Goal: Transaction & Acquisition: Purchase product/service

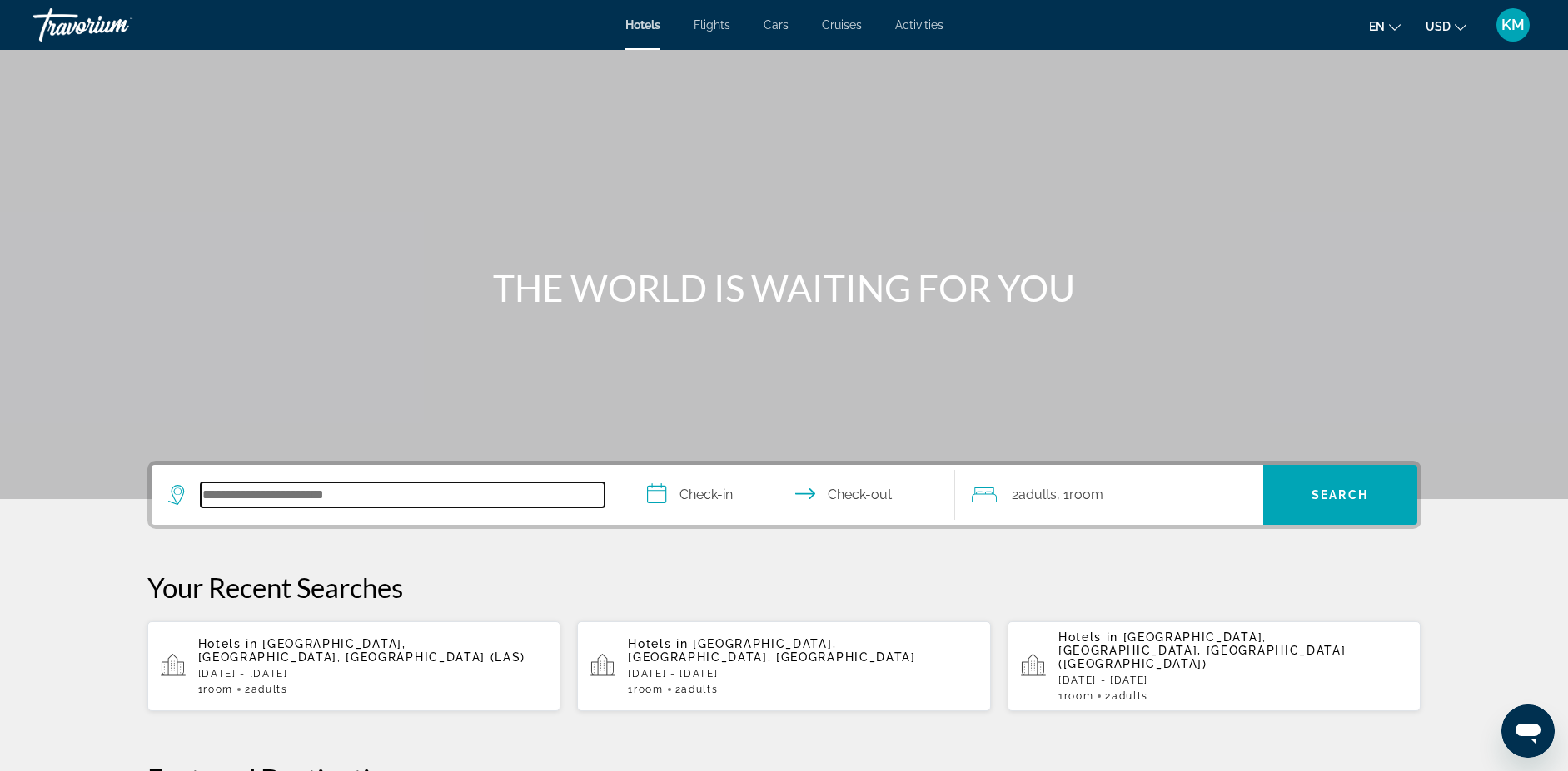
click at [252, 500] on input "Search hotel destination" at bounding box center [403, 496] width 404 height 25
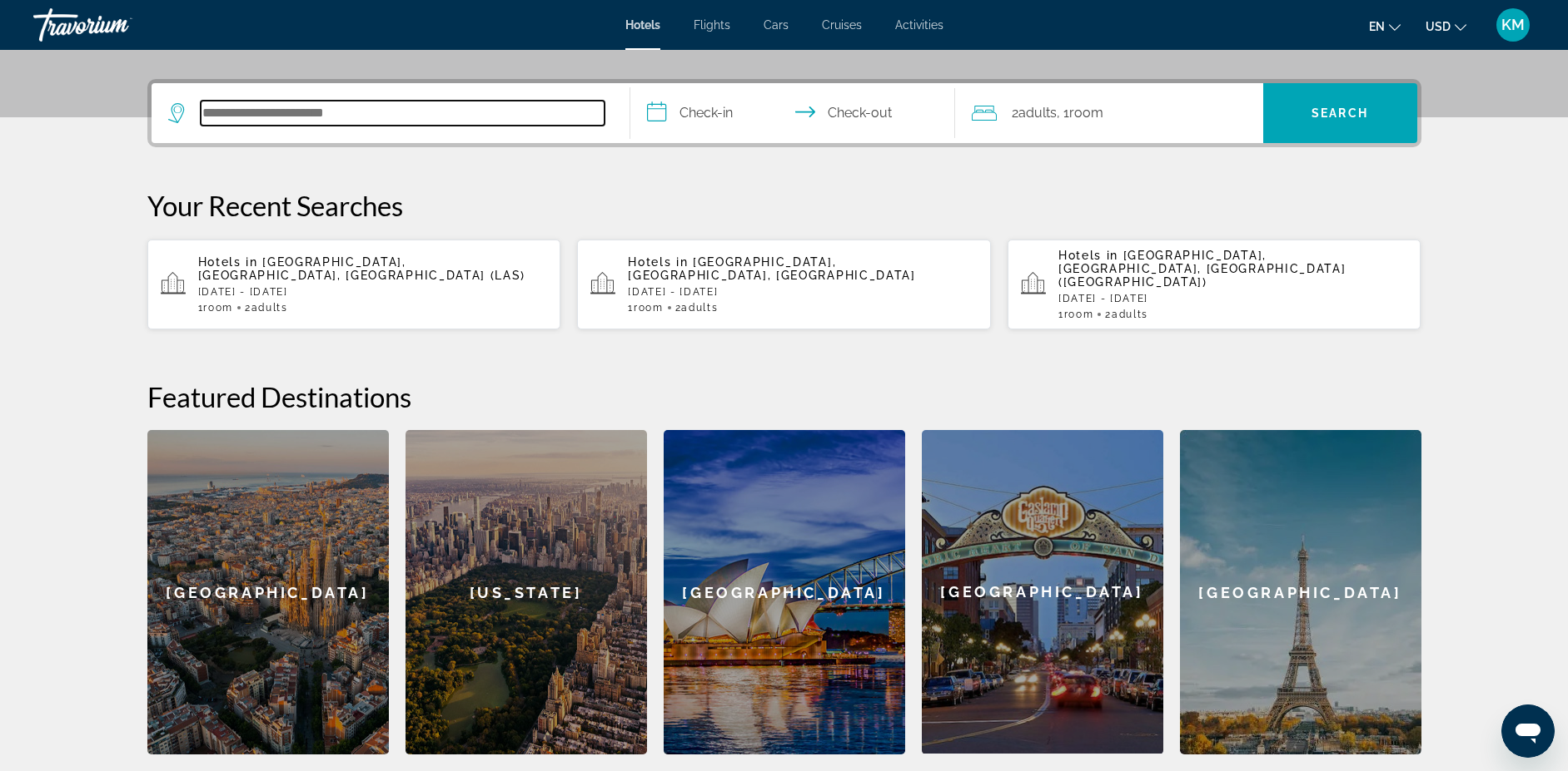
scroll to position [407, 0]
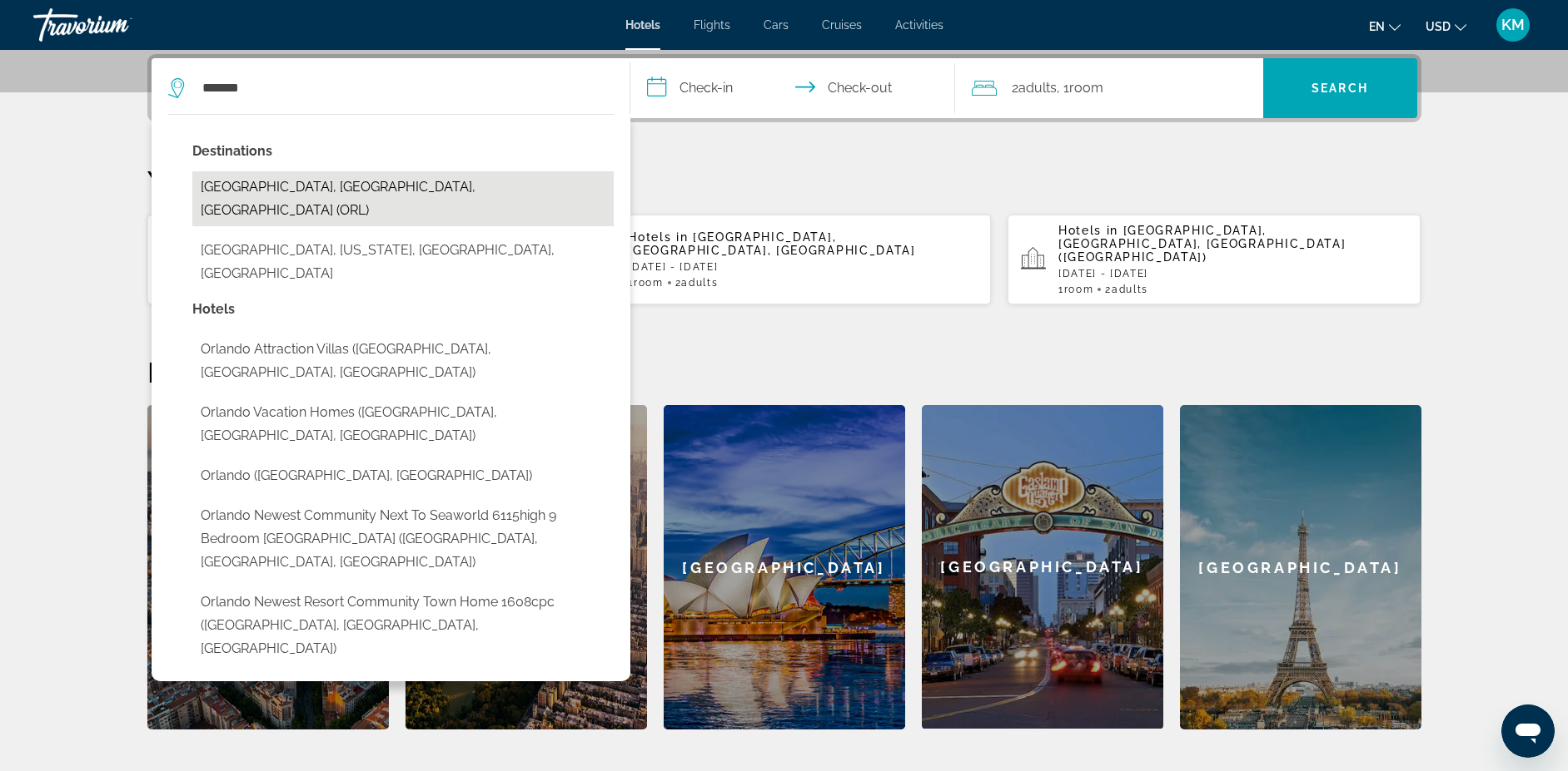
click at [265, 182] on button "[GEOGRAPHIC_DATA], [GEOGRAPHIC_DATA], [GEOGRAPHIC_DATA] (ORL)" at bounding box center [402, 199] width 421 height 55
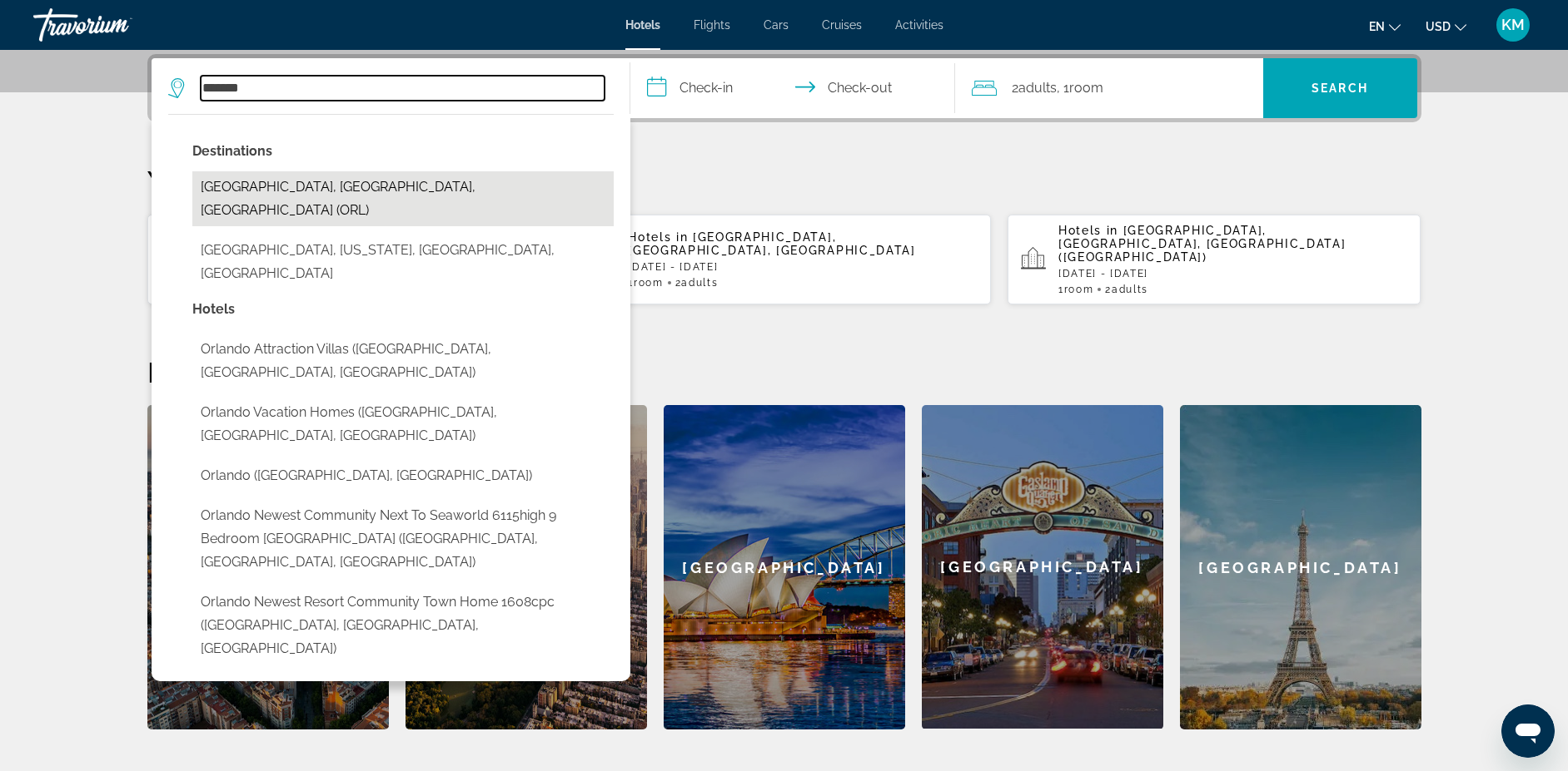
type input "**********"
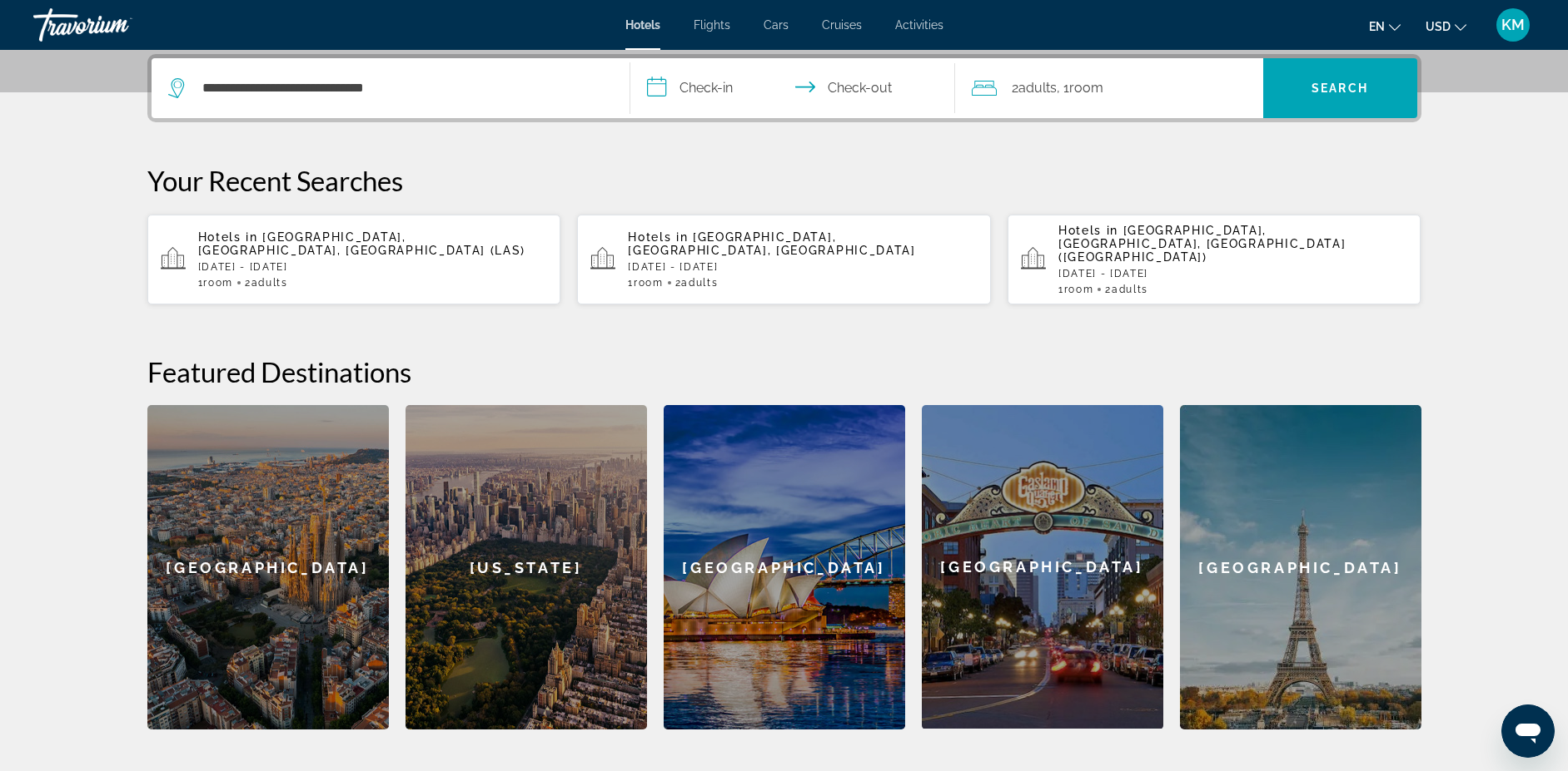
click at [717, 88] on input "**********" at bounding box center [796, 91] width 331 height 65
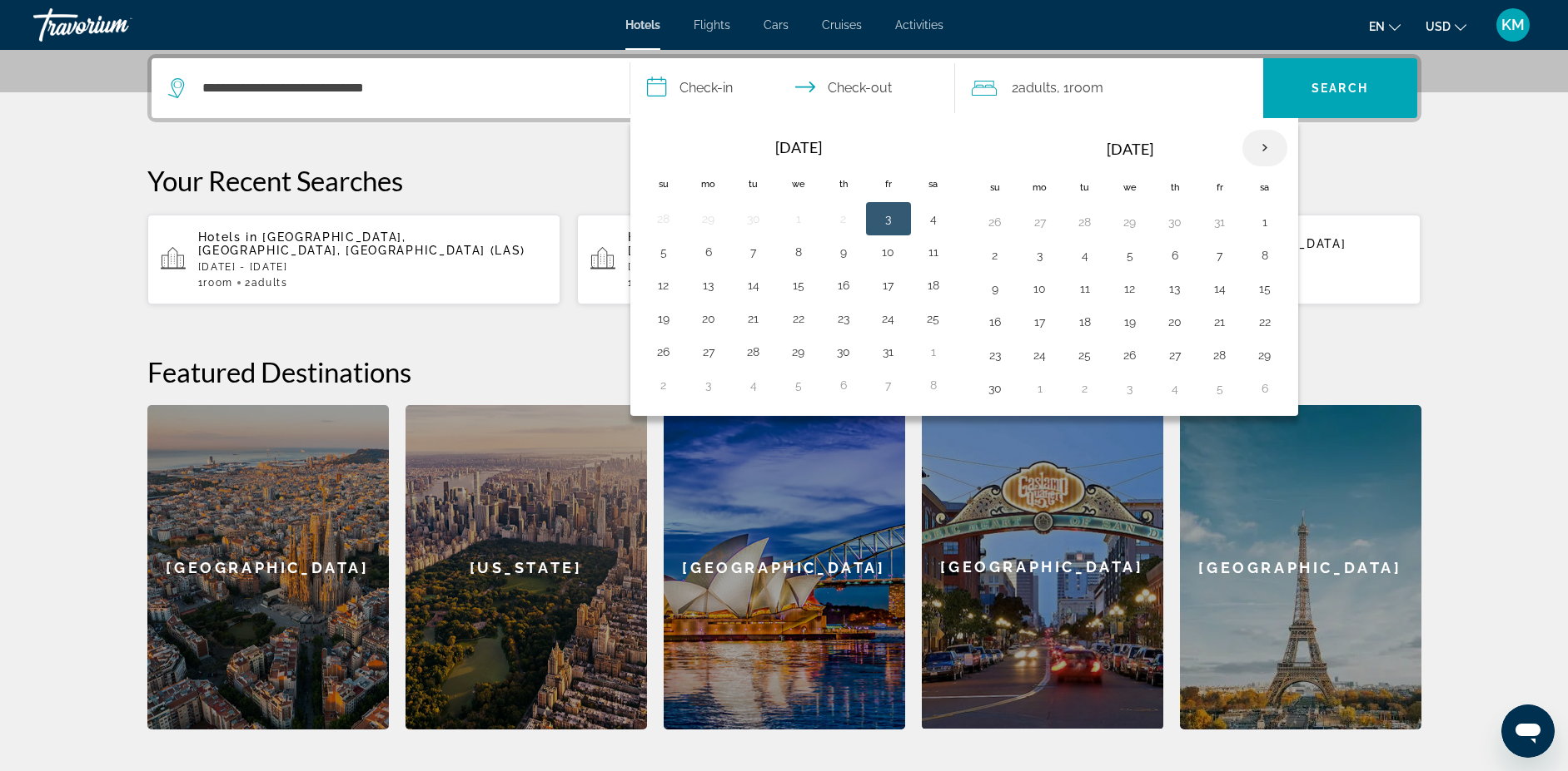
click at [1254, 150] on th "Next month" at bounding box center [1264, 148] width 45 height 37
click at [1229, 352] on button "27" at bounding box center [1219, 355] width 26 height 23
click at [1265, 359] on button "28" at bounding box center [1264, 355] width 26 height 23
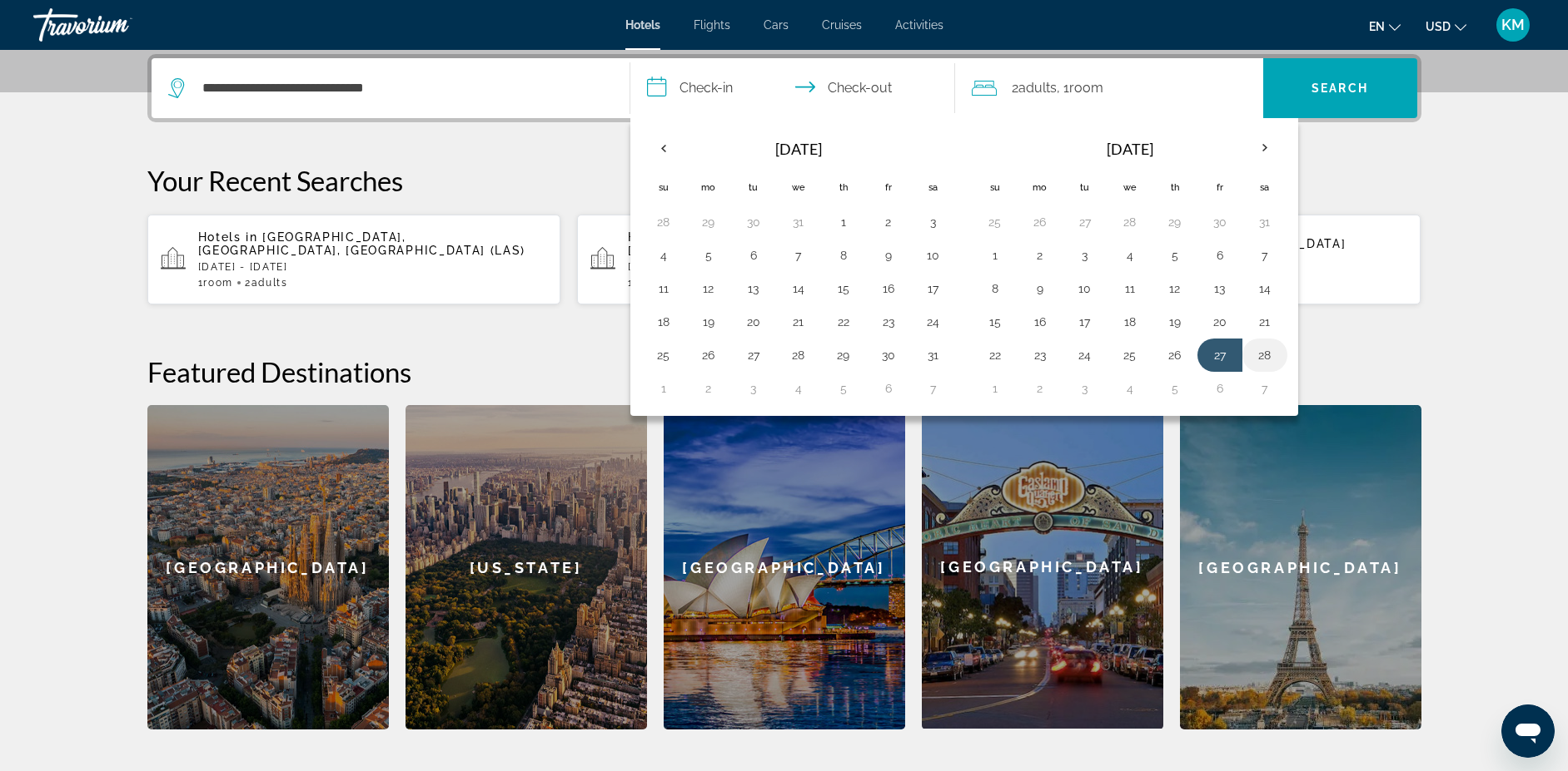
type input "**********"
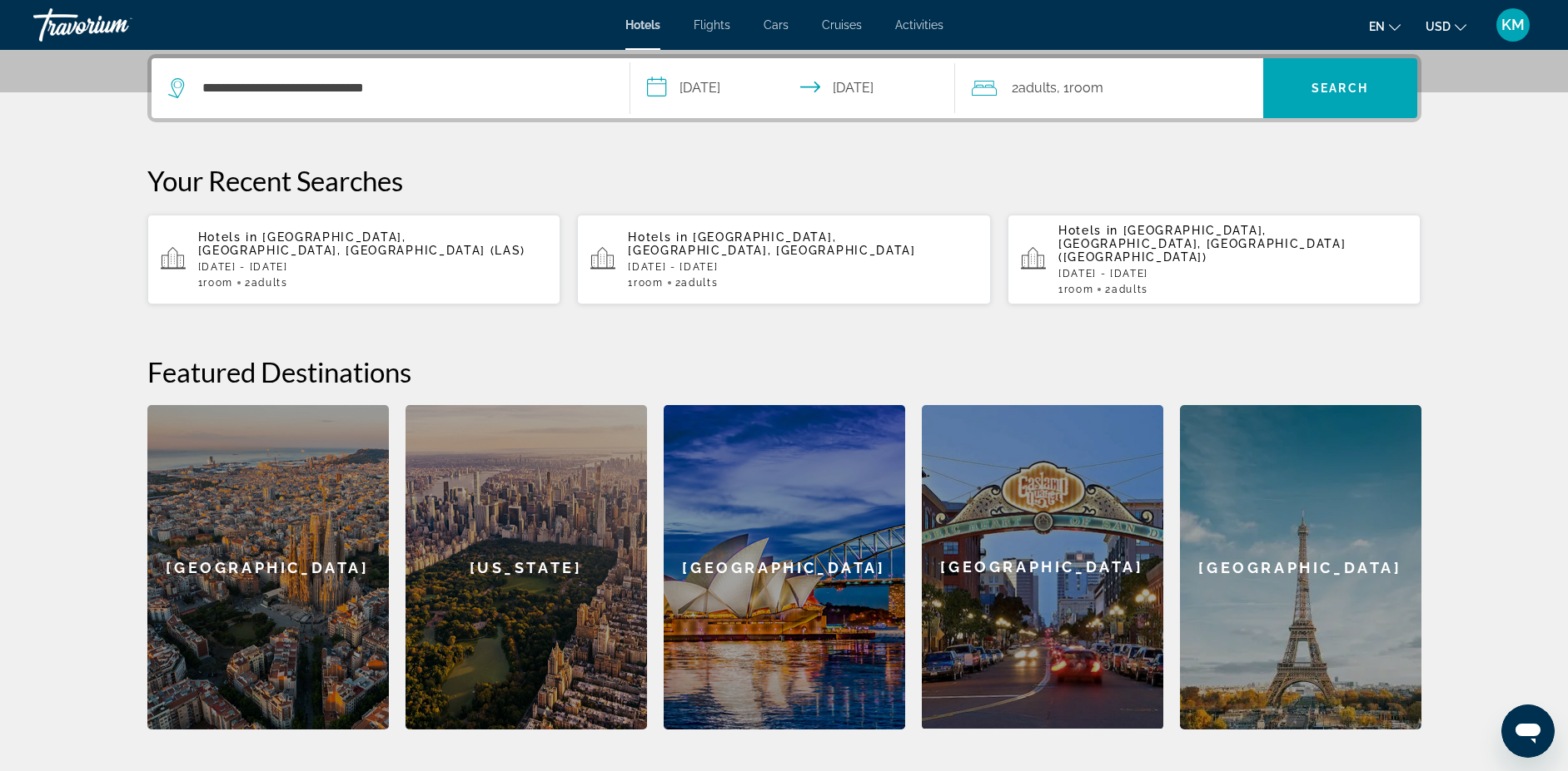
click at [868, 95] on input "**********" at bounding box center [796, 91] width 331 height 65
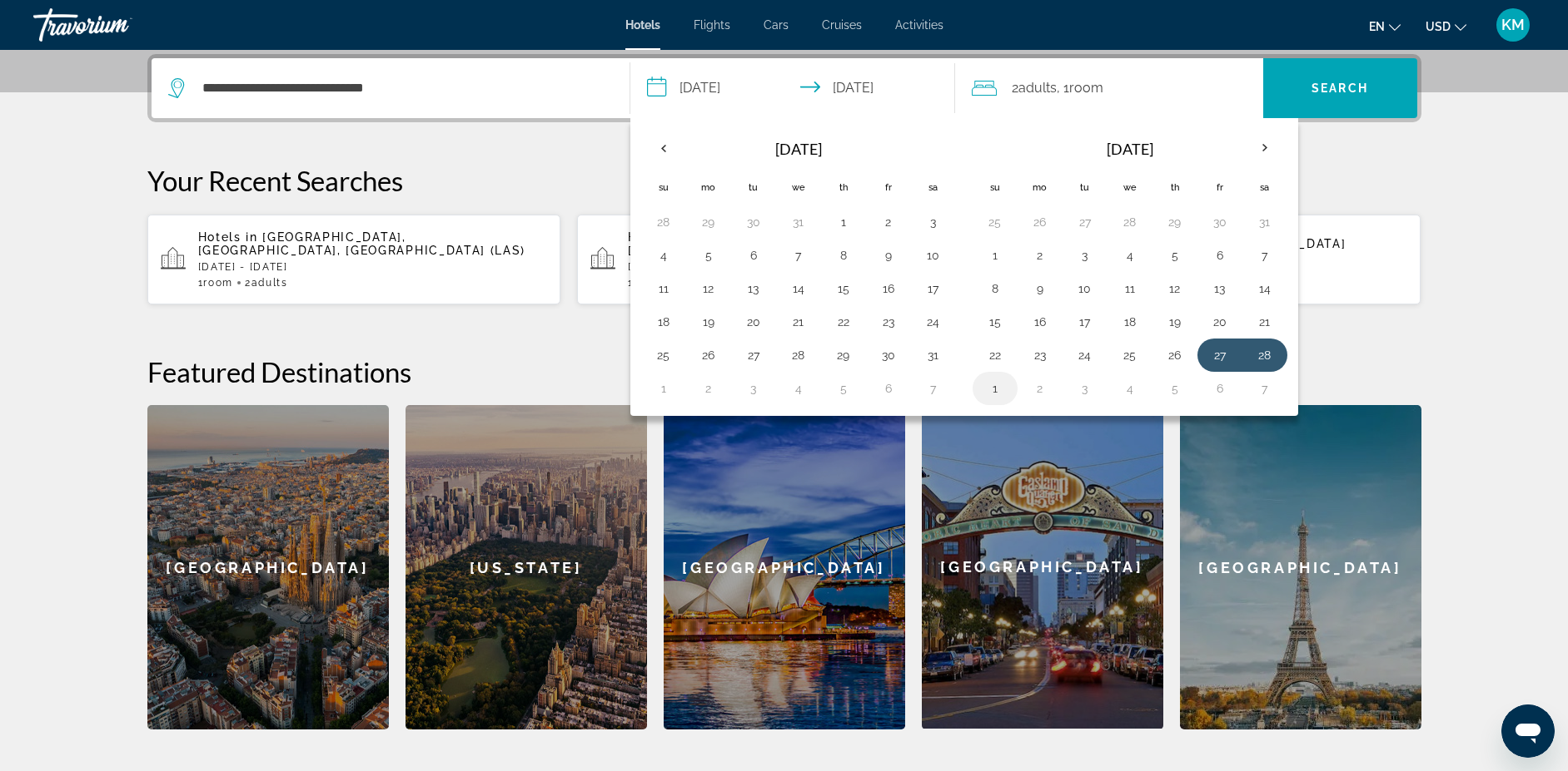
click at [1001, 386] on button "1" at bounding box center [994, 388] width 26 height 23
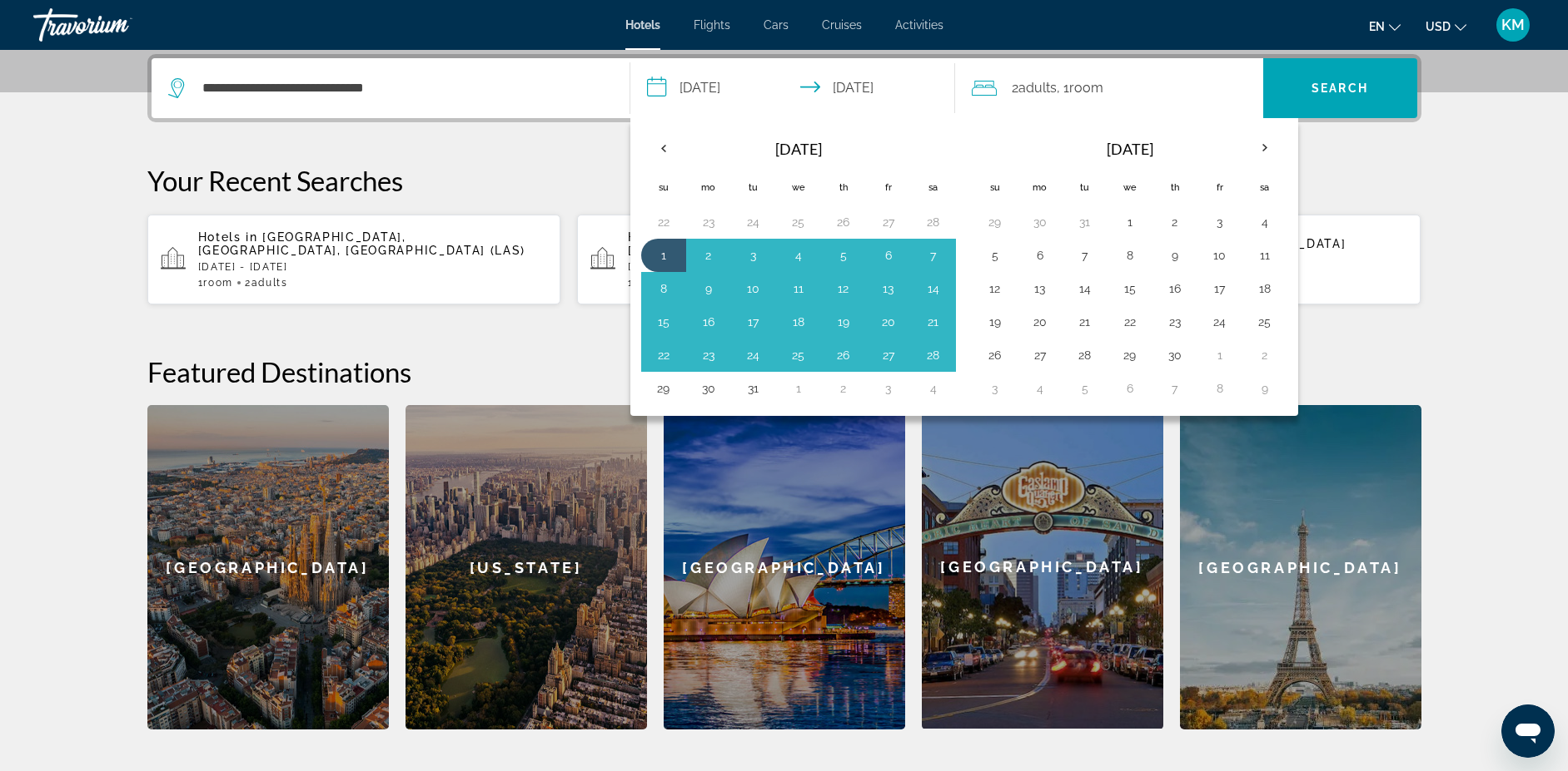
click at [1330, 175] on p "Your Recent Searches" at bounding box center [784, 181] width 1274 height 33
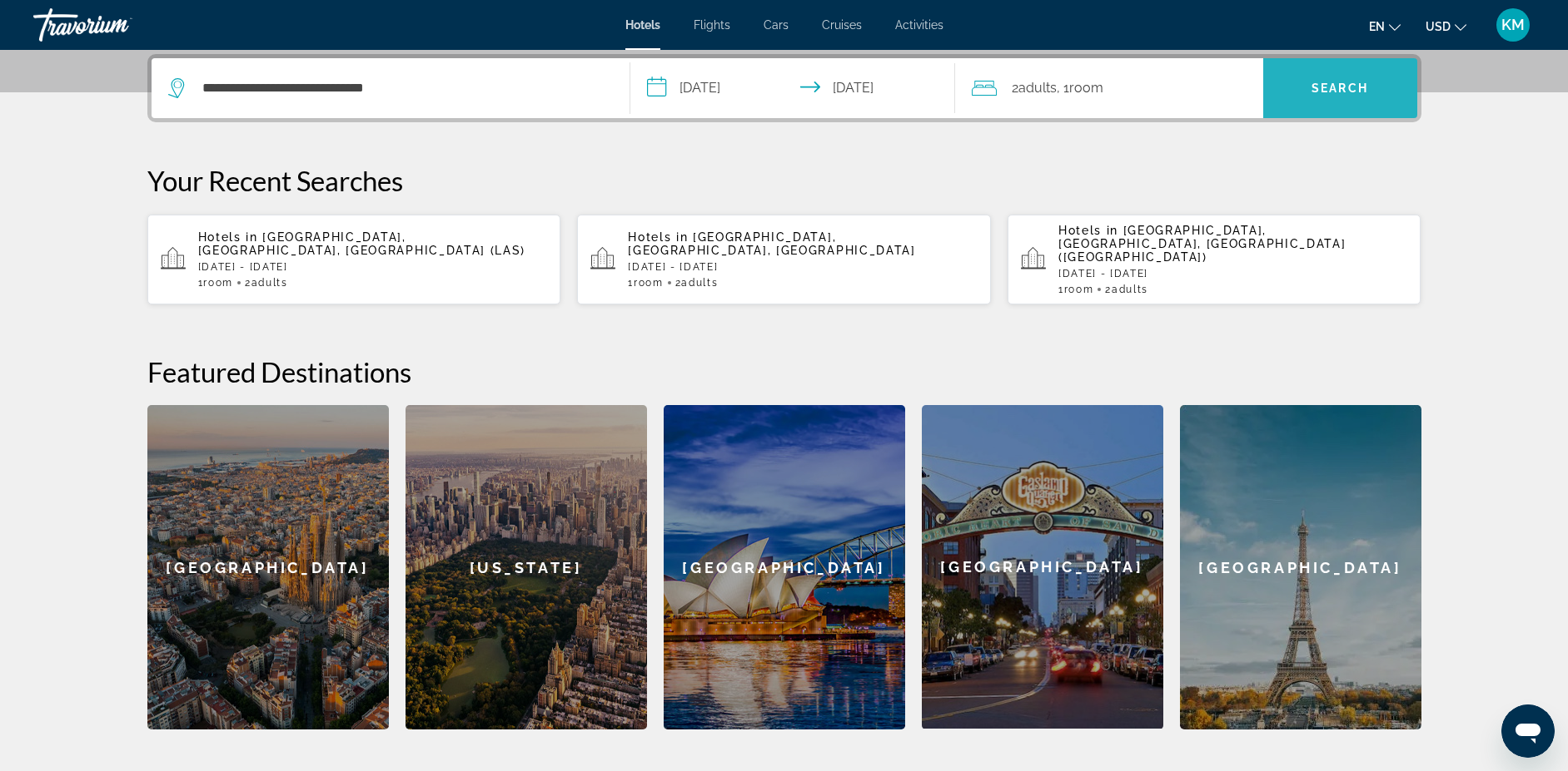
click at [1292, 101] on span "Search" at bounding box center [1341, 88] width 154 height 40
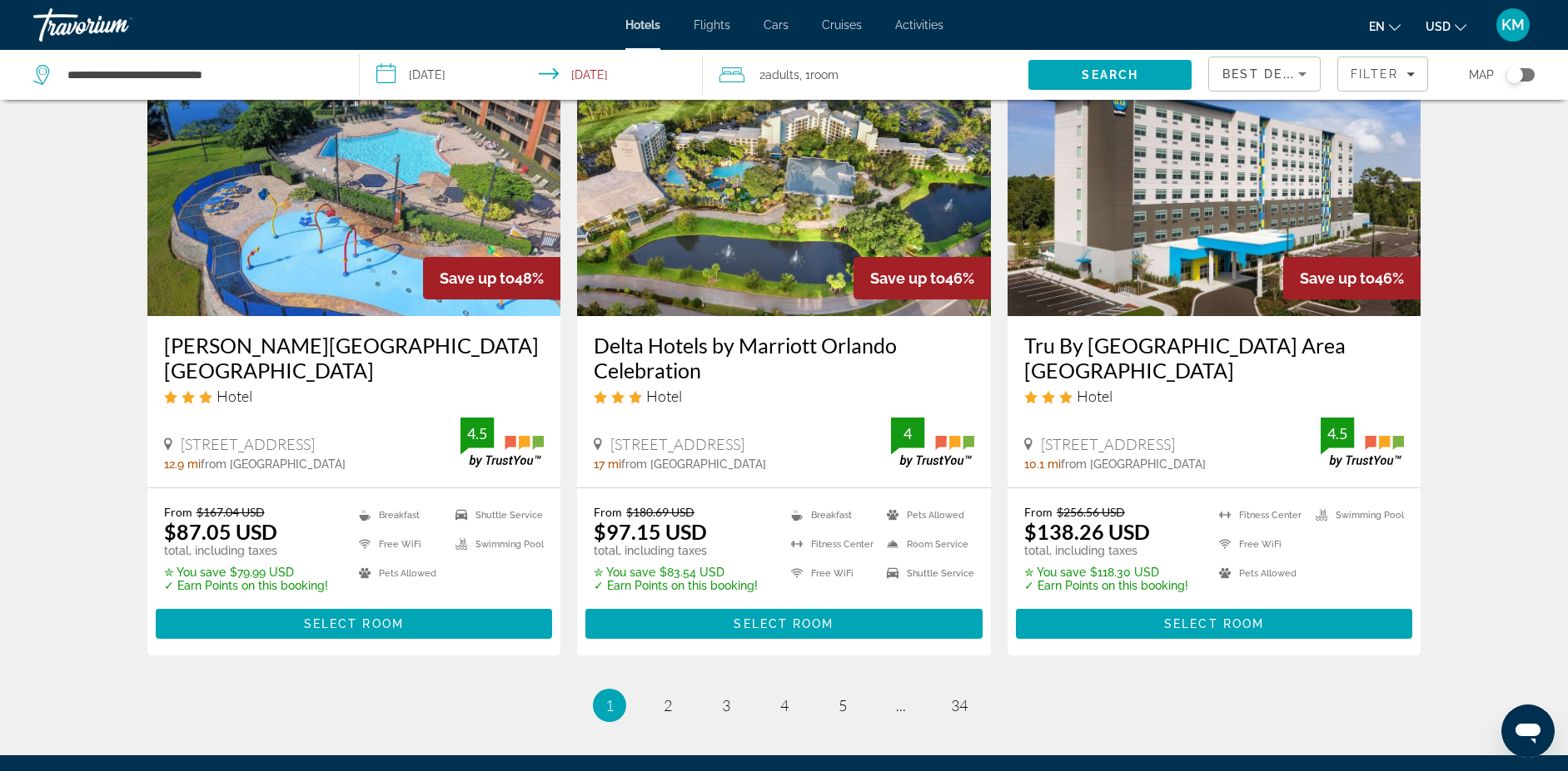
scroll to position [2112, 0]
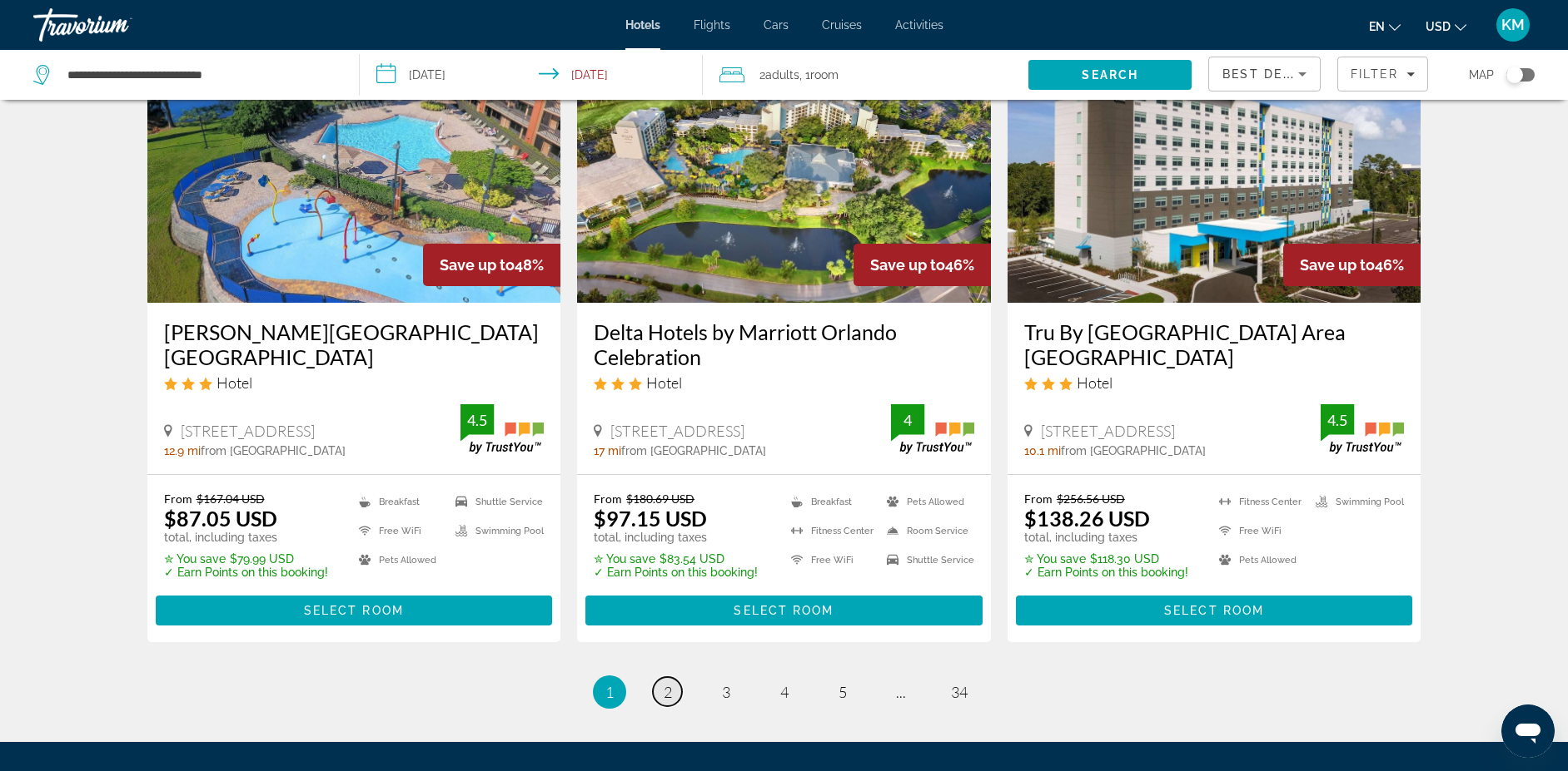
click at [661, 677] on link "page 2" at bounding box center [668, 692] width 29 height 29
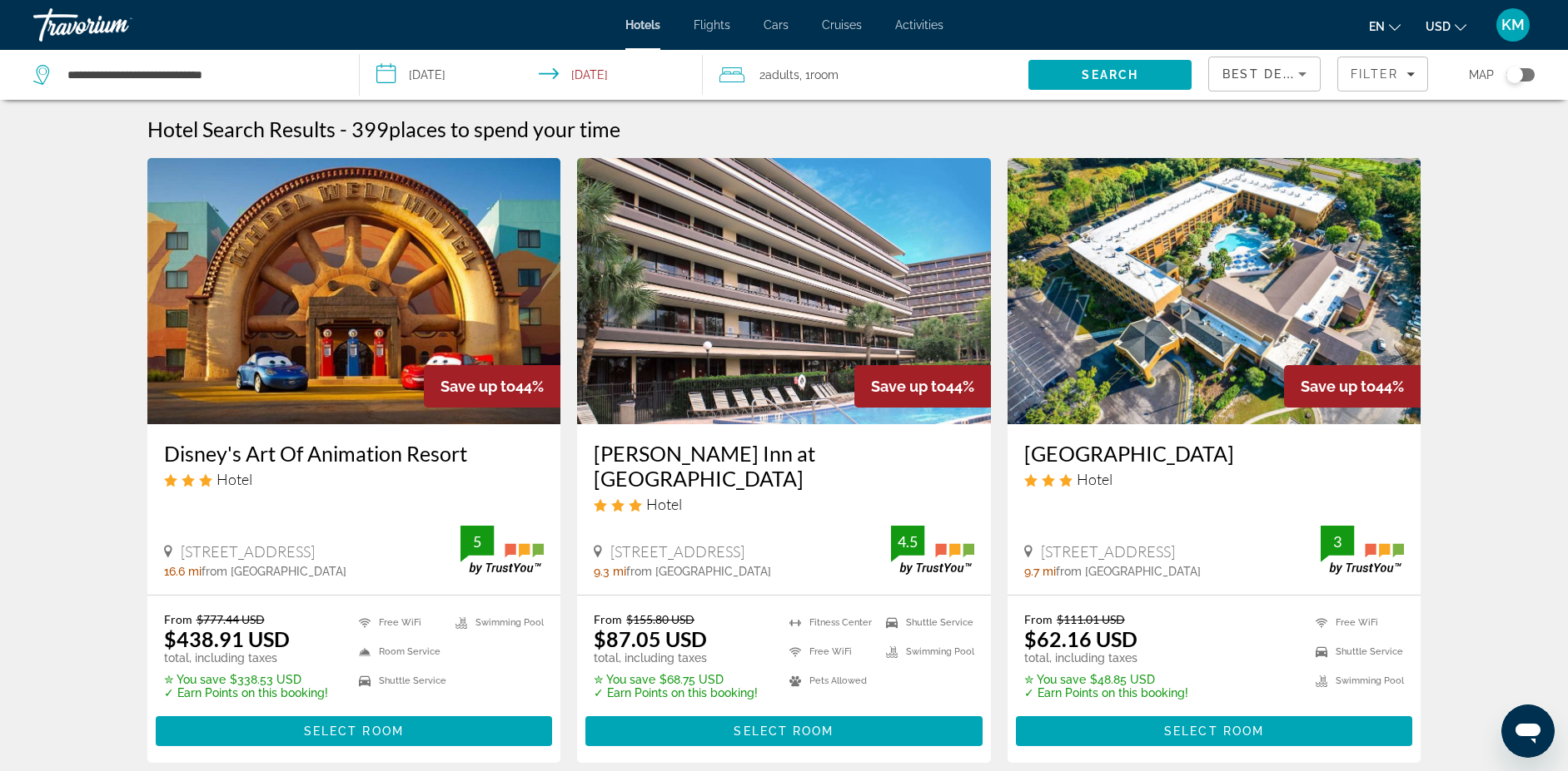
click at [590, 76] on input "**********" at bounding box center [534, 77] width 350 height 55
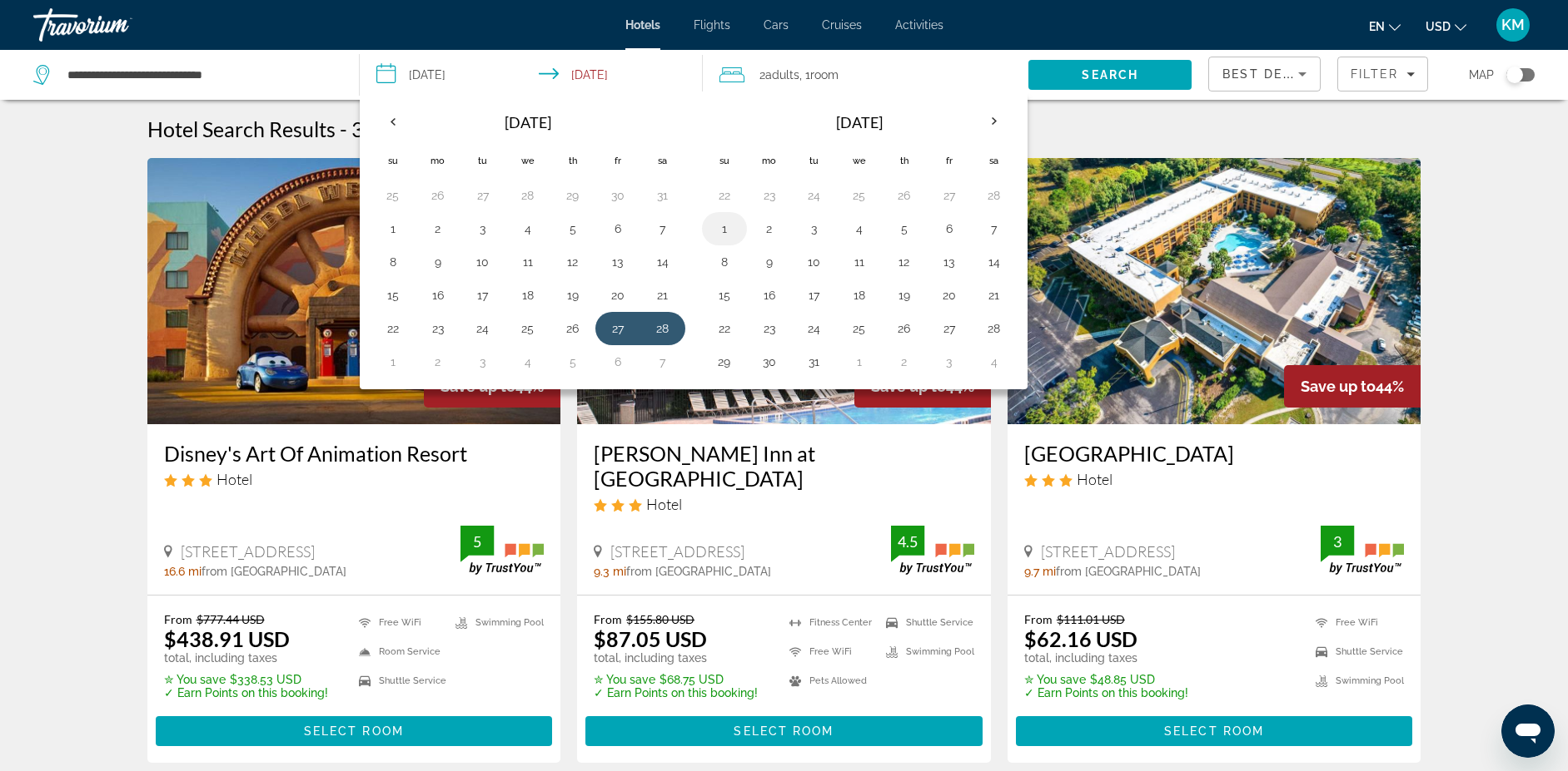
click at [720, 218] on button "1" at bounding box center [723, 229] width 26 height 23
click at [398, 67] on input "**********" at bounding box center [534, 77] width 350 height 55
click at [406, 71] on input "**********" at bounding box center [534, 77] width 350 height 55
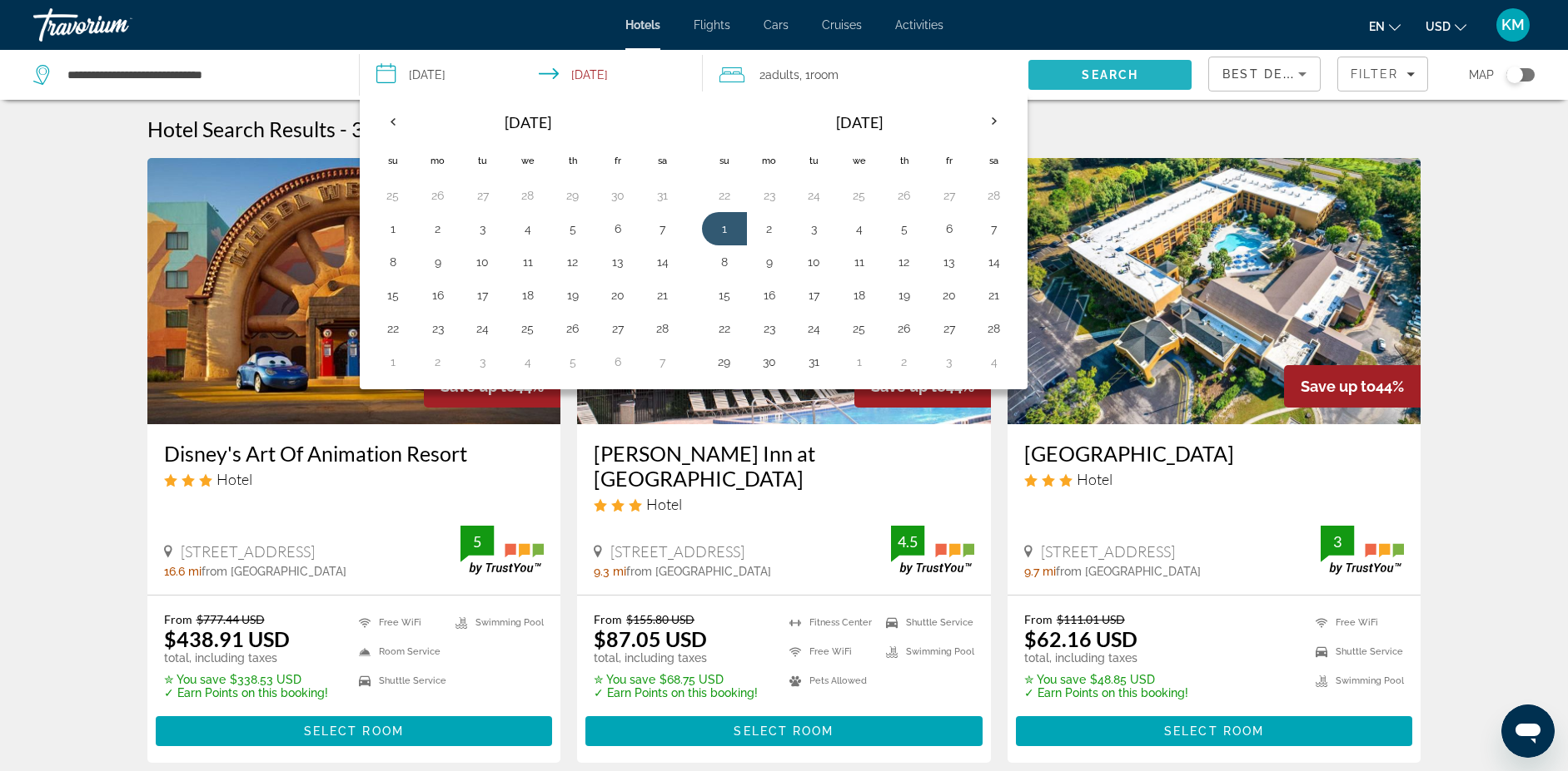
click at [1104, 80] on span "Search" at bounding box center [1110, 75] width 57 height 14
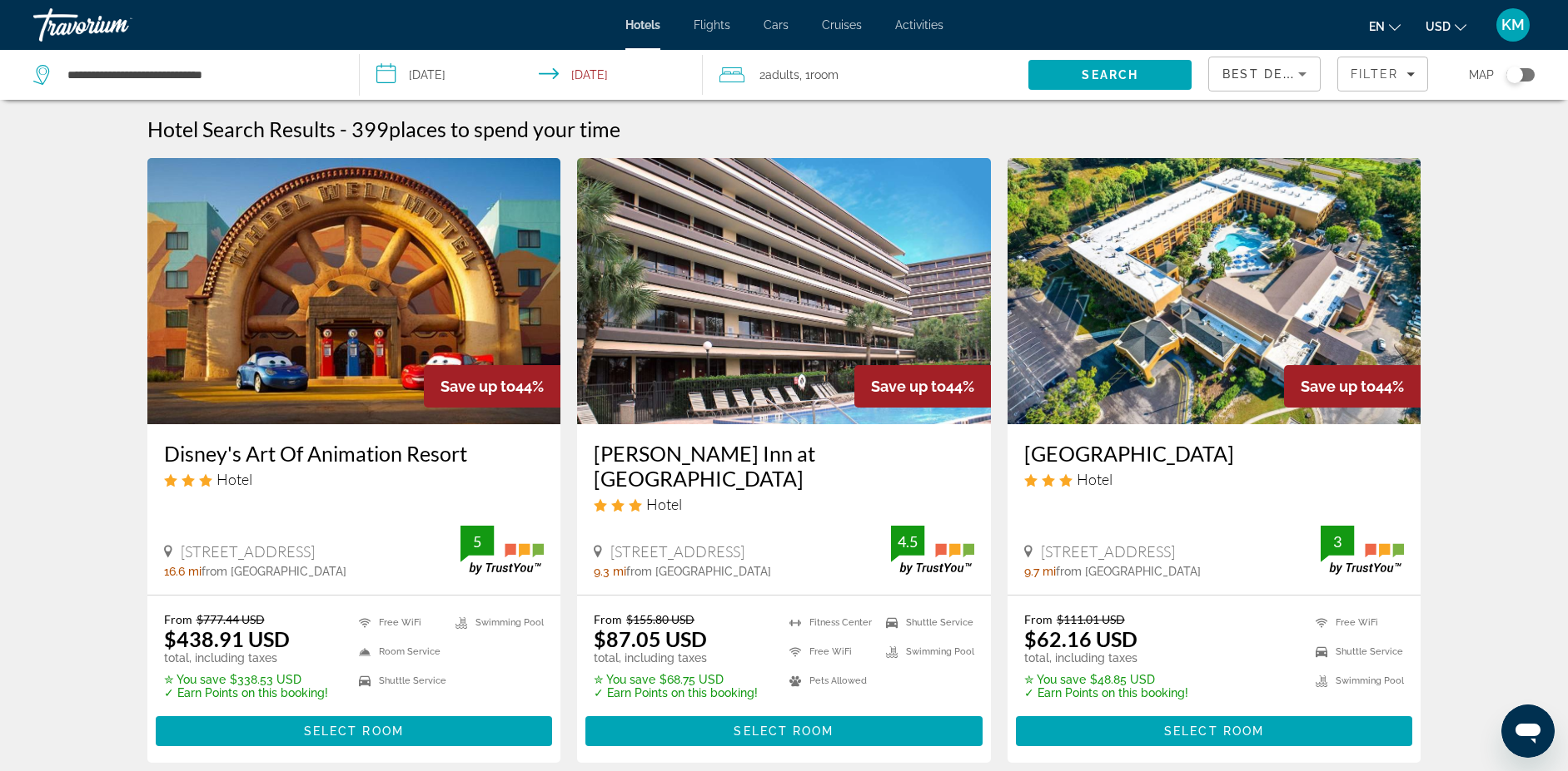
click at [448, 68] on input "**********" at bounding box center [534, 77] width 350 height 55
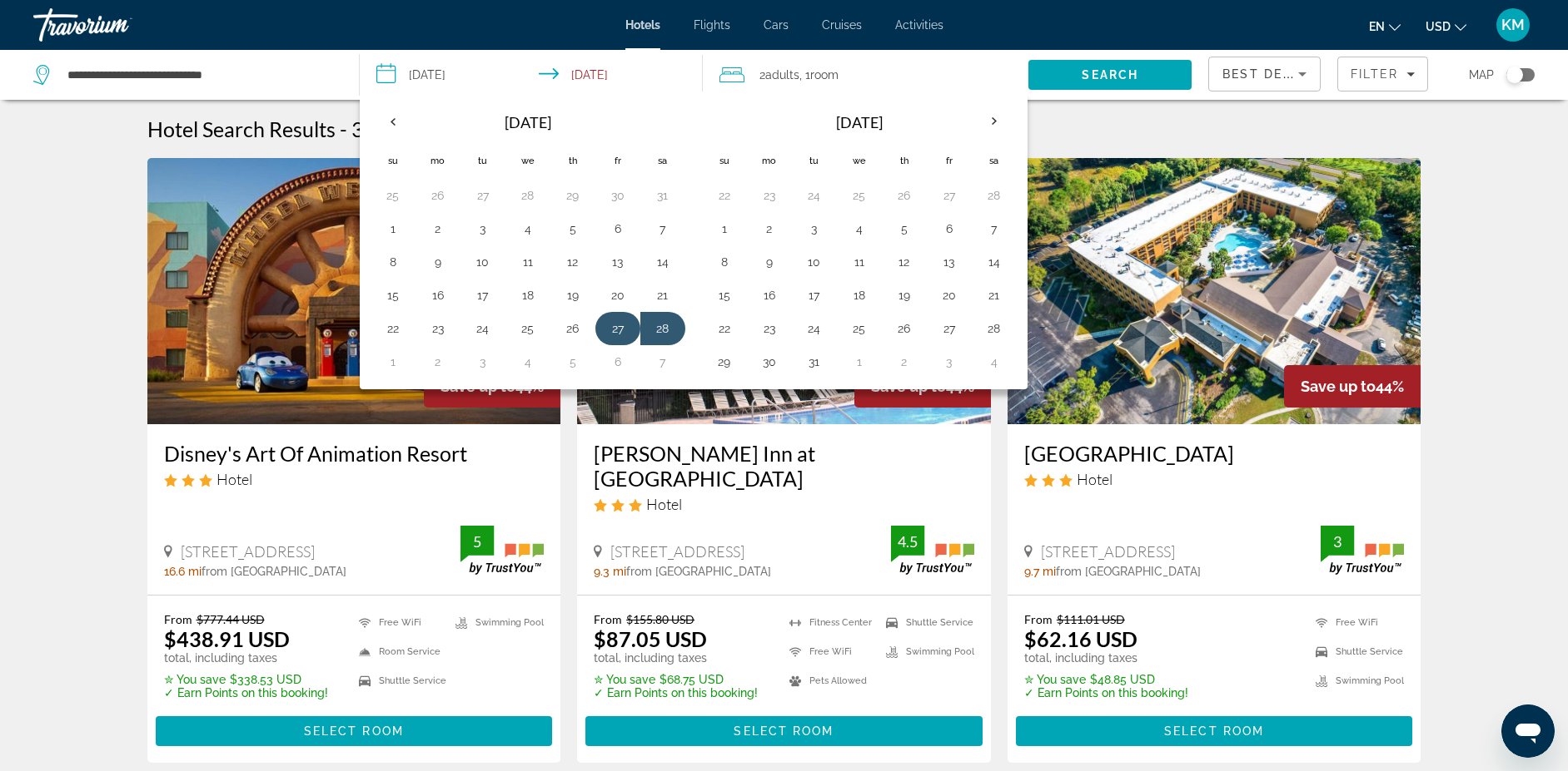
click at [620, 327] on button "27" at bounding box center [617, 329] width 26 height 23
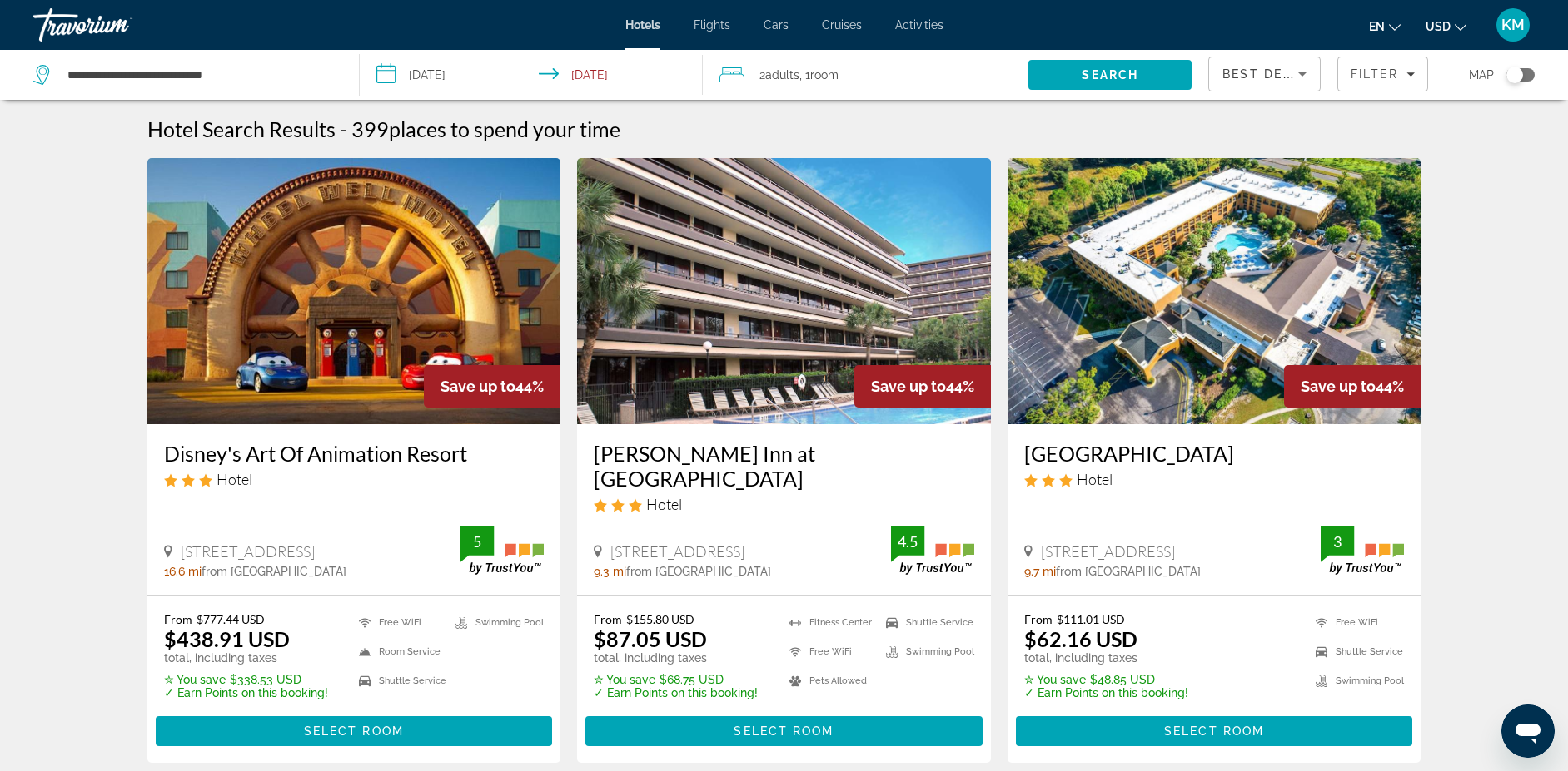
click at [606, 70] on input "**********" at bounding box center [534, 77] width 350 height 55
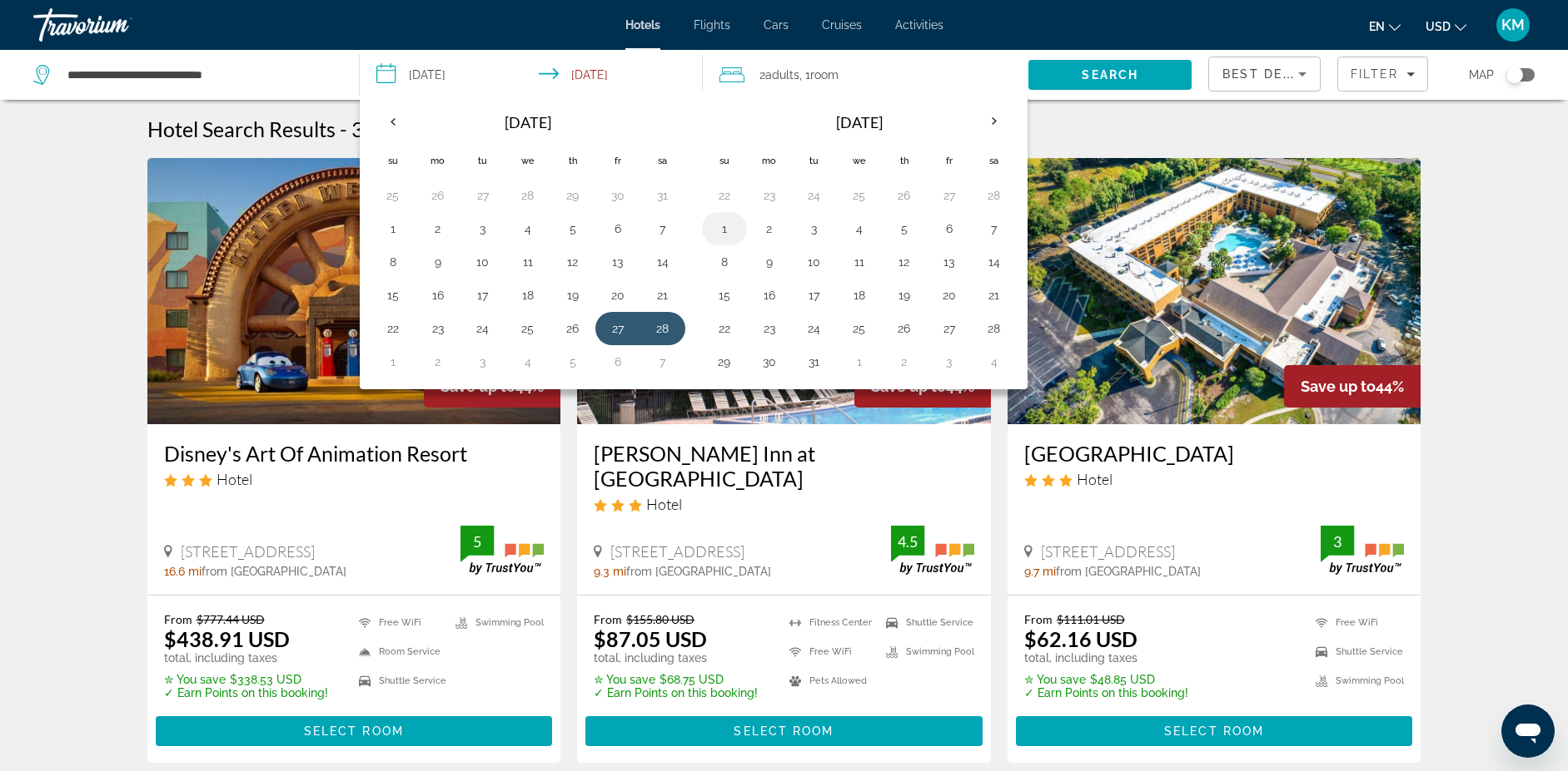
click at [721, 228] on button "1" at bounding box center [723, 229] width 26 height 23
click at [829, 141] on th "Mar 2026" at bounding box center [859, 122] width 225 height 40
drag, startPoint x: 867, startPoint y: 125, endPoint x: 874, endPoint y: 119, distance: 9.2
click at [869, 121] on th "Mar 2026" at bounding box center [859, 122] width 225 height 40
click at [876, 116] on th "Mar 2026" at bounding box center [859, 122] width 225 height 40
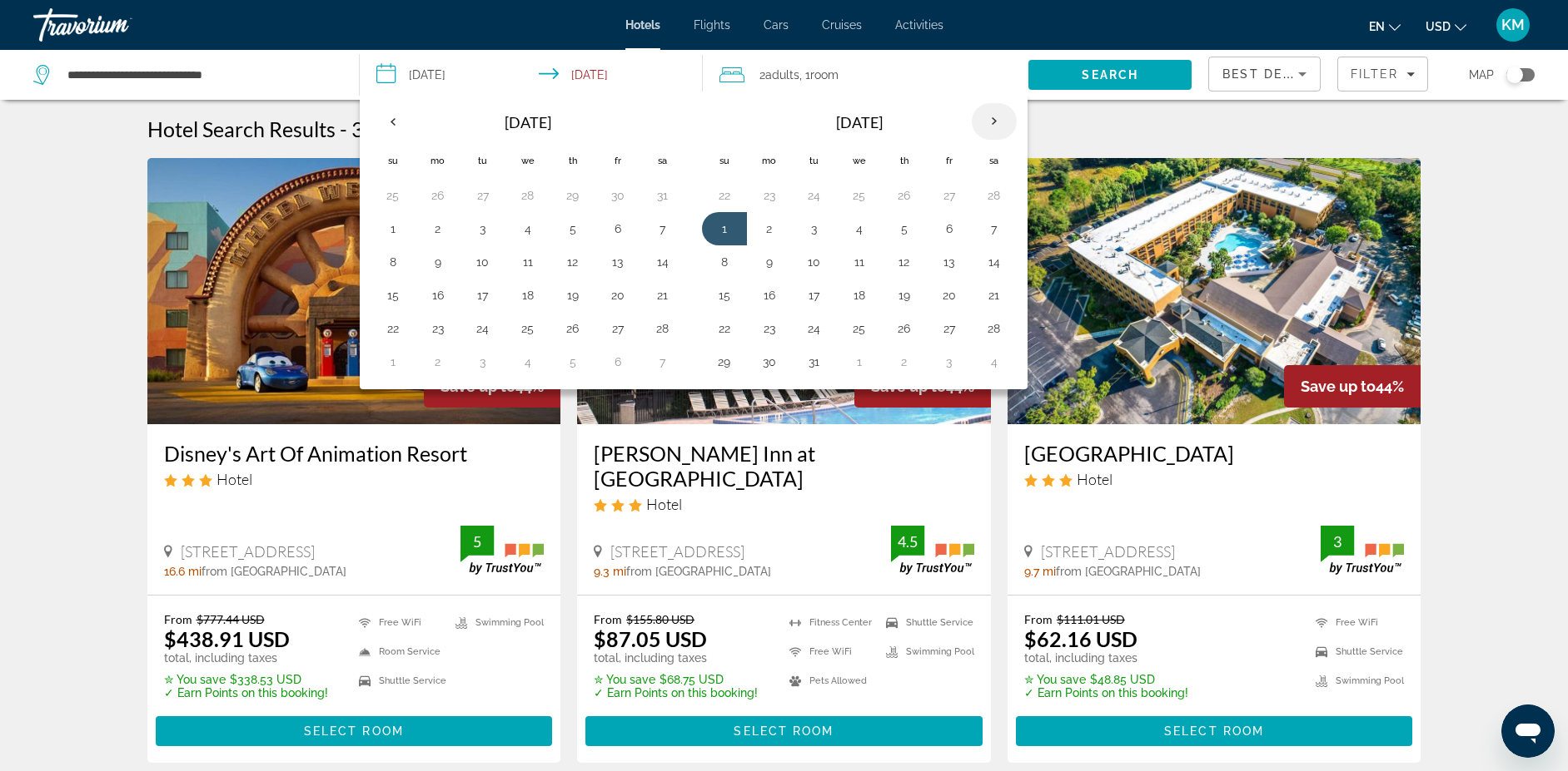
click at [981, 118] on th "Next month" at bounding box center [994, 122] width 45 height 37
click at [385, 223] on button "1" at bounding box center [392, 229] width 26 height 23
type input "**********"
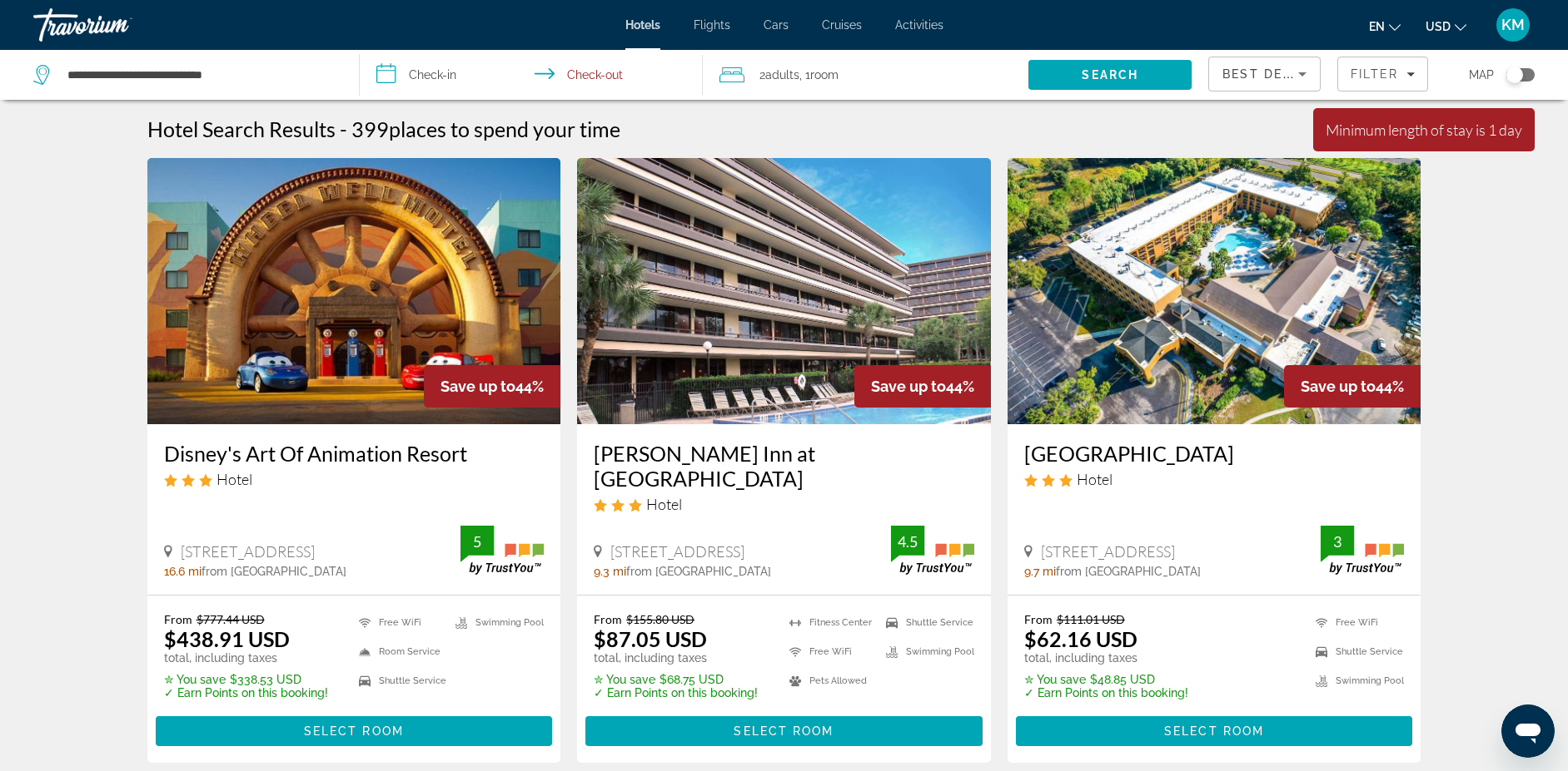
click at [414, 74] on input "**********" at bounding box center [534, 77] width 350 height 55
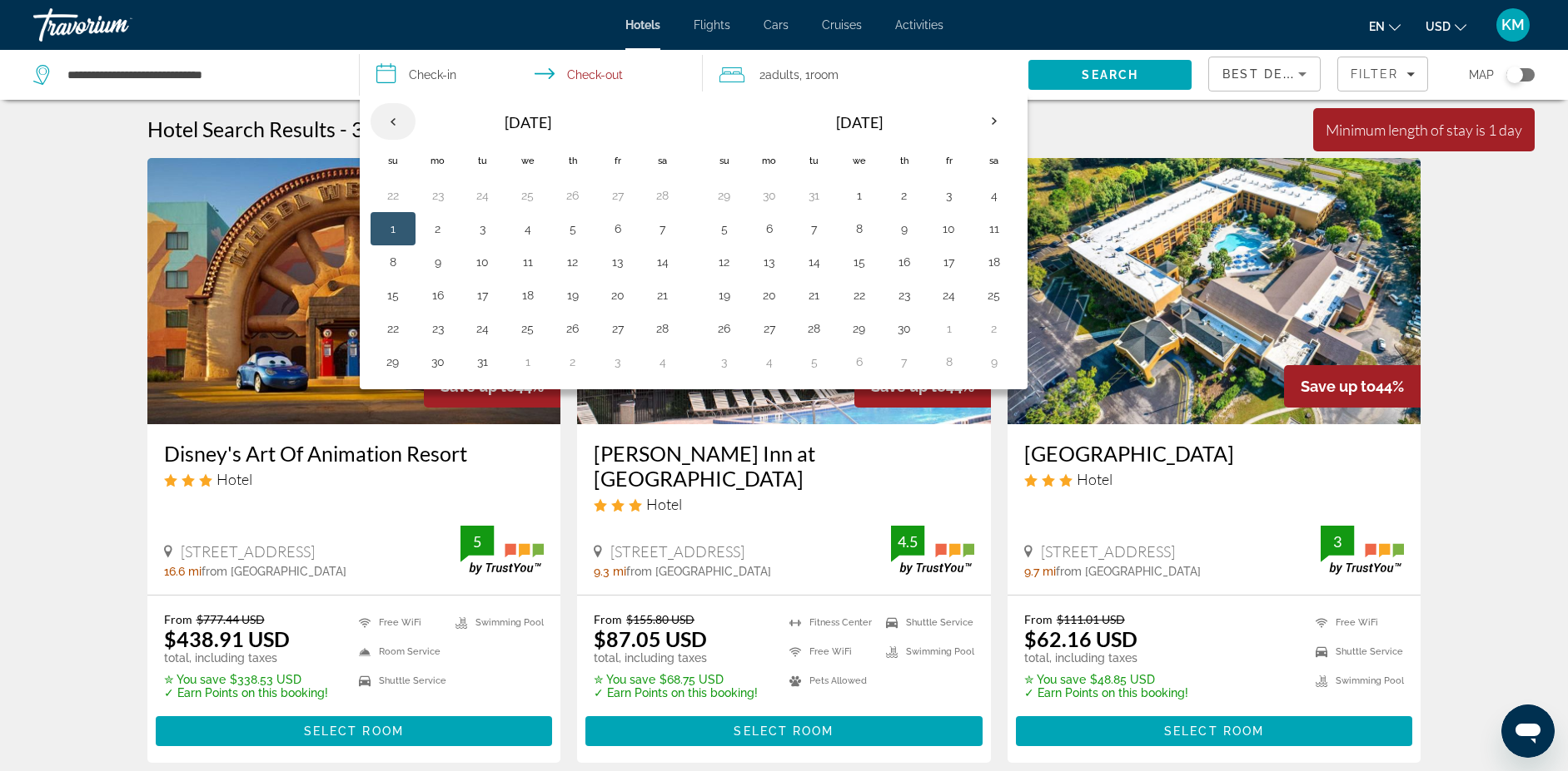
click at [386, 110] on th "Previous month" at bounding box center [392, 122] width 45 height 37
click at [616, 327] on button "27" at bounding box center [617, 329] width 26 height 23
click at [710, 240] on td "1" at bounding box center [724, 228] width 45 height 33
click at [448, 68] on input "**********" at bounding box center [534, 77] width 350 height 55
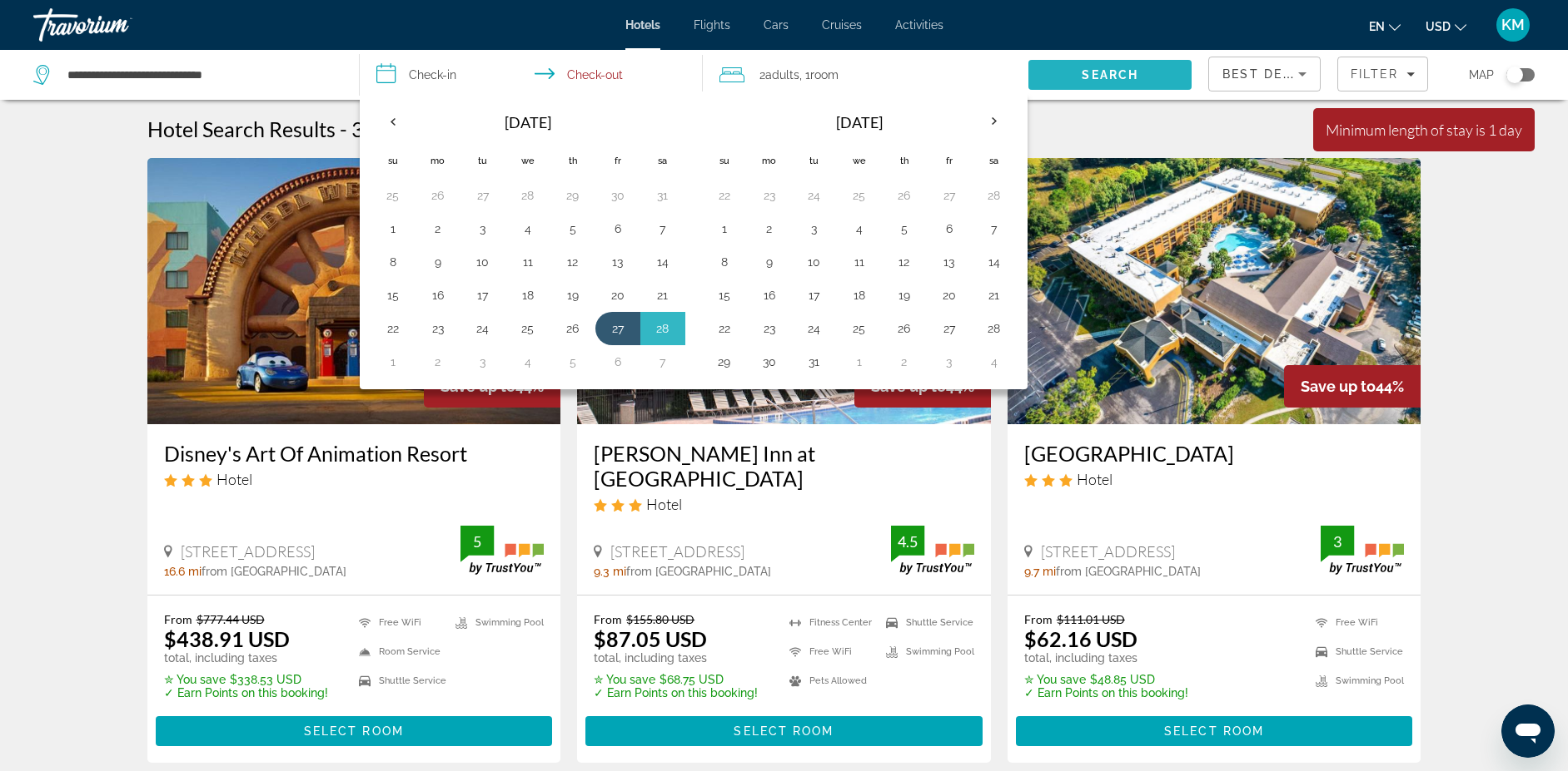
click at [1128, 74] on span "Search" at bounding box center [1110, 75] width 57 height 14
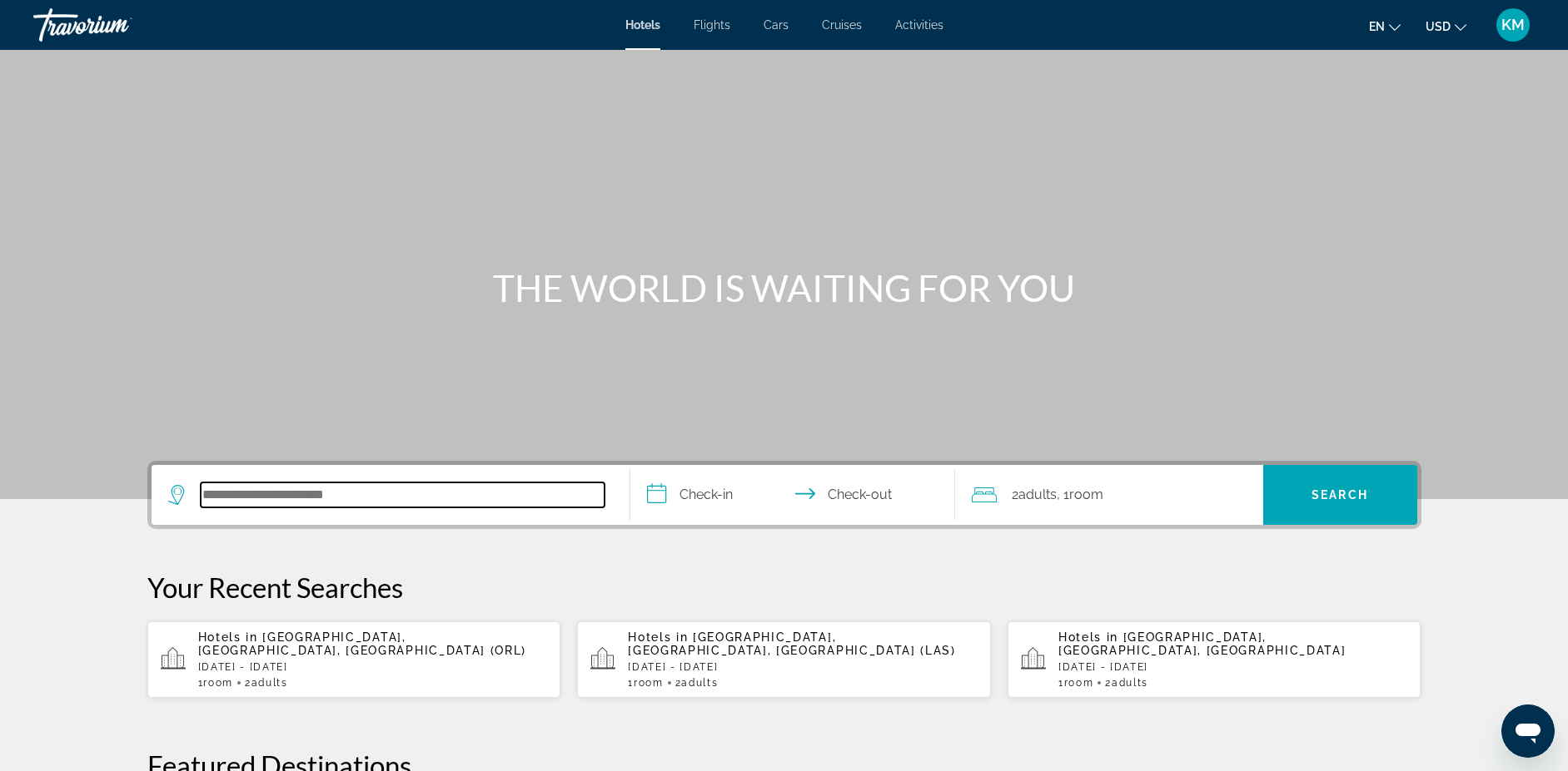
click at [309, 496] on input "Search hotel destination" at bounding box center [403, 496] width 404 height 25
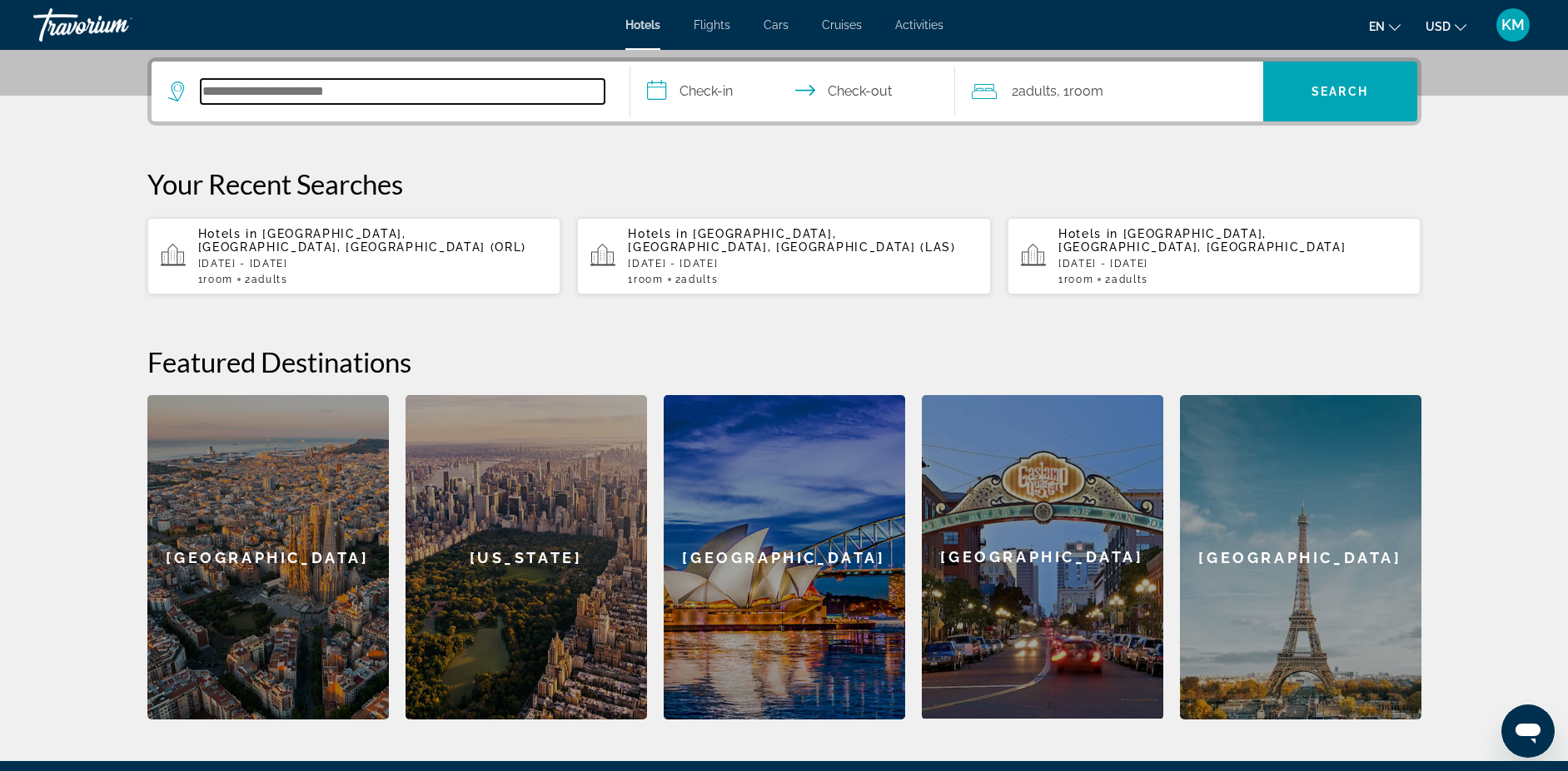
scroll to position [407, 0]
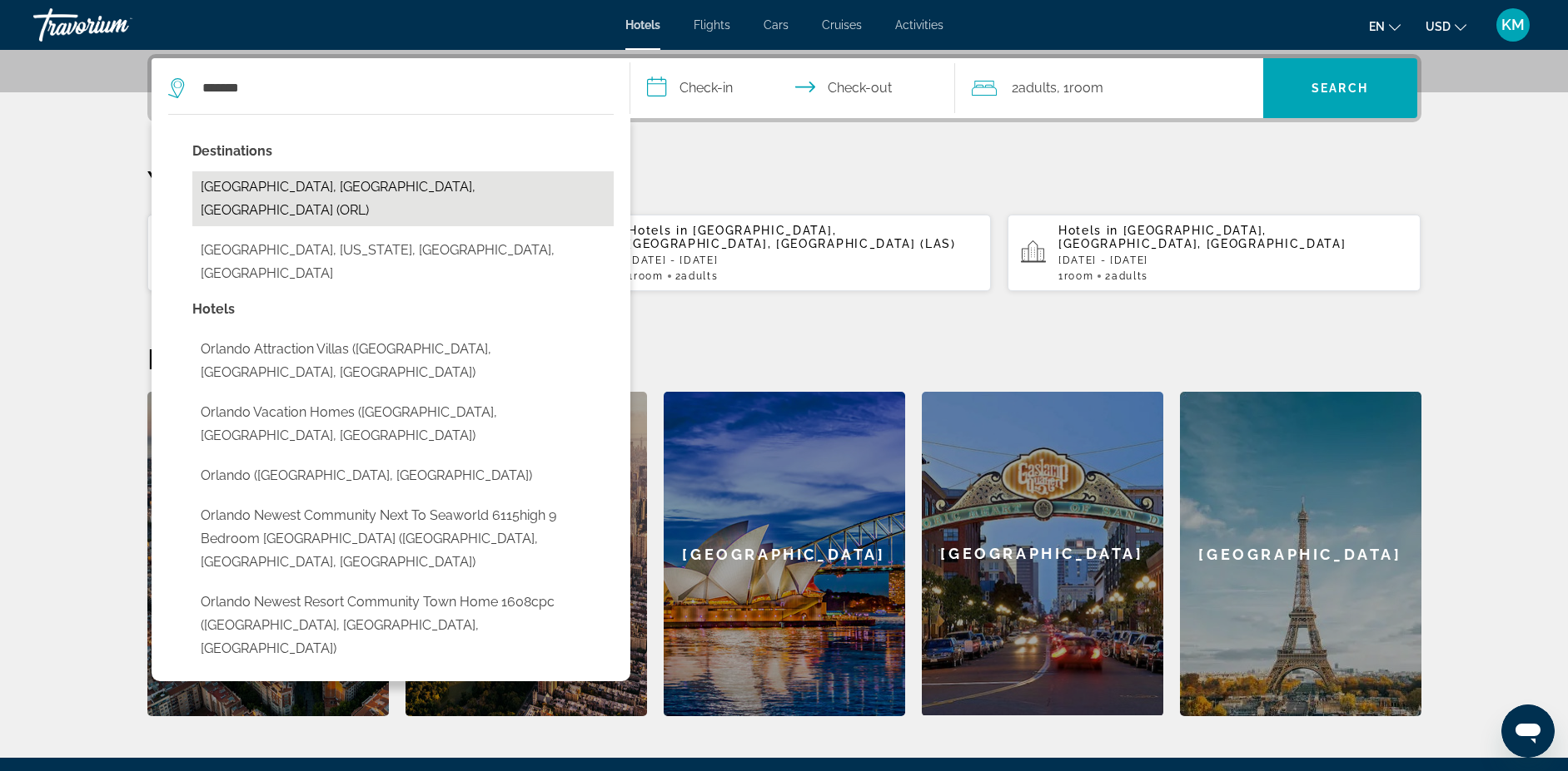
click at [380, 180] on button "[GEOGRAPHIC_DATA], [GEOGRAPHIC_DATA], [GEOGRAPHIC_DATA] (ORL)" at bounding box center [402, 199] width 421 height 55
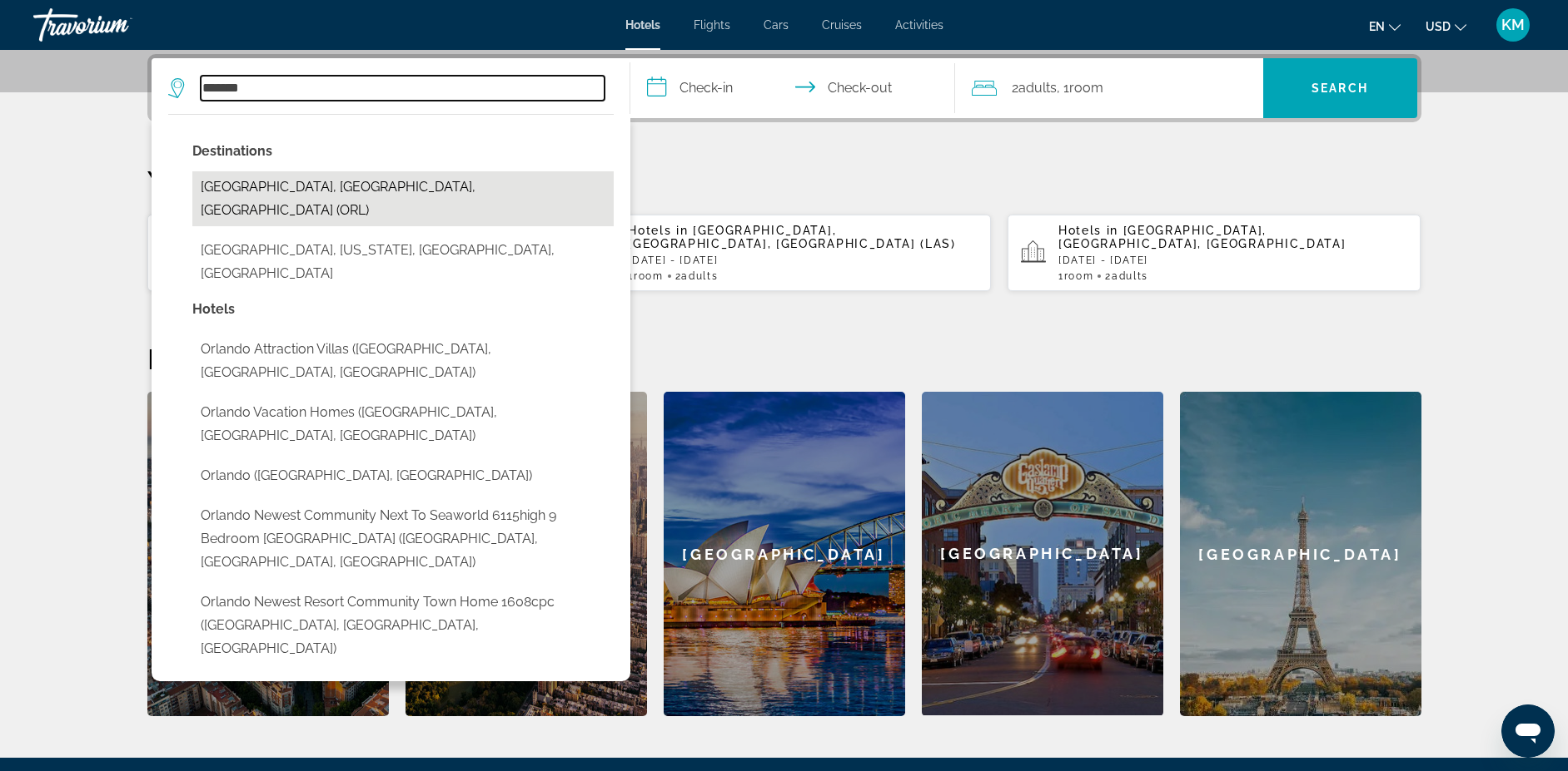
type input "**********"
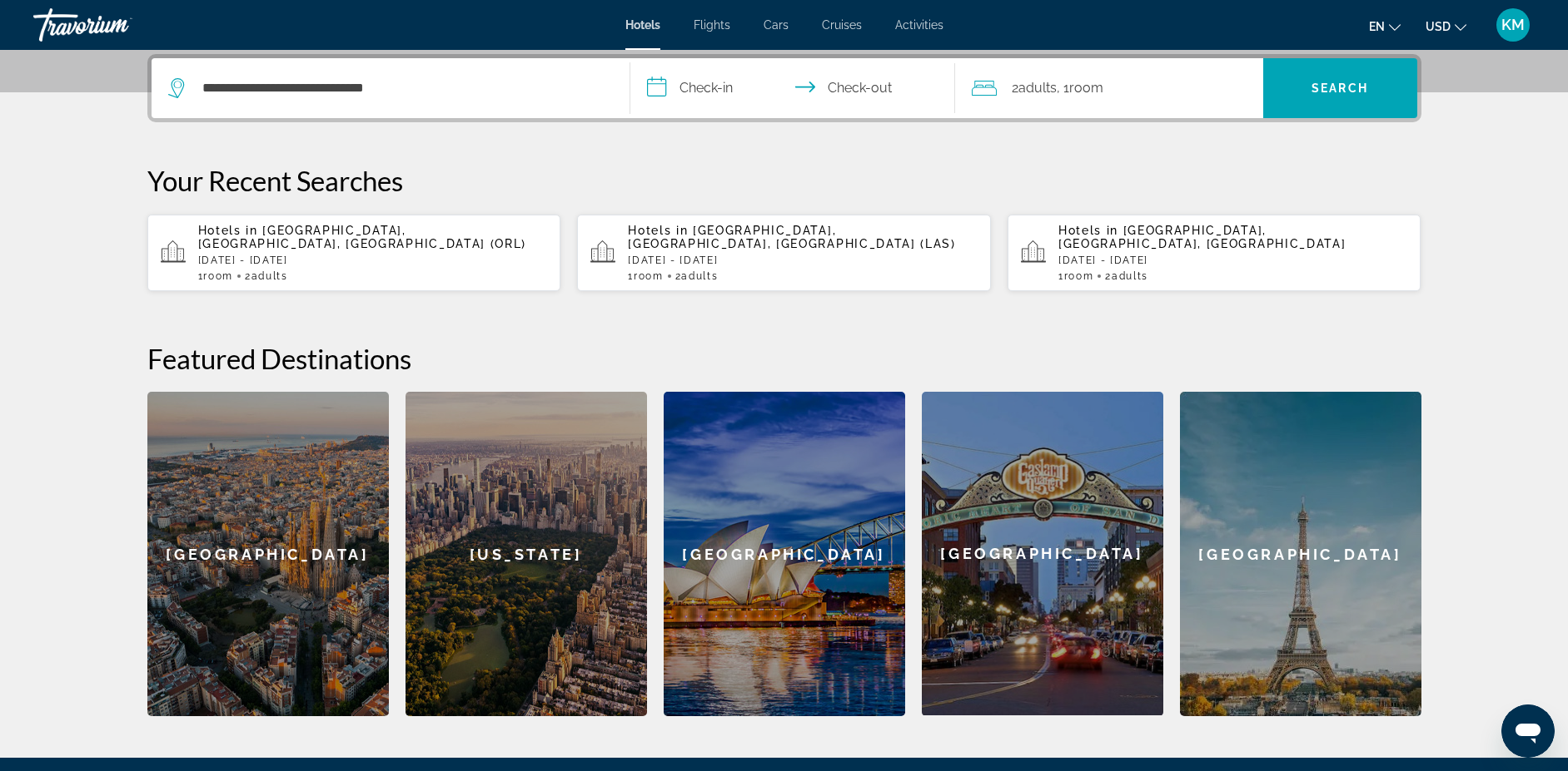
click at [711, 88] on input "**********" at bounding box center [796, 91] width 331 height 65
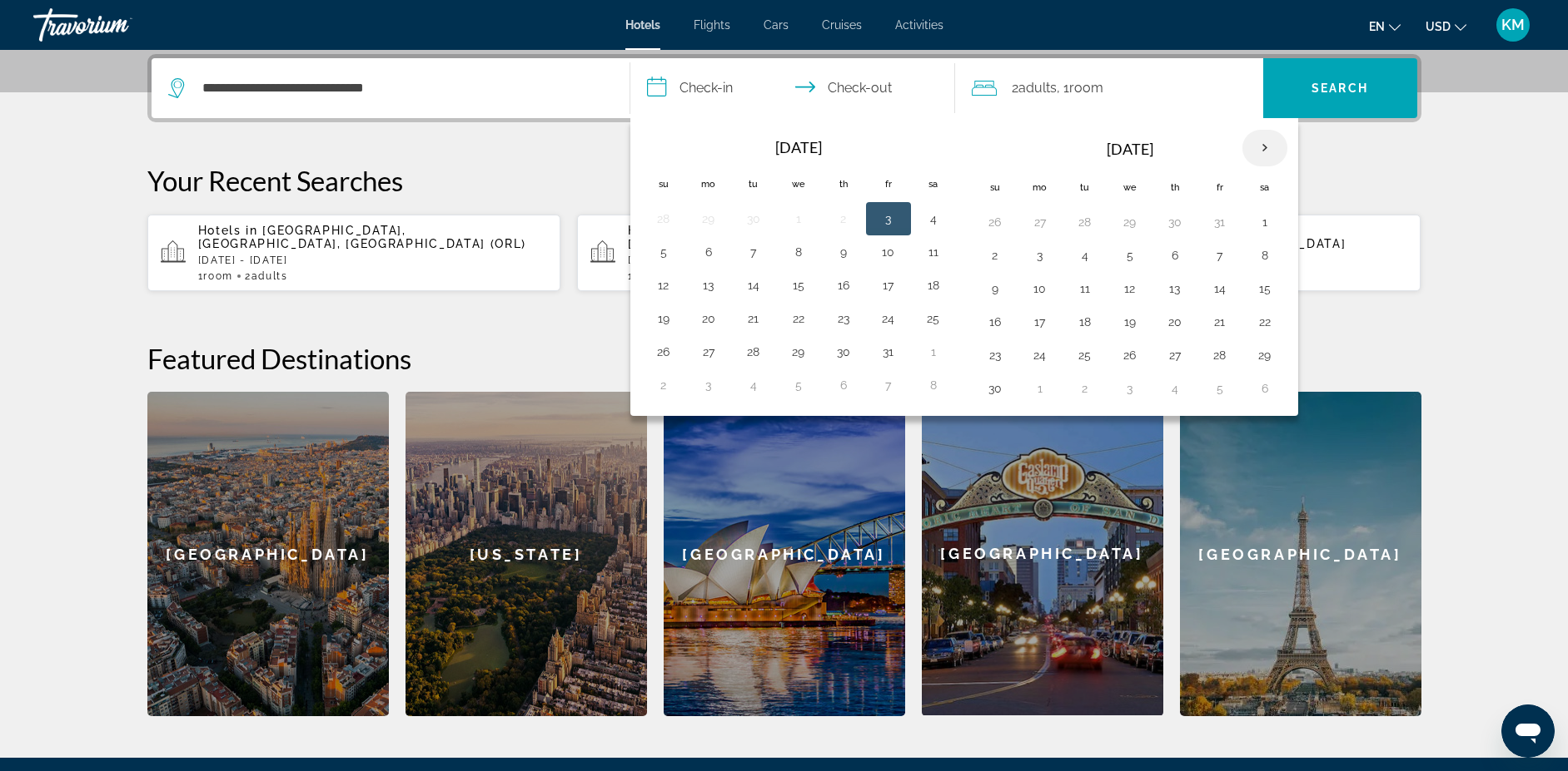
click at [1273, 143] on th "Next month" at bounding box center [1264, 148] width 45 height 37
click at [1274, 143] on th "Next month" at bounding box center [1264, 148] width 45 height 37
click at [1204, 349] on td "27" at bounding box center [1219, 355] width 45 height 33
click at [1228, 364] on button "27" at bounding box center [1219, 355] width 26 height 23
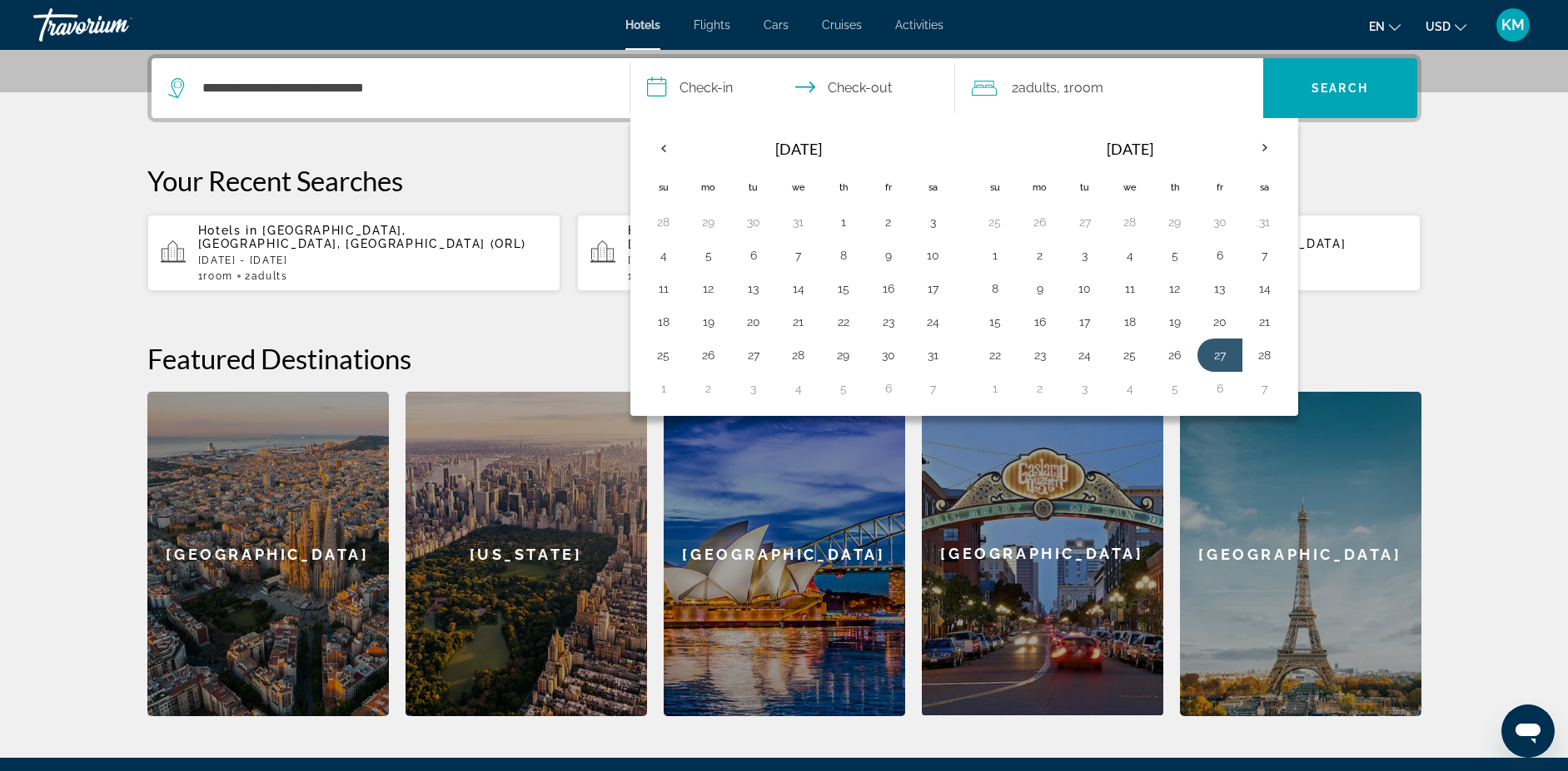
click at [666, 82] on input "**********" at bounding box center [796, 91] width 331 height 65
click at [1224, 344] on button "27" at bounding box center [1219, 355] width 26 height 23
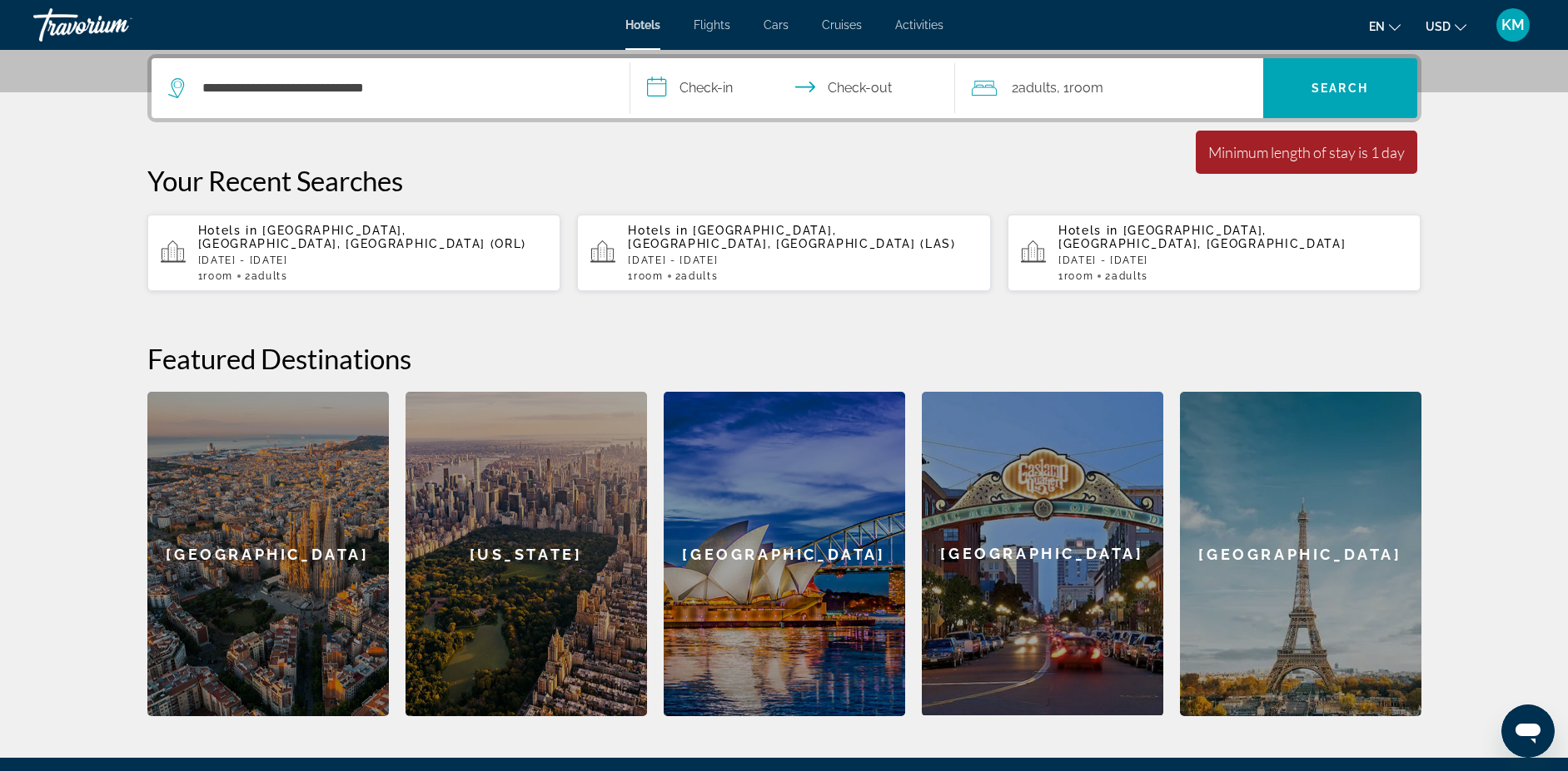
click at [681, 100] on input "**********" at bounding box center [796, 91] width 331 height 65
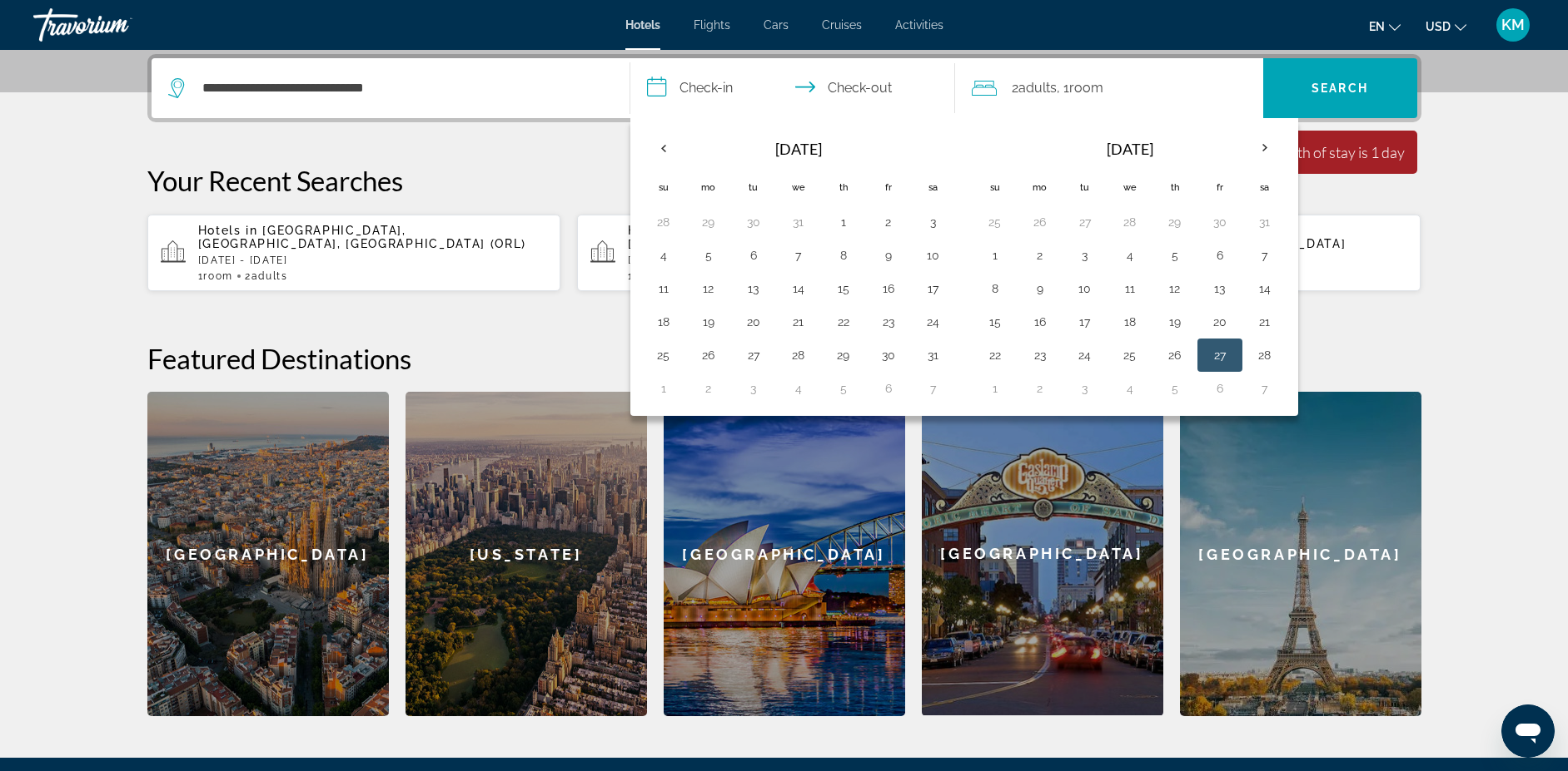
click at [1221, 350] on button "27" at bounding box center [1219, 355] width 26 height 23
click at [1273, 146] on th "Next month" at bounding box center [1264, 148] width 45 height 37
click at [1006, 253] on button "1" at bounding box center [994, 256] width 26 height 23
type input "**********"
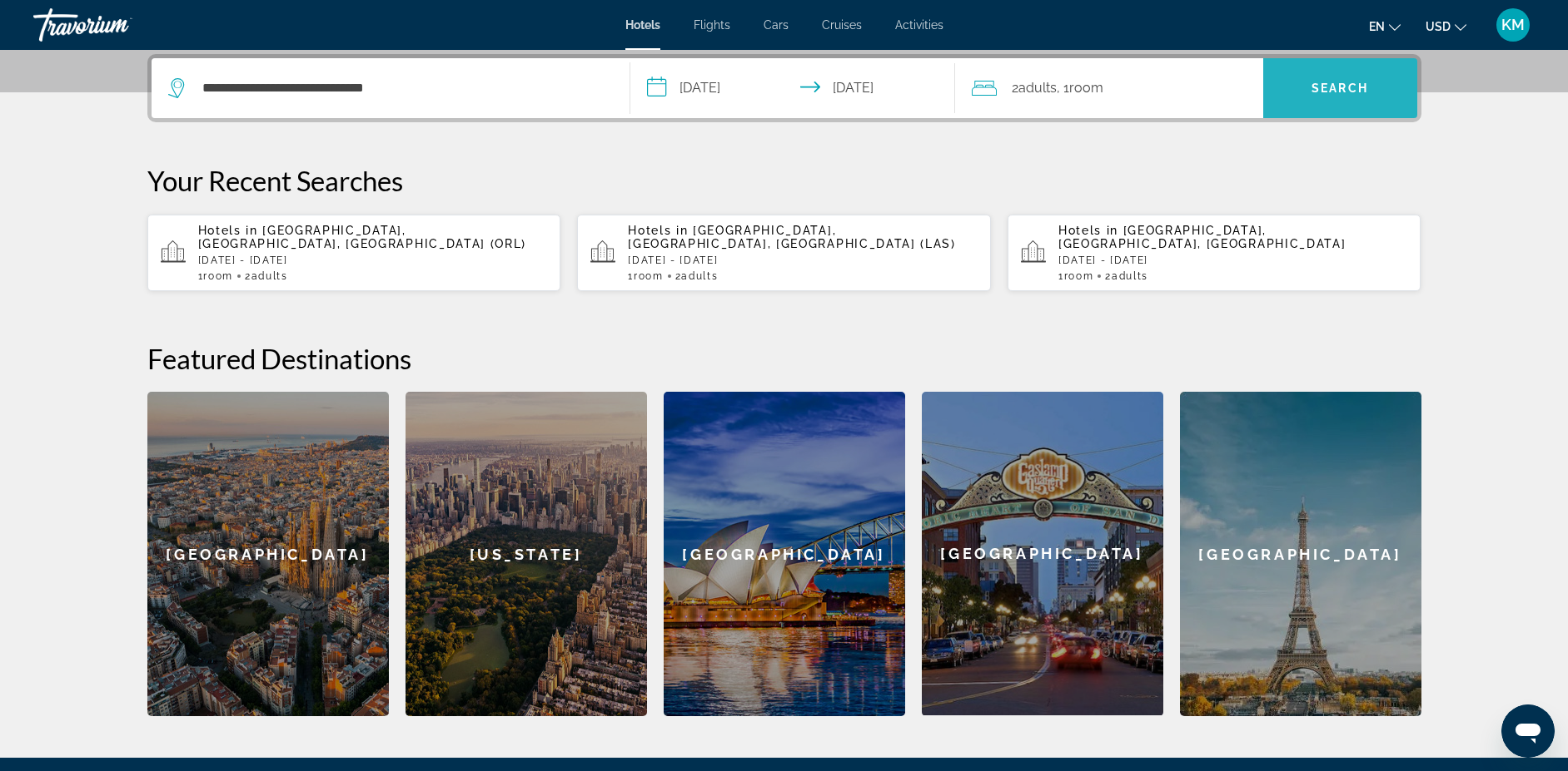
click at [1317, 65] on span "Search" at bounding box center [1341, 88] width 154 height 60
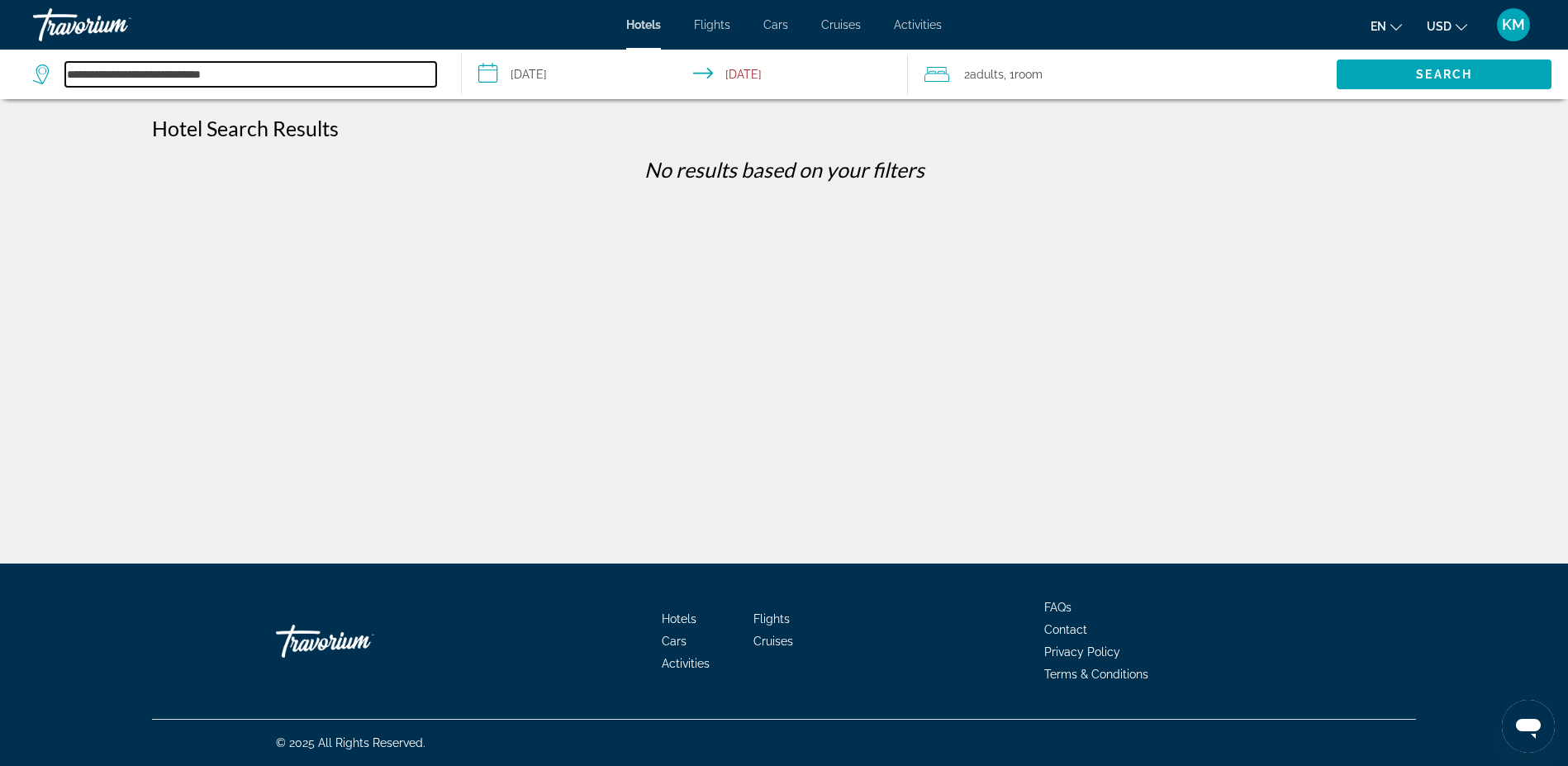
click at [240, 80] on input "**********" at bounding box center [250, 75] width 371 height 25
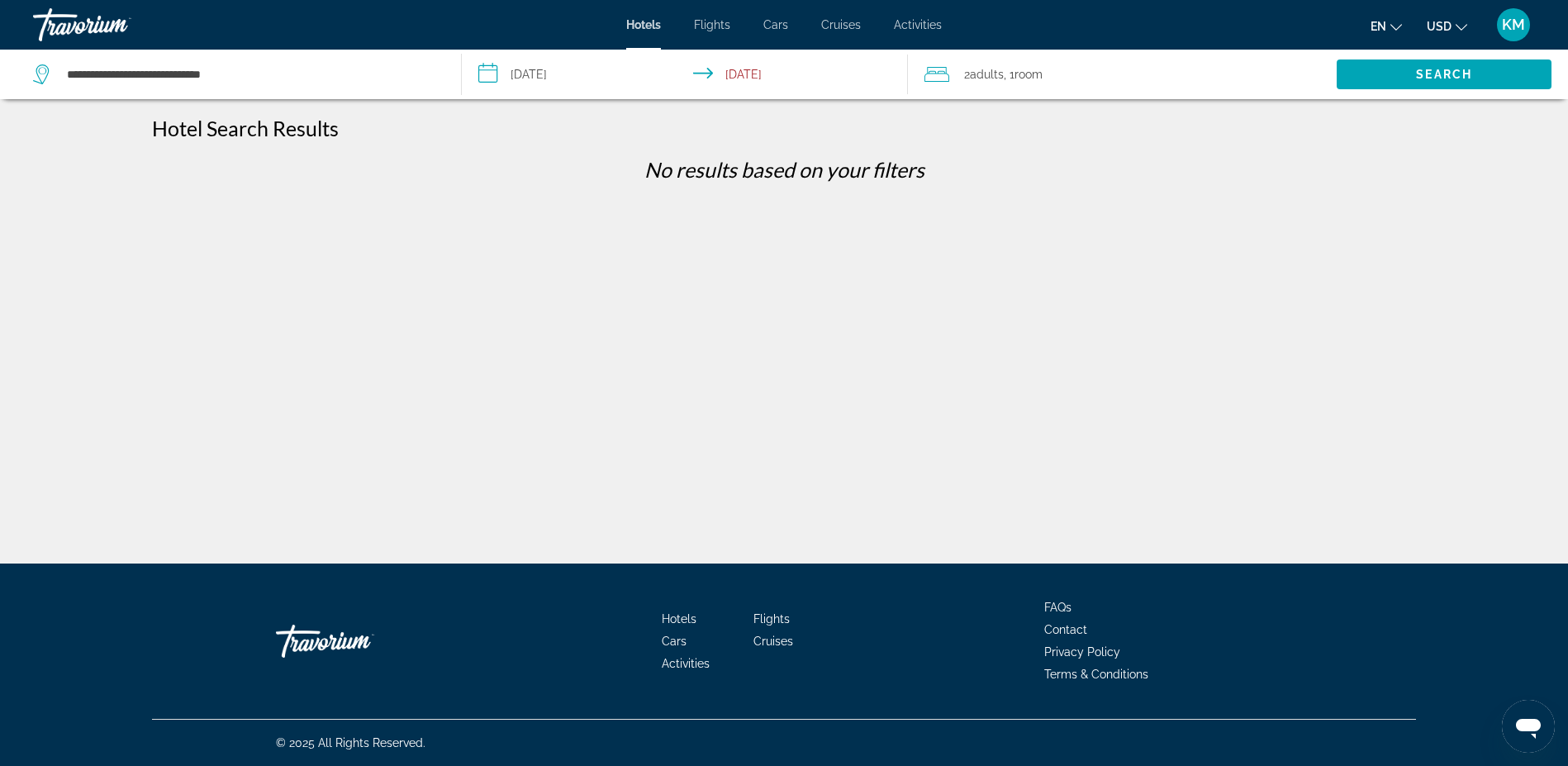
click at [565, 75] on input "**********" at bounding box center [688, 77] width 452 height 54
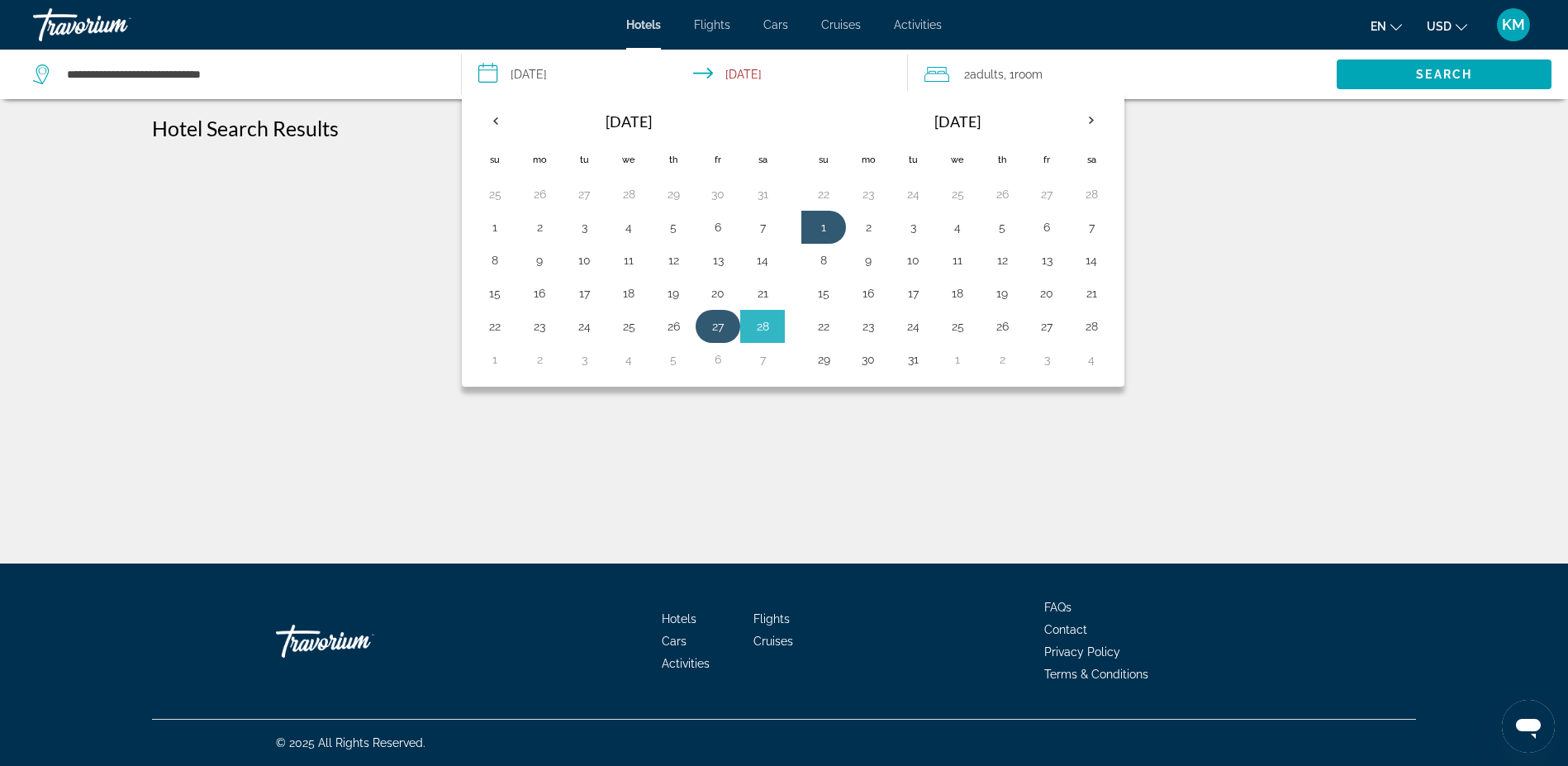
click at [724, 317] on button "27" at bounding box center [717, 327] width 26 height 23
click at [844, 210] on table "Navigation placeholder Mar 2026 Su Mo Tu We Th Fr Sa 22 23 24 25 26 27 28 1 2 3…" at bounding box center [957, 239] width 312 height 274
click at [825, 234] on button "1" at bounding box center [824, 228] width 26 height 23
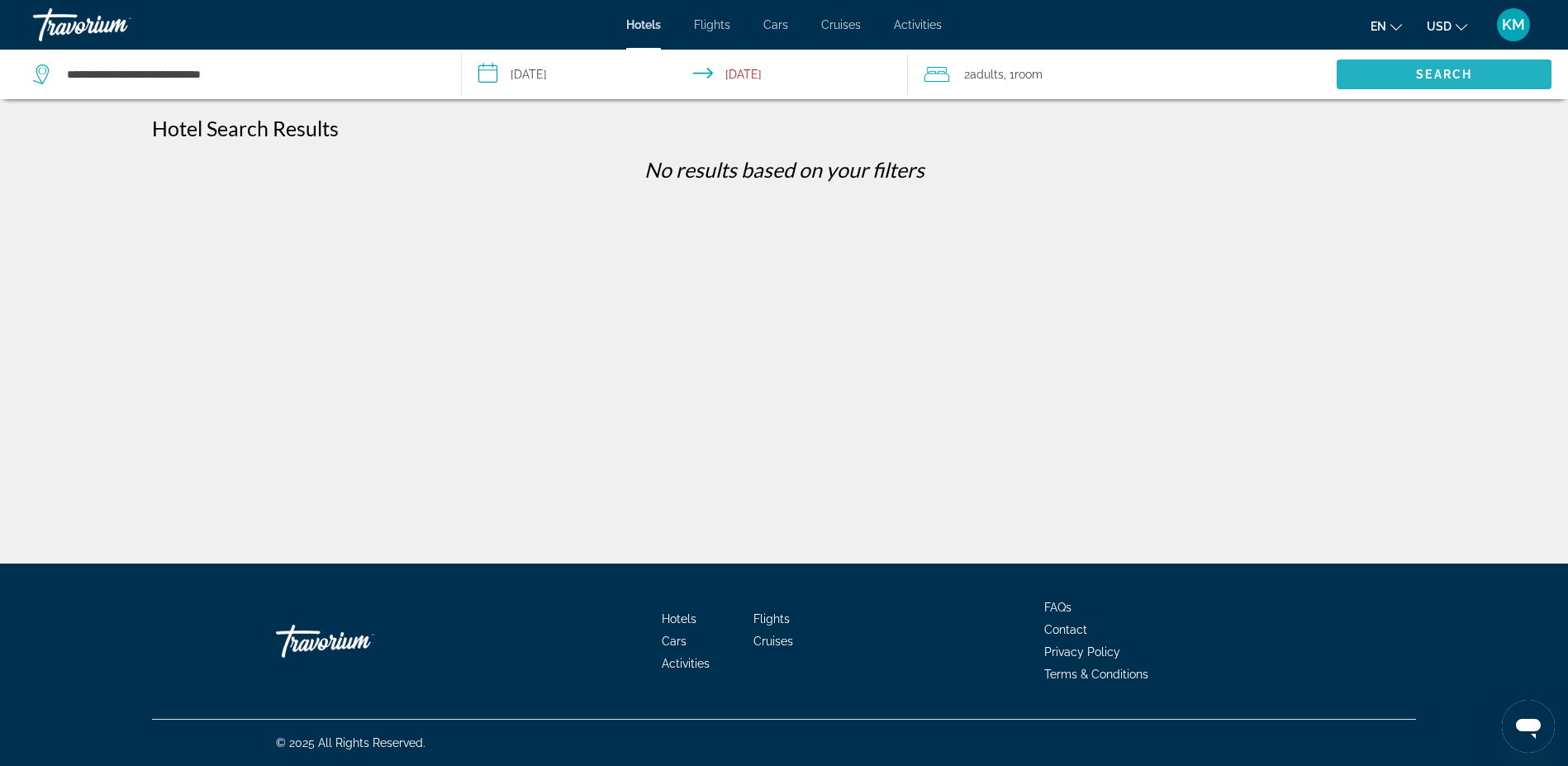
click at [1418, 80] on span "Search" at bounding box center [1445, 75] width 56 height 14
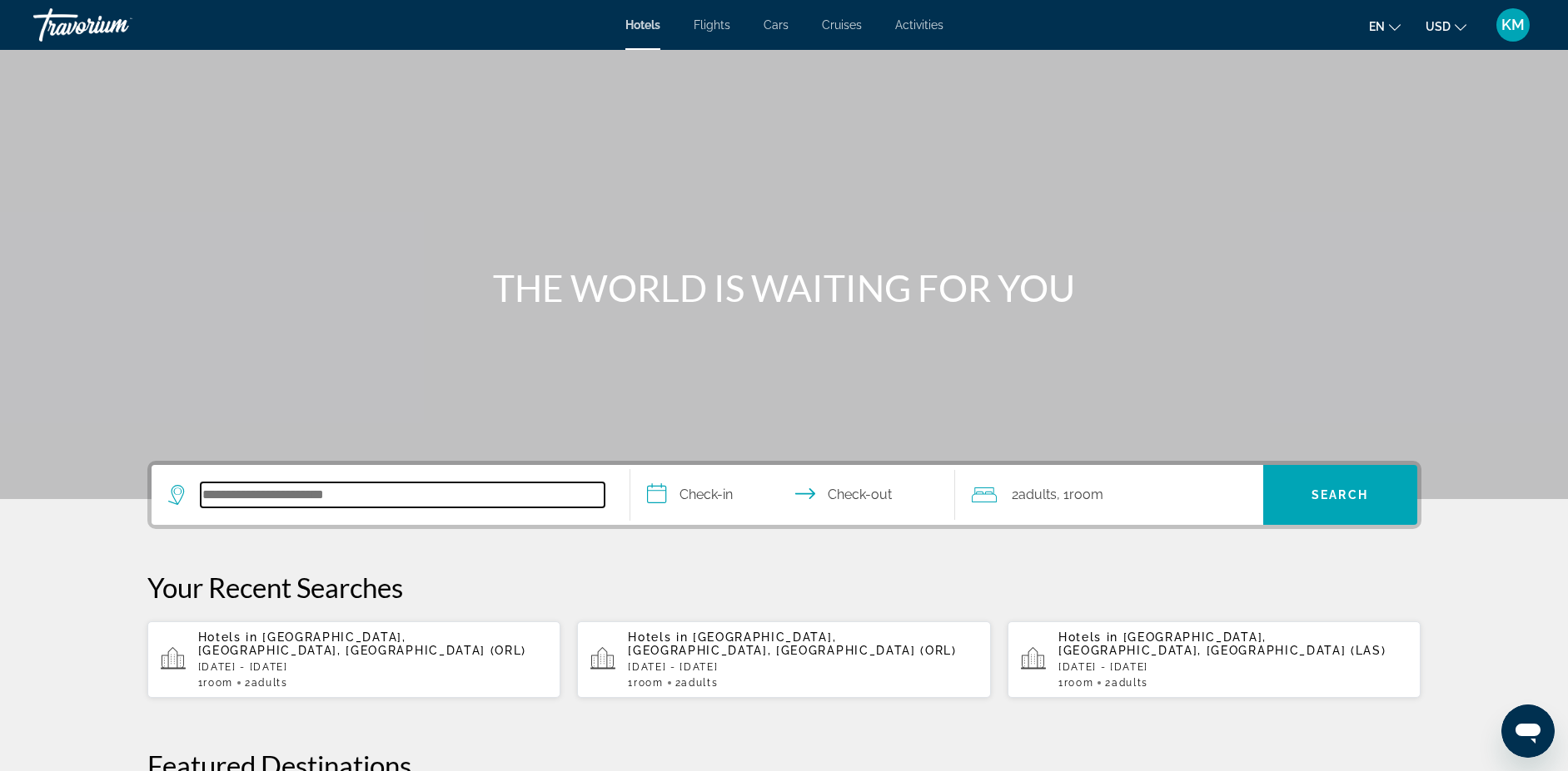
click at [290, 499] on input "Search hotel destination" at bounding box center [403, 496] width 404 height 25
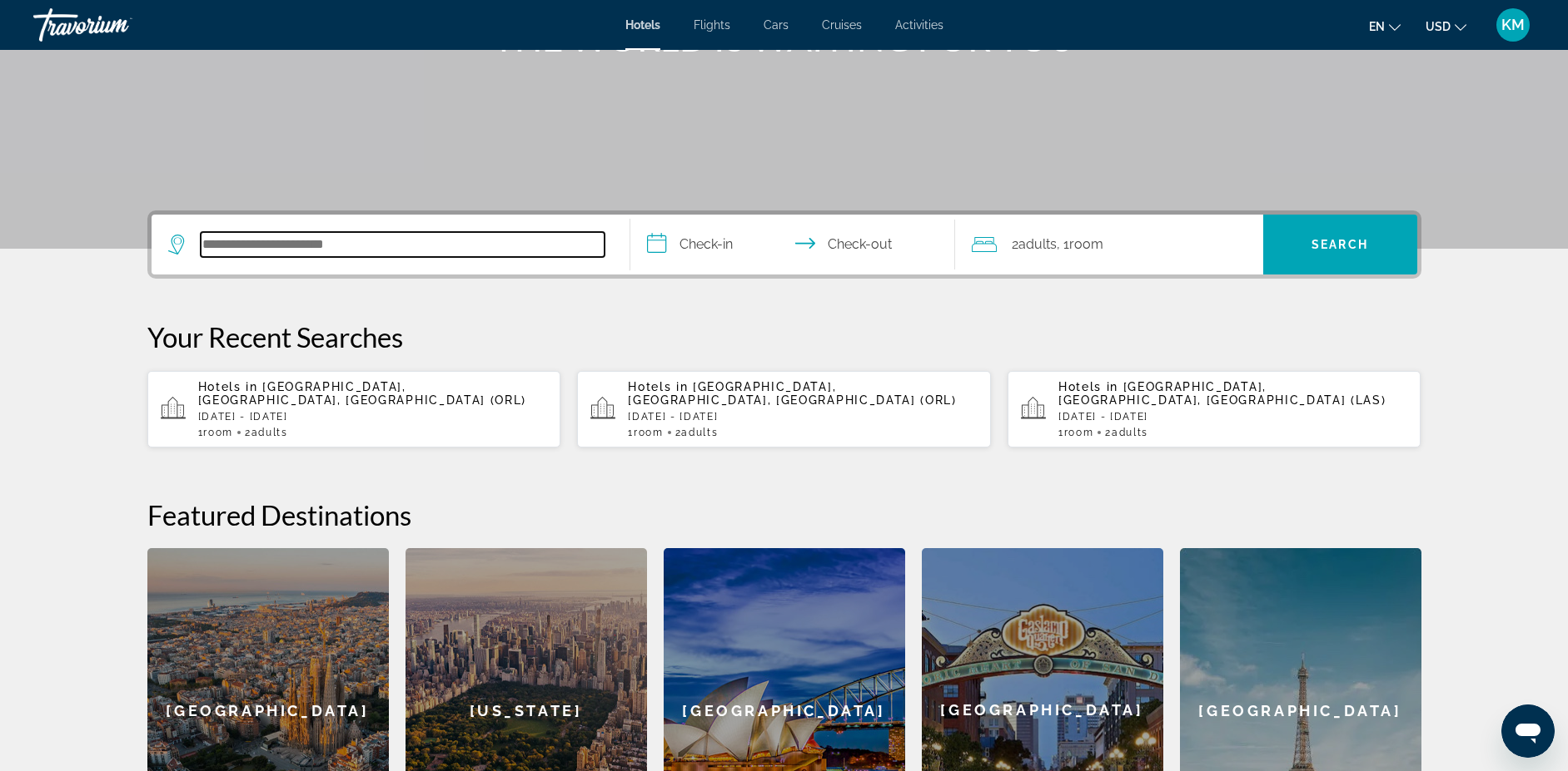
scroll to position [407, 0]
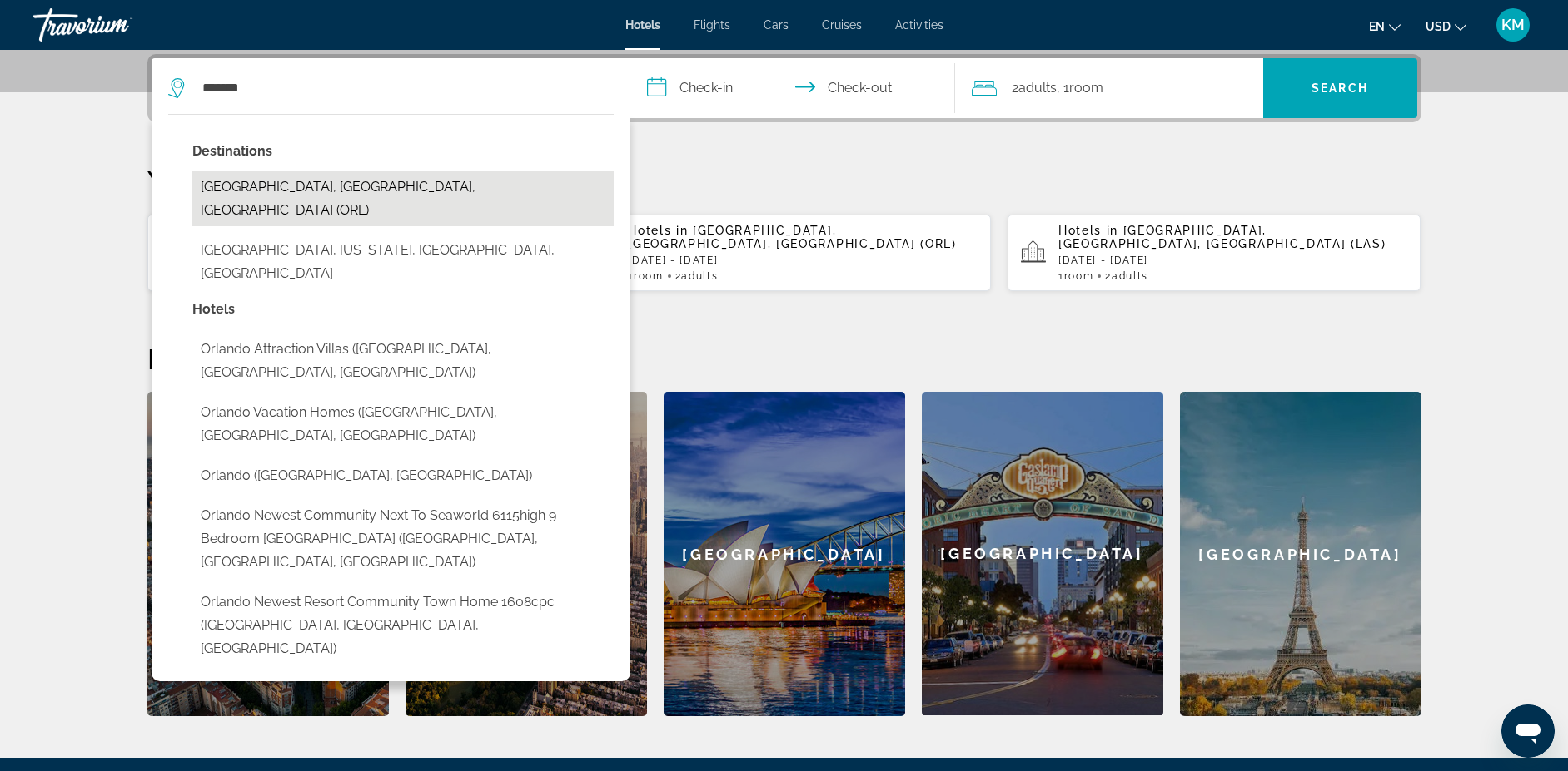
click at [367, 196] on button "[GEOGRAPHIC_DATA], [GEOGRAPHIC_DATA], [GEOGRAPHIC_DATA] (ORL)" at bounding box center [402, 199] width 421 height 55
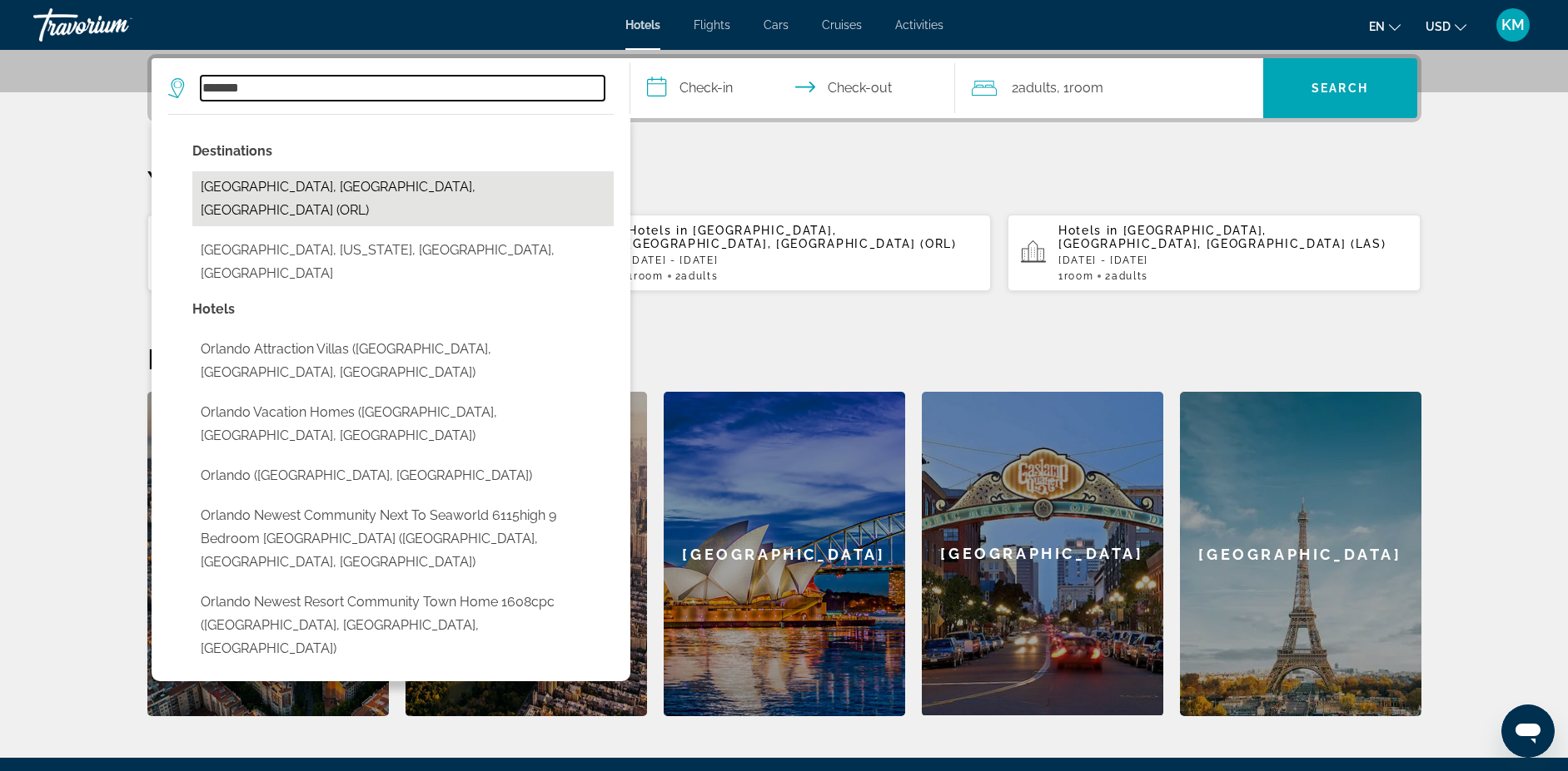
type input "**********"
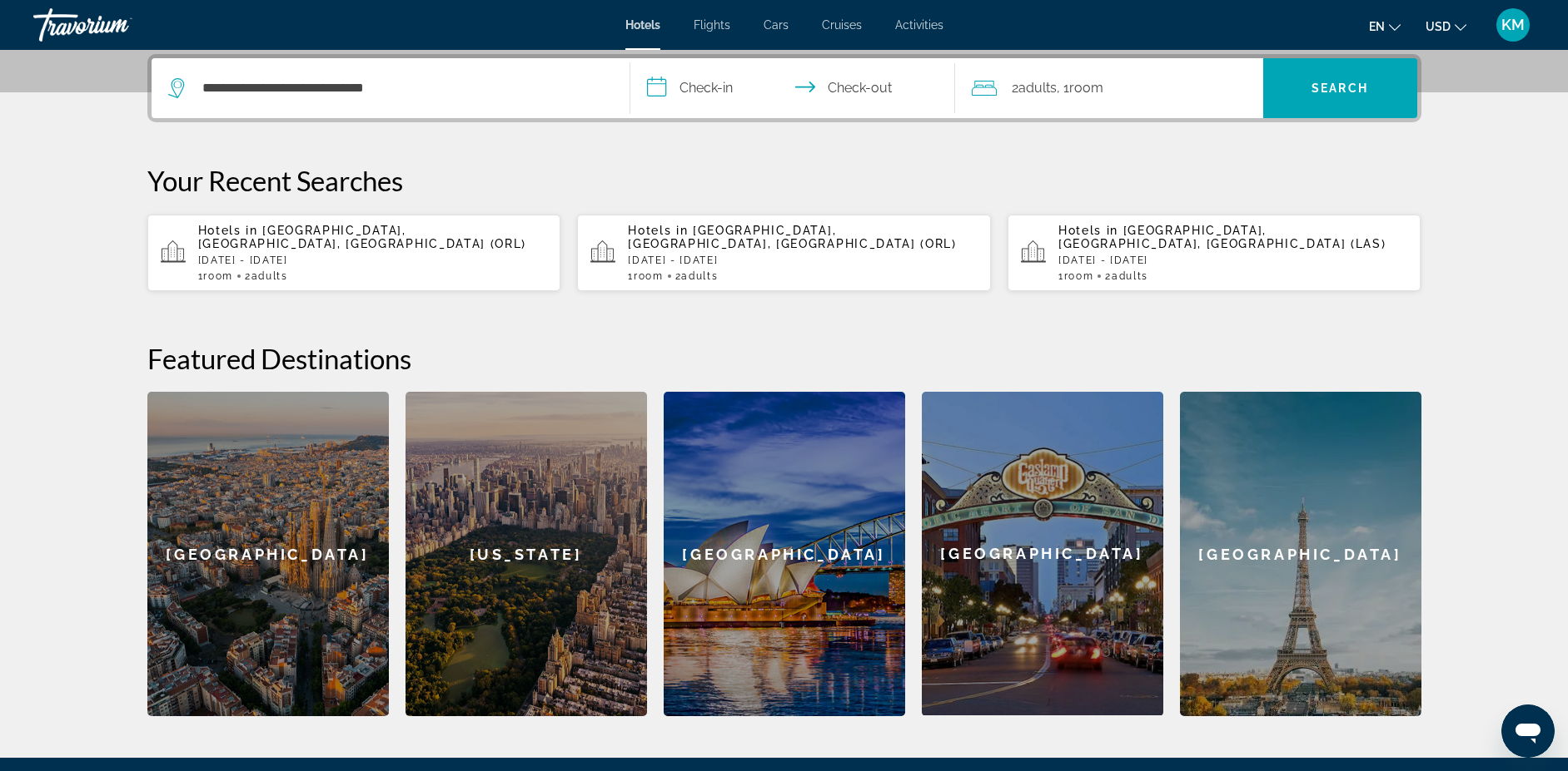
click at [756, 81] on input "**********" at bounding box center [796, 91] width 331 height 65
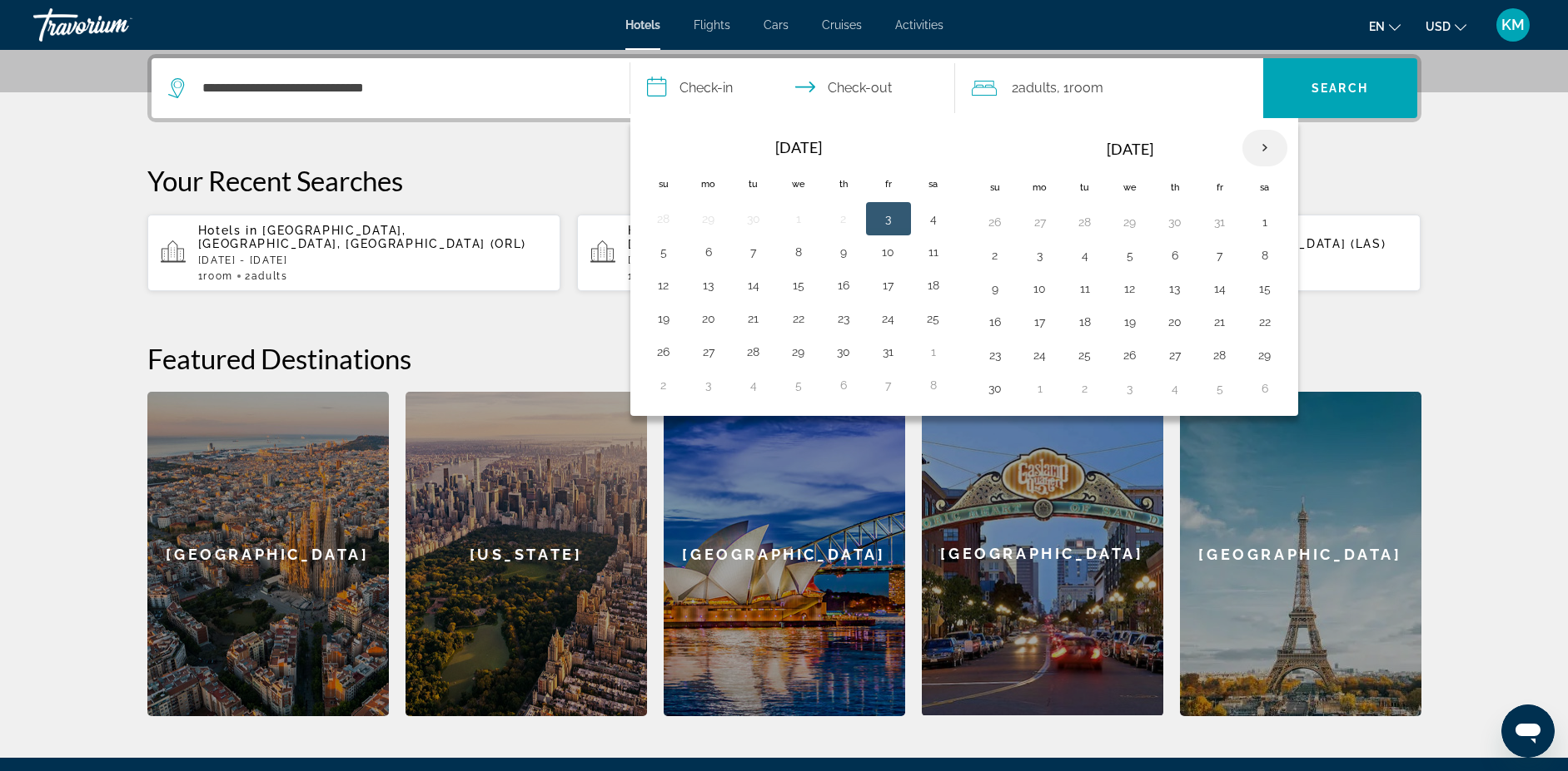
click at [1259, 140] on th "Next month" at bounding box center [1264, 148] width 45 height 37
click at [1211, 365] on button "27" at bounding box center [1219, 355] width 26 height 23
click at [1263, 148] on th "Next month" at bounding box center [1264, 148] width 45 height 37
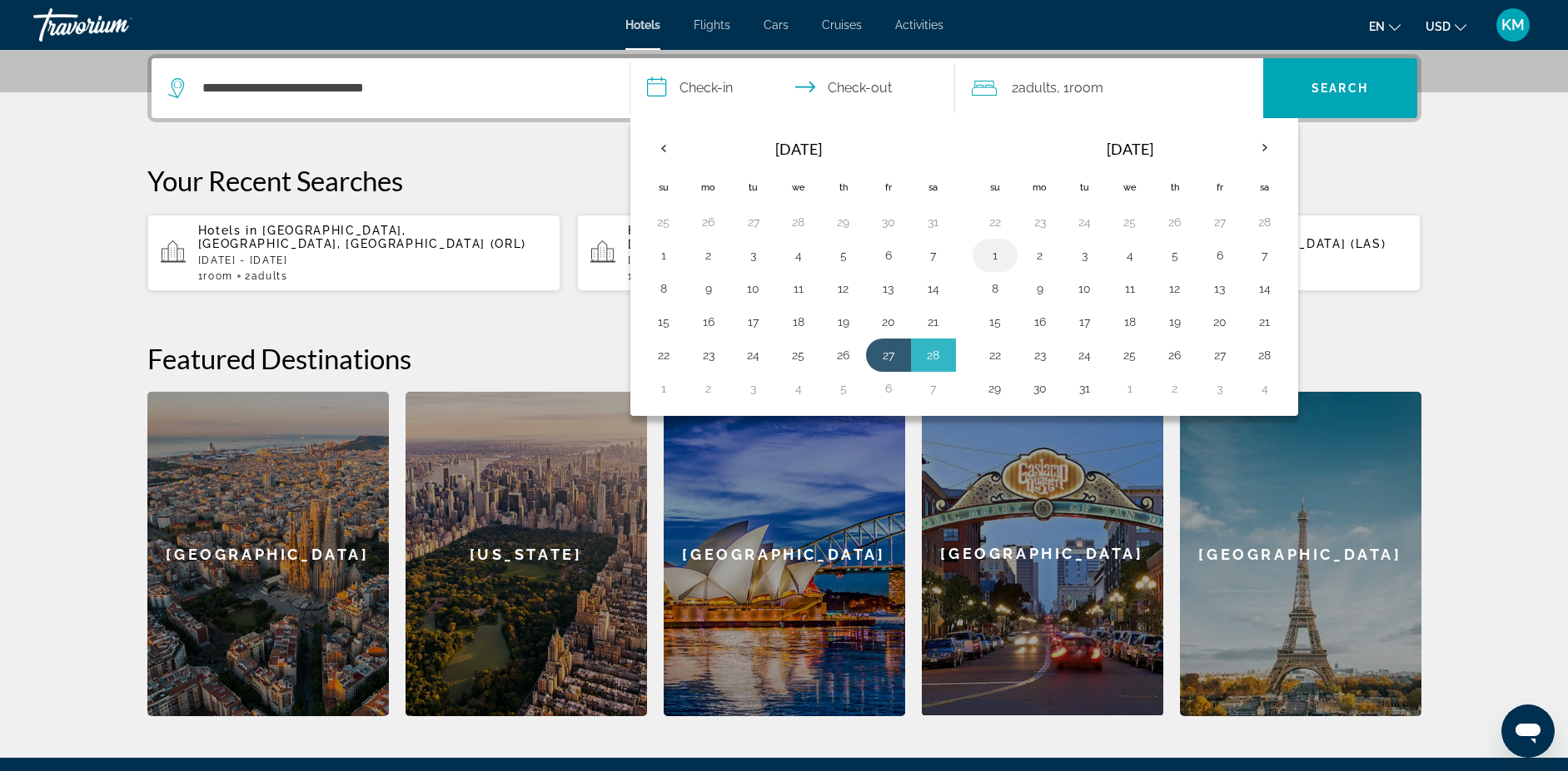
click at [1000, 257] on button "1" at bounding box center [994, 256] width 26 height 23
type input "**********"
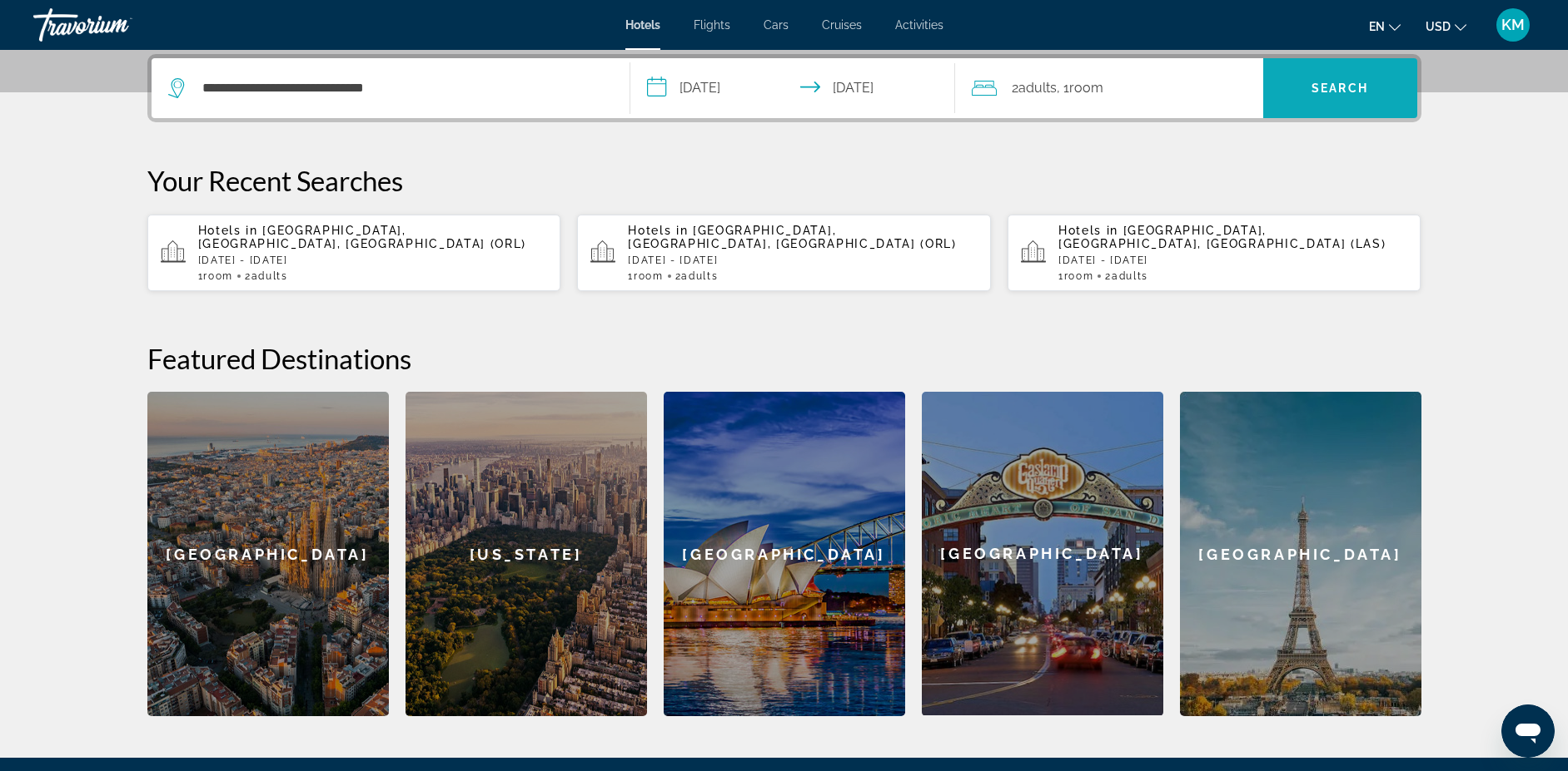
click at [1320, 90] on span "Search" at bounding box center [1340, 89] width 57 height 14
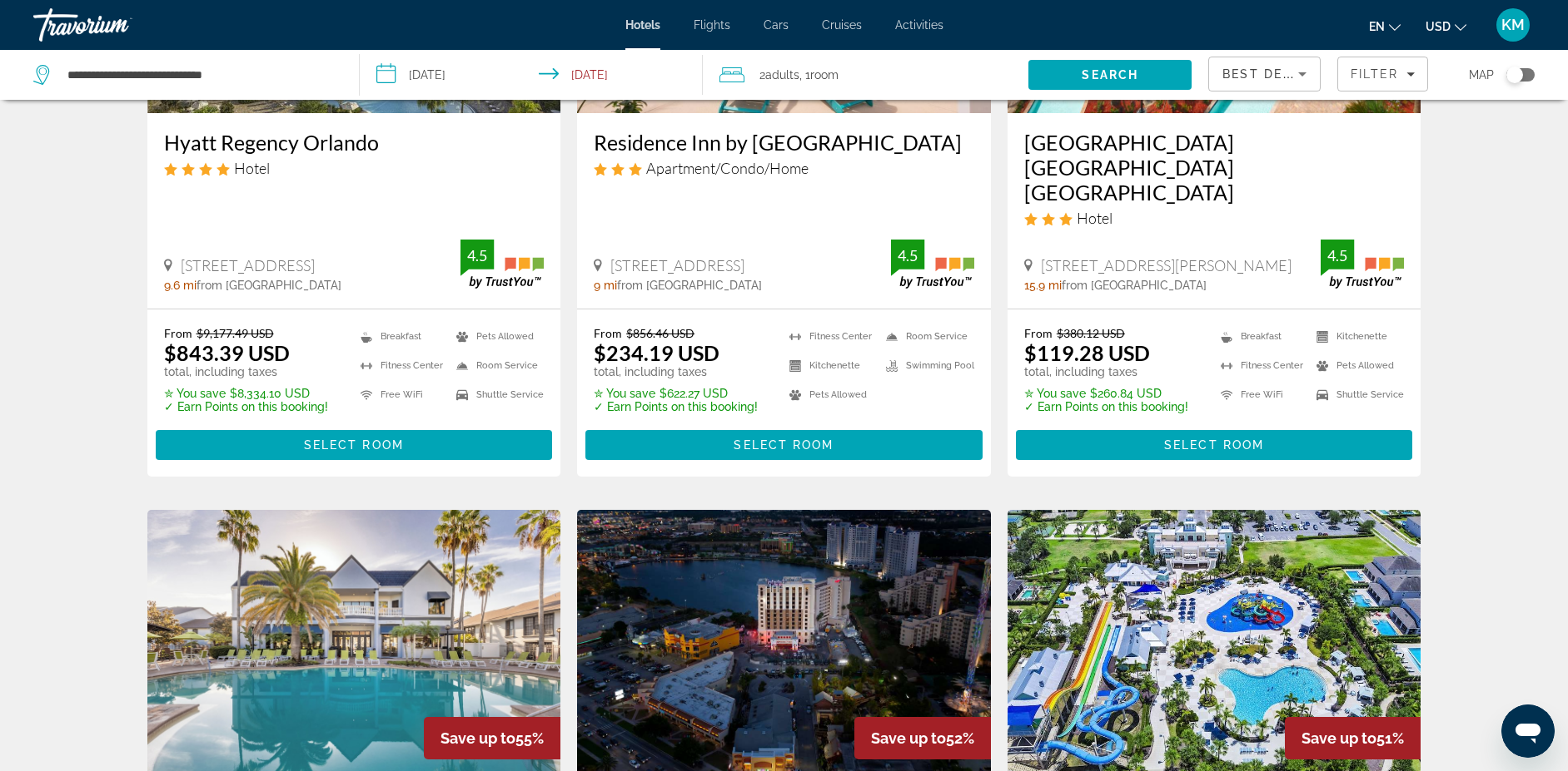
scroll to position [218, 0]
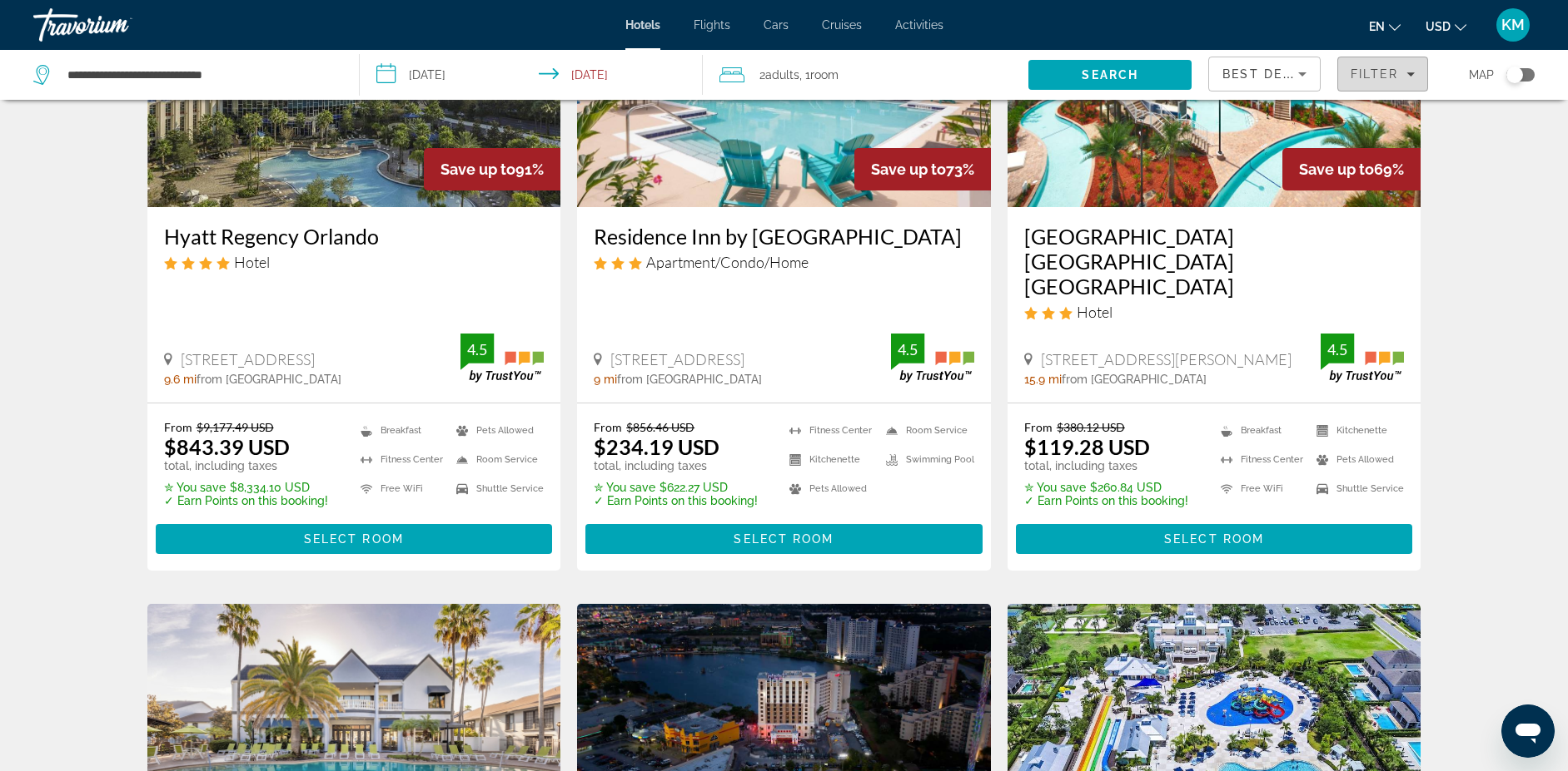
click at [1411, 76] on icon "Filters" at bounding box center [1410, 74] width 9 height 9
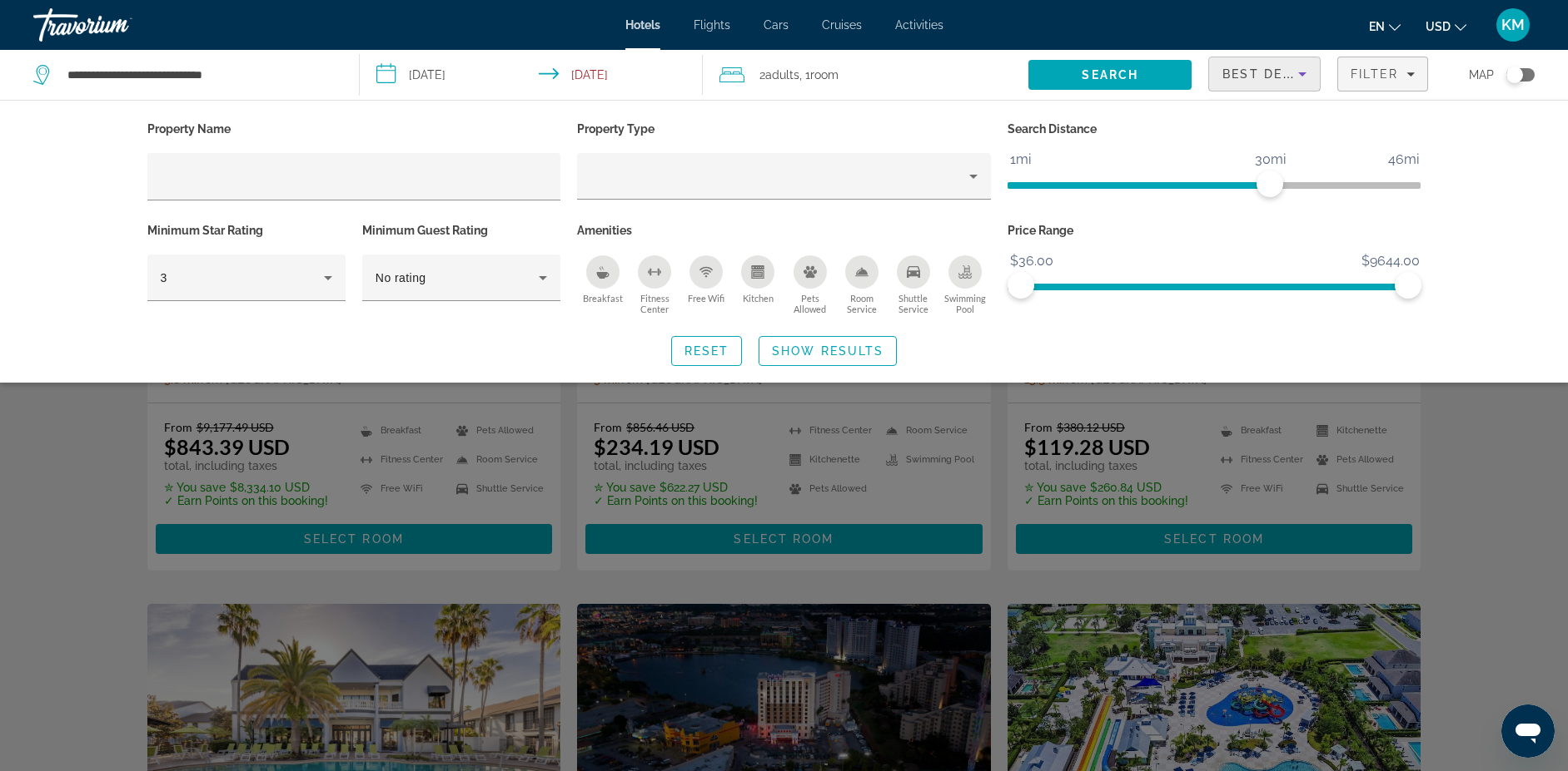
click at [1301, 75] on icon "Sort by" at bounding box center [1301, 74] width 9 height 4
click at [1298, 300] on mat-option "Highest Guest Rating" at bounding box center [1263, 293] width 110 height 40
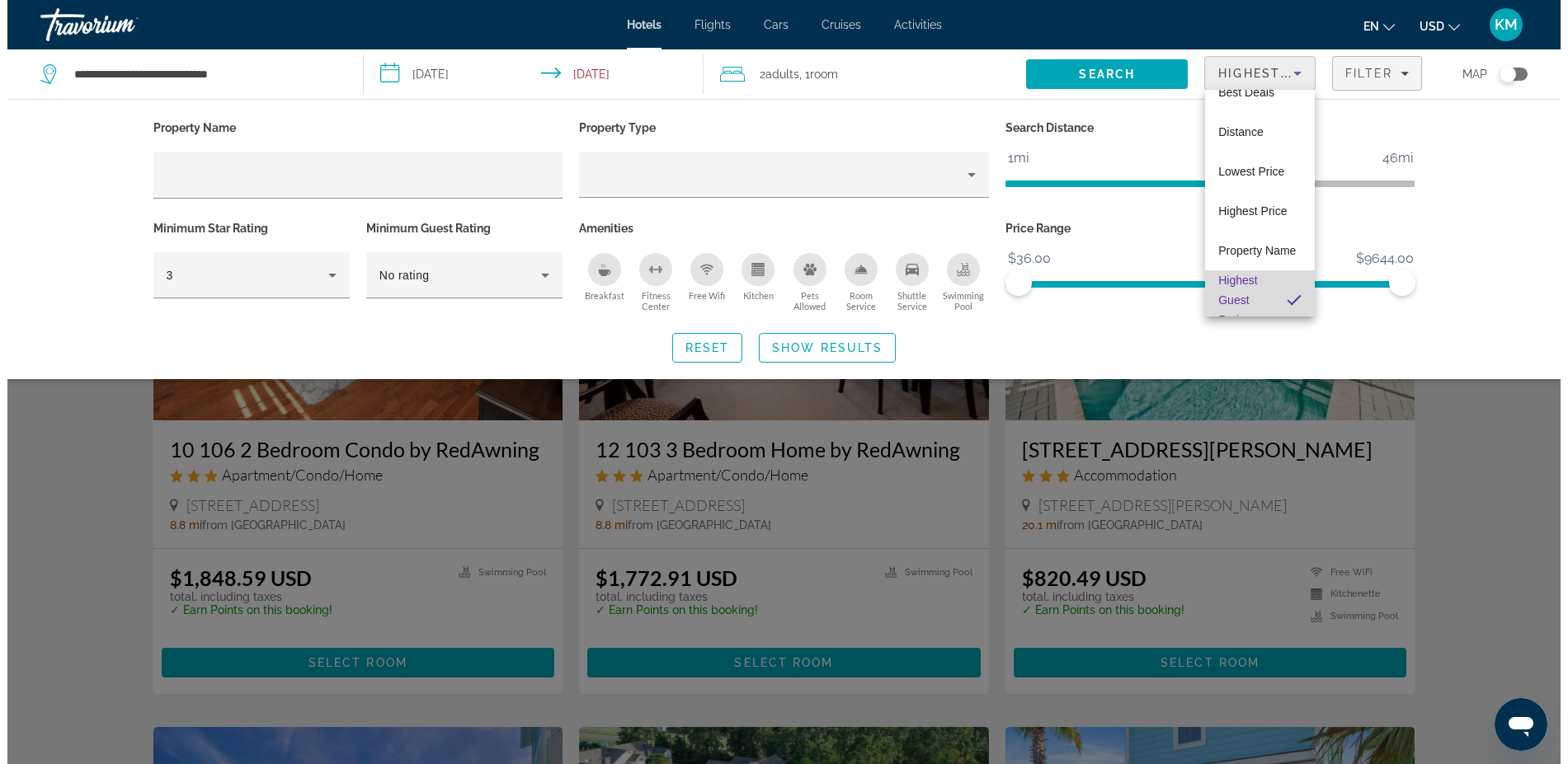
scroll to position [34, 0]
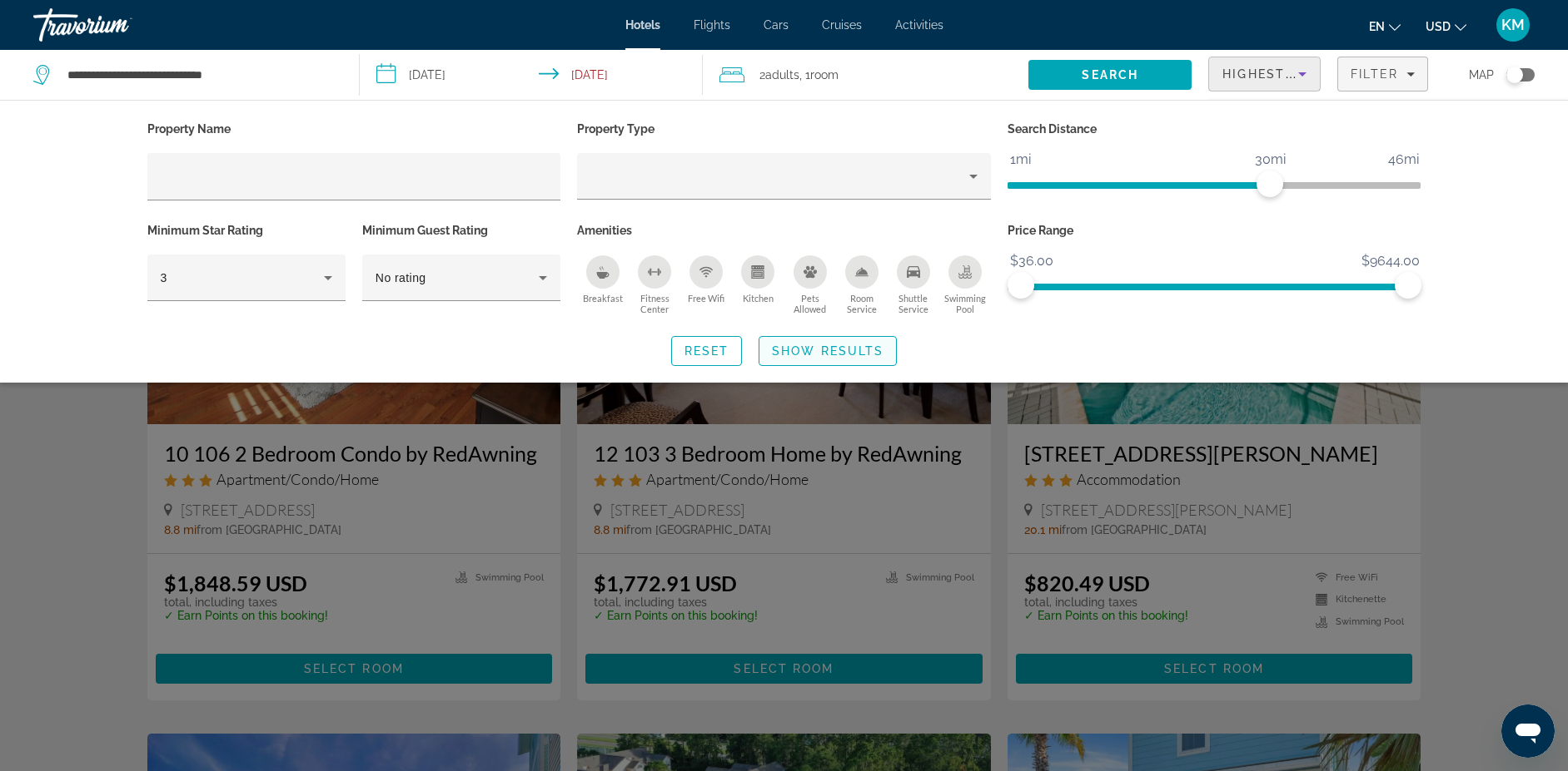
click at [799, 347] on span "Show Results" at bounding box center [827, 351] width 111 height 14
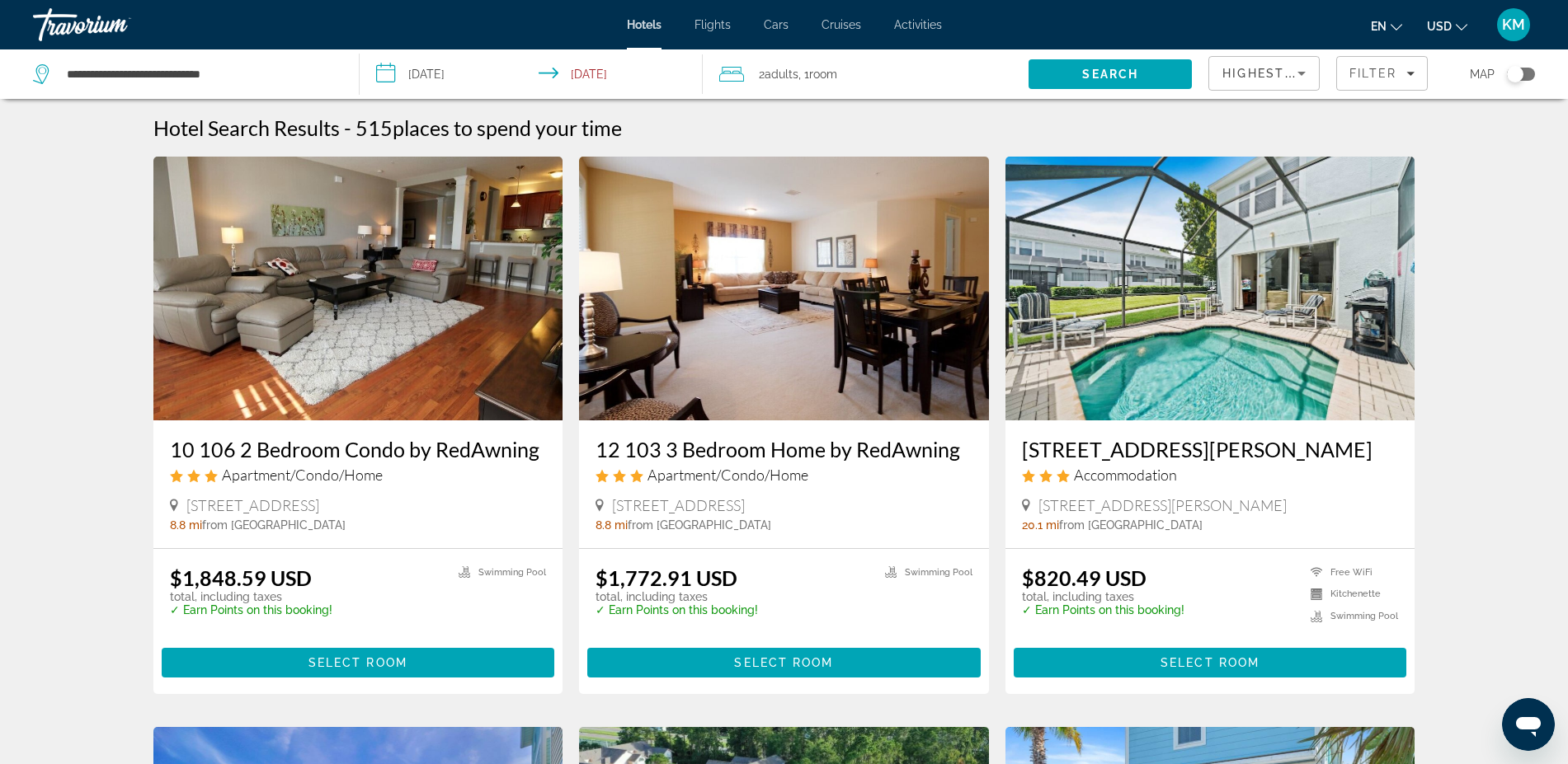
drag, startPoint x: 1565, startPoint y: 199, endPoint x: 1568, endPoint y: 217, distance: 18.2
click at [1565, 217] on html "**********" at bounding box center [784, 382] width 1568 height 764
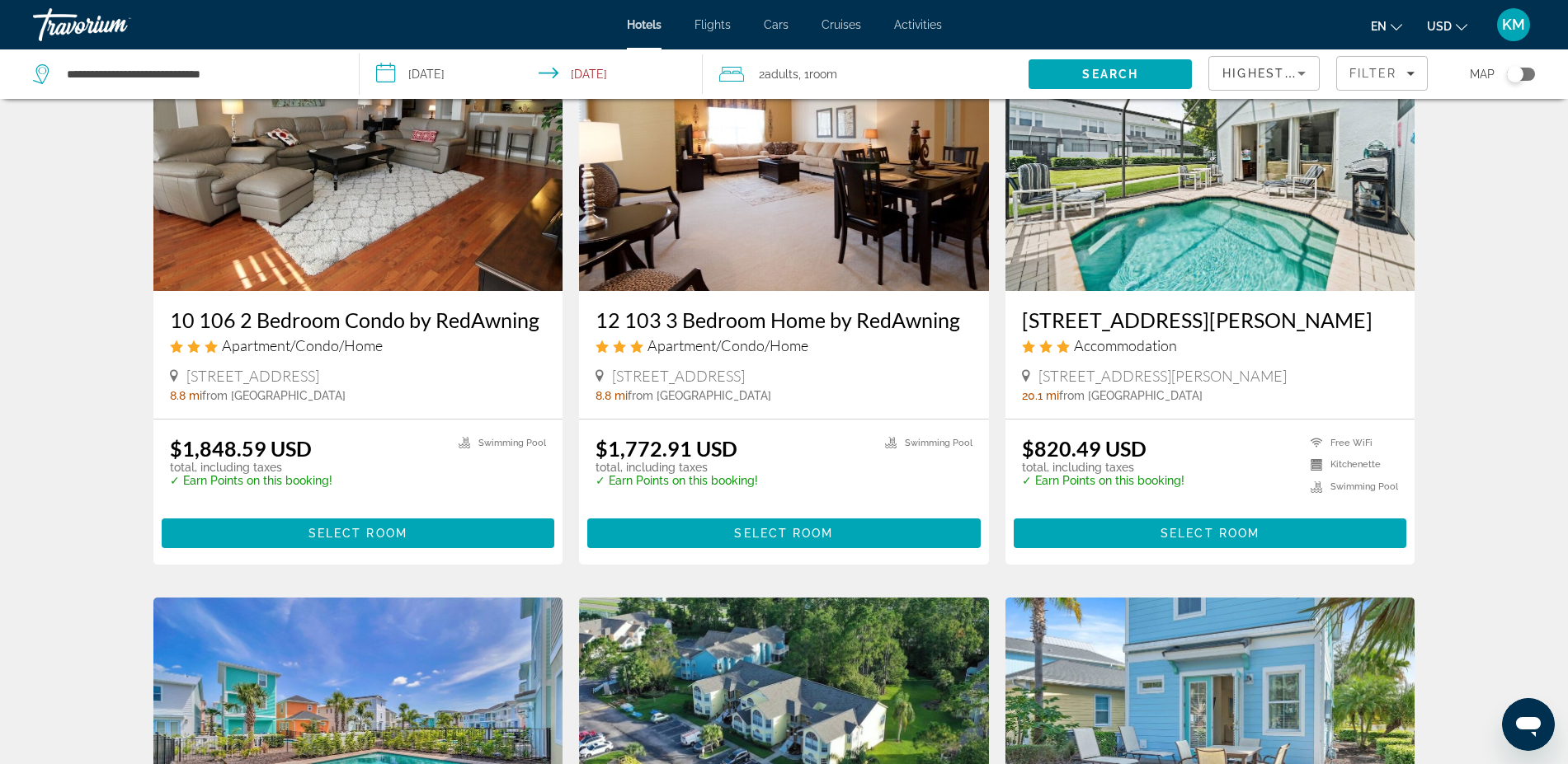
scroll to position [0, 0]
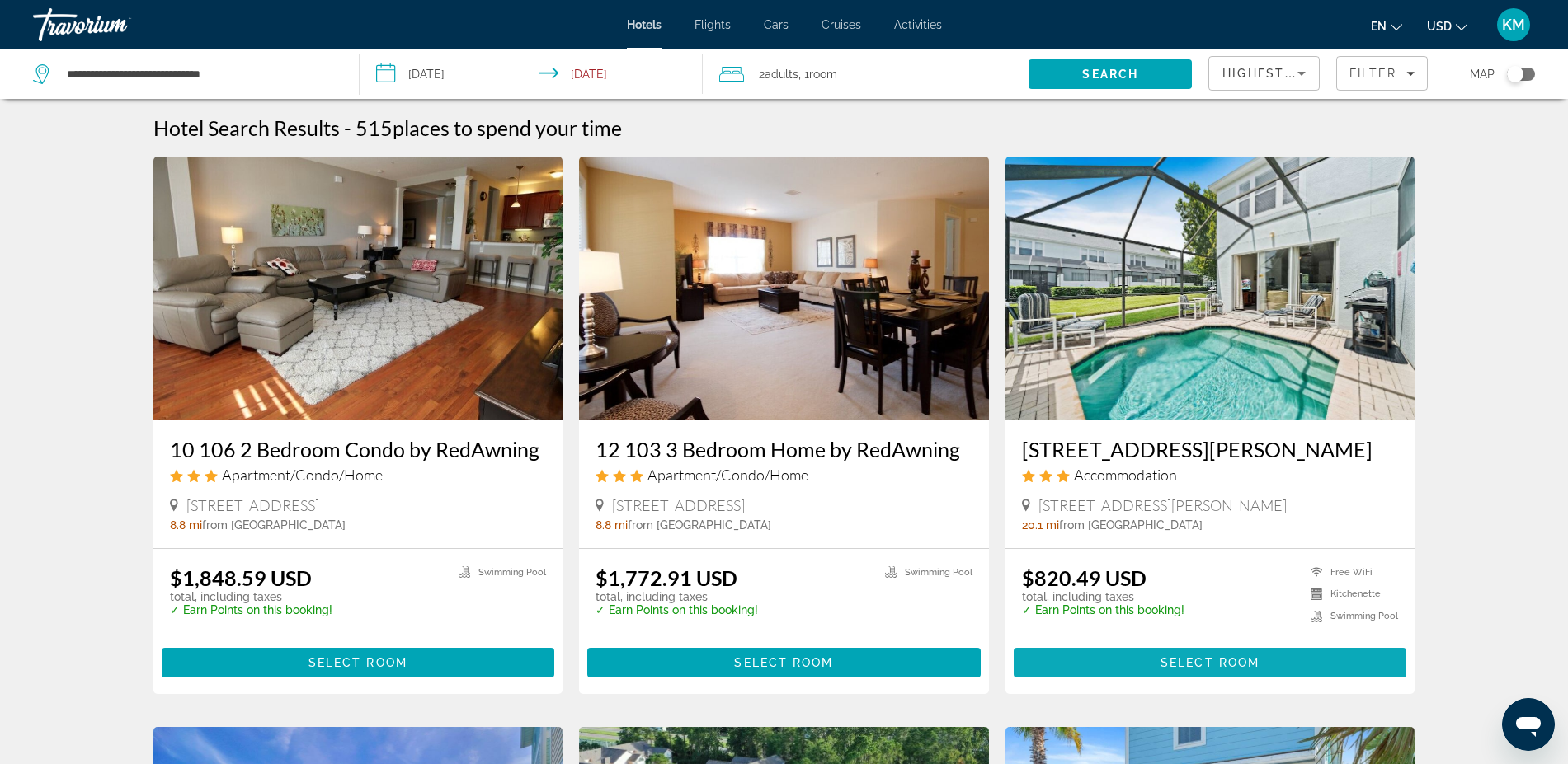
click at [1094, 656] on span "Main content" at bounding box center [1210, 662] width 394 height 40
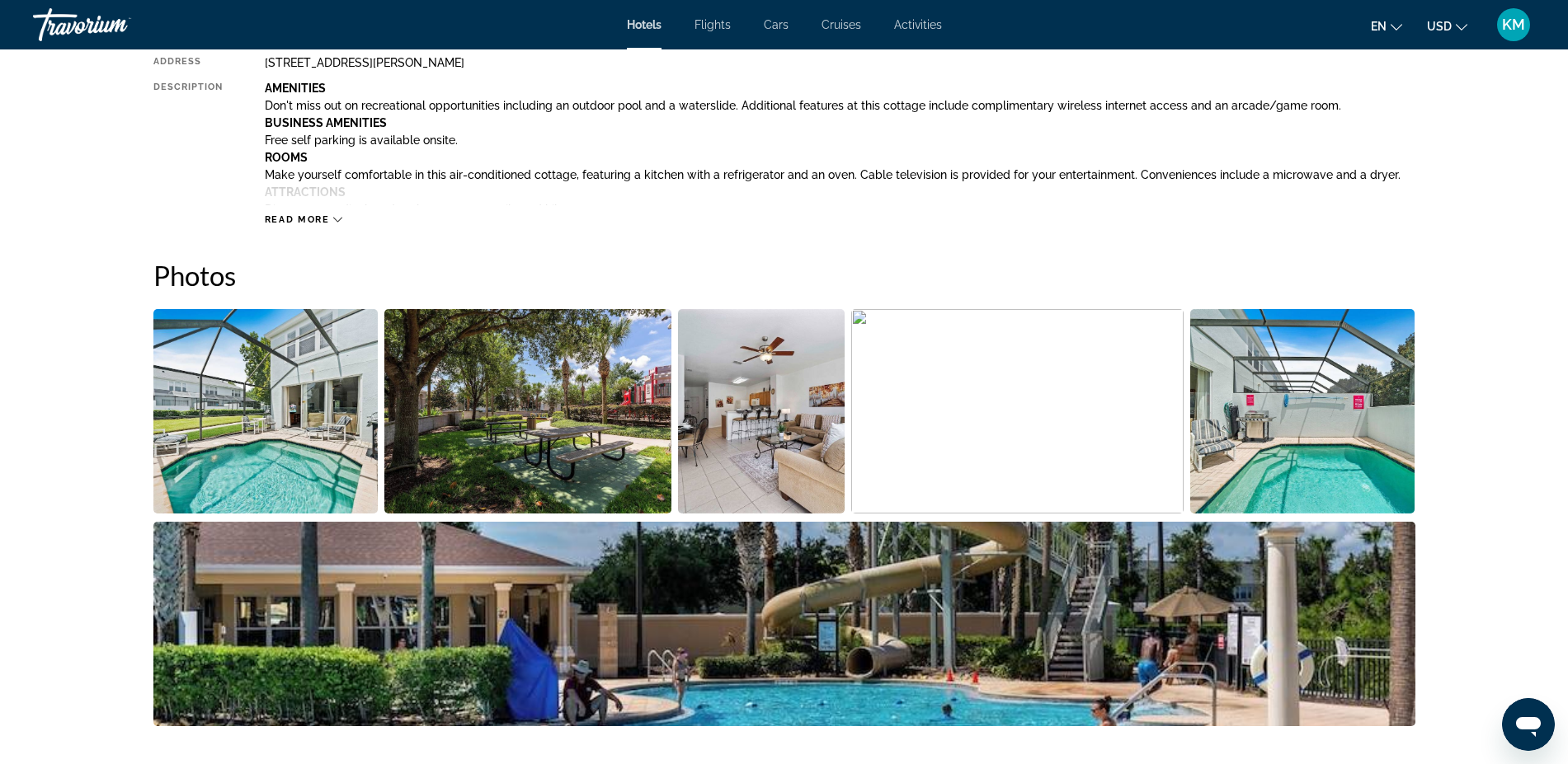
scroll to position [638, 0]
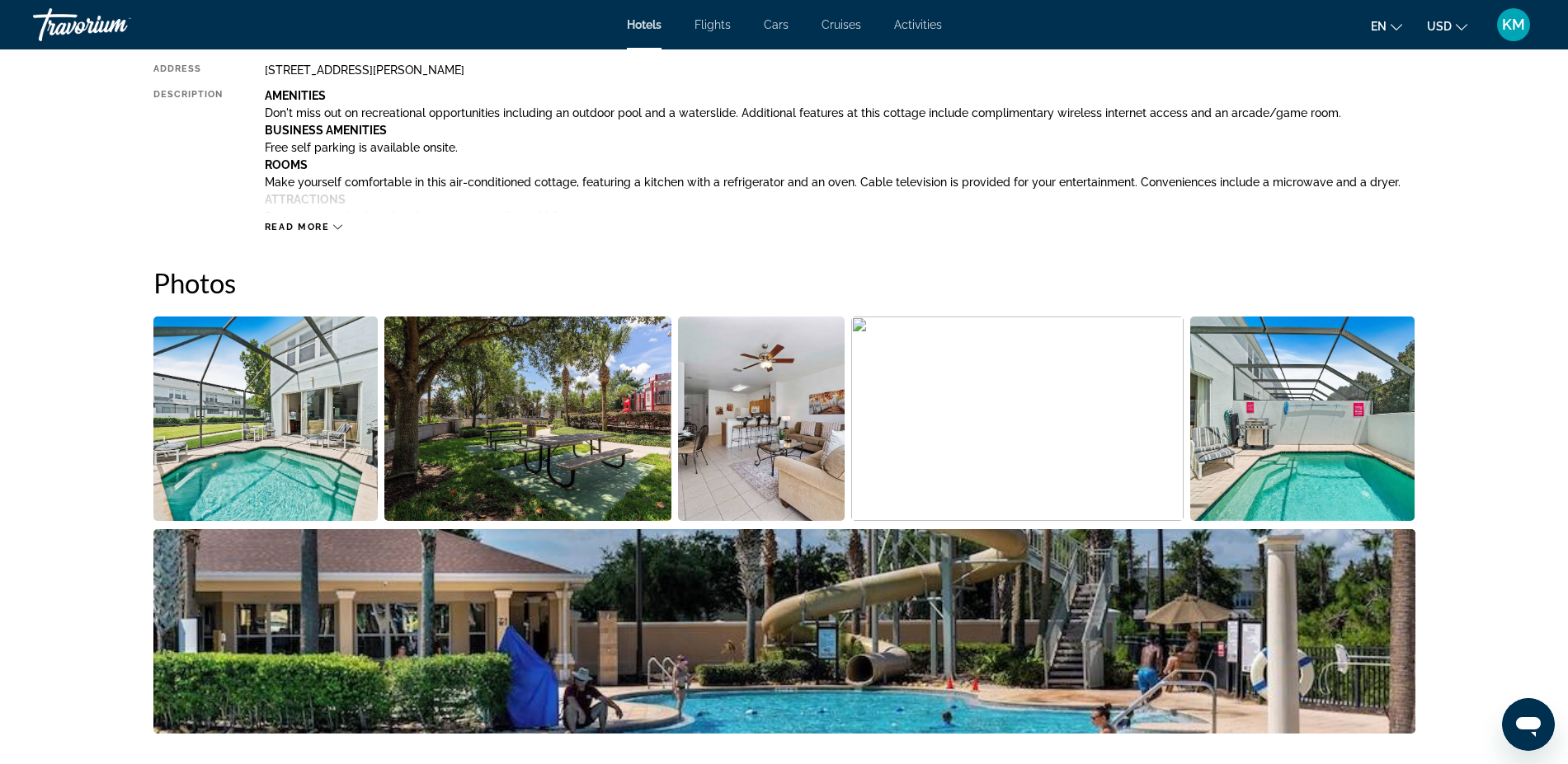
click at [352, 388] on img "Open full-screen image slider" at bounding box center [266, 418] width 225 height 204
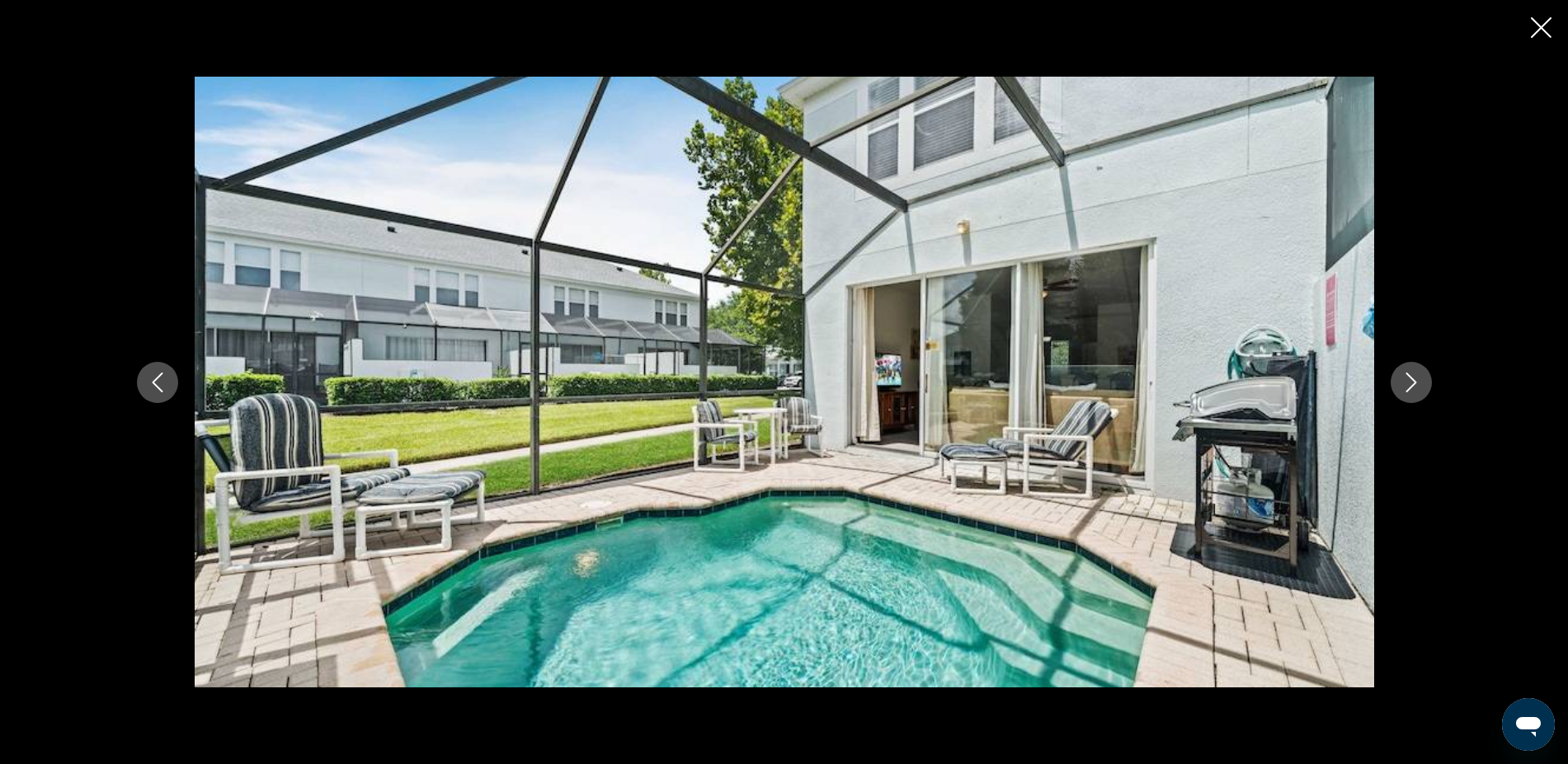
click at [1414, 382] on icon "Next image" at bounding box center [1410, 382] width 11 height 19
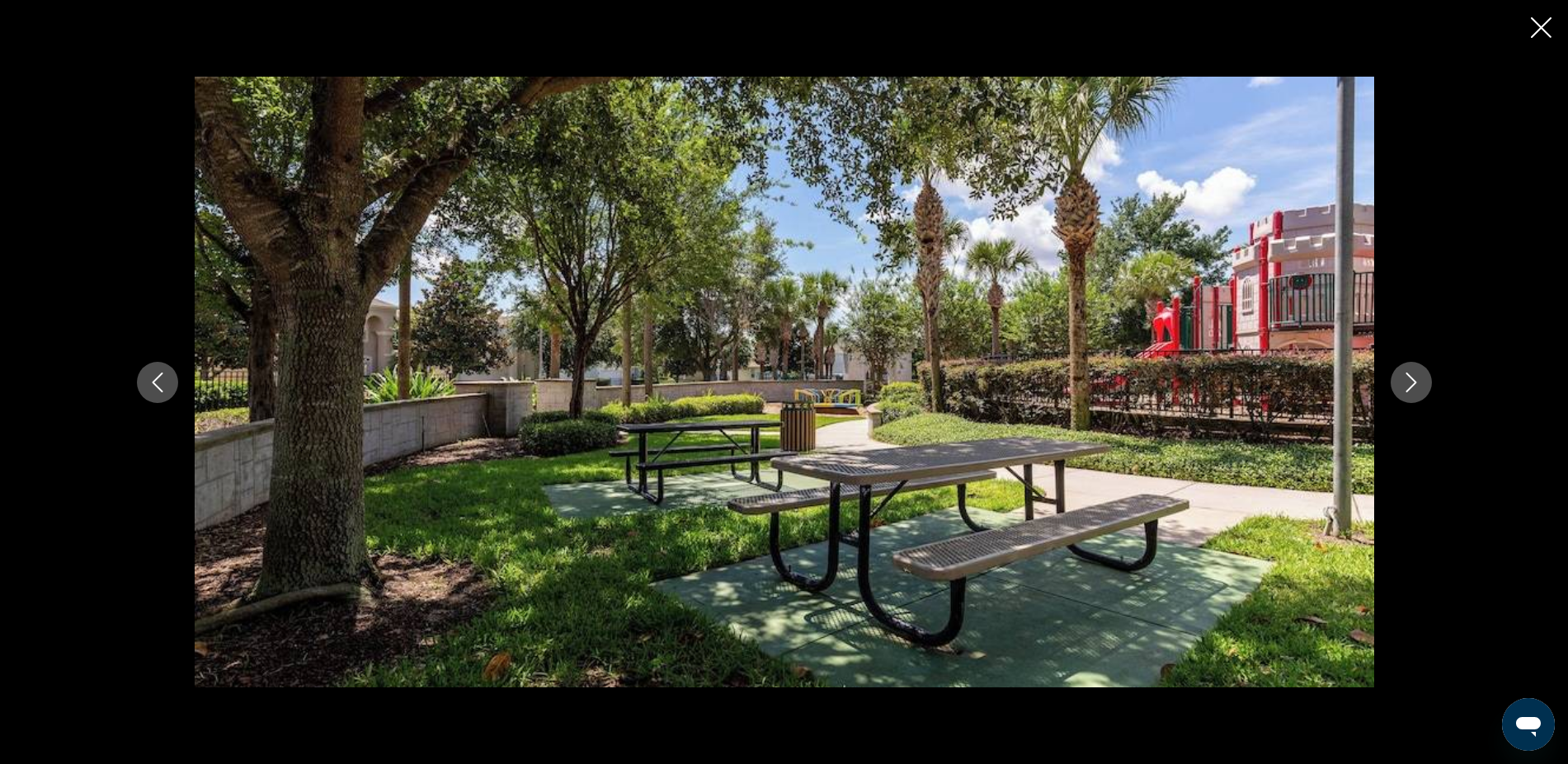
click at [1416, 383] on icon "Next image" at bounding box center [1411, 382] width 19 height 19
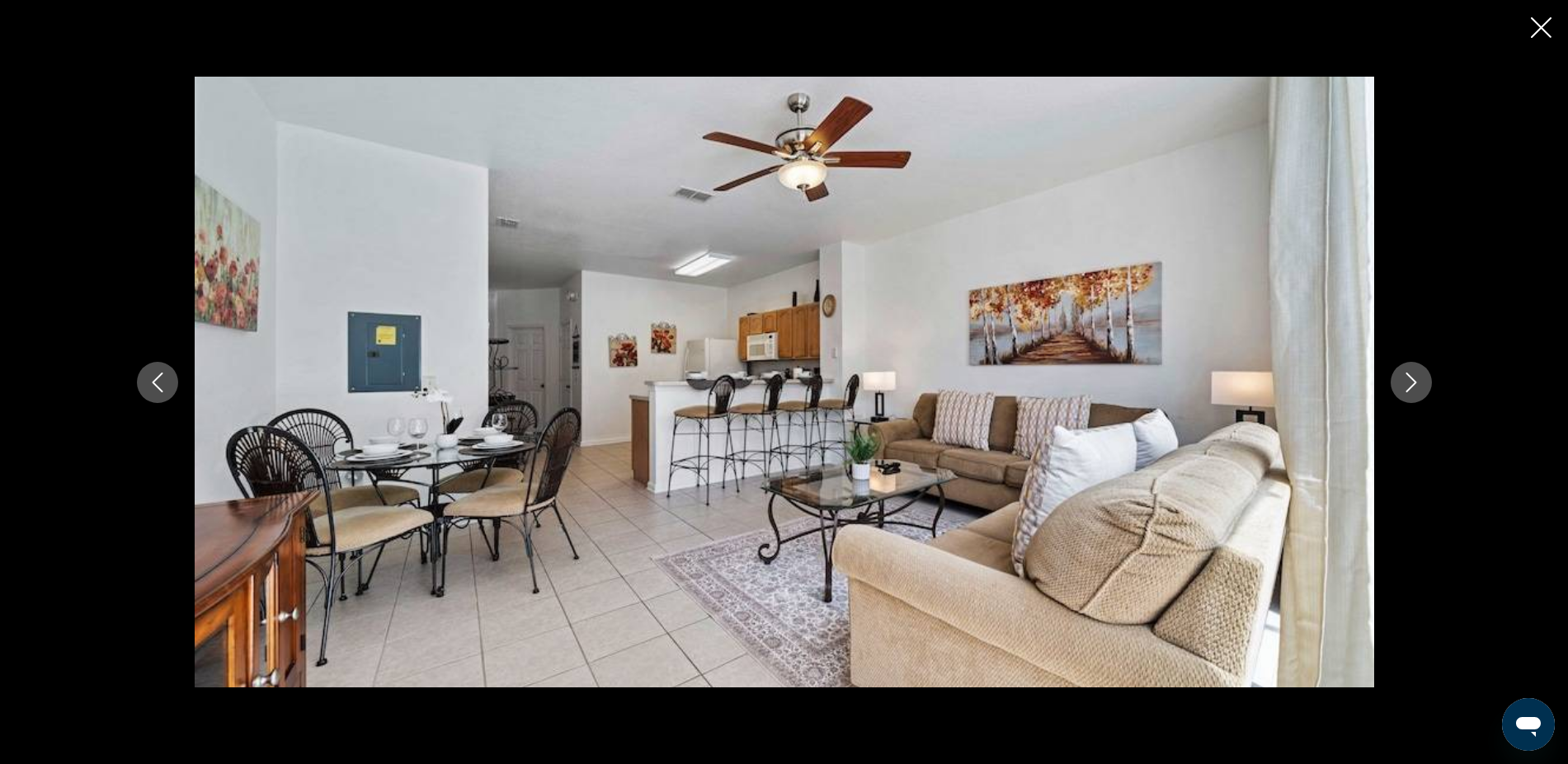
click at [1418, 384] on icon "Next image" at bounding box center [1411, 382] width 19 height 19
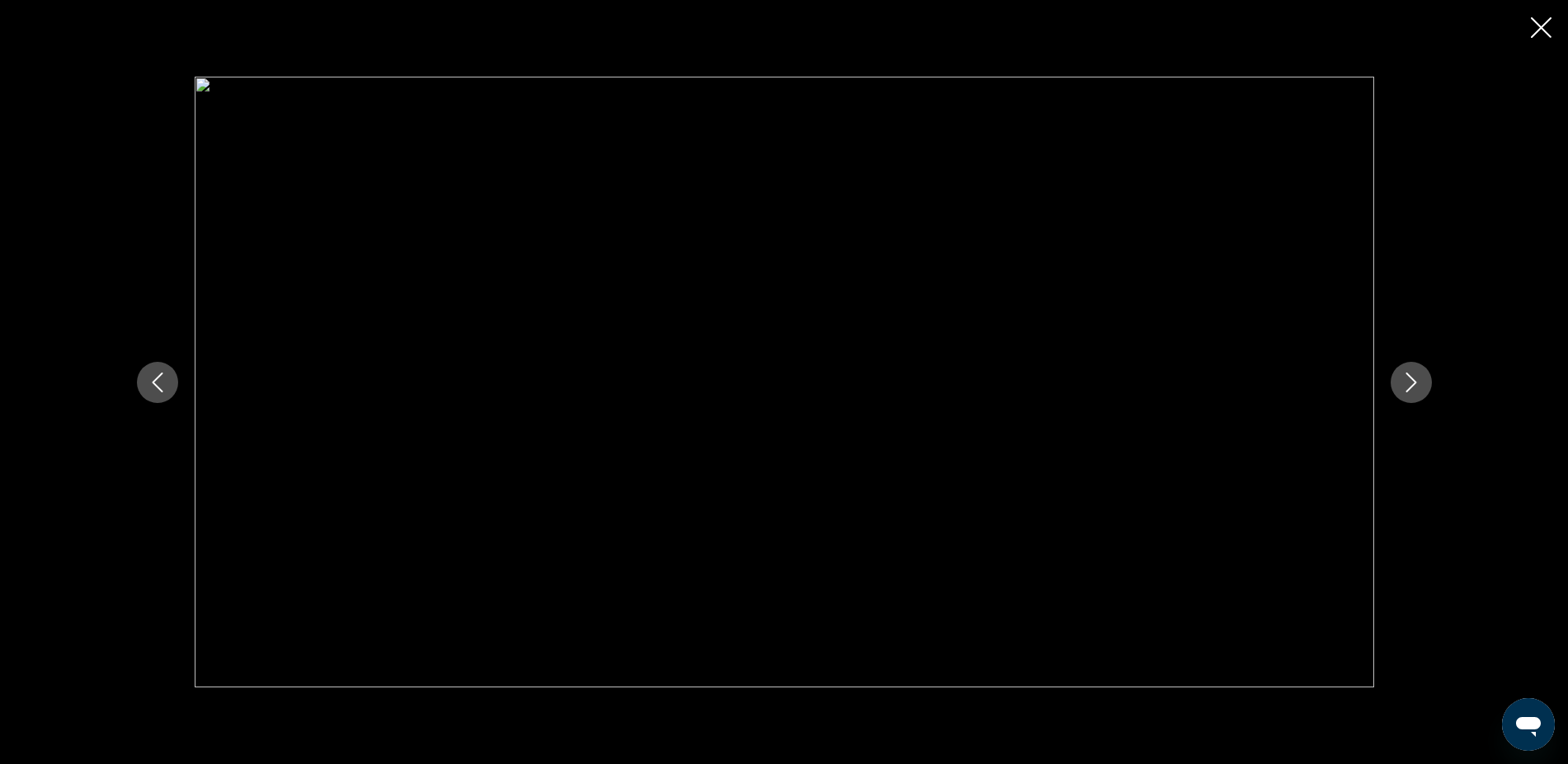
click at [1418, 384] on icon "Next image" at bounding box center [1411, 382] width 19 height 19
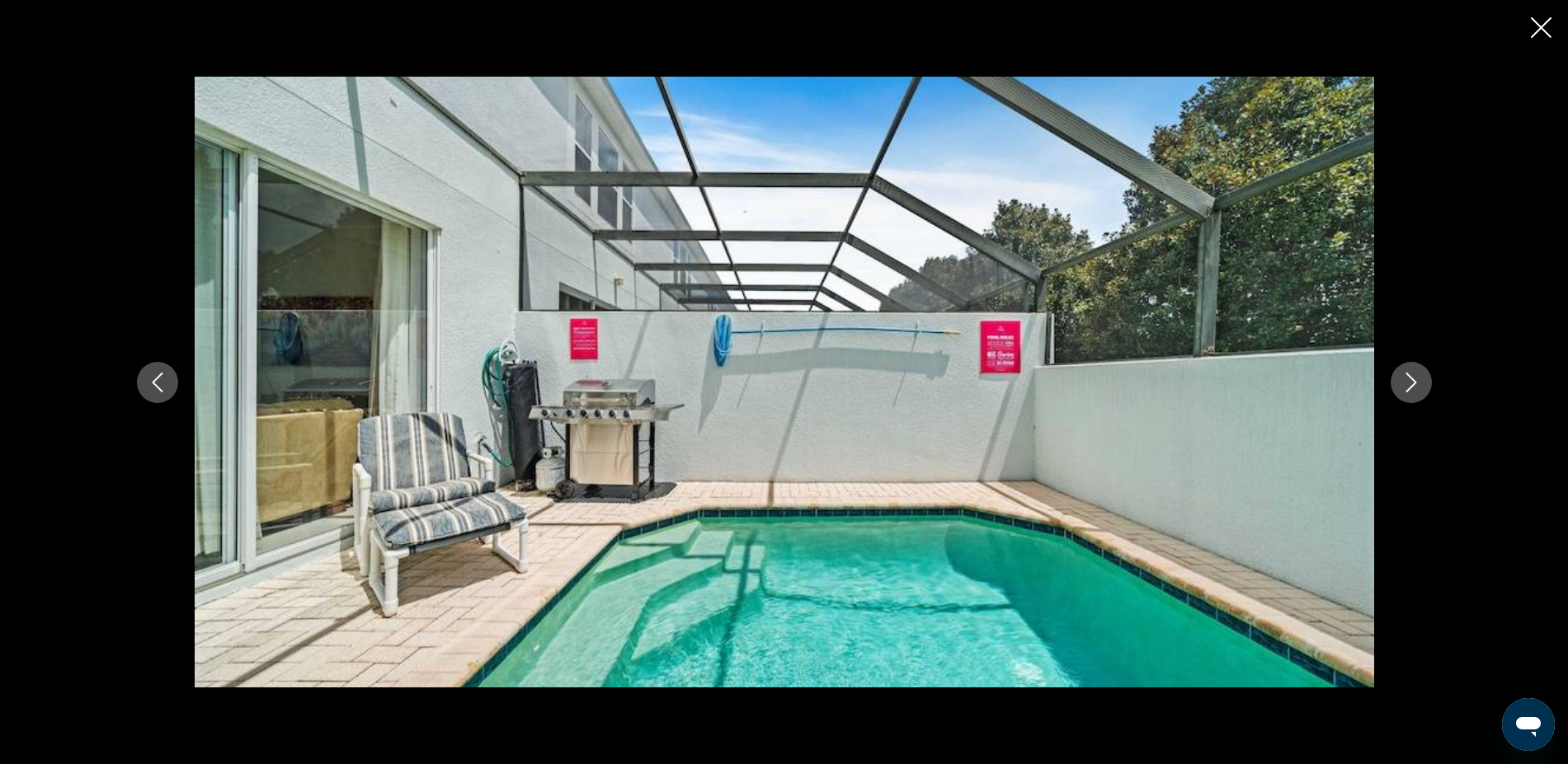
click at [1418, 384] on icon "Next image" at bounding box center [1411, 382] width 19 height 19
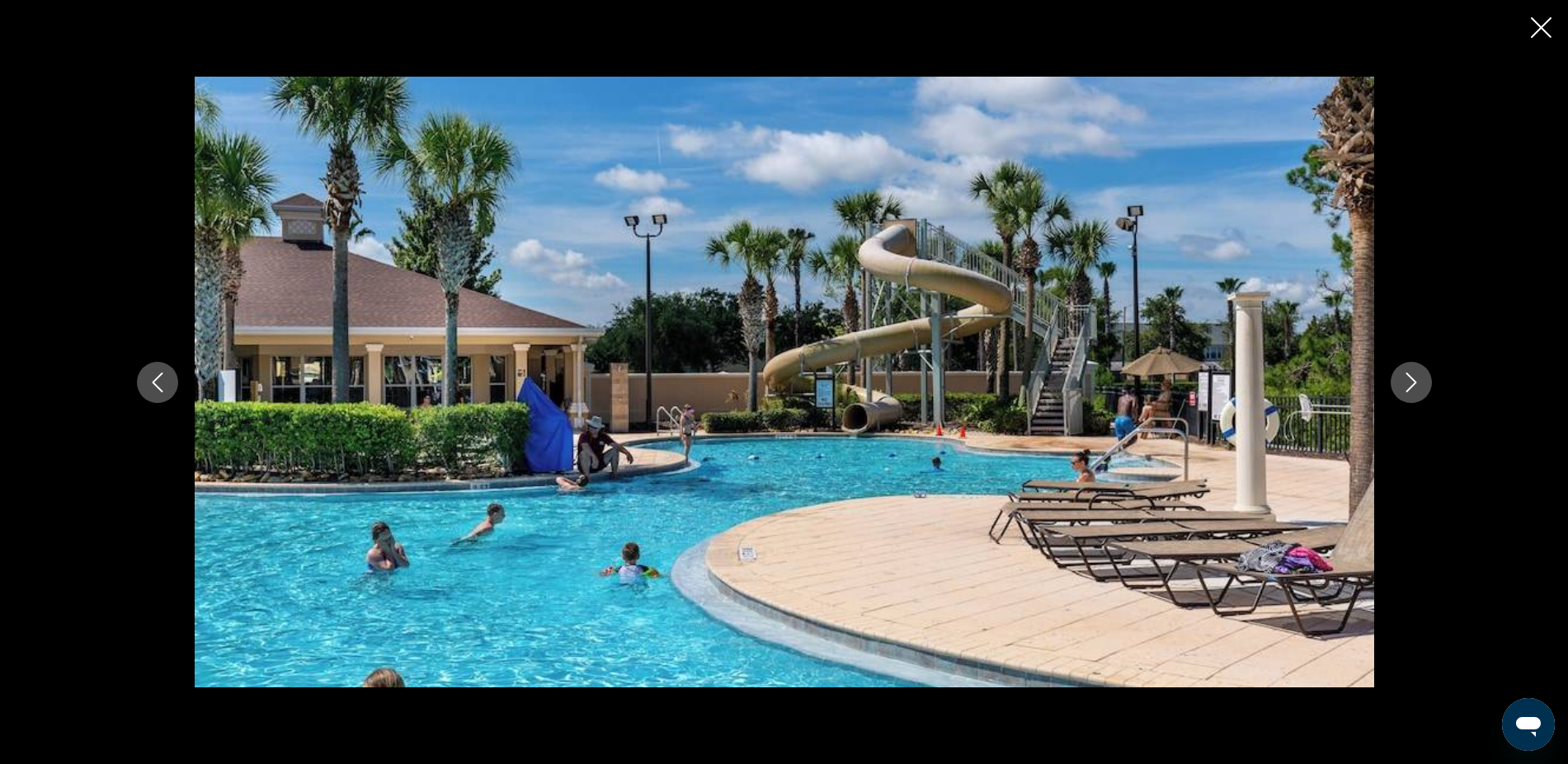
click at [1418, 384] on icon "Next image" at bounding box center [1411, 382] width 19 height 19
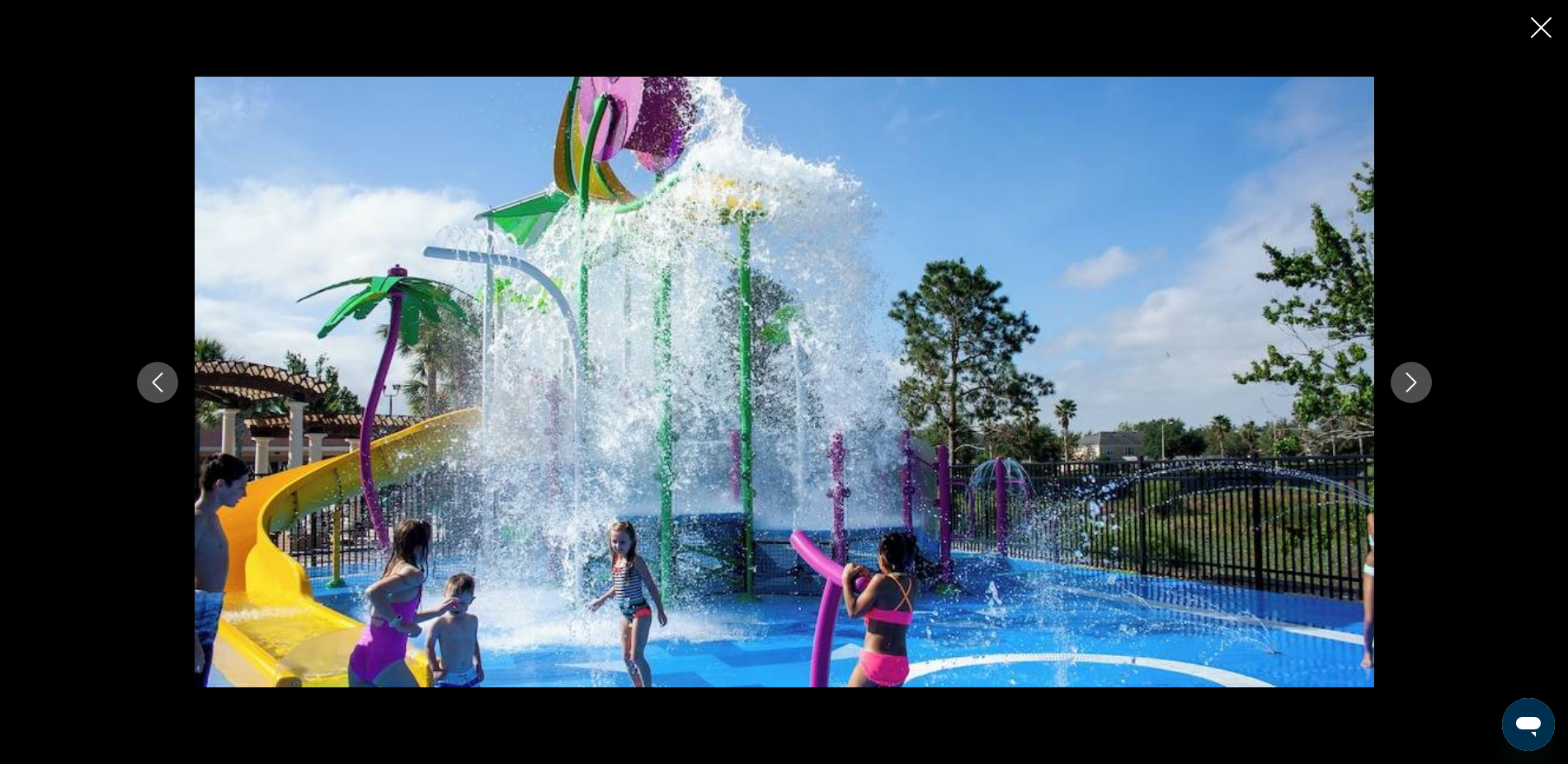
click at [1418, 384] on icon "Next image" at bounding box center [1411, 382] width 19 height 19
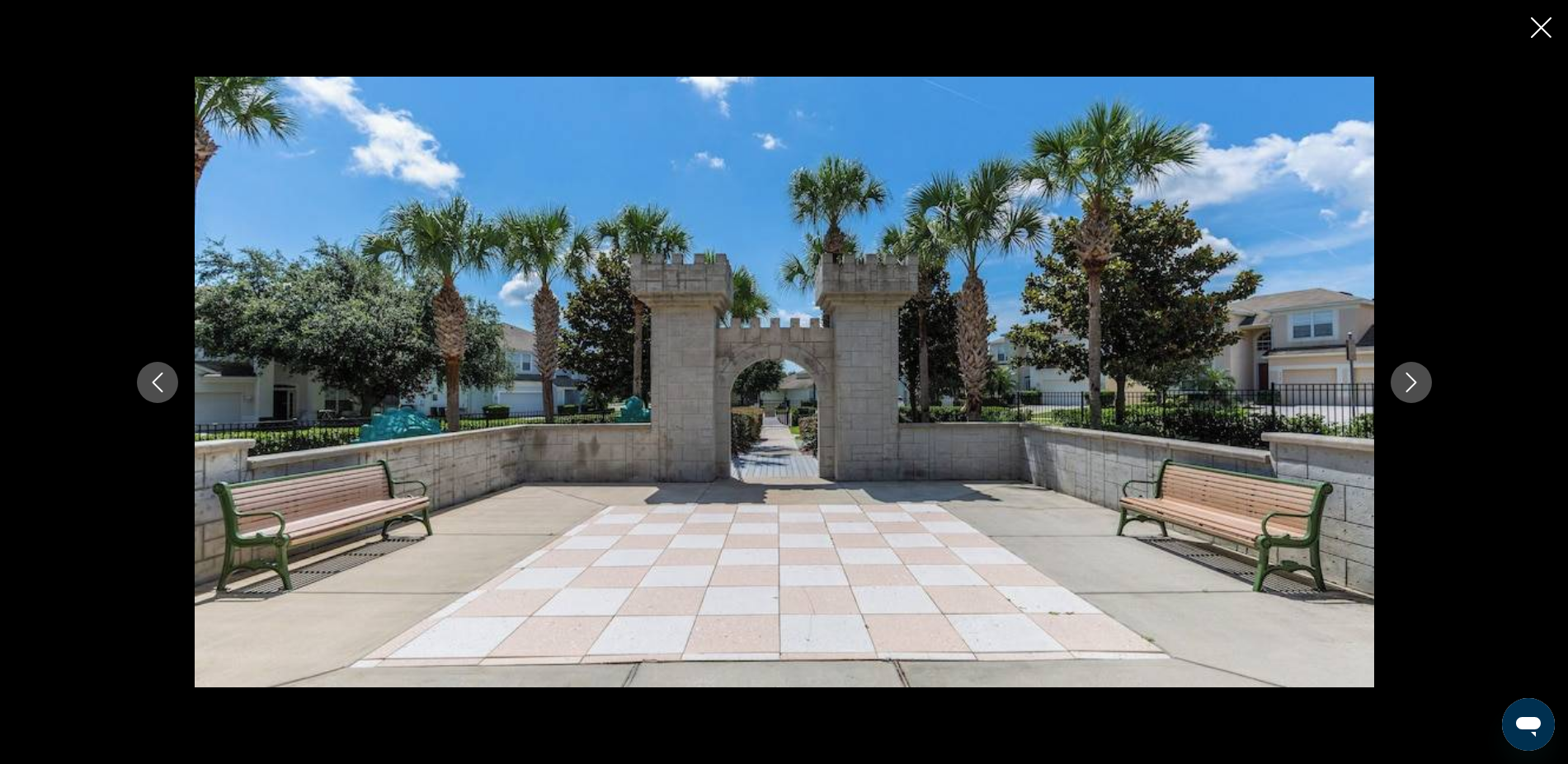
click at [1418, 384] on icon "Next image" at bounding box center [1411, 382] width 19 height 19
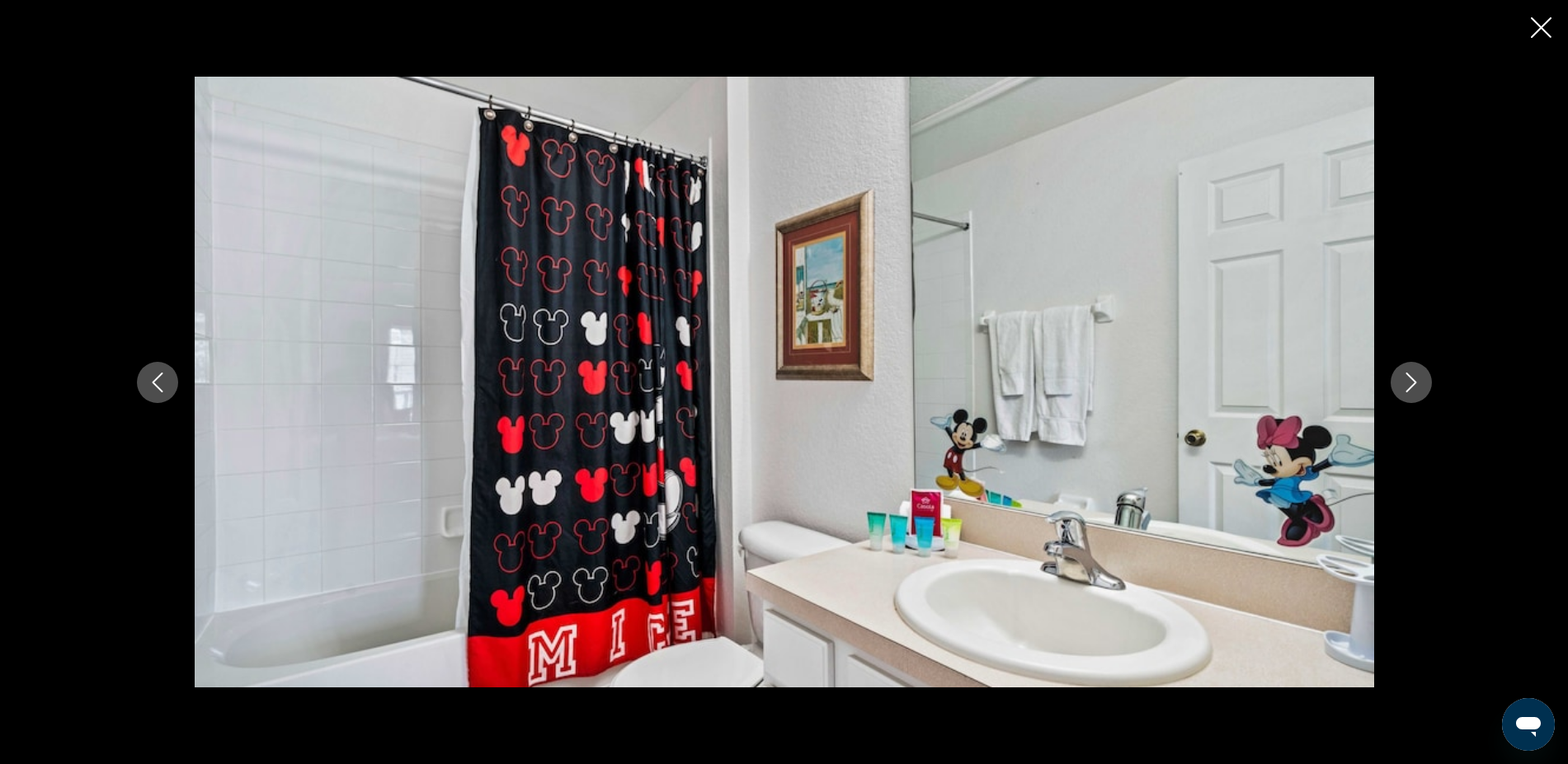
click at [1418, 384] on icon "Next image" at bounding box center [1411, 382] width 19 height 19
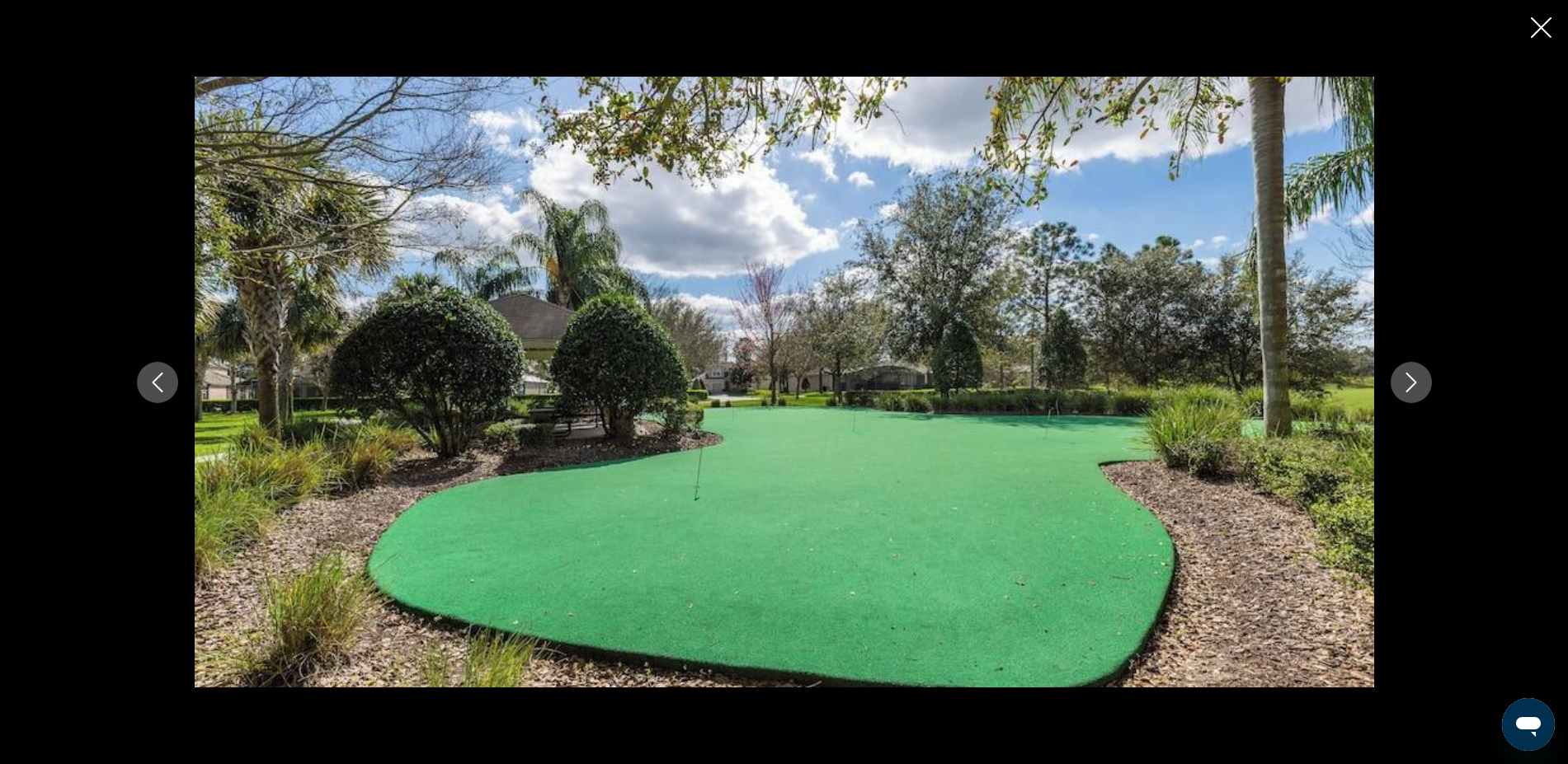
click at [1418, 384] on icon "Next image" at bounding box center [1411, 382] width 19 height 19
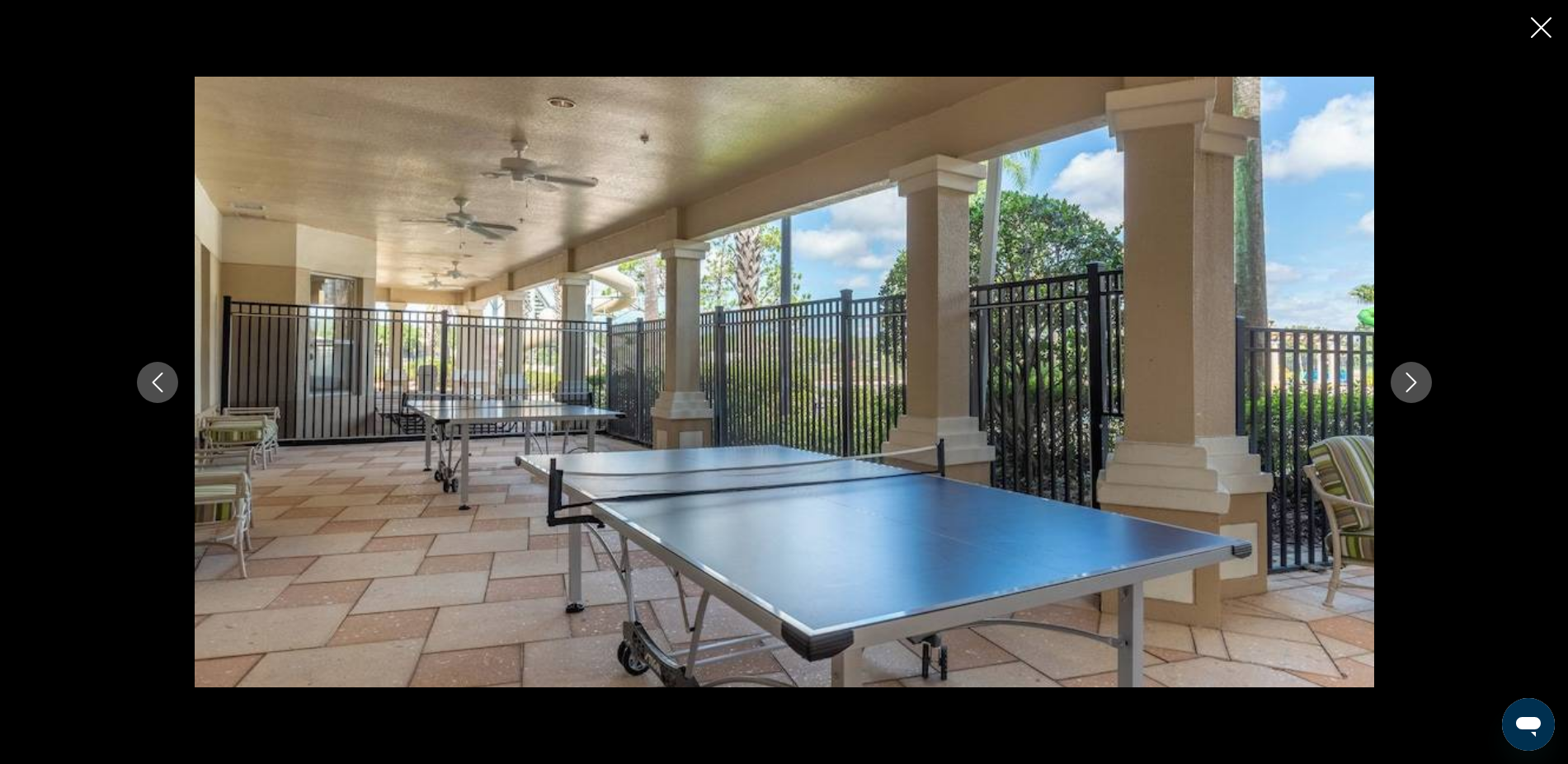
click at [1418, 384] on icon "Next image" at bounding box center [1411, 382] width 19 height 19
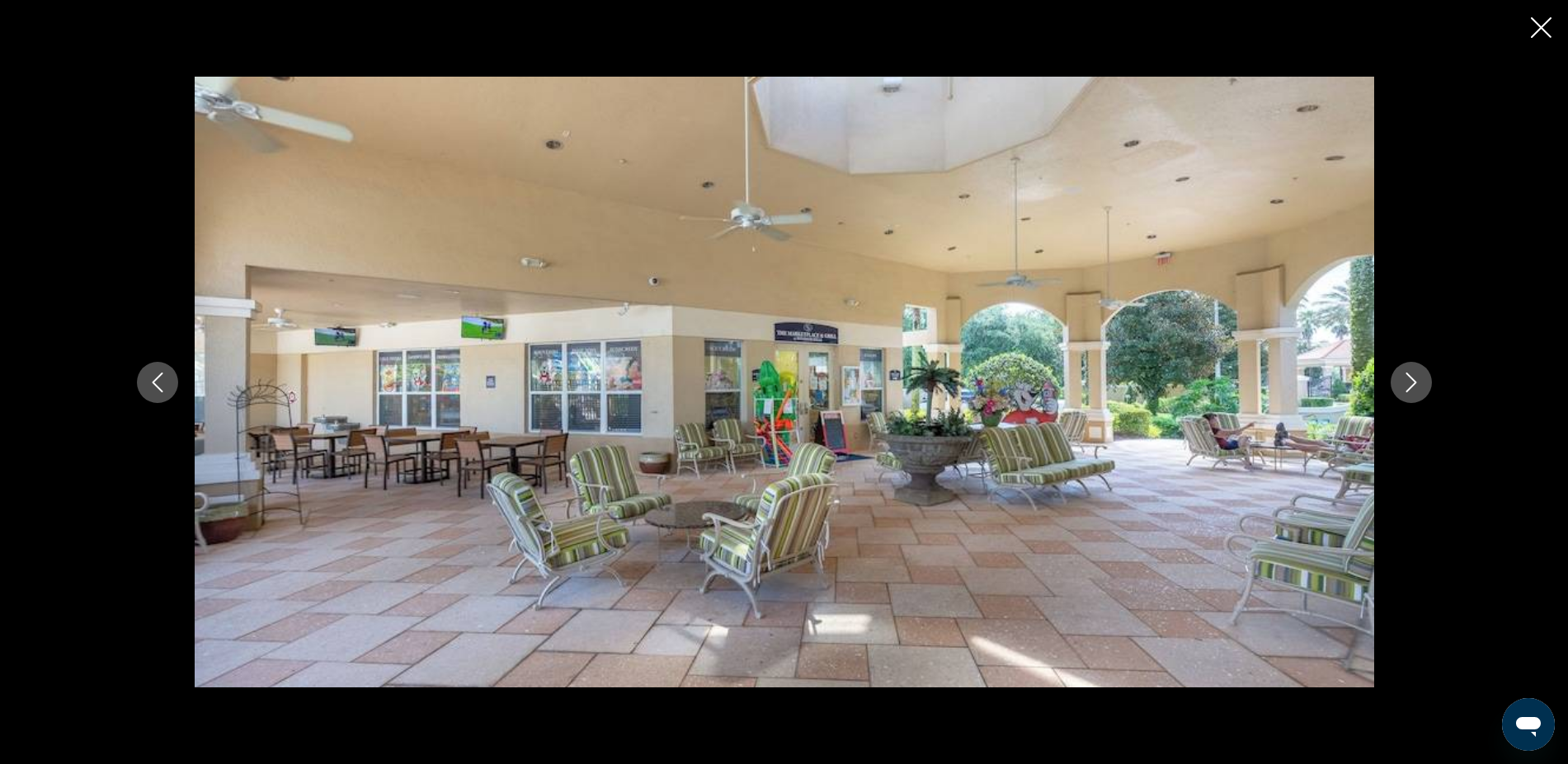
click at [1418, 384] on icon "Next image" at bounding box center [1411, 382] width 19 height 19
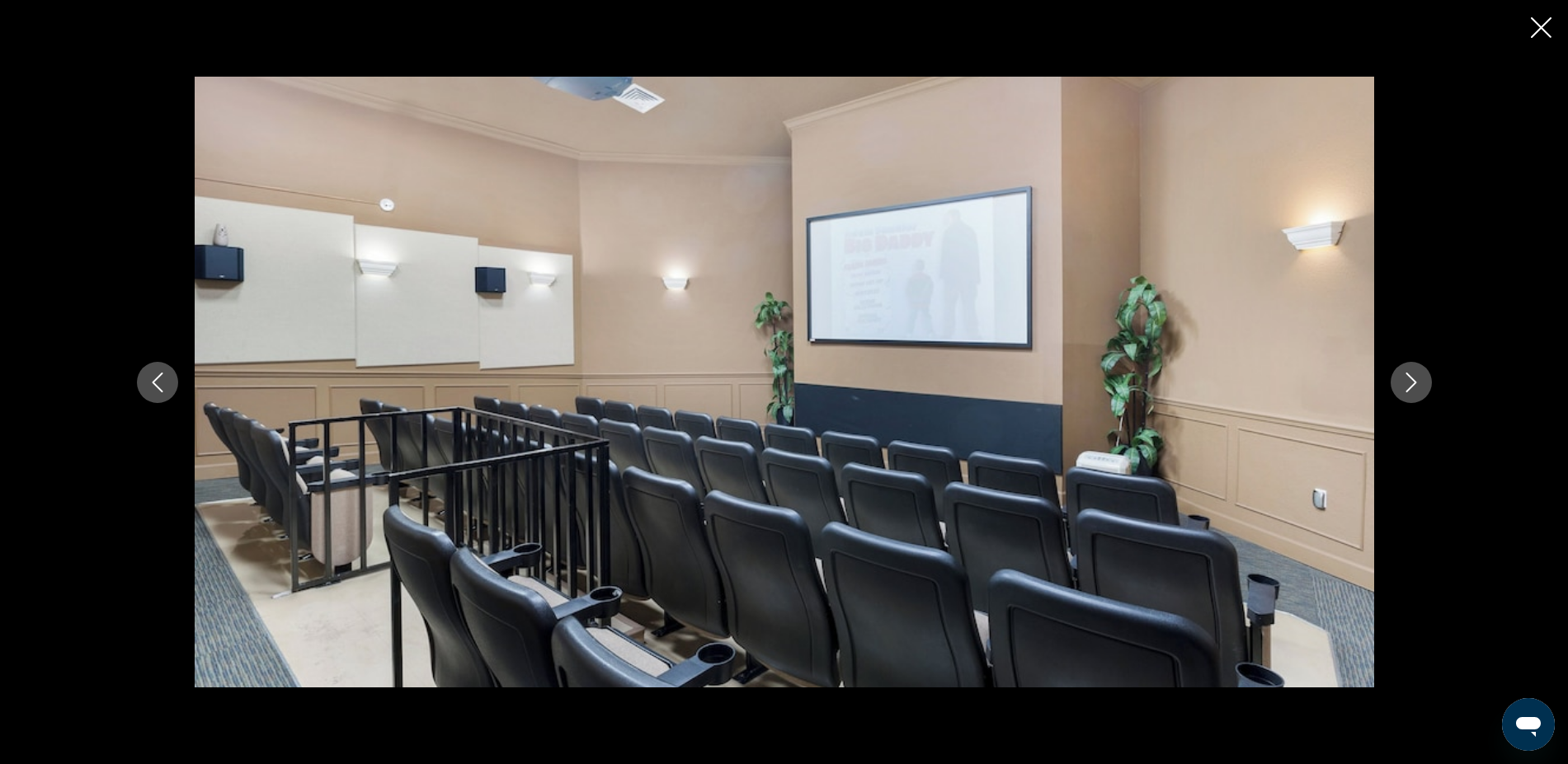
click at [1418, 384] on icon "Next image" at bounding box center [1411, 382] width 19 height 19
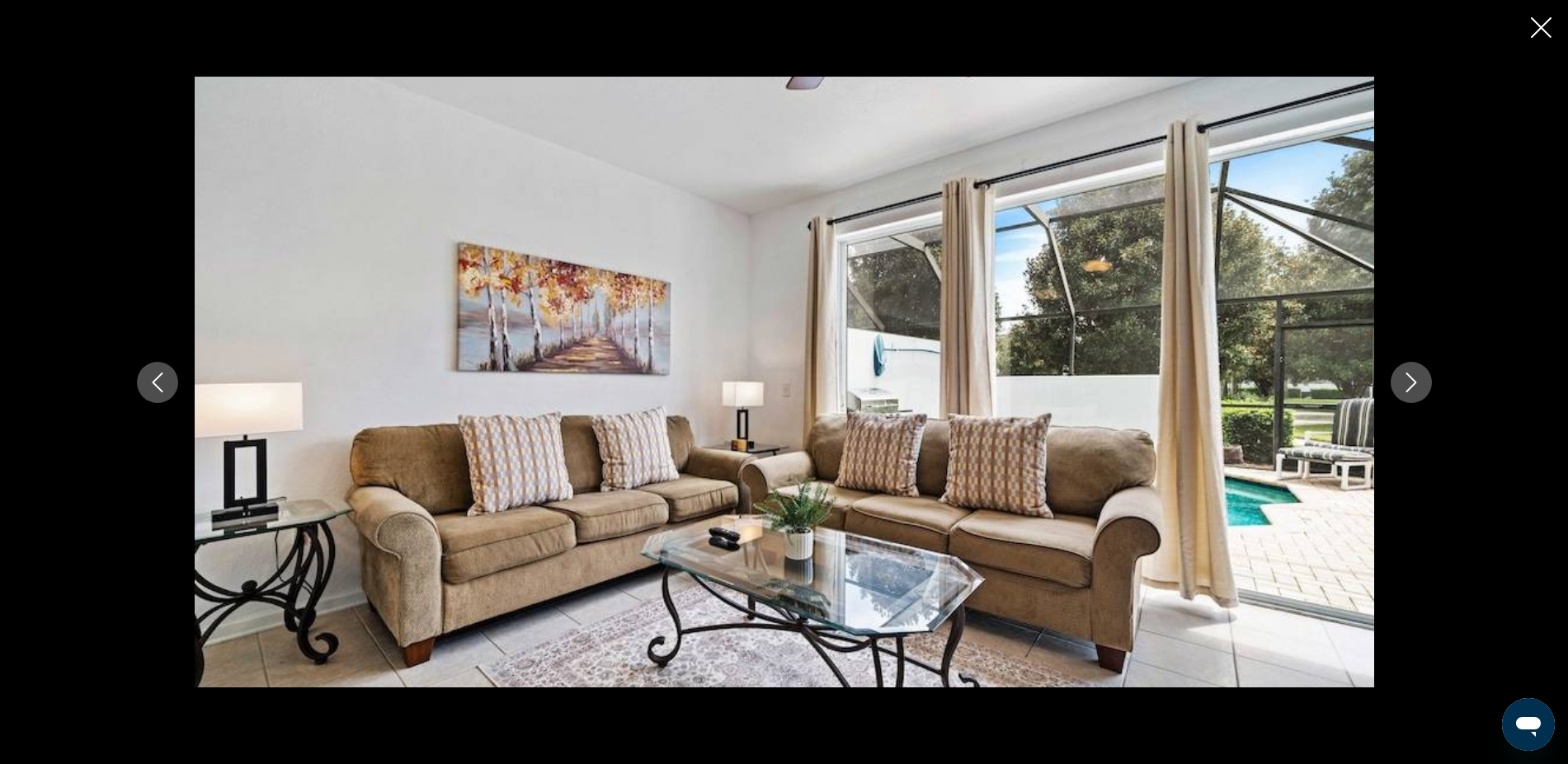
click at [1418, 384] on icon "Next image" at bounding box center [1411, 382] width 19 height 19
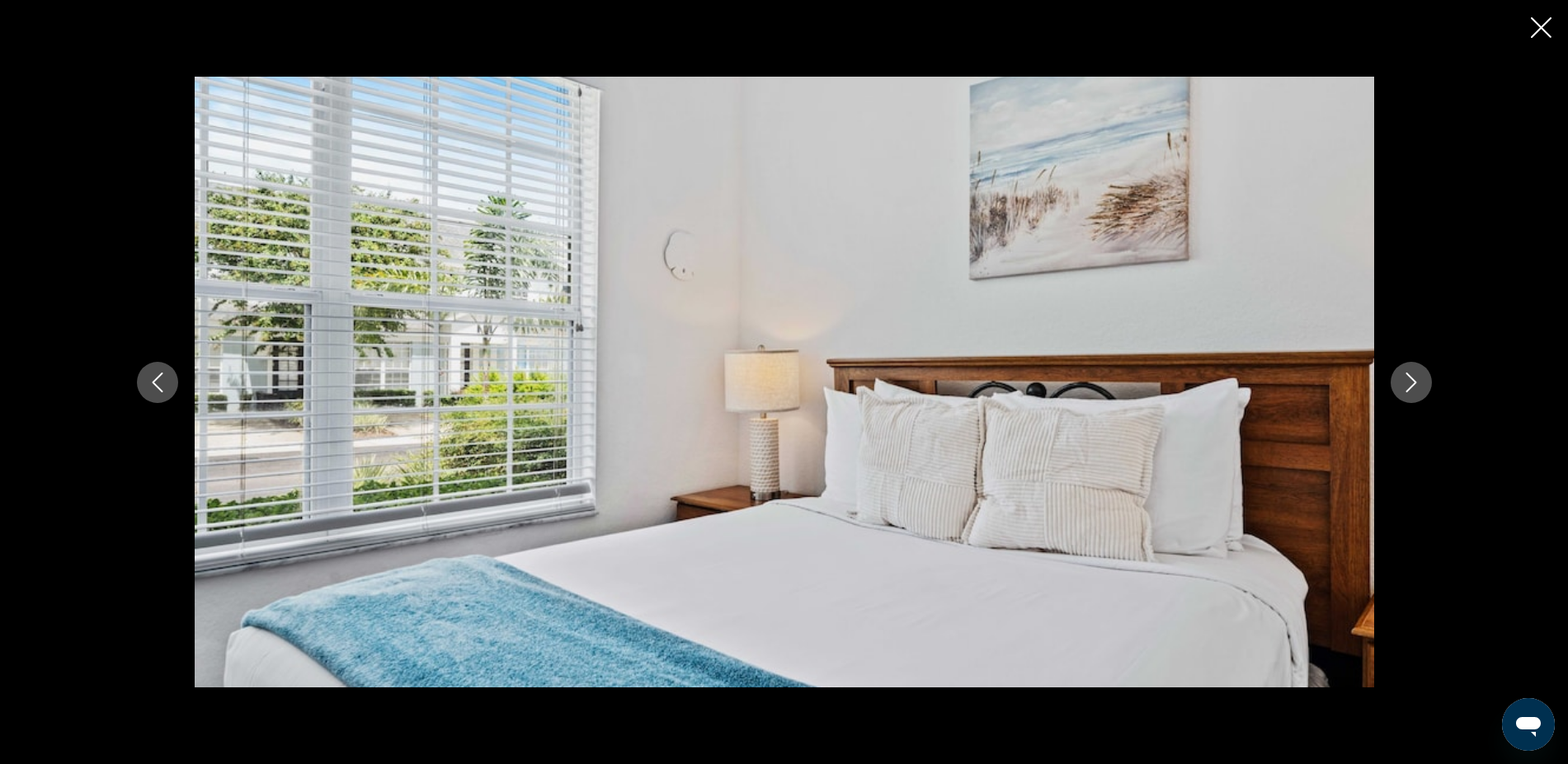
click at [1418, 384] on icon "Next image" at bounding box center [1411, 382] width 19 height 19
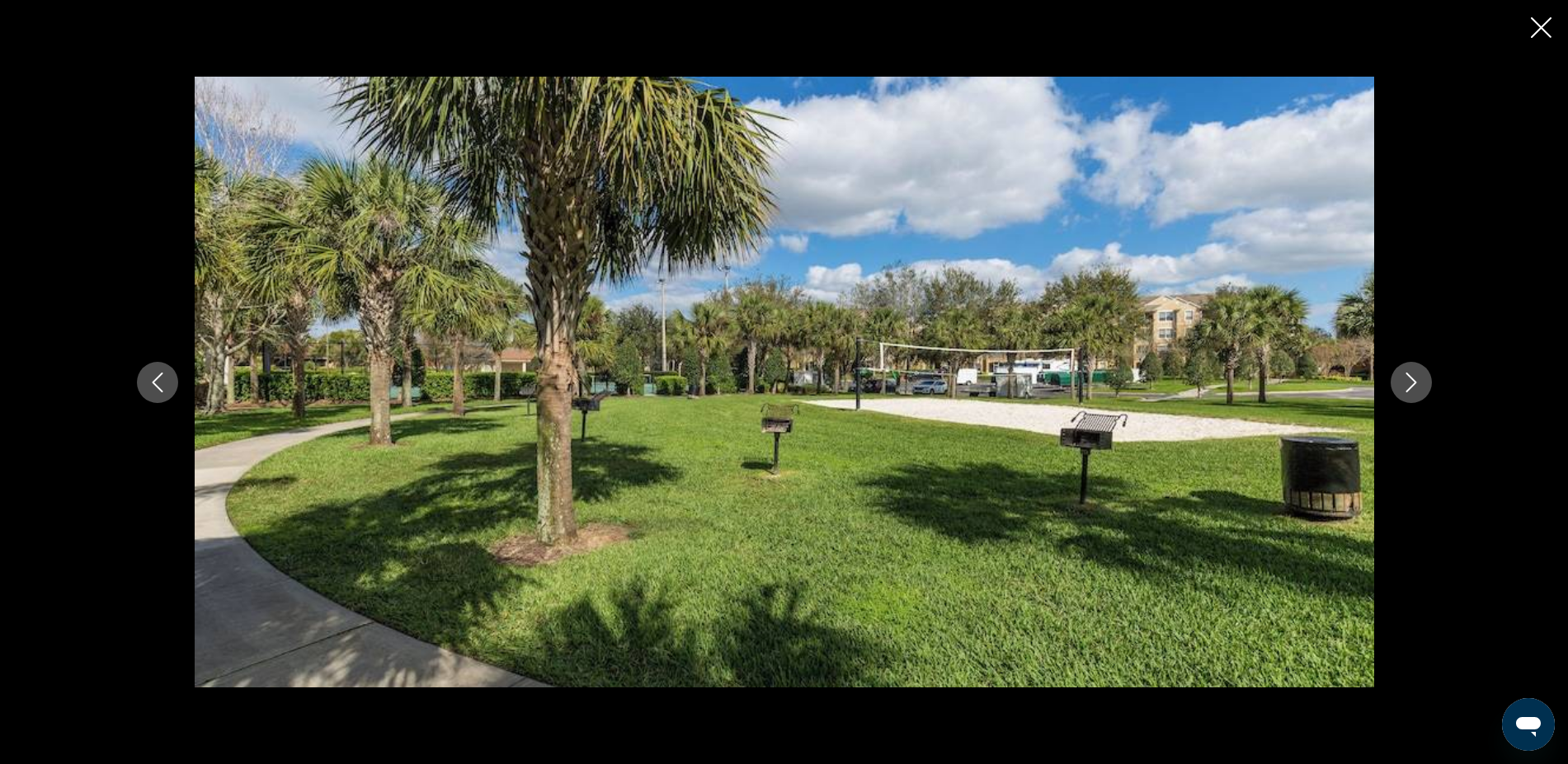
click at [1418, 384] on icon "Next image" at bounding box center [1411, 382] width 19 height 19
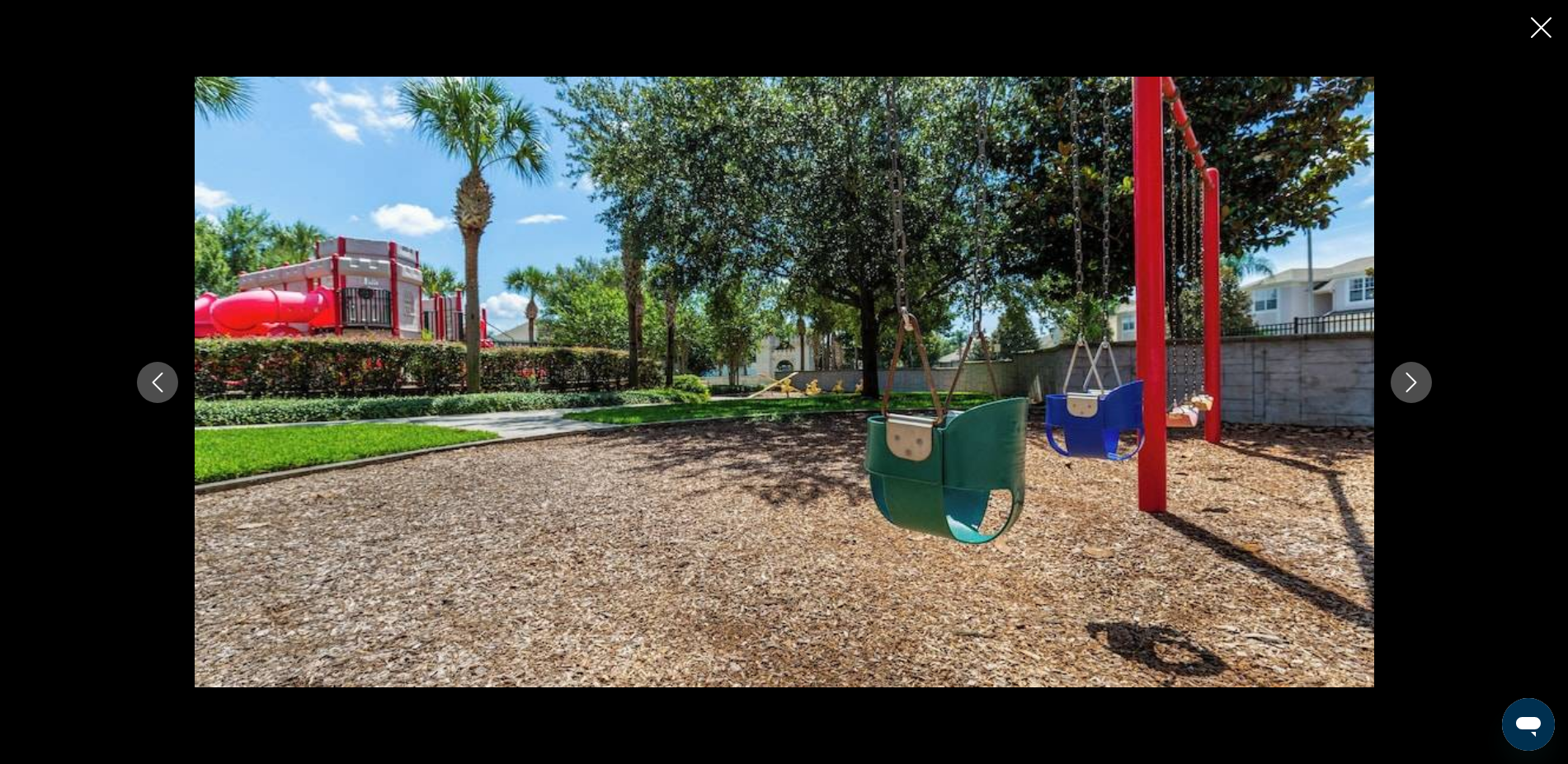
click at [1418, 384] on icon "Next image" at bounding box center [1411, 382] width 19 height 19
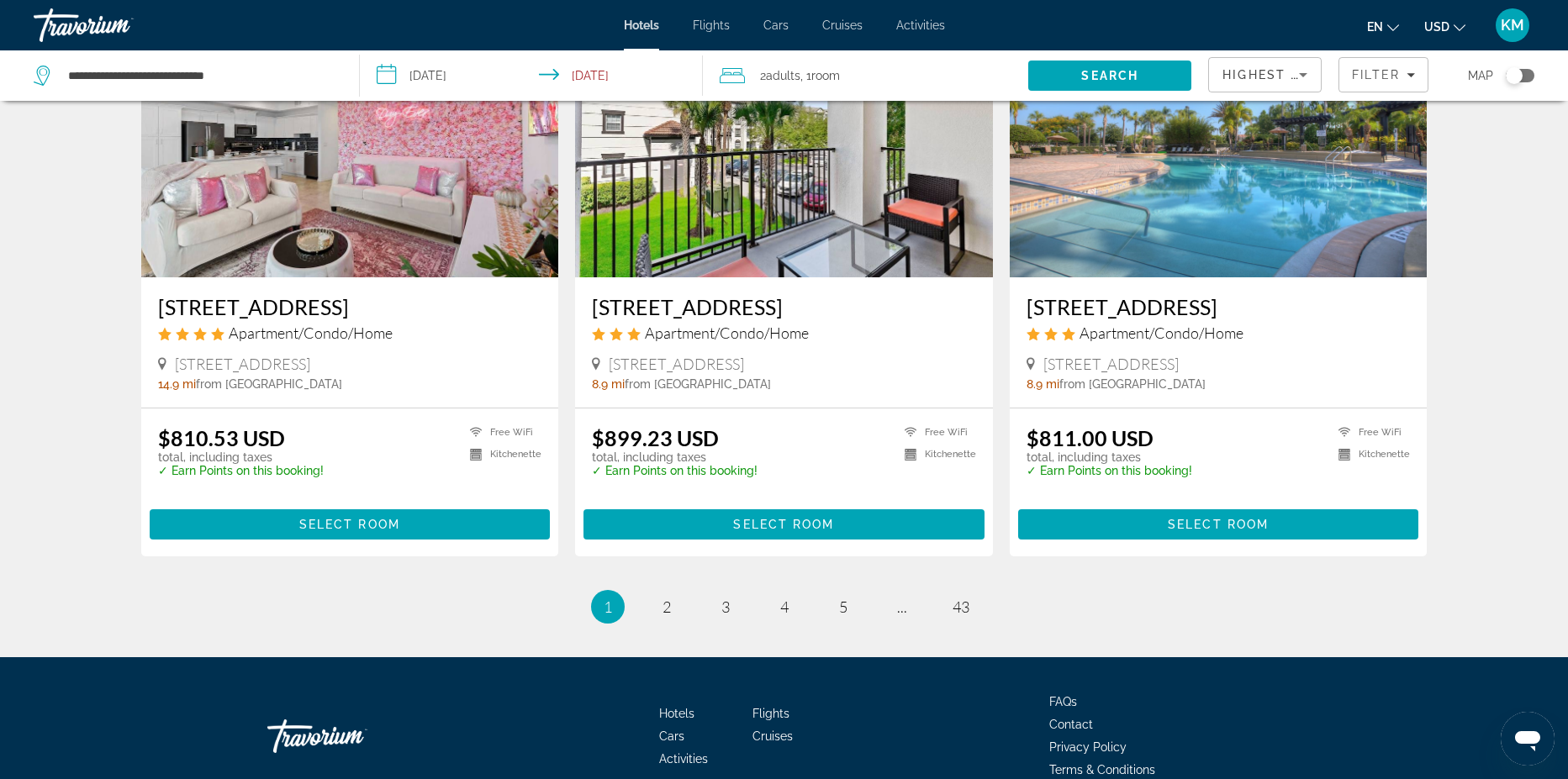
scroll to position [2007, 0]
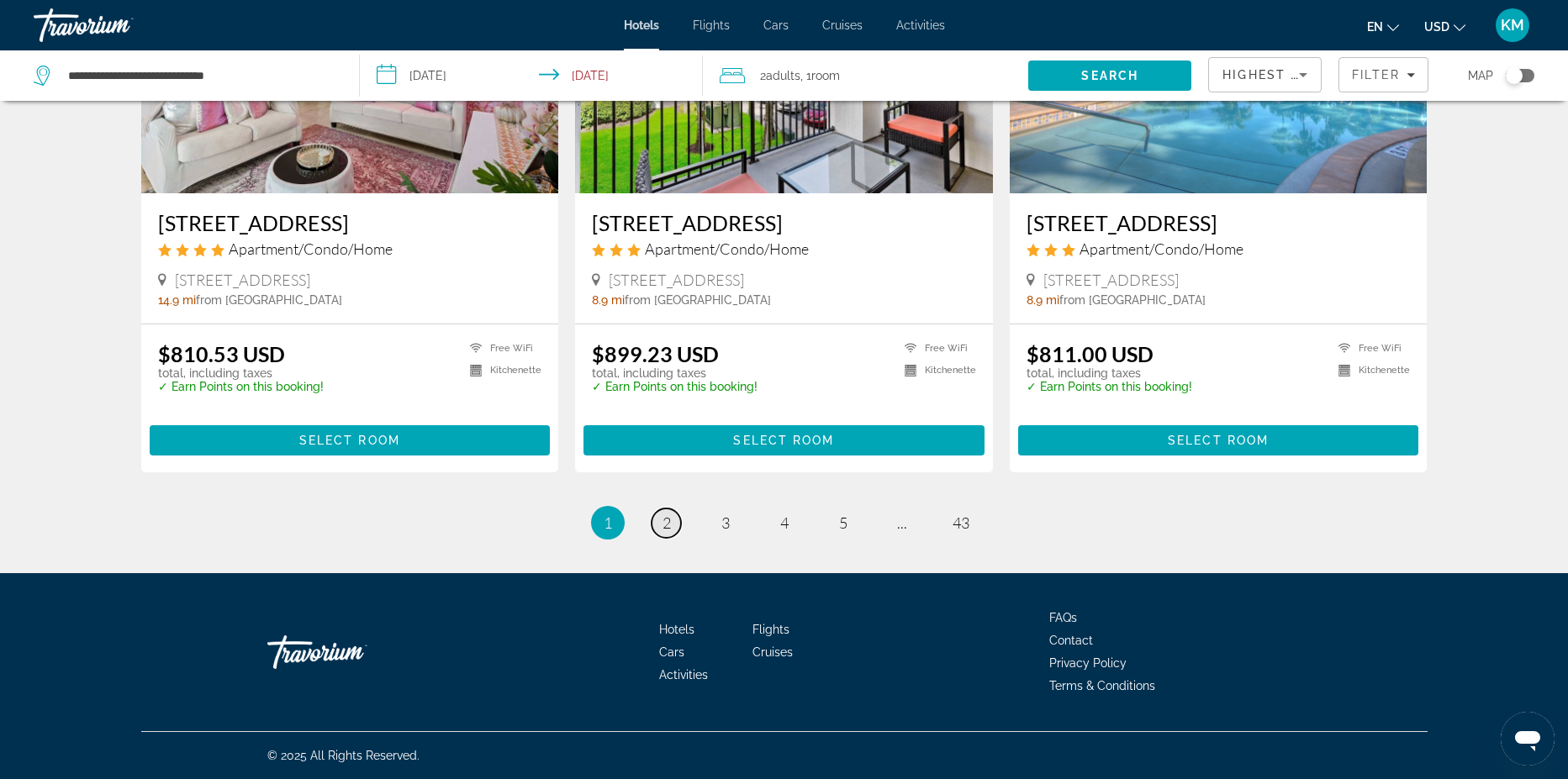
click at [664, 533] on link "page 2" at bounding box center [667, 524] width 30 height 30
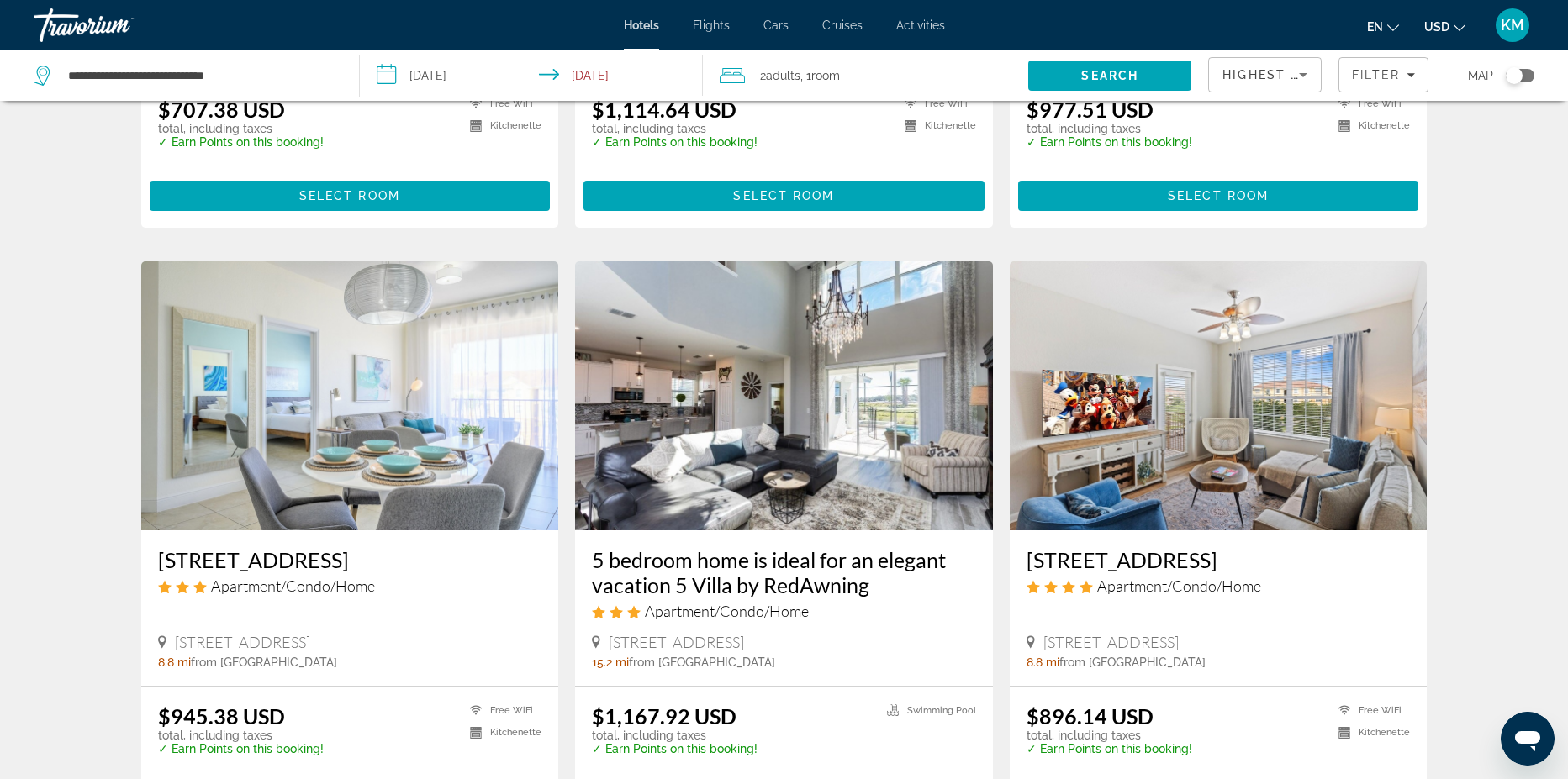
scroll to position [1872, 0]
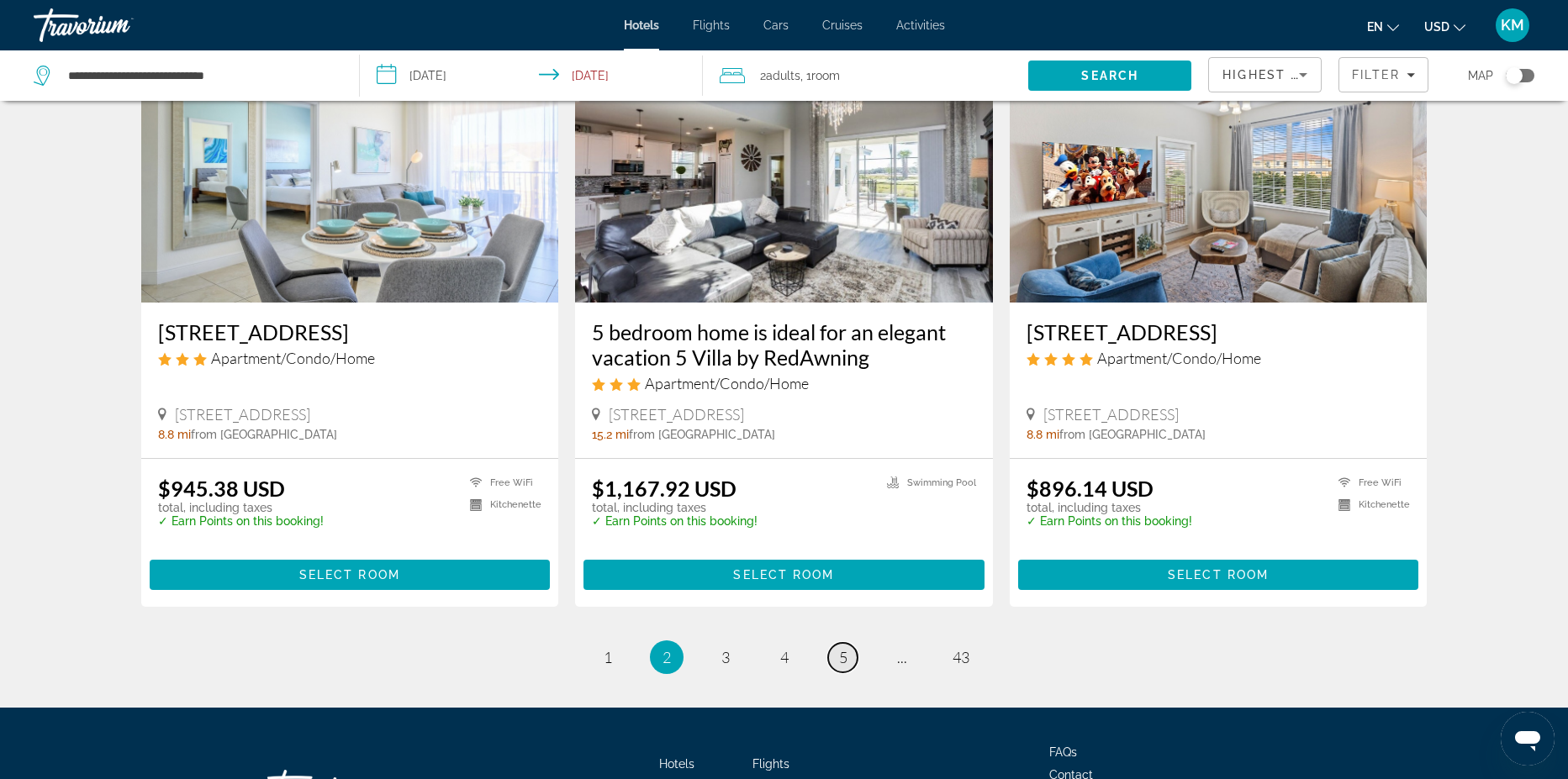
click at [842, 654] on span "5" at bounding box center [843, 657] width 9 height 19
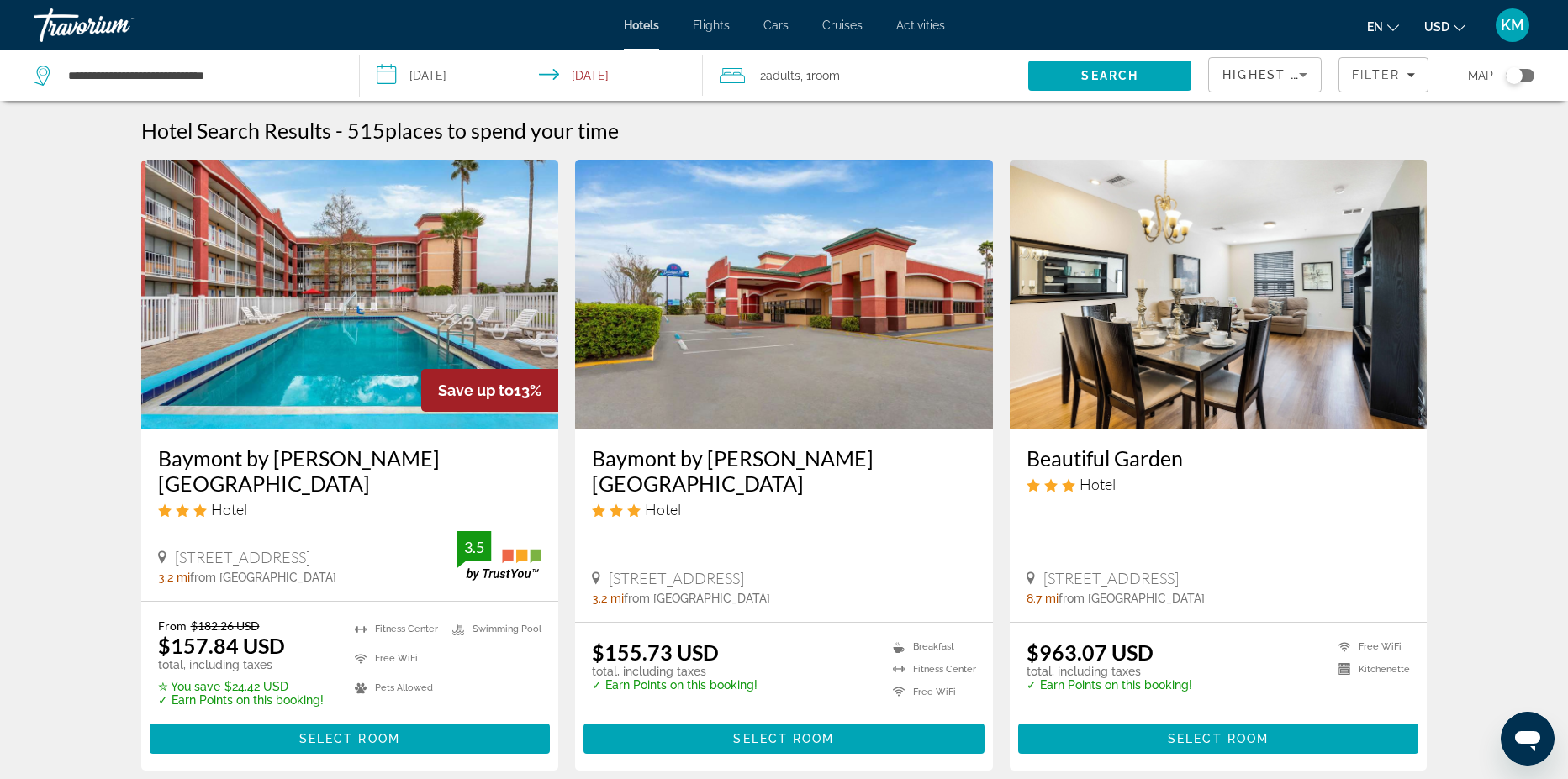
click at [219, 89] on div "**********" at bounding box center [187, 75] width 309 height 50
click at [210, 77] on input "**********" at bounding box center [199, 76] width 267 height 26
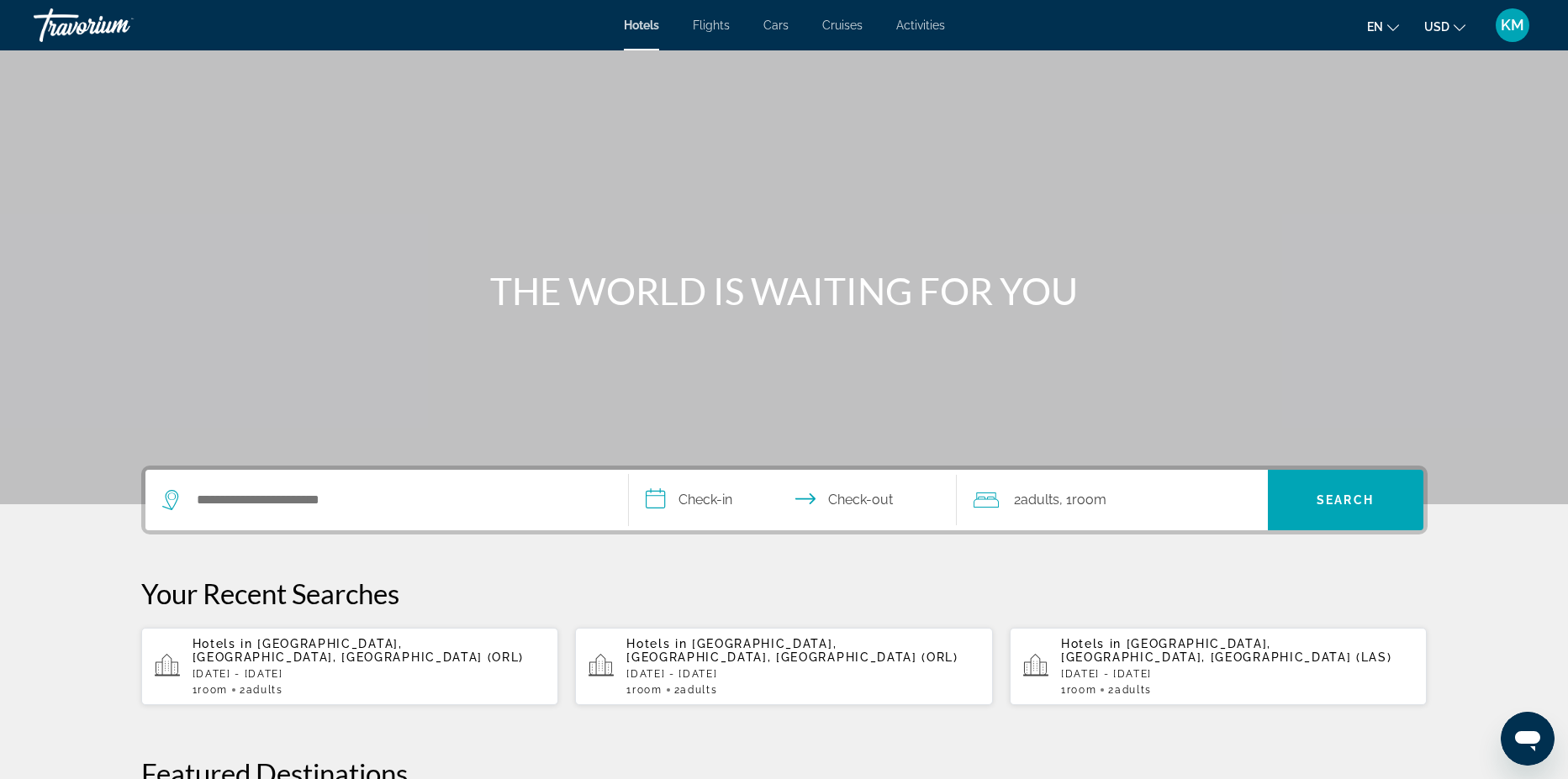
click at [328, 480] on div "Search widget" at bounding box center [387, 500] width 449 height 60
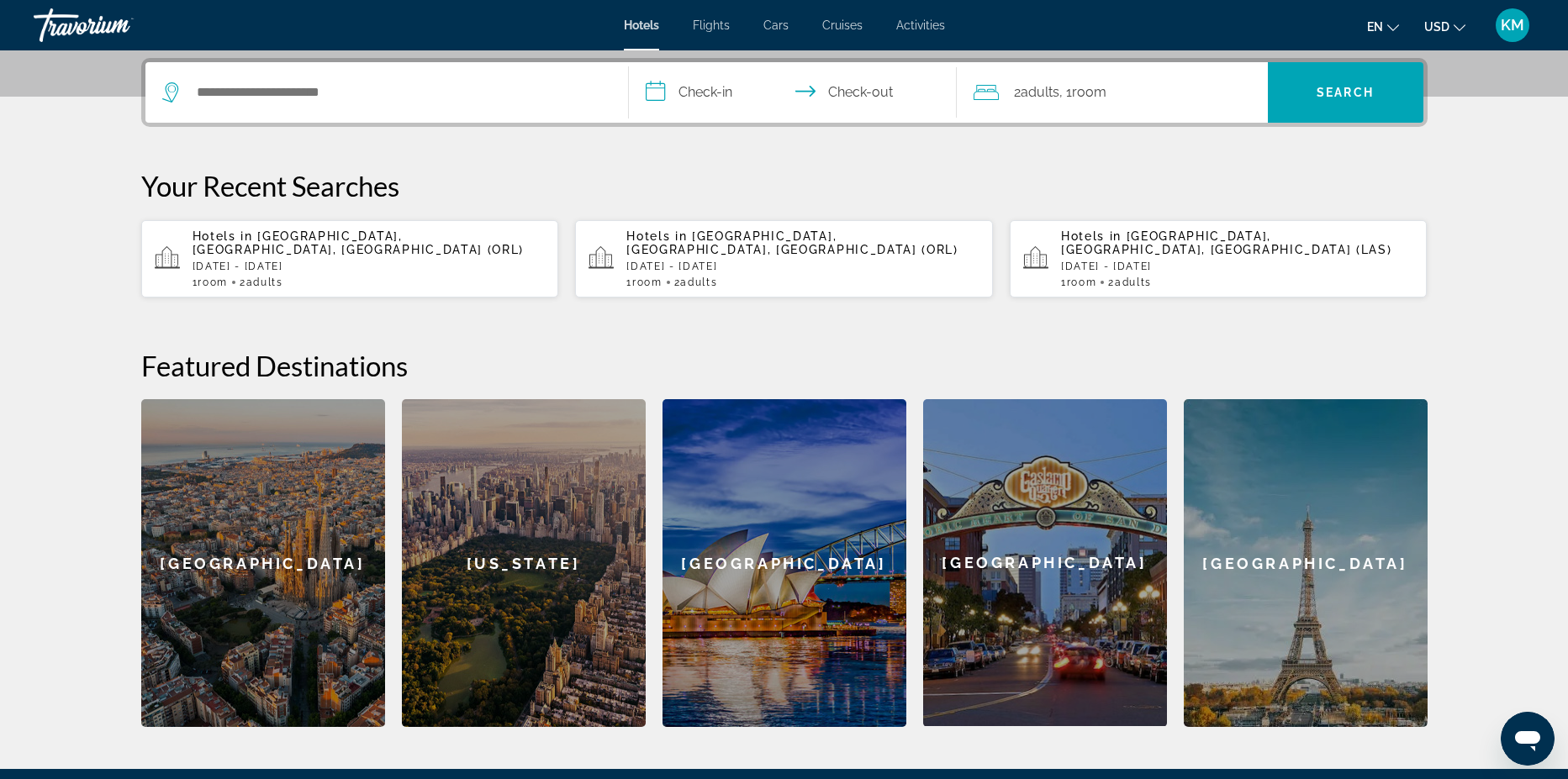
scroll to position [411, 0]
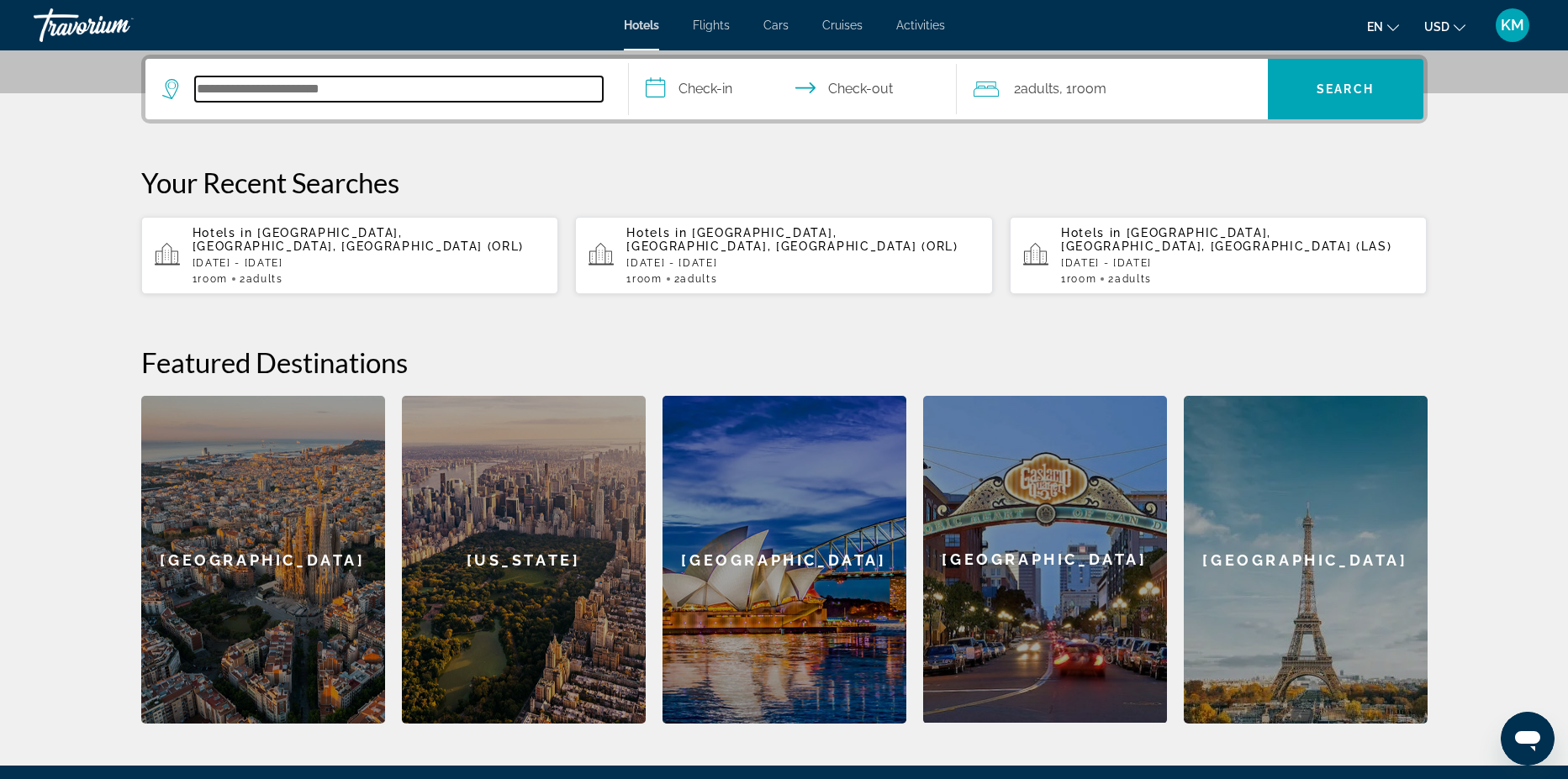
click at [243, 84] on input "Search hotel destination" at bounding box center [399, 90] width 408 height 26
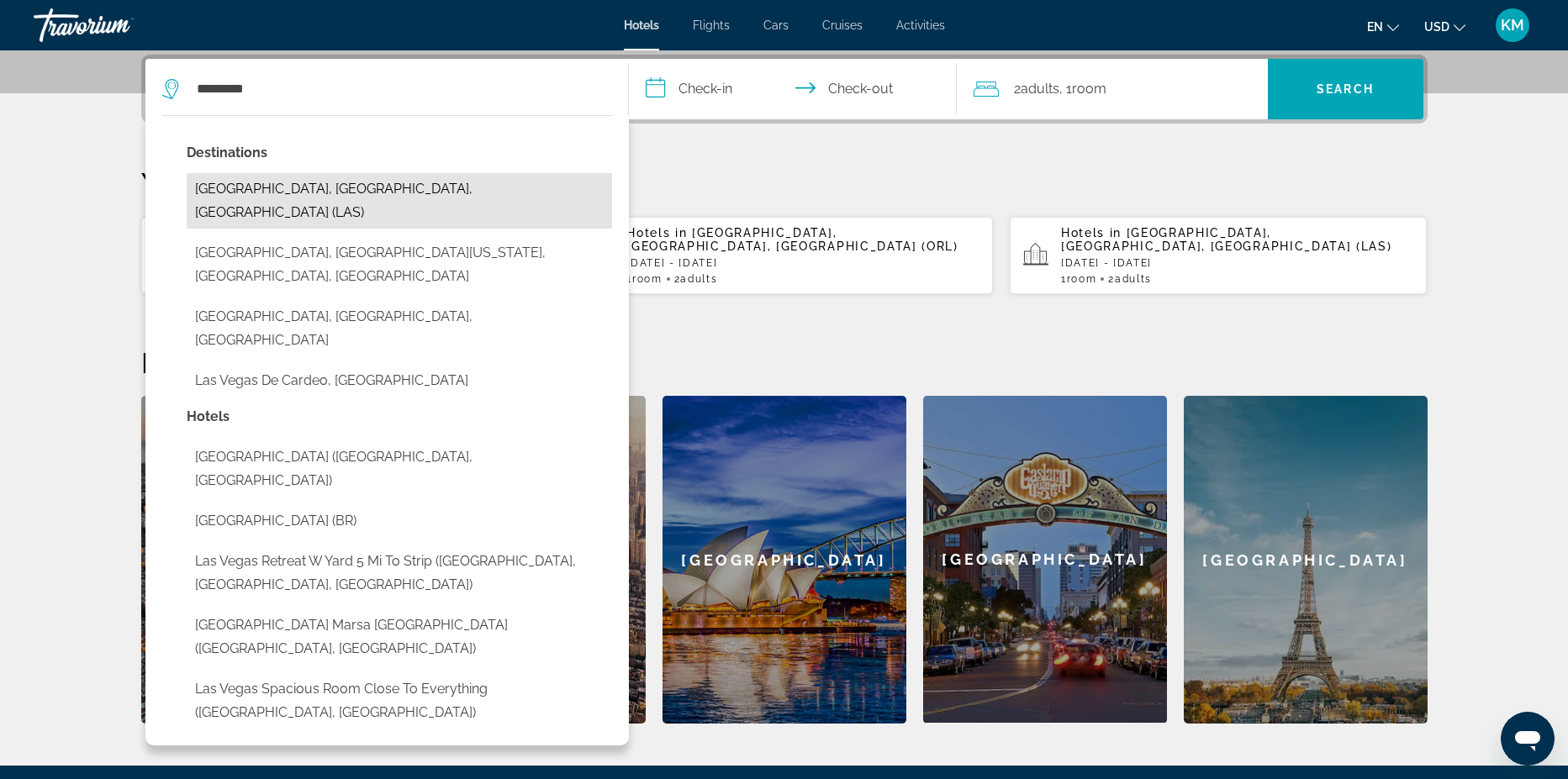
click at [360, 179] on button "[GEOGRAPHIC_DATA], [GEOGRAPHIC_DATA], [GEOGRAPHIC_DATA] (LAS)" at bounding box center [398, 201] width 425 height 55
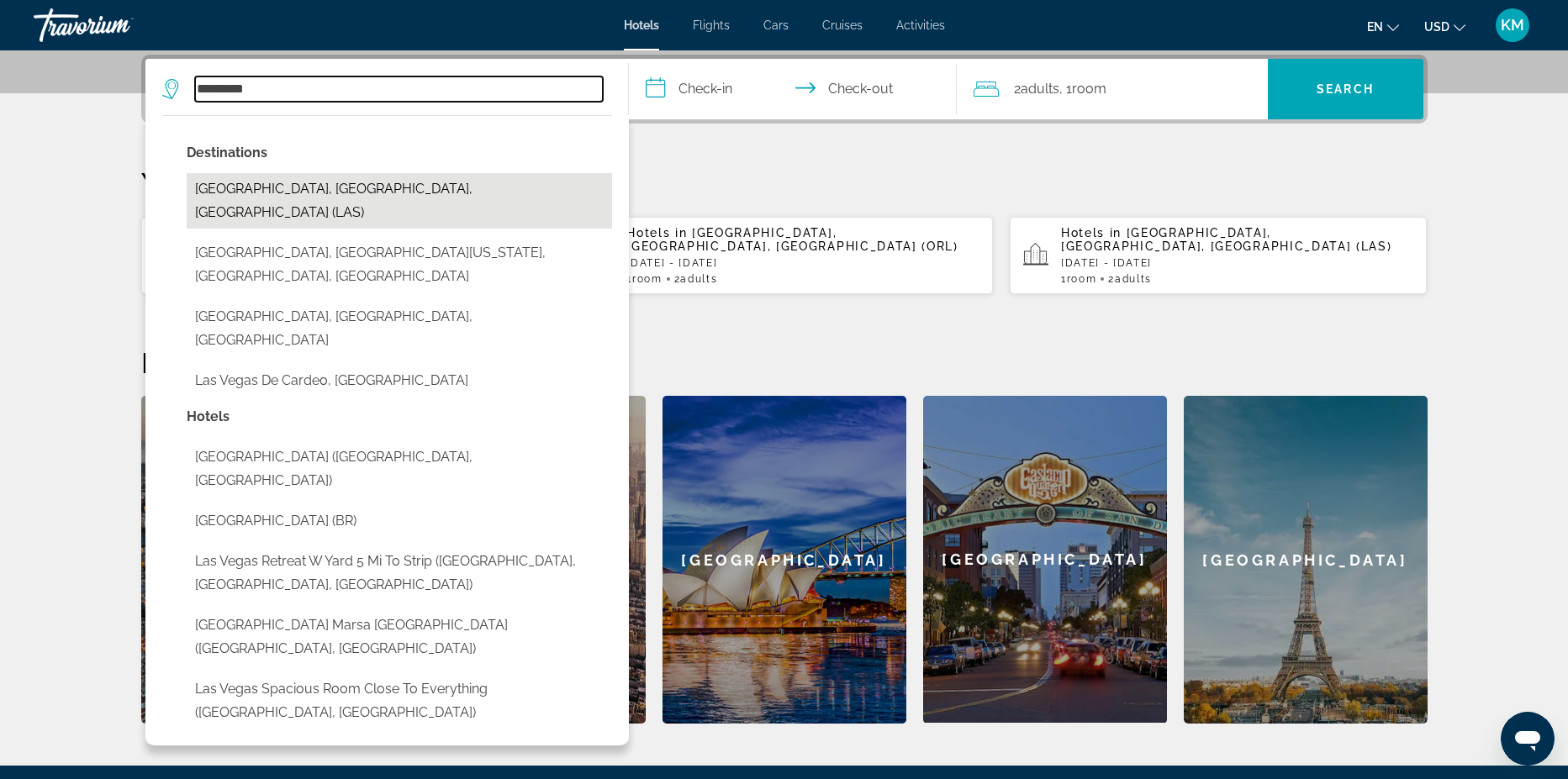
type input "**********"
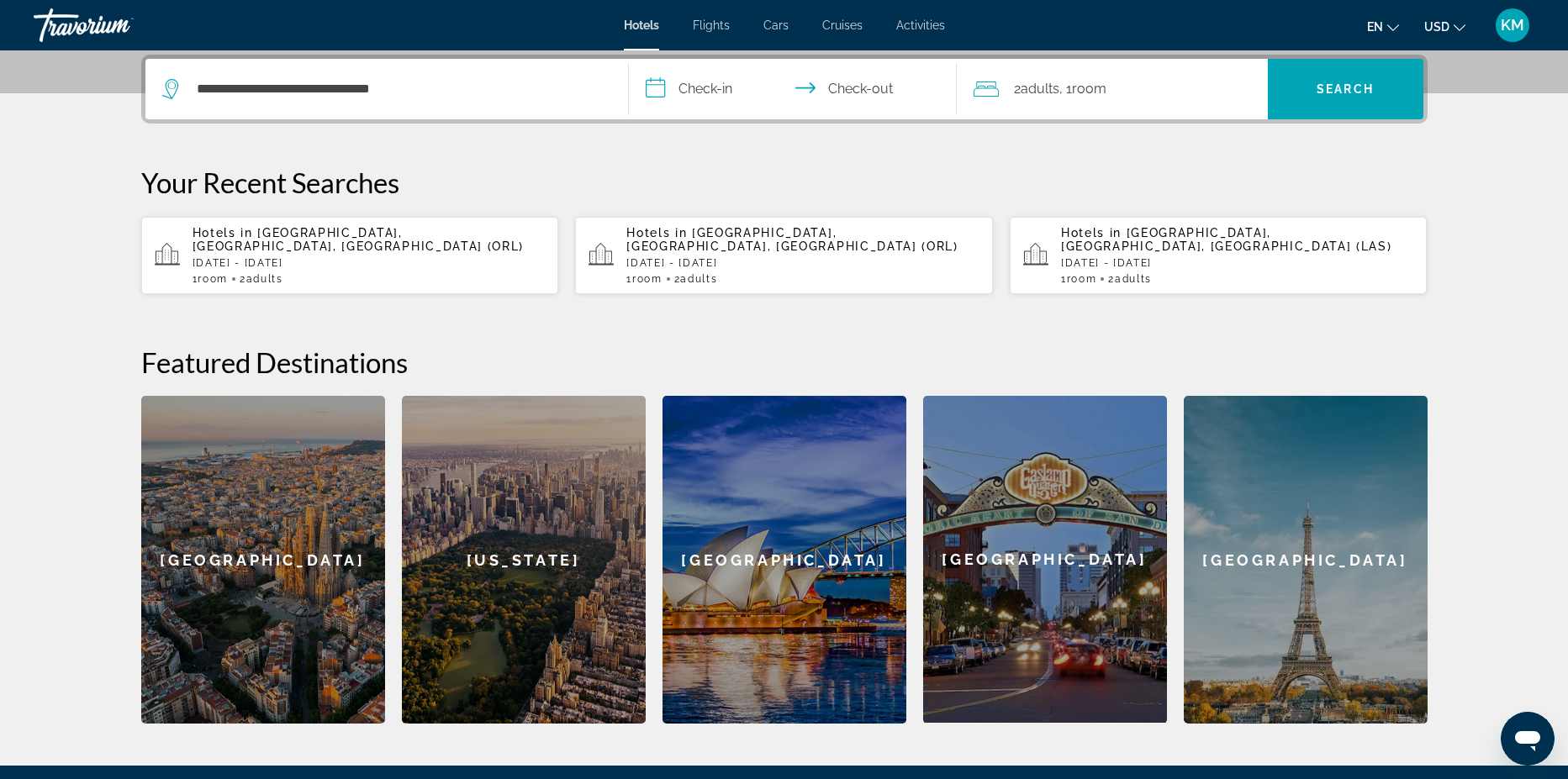
click at [694, 95] on input "**********" at bounding box center [796, 92] width 334 height 66
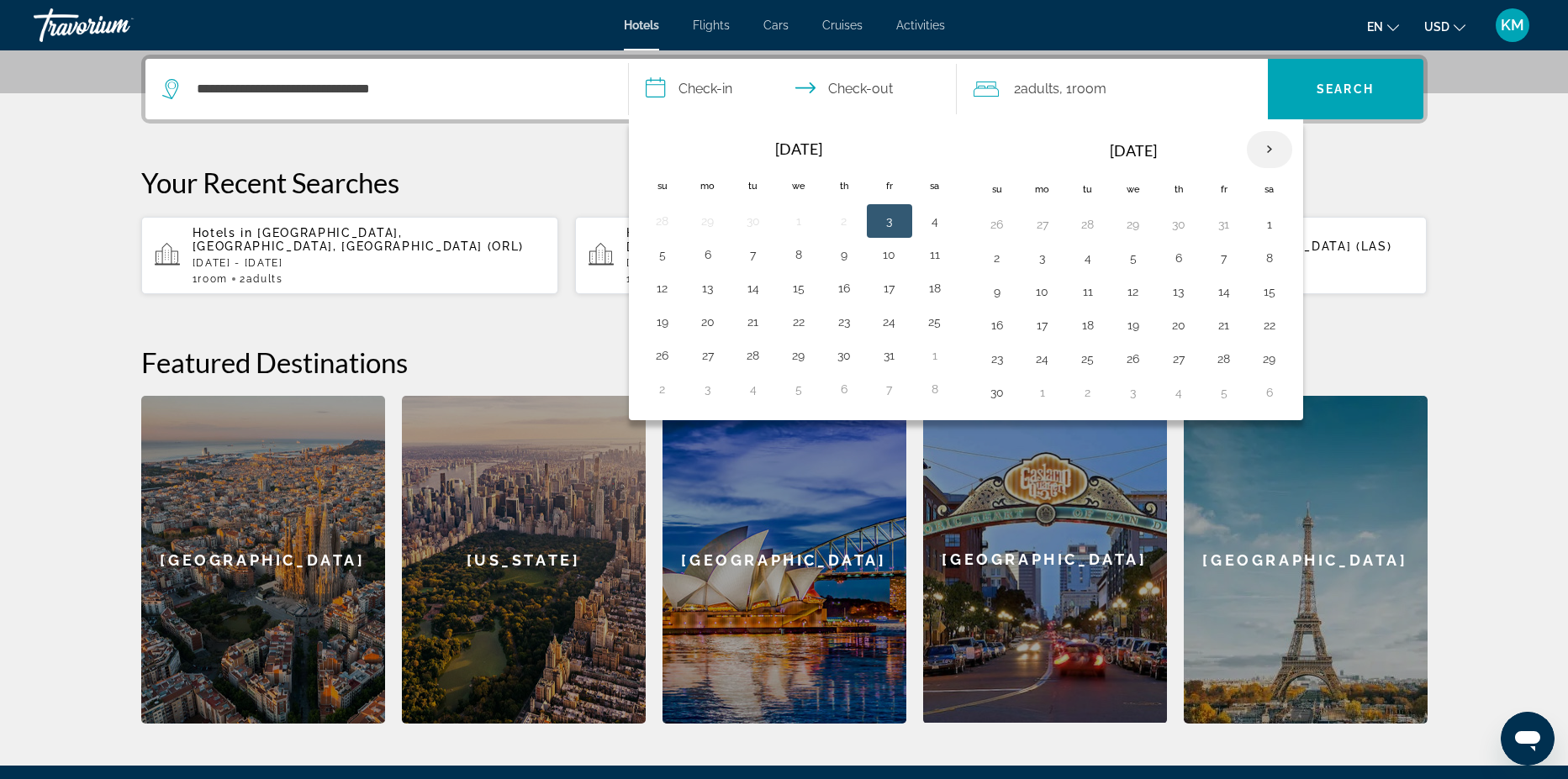
click at [1267, 153] on th "Next month" at bounding box center [1270, 150] width 45 height 37
click at [1268, 153] on th "Next month" at bounding box center [1270, 150] width 45 height 37
click at [1217, 354] on button "30" at bounding box center [1224, 359] width 27 height 24
click at [1270, 151] on th "Next month" at bounding box center [1270, 150] width 45 height 37
click at [998, 260] on button "1" at bounding box center [997, 258] width 27 height 24
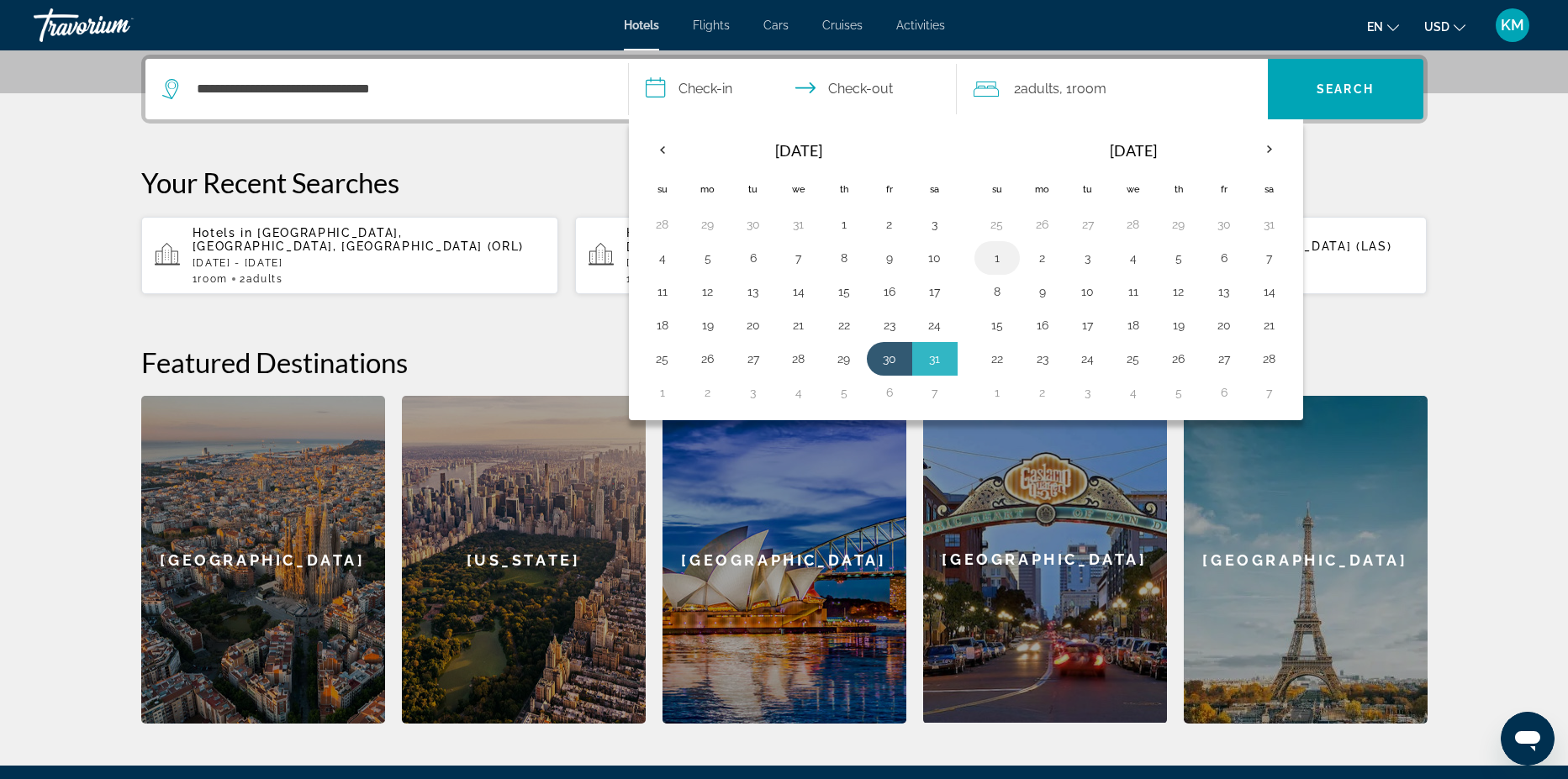
type input "**********"
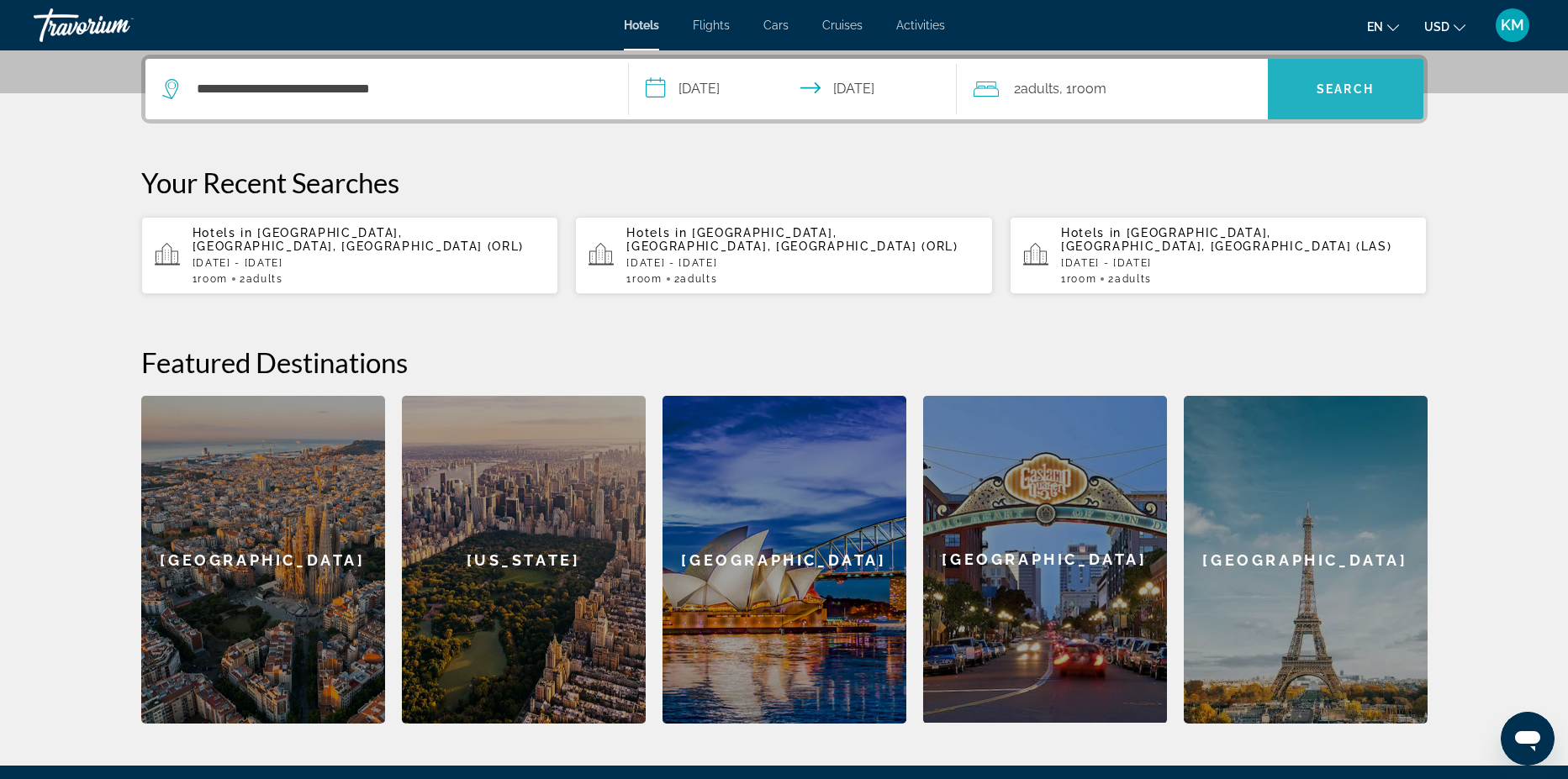
click at [1341, 91] on span "Search" at bounding box center [1345, 90] width 57 height 14
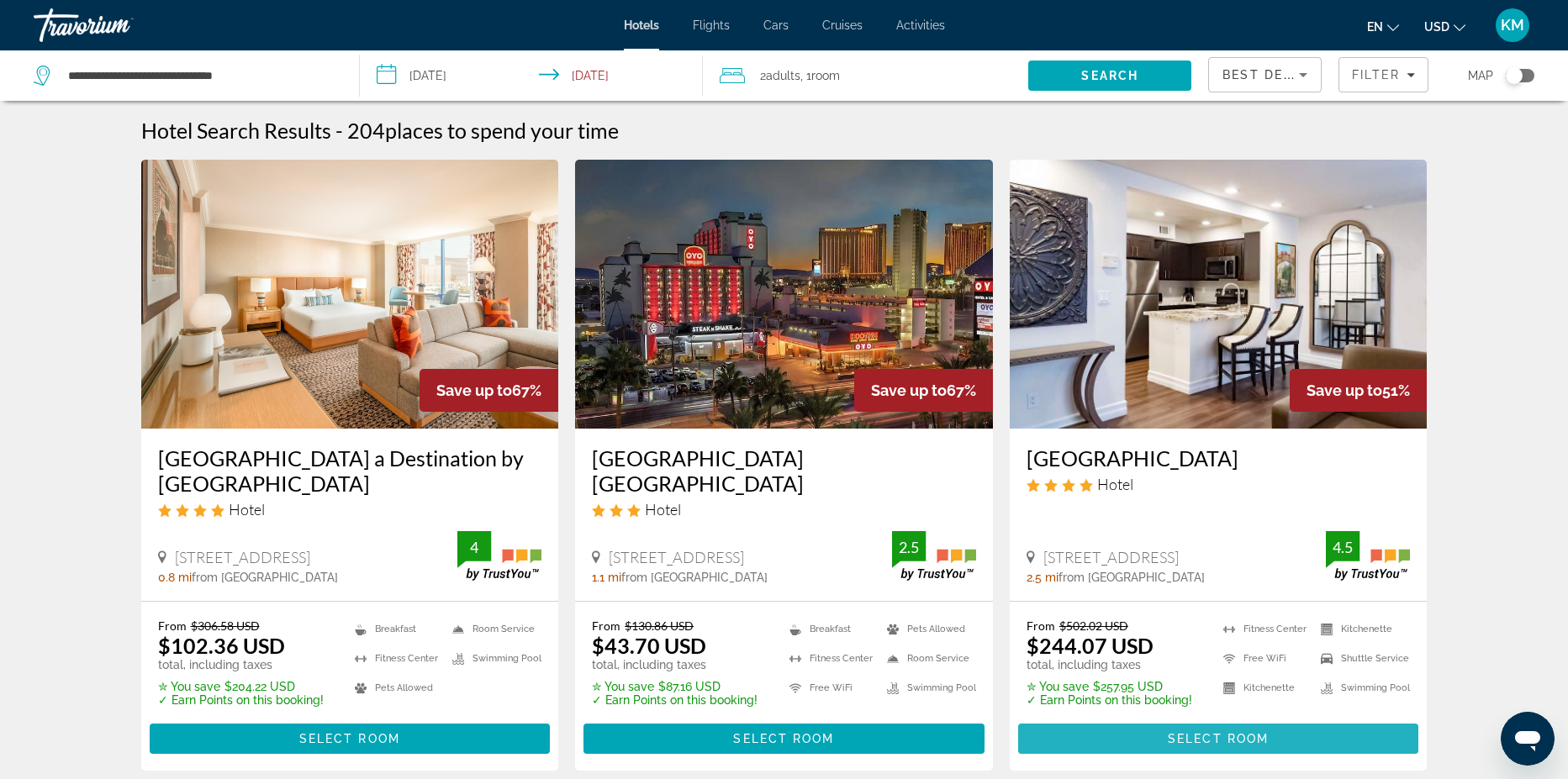
click at [1229, 737] on span "Select Room" at bounding box center [1218, 740] width 101 height 14
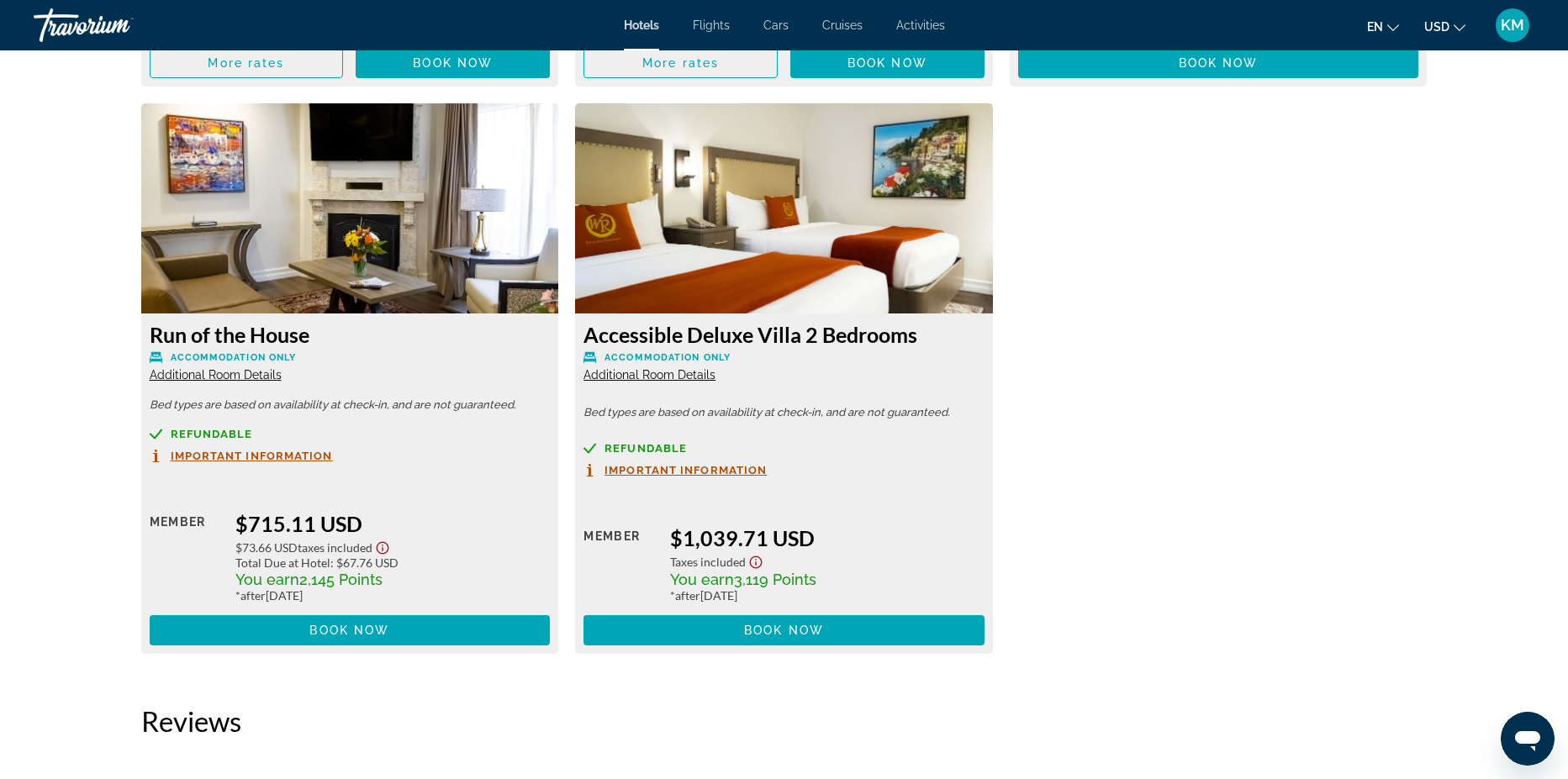
scroll to position [3404, 0]
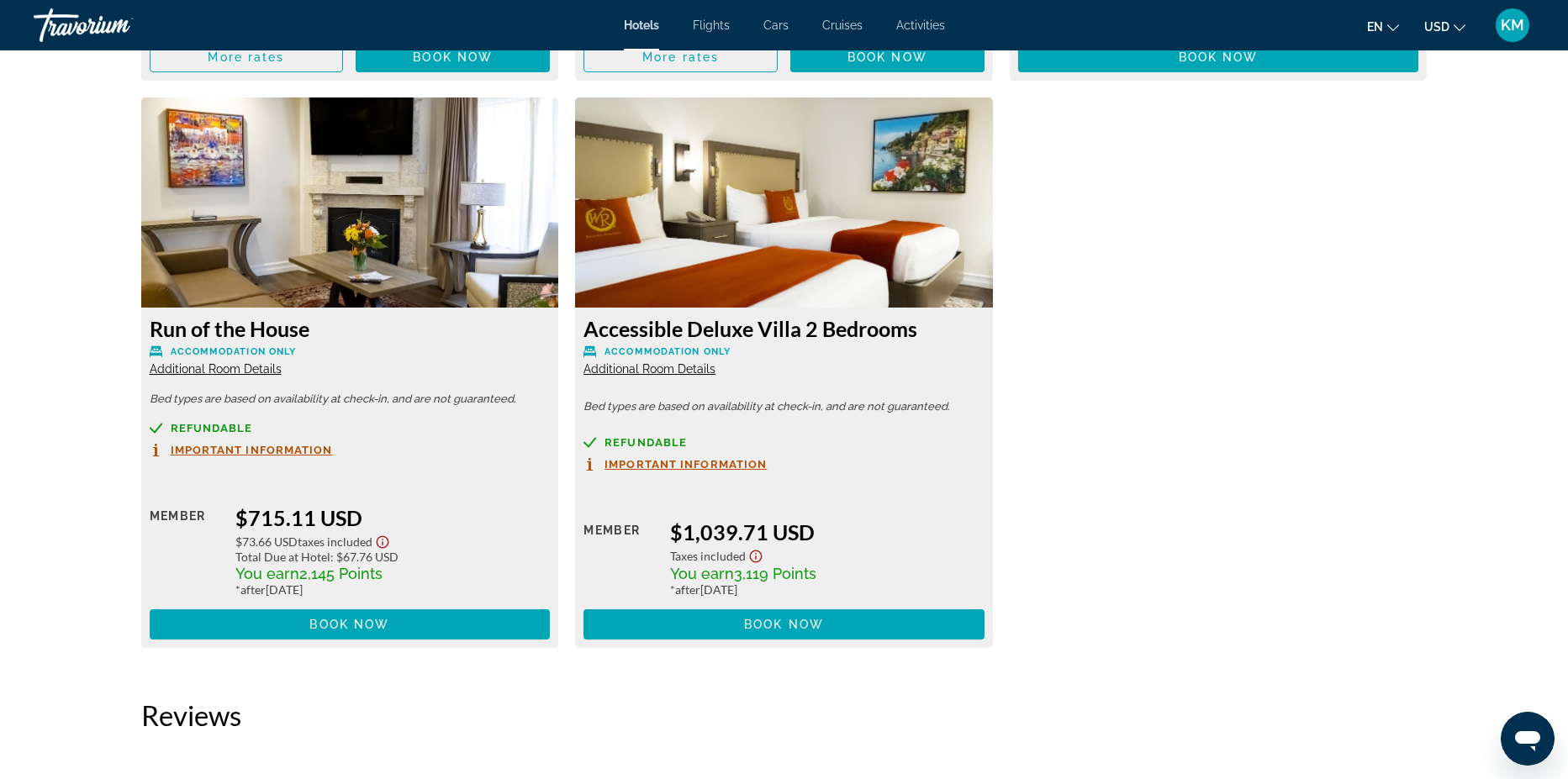
click at [684, 374] on span "Additional Room Details" at bounding box center [650, 370] width 132 height 14
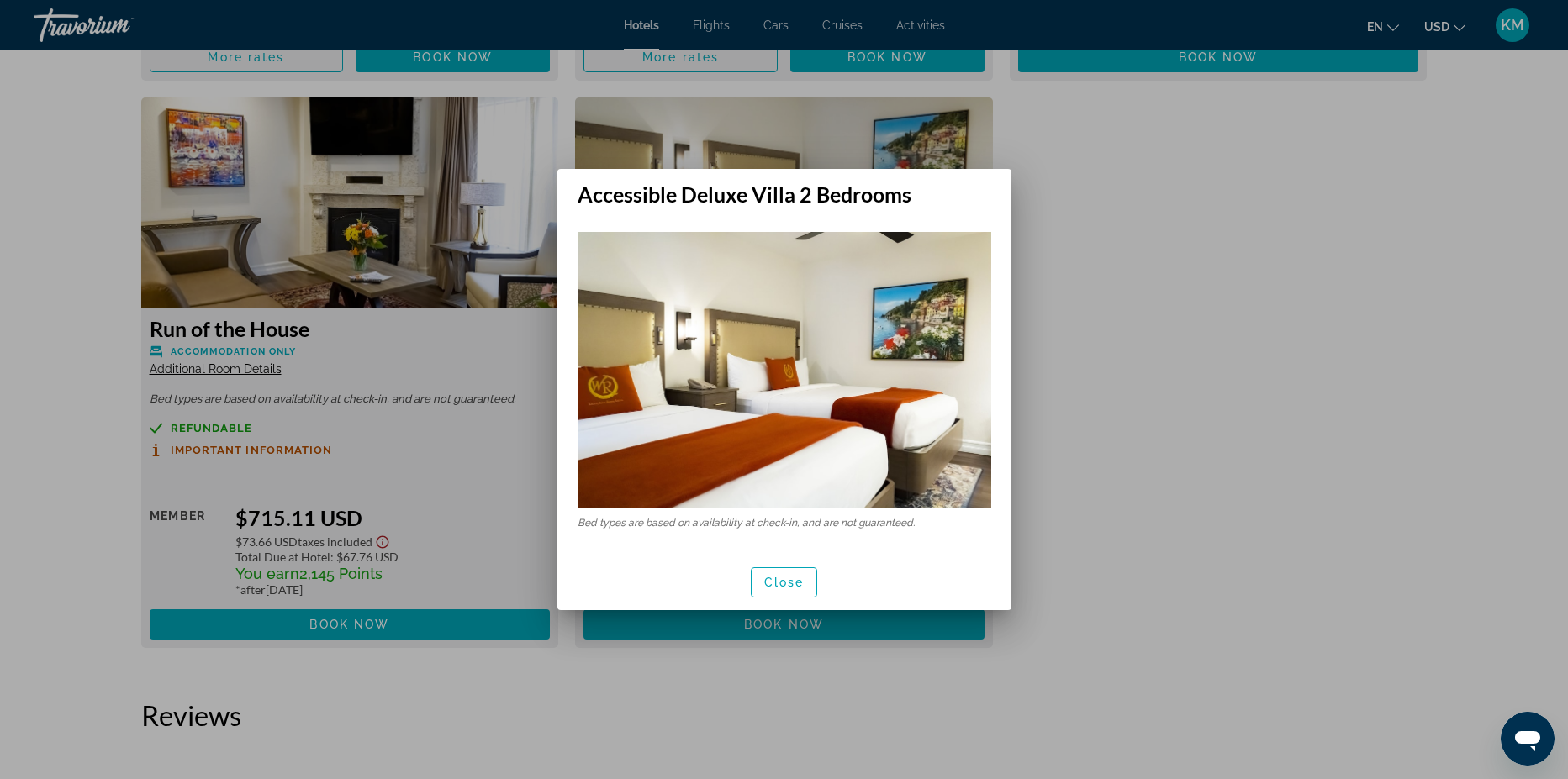
scroll to position [0, 0]
click at [770, 585] on span "Close" at bounding box center [784, 583] width 40 height 14
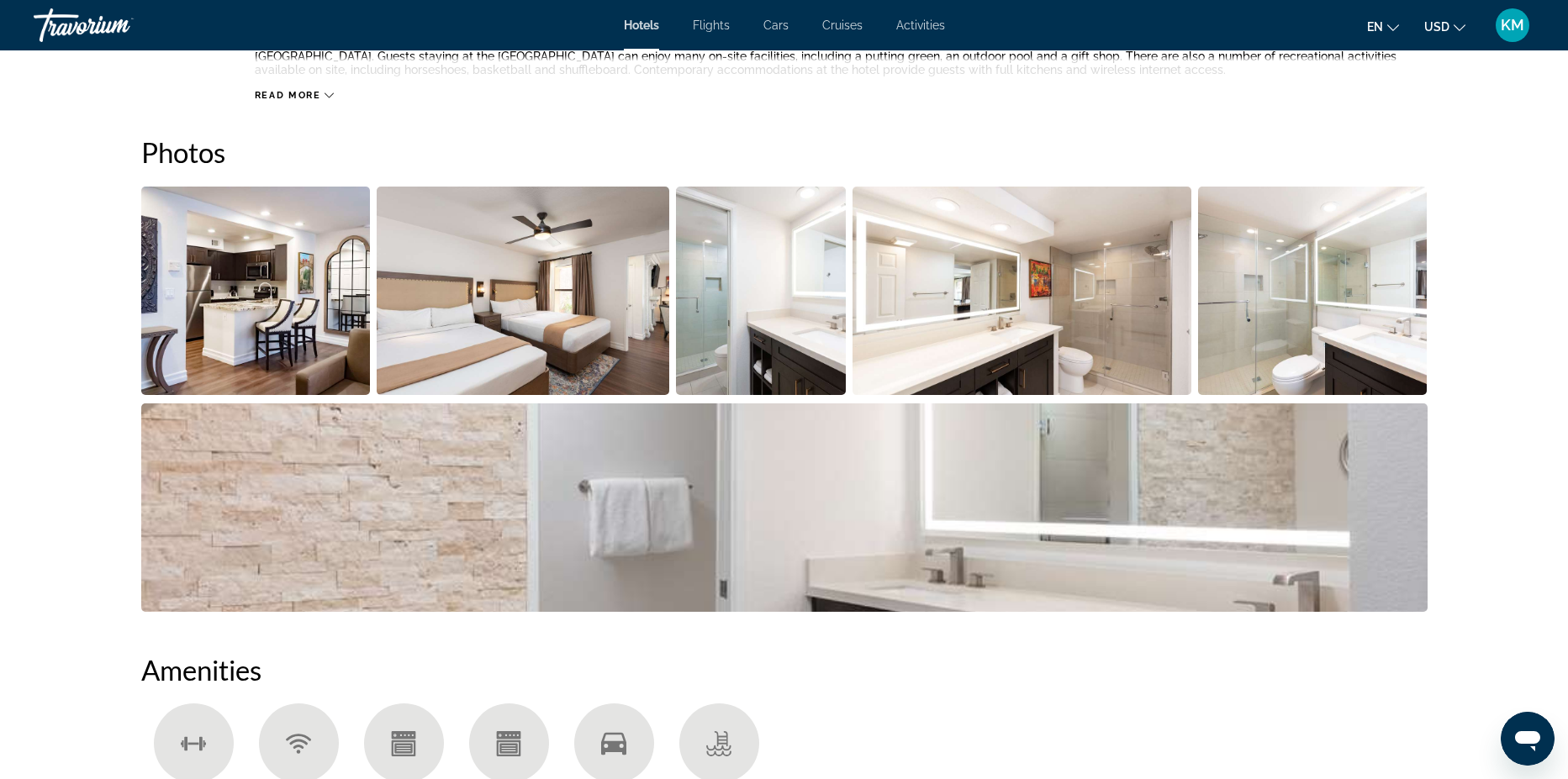
scroll to position [3404, 0]
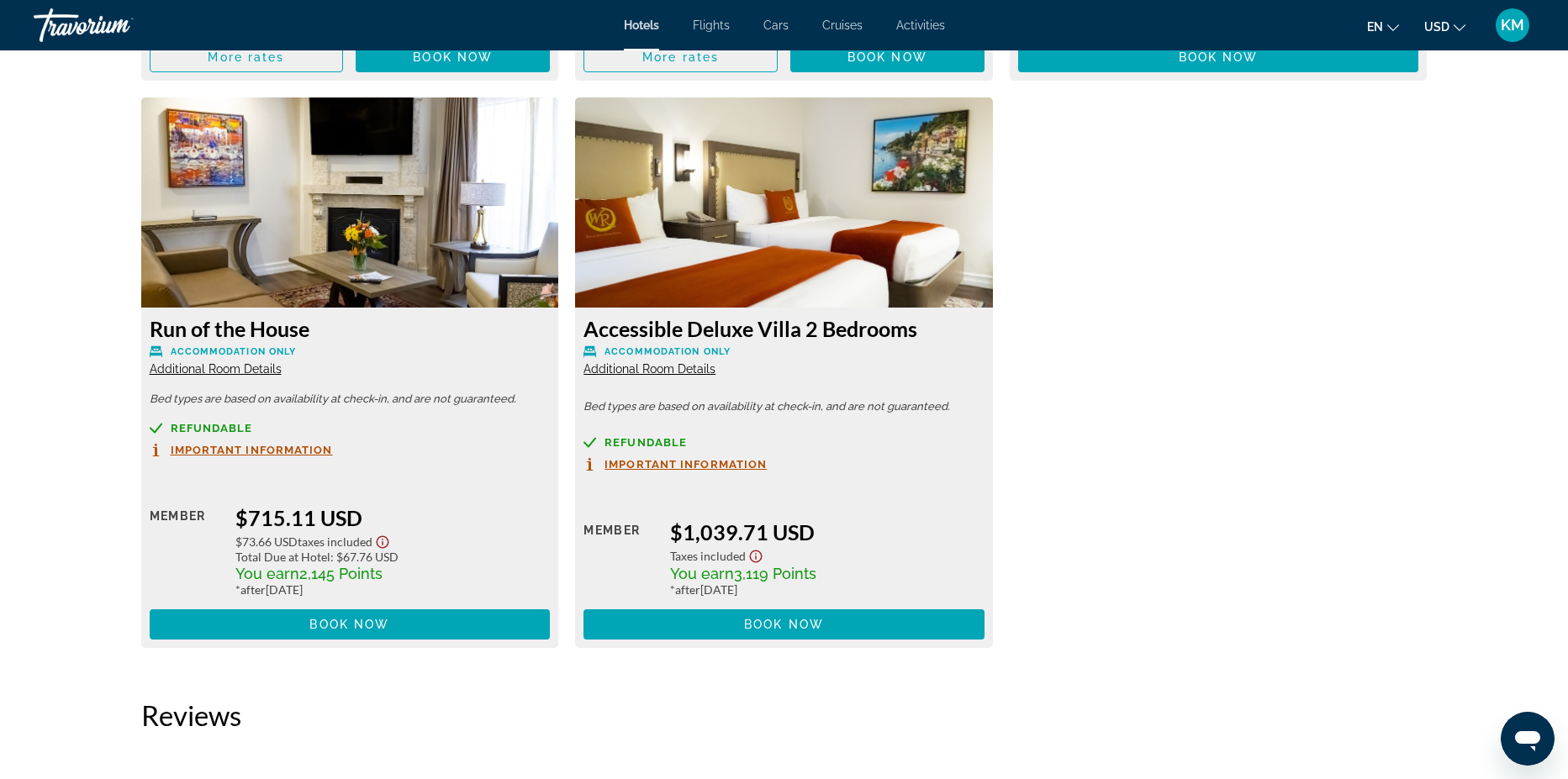
drag, startPoint x: 1571, startPoint y: 520, endPoint x: 290, endPoint y: 291, distance: 1301.3
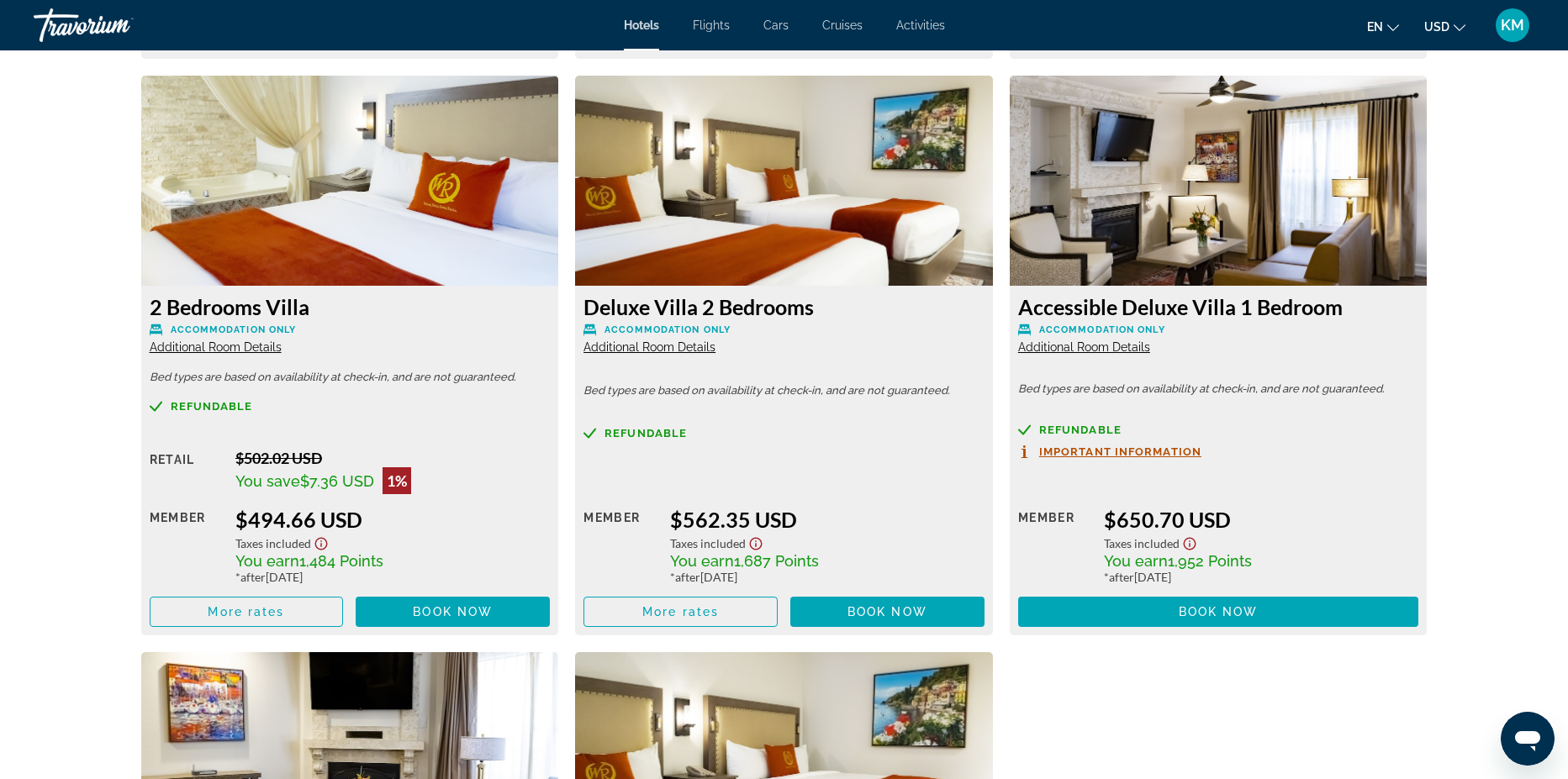
scroll to position [2715, 0]
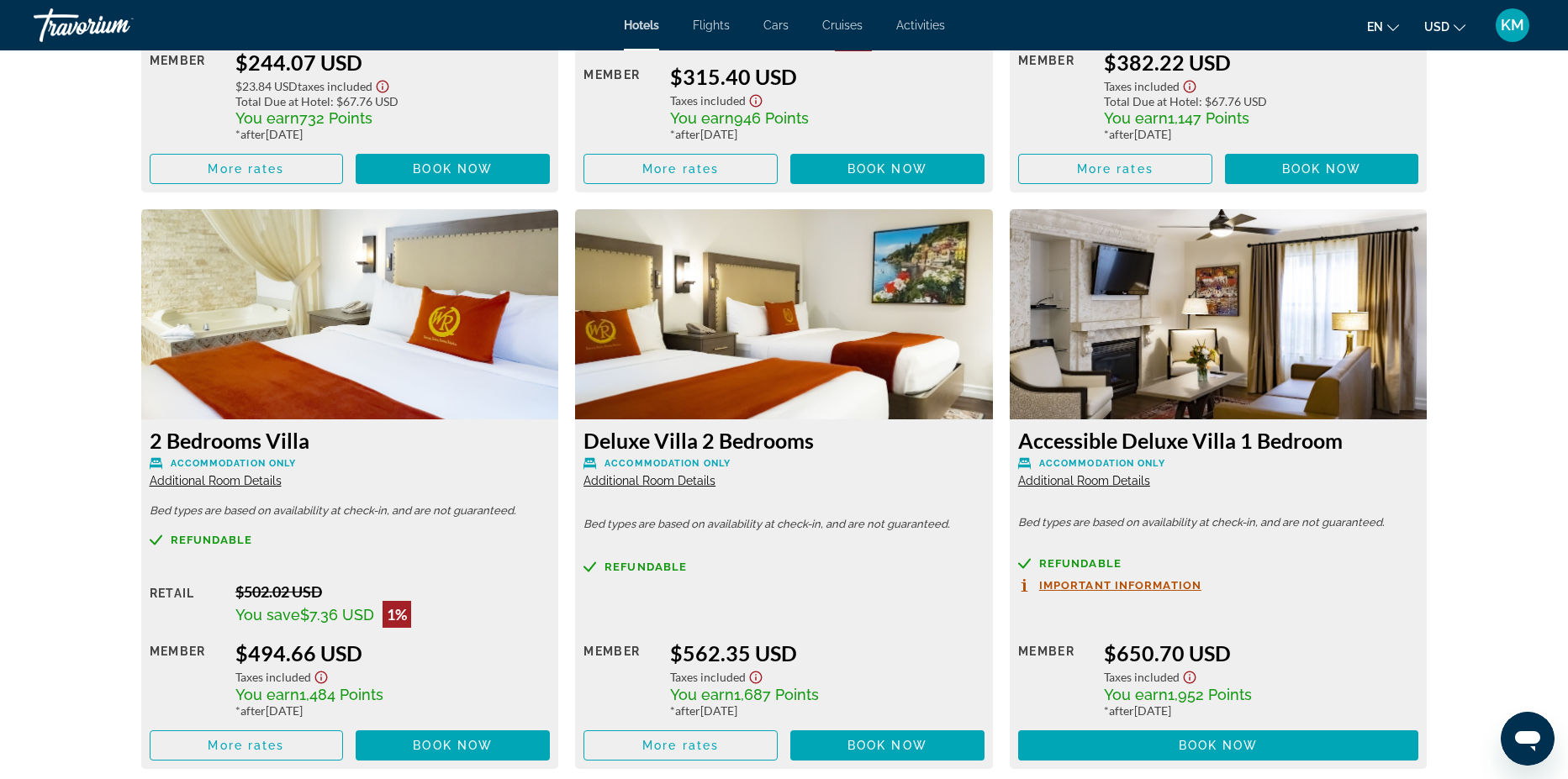
click at [1082, 484] on span "Additional Room Details" at bounding box center [1085, 481] width 132 height 14
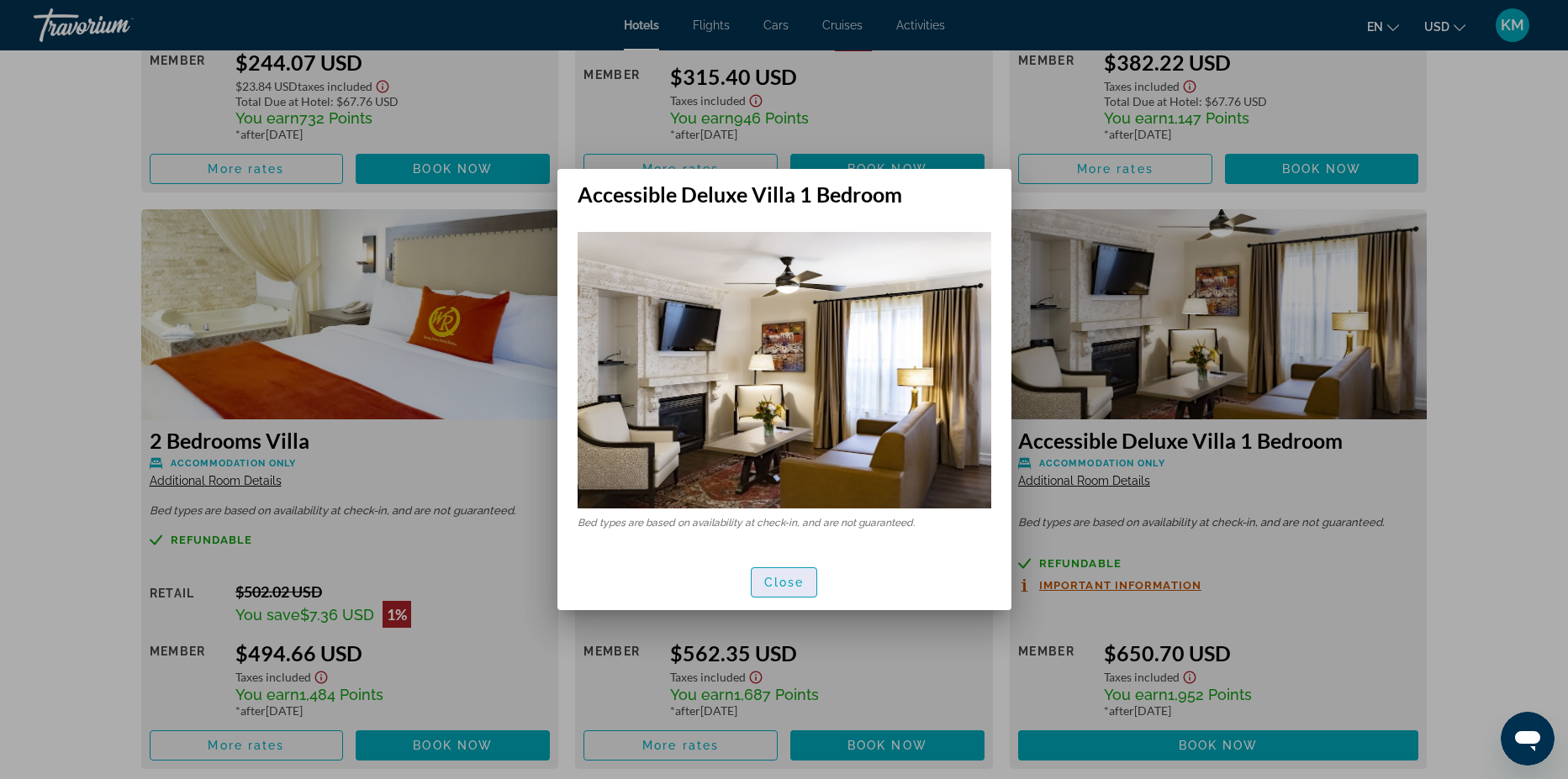
click at [773, 583] on span "Close" at bounding box center [784, 583] width 40 height 14
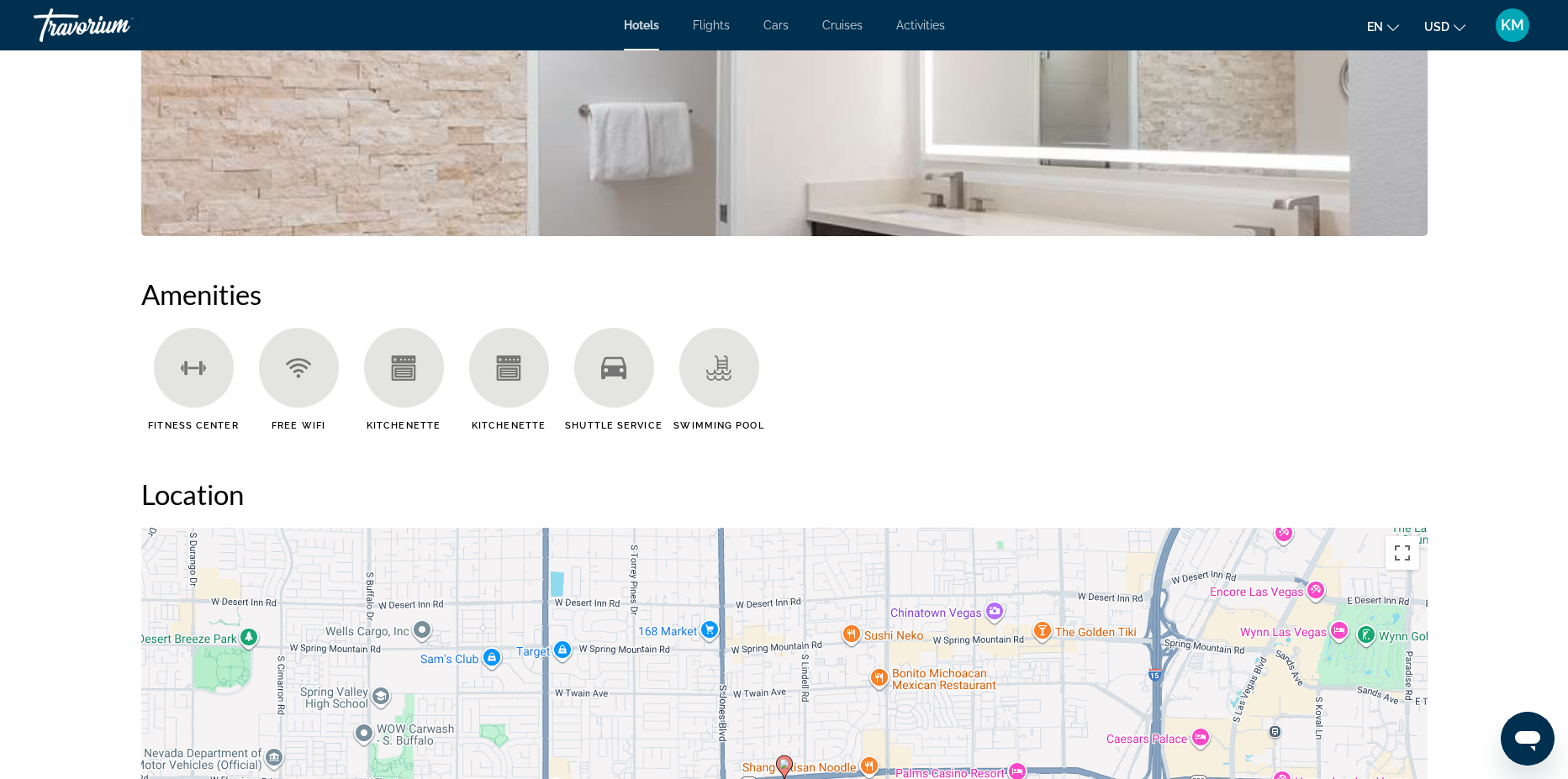
scroll to position [720, 0]
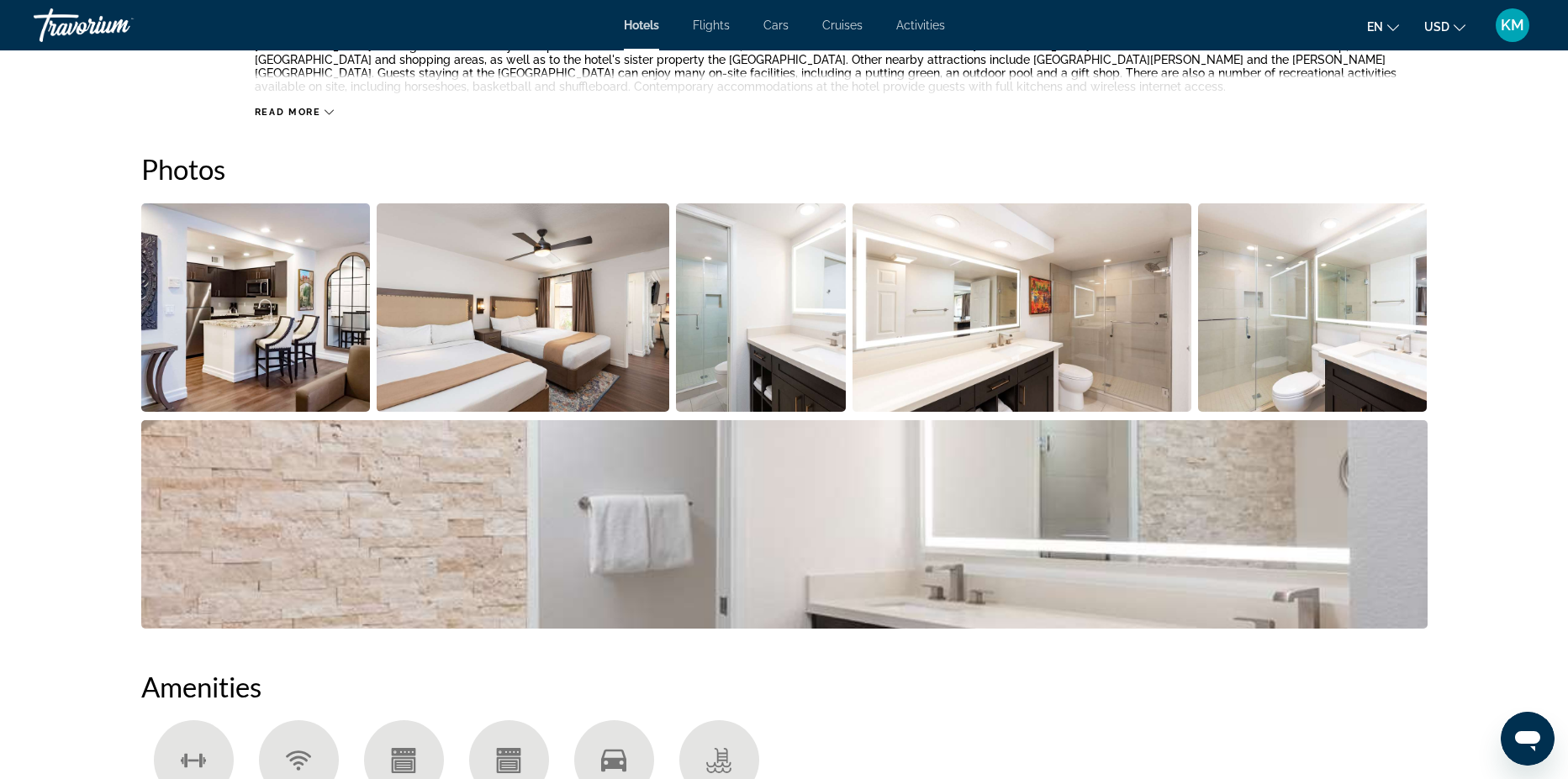
click at [278, 313] on img "Open full-screen image slider" at bounding box center [255, 307] width 230 height 208
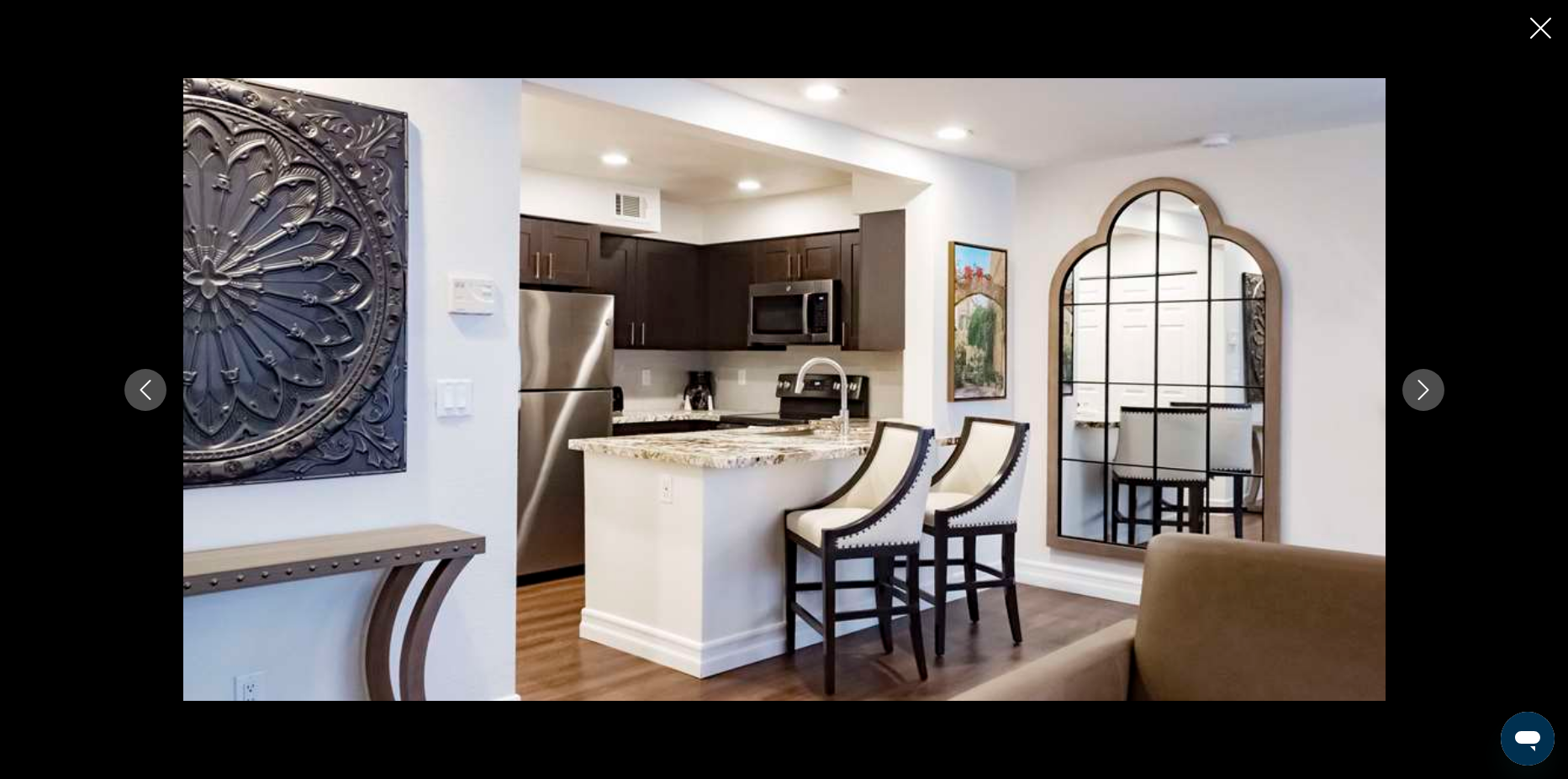
click at [1423, 394] on icon "Next image" at bounding box center [1423, 390] width 11 height 20
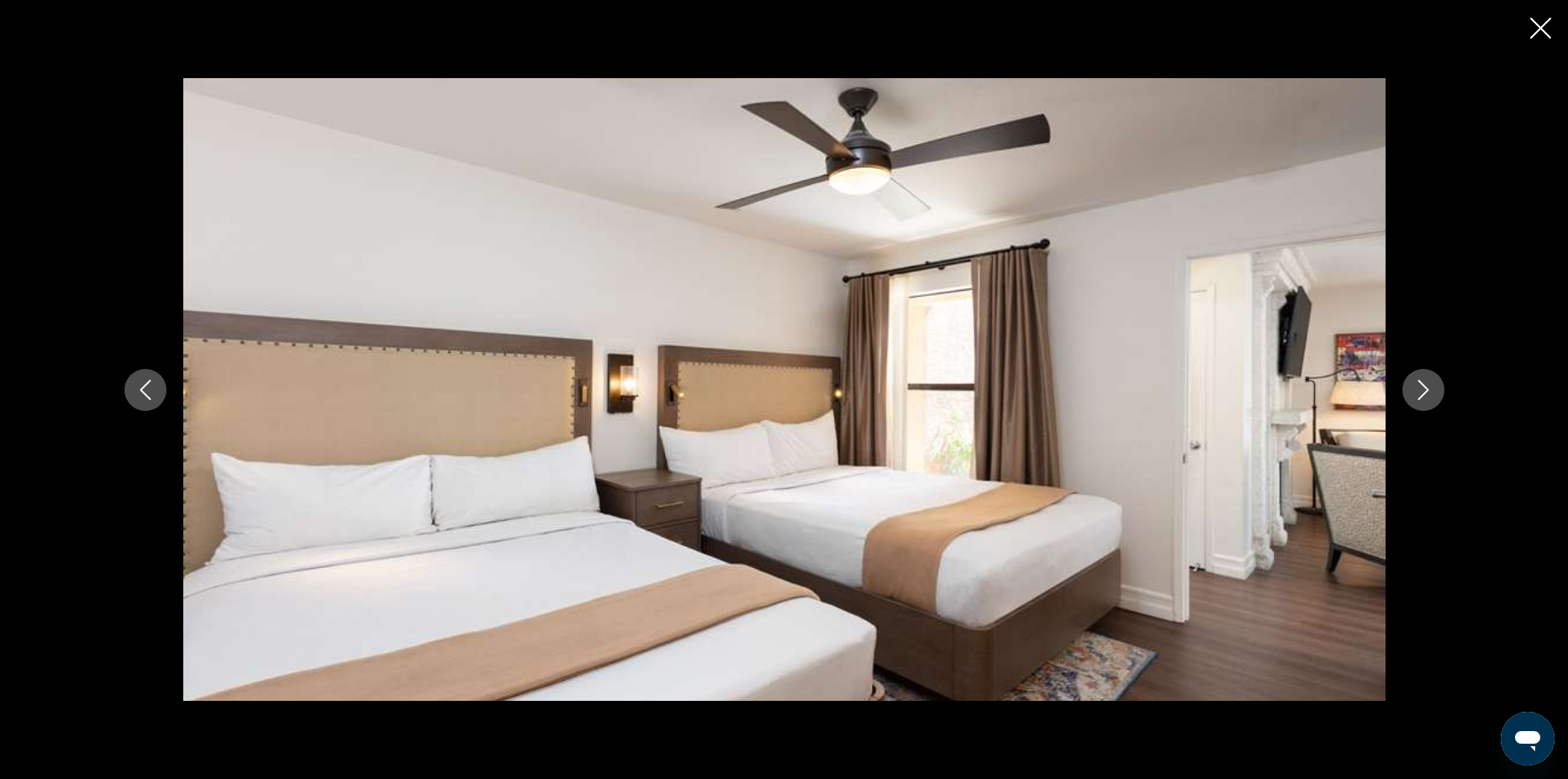
click at [1423, 394] on icon "Next image" at bounding box center [1423, 390] width 11 height 20
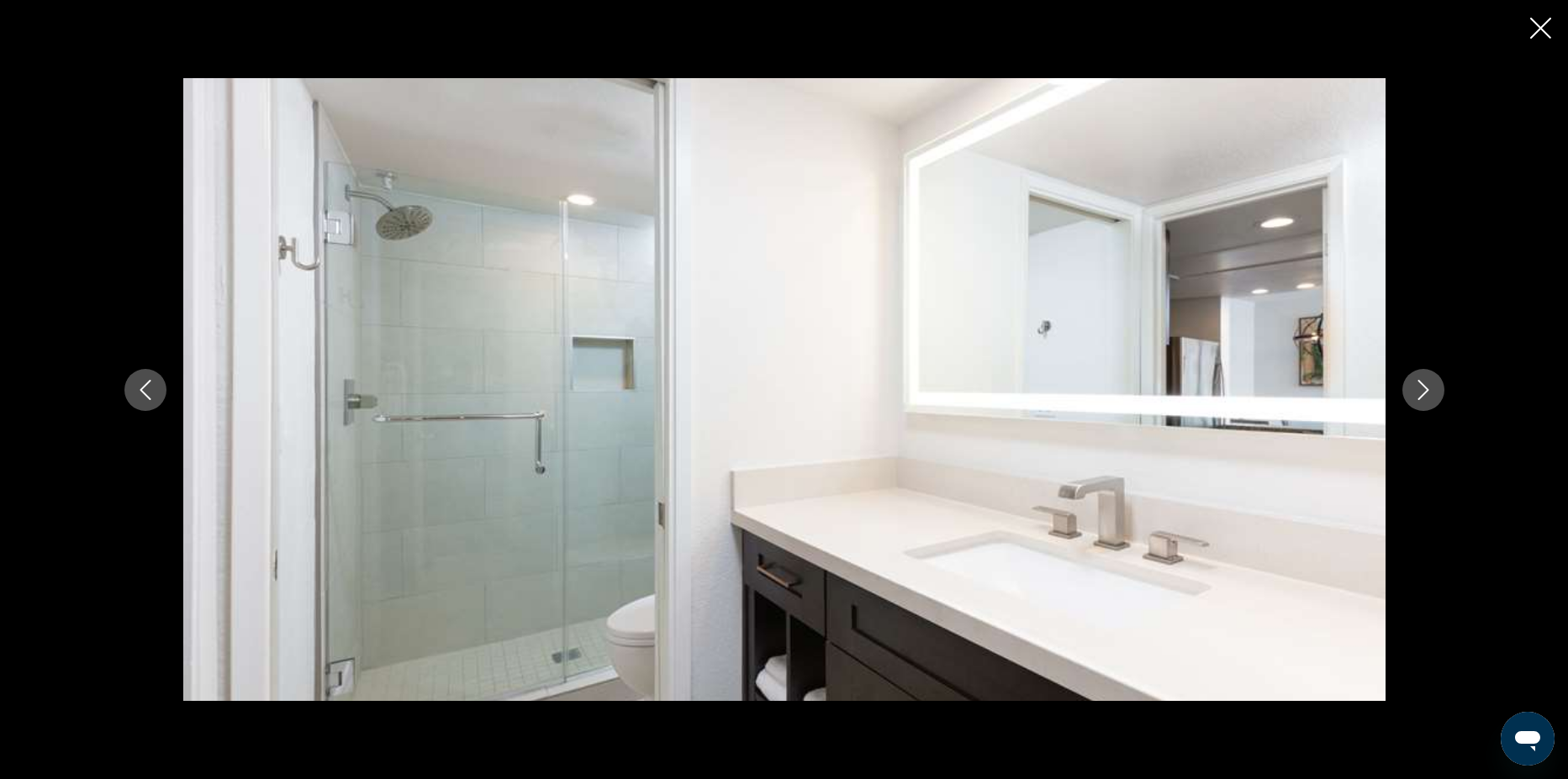
click at [1423, 394] on icon "Next image" at bounding box center [1423, 390] width 11 height 20
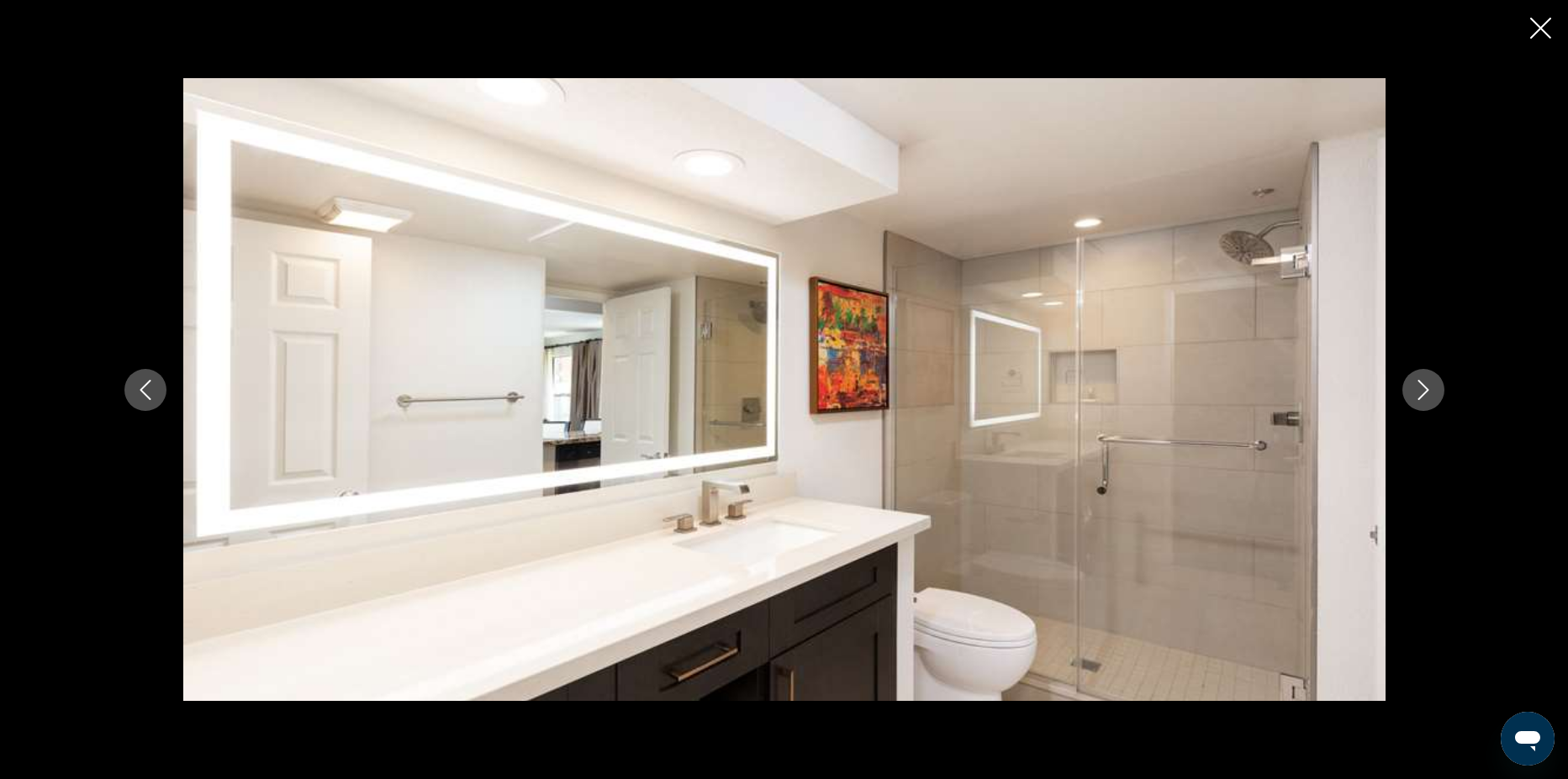
click at [1423, 394] on icon "Next image" at bounding box center [1423, 390] width 11 height 20
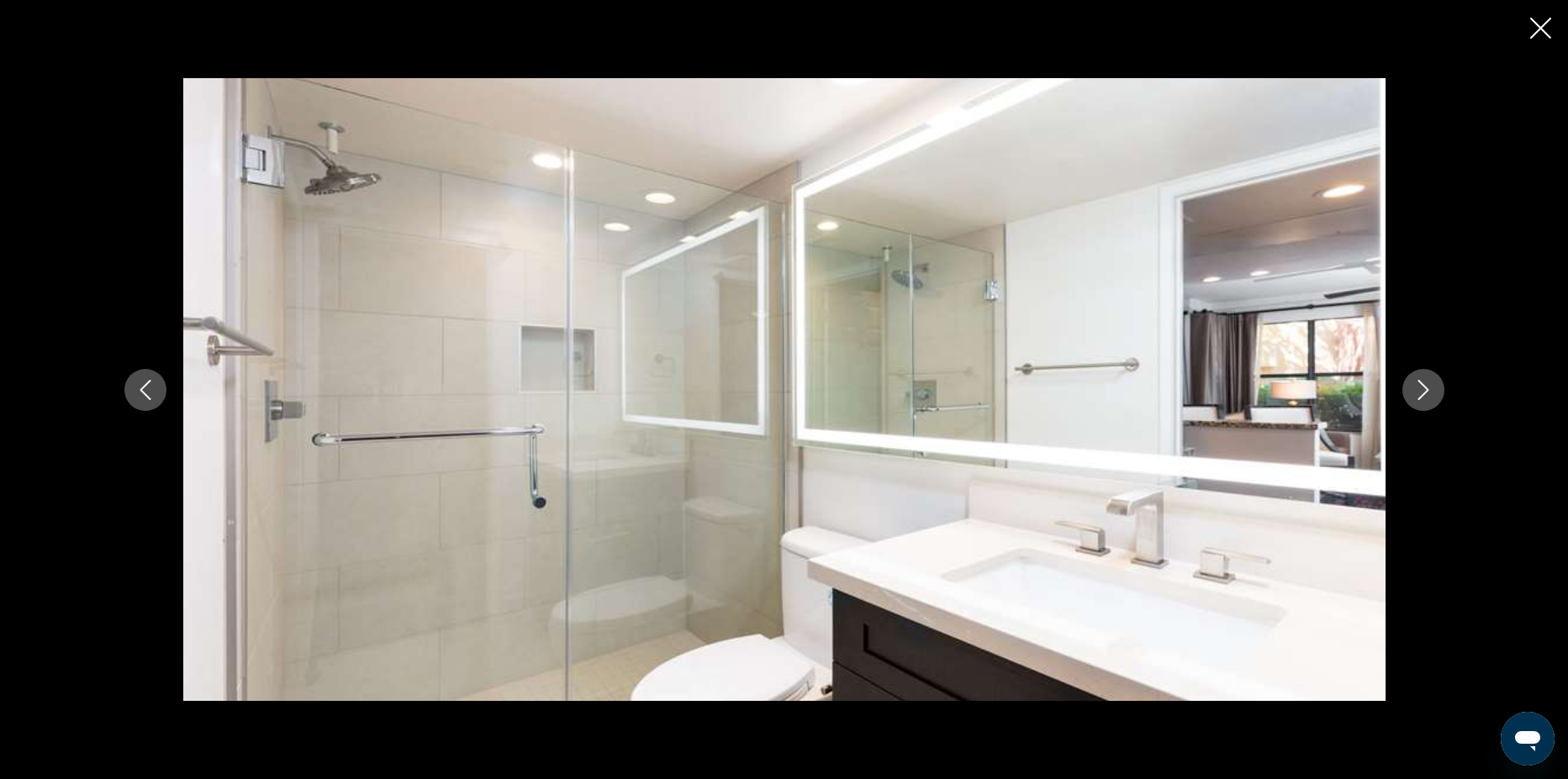
click at [1423, 394] on icon "Next image" at bounding box center [1423, 390] width 11 height 20
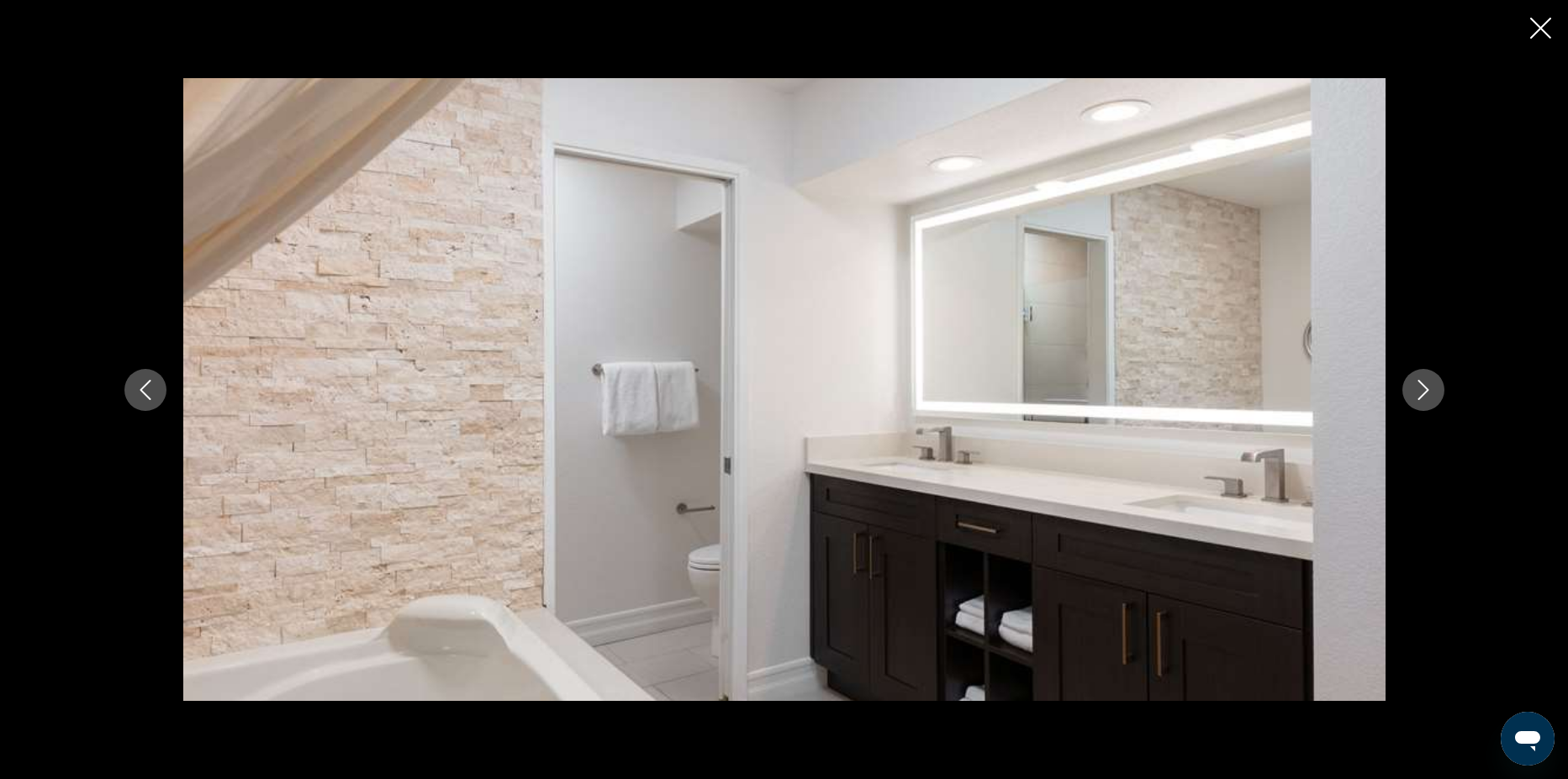
click at [1423, 394] on icon "Next image" at bounding box center [1423, 390] width 11 height 20
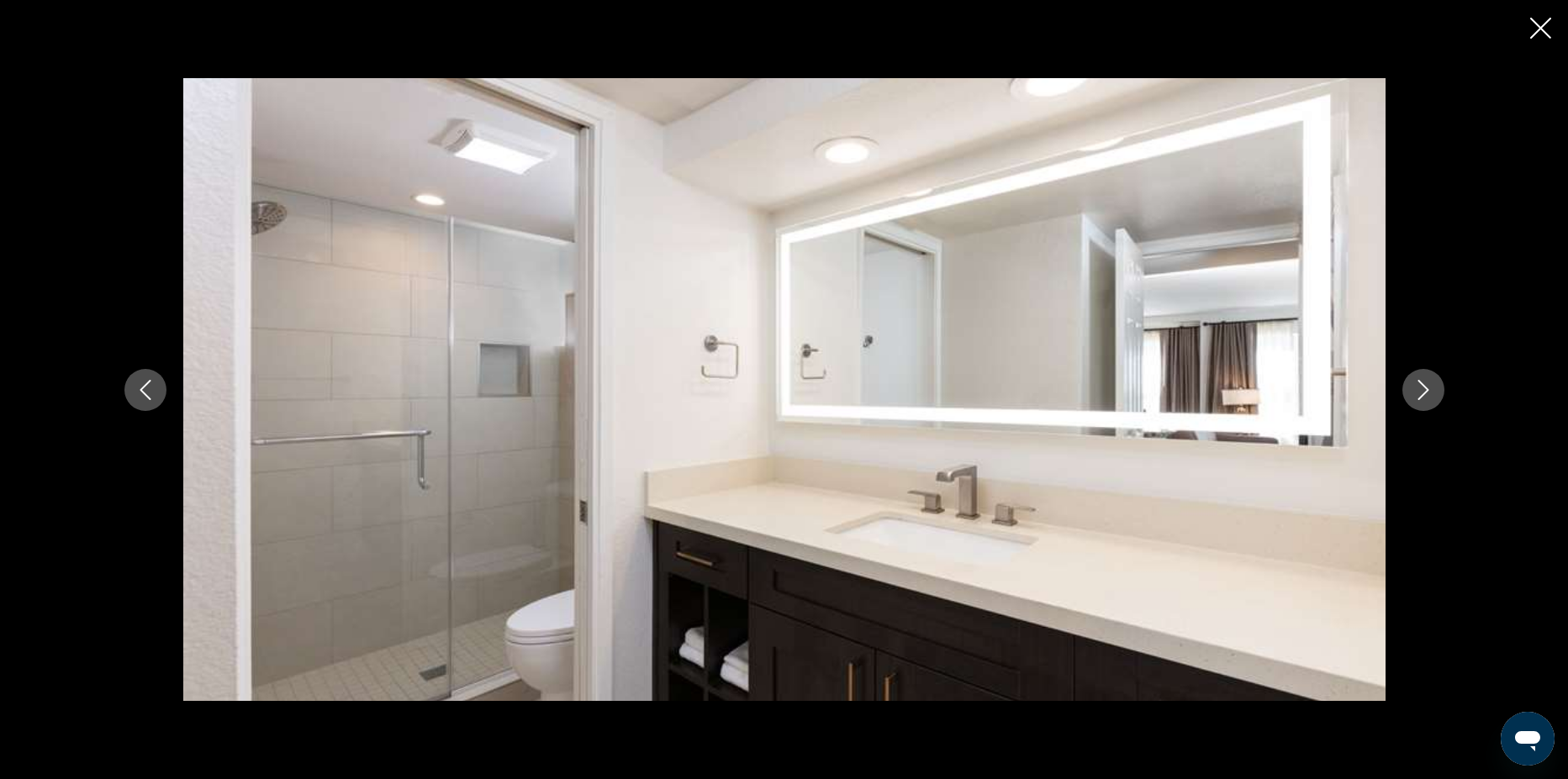
click at [1423, 394] on icon "Next image" at bounding box center [1423, 390] width 11 height 20
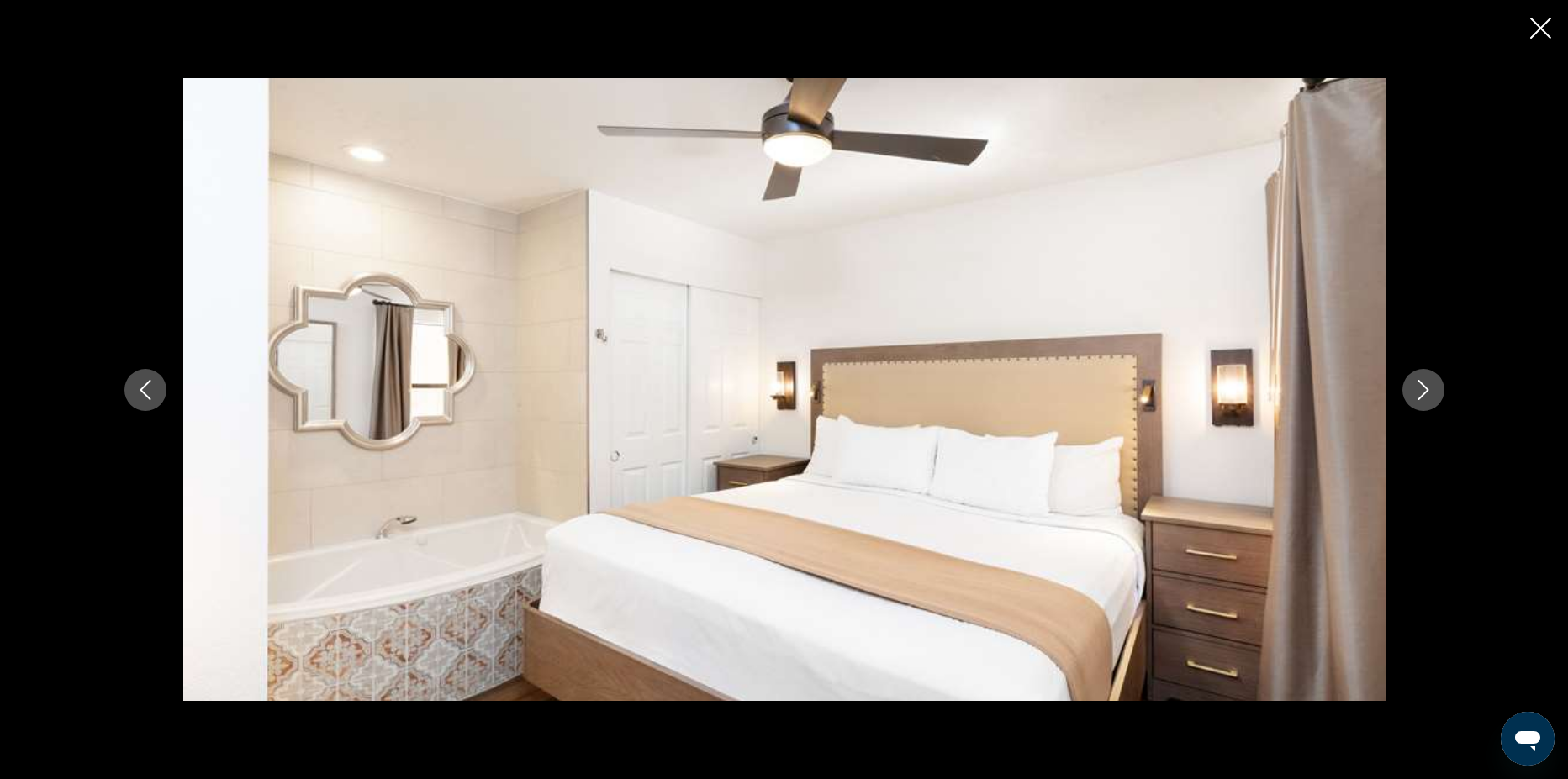
click at [1423, 394] on icon "Next image" at bounding box center [1423, 390] width 11 height 20
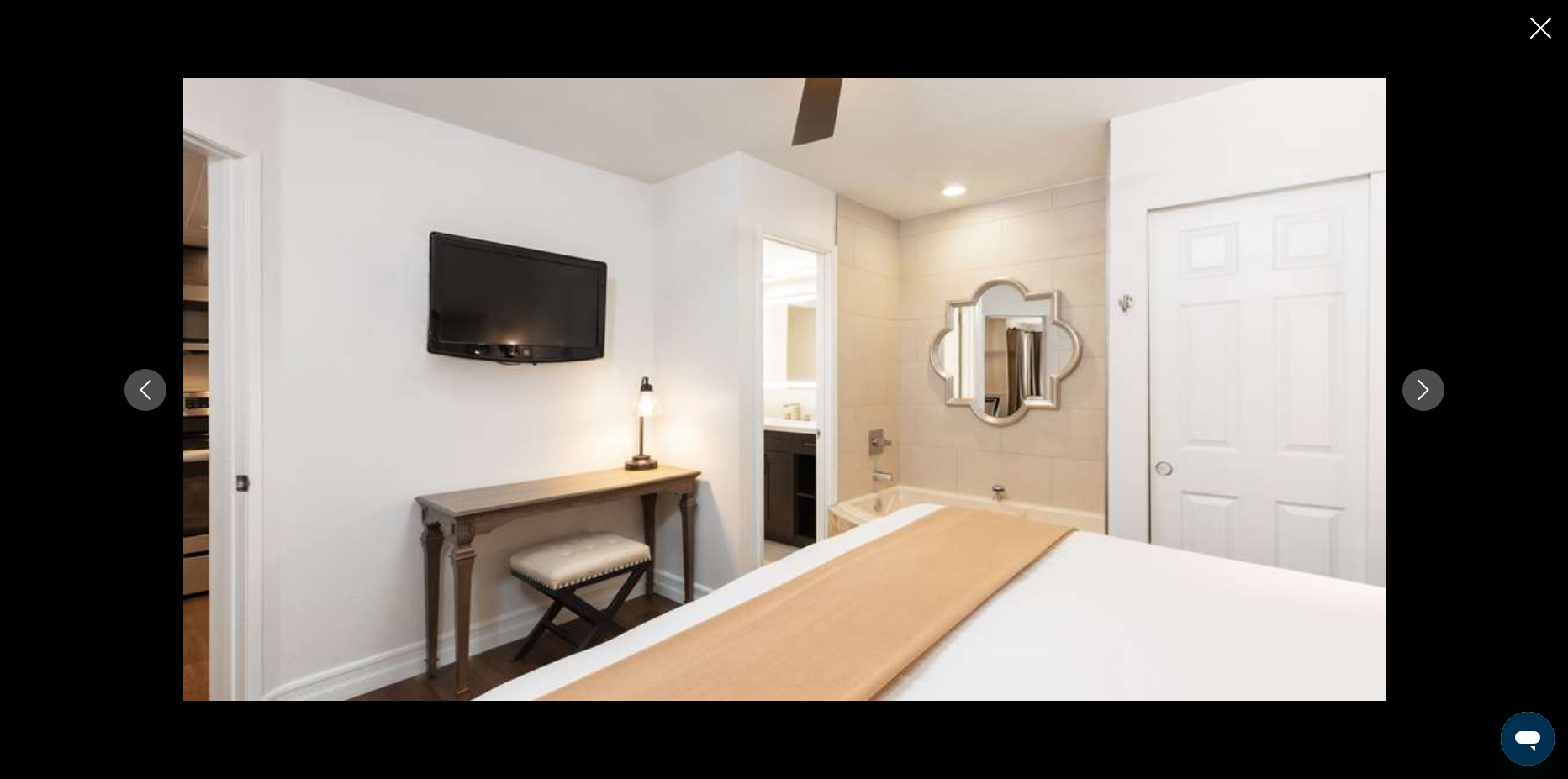
click at [1423, 394] on icon "Next image" at bounding box center [1423, 390] width 11 height 20
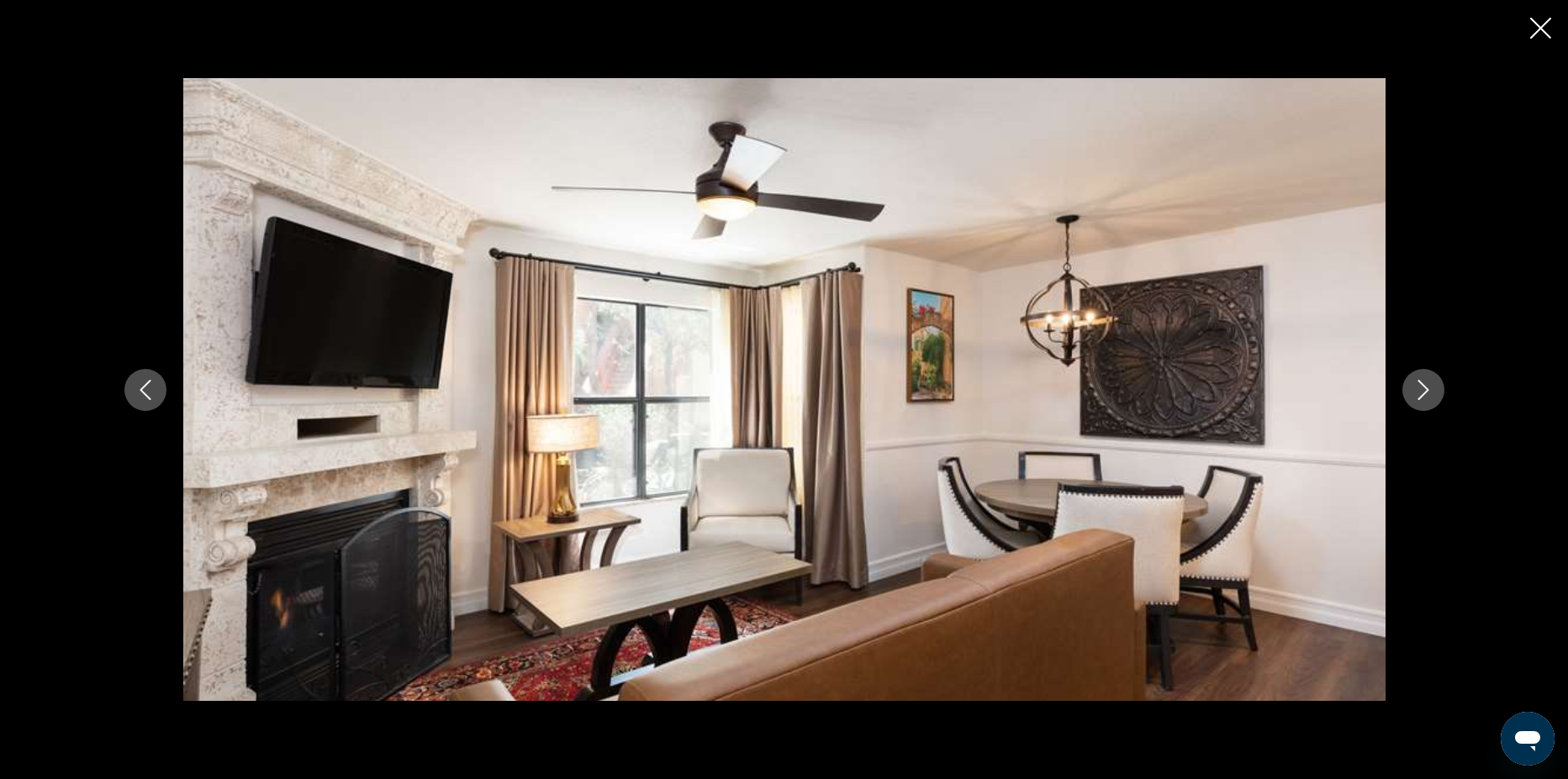
click at [1423, 394] on icon "Next image" at bounding box center [1423, 390] width 11 height 20
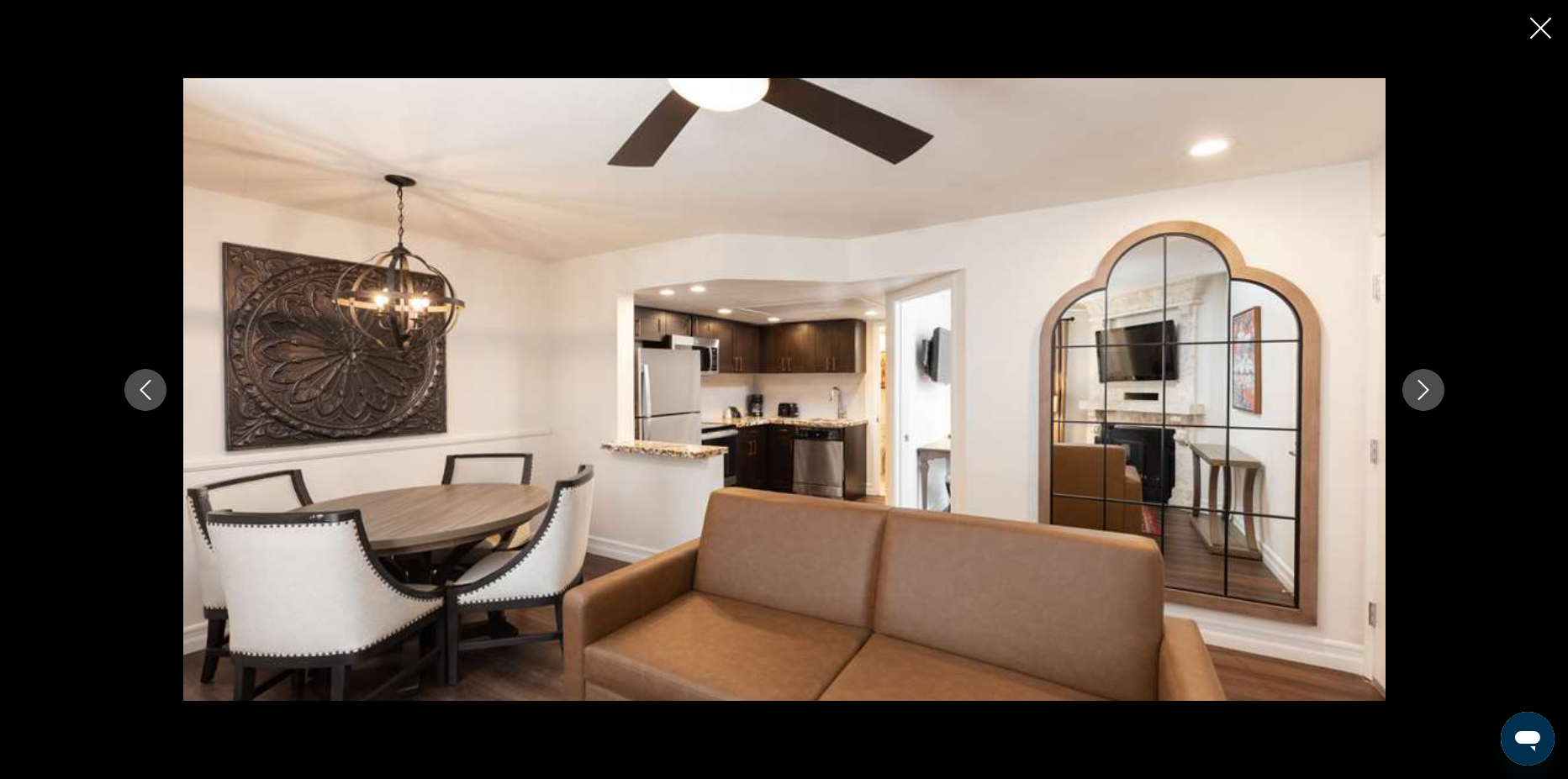
click at [1423, 394] on icon "Next image" at bounding box center [1423, 390] width 11 height 20
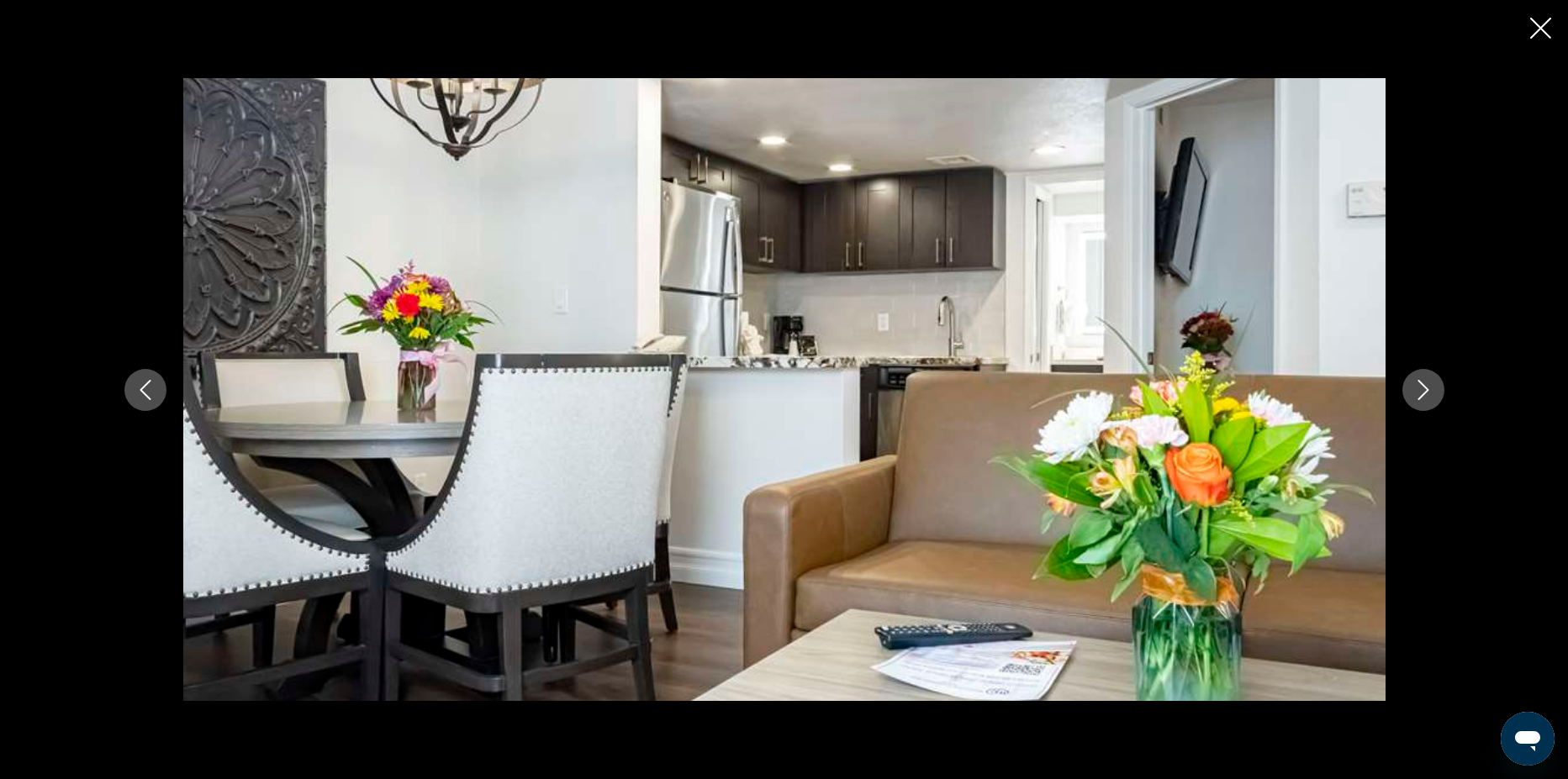
click at [1423, 394] on icon "Next image" at bounding box center [1423, 390] width 11 height 20
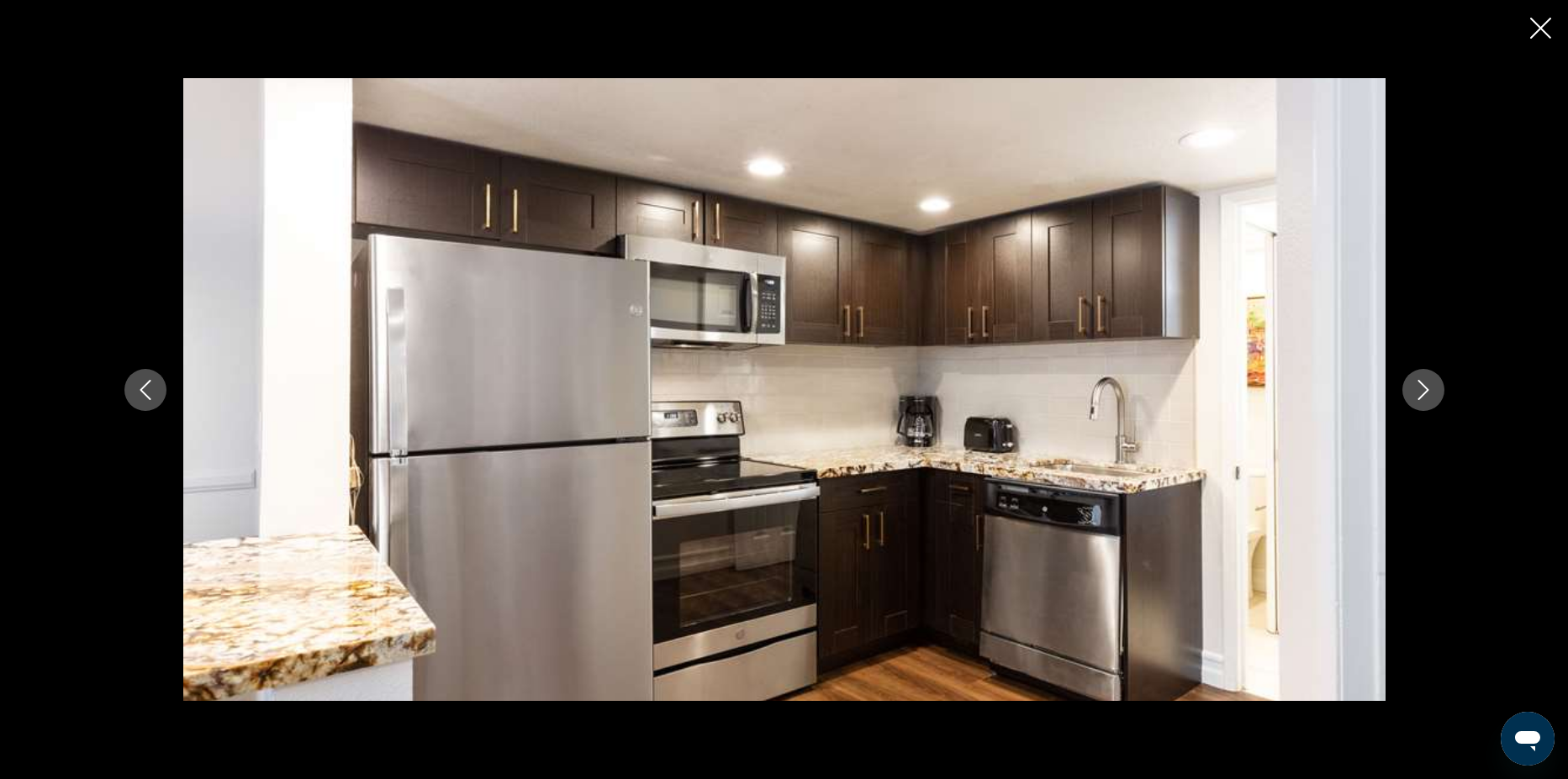
click at [1423, 394] on icon "Next image" at bounding box center [1423, 390] width 11 height 20
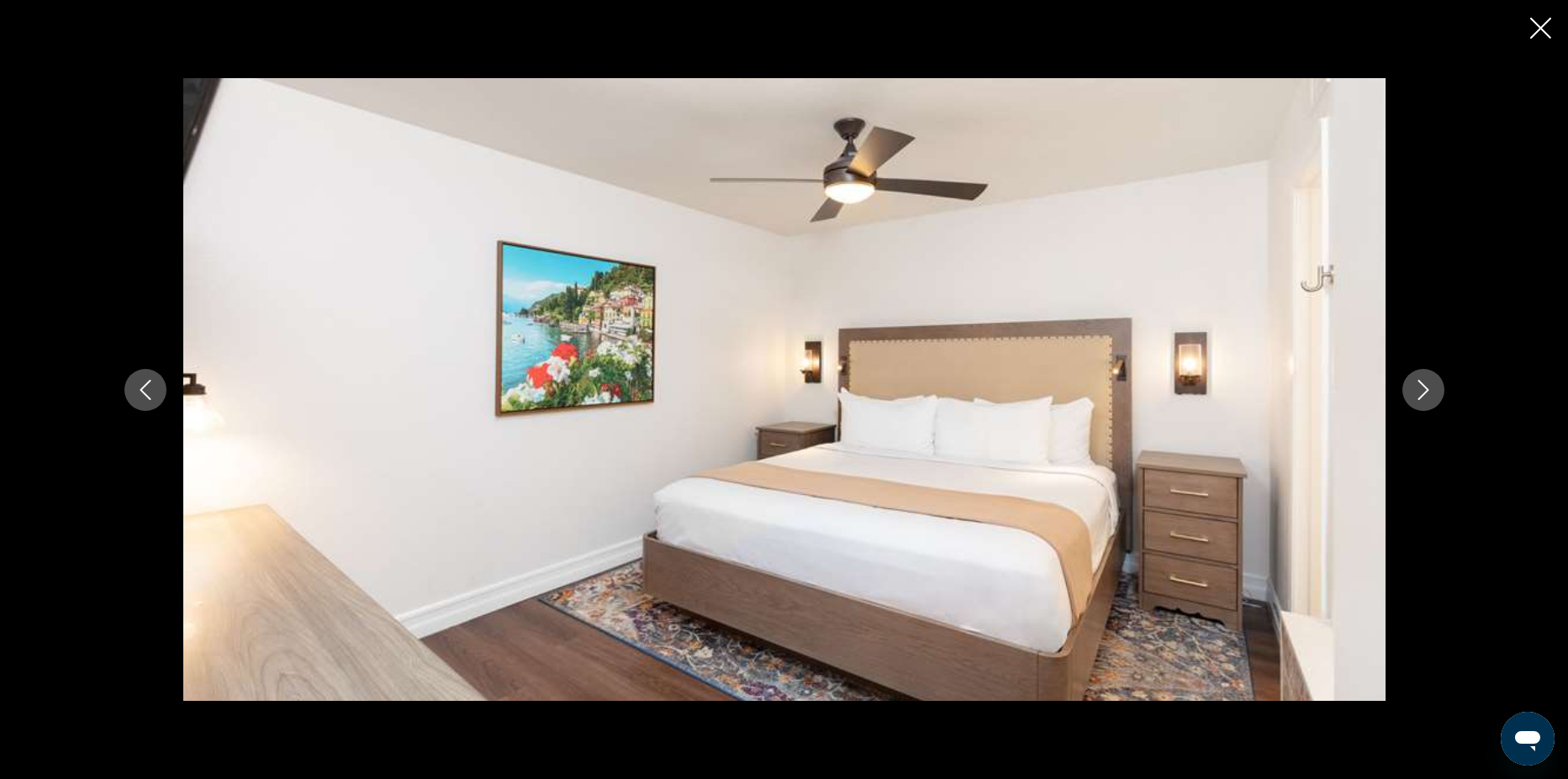
click at [1423, 394] on icon "Next image" at bounding box center [1423, 390] width 11 height 20
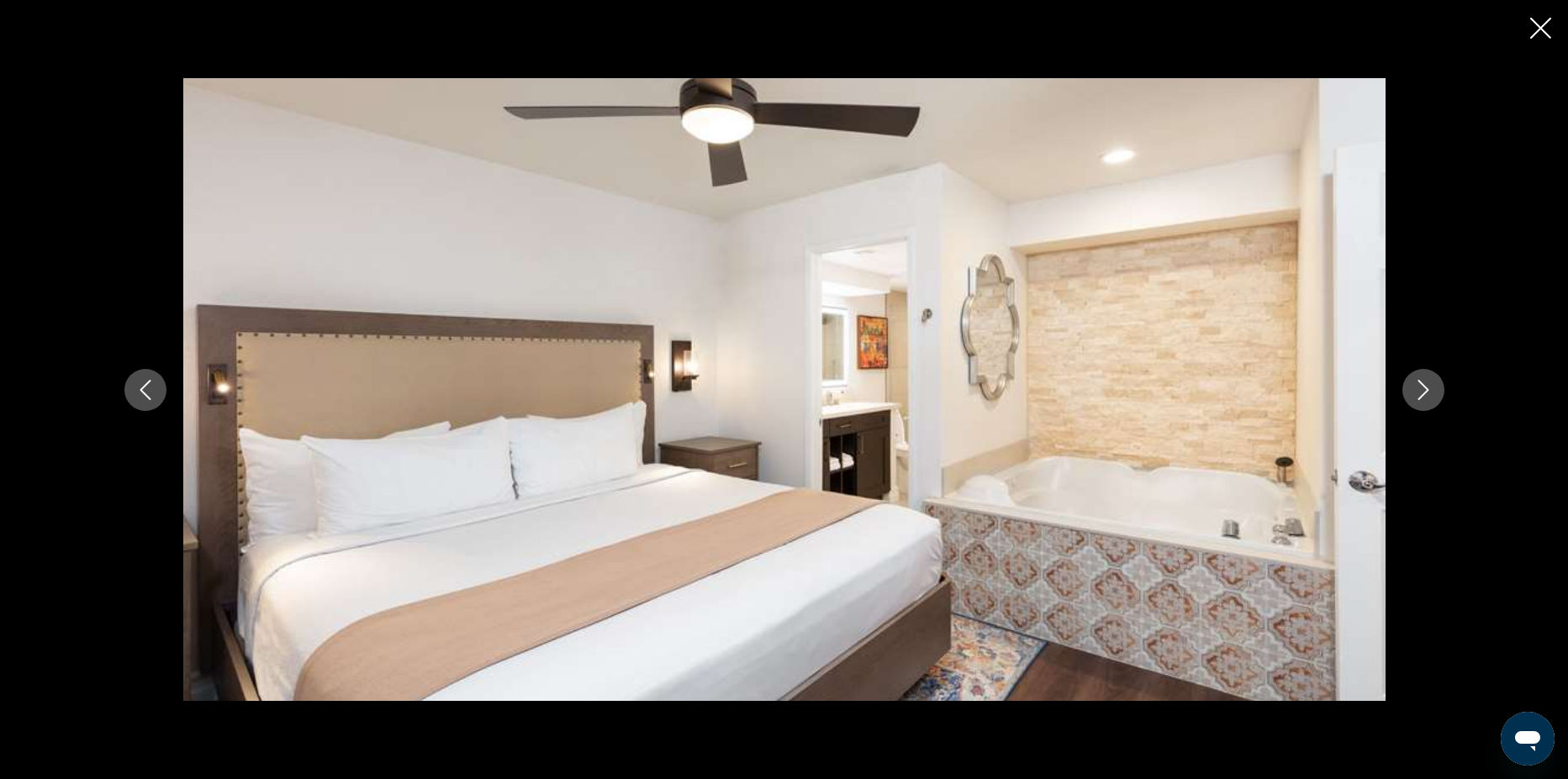
click at [1423, 394] on icon "Next image" at bounding box center [1423, 390] width 11 height 20
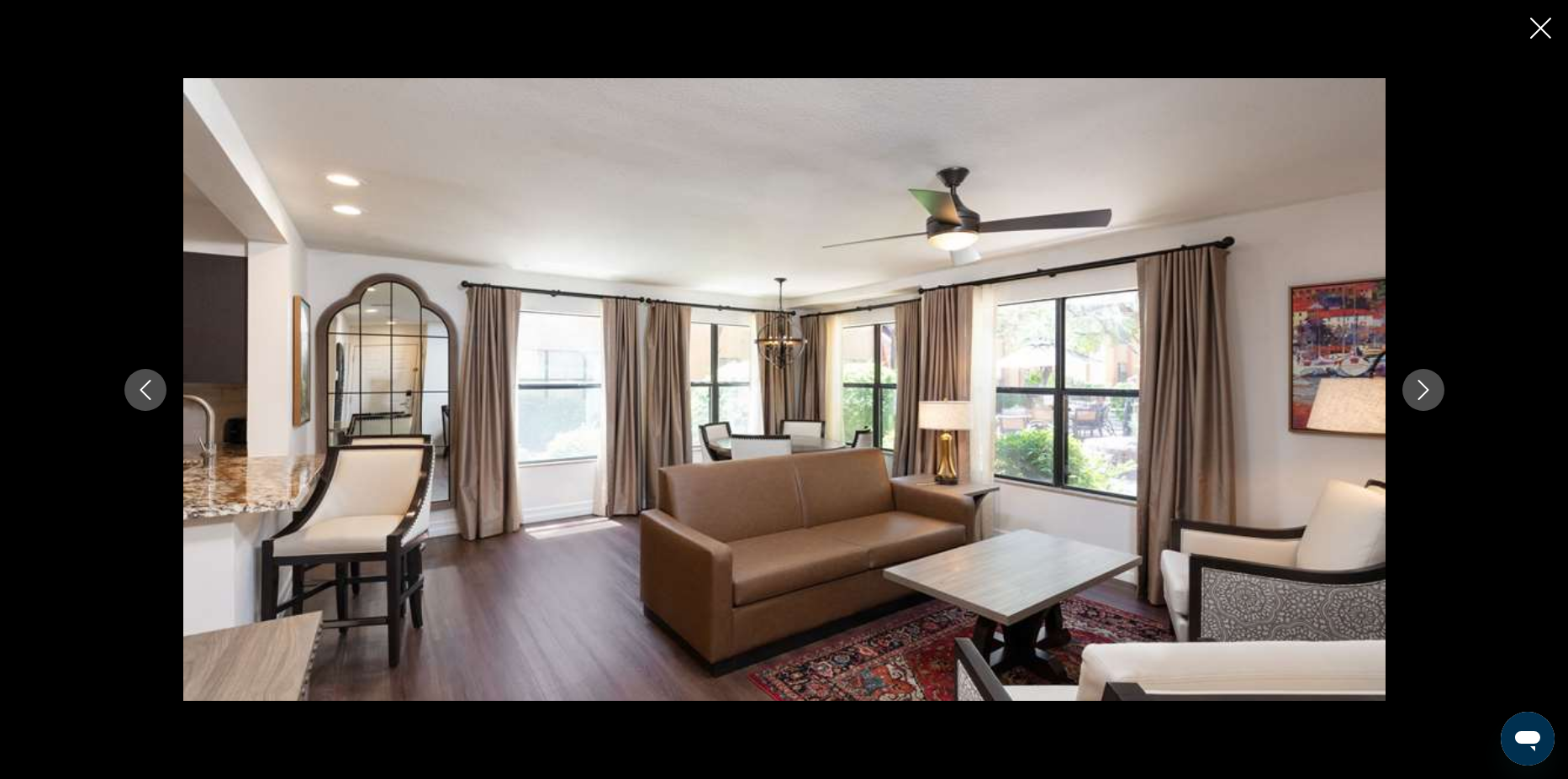
click at [1427, 388] on icon "Next image" at bounding box center [1423, 390] width 20 height 20
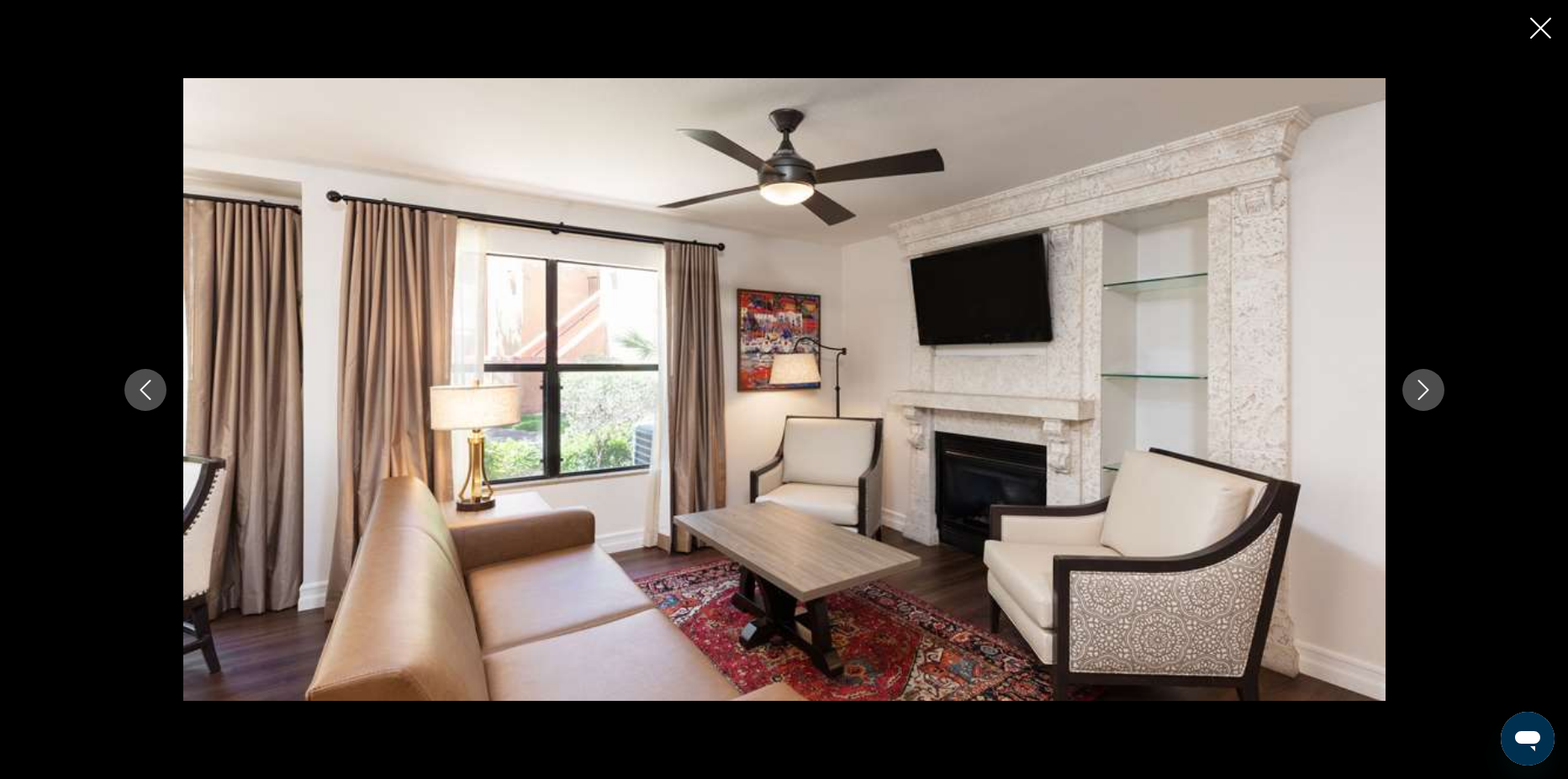
click at [1427, 388] on icon "Next image" at bounding box center [1423, 390] width 20 height 20
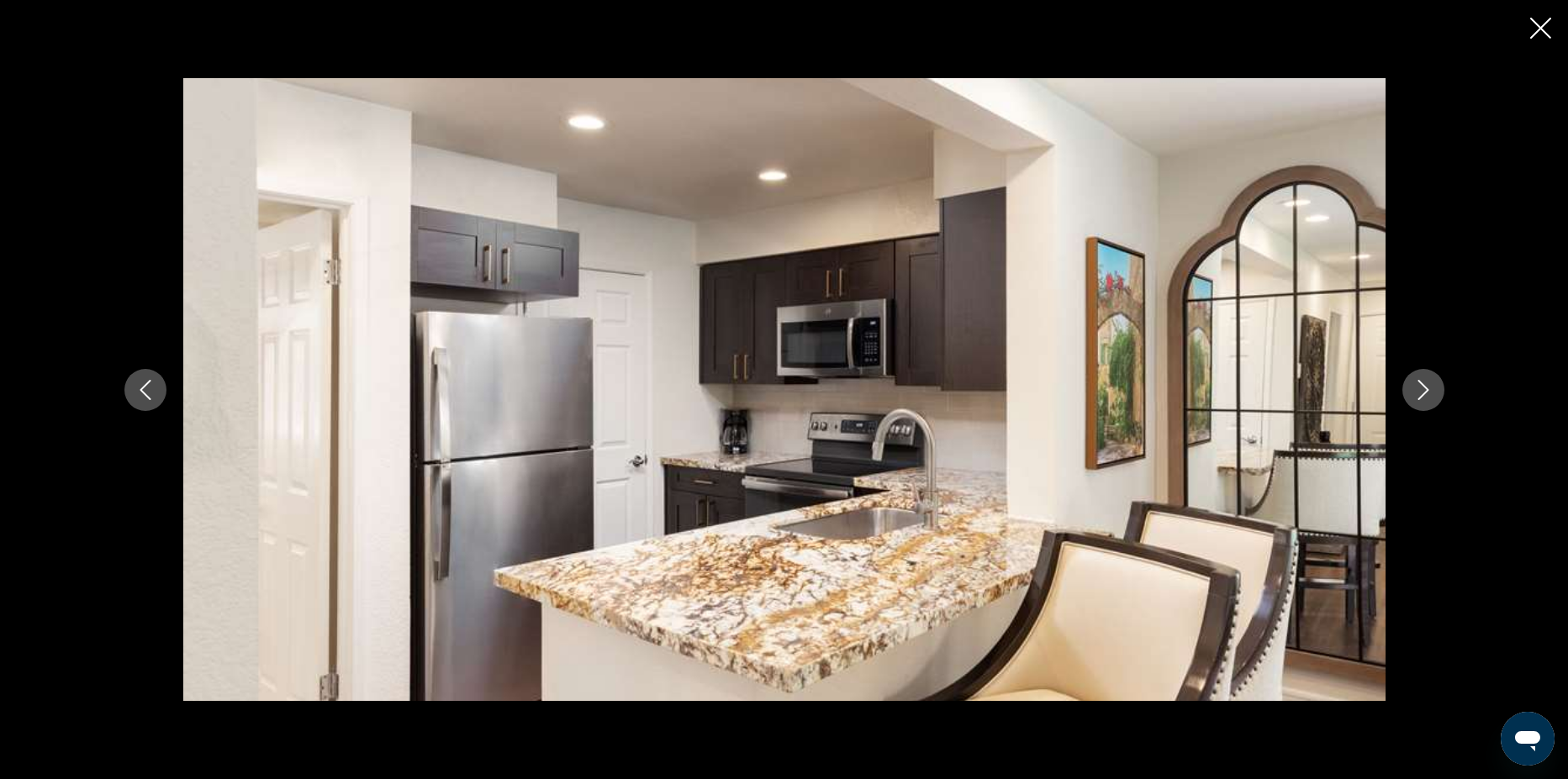
click at [1427, 388] on icon "Next image" at bounding box center [1423, 390] width 20 height 20
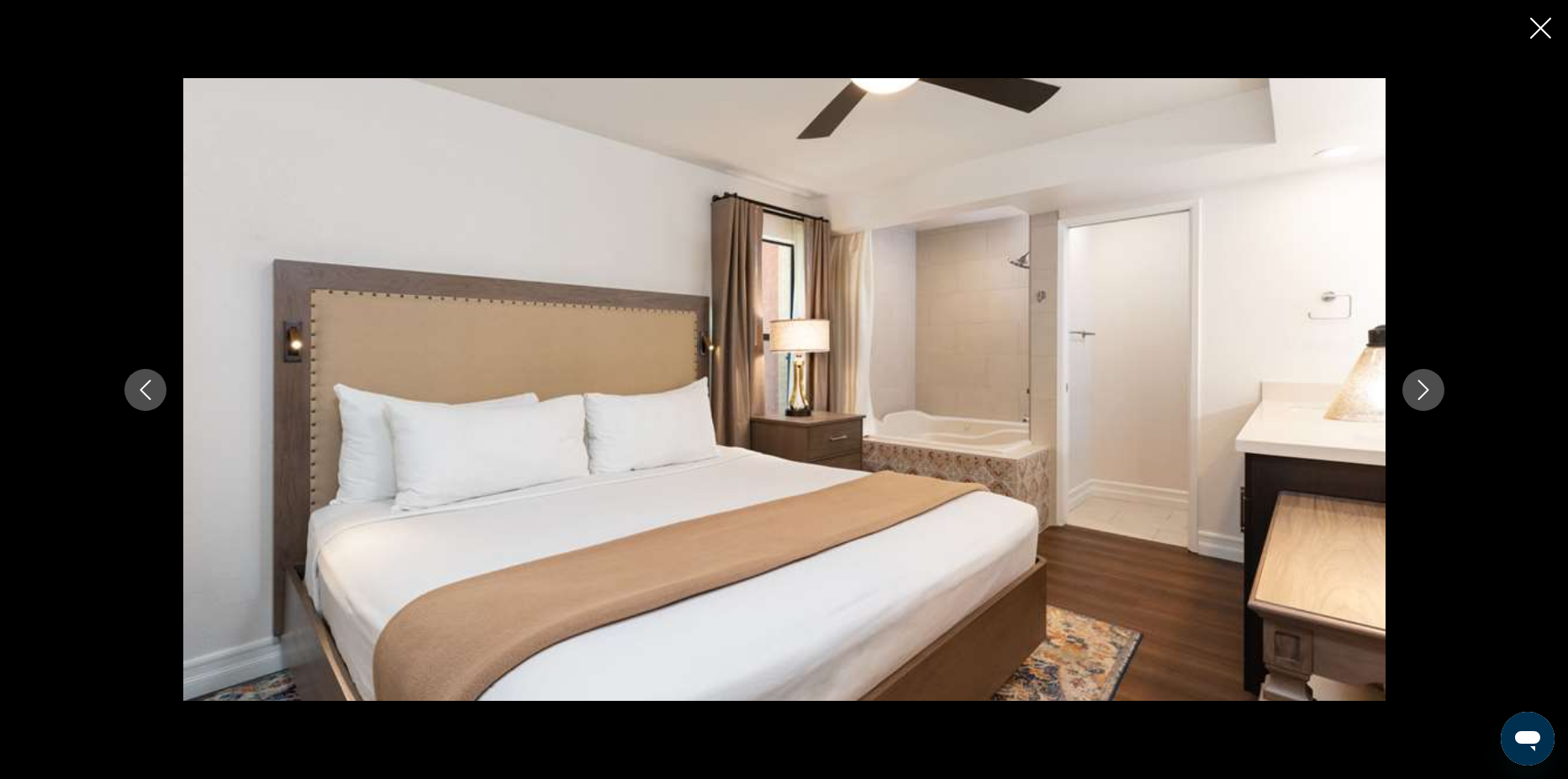
click at [1427, 388] on icon "Next image" at bounding box center [1423, 390] width 20 height 20
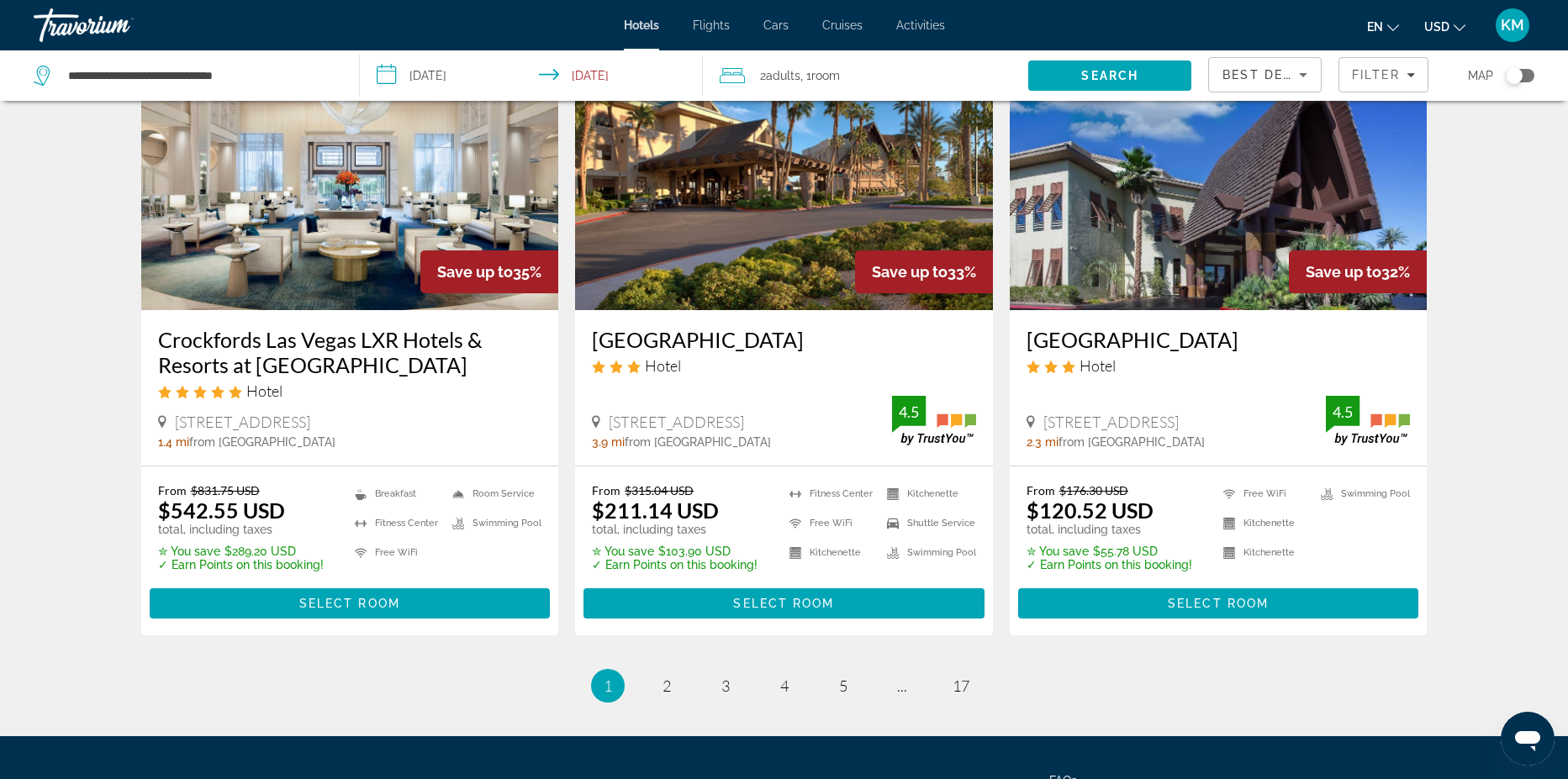
scroll to position [2076, 0]
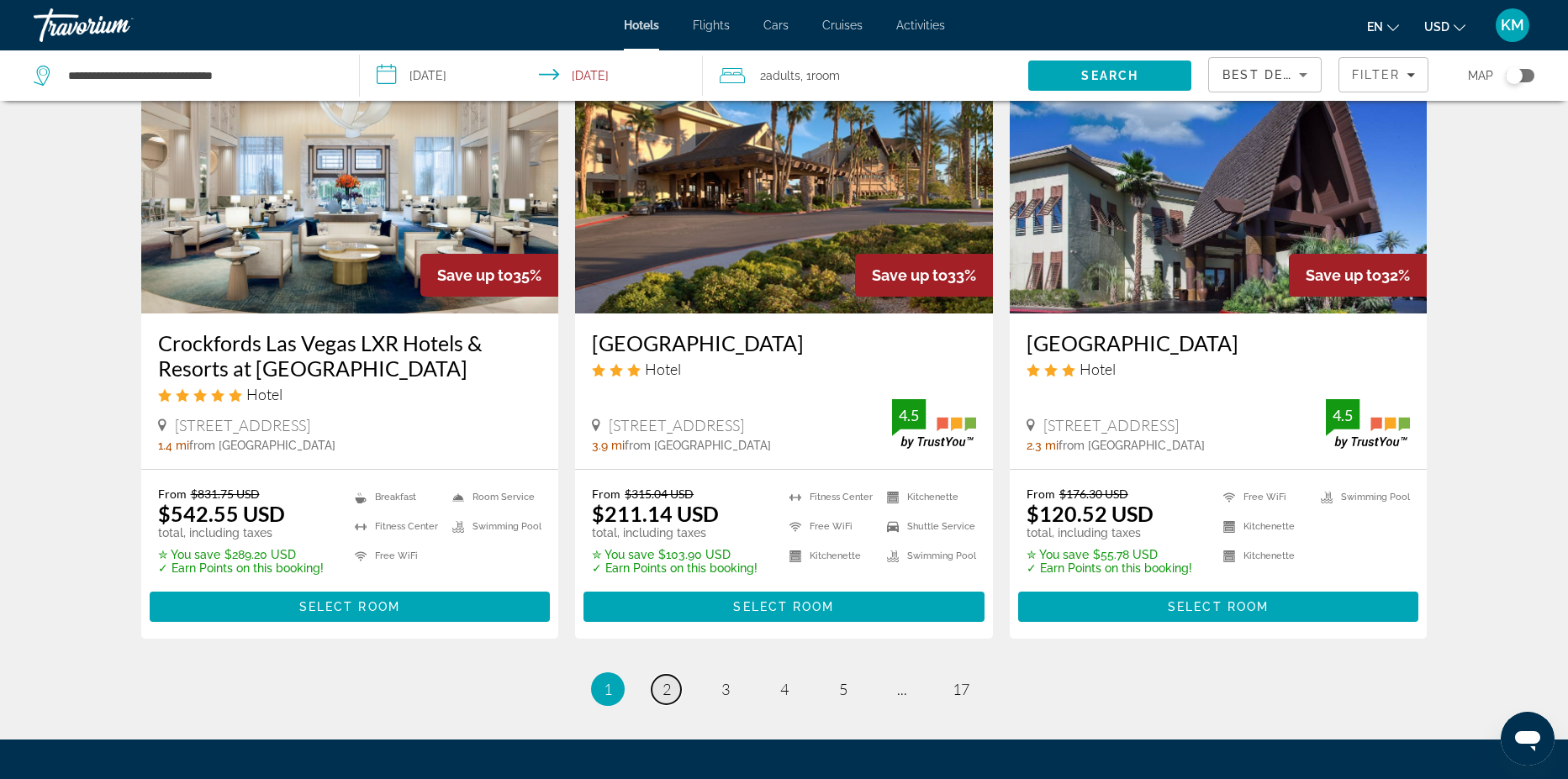
click at [668, 680] on span "2" at bounding box center [667, 689] width 9 height 19
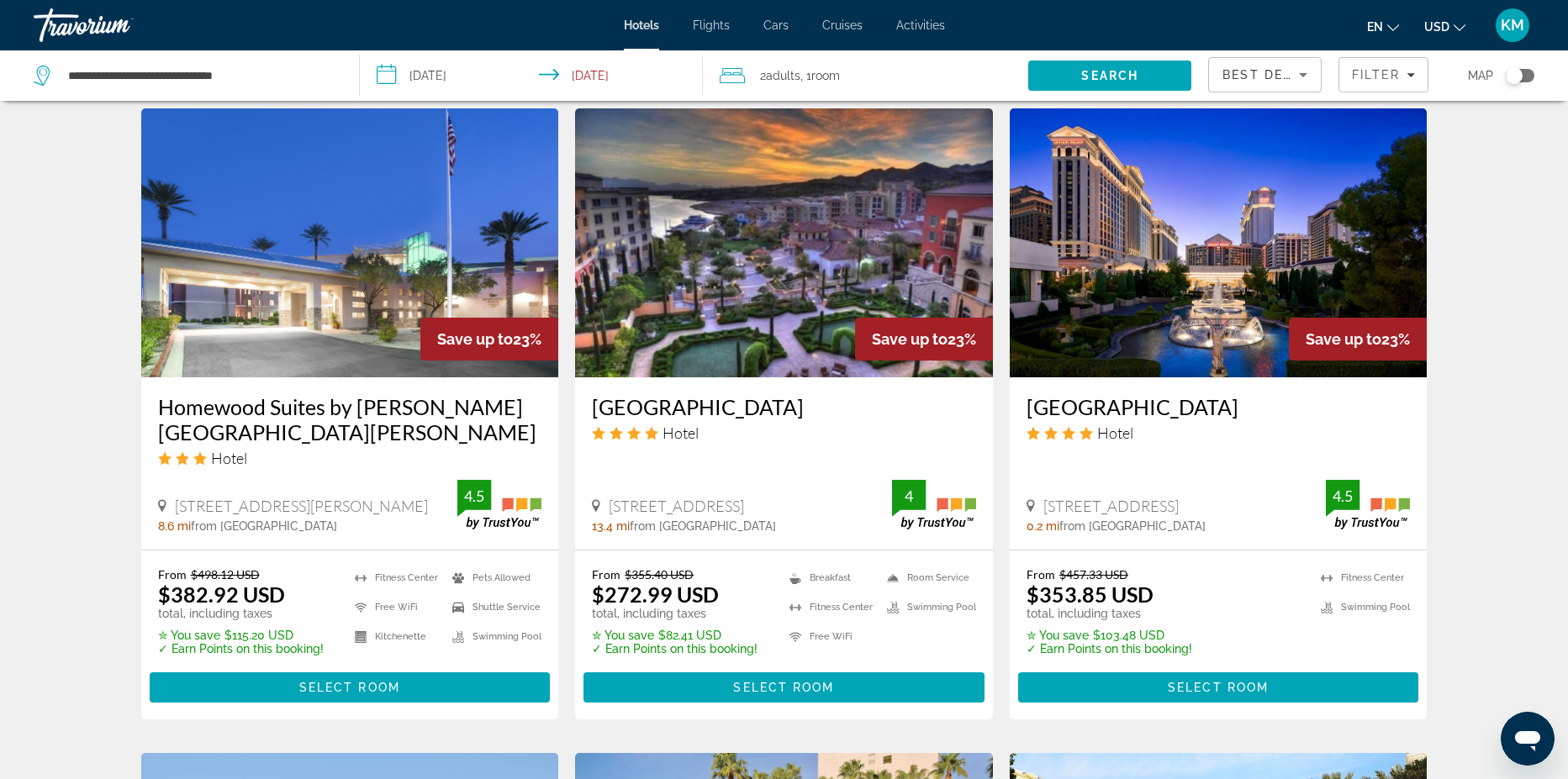
scroll to position [1320, 0]
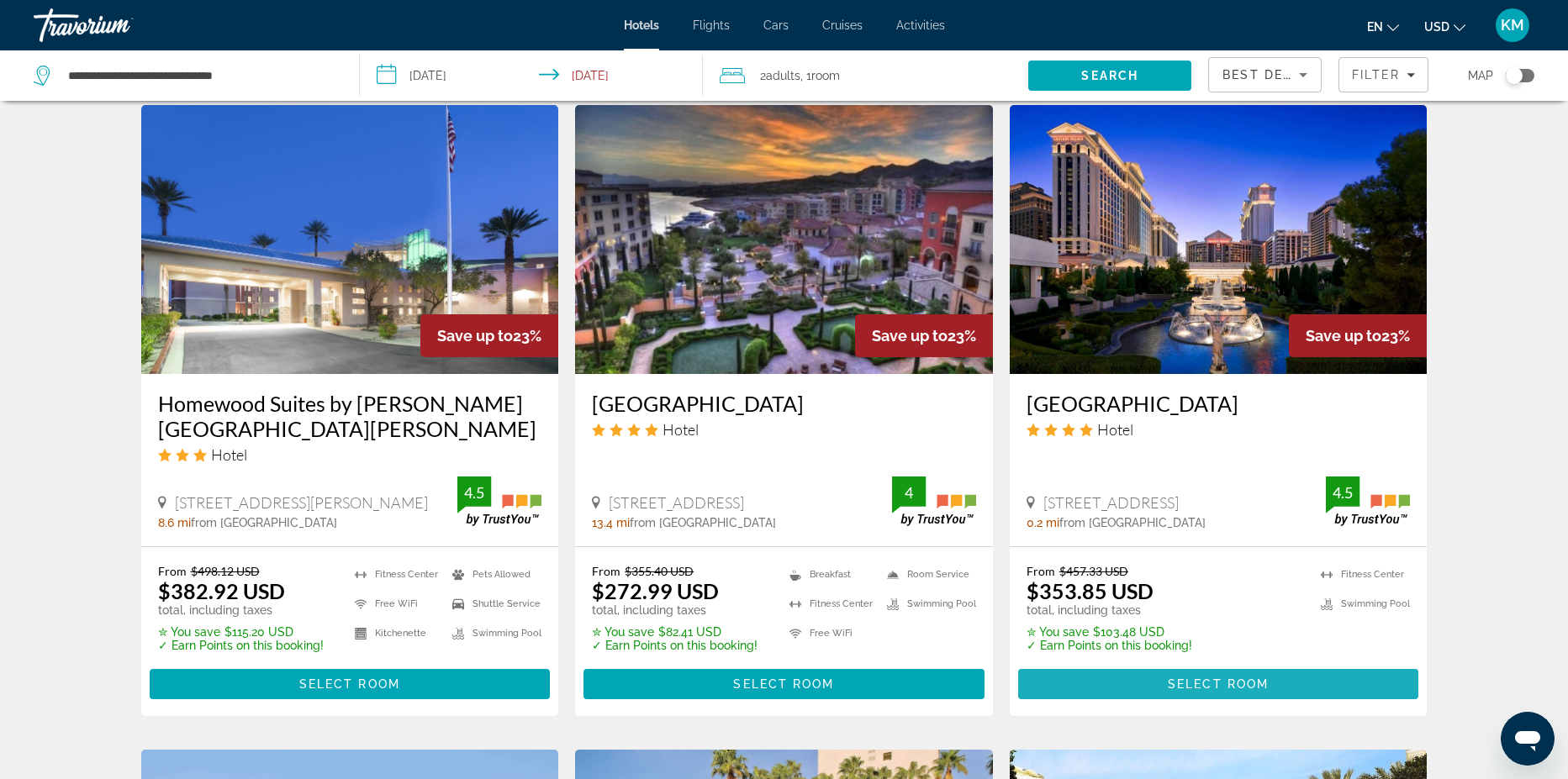
click at [1213, 677] on span "Select Room" at bounding box center [1218, 684] width 101 height 14
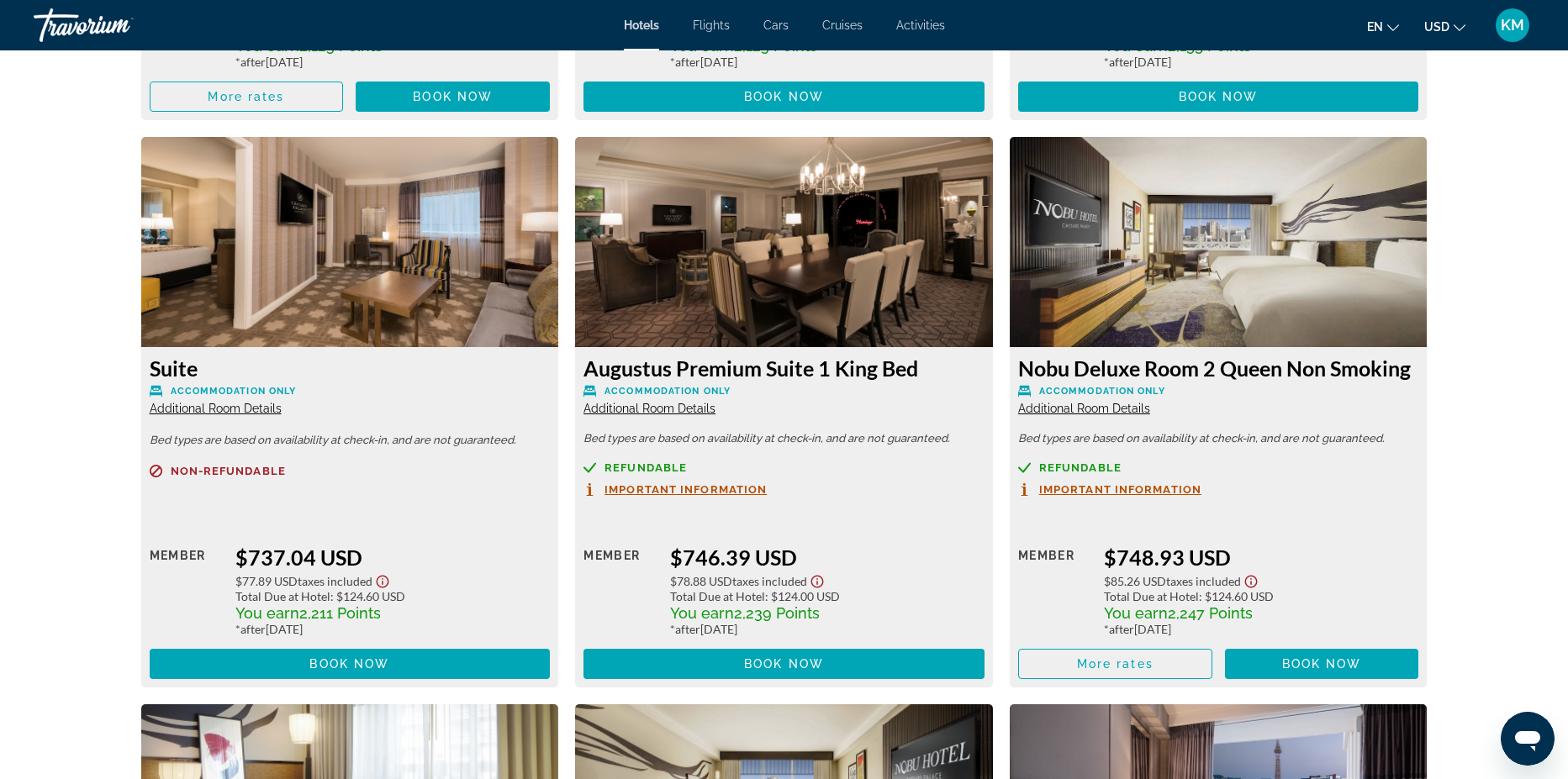
scroll to position [13958, 0]
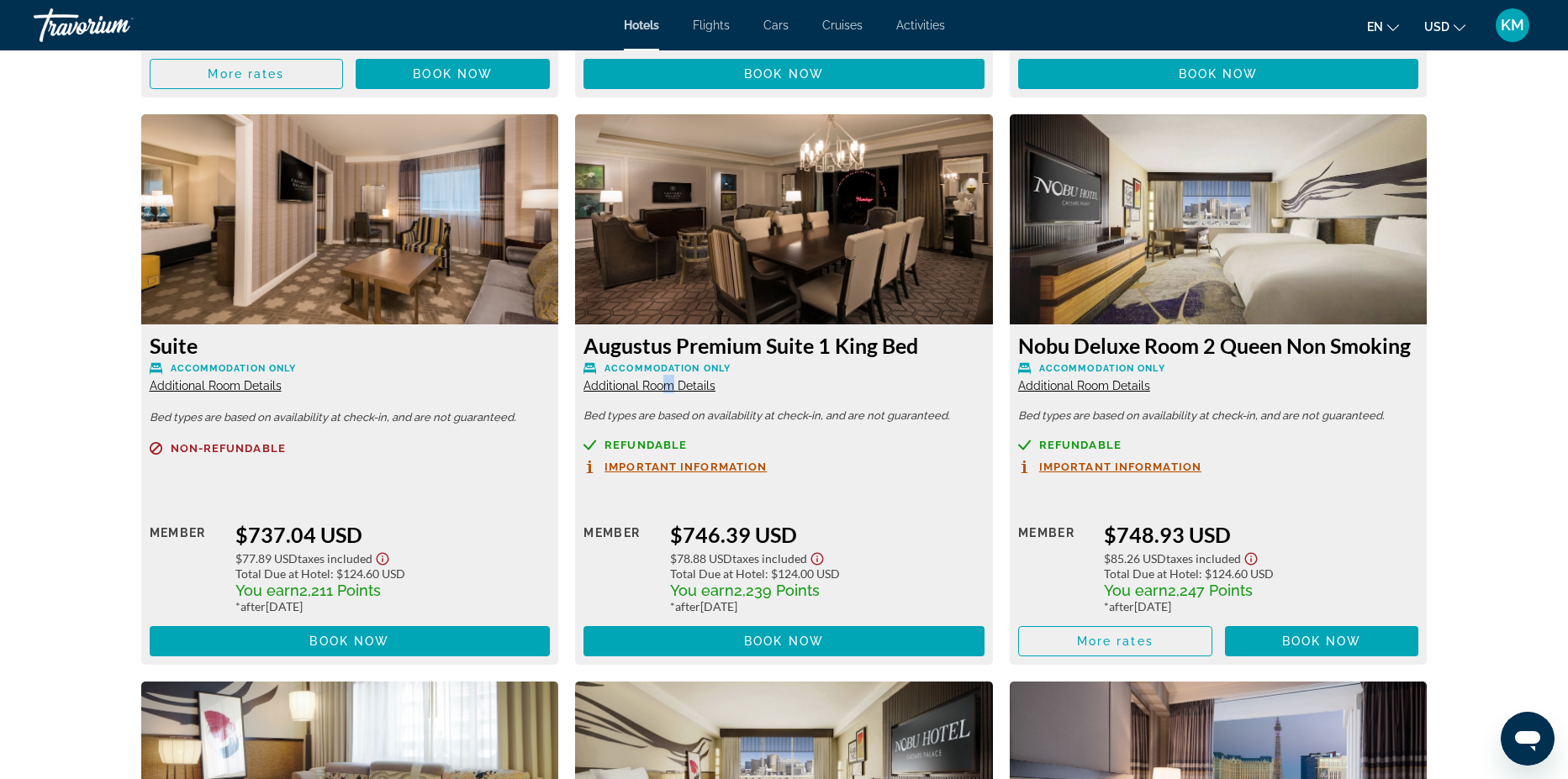
drag, startPoint x: 1527, startPoint y: 547, endPoint x: 668, endPoint y: 338, distance: 884.1
click at [668, 380] on span "Additional Room Details" at bounding box center [650, 387] width 132 height 14
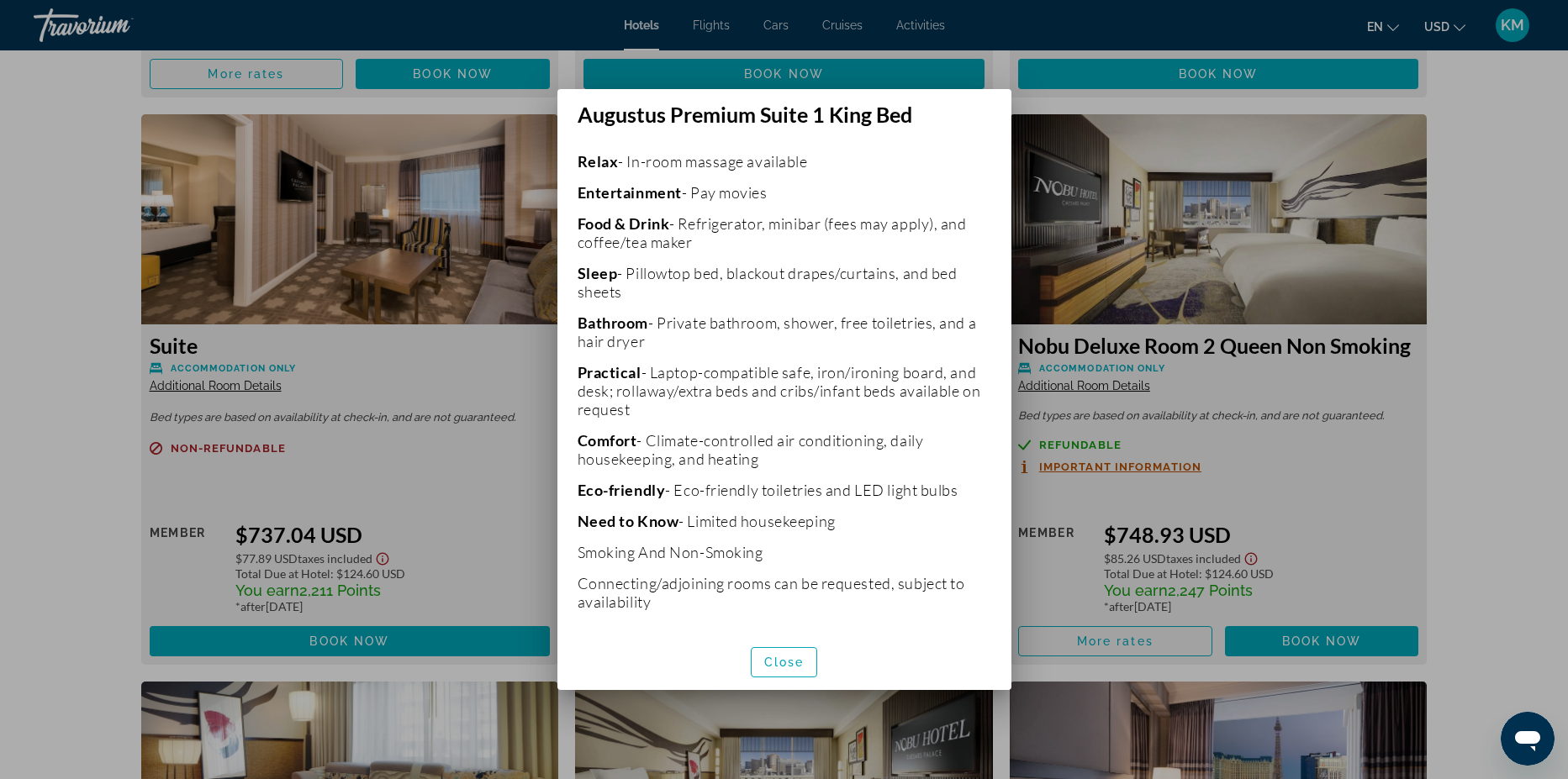
scroll to position [213, 0]
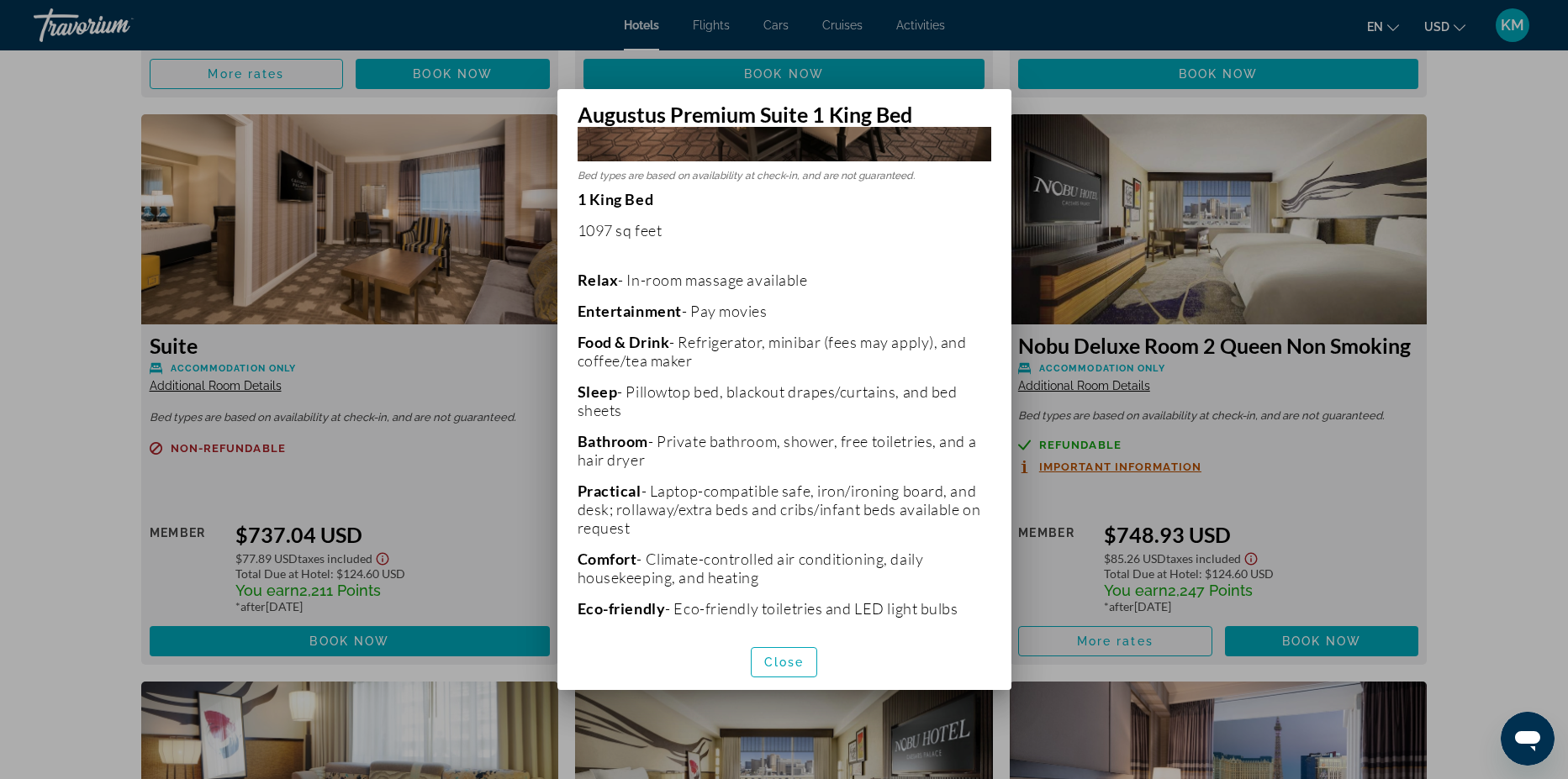
drag, startPoint x: 1002, startPoint y: 412, endPoint x: 507, endPoint y: 325, distance: 502.6
click at [507, 325] on div at bounding box center [784, 390] width 1568 height 779
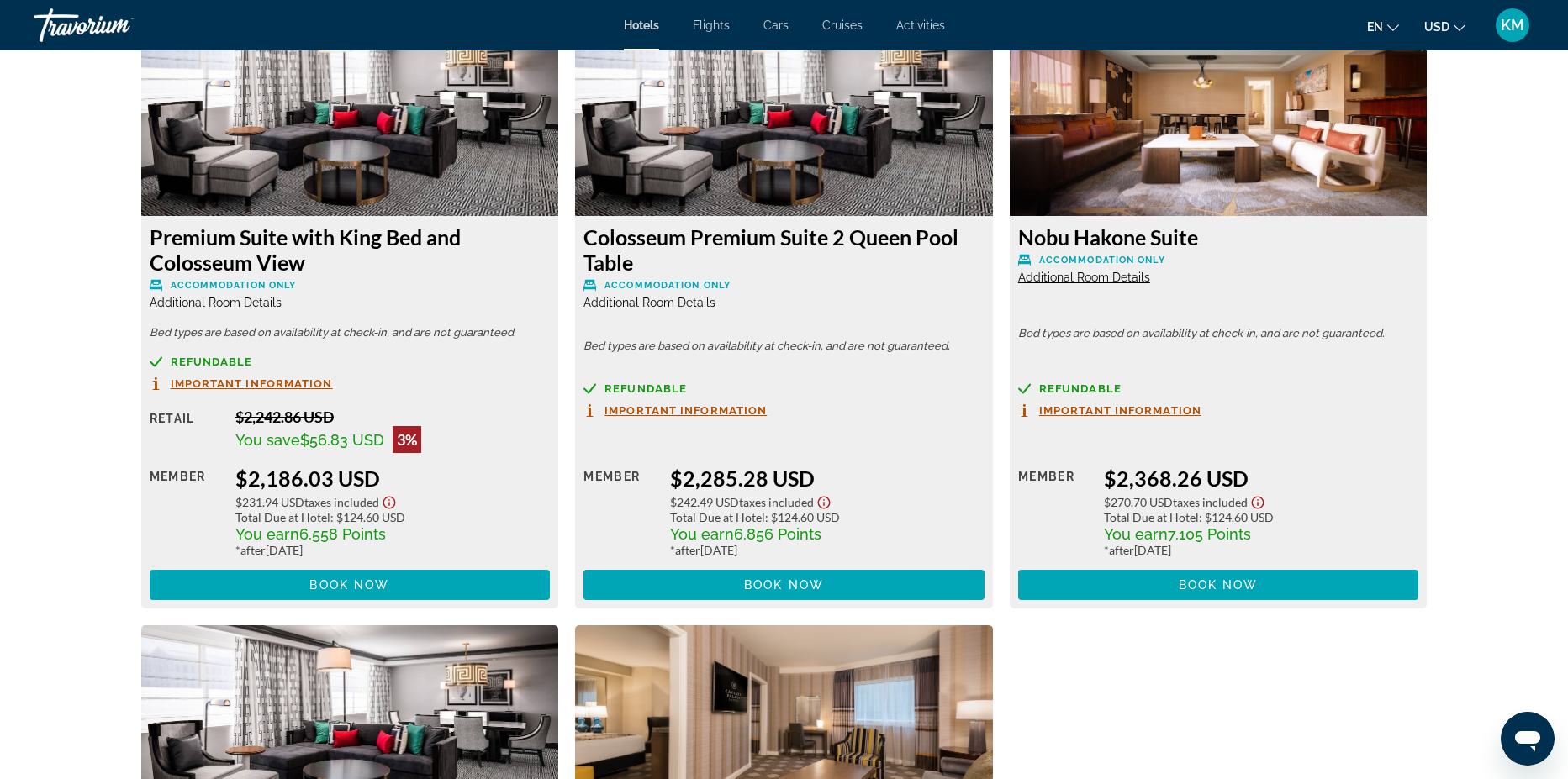
scroll to position [18308, 0]
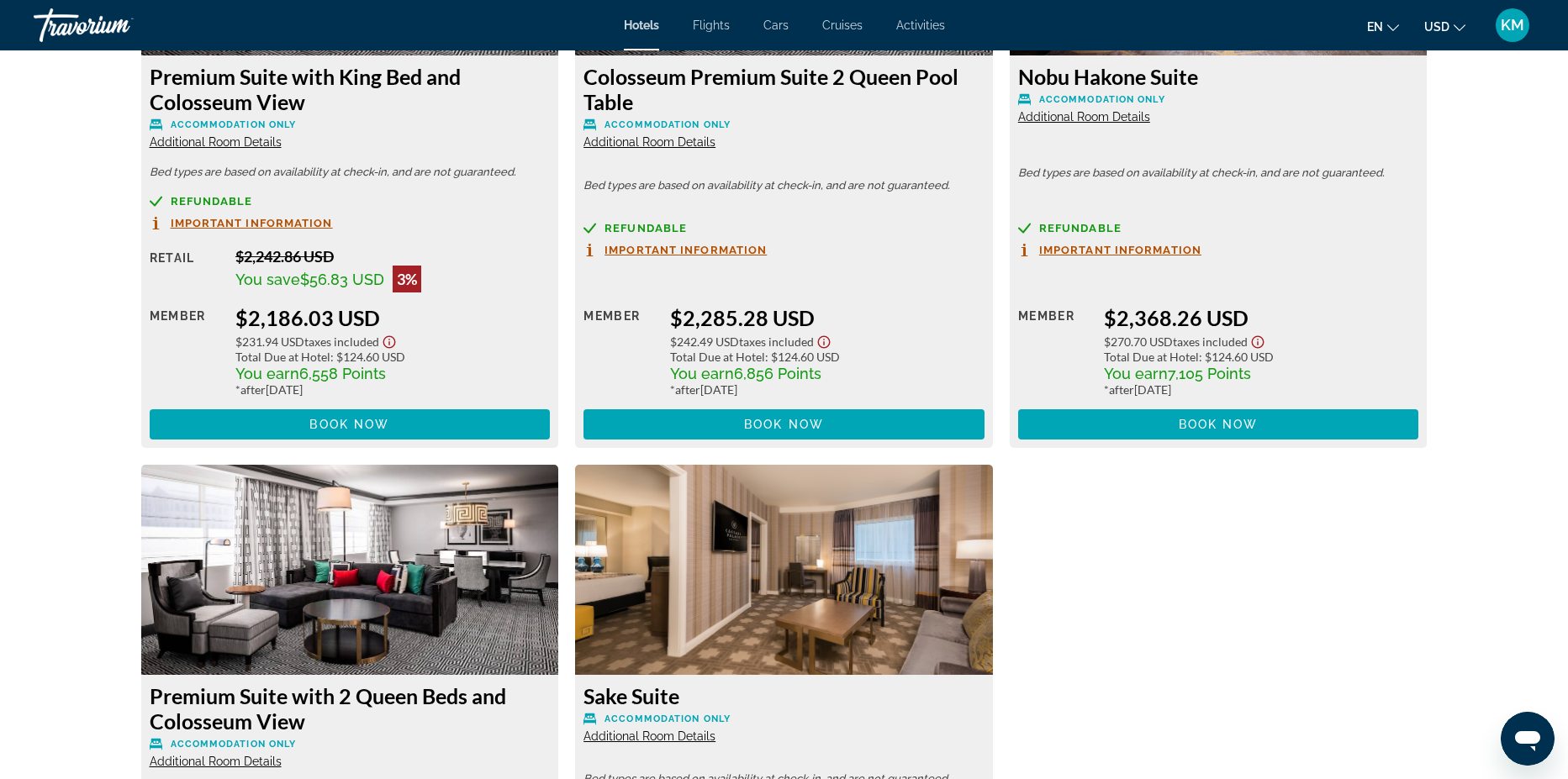
click at [186, 755] on span "Additional Room Details" at bounding box center [216, 762] width 132 height 14
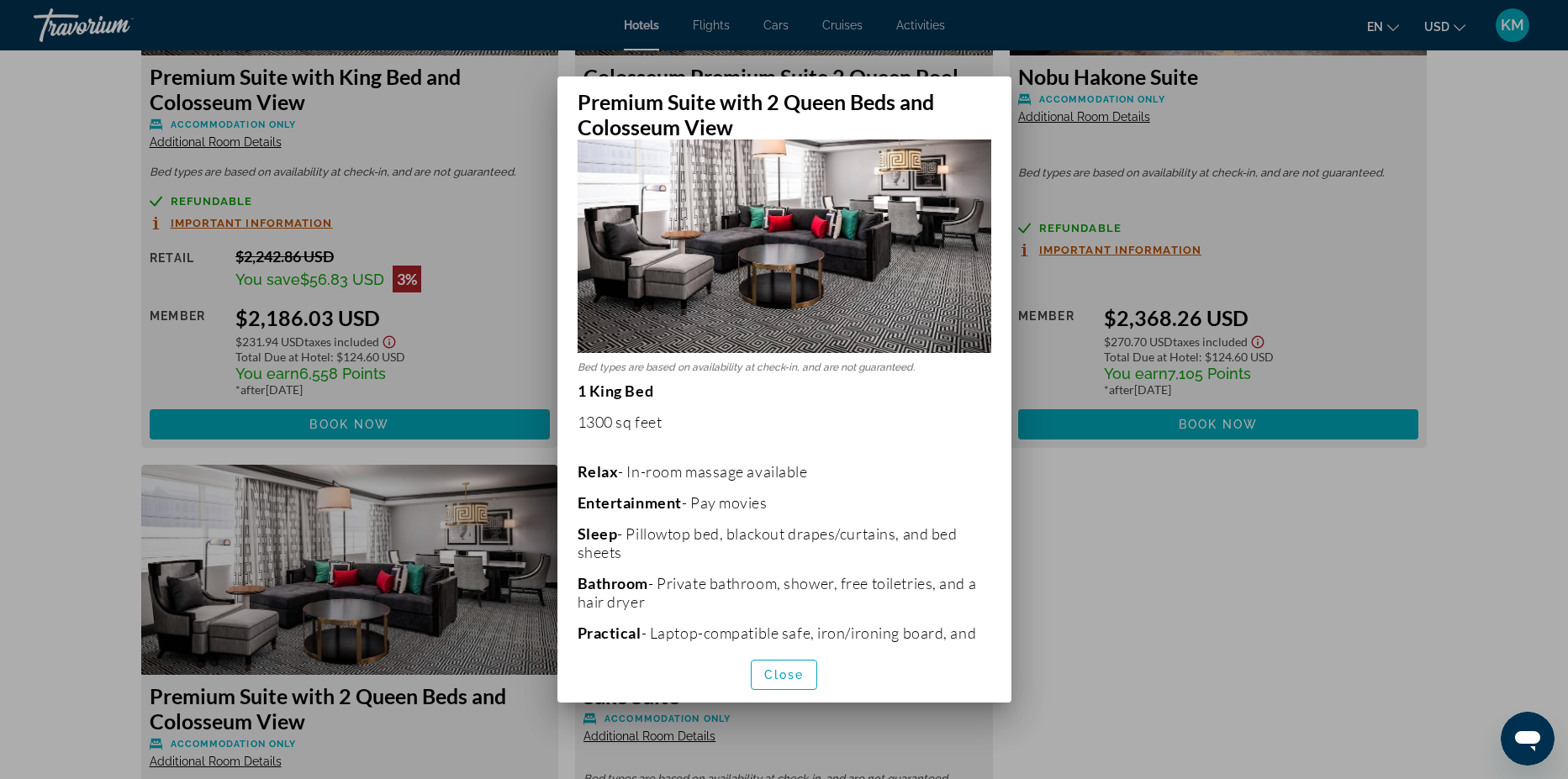
scroll to position [0, 0]
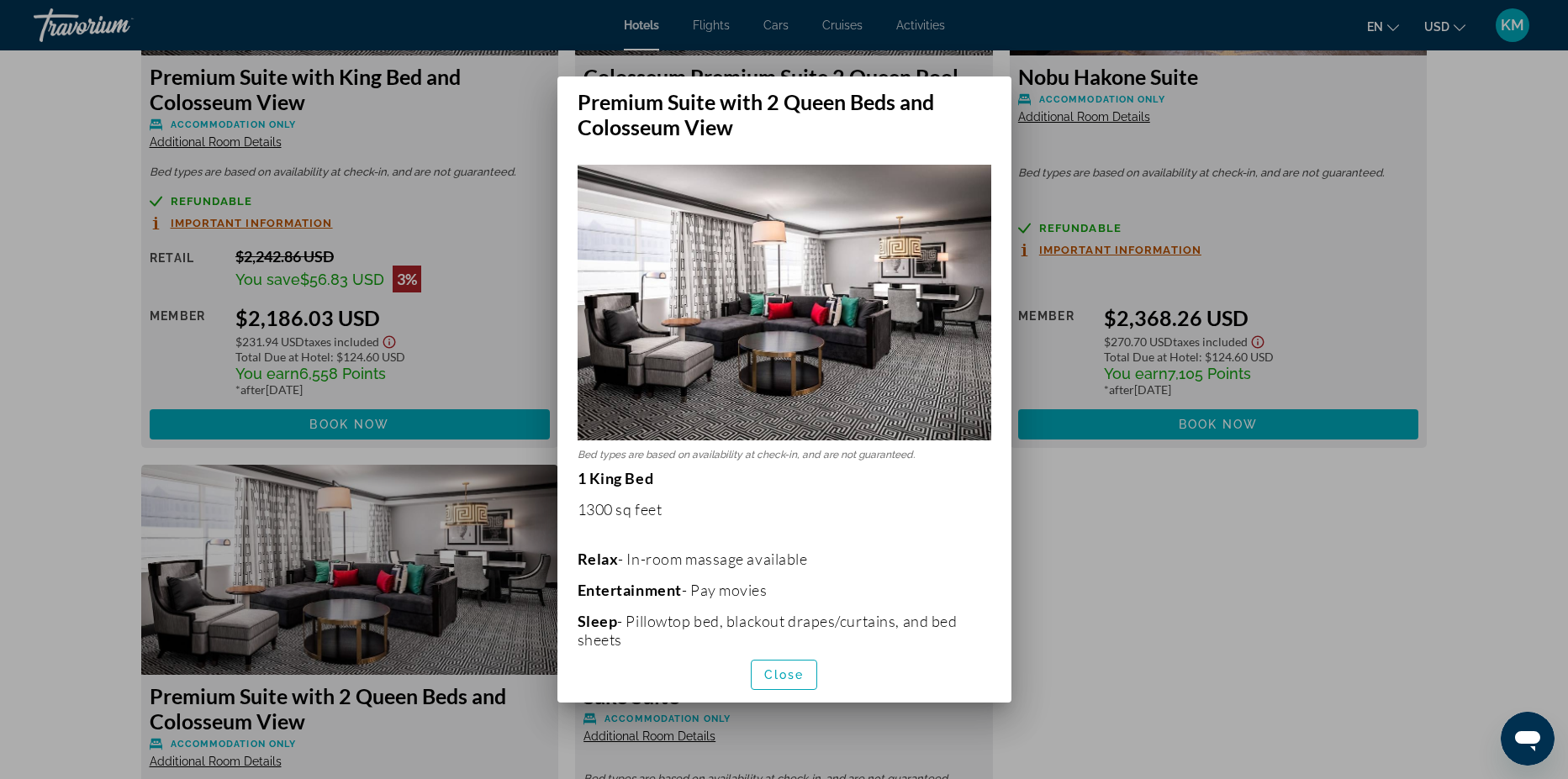
click at [524, 214] on div at bounding box center [784, 390] width 1568 height 779
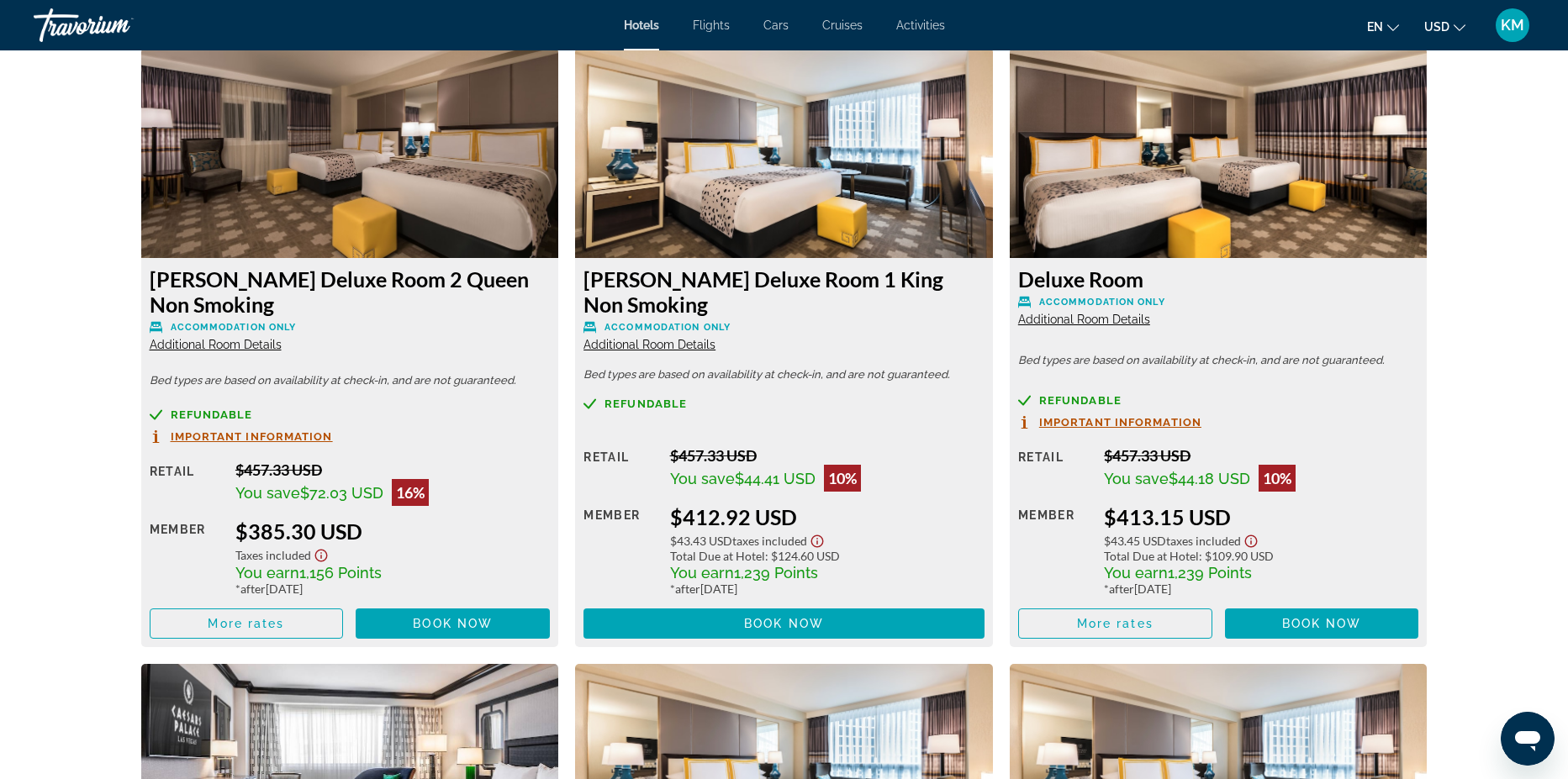
scroll to position [2006, 0]
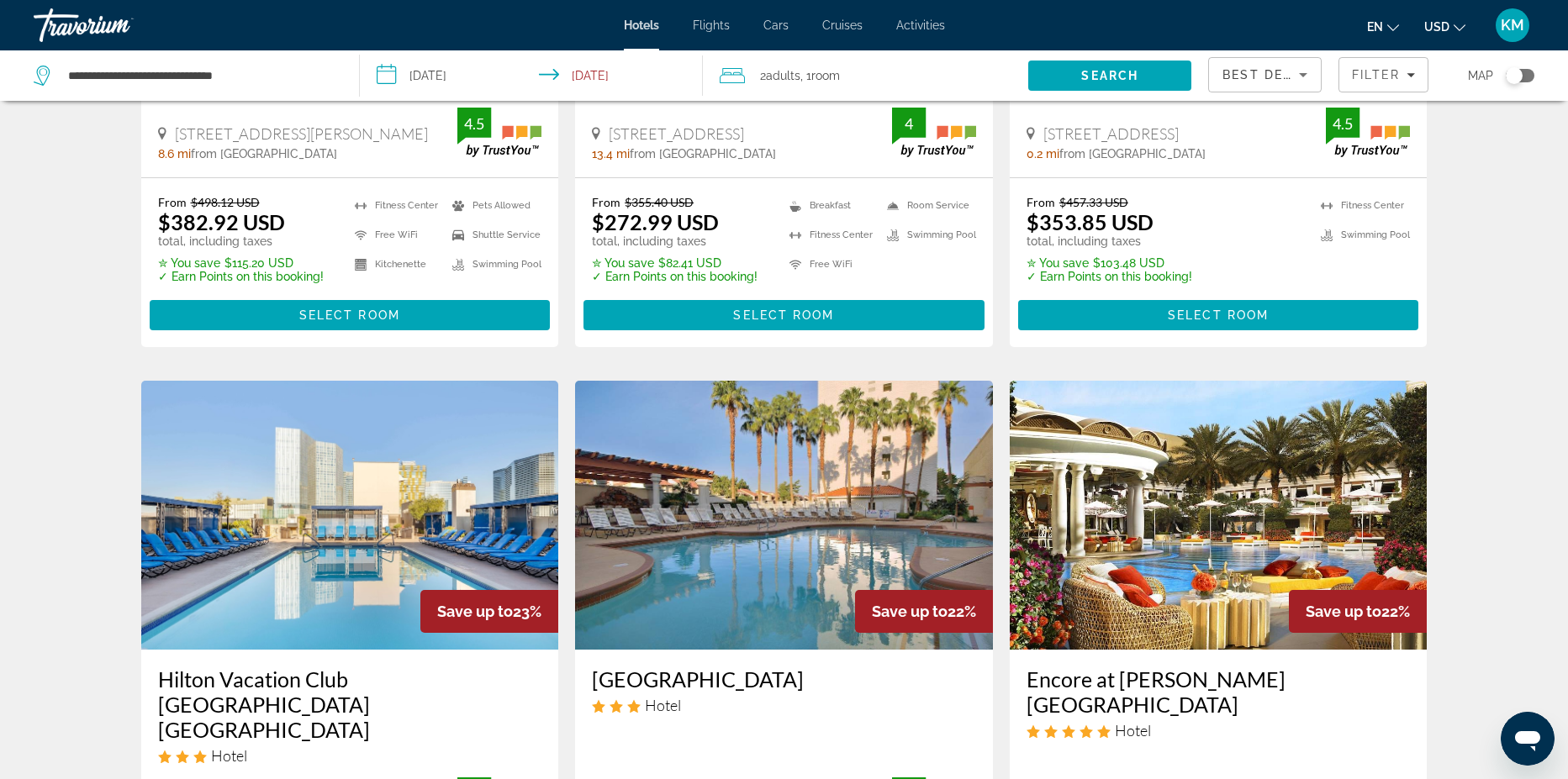
scroll to position [1985, 0]
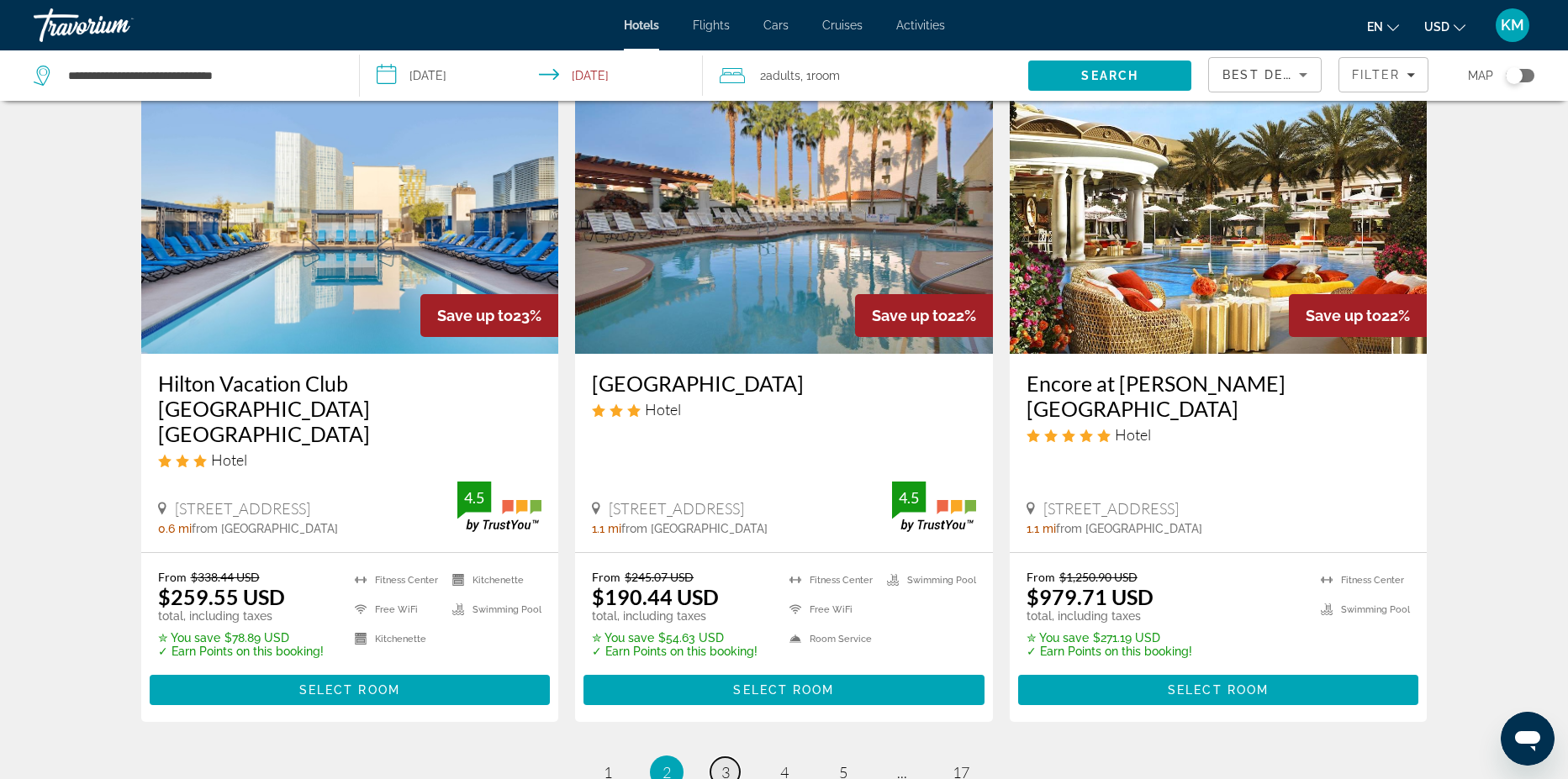
click at [727, 763] on span "3" at bounding box center [726, 772] width 9 height 19
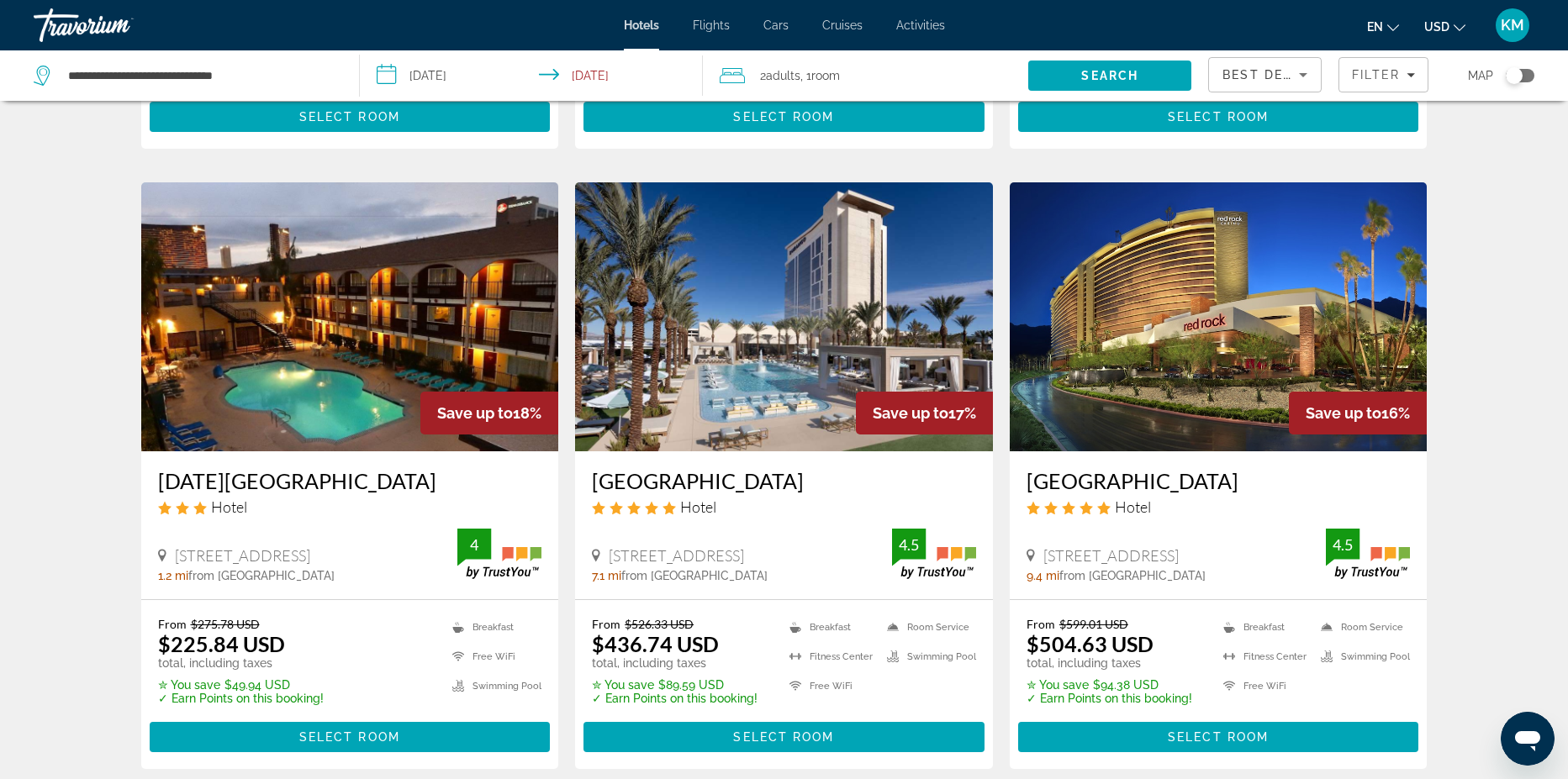
scroll to position [1958, 0]
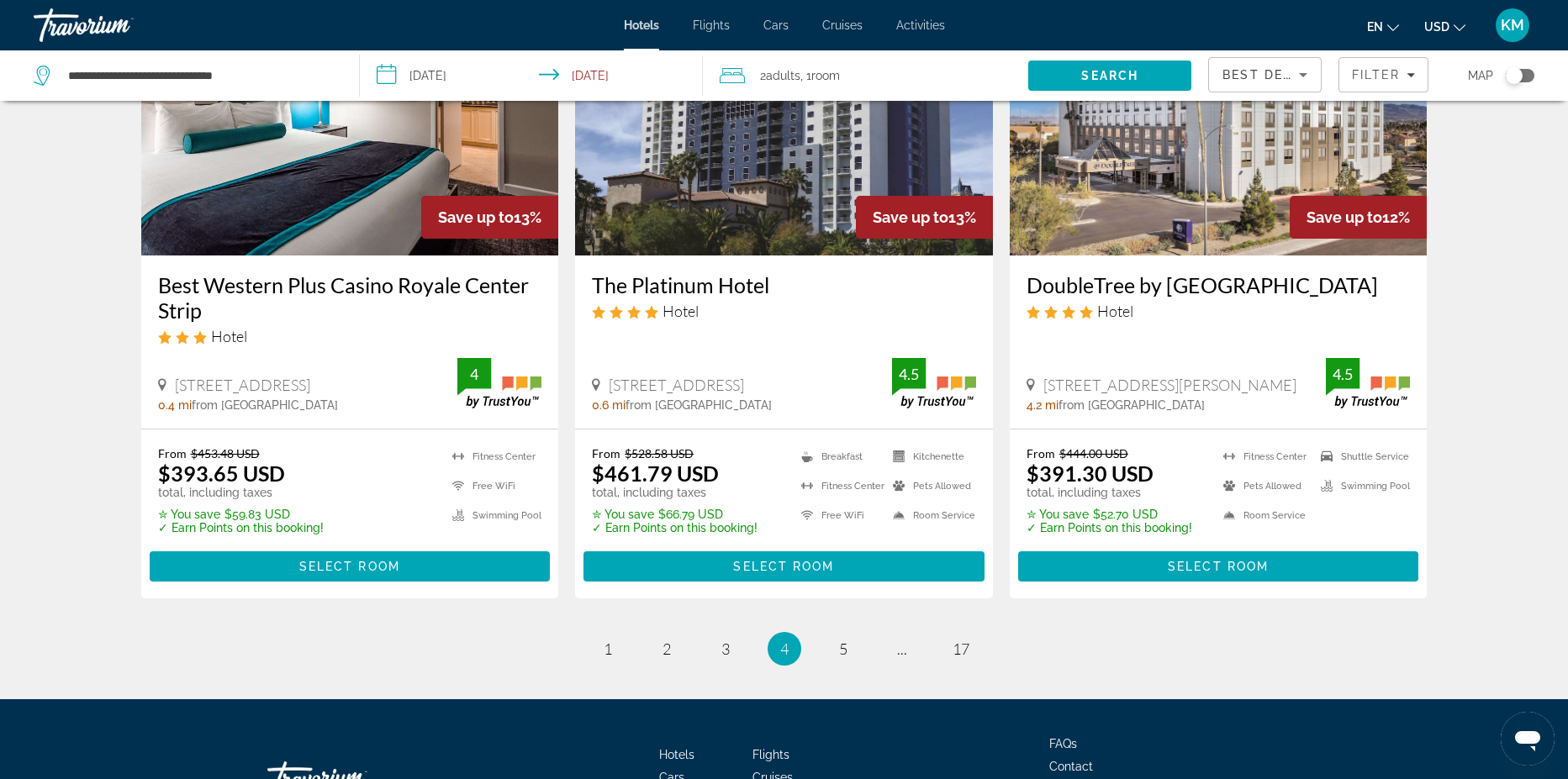
scroll to position [2126, 0]
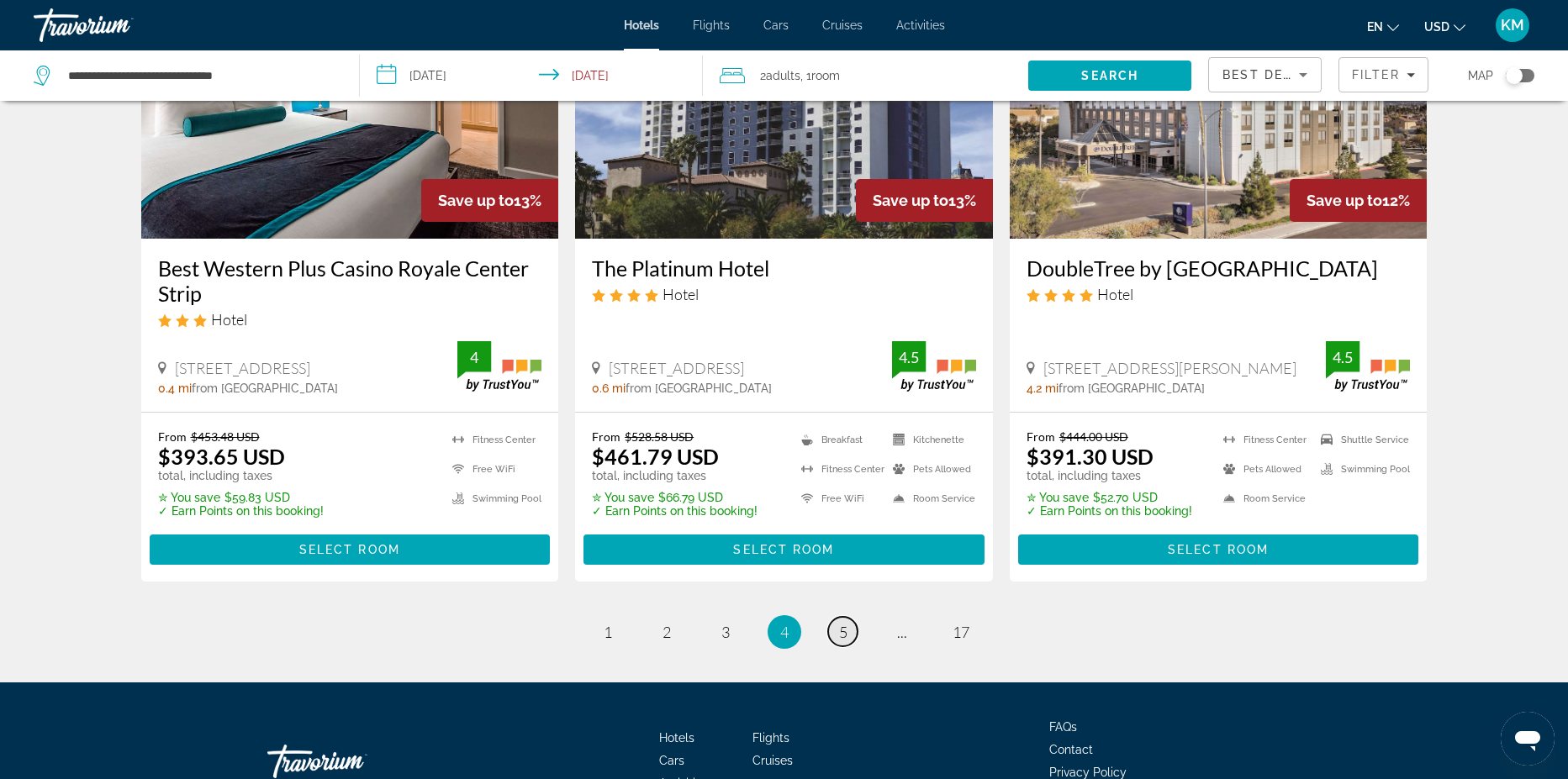
click at [851, 617] on link "page 5" at bounding box center [843, 632] width 30 height 30
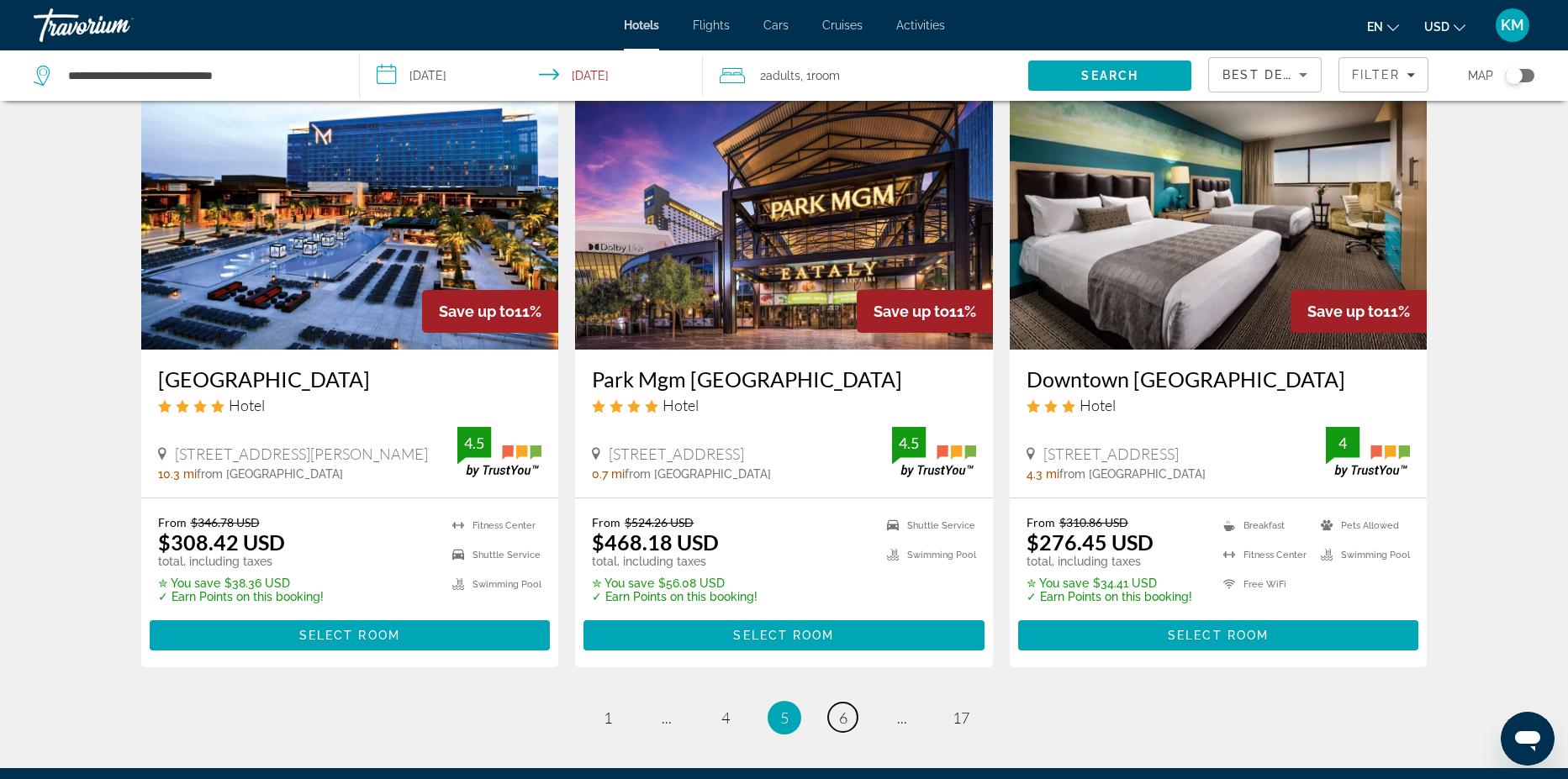
scroll to position [2018, 0]
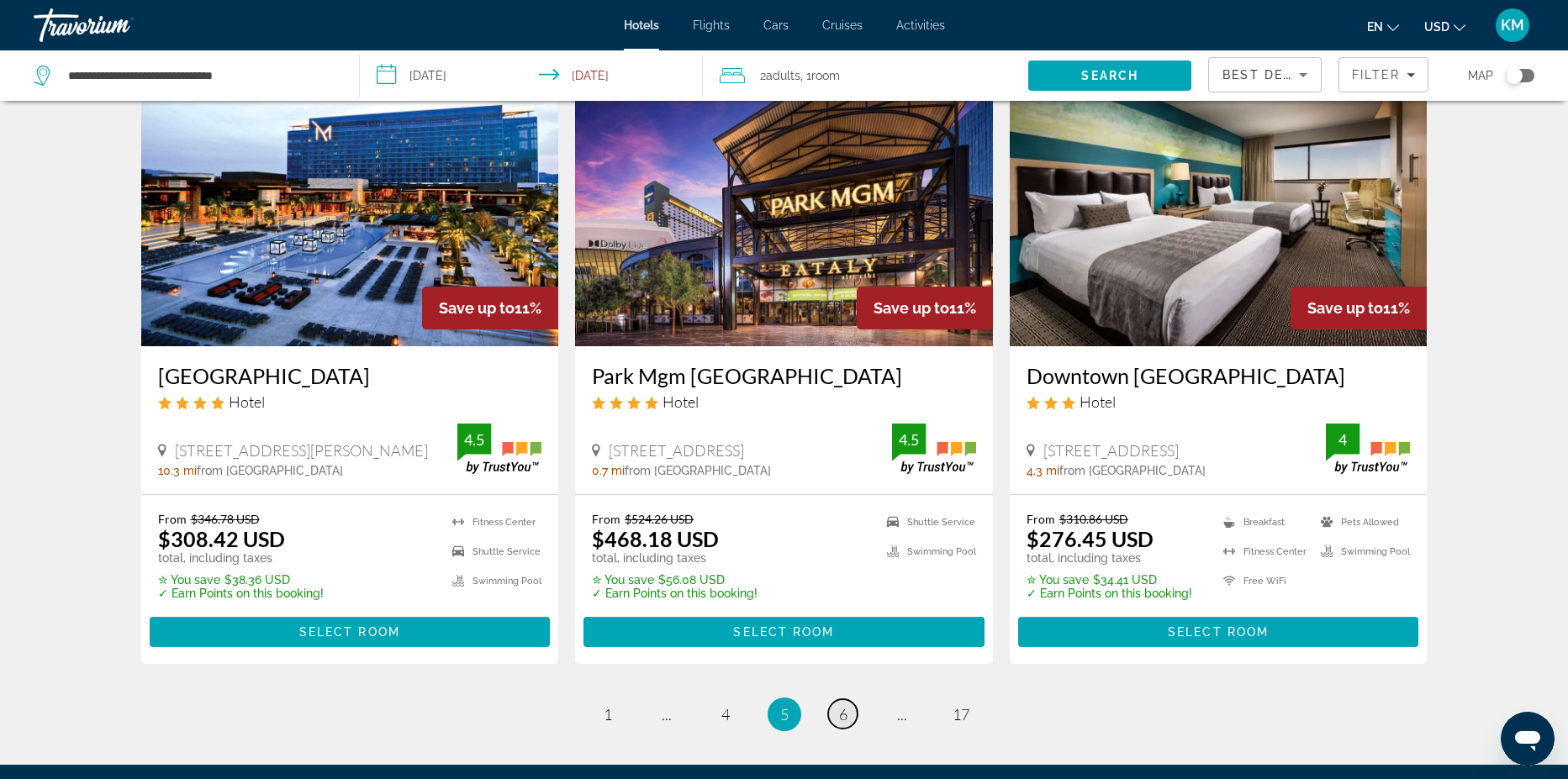
click at [843, 705] on span "6" at bounding box center [843, 714] width 9 height 19
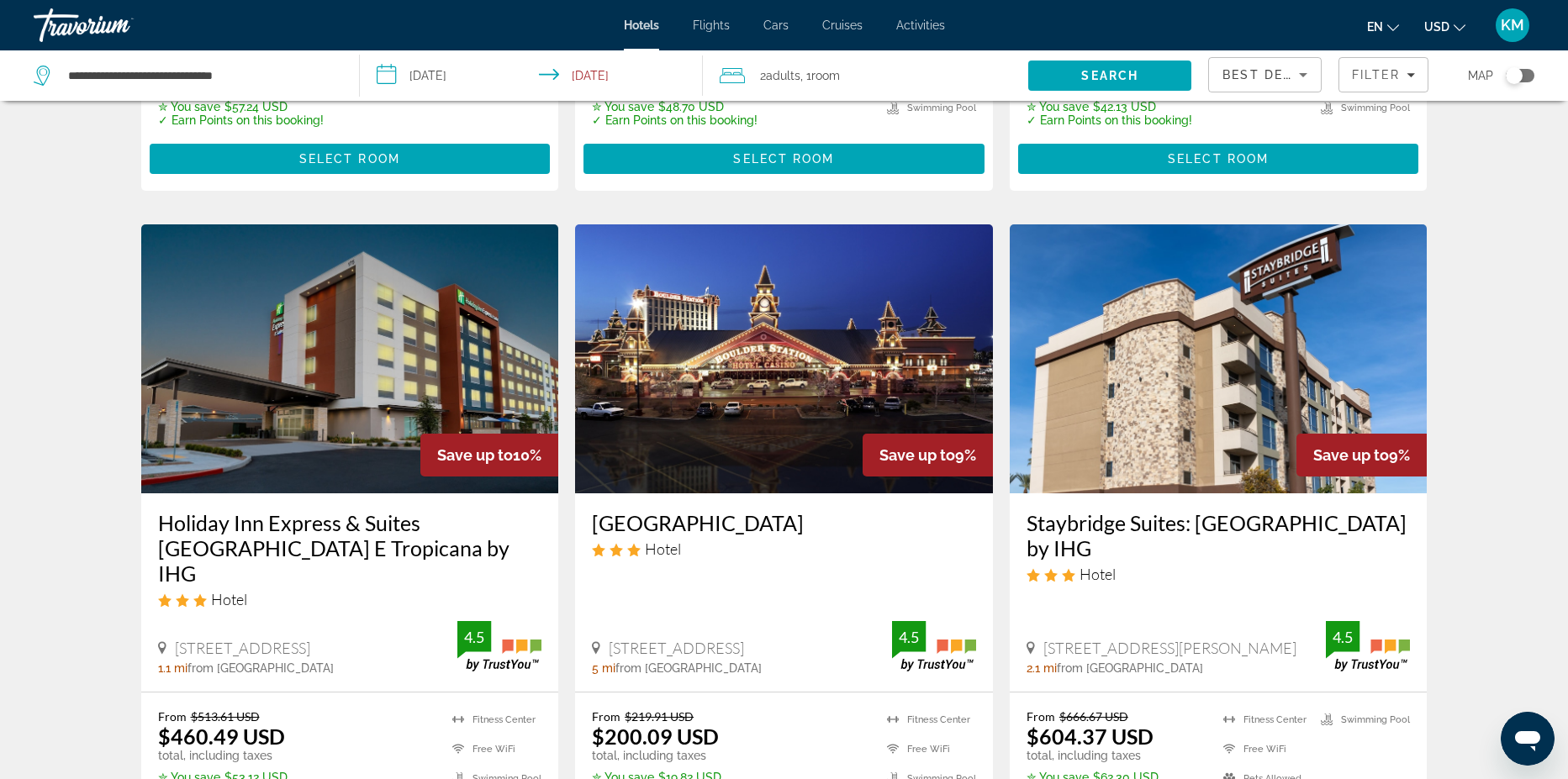
scroll to position [2013, 0]
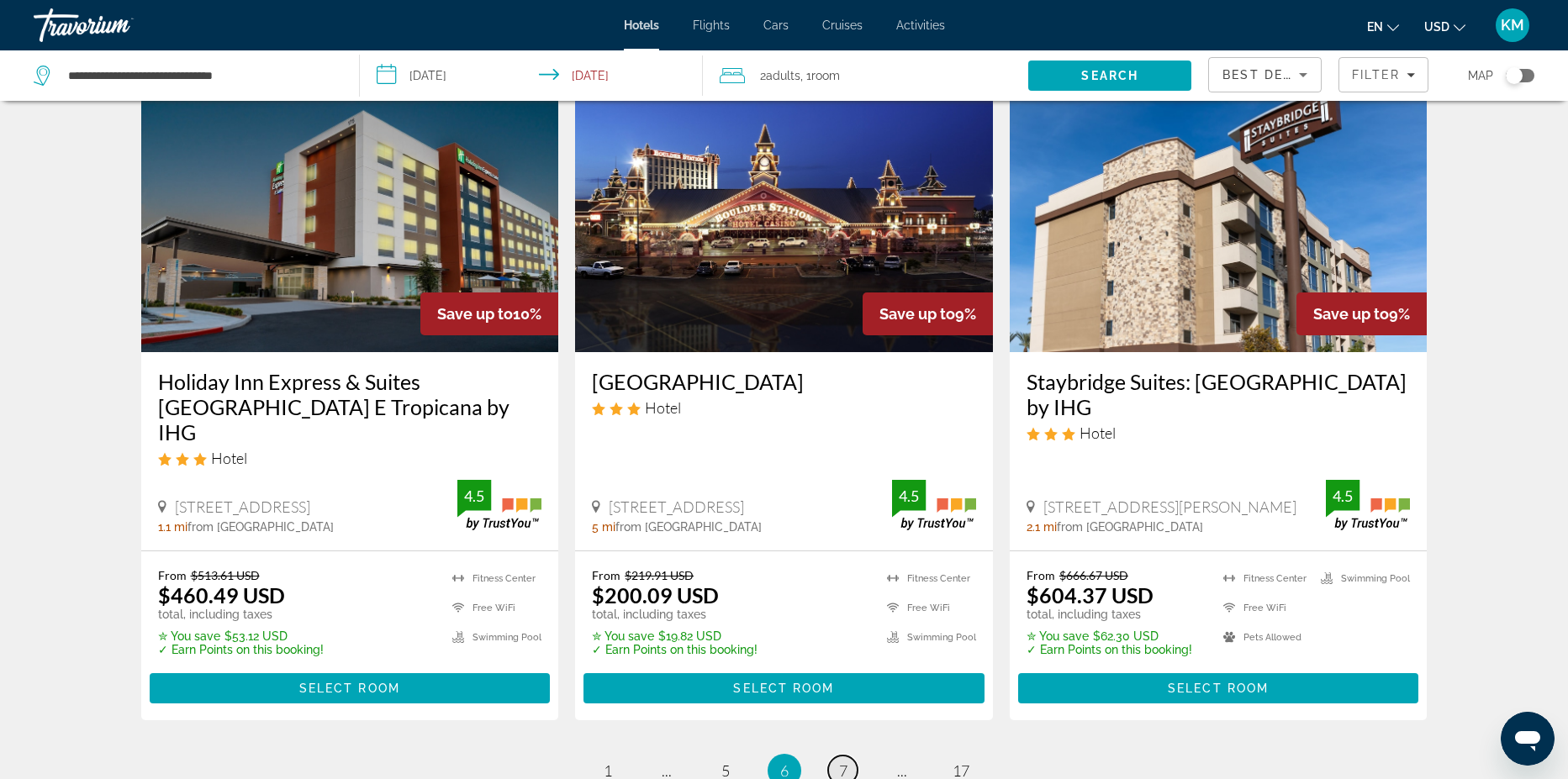
click at [842, 762] on span "7" at bounding box center [843, 771] width 9 height 19
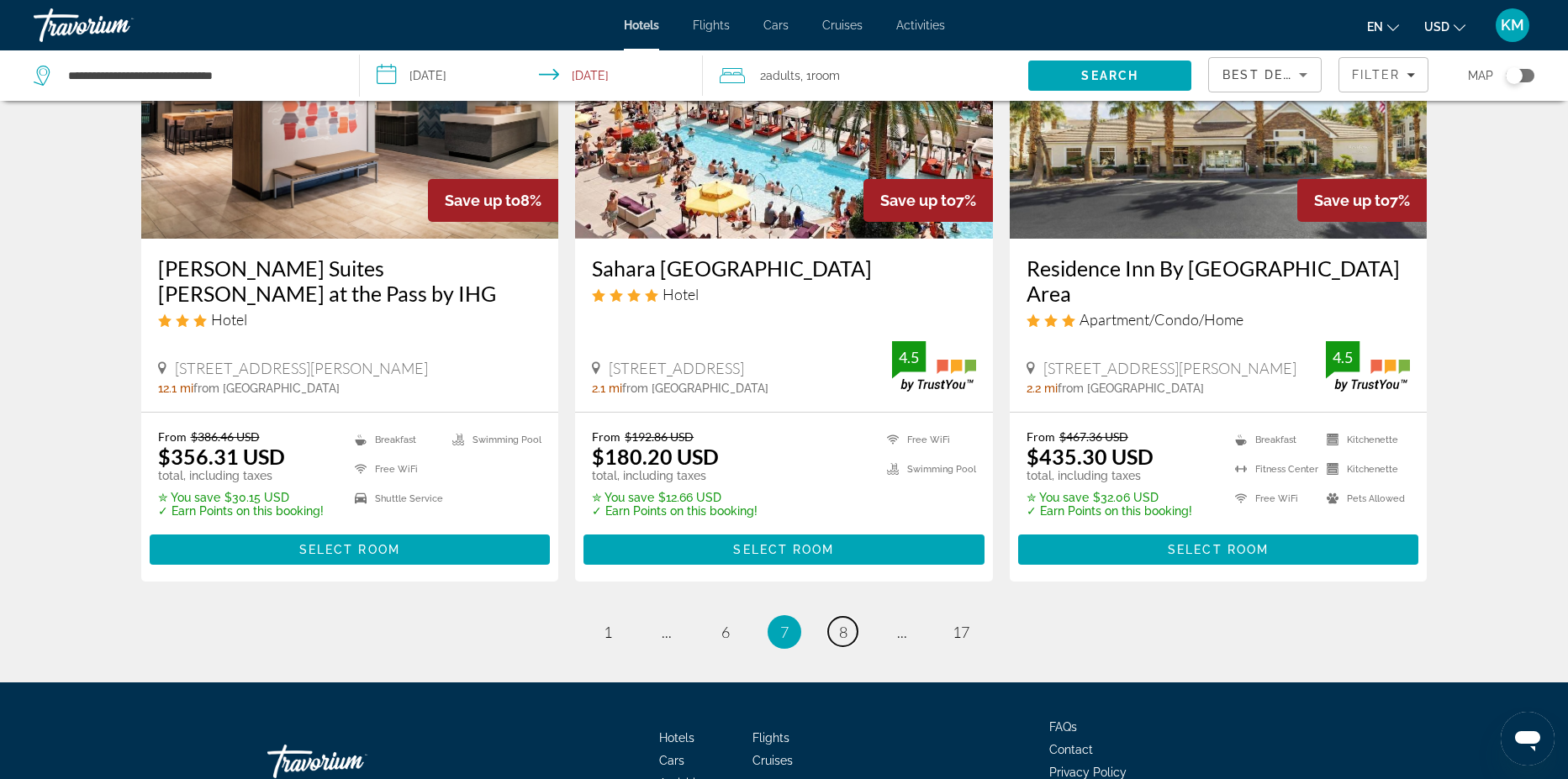
scroll to position [2210, 0]
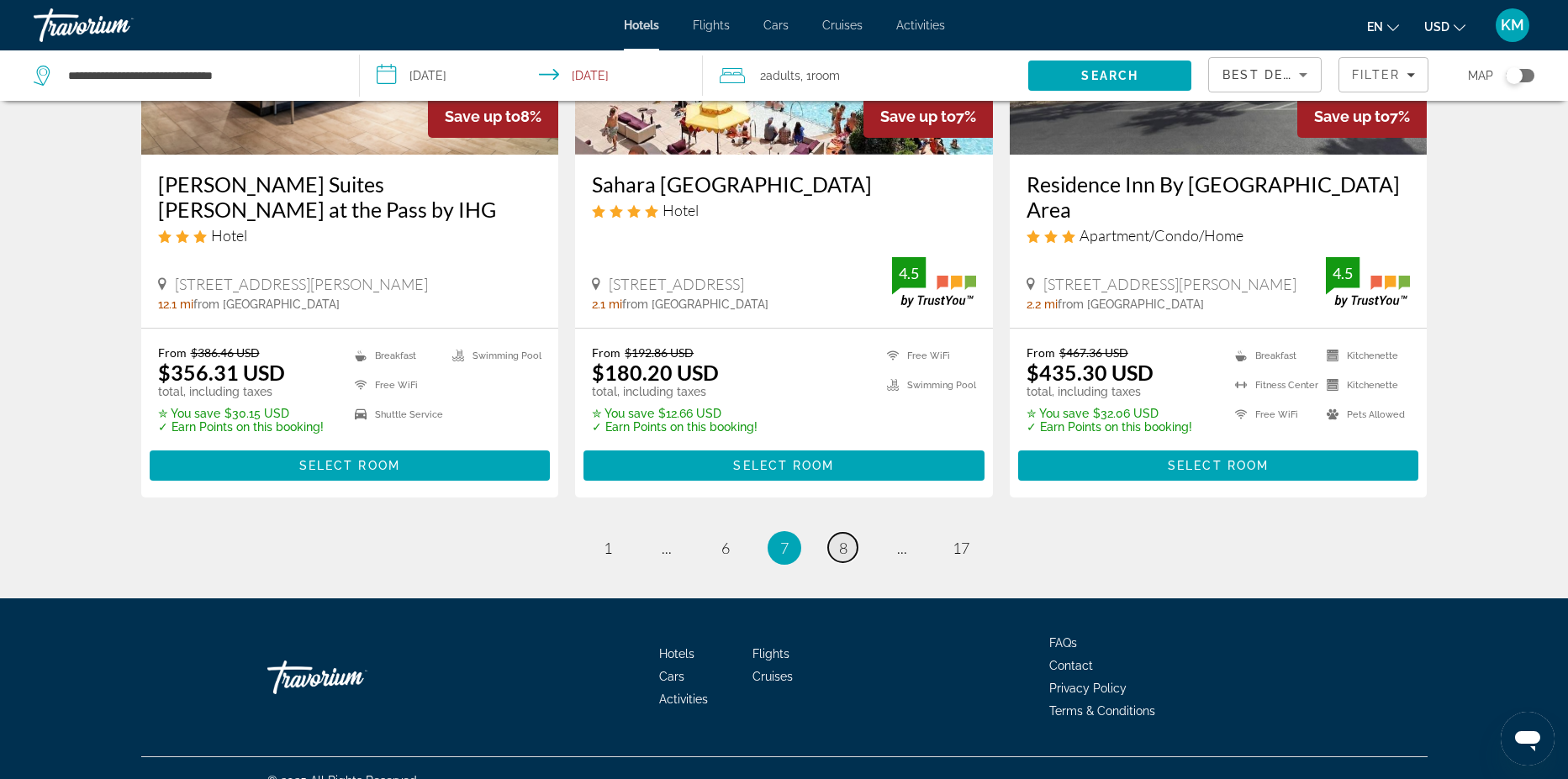
click at [852, 533] on link "page 8" at bounding box center [843, 548] width 30 height 30
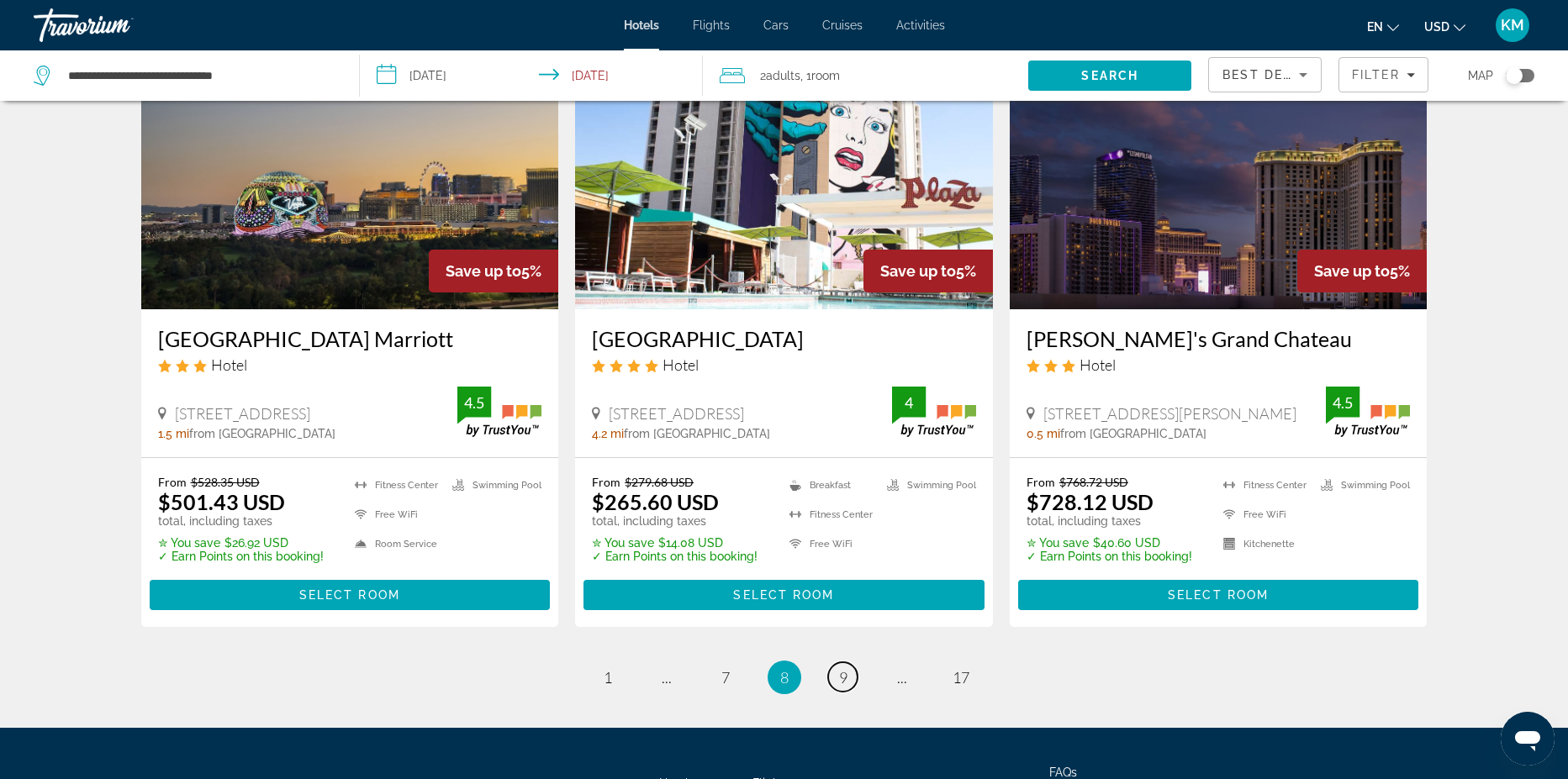
scroll to position [2008, 0]
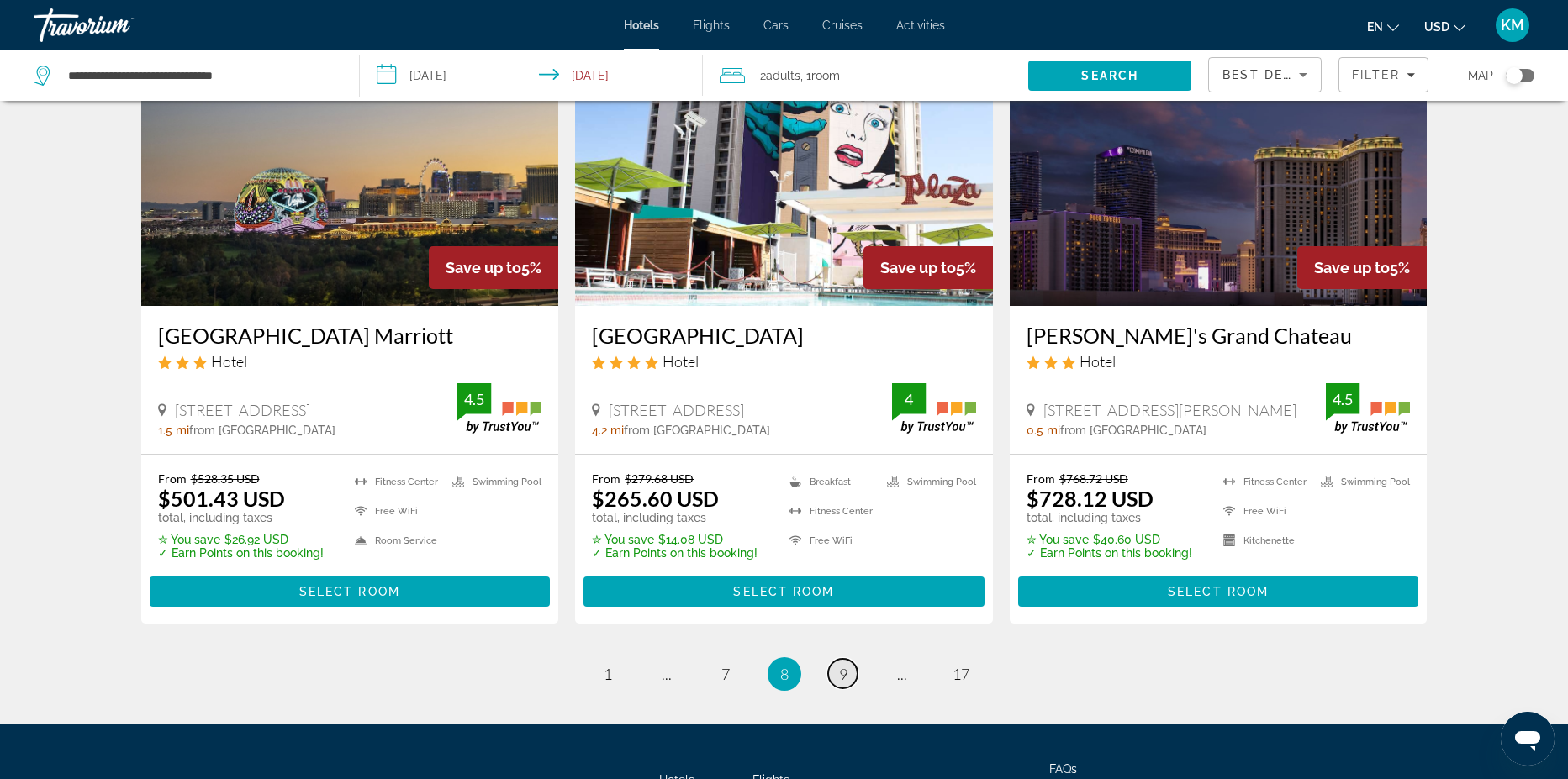
click at [846, 674] on span "9" at bounding box center [843, 674] width 9 height 19
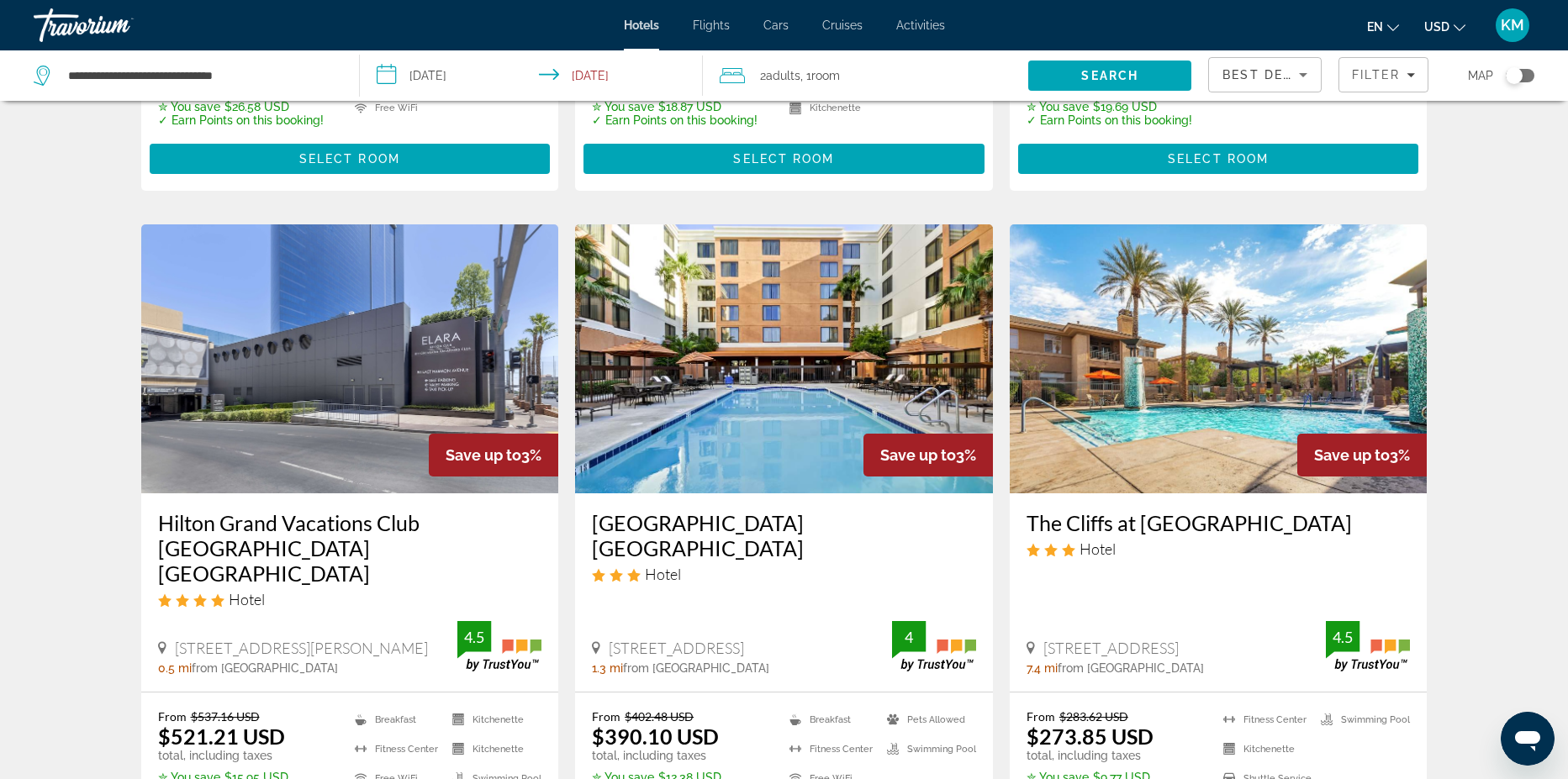
scroll to position [1975, 0]
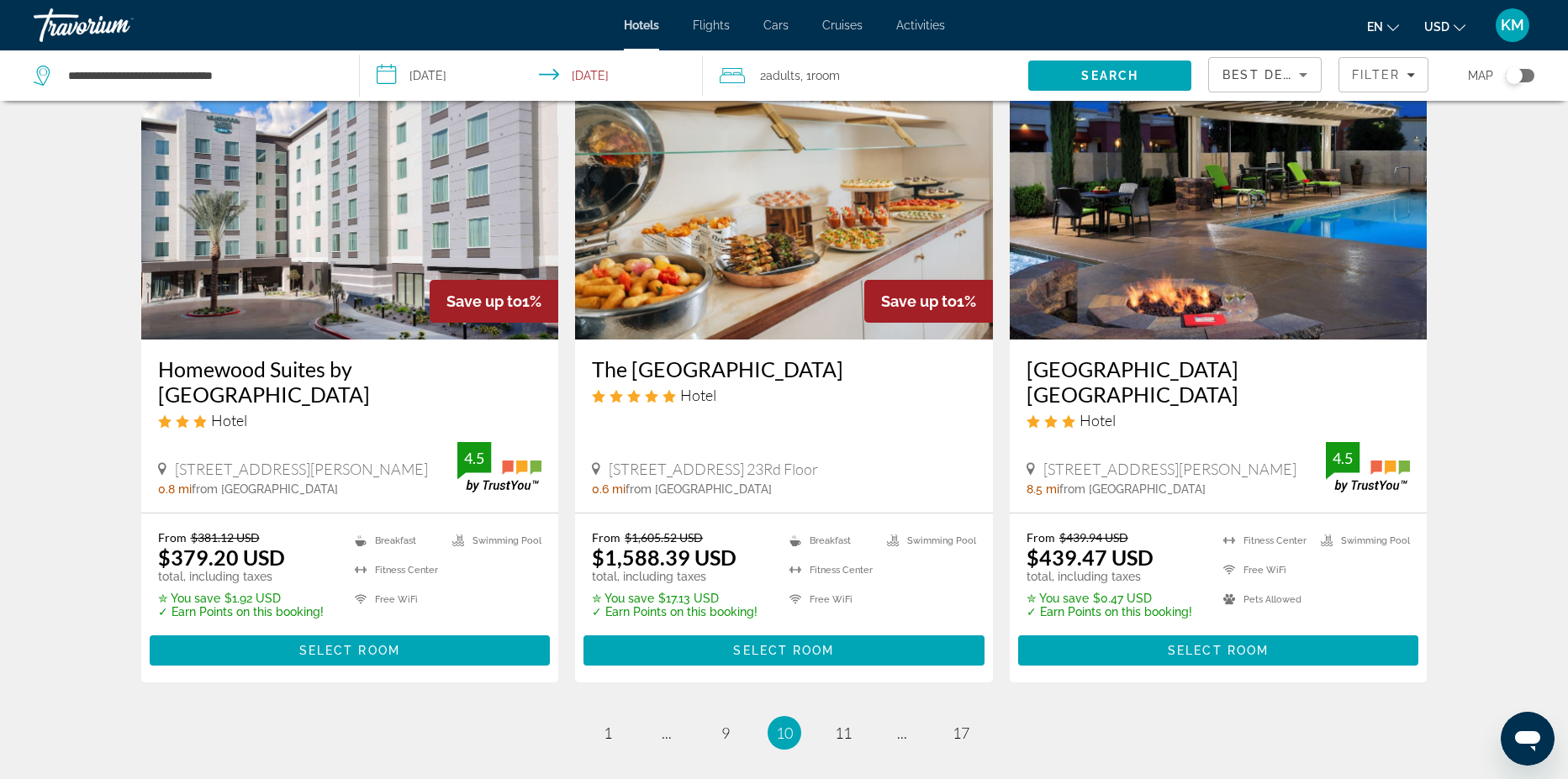
scroll to position [2072, 0]
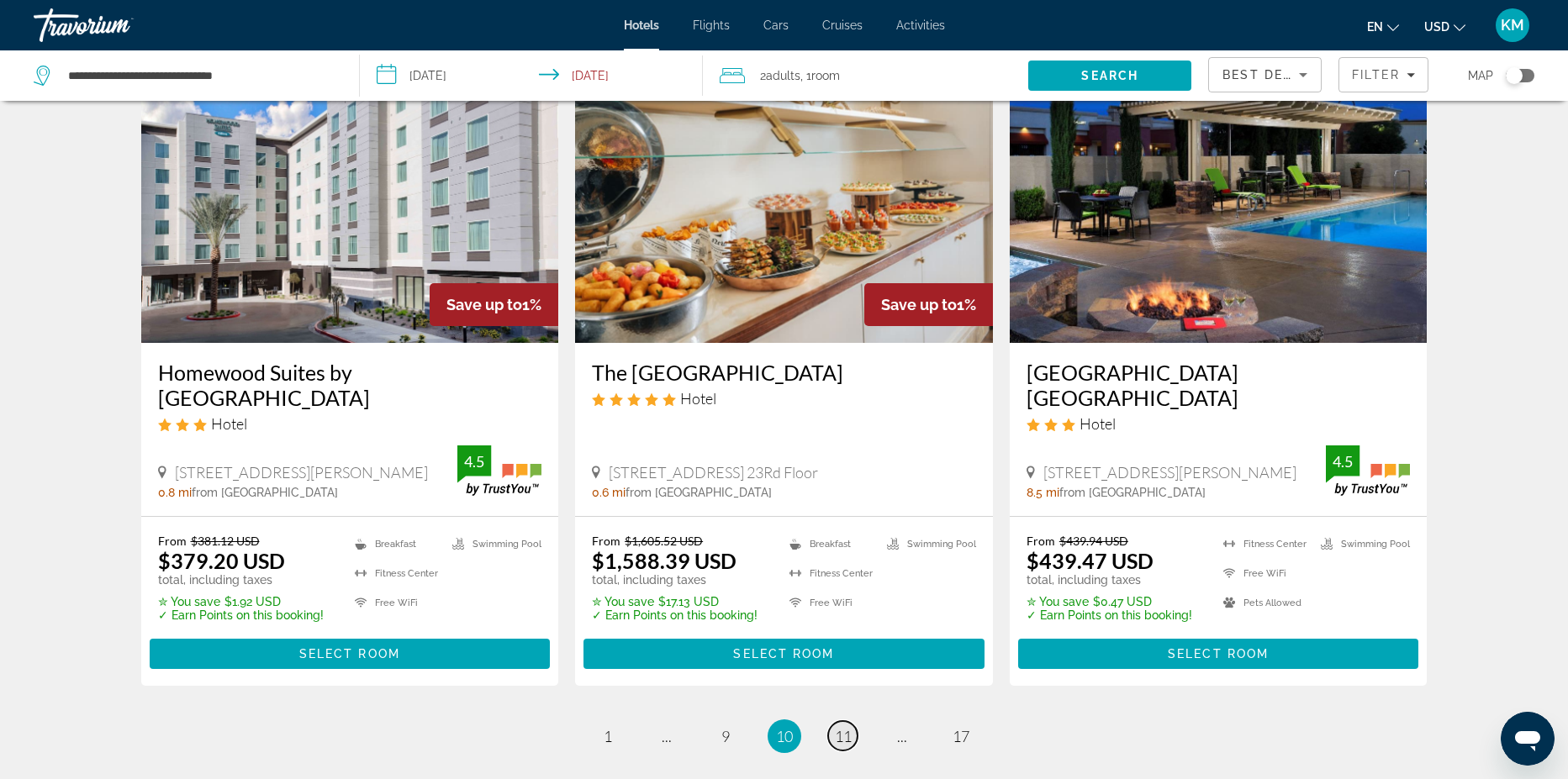
click at [843, 728] on span "11" at bounding box center [843, 737] width 17 height 19
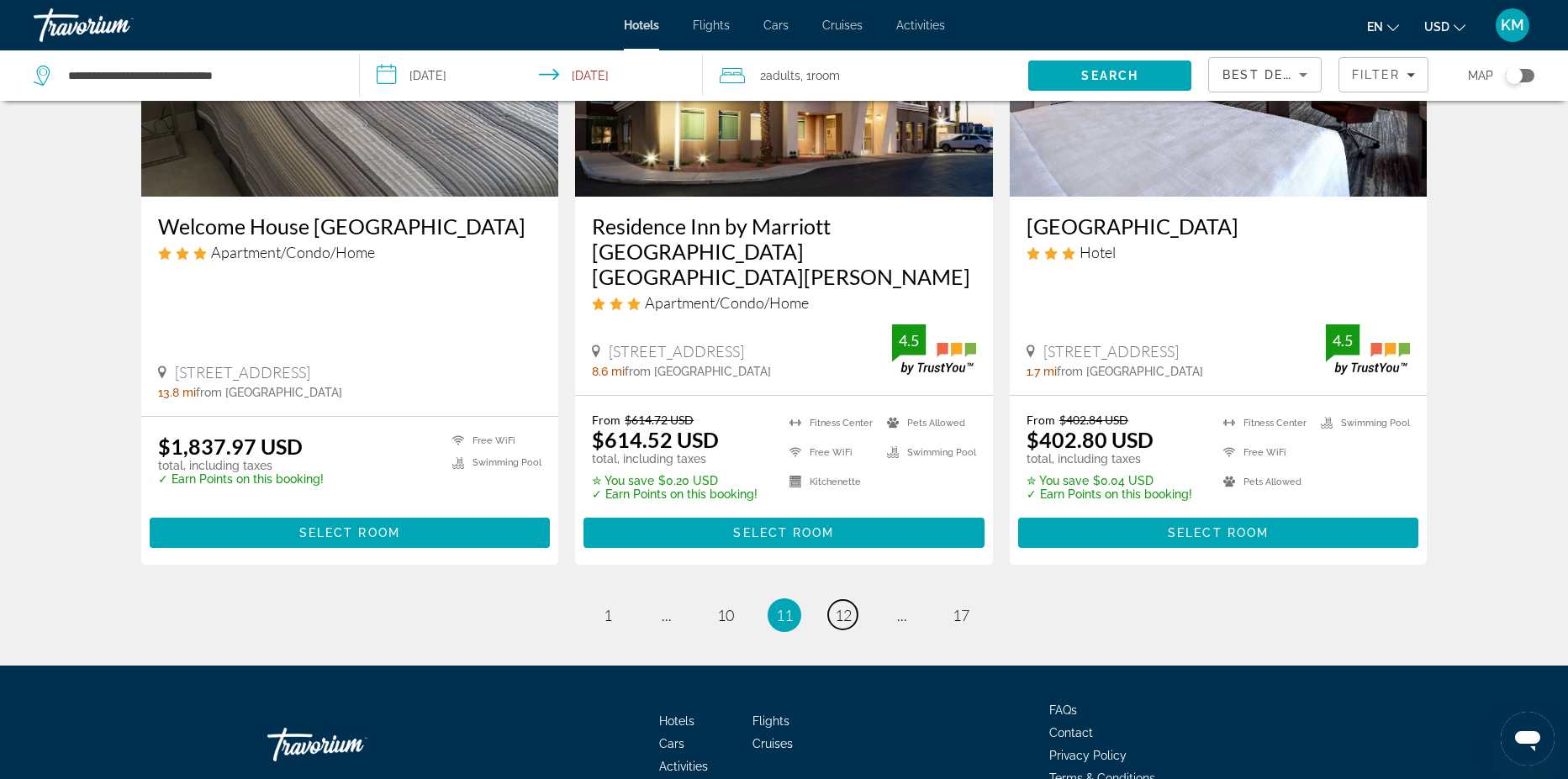
scroll to position [2167, 0]
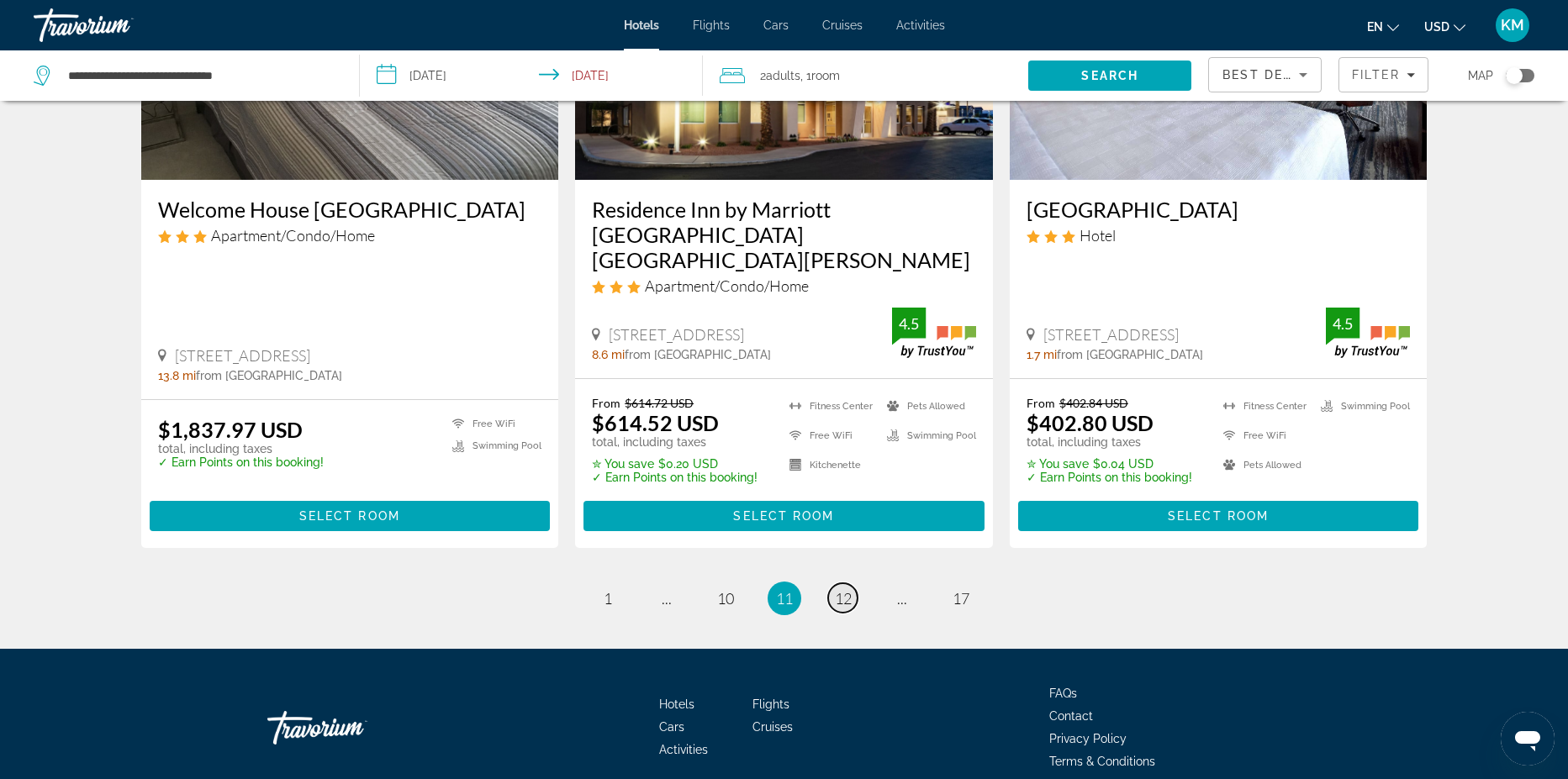
click at [837, 590] on span "12" at bounding box center [843, 599] width 17 height 19
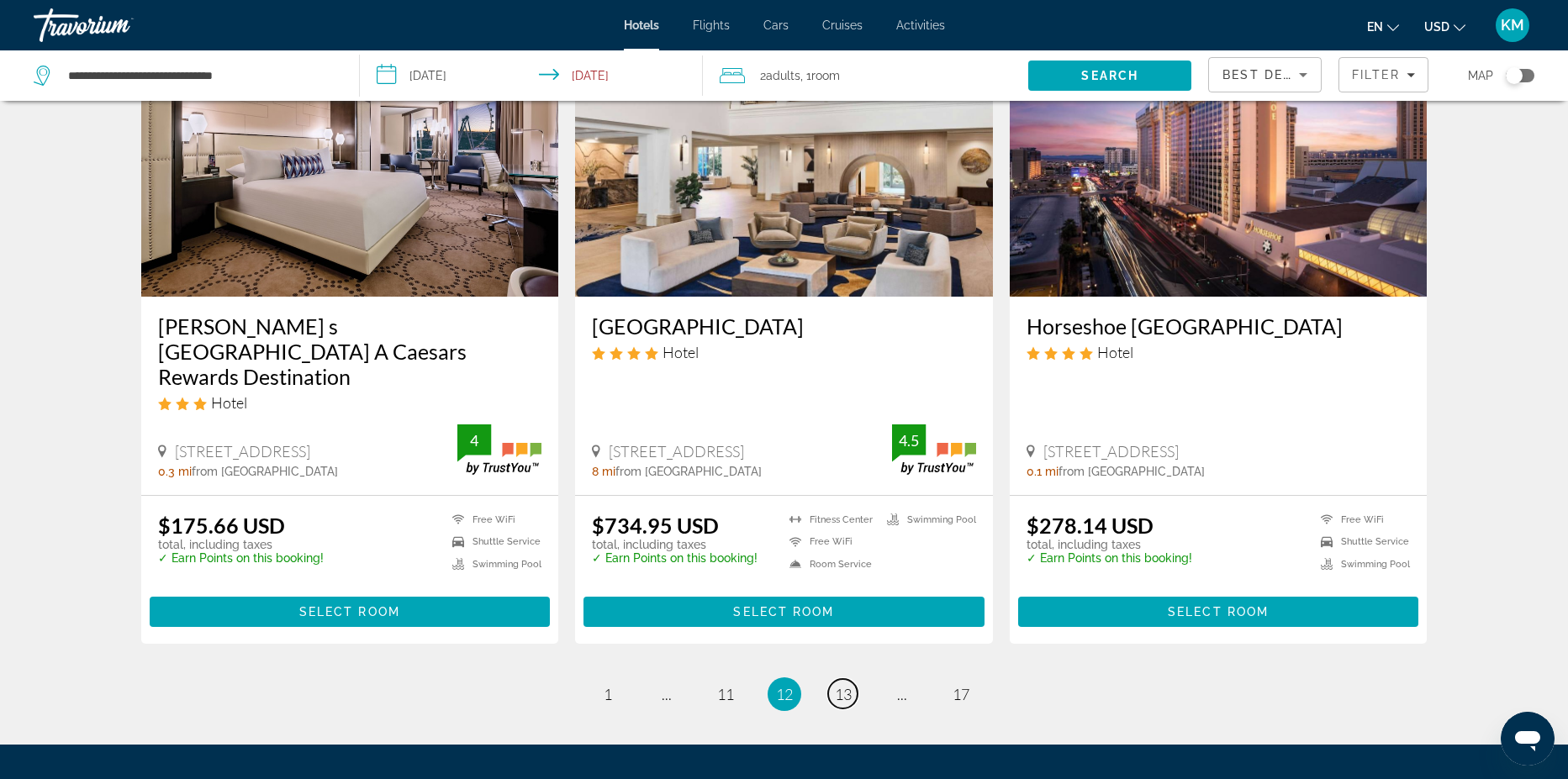
scroll to position [2049, 0]
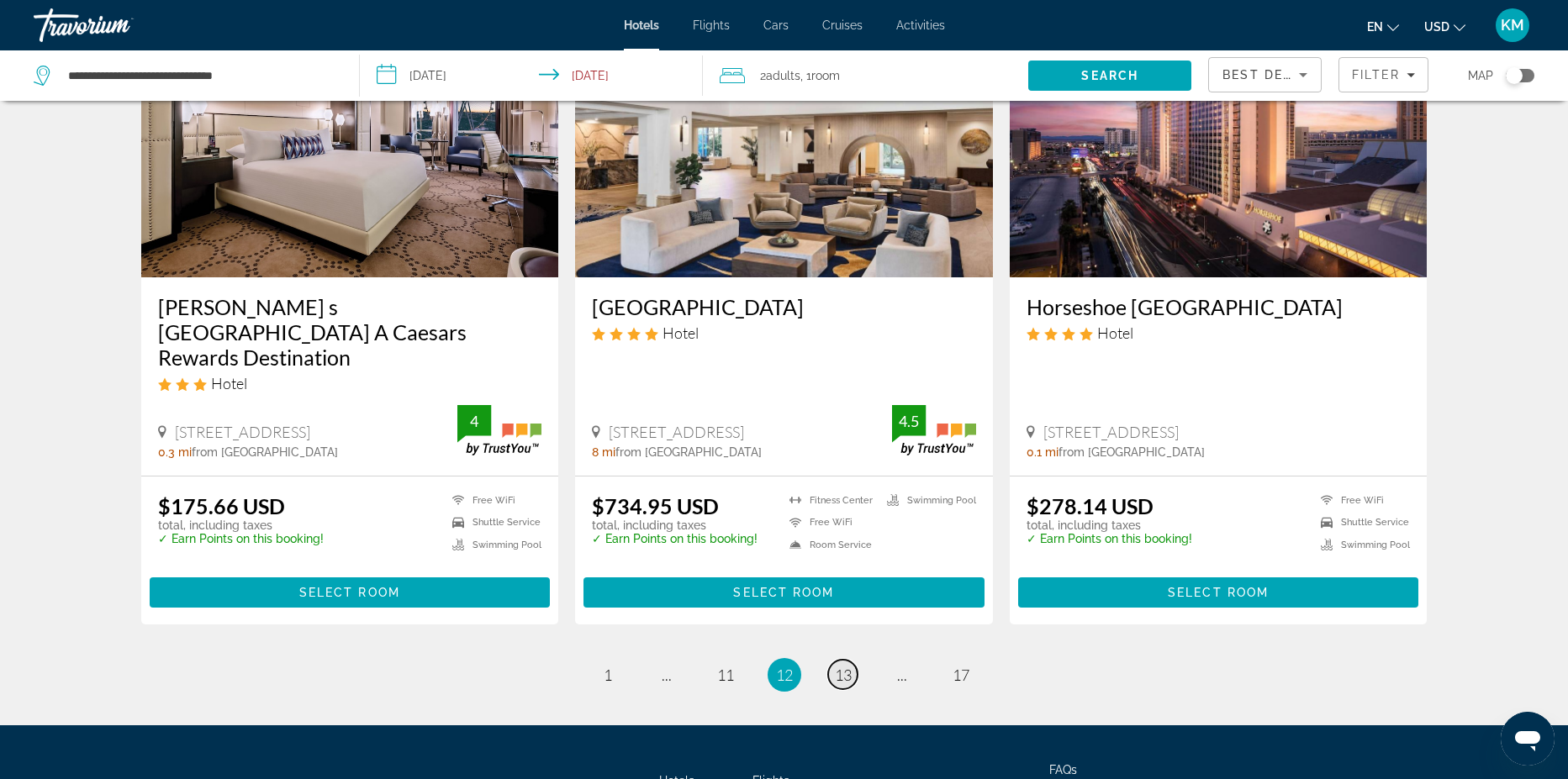
click at [841, 666] on span "13" at bounding box center [843, 674] width 17 height 19
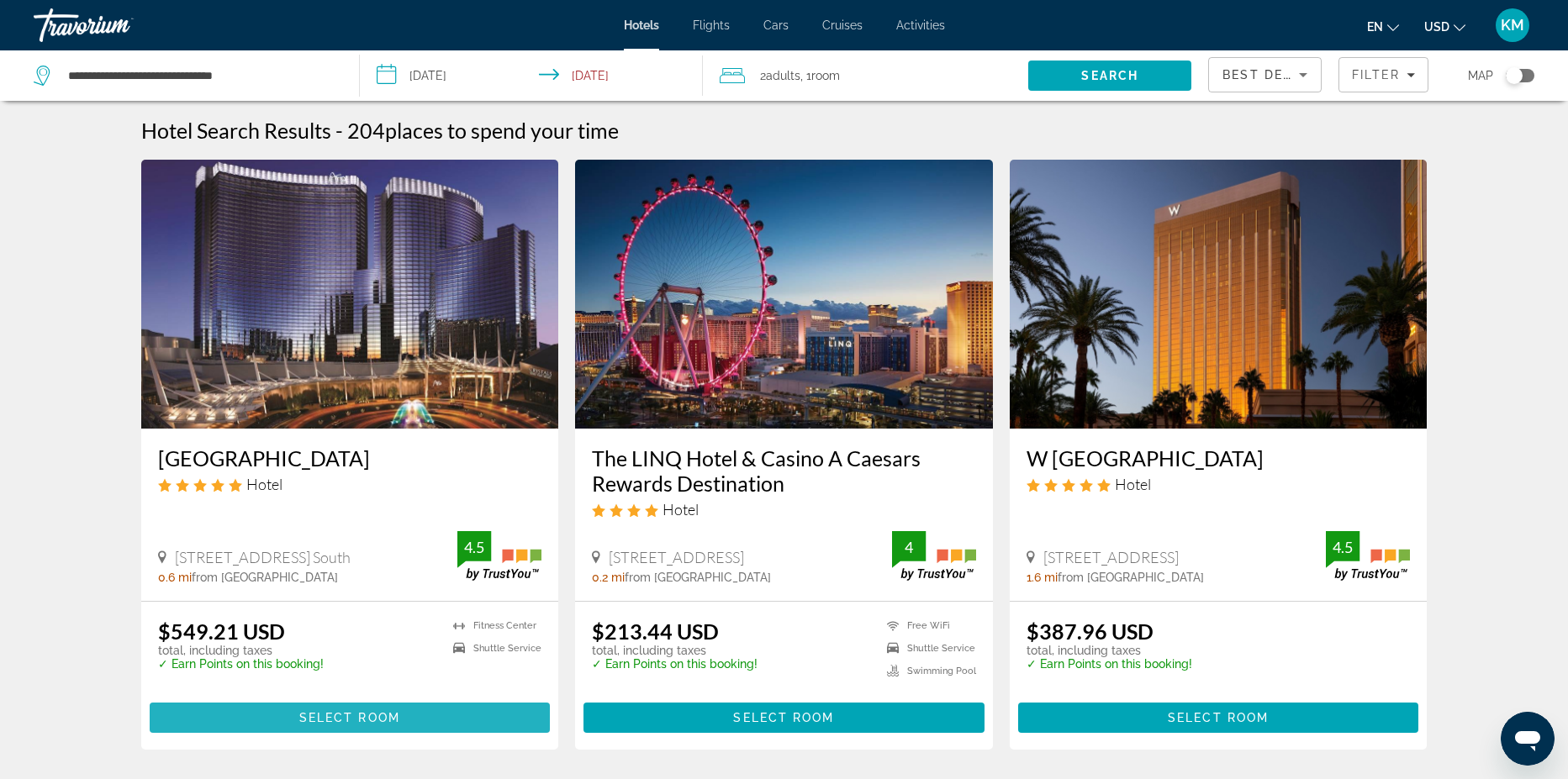
click at [391, 714] on span "Select Room" at bounding box center [350, 718] width 101 height 14
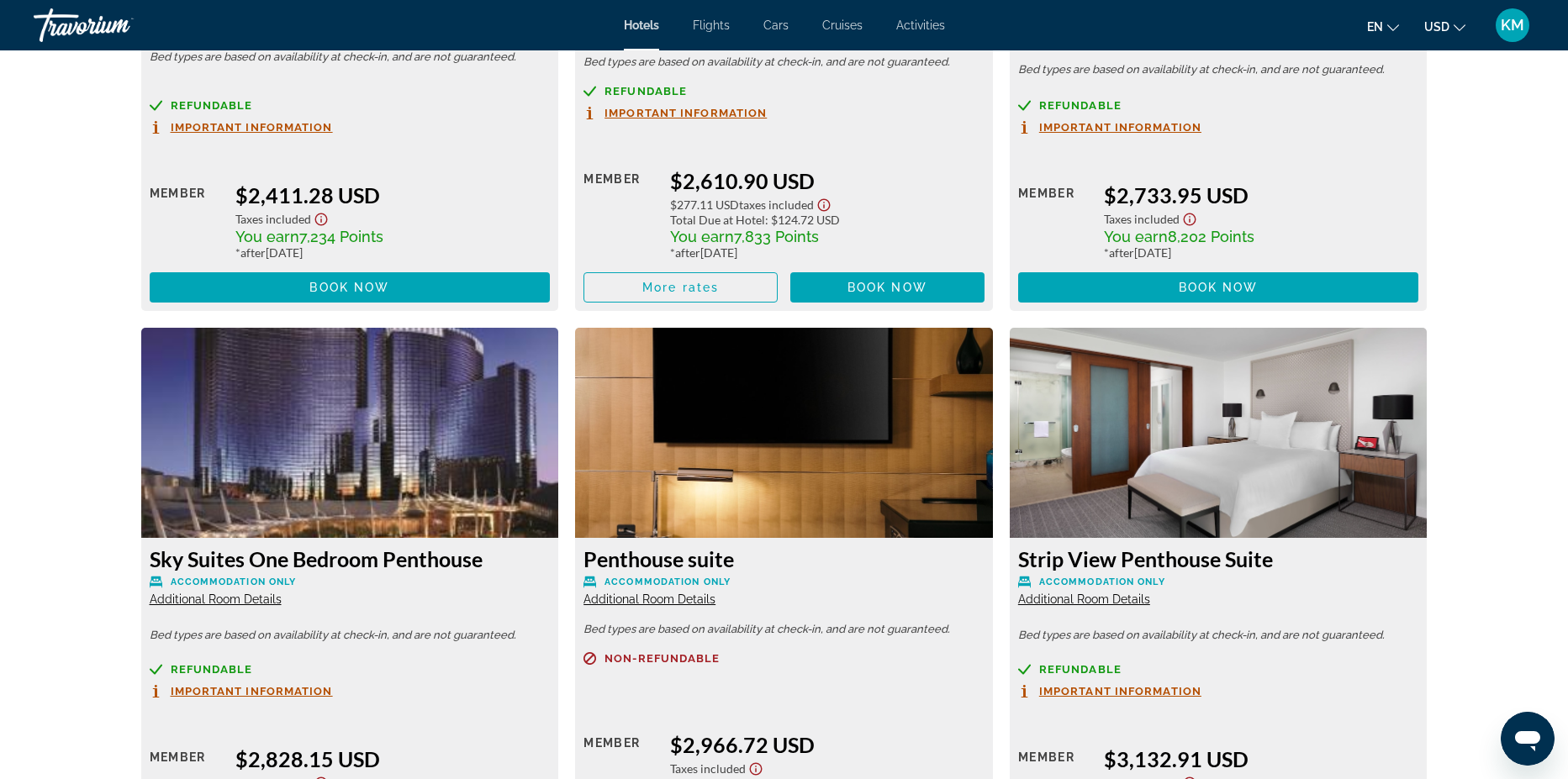
scroll to position [6214, 0]
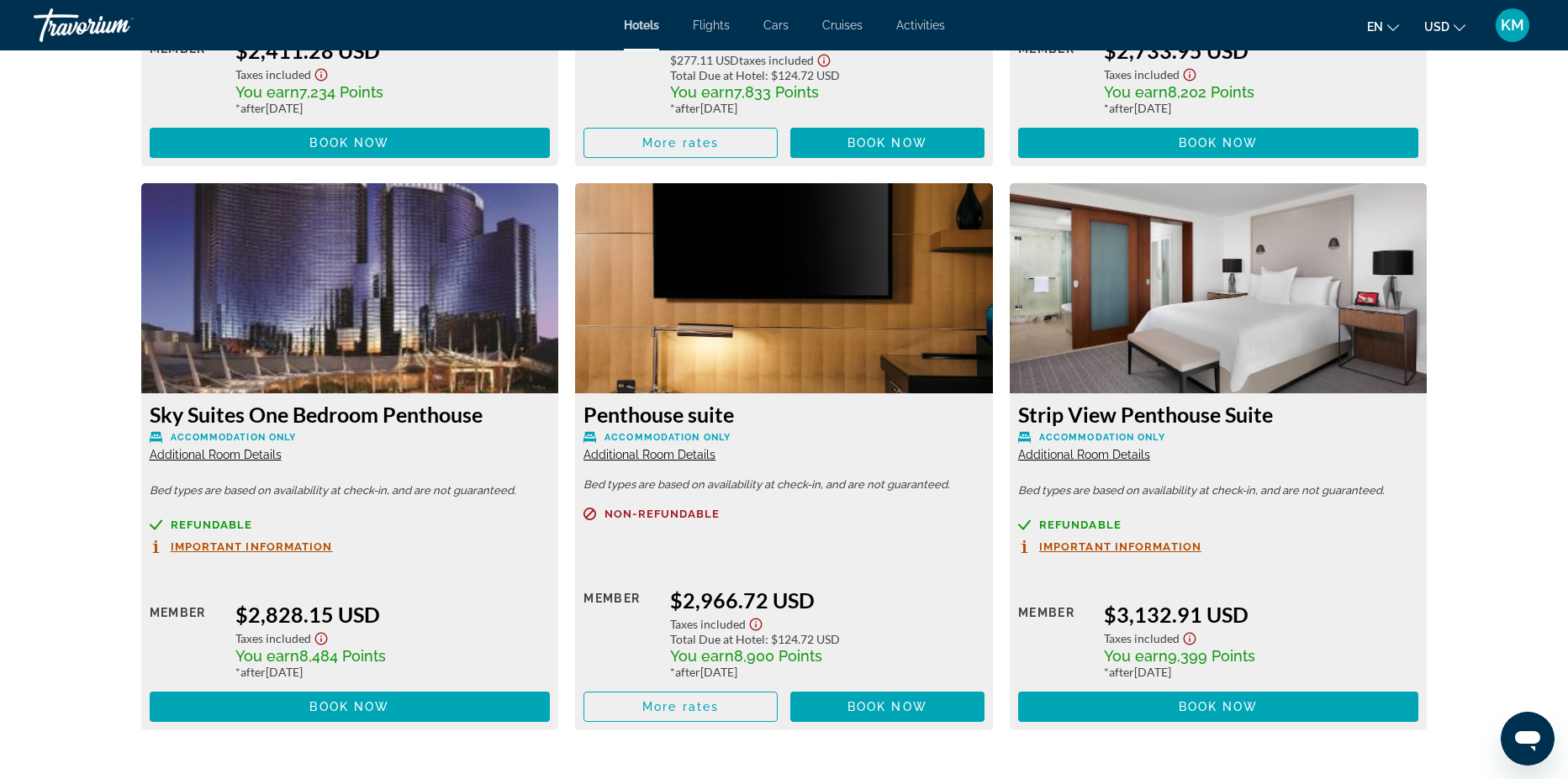
click at [233, 449] on span "Additional Room Details" at bounding box center [216, 456] width 132 height 14
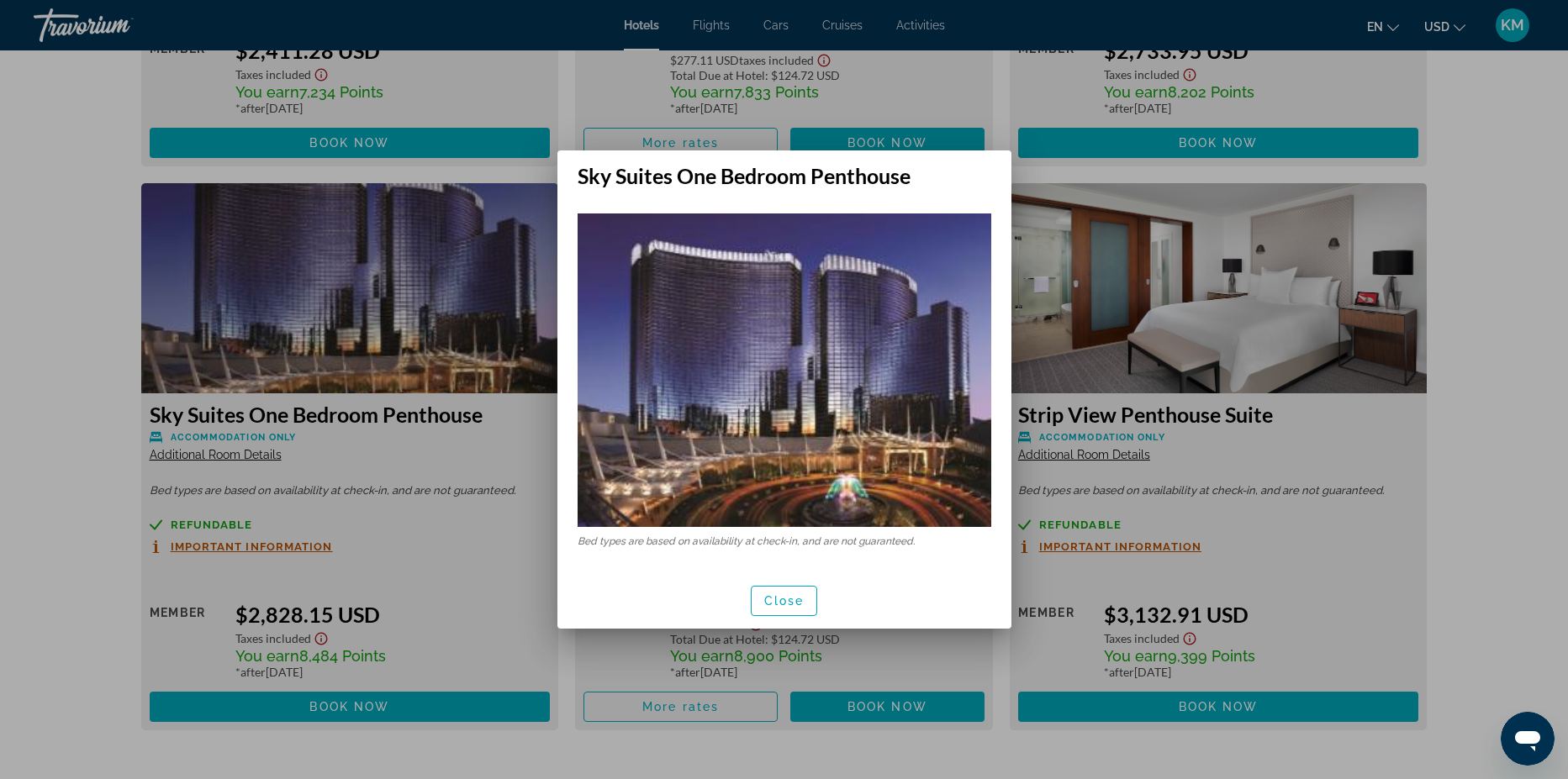
scroll to position [0, 0]
click at [808, 613] on span "button" at bounding box center [784, 601] width 66 height 40
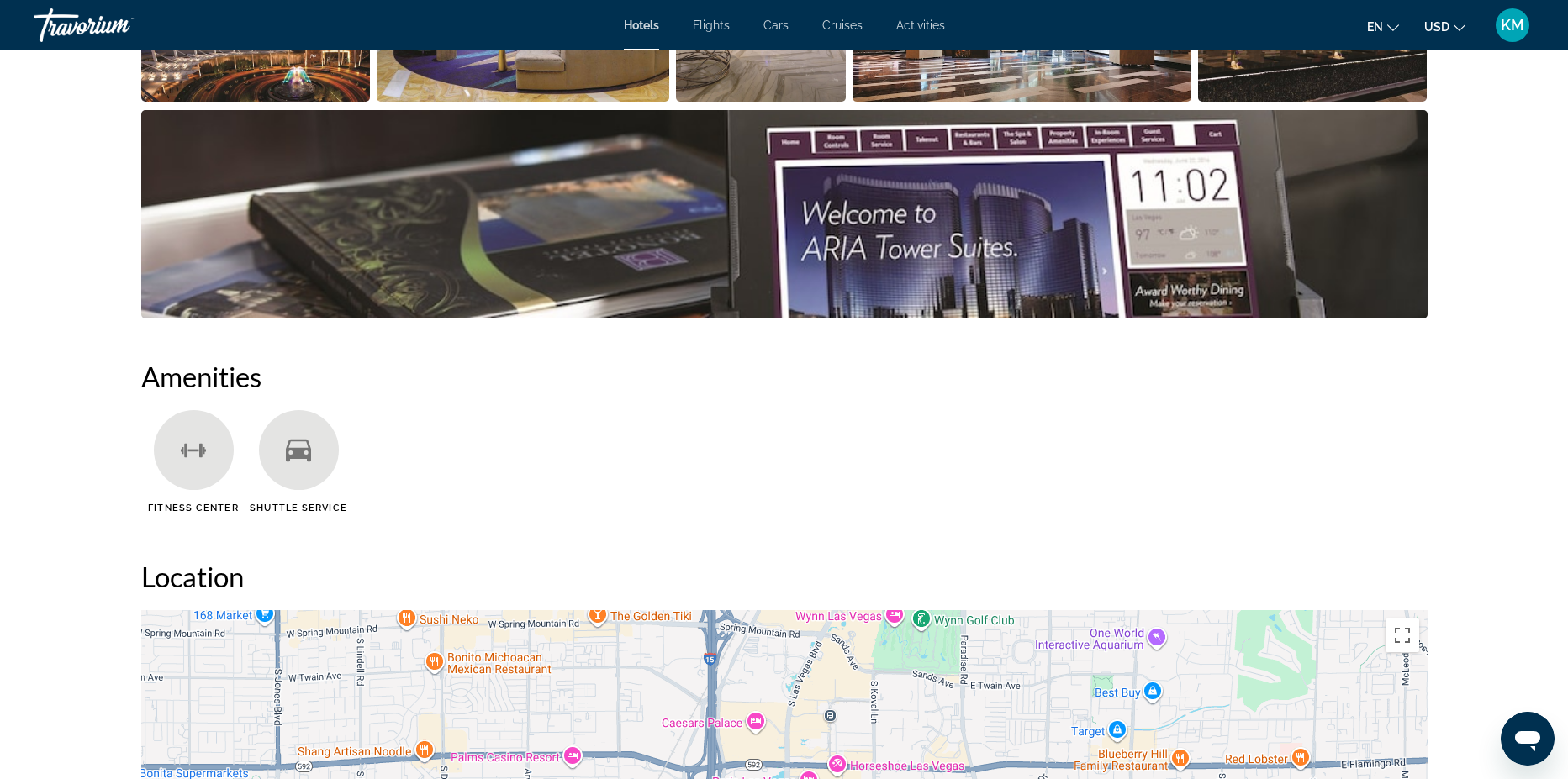
scroll to position [828, 0]
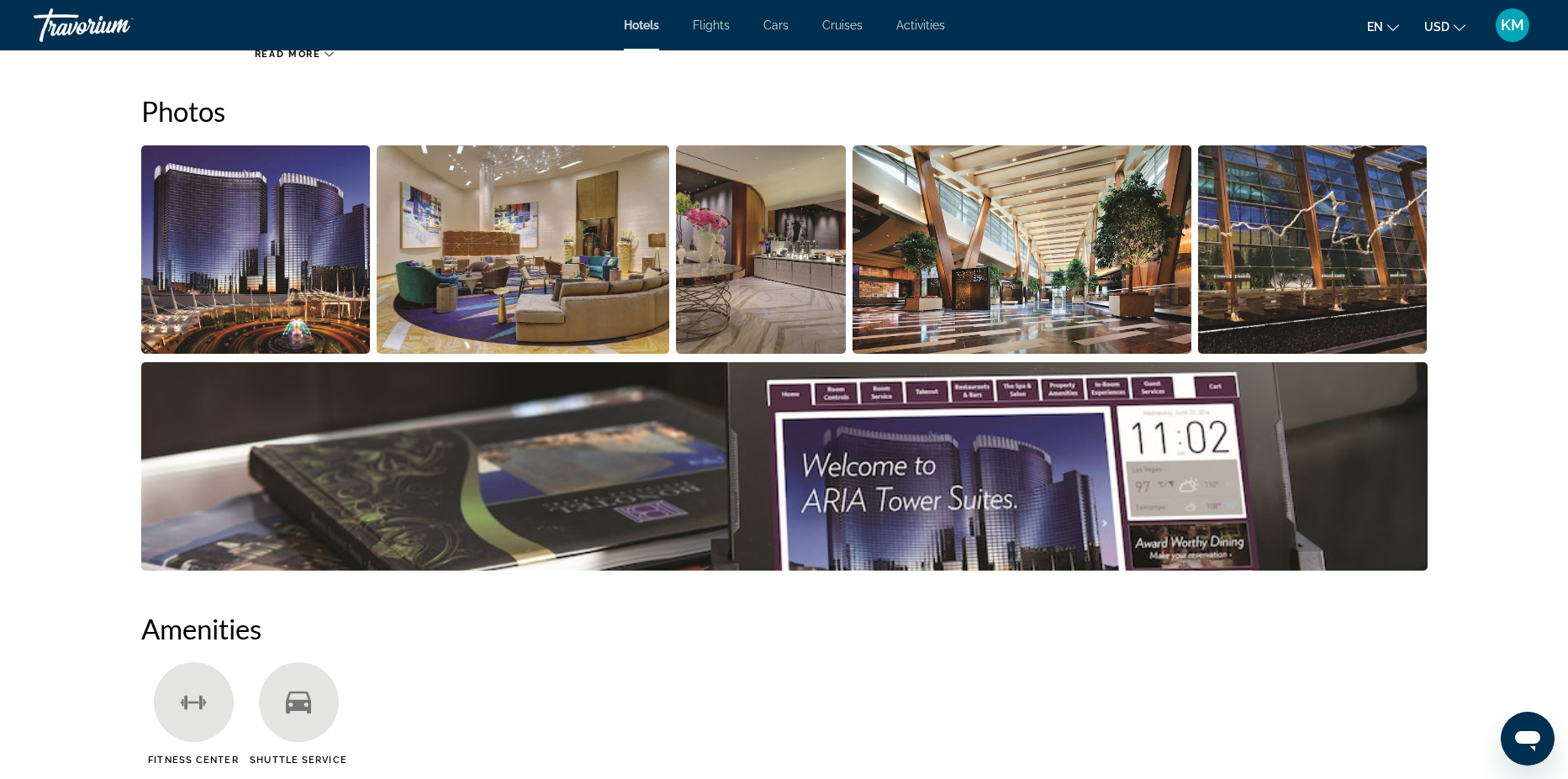
click at [237, 282] on img "Open full-screen image slider" at bounding box center [255, 249] width 230 height 208
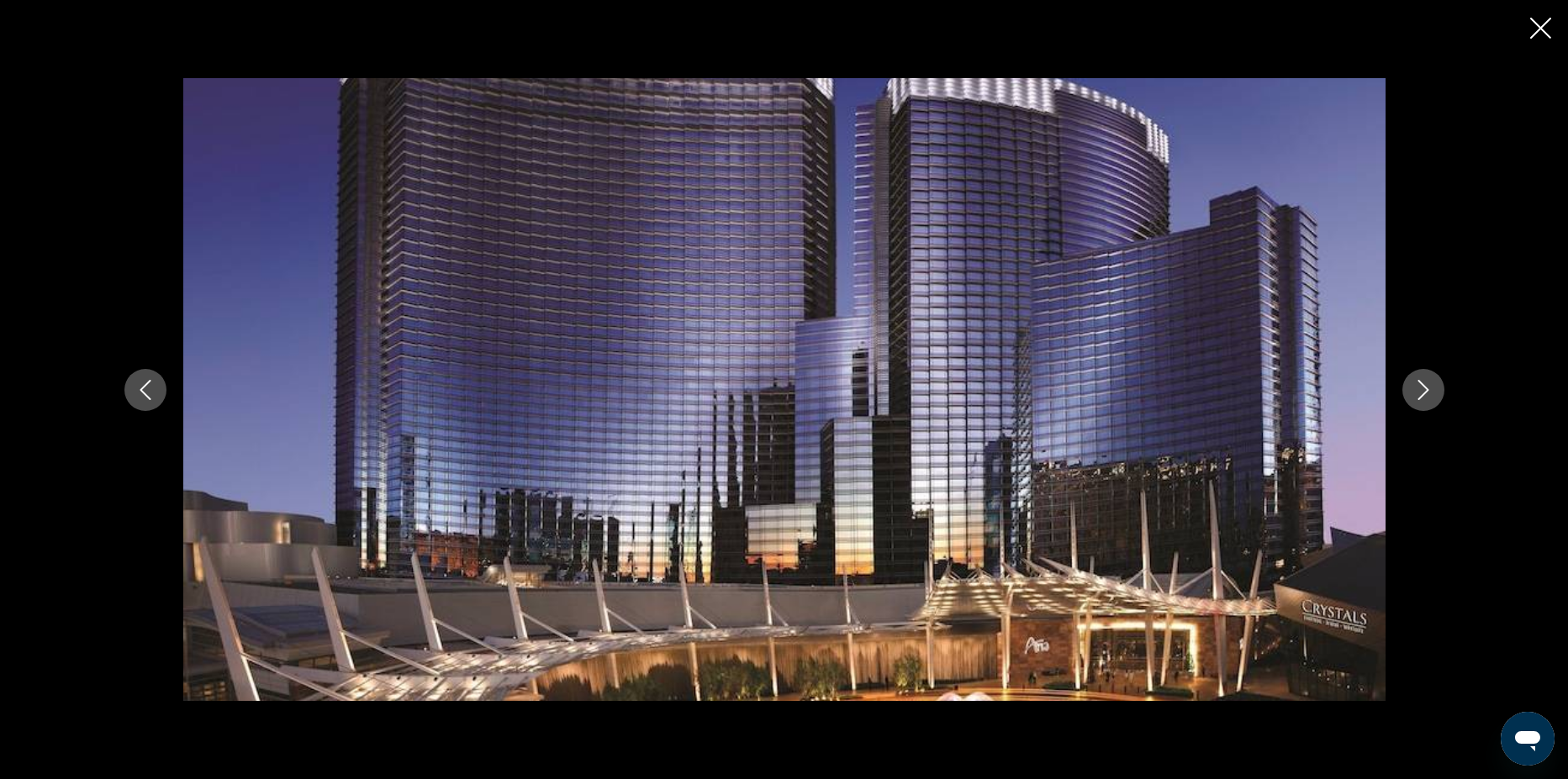
click at [1427, 394] on icon "Next image" at bounding box center [1423, 390] width 20 height 20
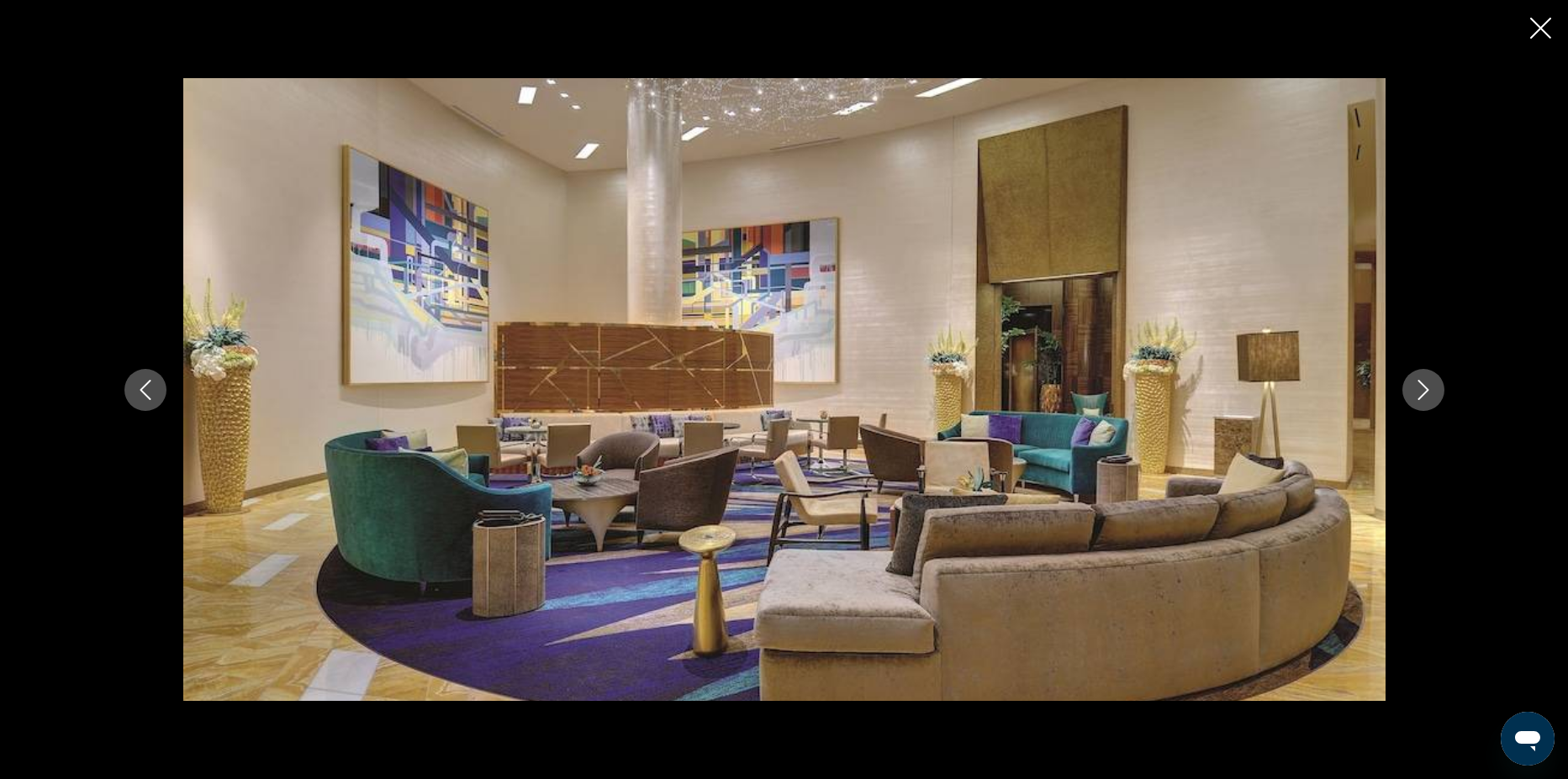
click at [1427, 394] on icon "Next image" at bounding box center [1423, 390] width 20 height 20
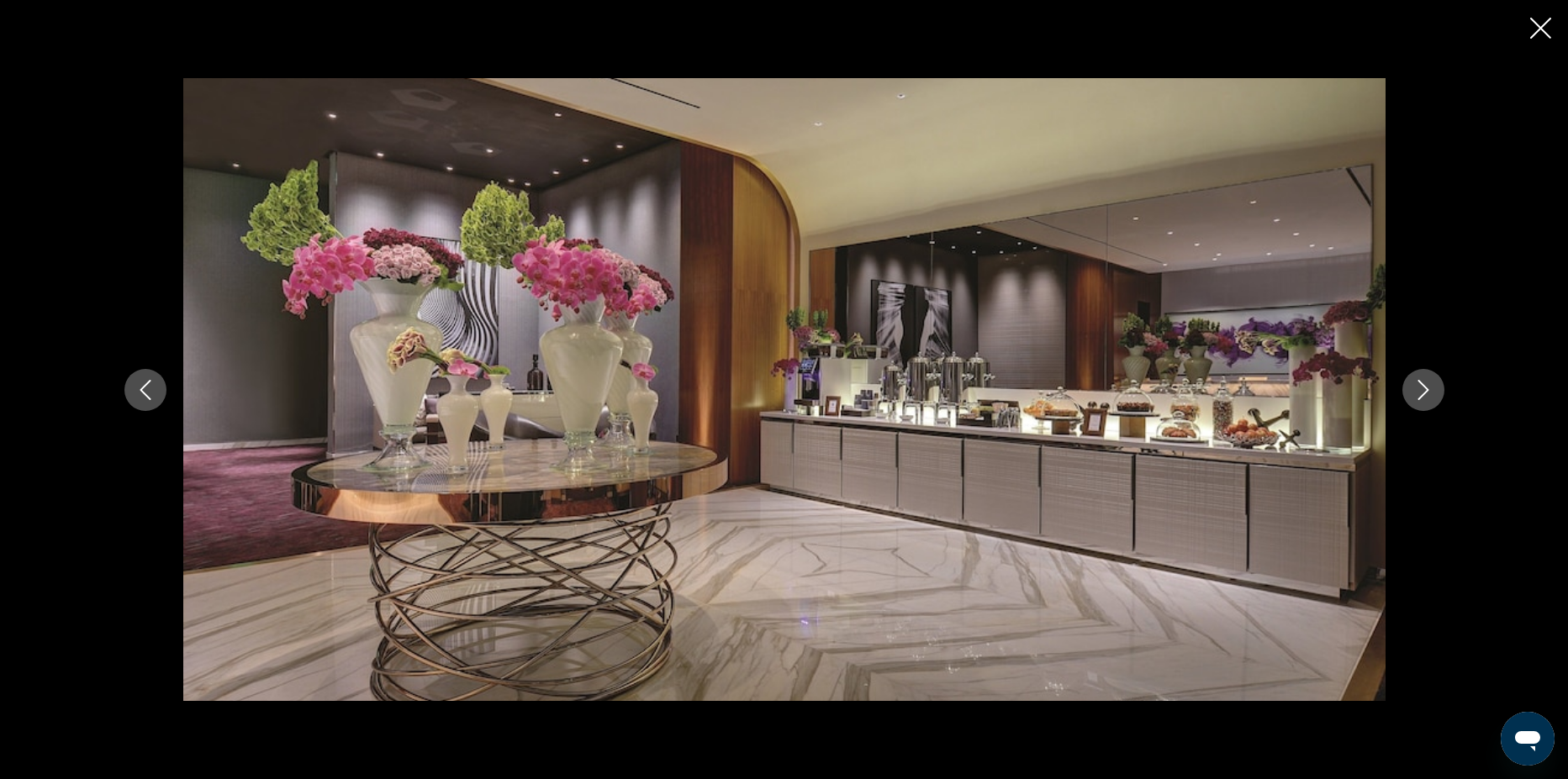
click at [1427, 395] on icon "Next image" at bounding box center [1423, 390] width 20 height 20
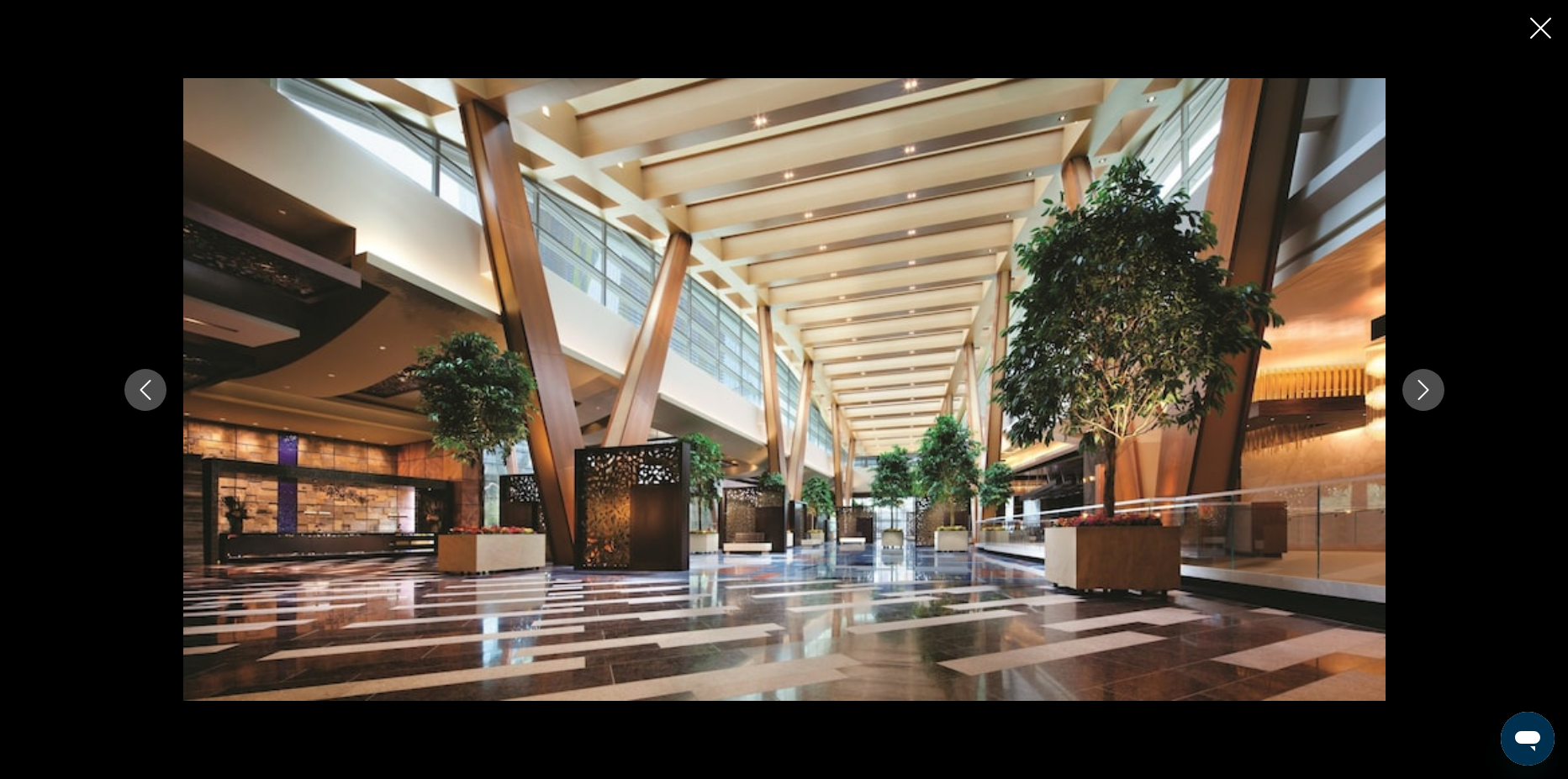
click at [1427, 395] on icon "Next image" at bounding box center [1423, 390] width 20 height 20
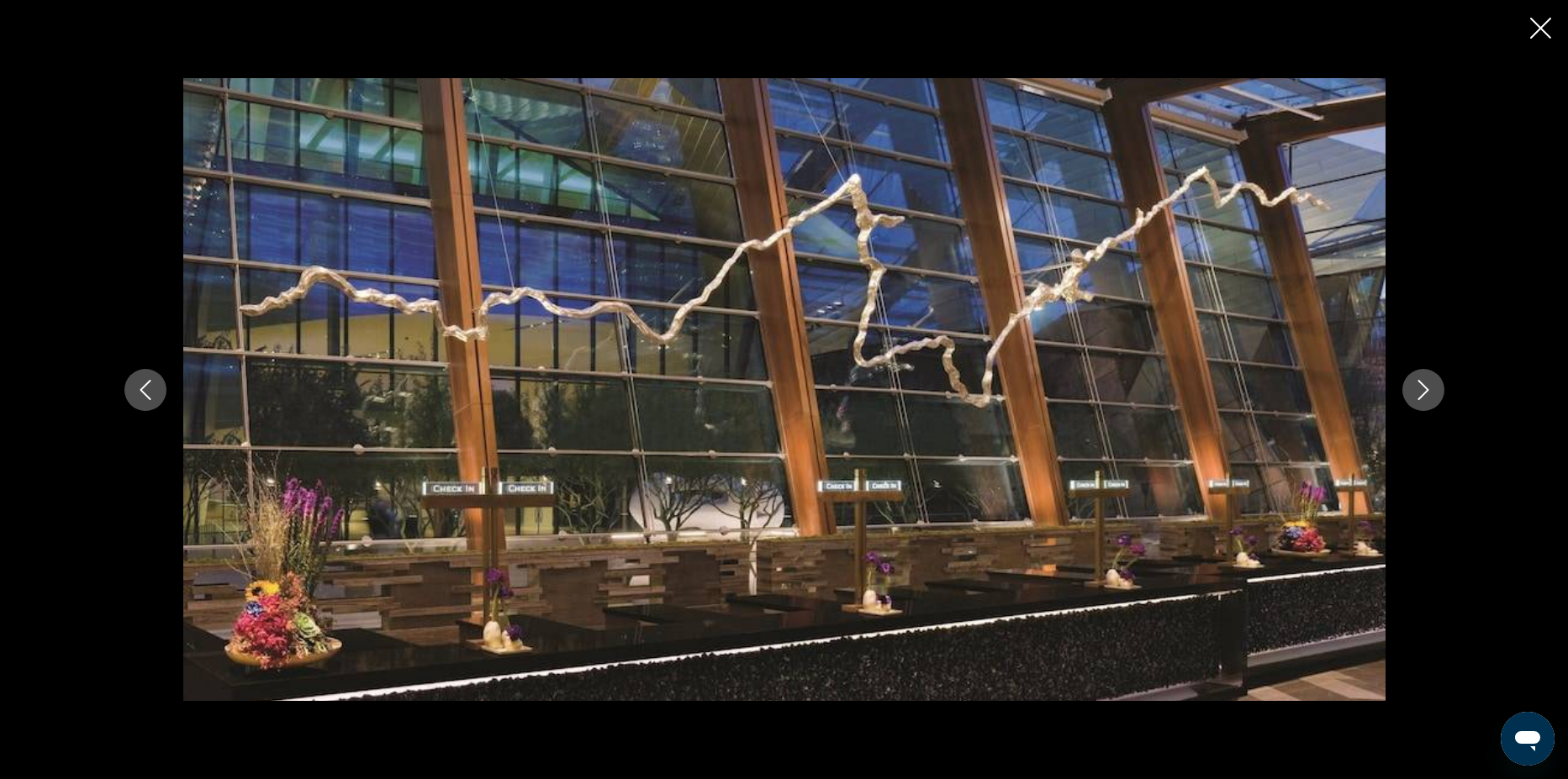
click at [1427, 395] on icon "Next image" at bounding box center [1423, 390] width 20 height 20
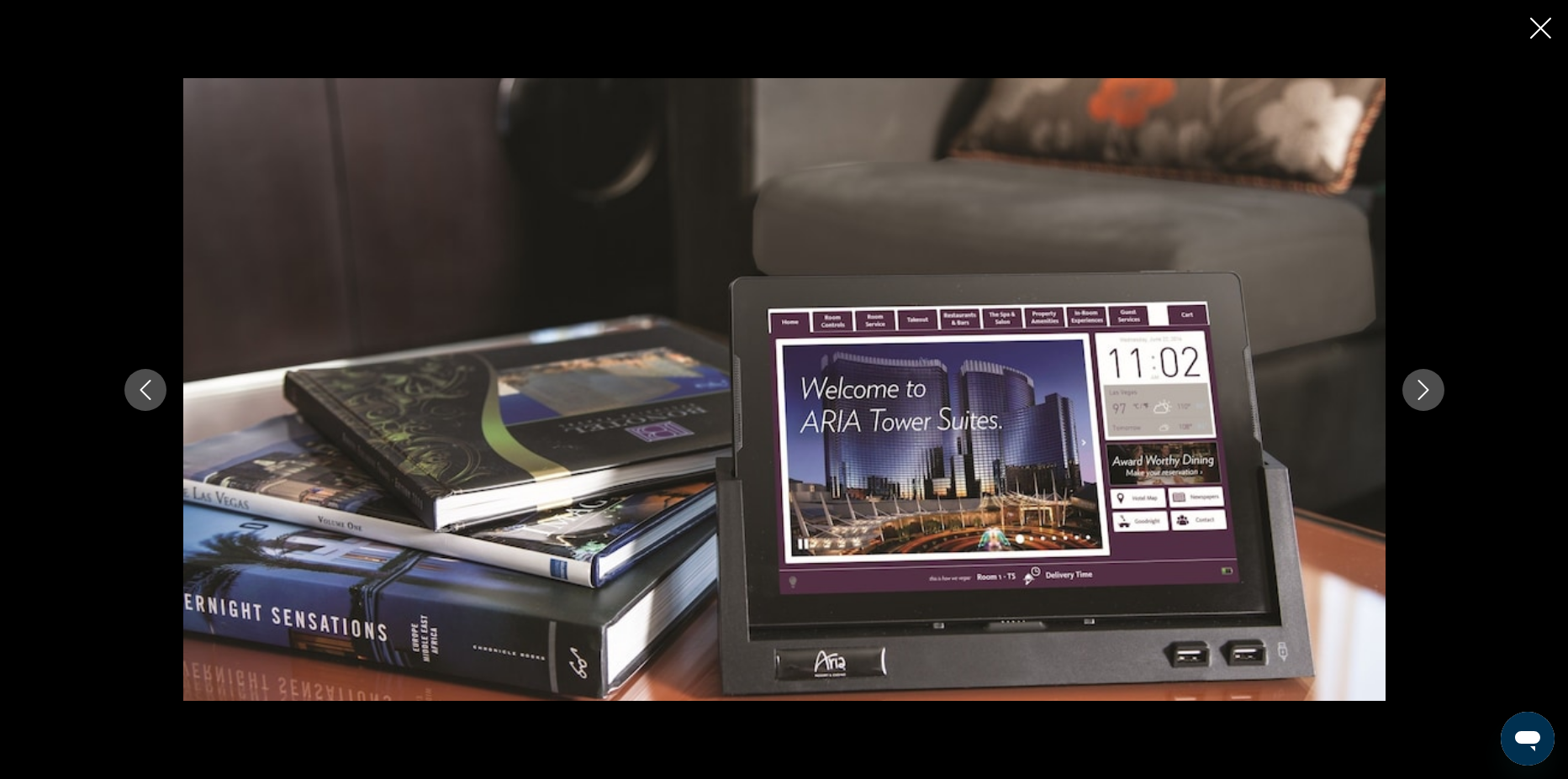
click at [1427, 395] on icon "Next image" at bounding box center [1423, 390] width 20 height 20
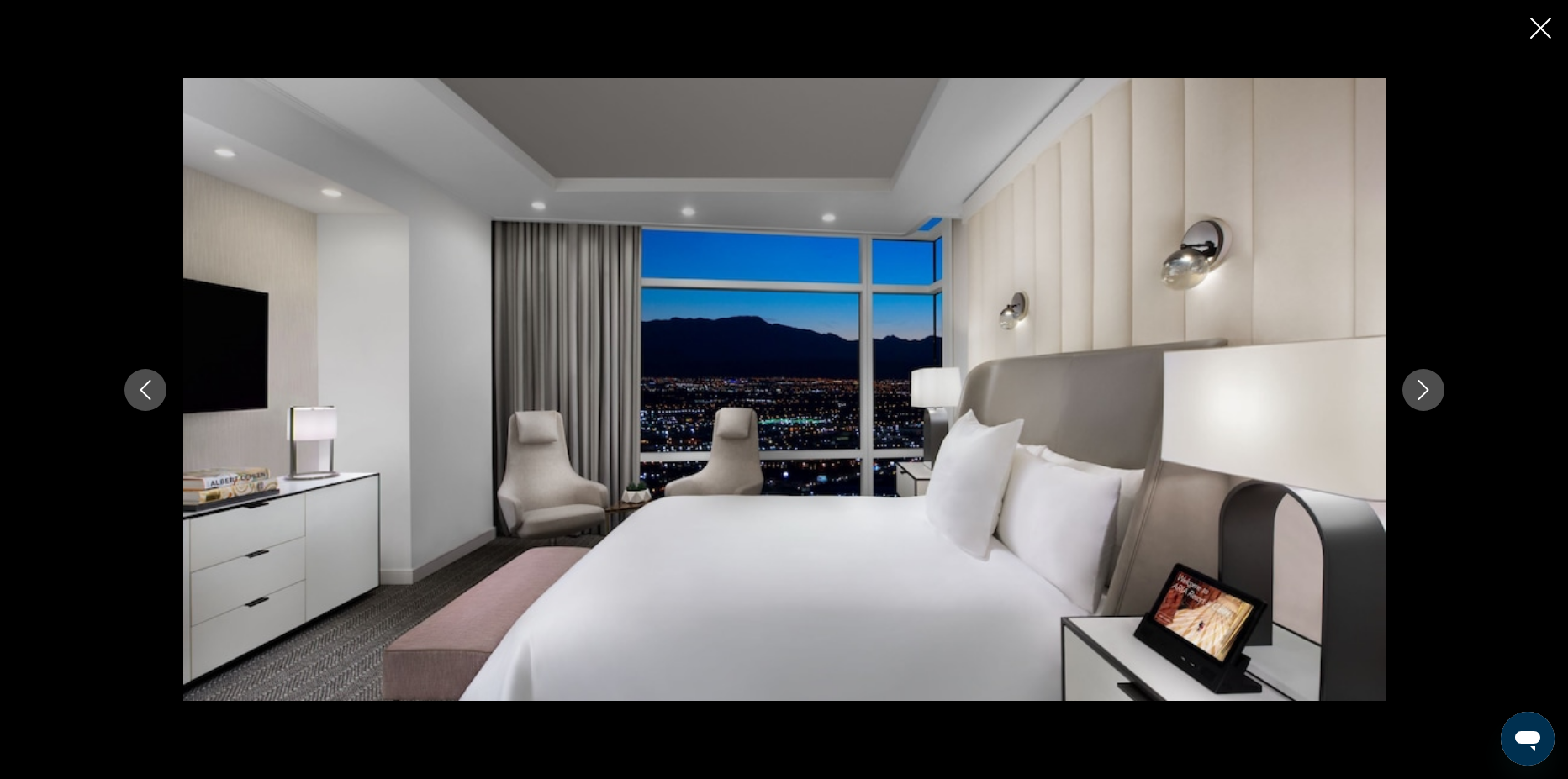
click at [1427, 395] on icon "Next image" at bounding box center [1423, 390] width 20 height 20
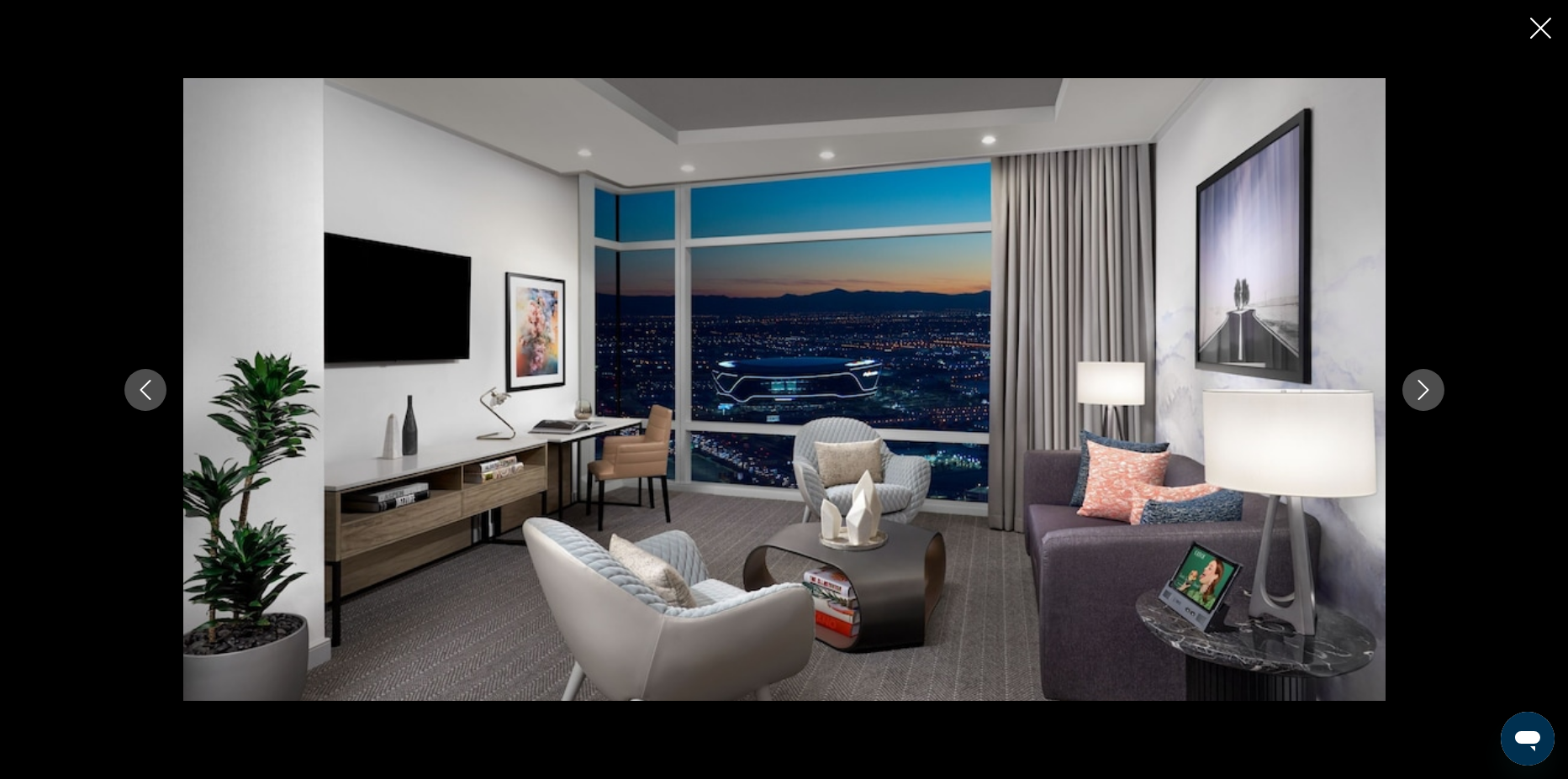
click at [1427, 395] on icon "Next image" at bounding box center [1423, 390] width 20 height 20
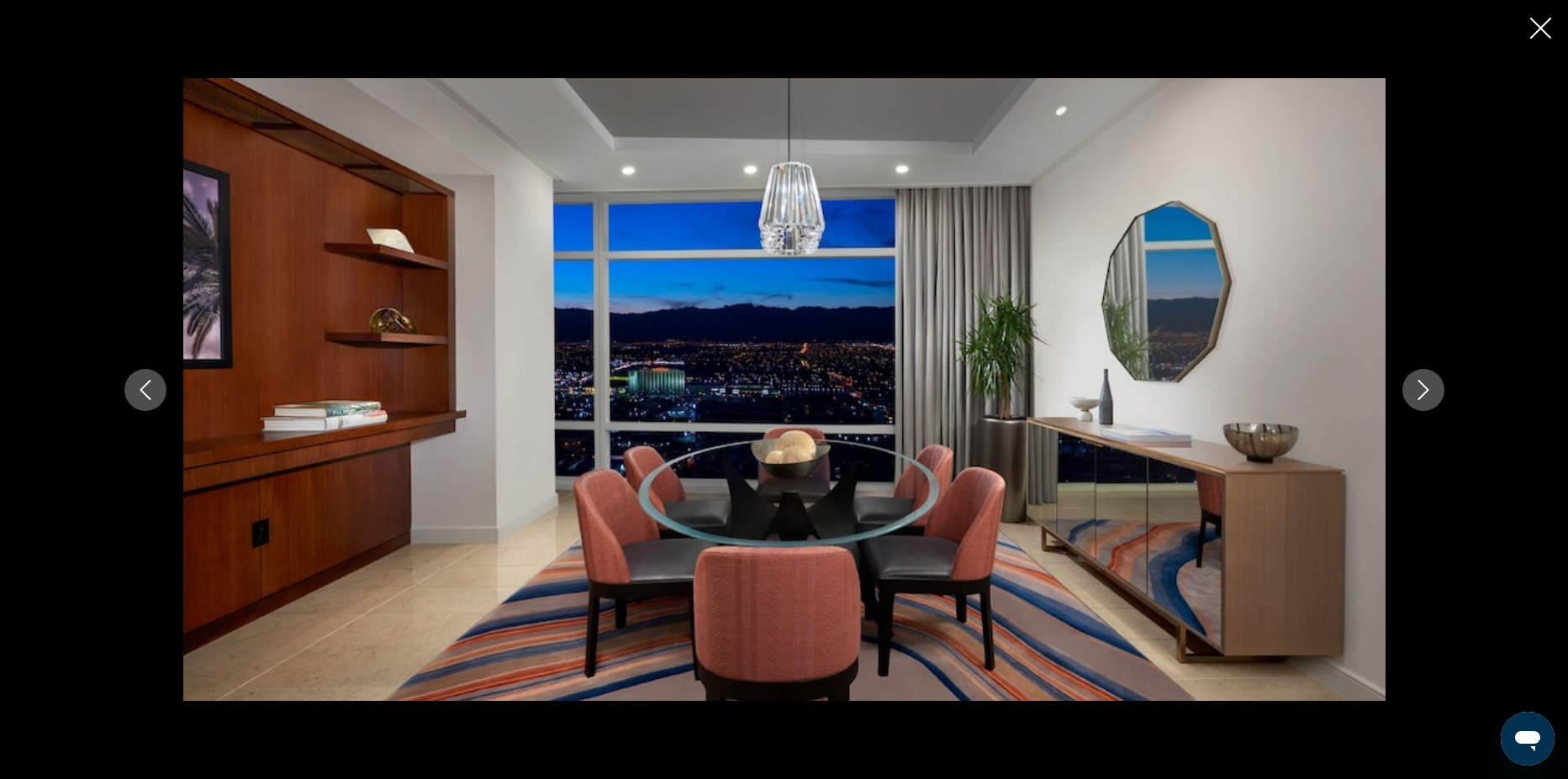
click at [1427, 395] on icon "Next image" at bounding box center [1423, 390] width 20 height 20
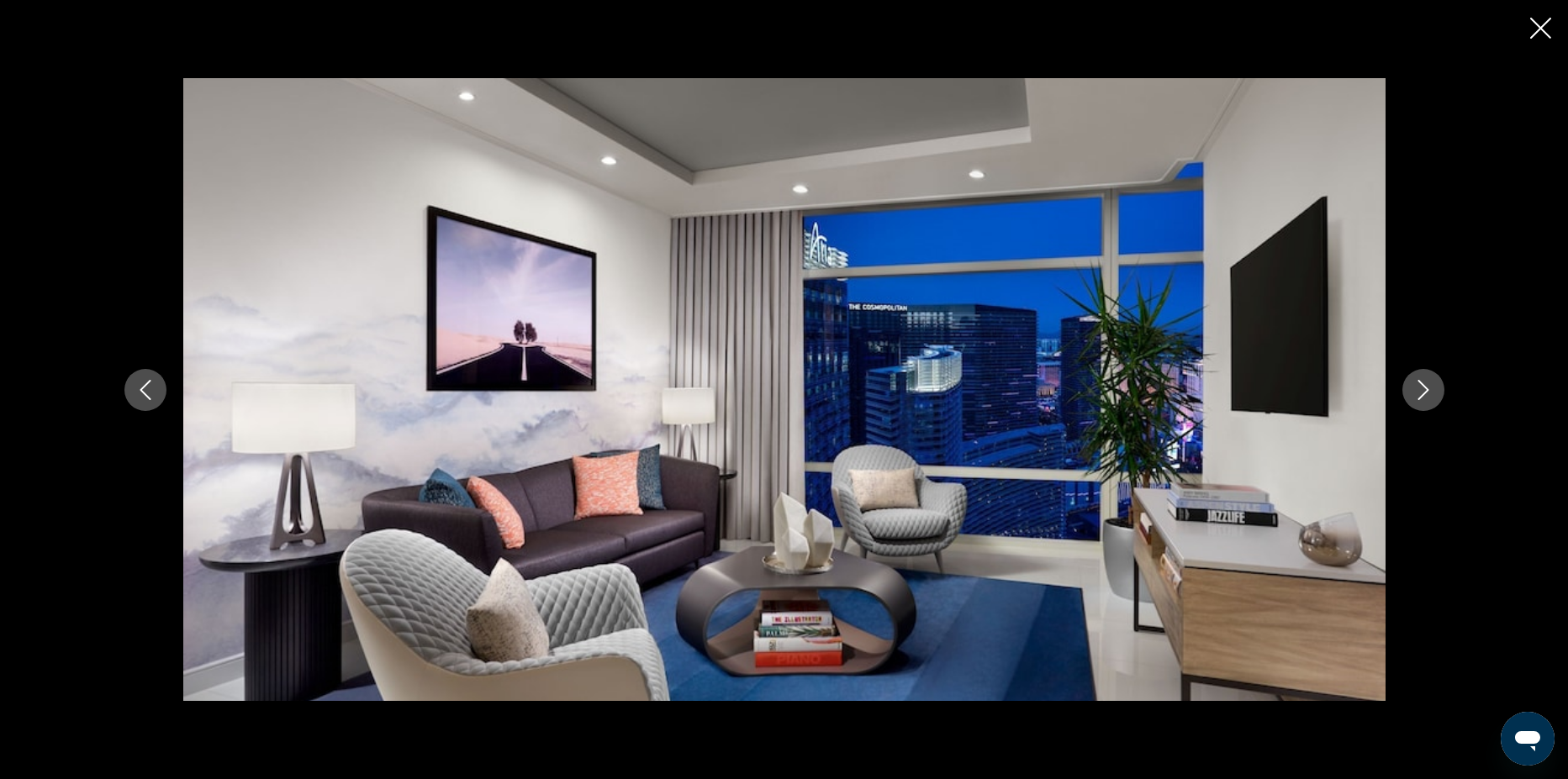
click at [1427, 395] on icon "Next image" at bounding box center [1423, 390] width 20 height 20
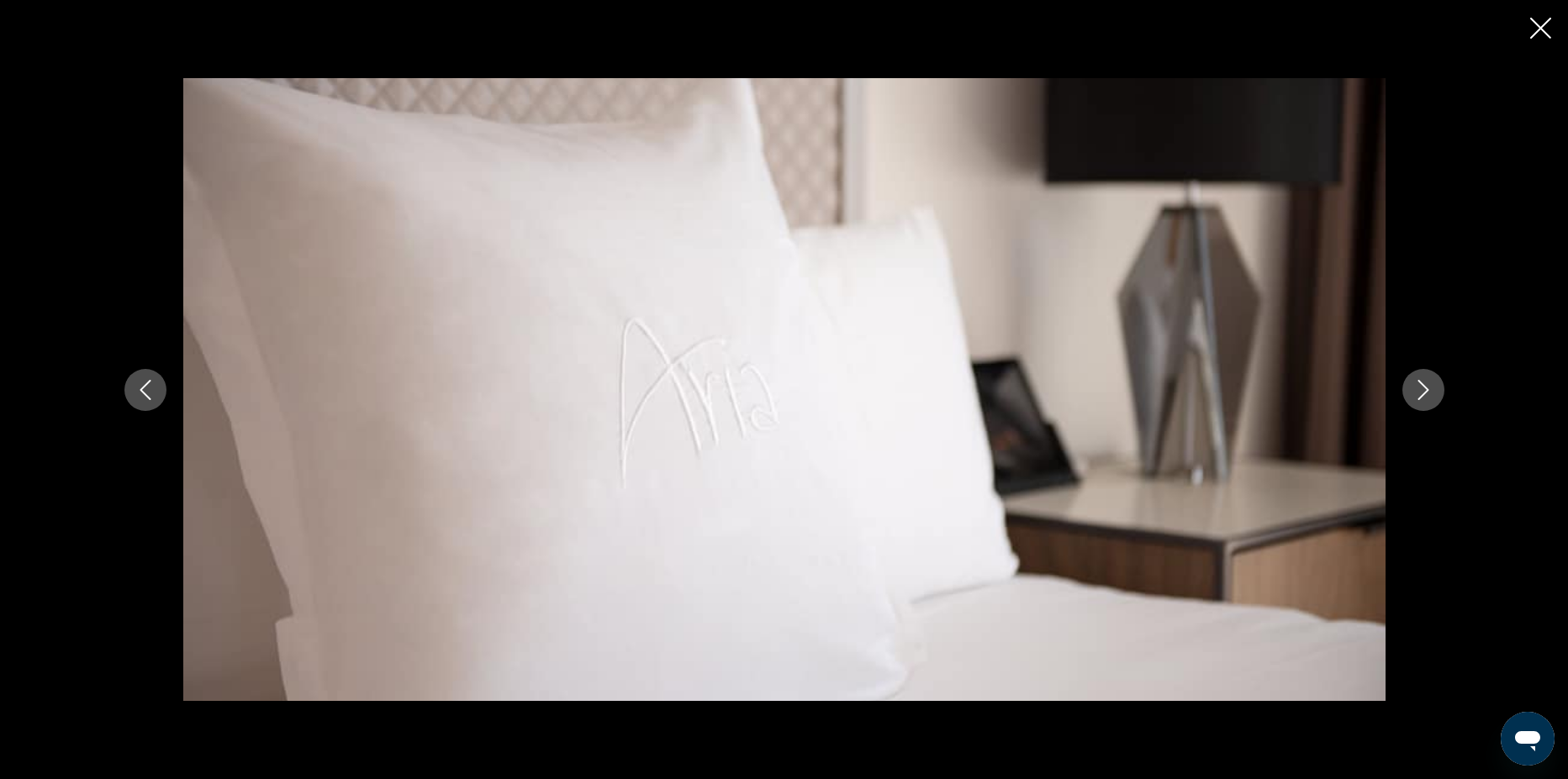
click at [1427, 395] on icon "Next image" at bounding box center [1423, 390] width 20 height 20
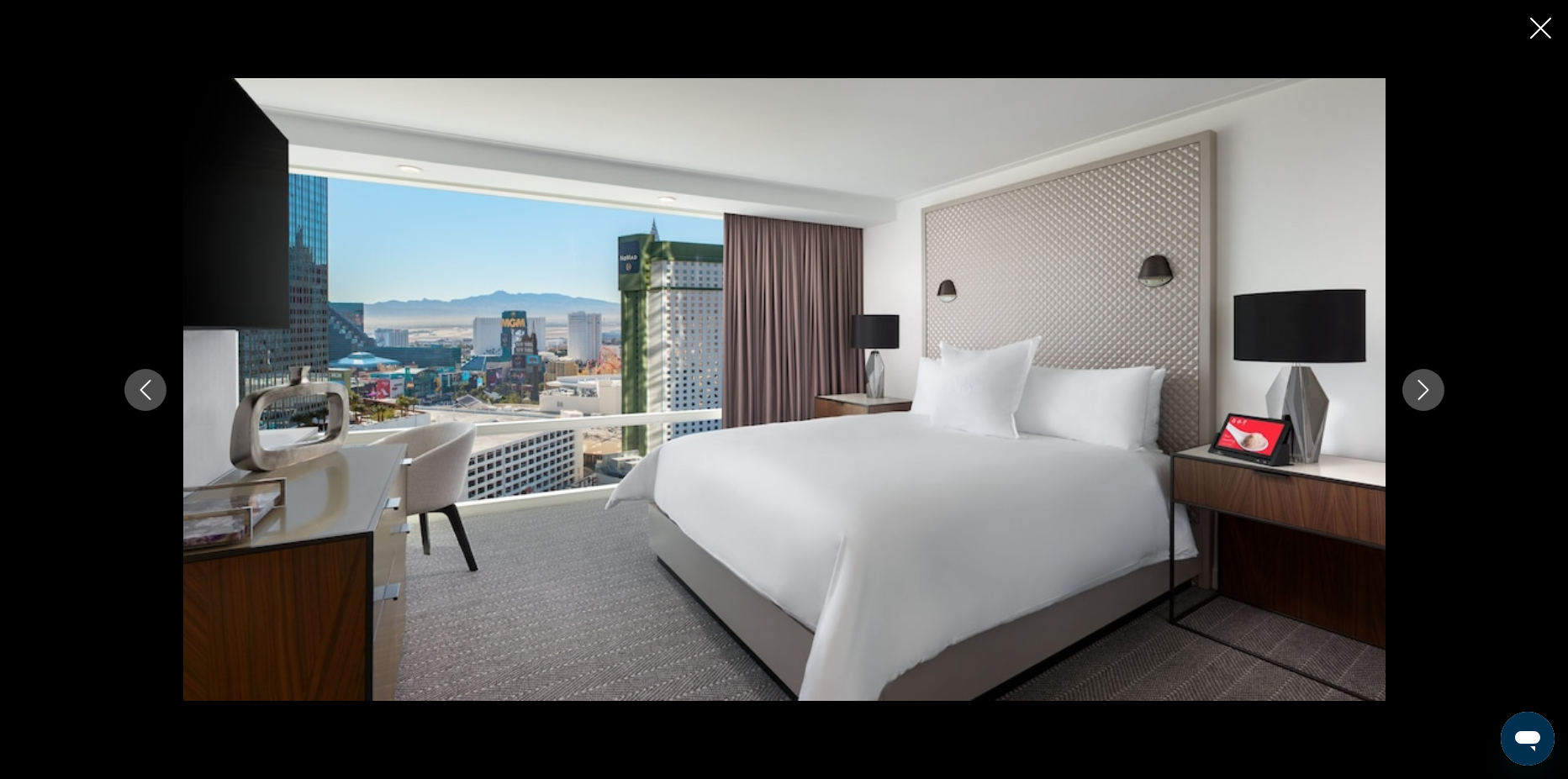
click at [1427, 395] on icon "Next image" at bounding box center [1423, 390] width 20 height 20
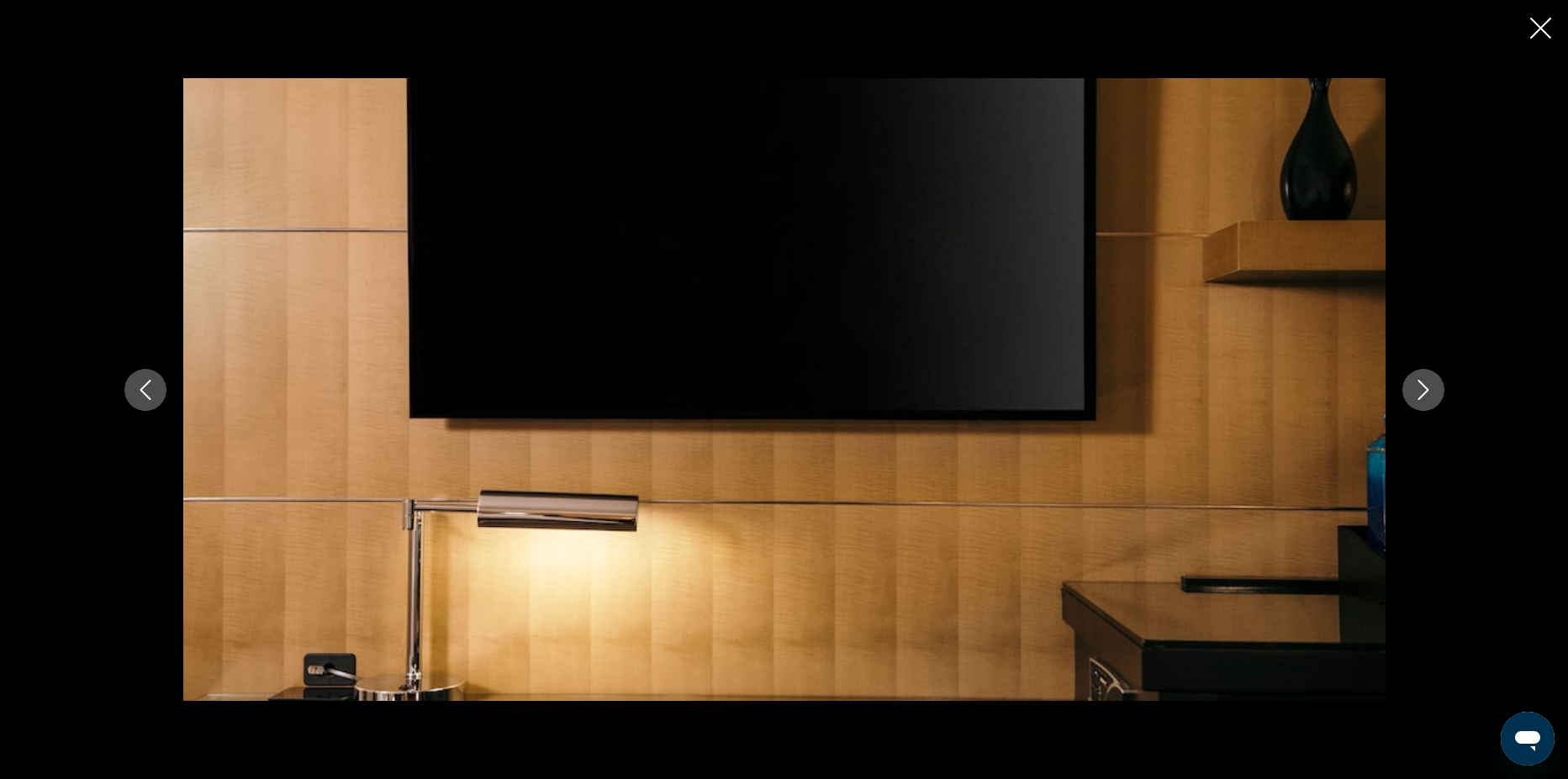
click at [1427, 395] on icon "Next image" at bounding box center [1423, 390] width 20 height 20
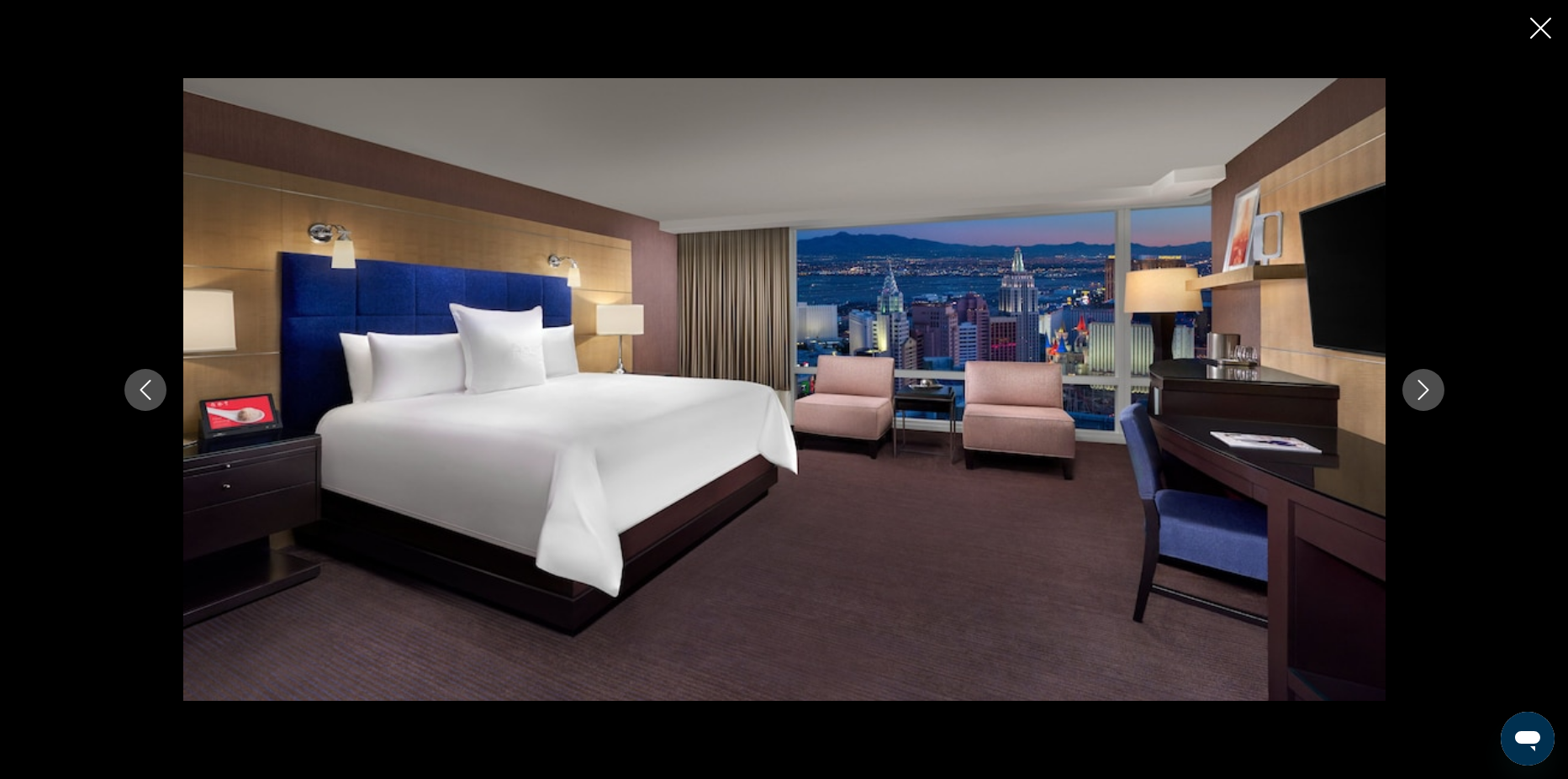
click at [1427, 395] on icon "Next image" at bounding box center [1423, 390] width 20 height 20
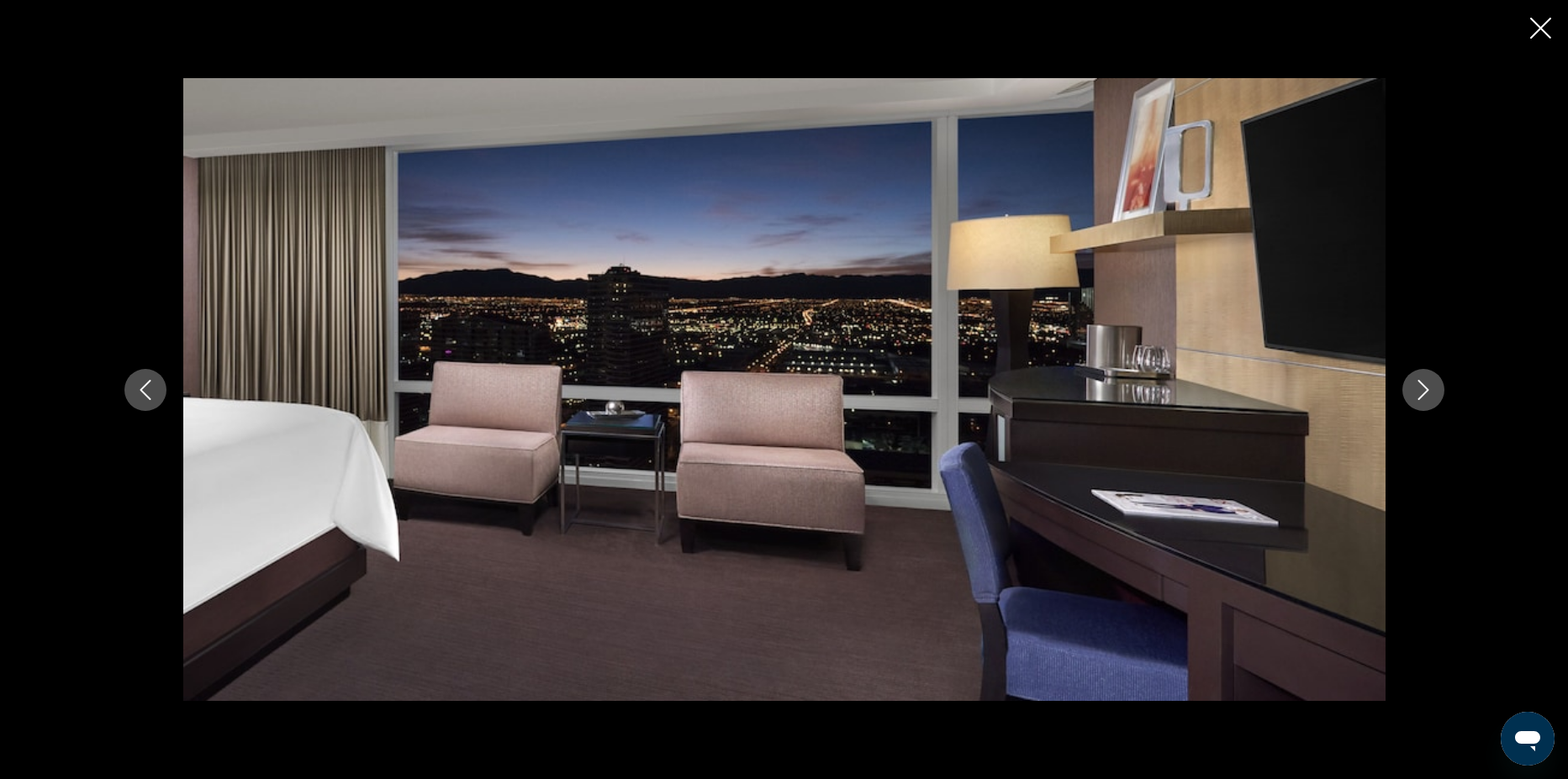
click at [1427, 395] on icon "Next image" at bounding box center [1423, 390] width 20 height 20
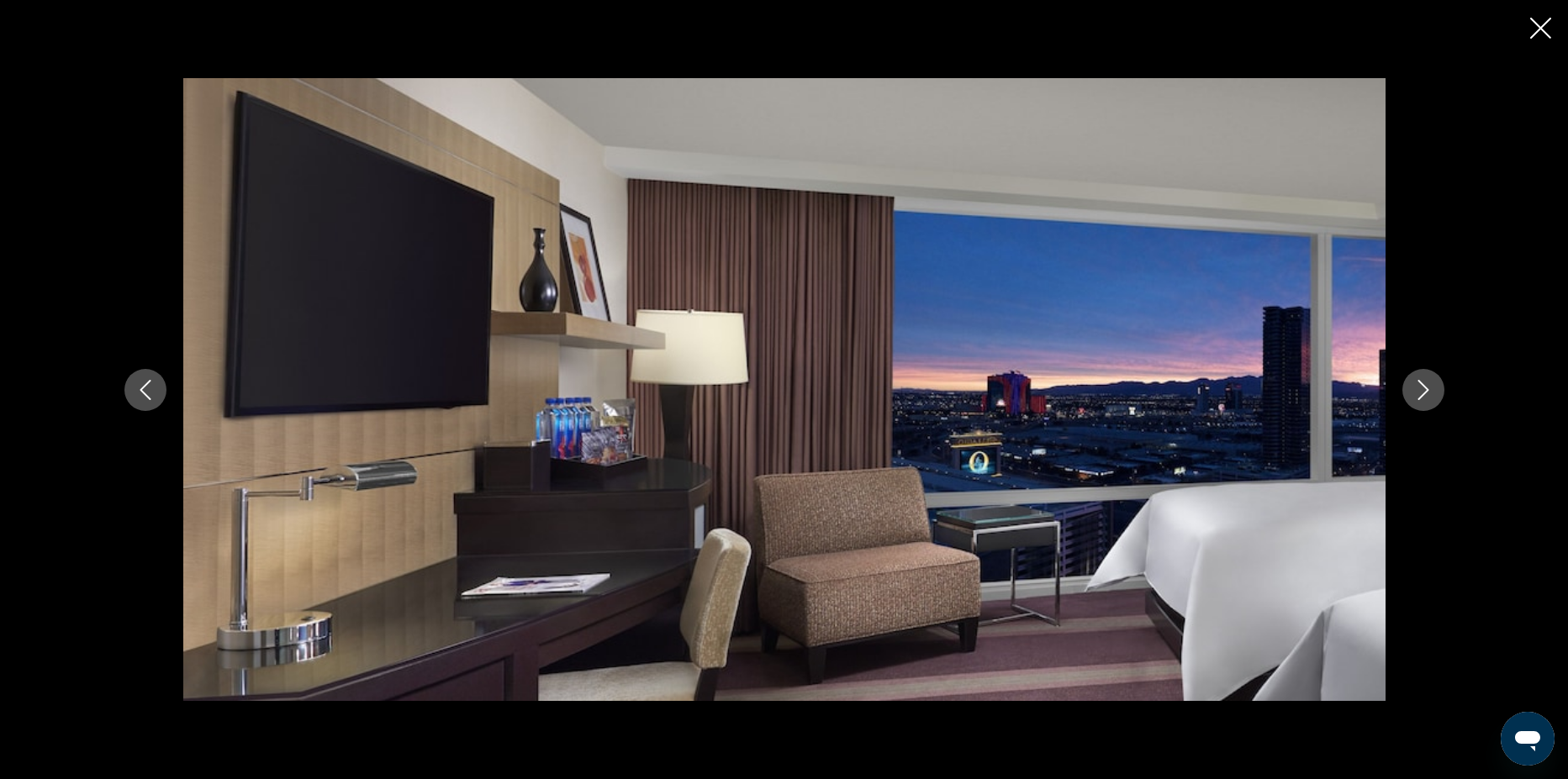
click at [1427, 395] on icon "Next image" at bounding box center [1423, 390] width 20 height 20
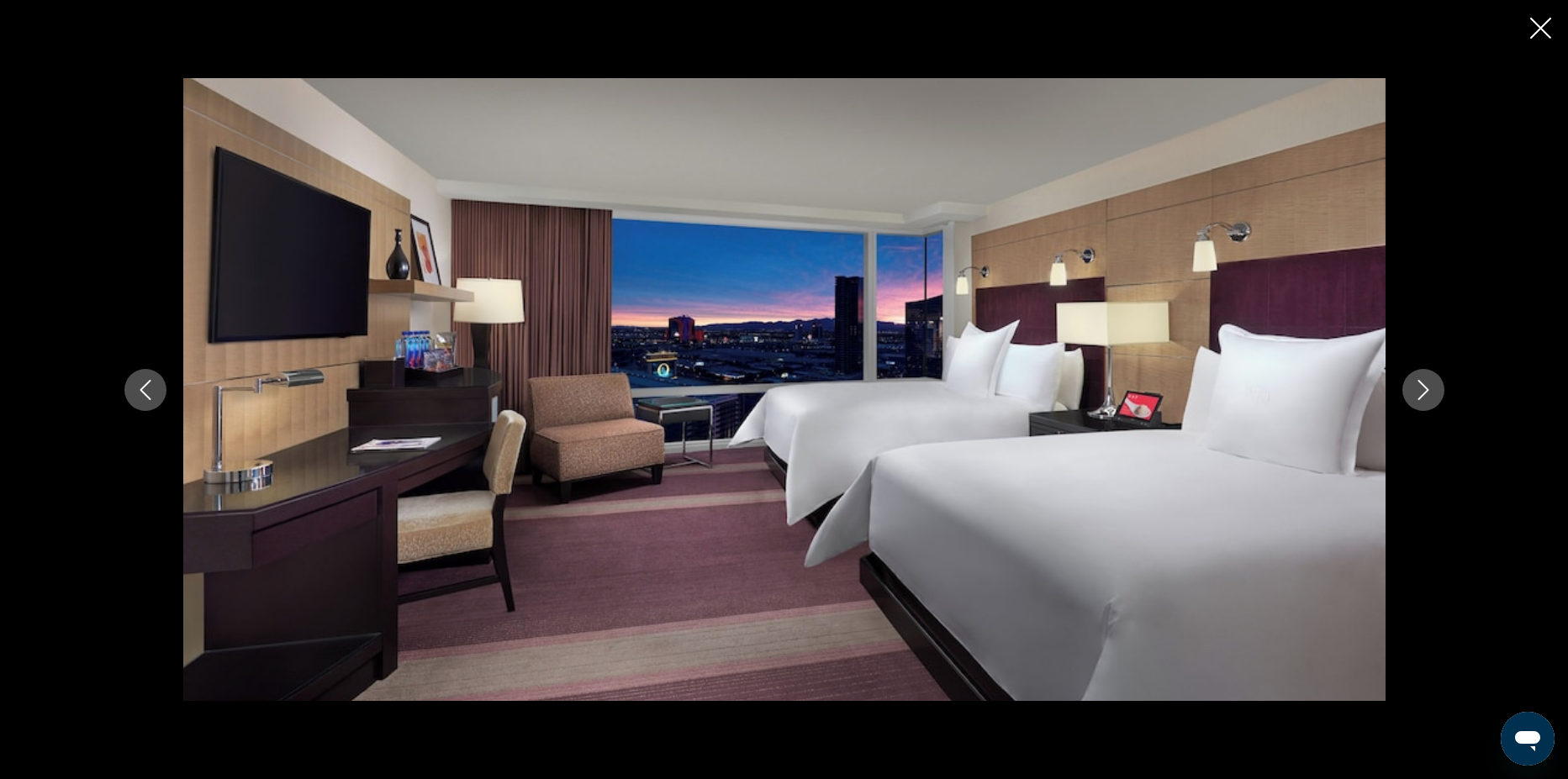
click at [1427, 395] on icon "Next image" at bounding box center [1423, 390] width 20 height 20
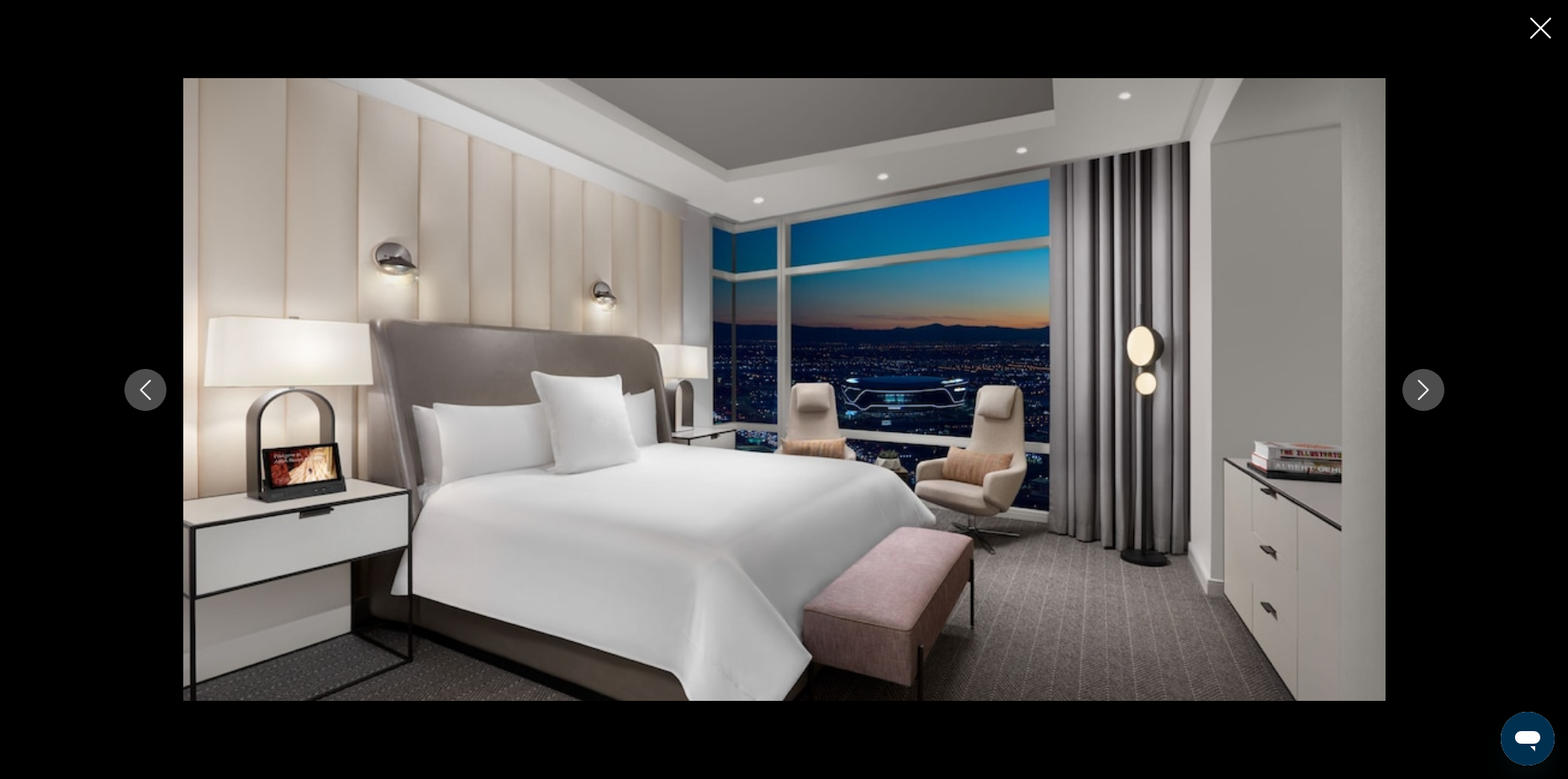
click at [1427, 395] on icon "Next image" at bounding box center [1423, 390] width 20 height 20
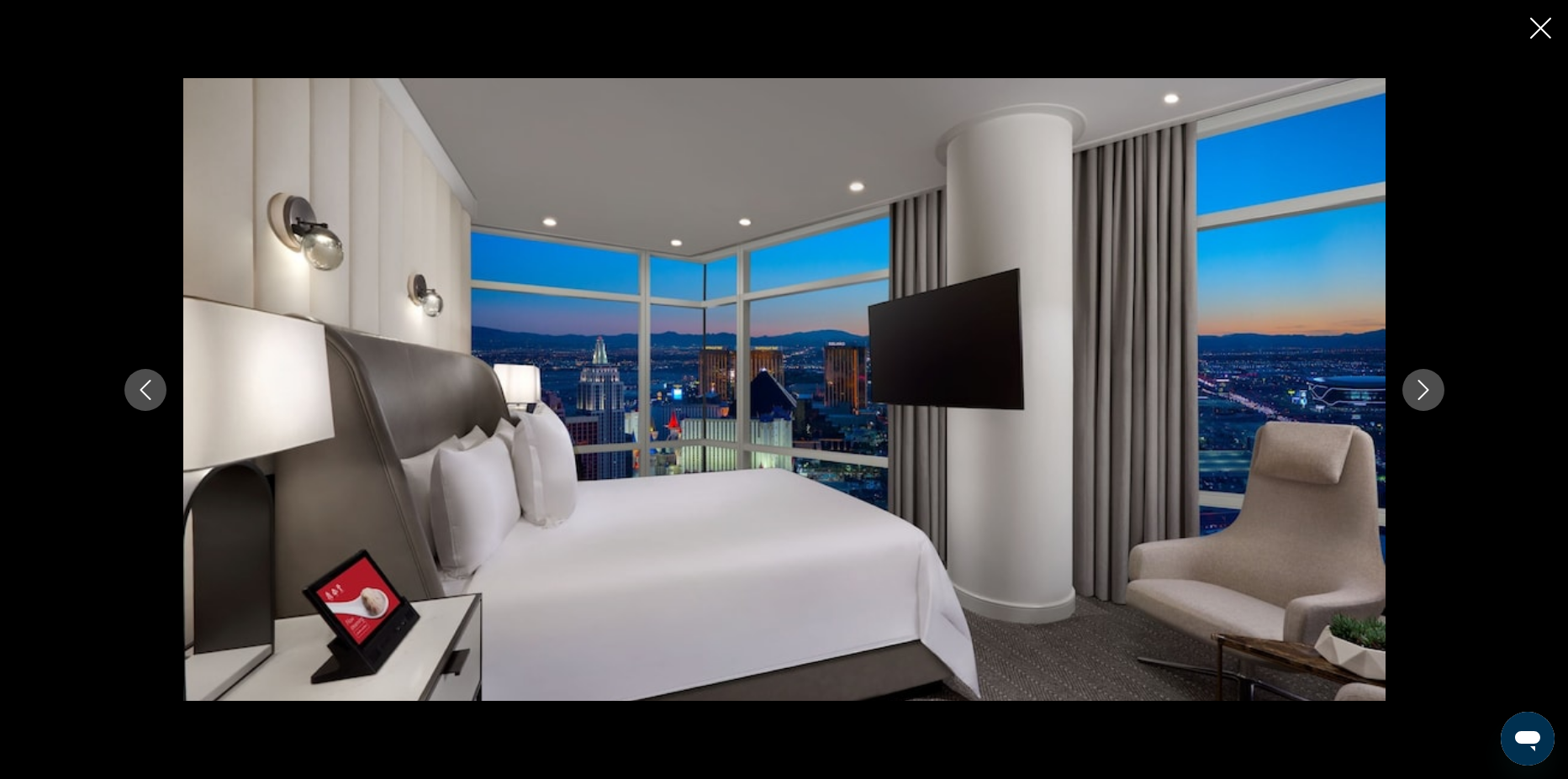
click at [1427, 395] on icon "Next image" at bounding box center [1423, 390] width 20 height 20
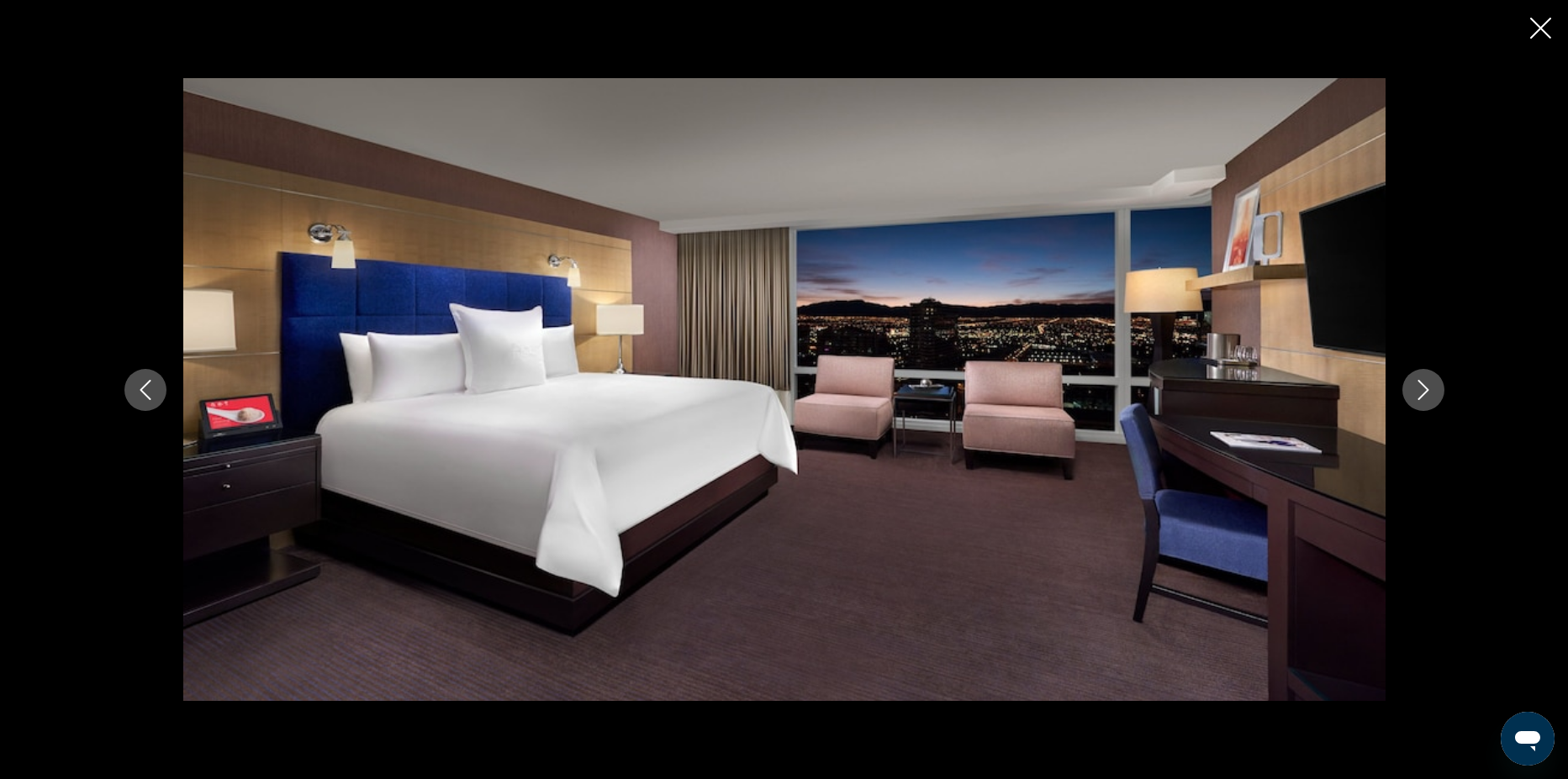
click at [1427, 395] on icon "Next image" at bounding box center [1423, 390] width 20 height 20
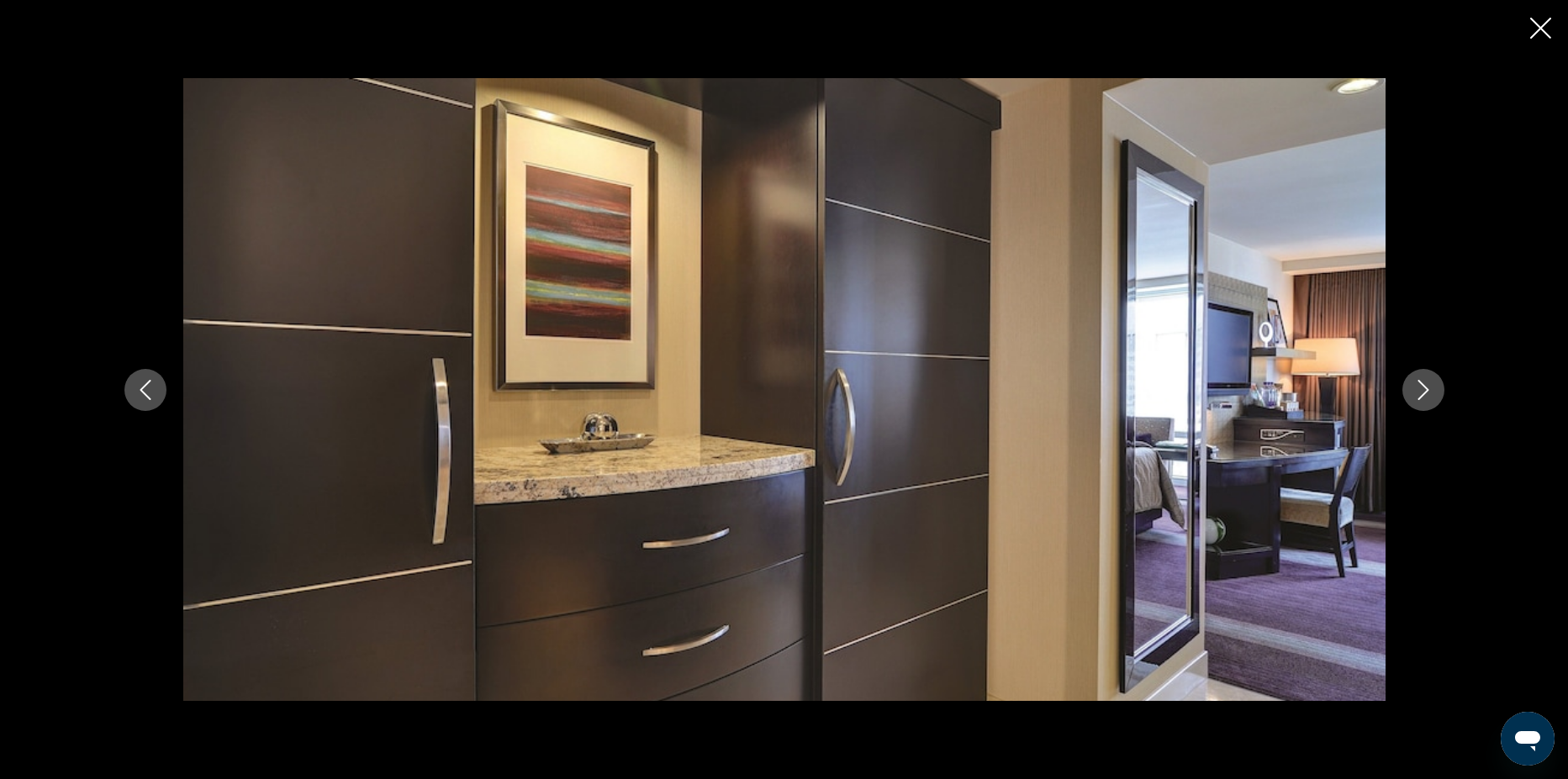
click at [1427, 395] on icon "Next image" at bounding box center [1423, 390] width 20 height 20
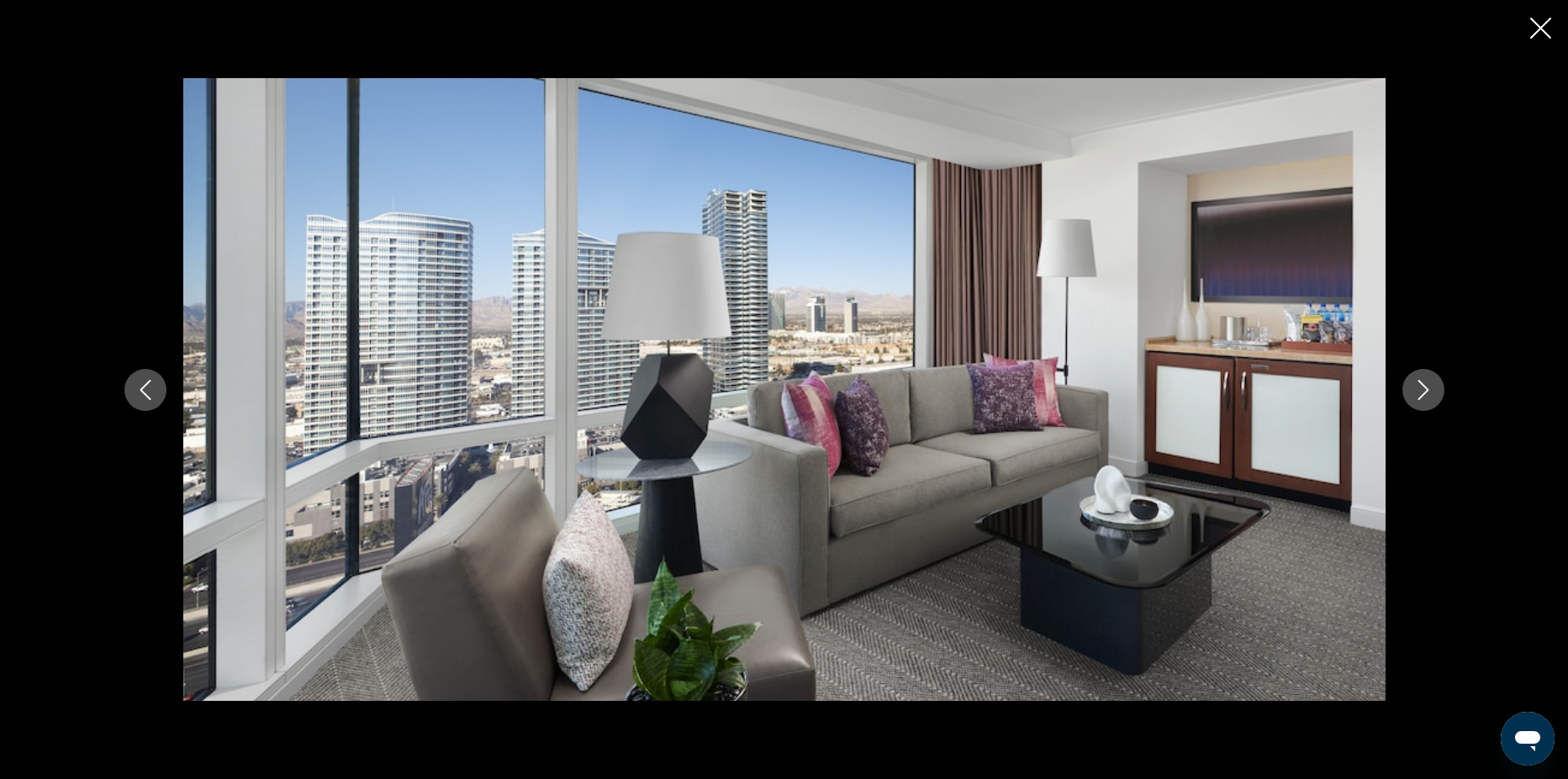
click at [1427, 395] on icon "Next image" at bounding box center [1423, 390] width 20 height 20
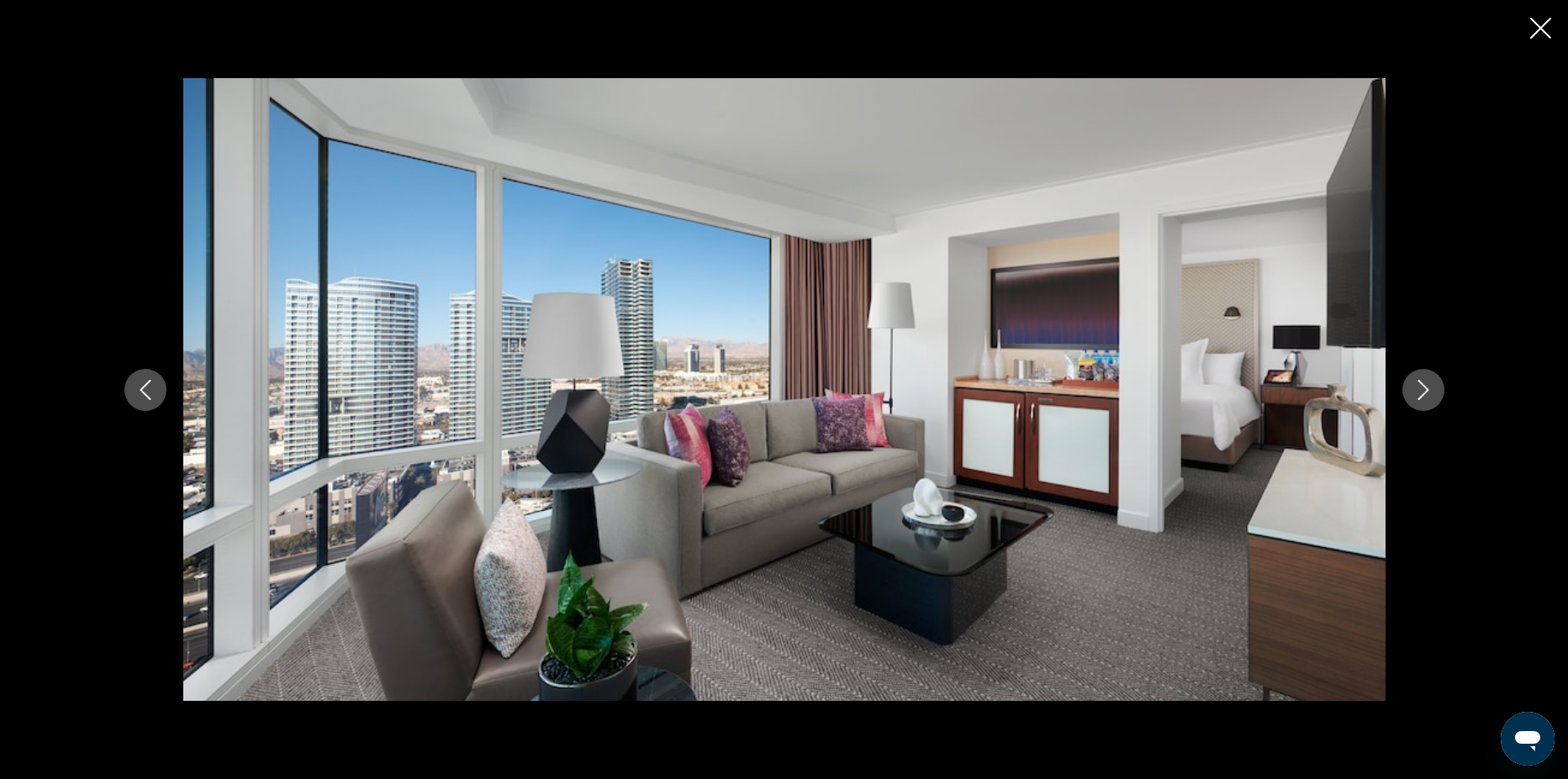
click at [1427, 395] on icon "Next image" at bounding box center [1423, 390] width 20 height 20
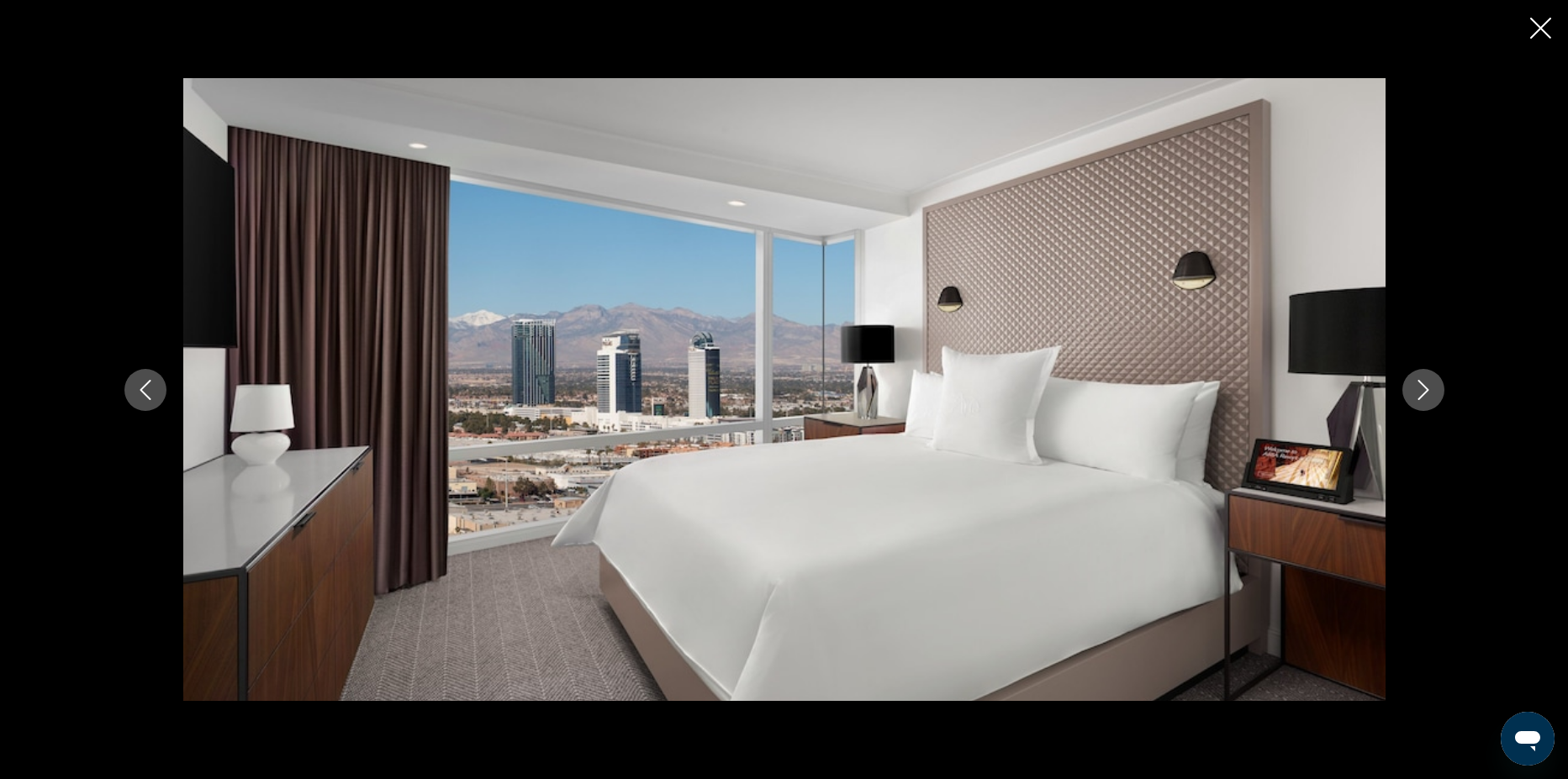
click at [1427, 395] on icon "Next image" at bounding box center [1423, 390] width 20 height 20
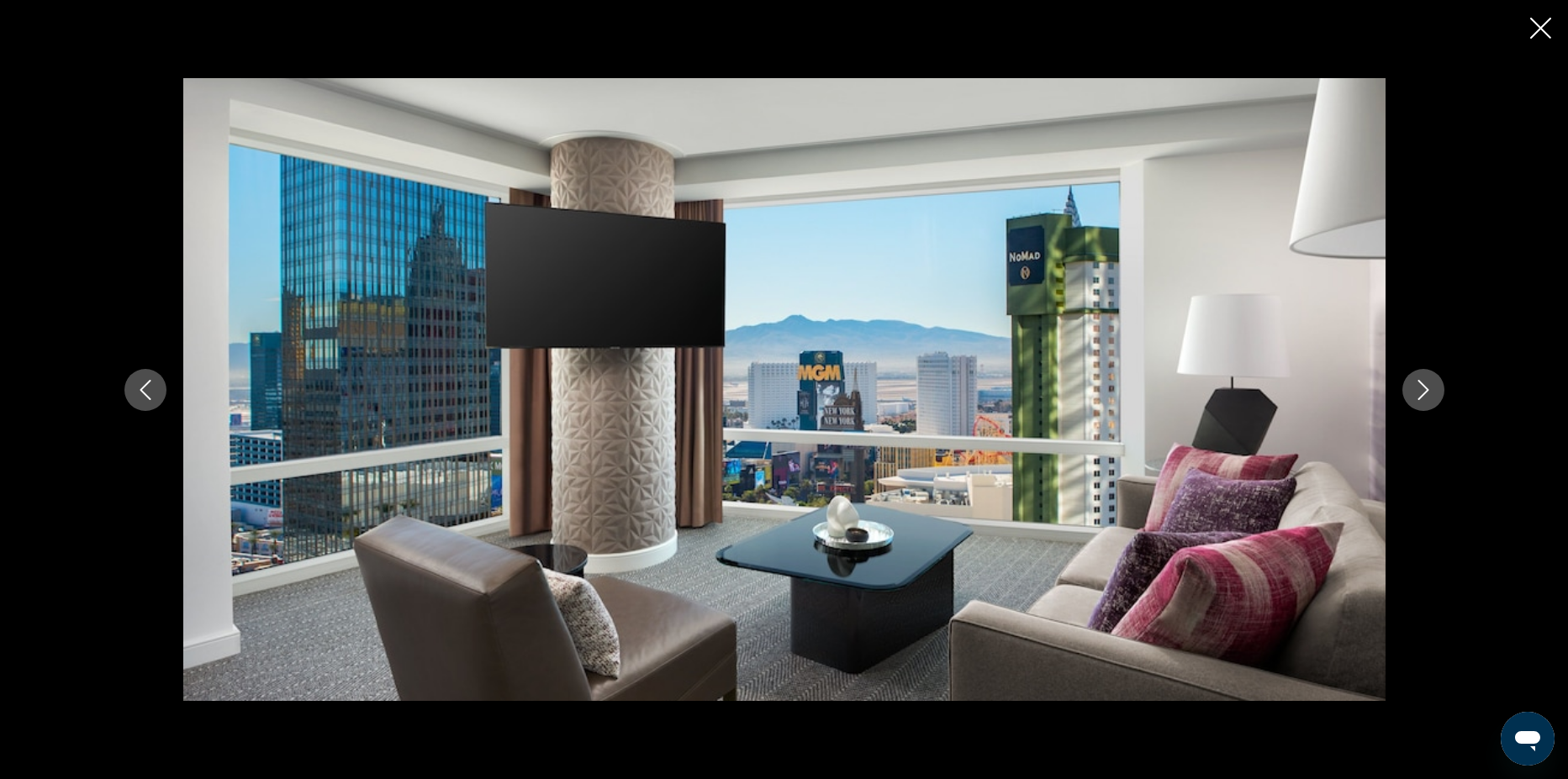
click at [1427, 395] on icon "Next image" at bounding box center [1423, 390] width 20 height 20
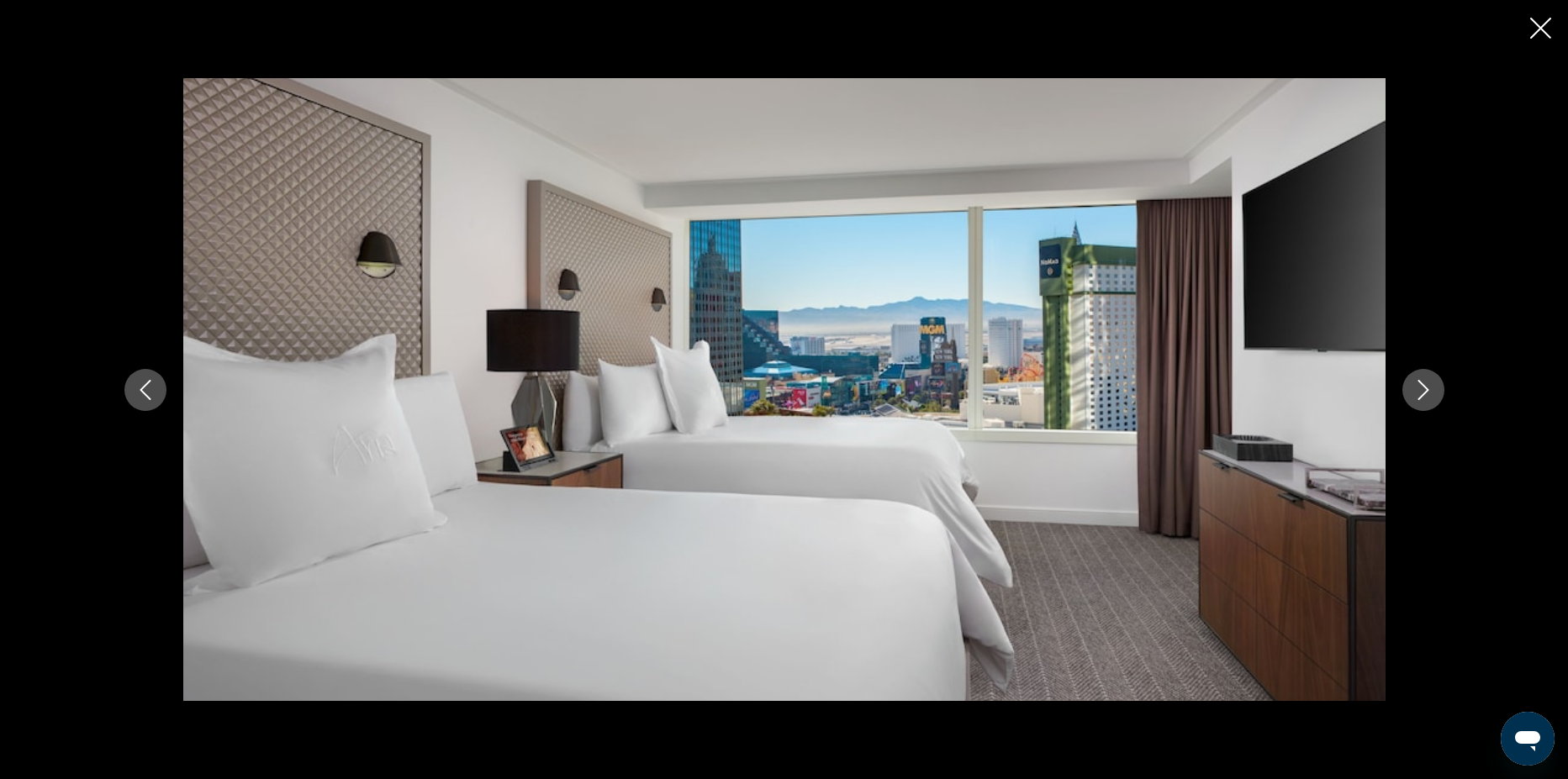
click at [1427, 395] on icon "Next image" at bounding box center [1423, 390] width 20 height 20
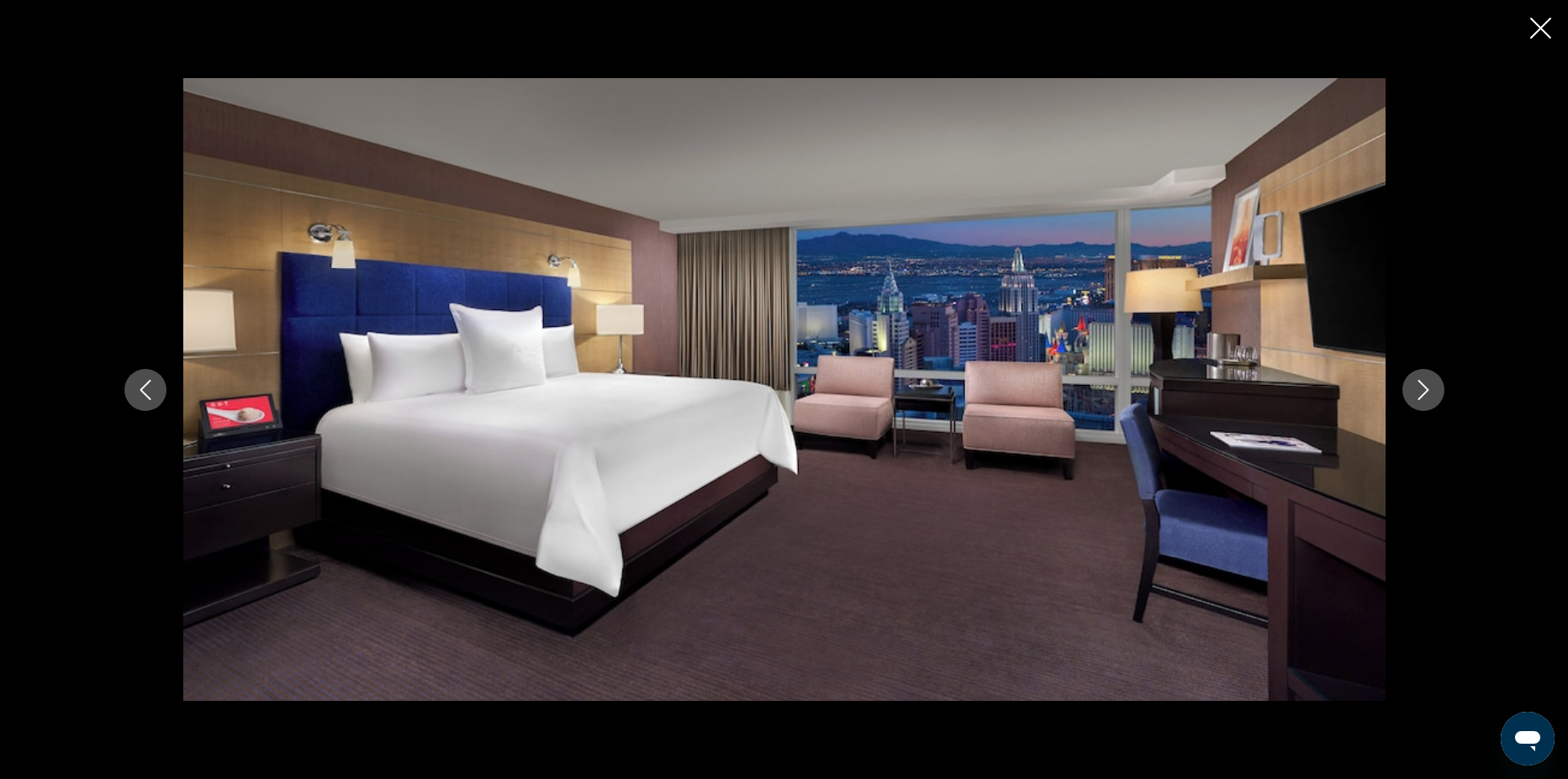
click at [1427, 395] on icon "Next image" at bounding box center [1423, 390] width 20 height 20
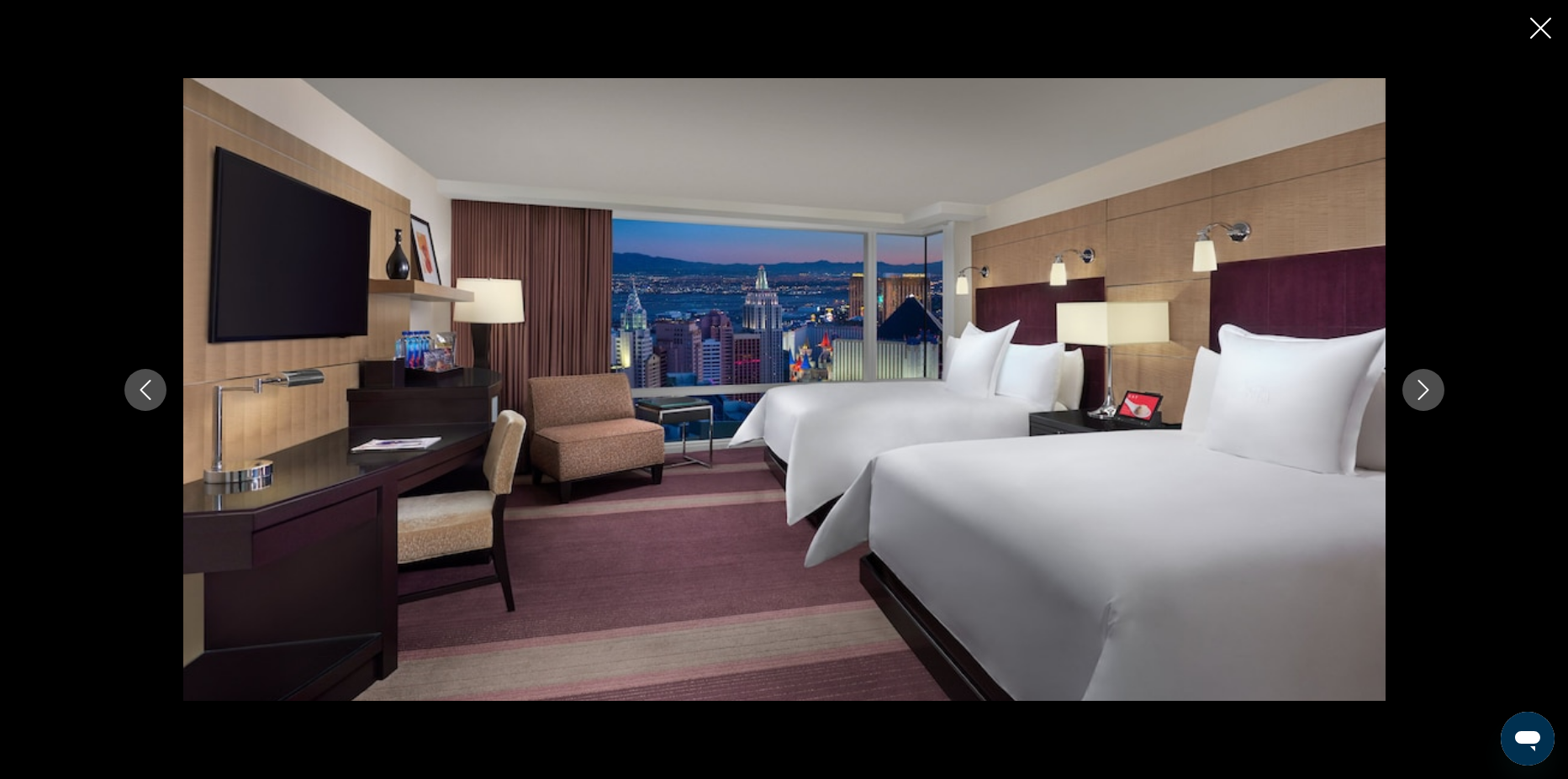
click at [1427, 395] on icon "Next image" at bounding box center [1423, 390] width 20 height 20
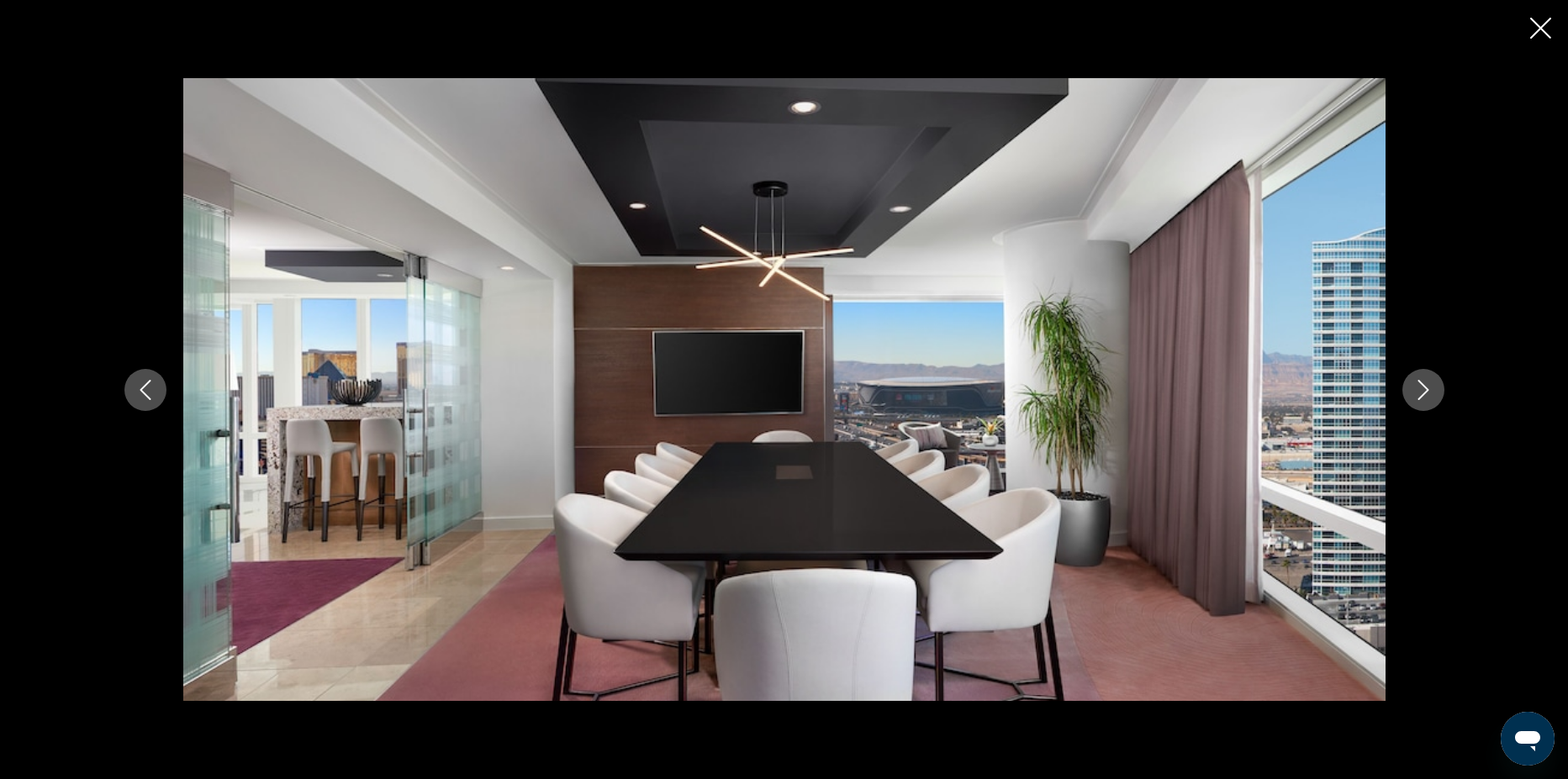
click at [1427, 395] on icon "Next image" at bounding box center [1423, 390] width 20 height 20
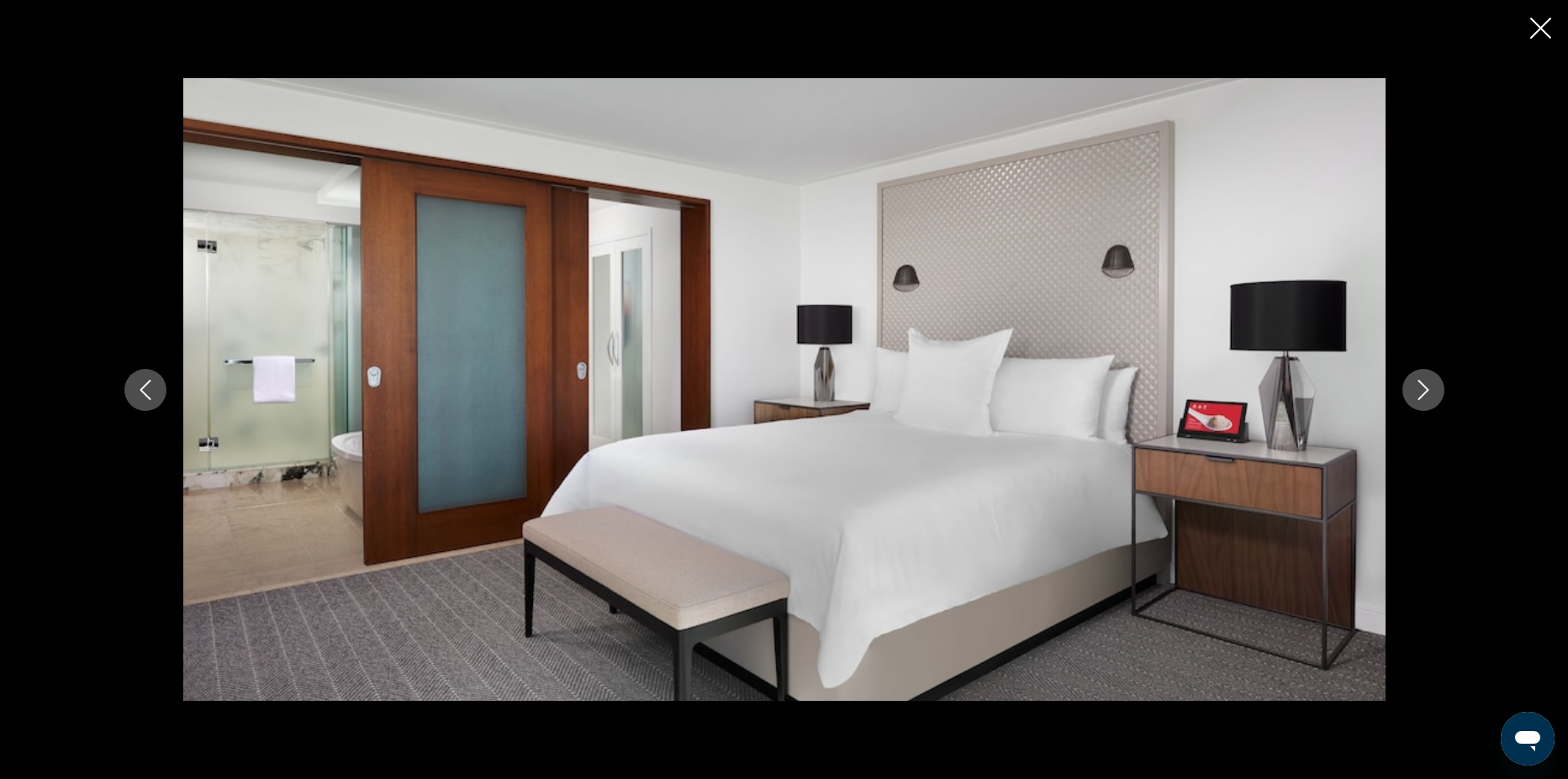
click at [1427, 395] on icon "Next image" at bounding box center [1423, 390] width 20 height 20
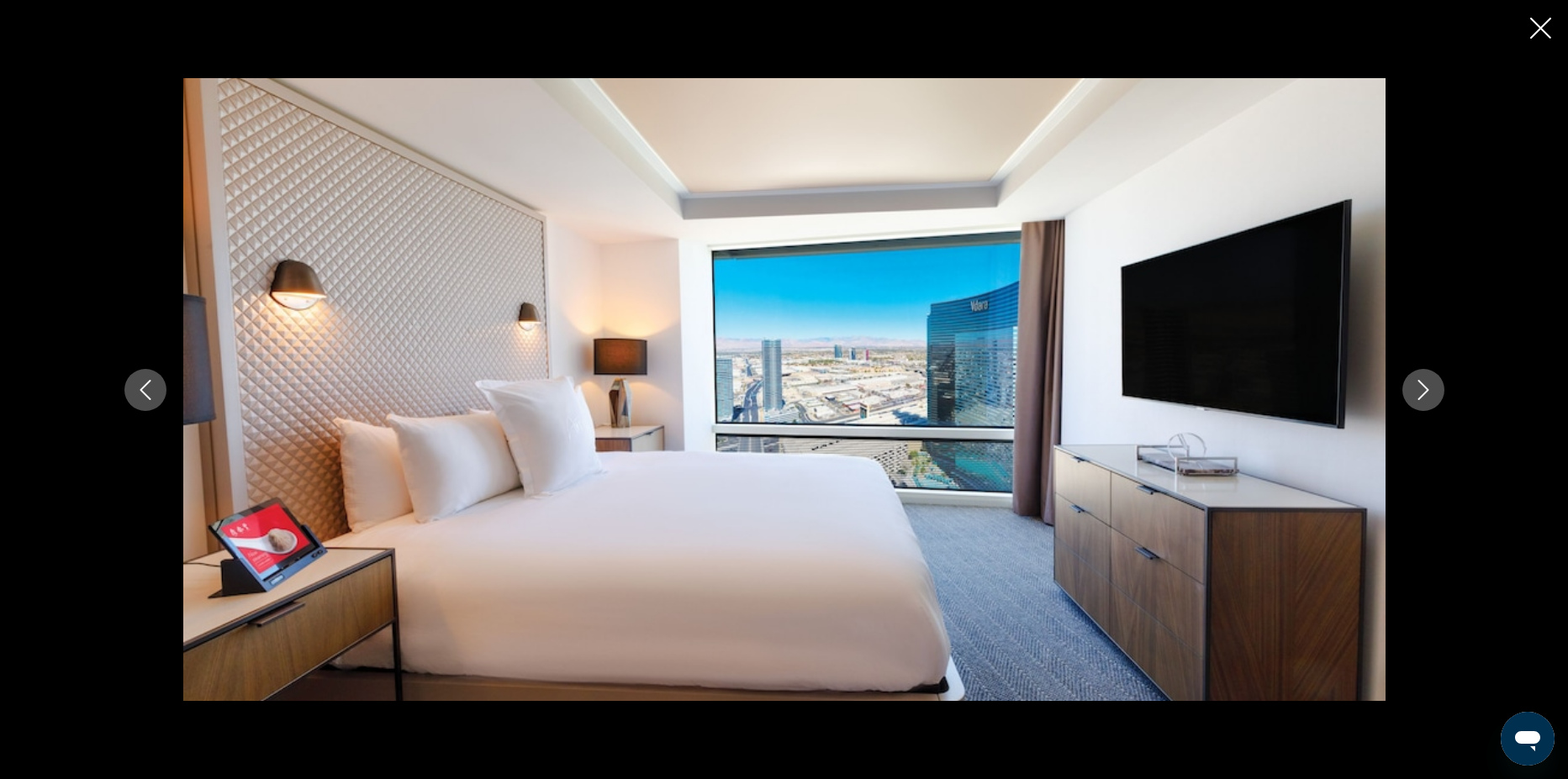
click at [1427, 395] on icon "Next image" at bounding box center [1423, 390] width 20 height 20
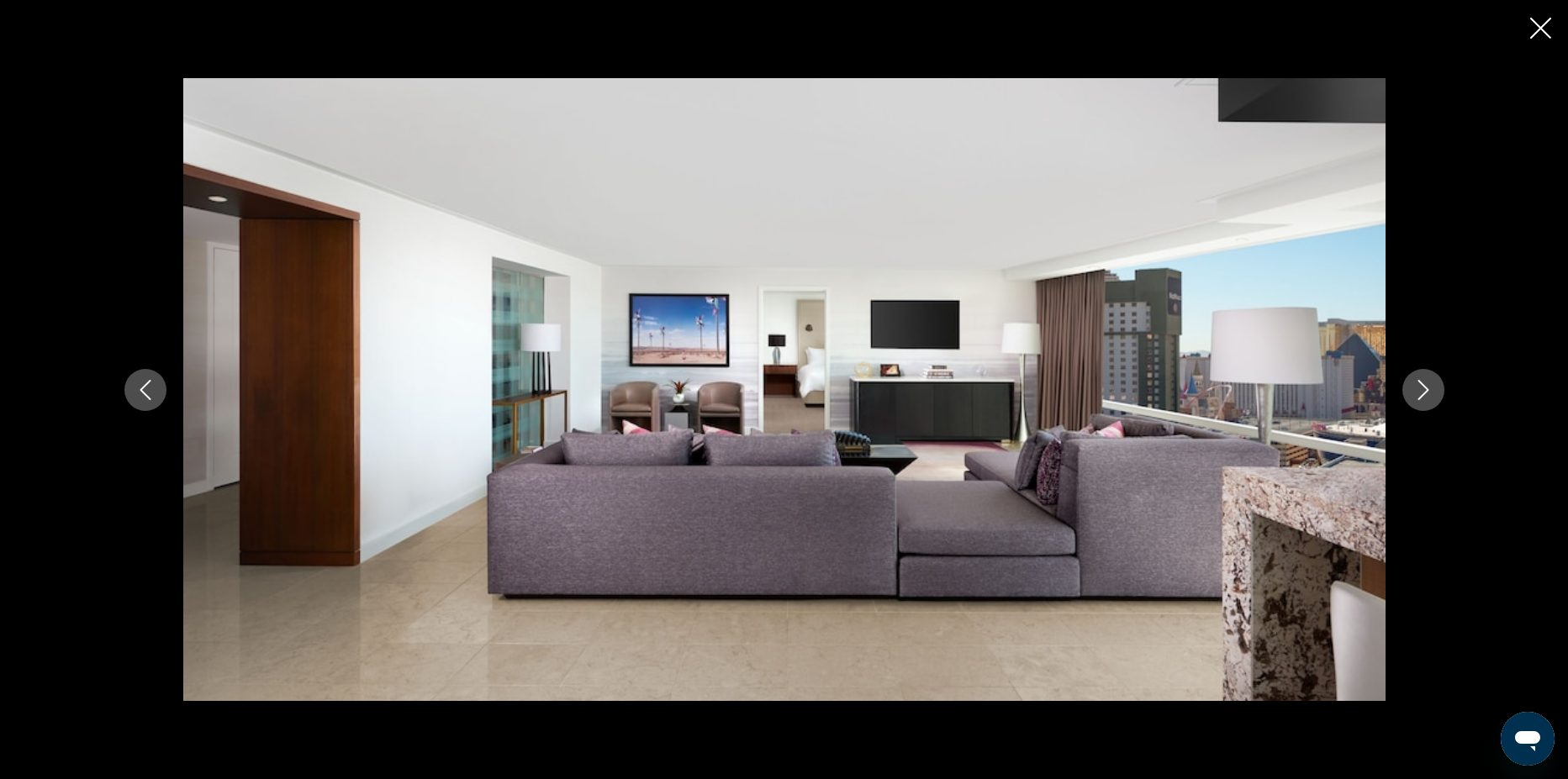
click at [1427, 395] on icon "Next image" at bounding box center [1423, 390] width 20 height 20
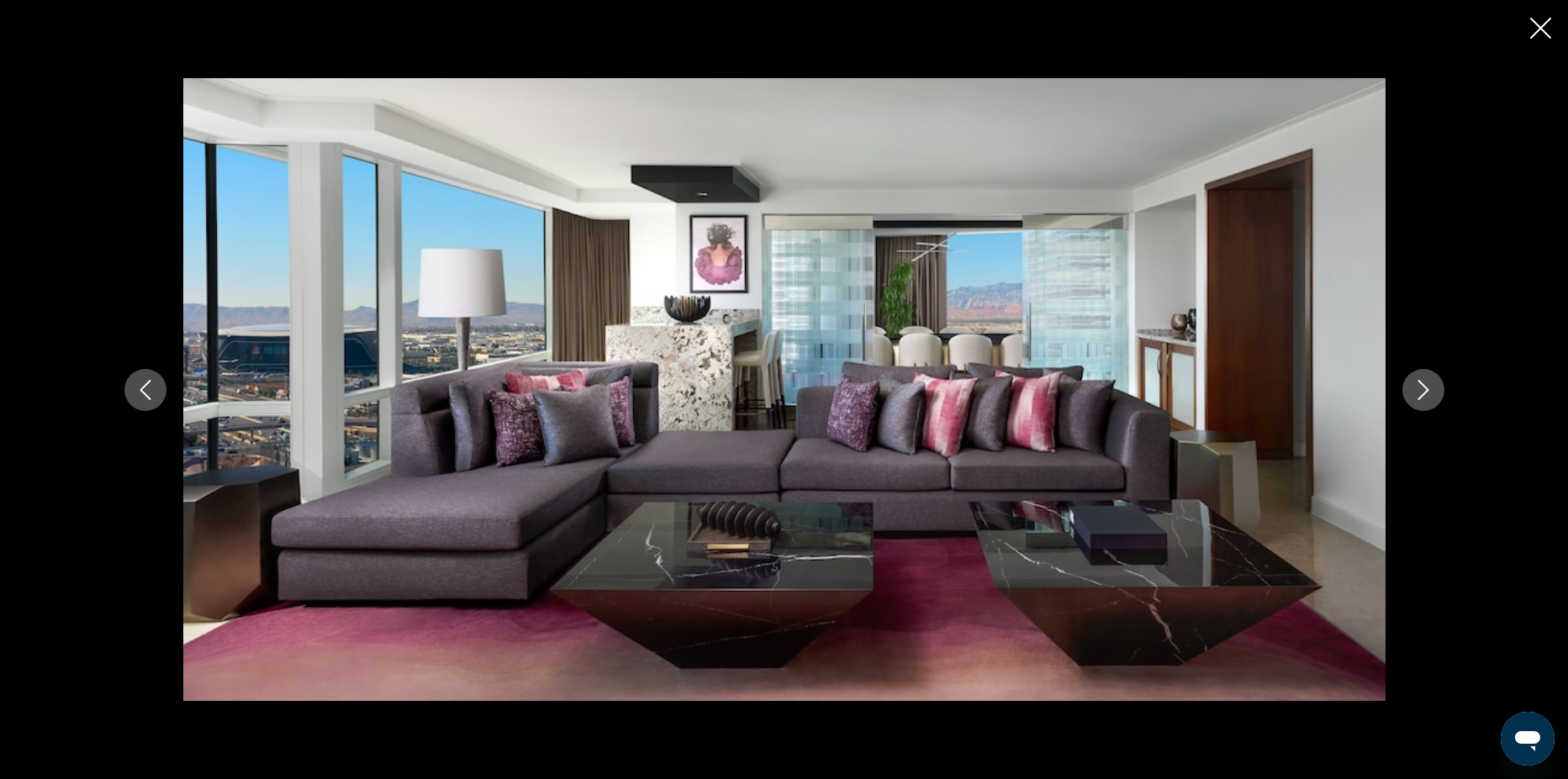
click at [1427, 395] on icon "Next image" at bounding box center [1423, 390] width 20 height 20
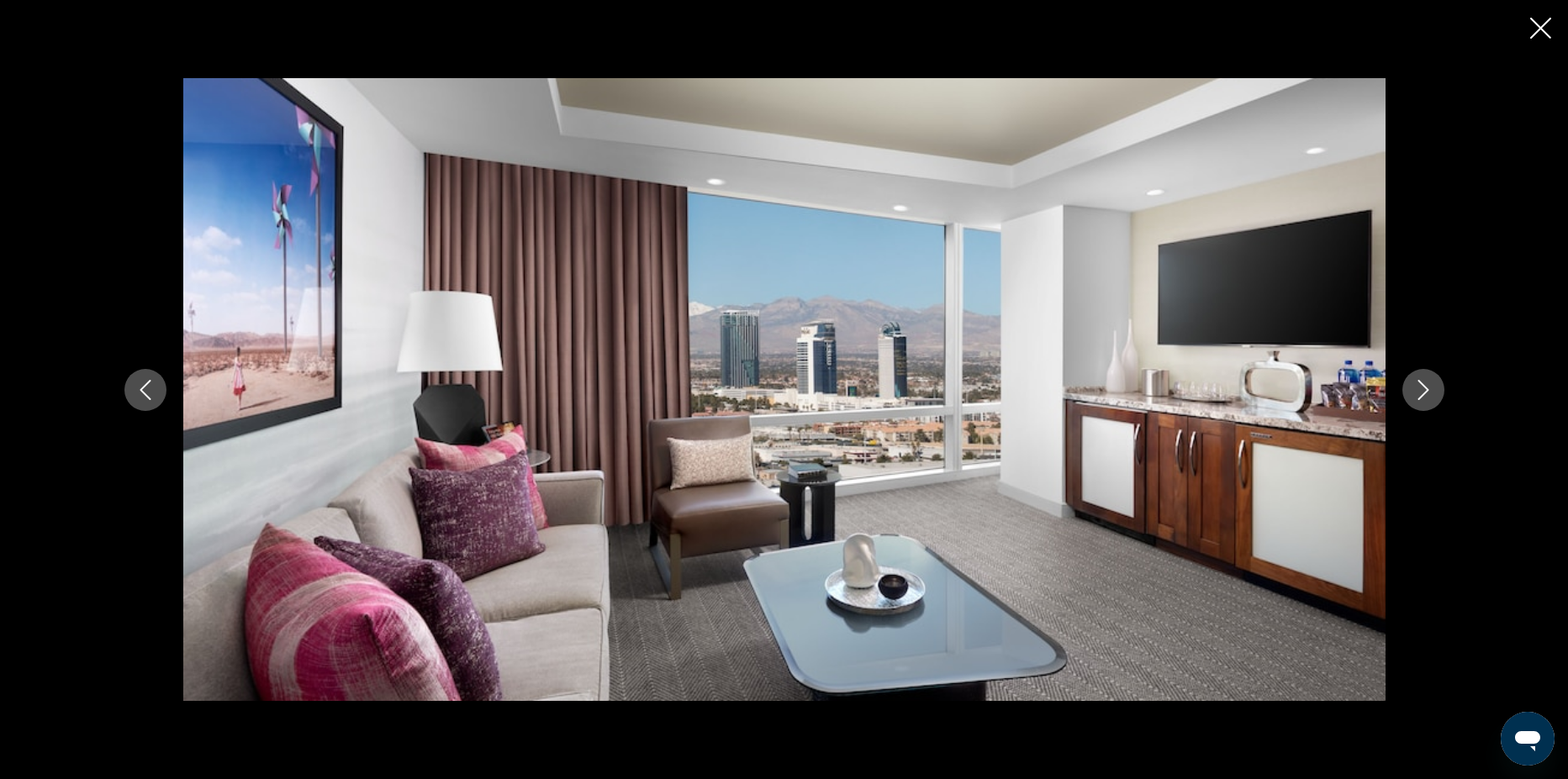
click at [1427, 395] on icon "Next image" at bounding box center [1423, 390] width 20 height 20
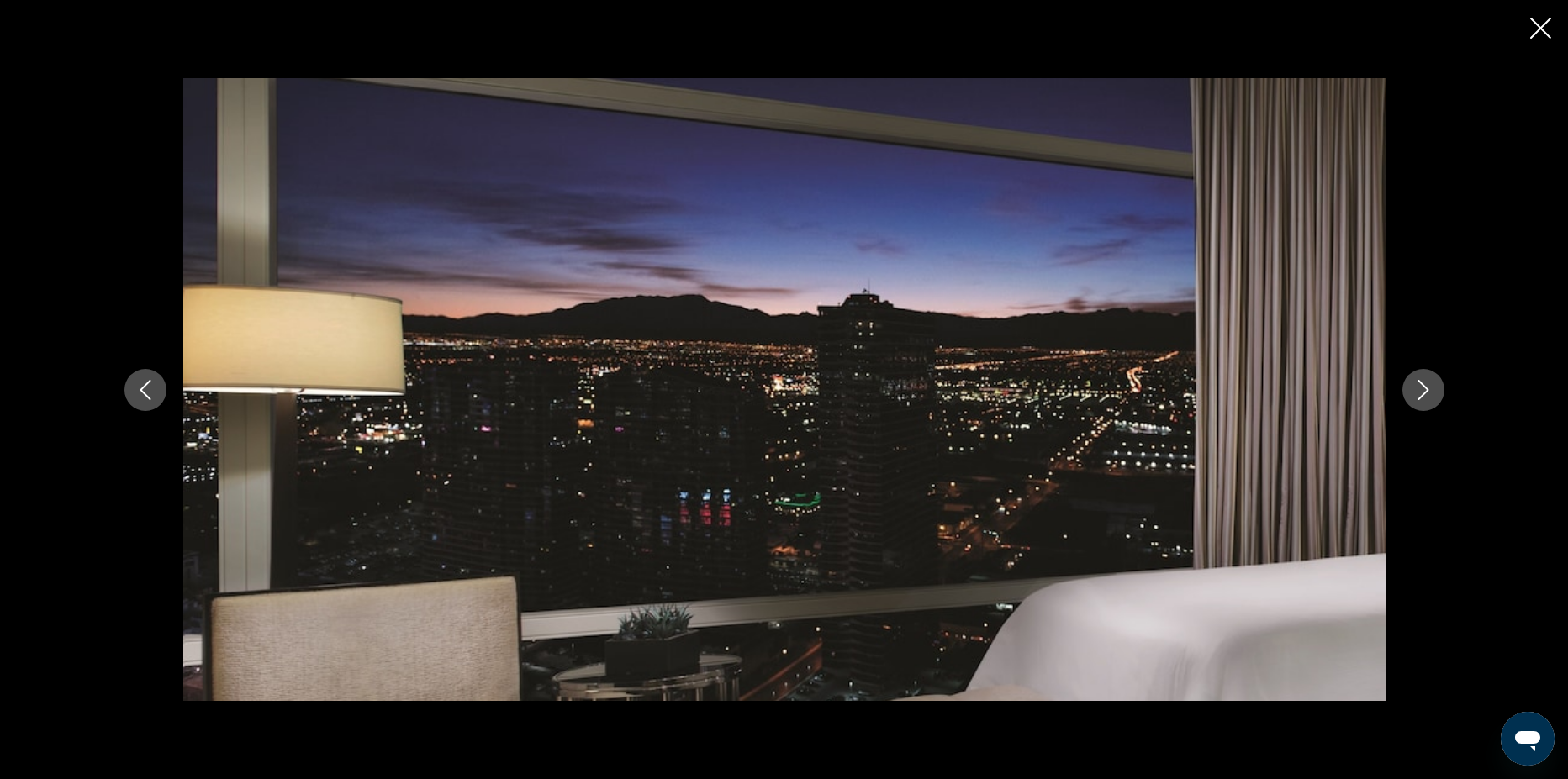
click at [1427, 395] on icon "Next image" at bounding box center [1423, 390] width 20 height 20
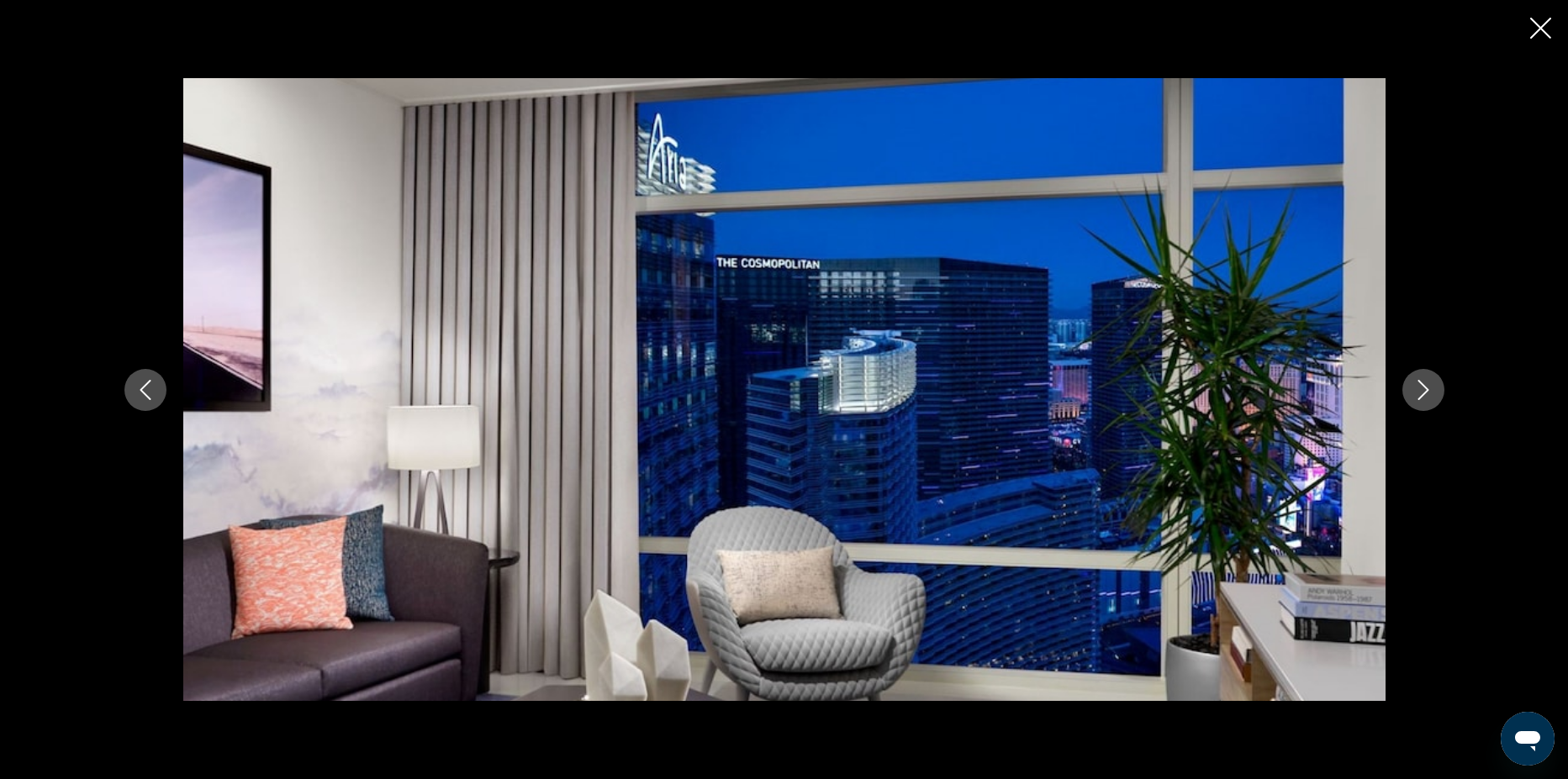
click at [1431, 387] on icon "Next image" at bounding box center [1423, 390] width 20 height 20
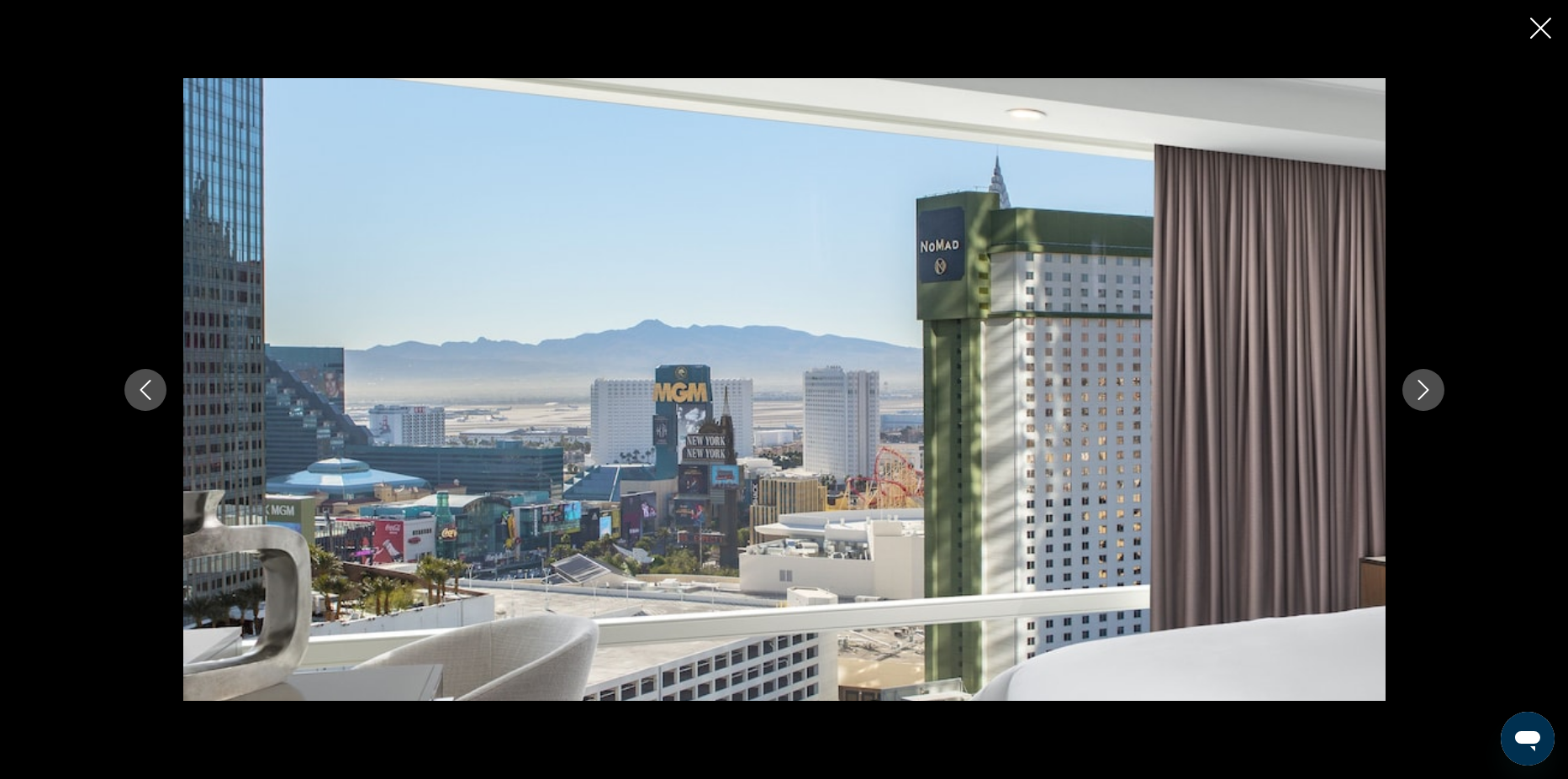
click at [1431, 387] on icon "Next image" at bounding box center [1423, 390] width 20 height 20
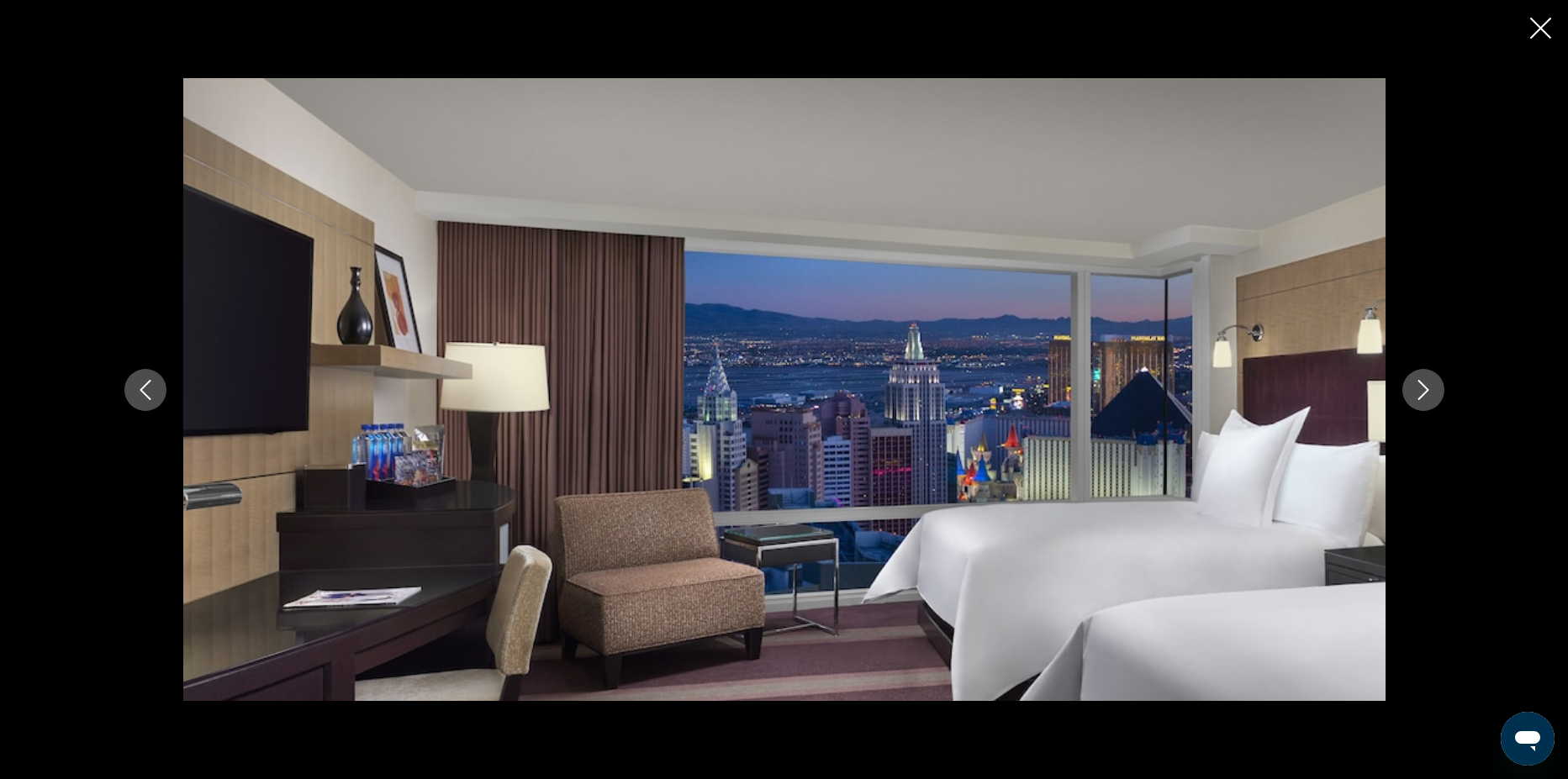
click at [1431, 387] on icon "Next image" at bounding box center [1423, 390] width 20 height 20
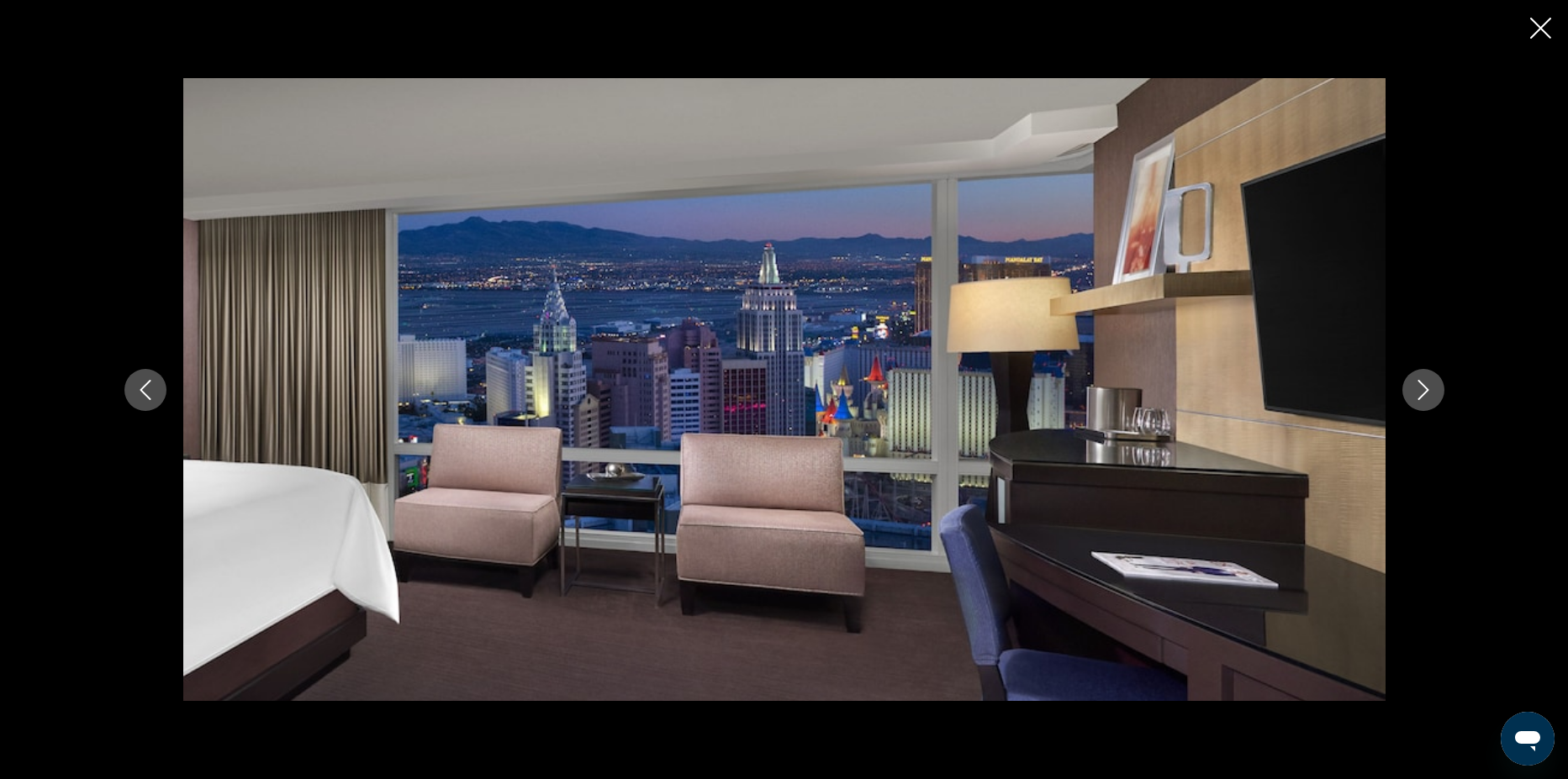
click at [1431, 387] on icon "Next image" at bounding box center [1423, 390] width 20 height 20
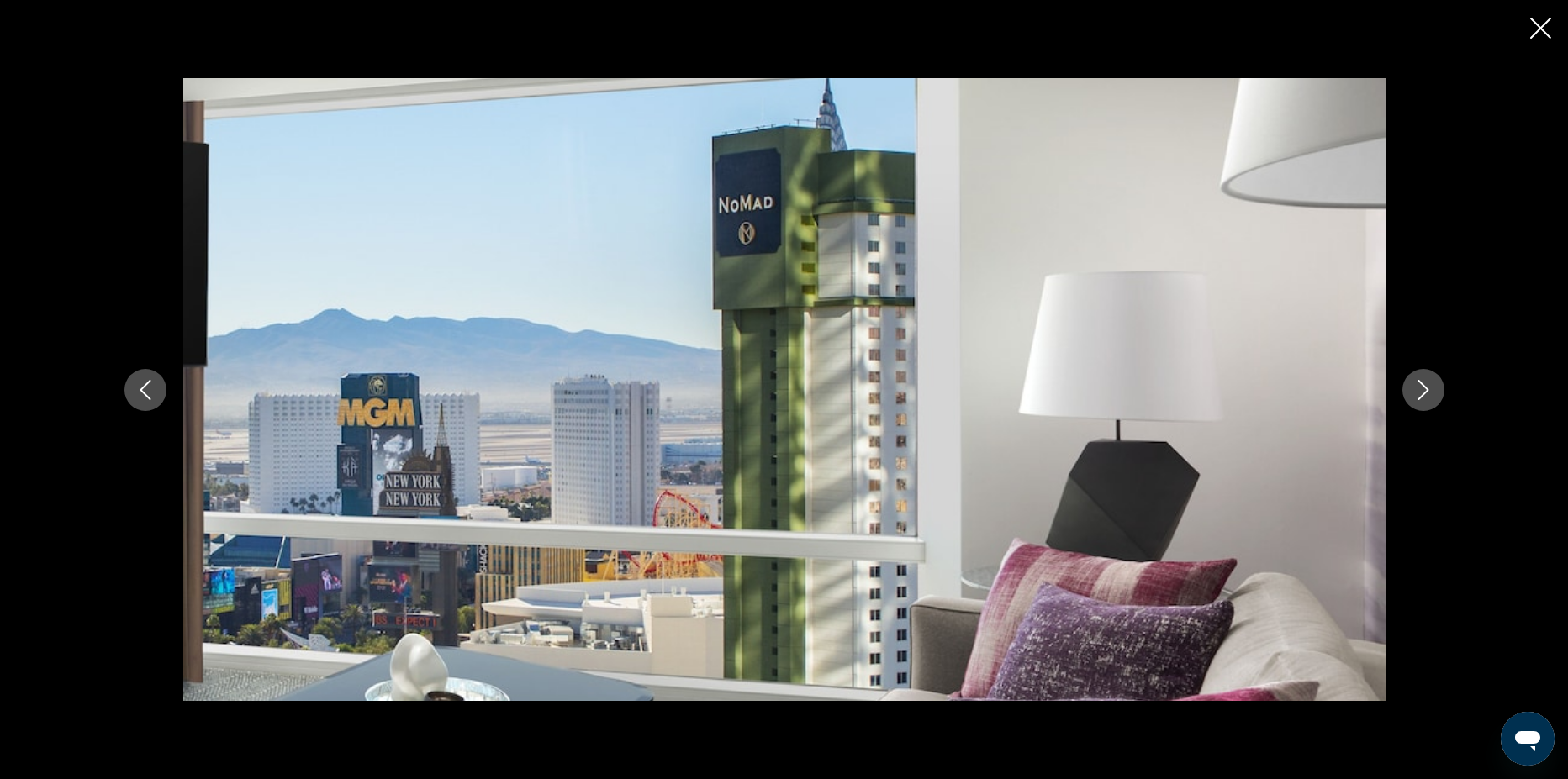
click at [1431, 387] on icon "Next image" at bounding box center [1423, 390] width 20 height 20
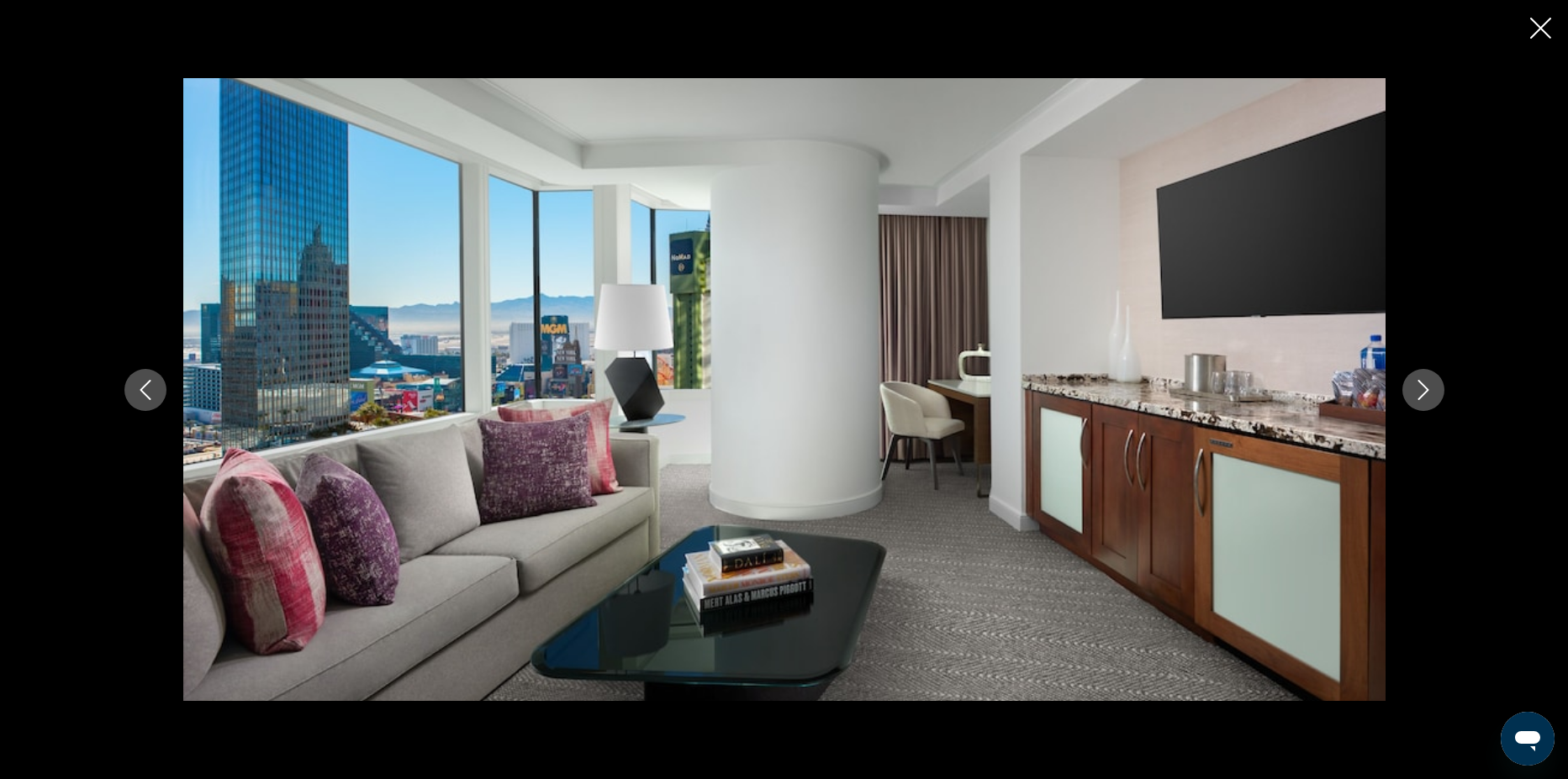
click at [1431, 387] on icon "Next image" at bounding box center [1423, 390] width 20 height 20
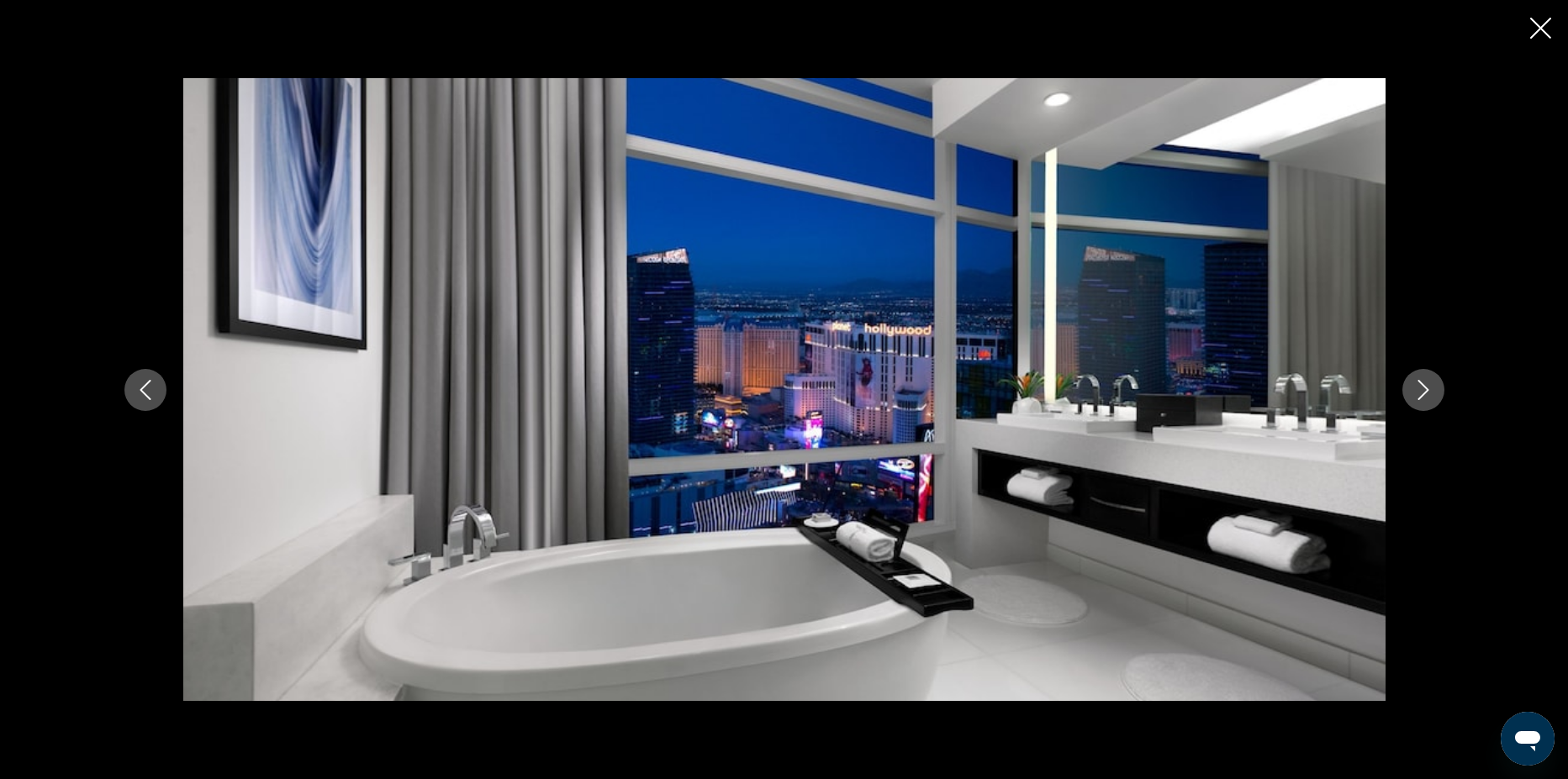
click at [1431, 387] on icon "Next image" at bounding box center [1423, 390] width 20 height 20
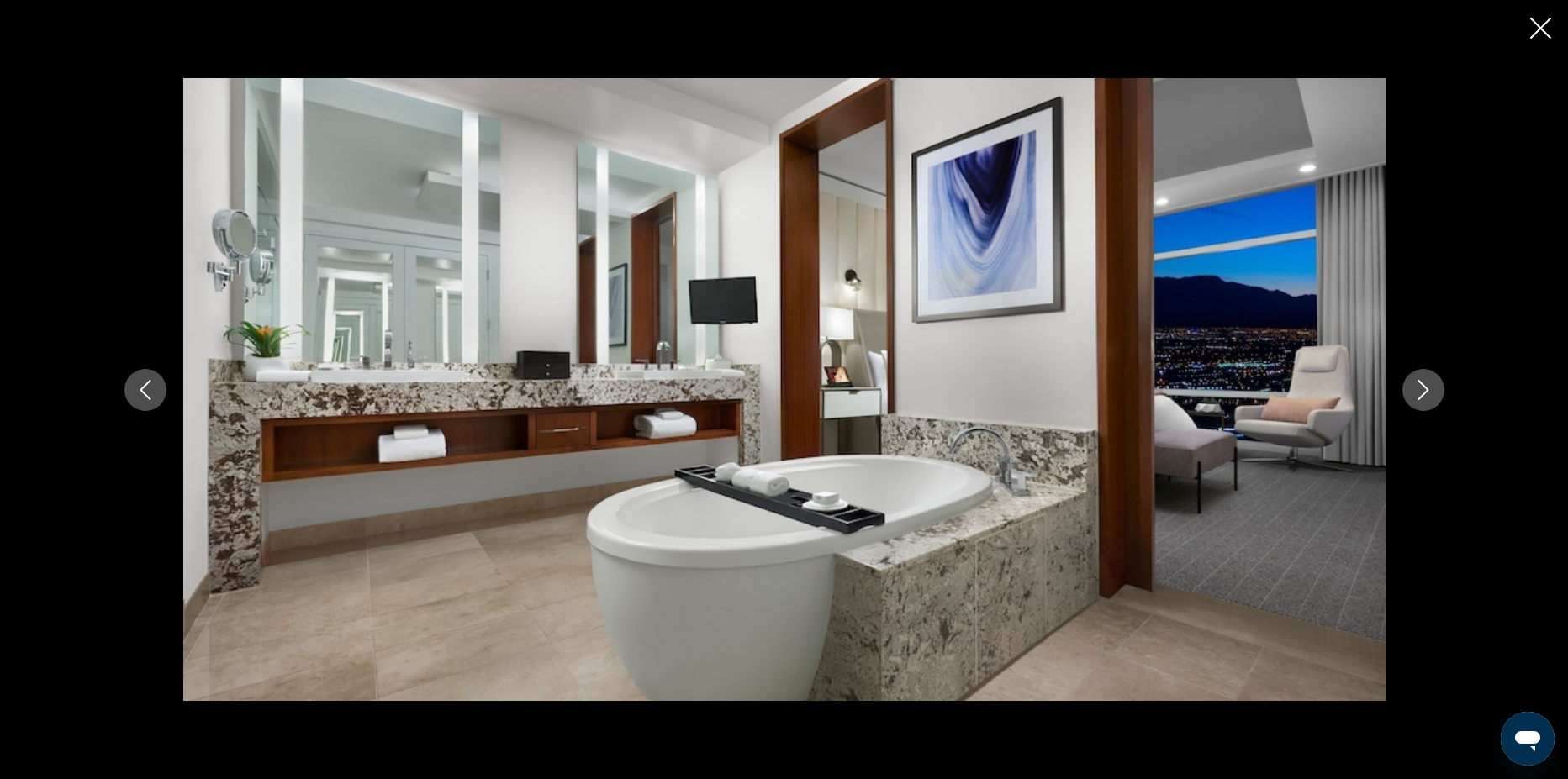
click at [1431, 387] on icon "Next image" at bounding box center [1423, 390] width 20 height 20
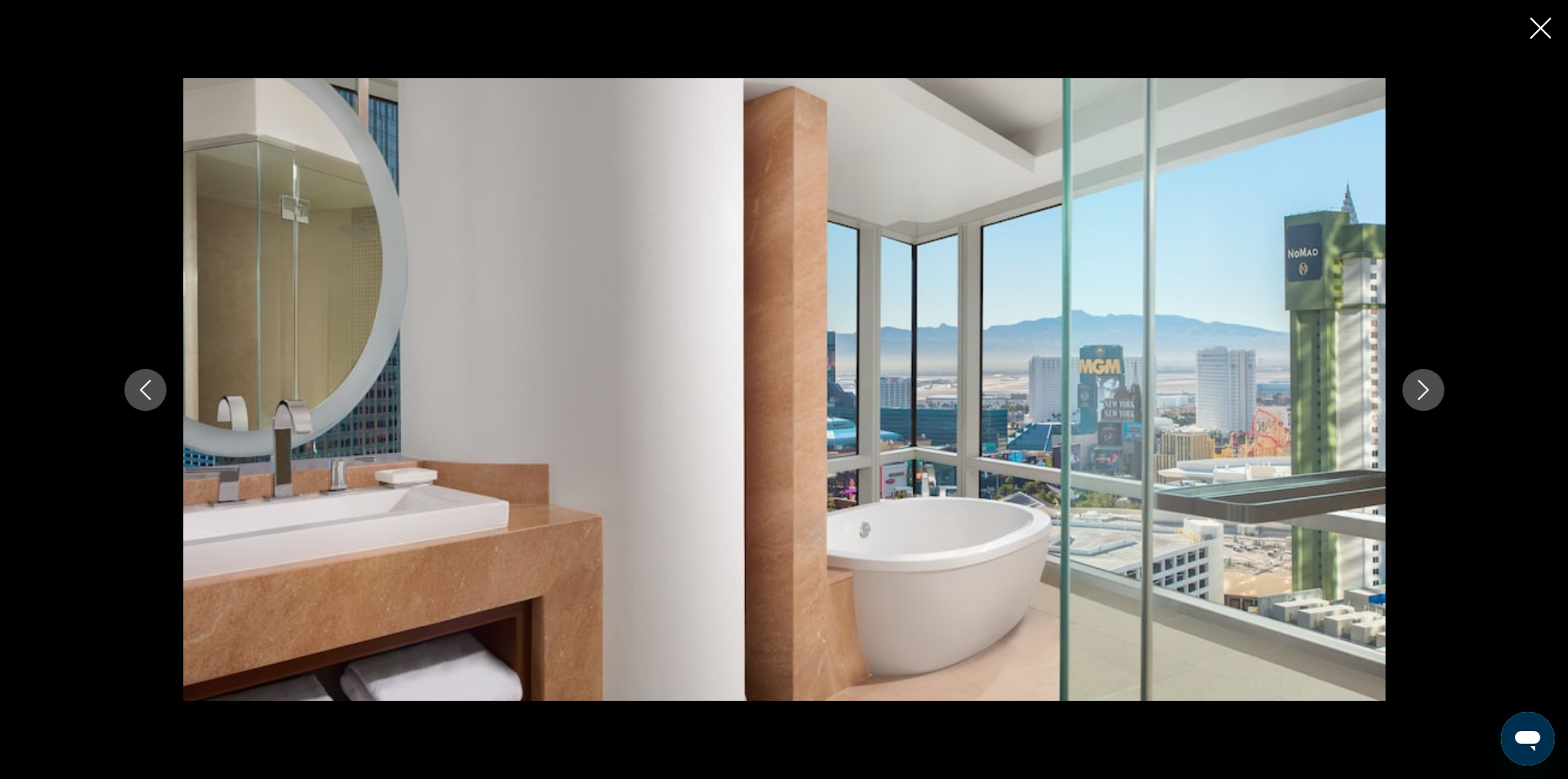
click at [1431, 387] on icon "Next image" at bounding box center [1423, 390] width 20 height 20
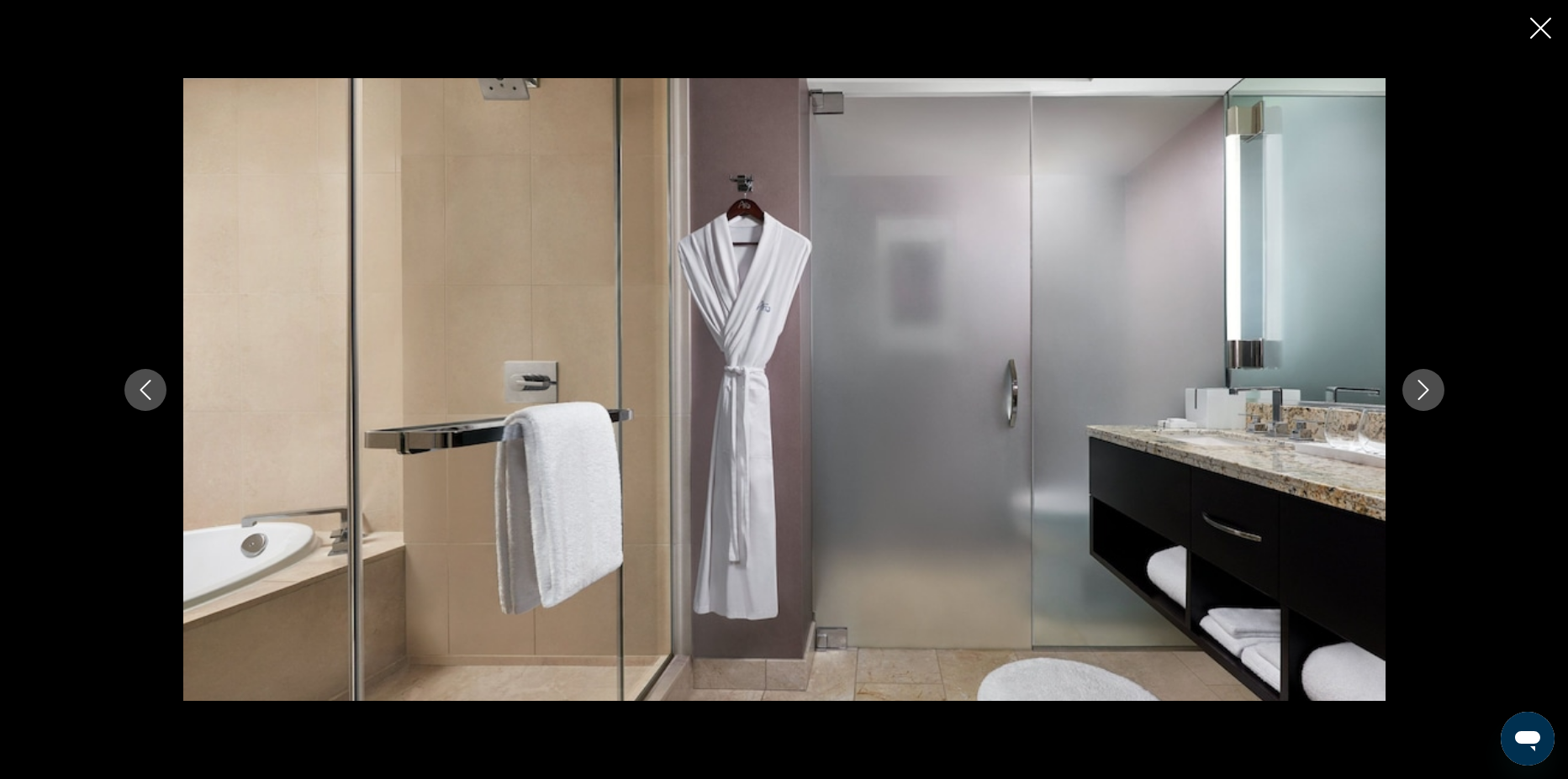
click at [1431, 387] on icon "Next image" at bounding box center [1423, 390] width 20 height 20
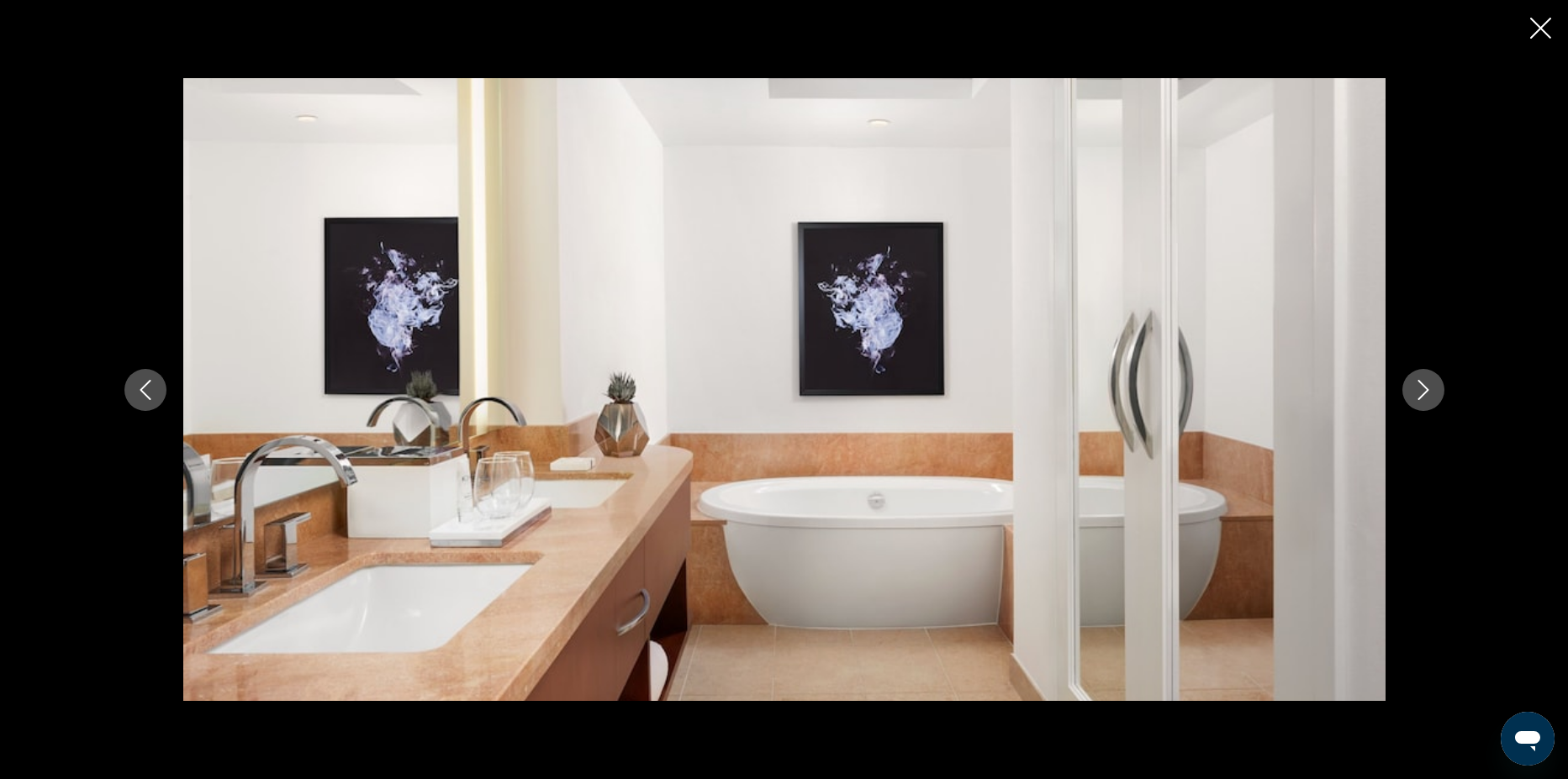
click at [1431, 387] on icon "Next image" at bounding box center [1423, 390] width 20 height 20
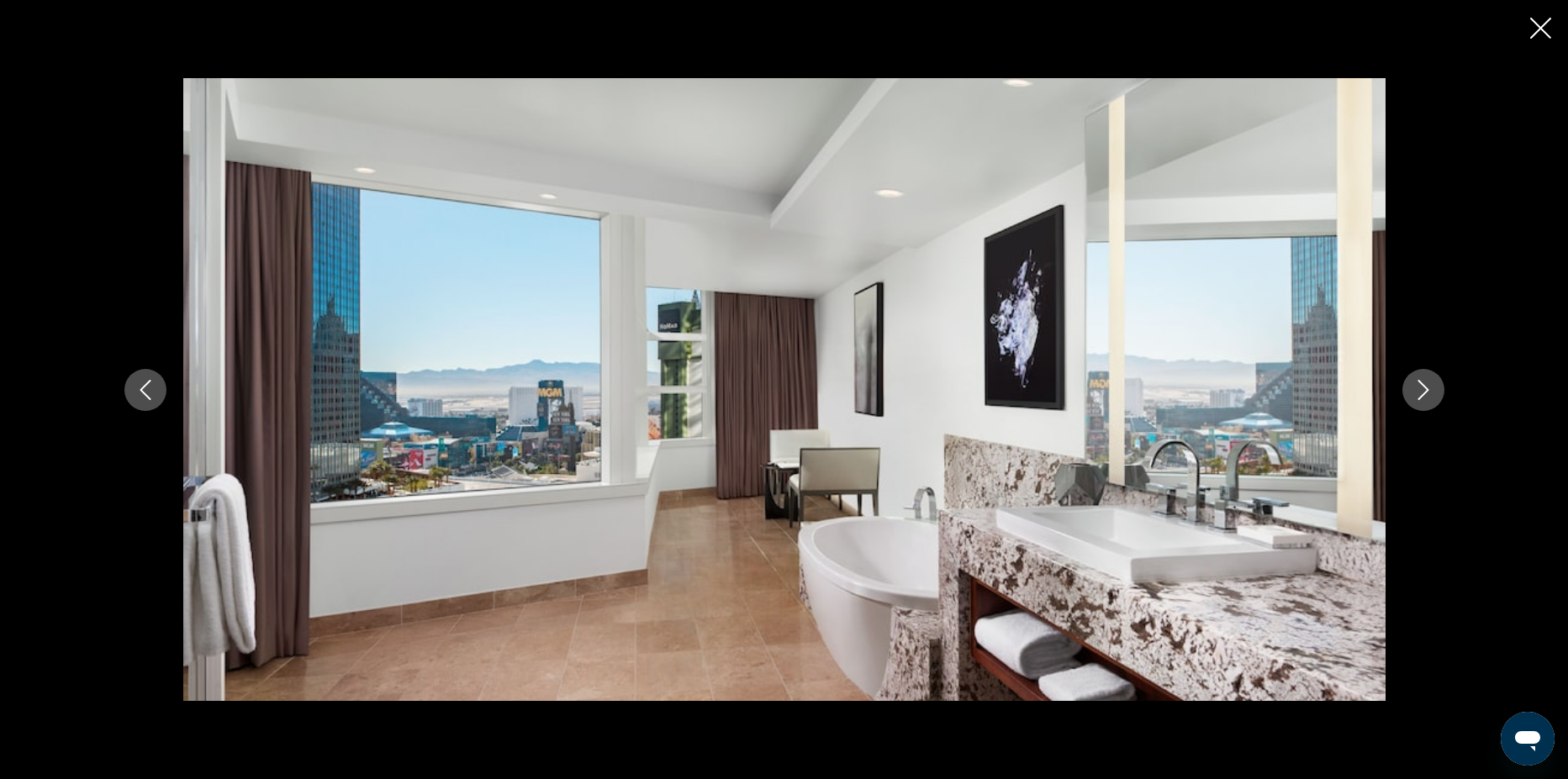
click at [1431, 387] on icon "Next image" at bounding box center [1423, 390] width 20 height 20
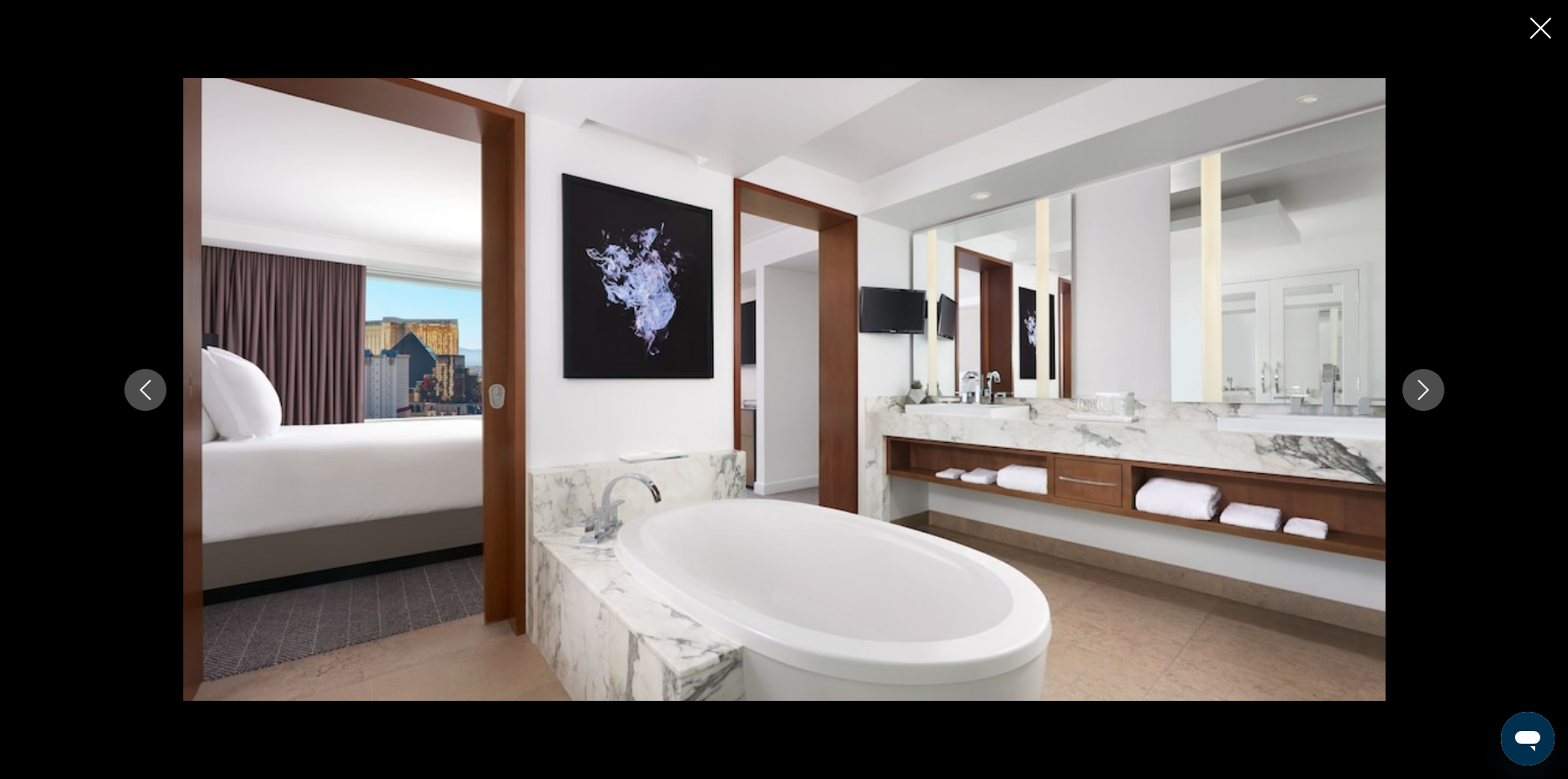
click at [1431, 387] on icon "Next image" at bounding box center [1423, 390] width 20 height 20
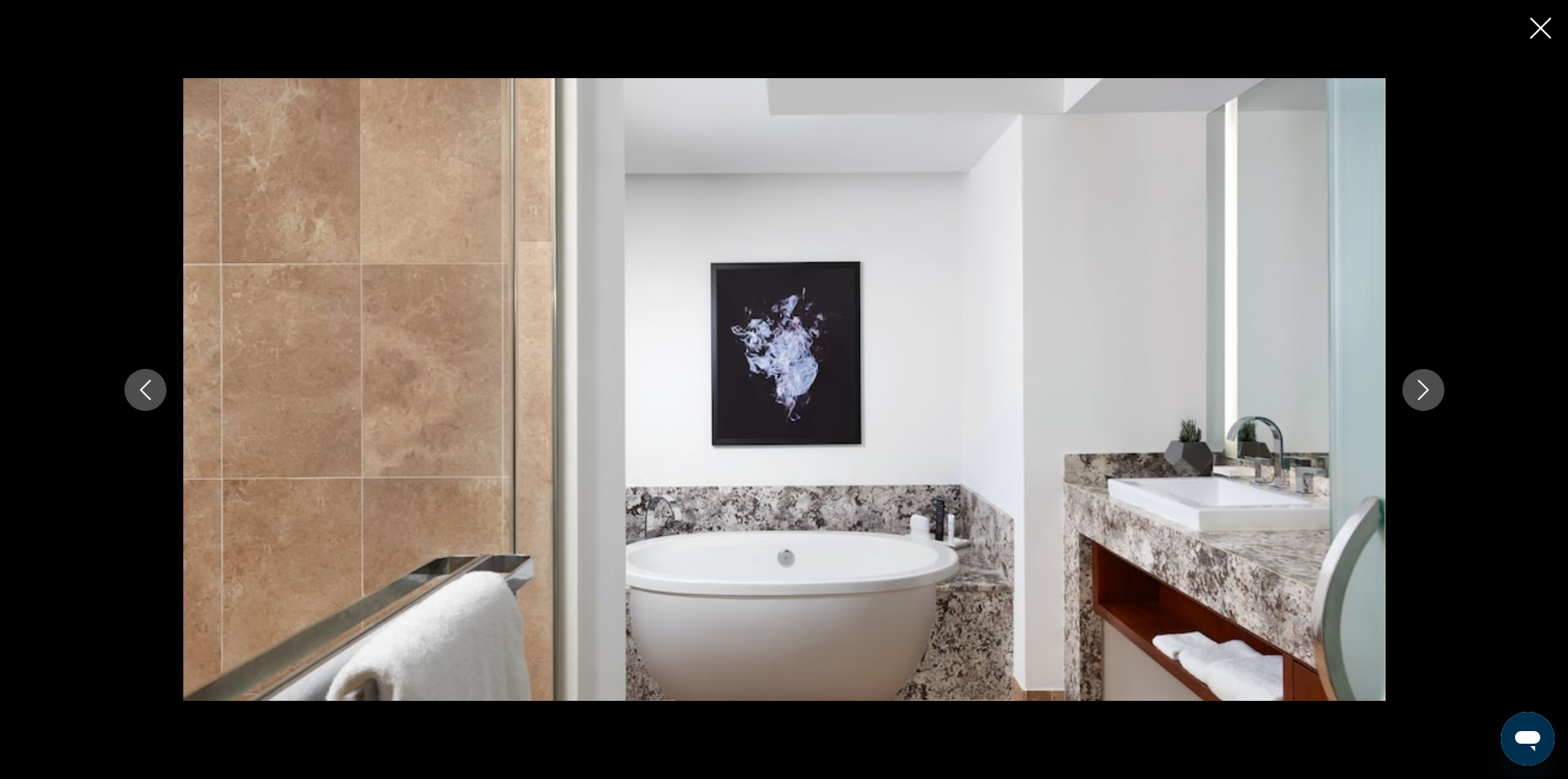
click at [1431, 387] on icon "Next image" at bounding box center [1423, 390] width 20 height 20
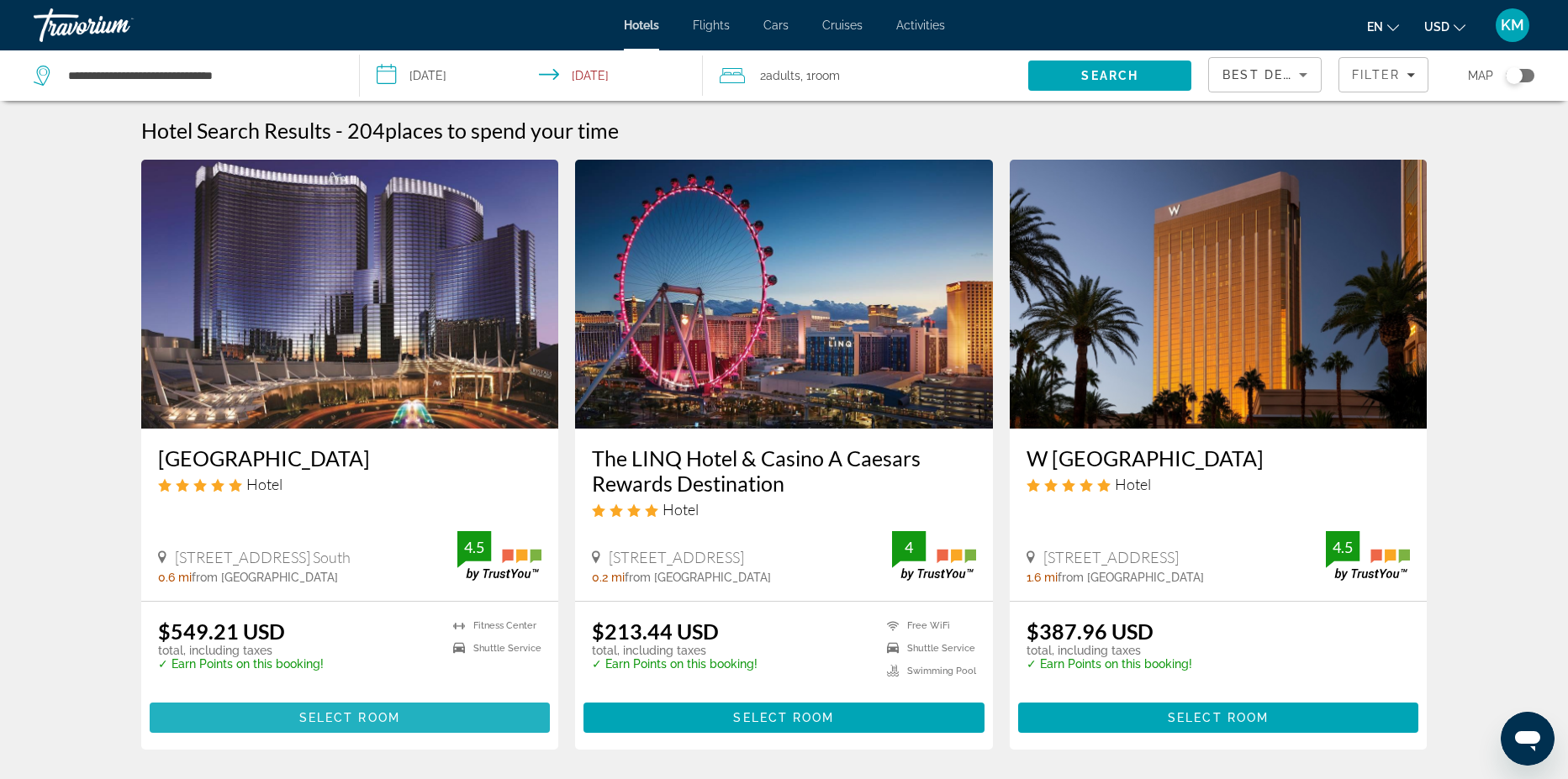
click at [421, 722] on span "Main content" at bounding box center [350, 718] width 401 height 40
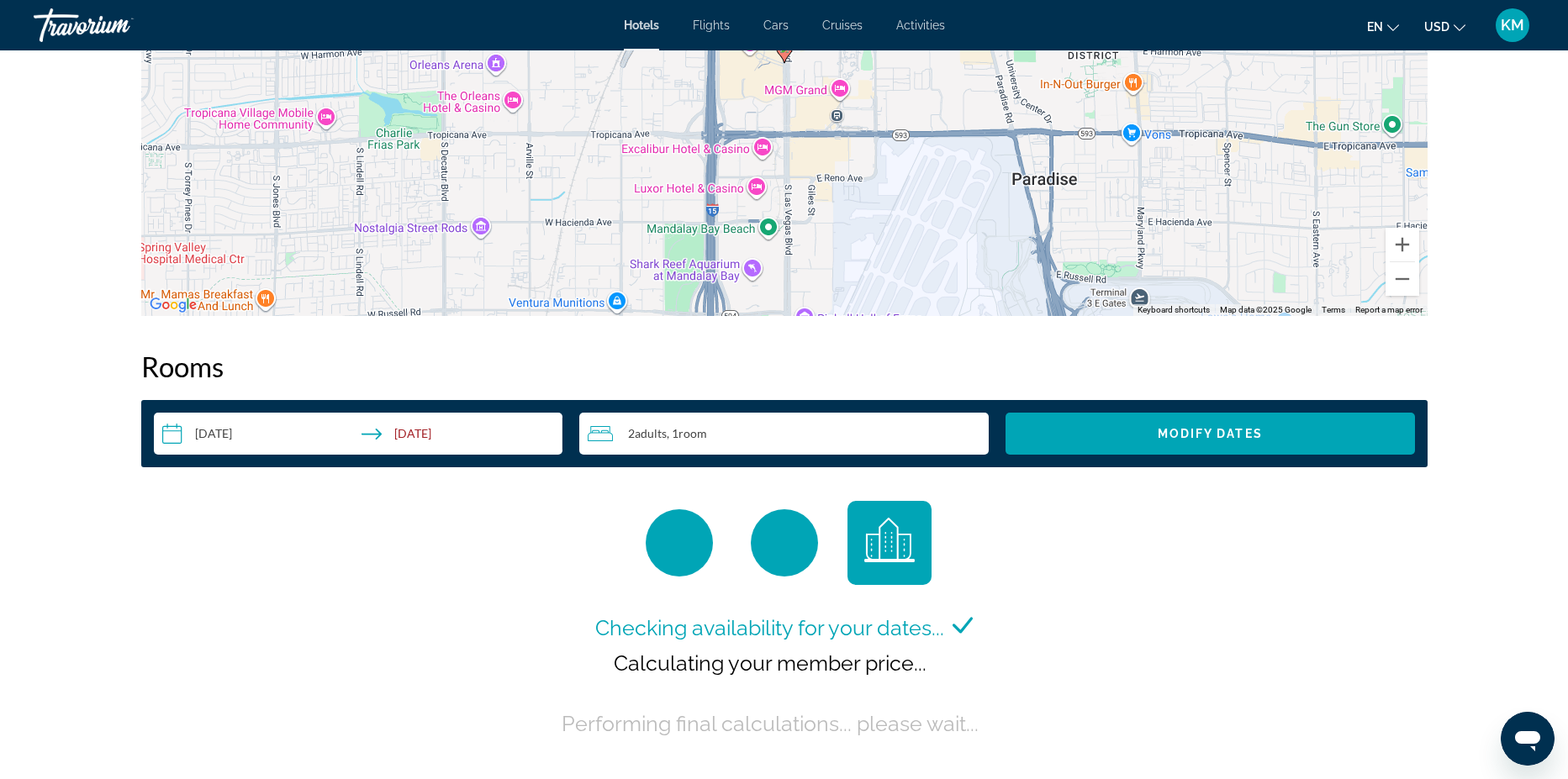
scroll to position [1988, 0]
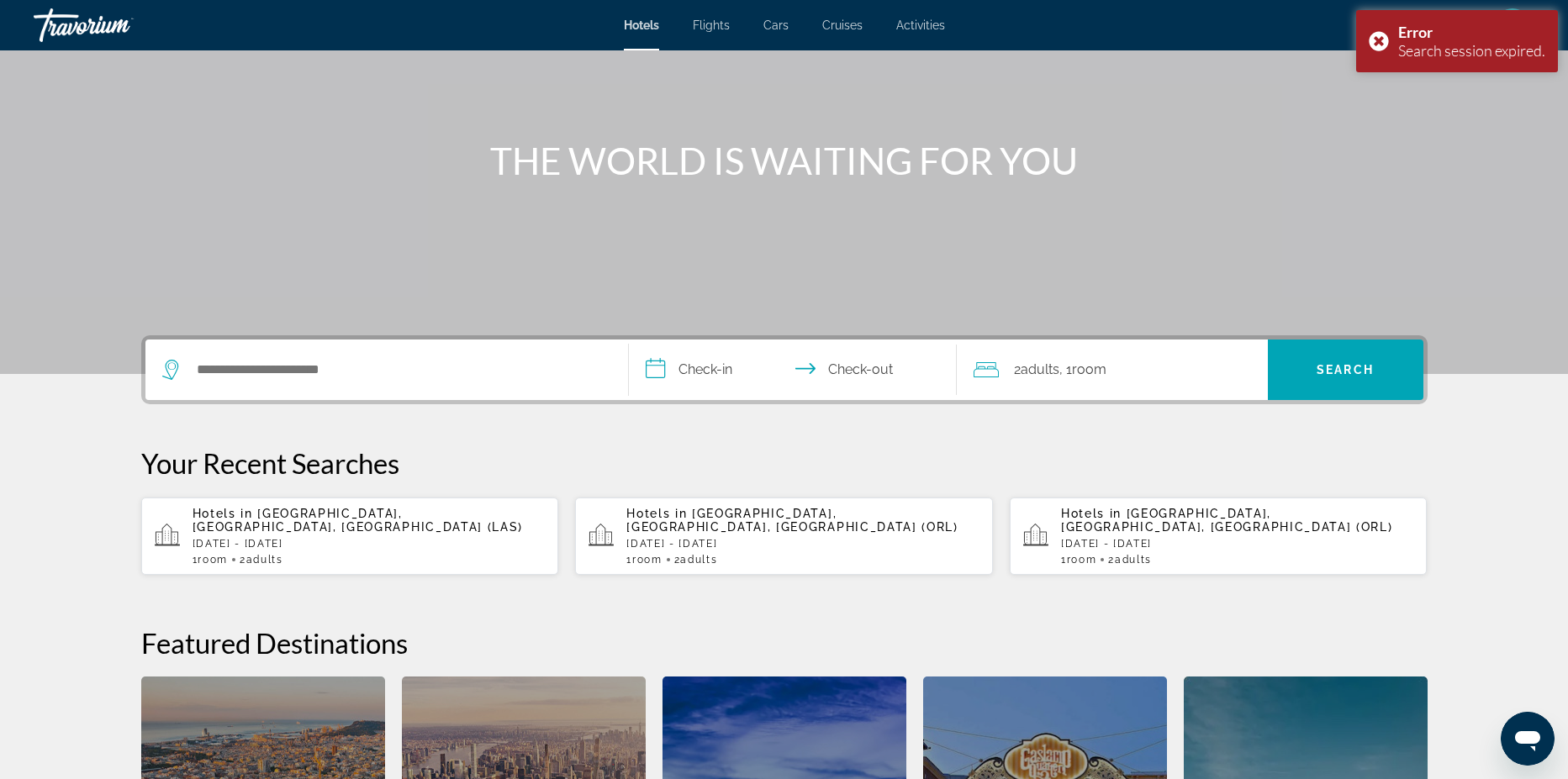
scroll to position [134, 0]
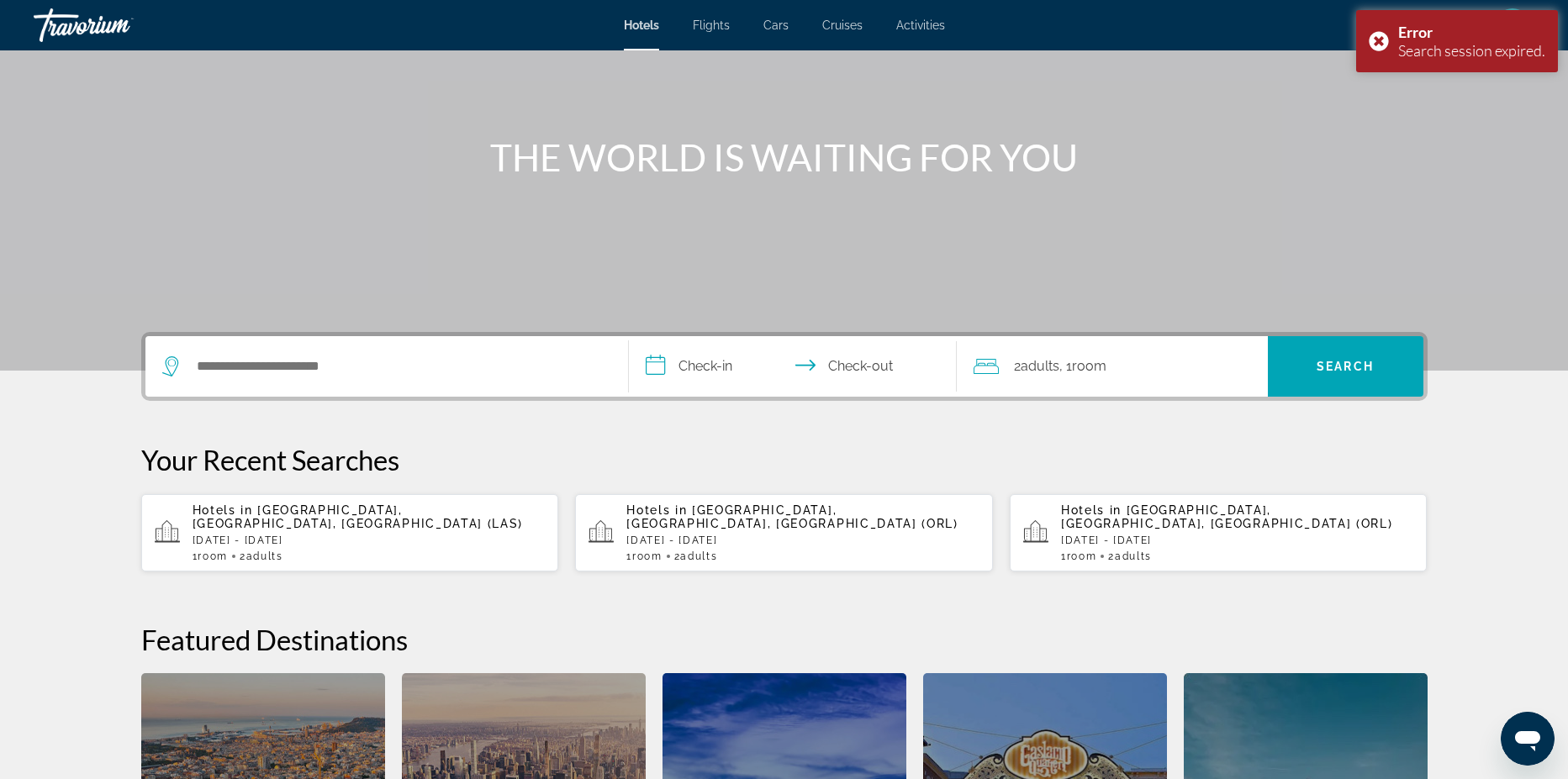
click at [450, 533] on div "Hotels in [GEOGRAPHIC_DATA], [GEOGRAPHIC_DATA], [GEOGRAPHIC_DATA] ([GEOGRAPHIC_…" at bounding box center [369, 533] width 353 height 59
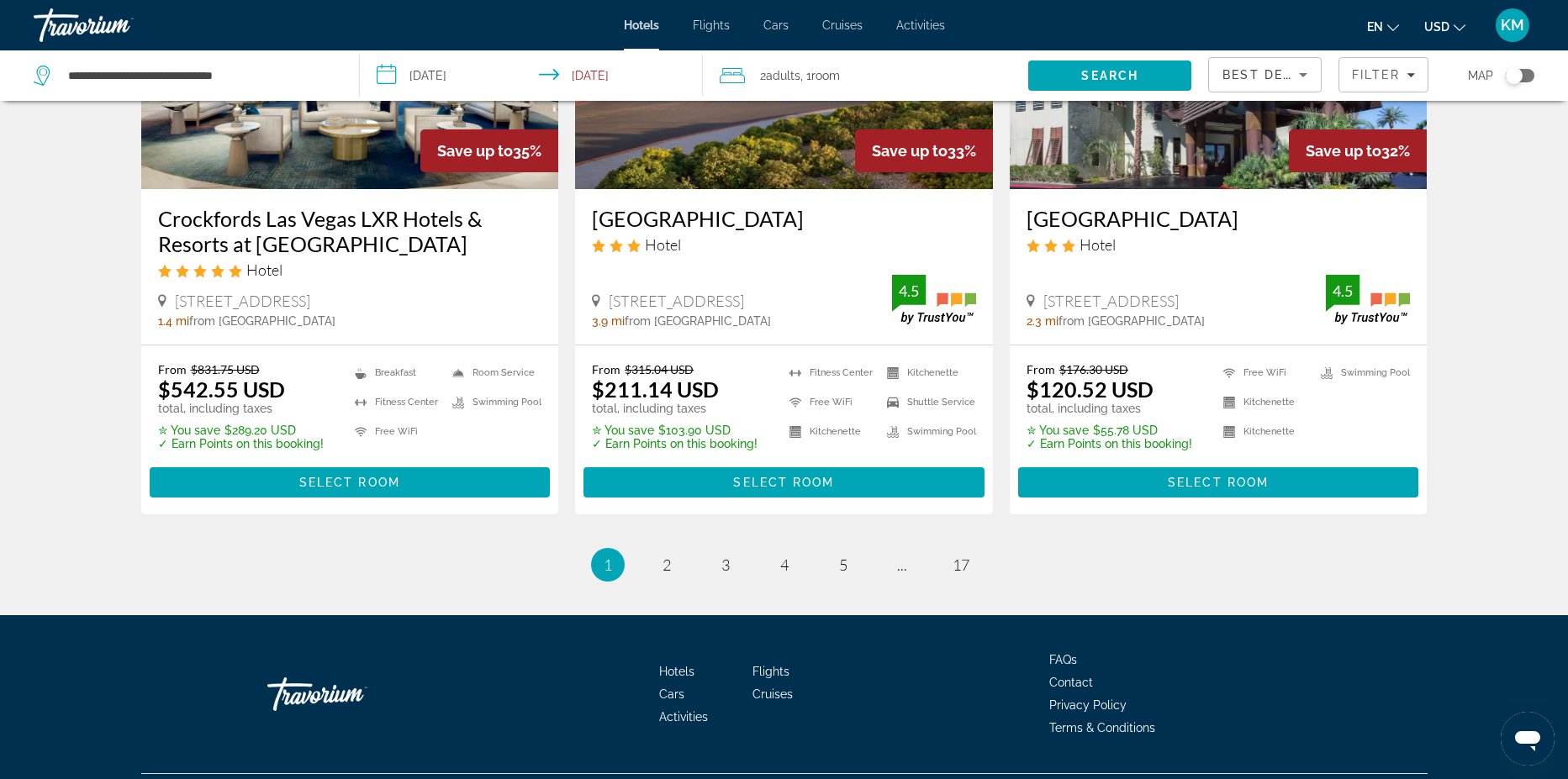
scroll to position [2214, 0]
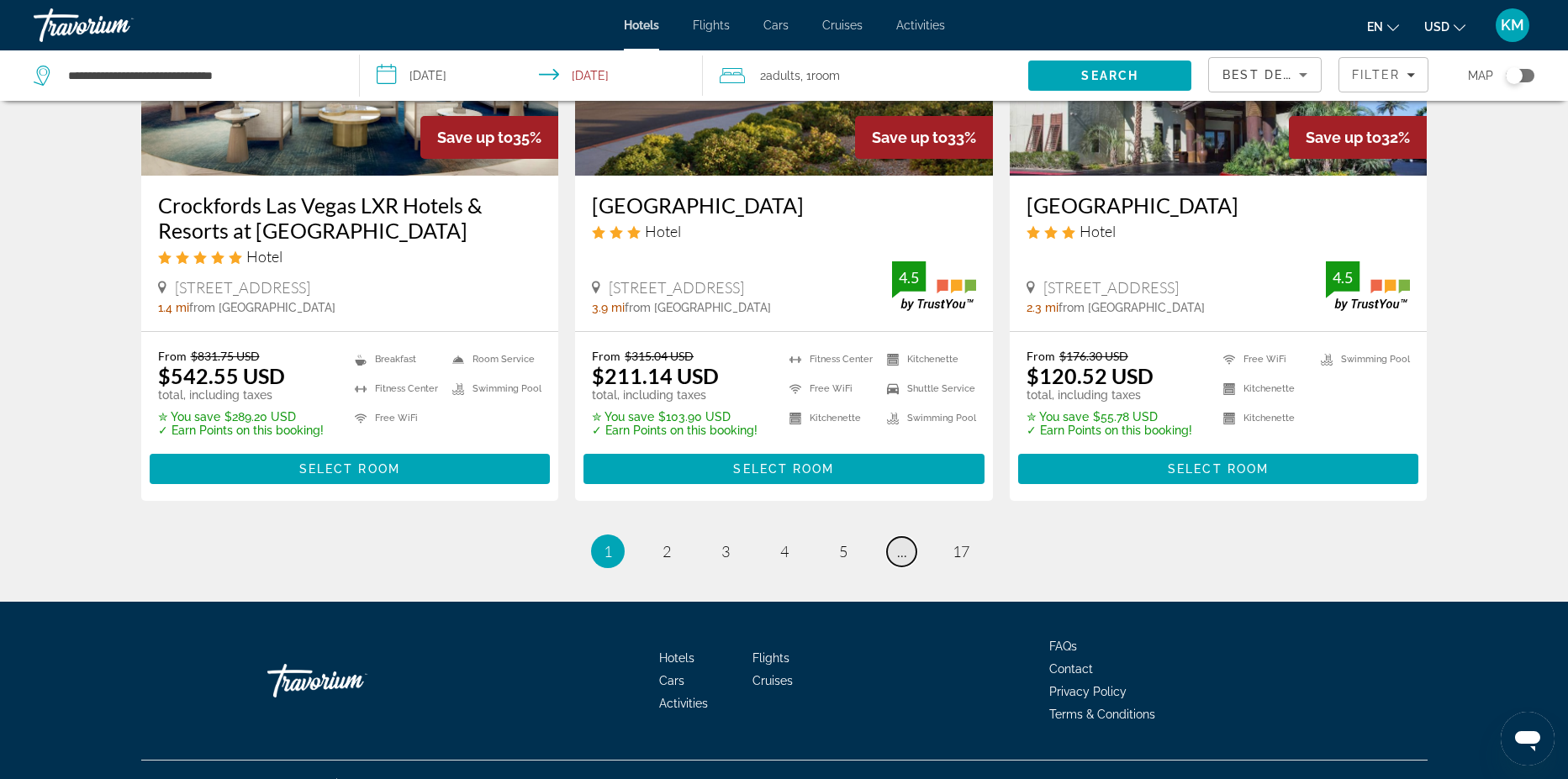
click at [901, 542] on span "..." at bounding box center [902, 551] width 10 height 19
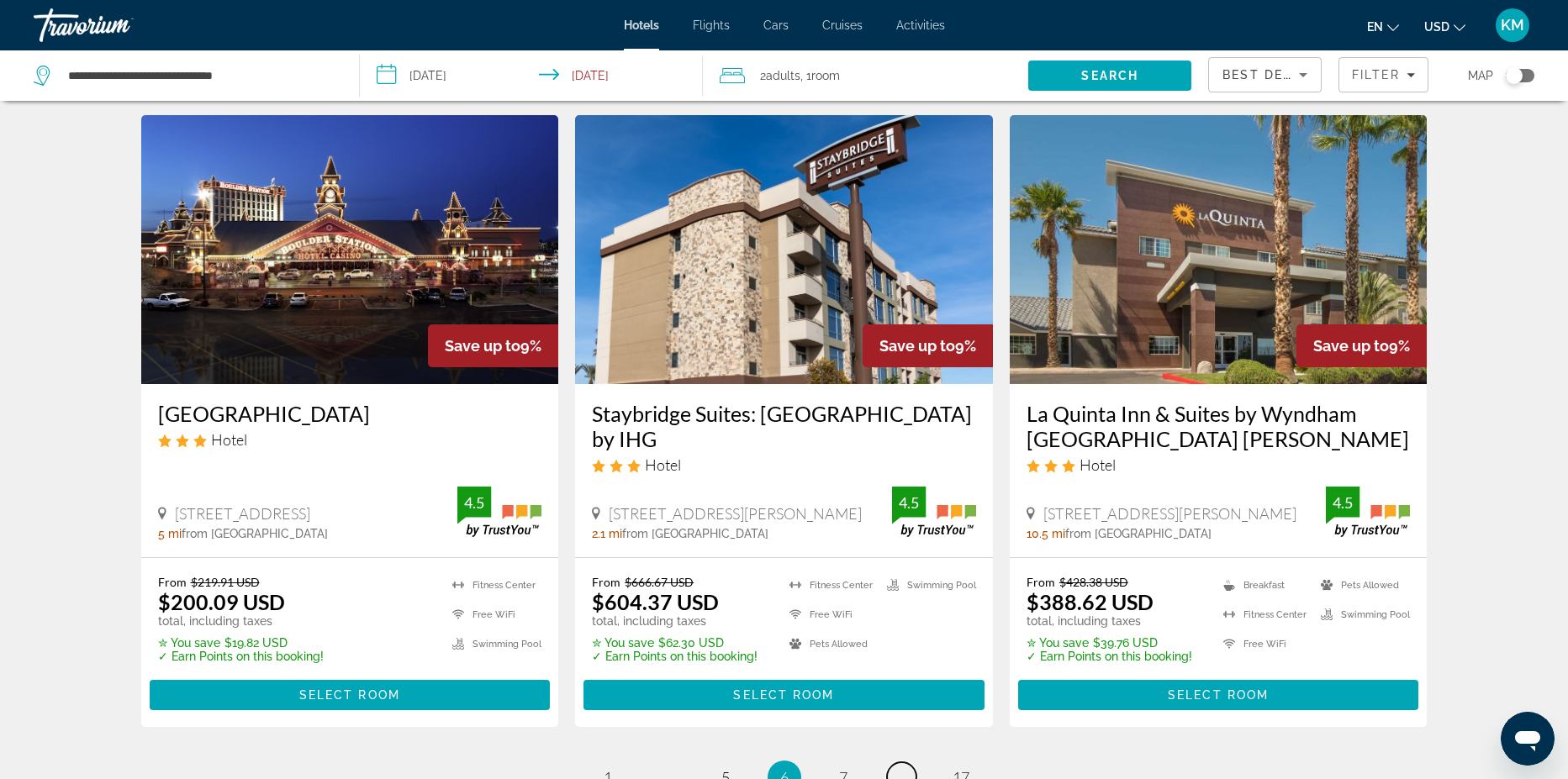
scroll to position [2210, 0]
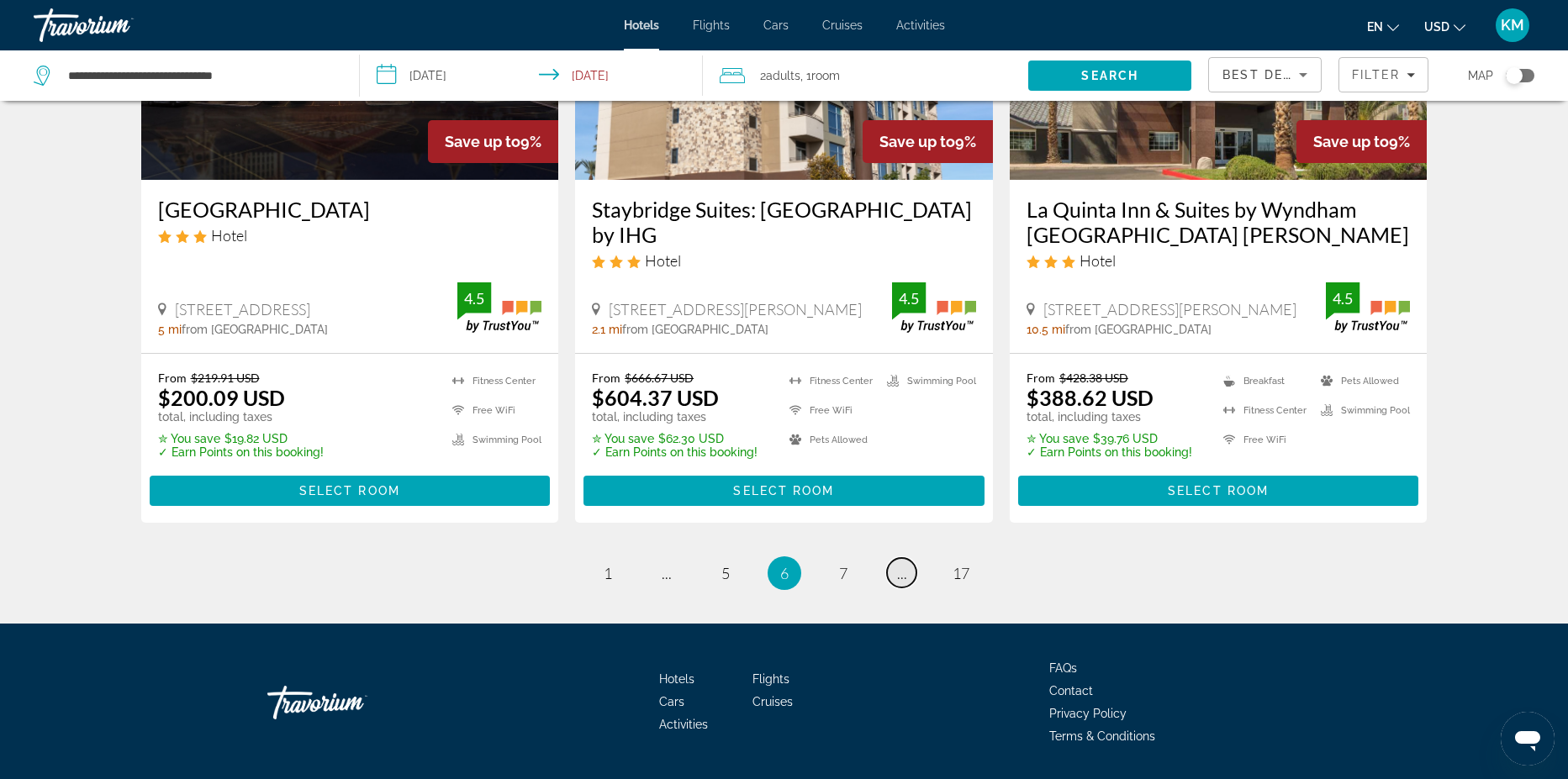
click at [905, 564] on span "..." at bounding box center [902, 573] width 10 height 19
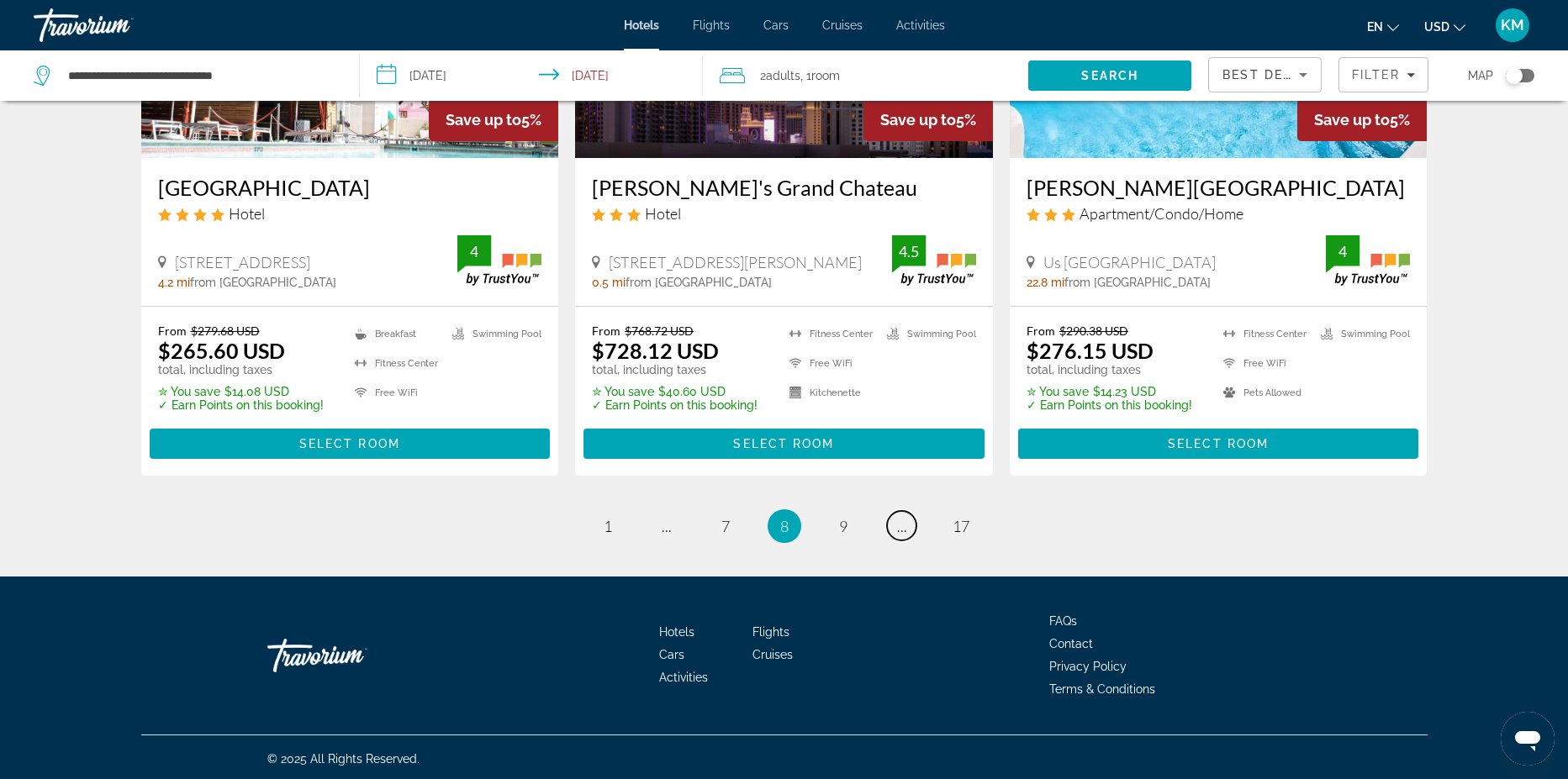
scroll to position [2160, 0]
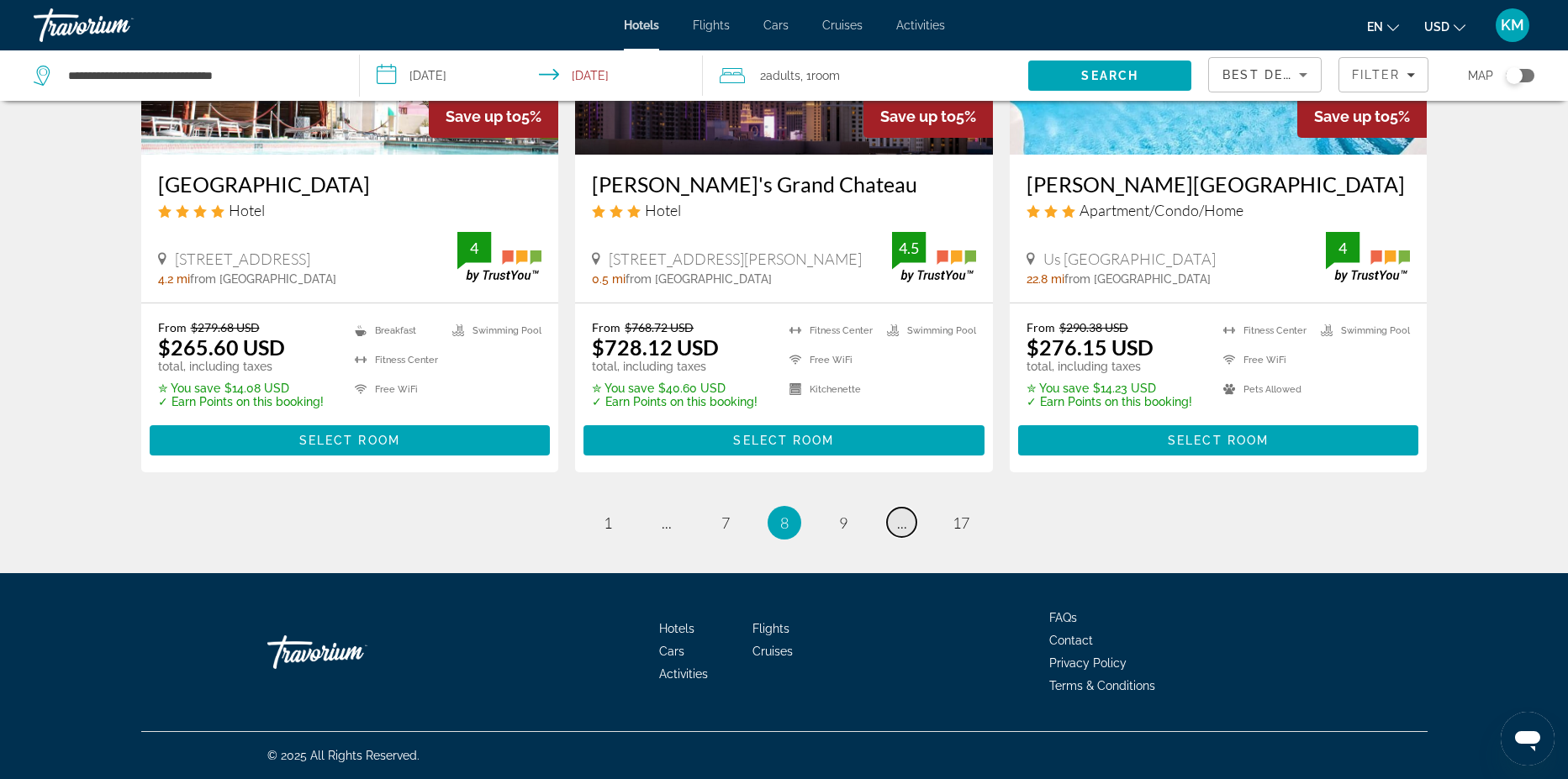
click at [913, 525] on link "page ..." at bounding box center [902, 523] width 30 height 30
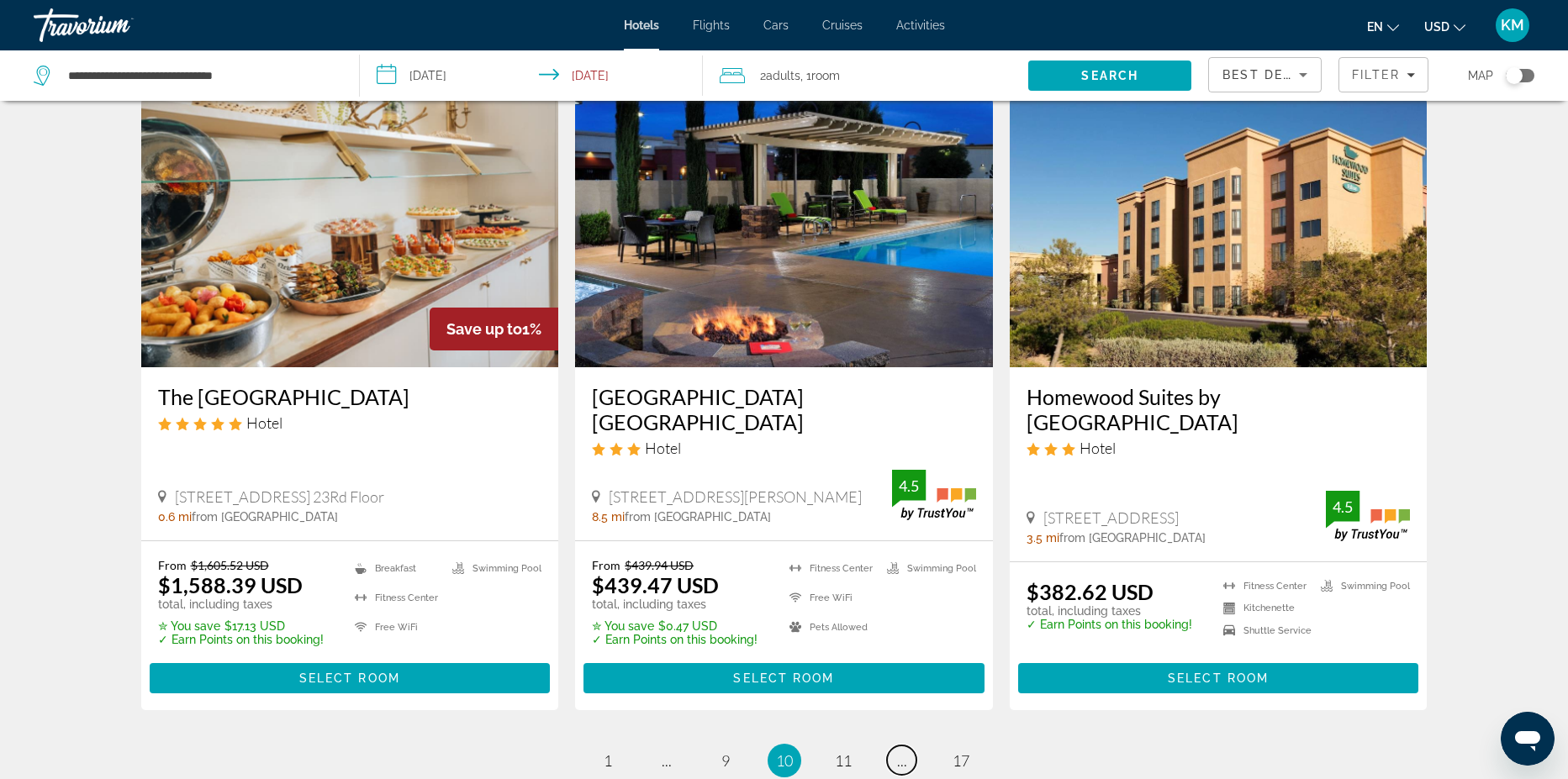
scroll to position [2025, 0]
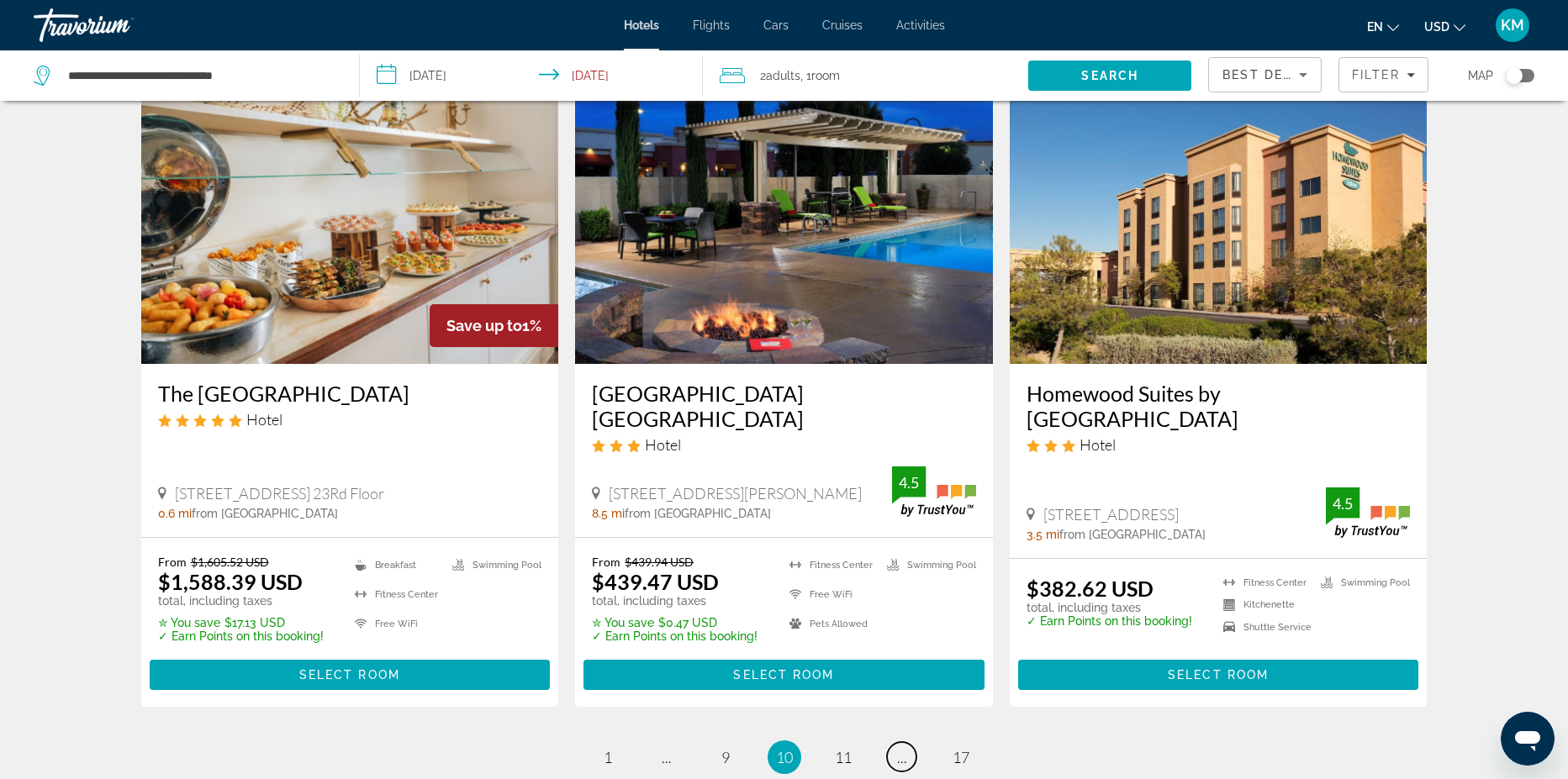
click at [901, 748] on span "..." at bounding box center [902, 757] width 10 height 19
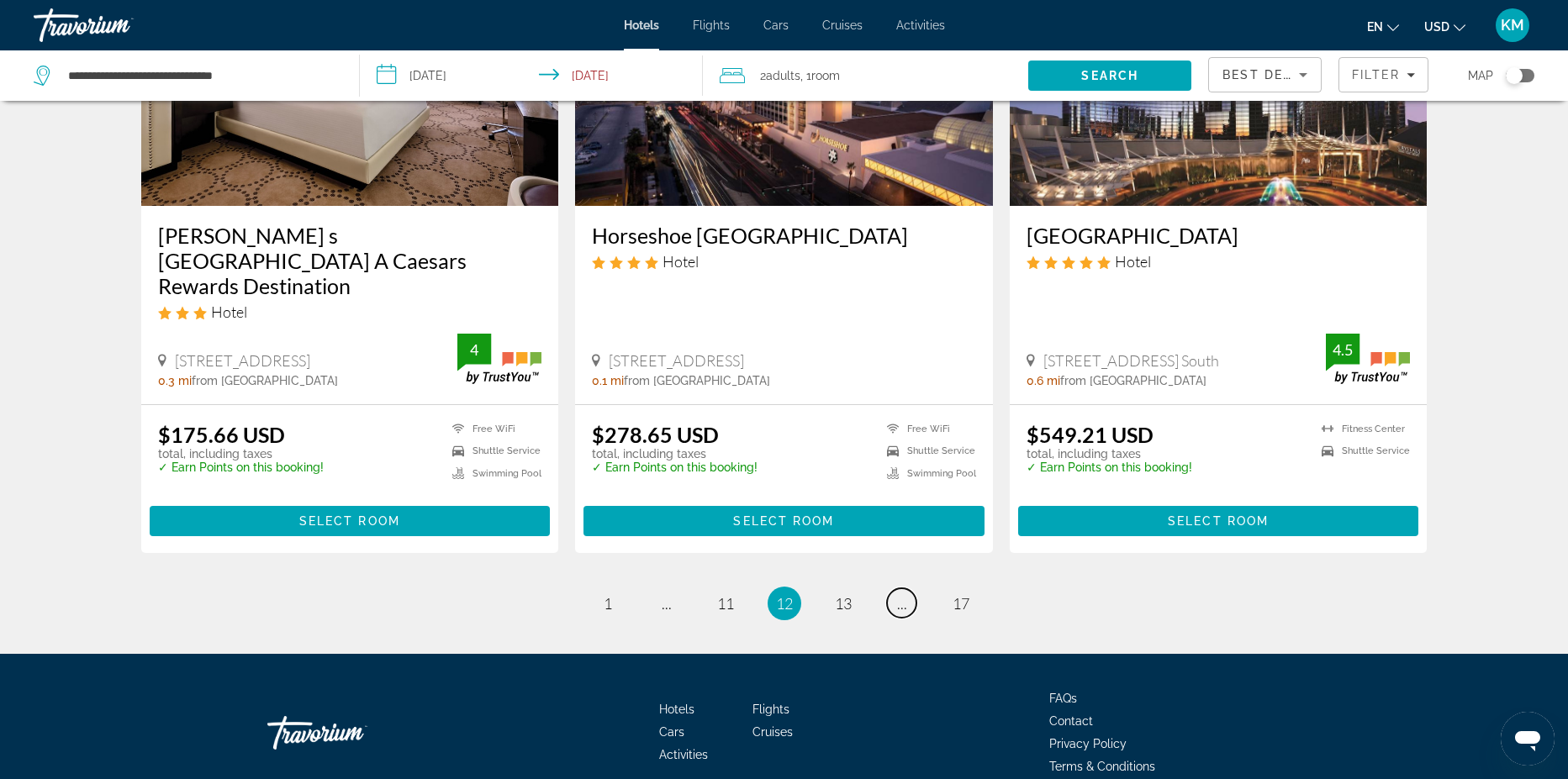
scroll to position [2086, 0]
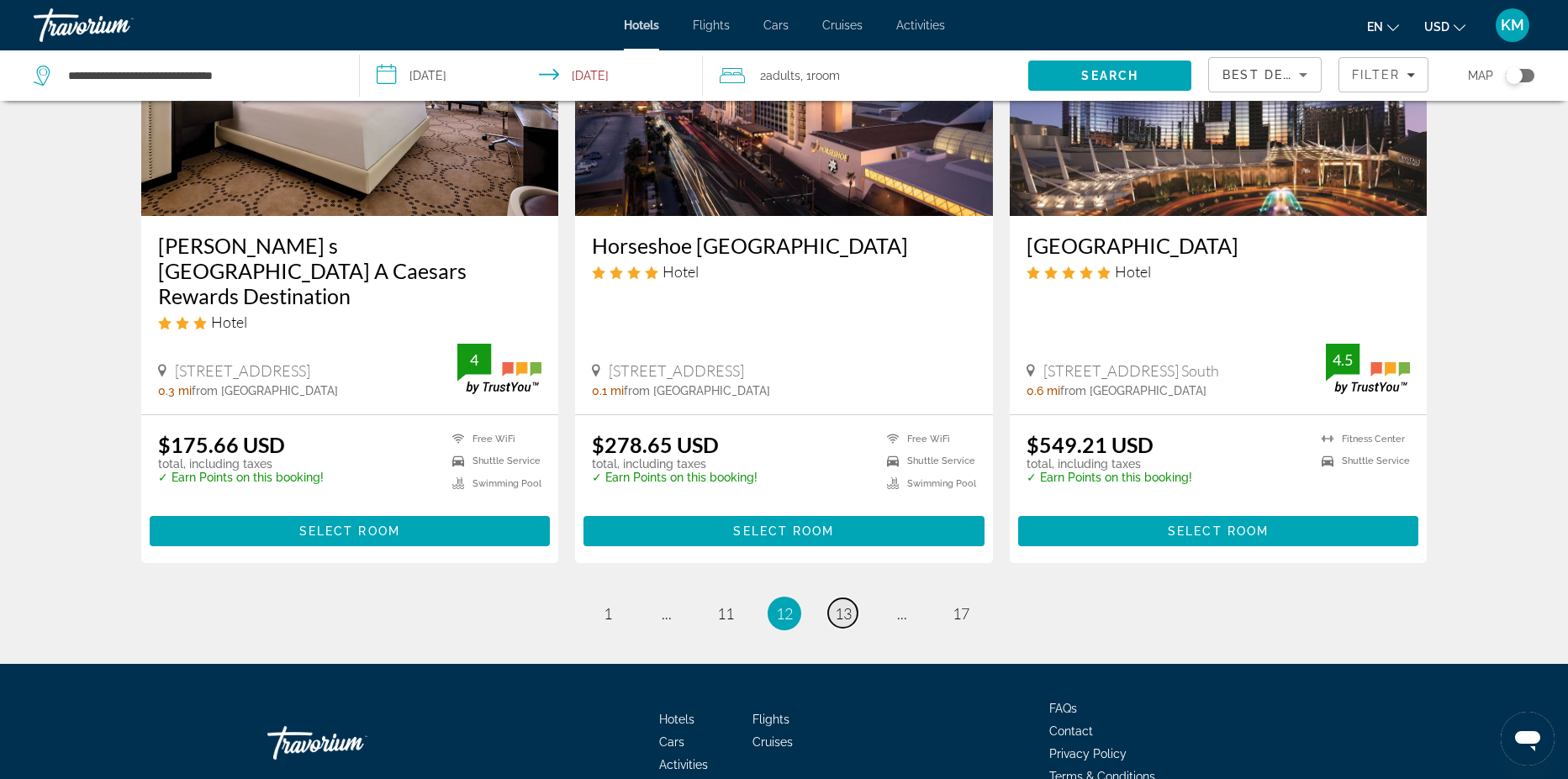
click at [848, 604] on span "13" at bounding box center [843, 613] width 17 height 19
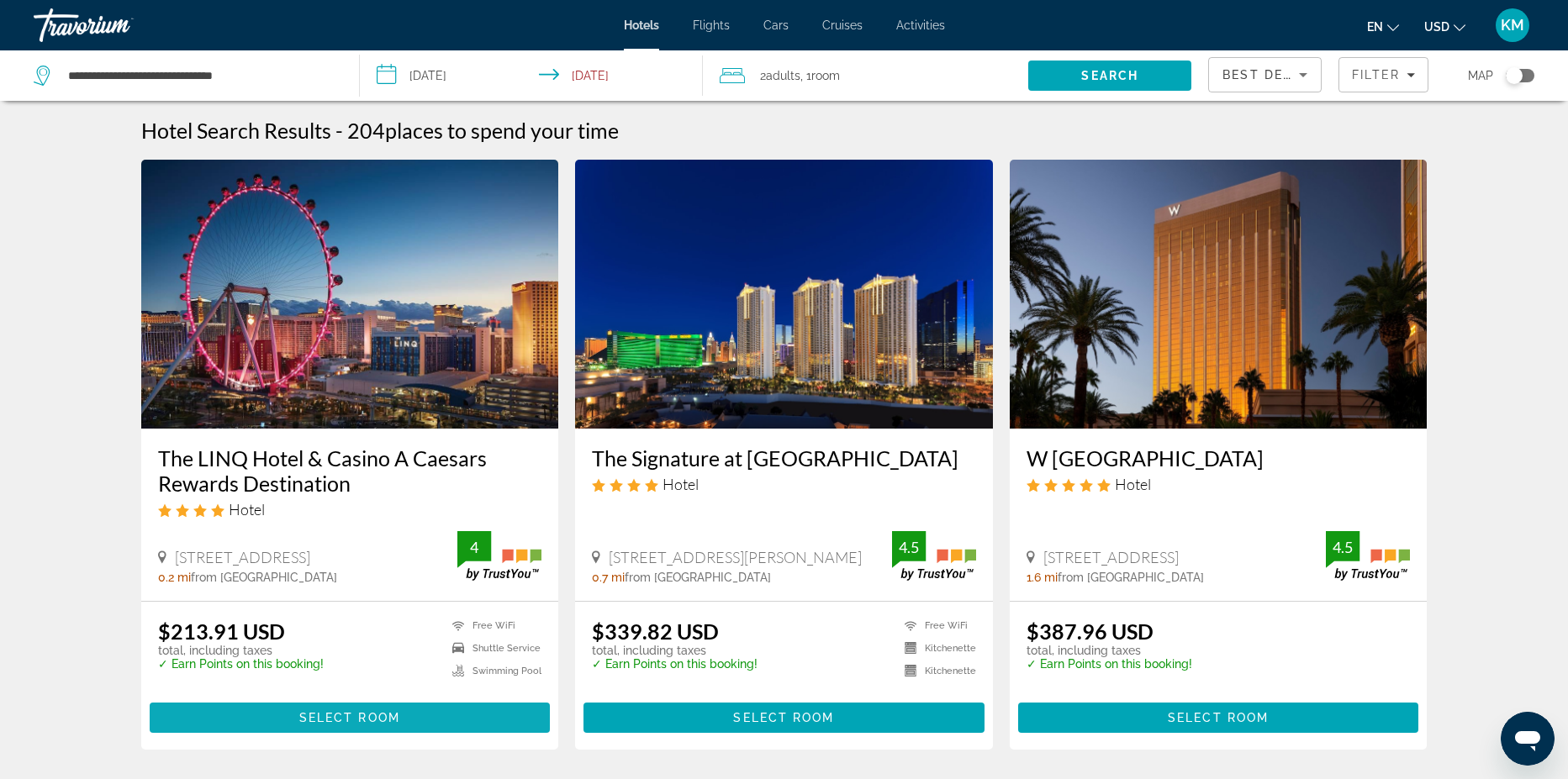
drag, startPoint x: 1573, startPoint y: 90, endPoint x: 261, endPoint y: 736, distance: 1462.4
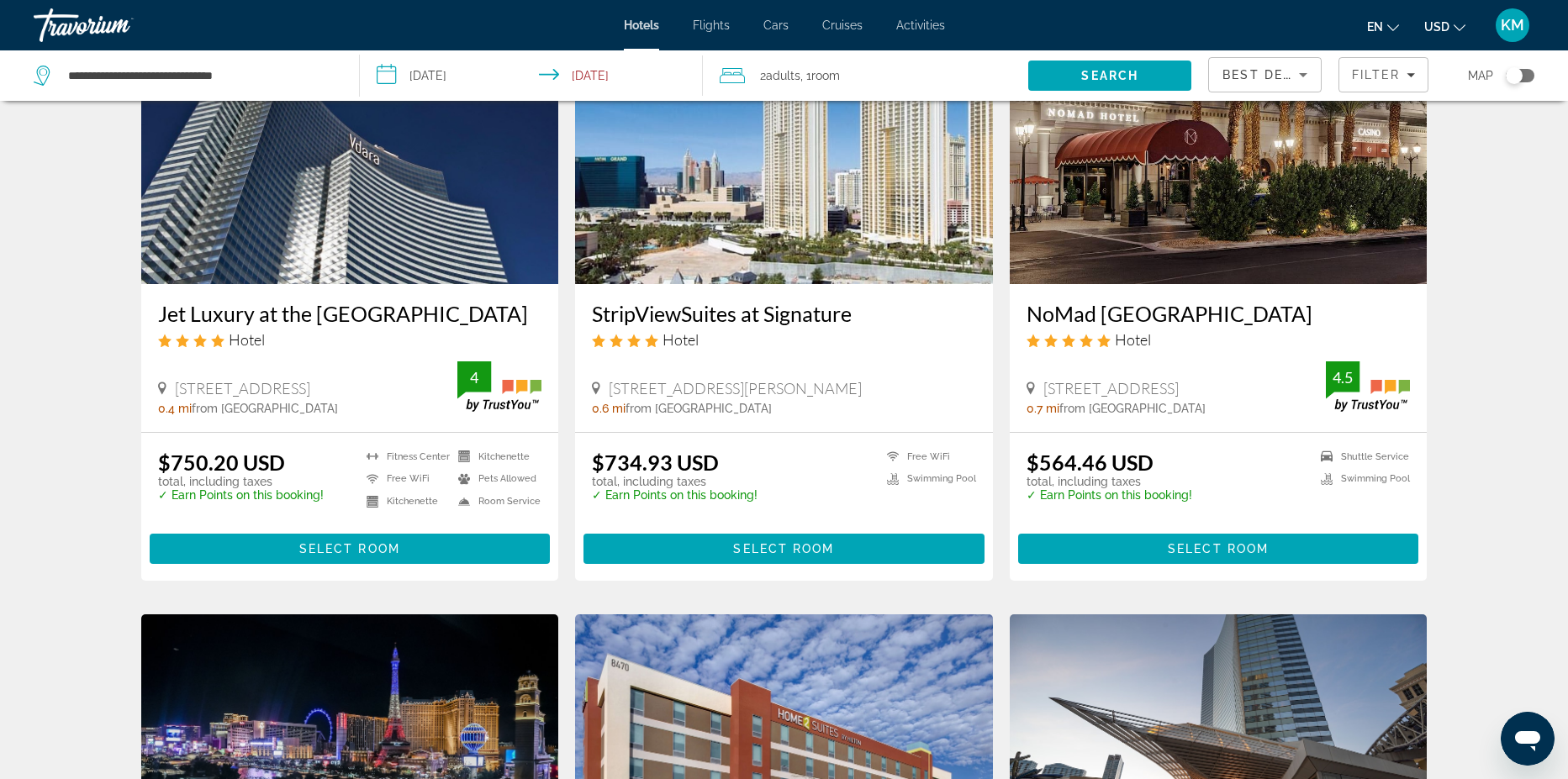
scroll to position [678, 0]
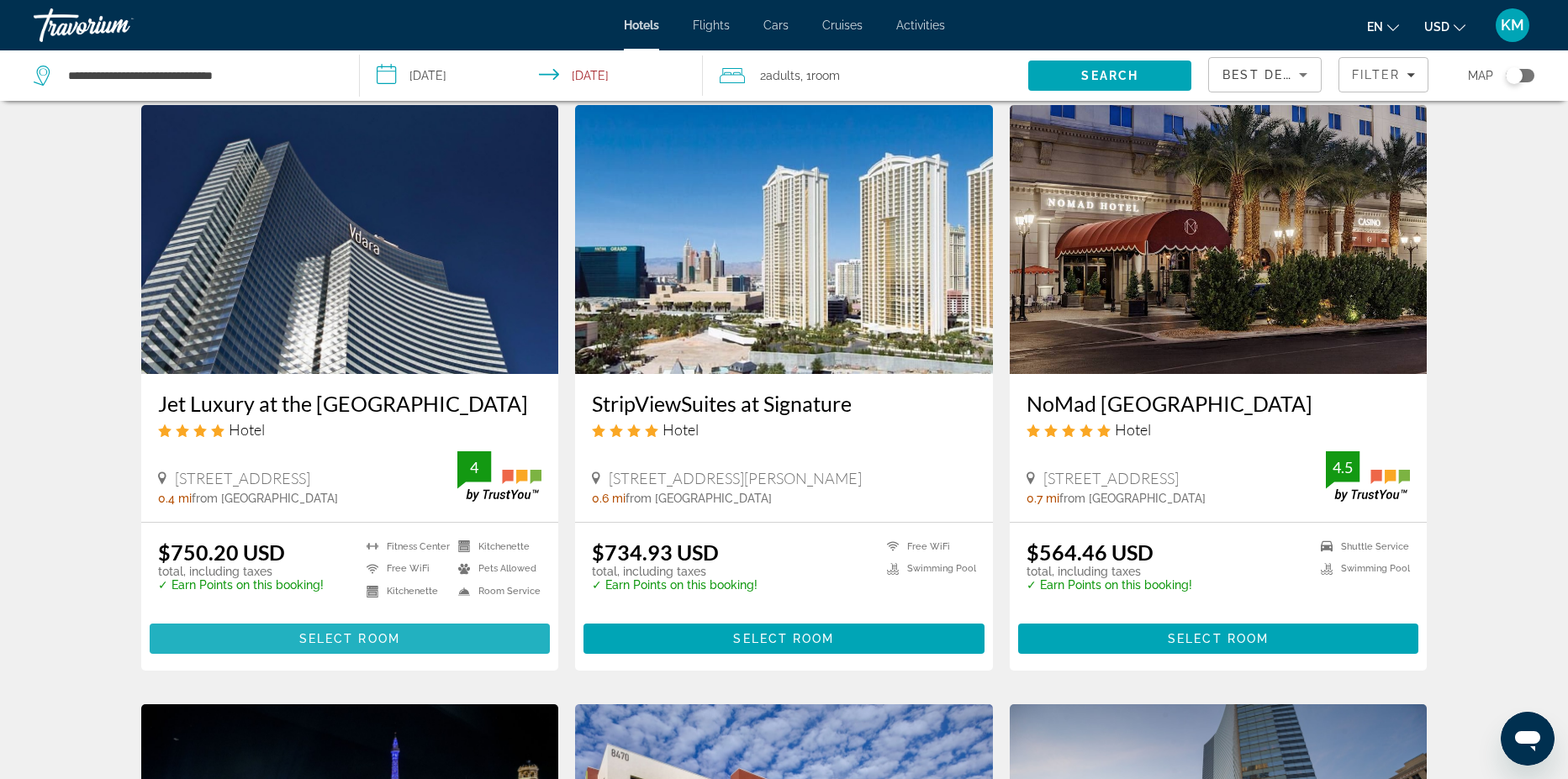
click at [334, 642] on span "Select Room" at bounding box center [350, 639] width 101 height 14
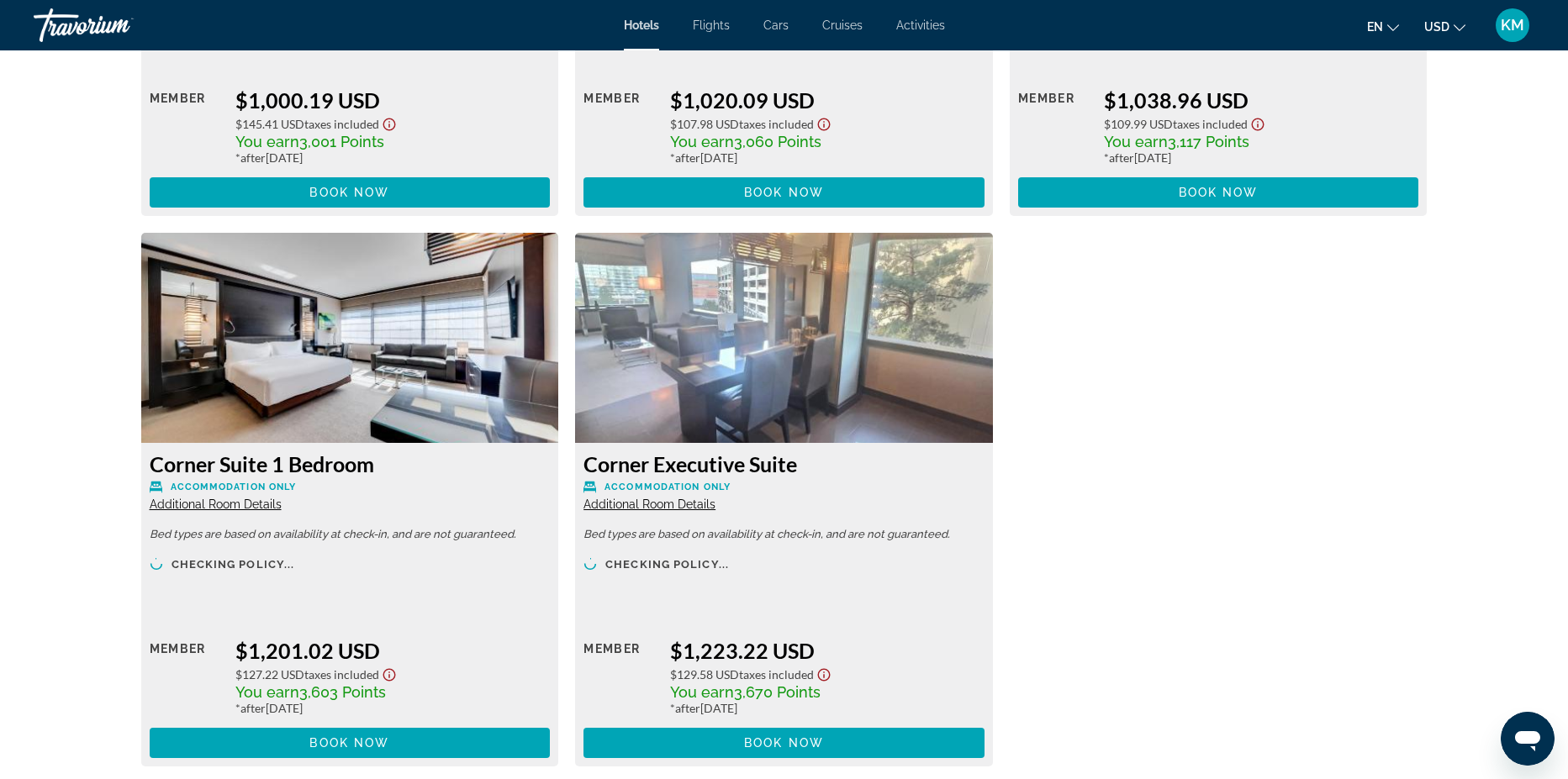
scroll to position [4903, 0]
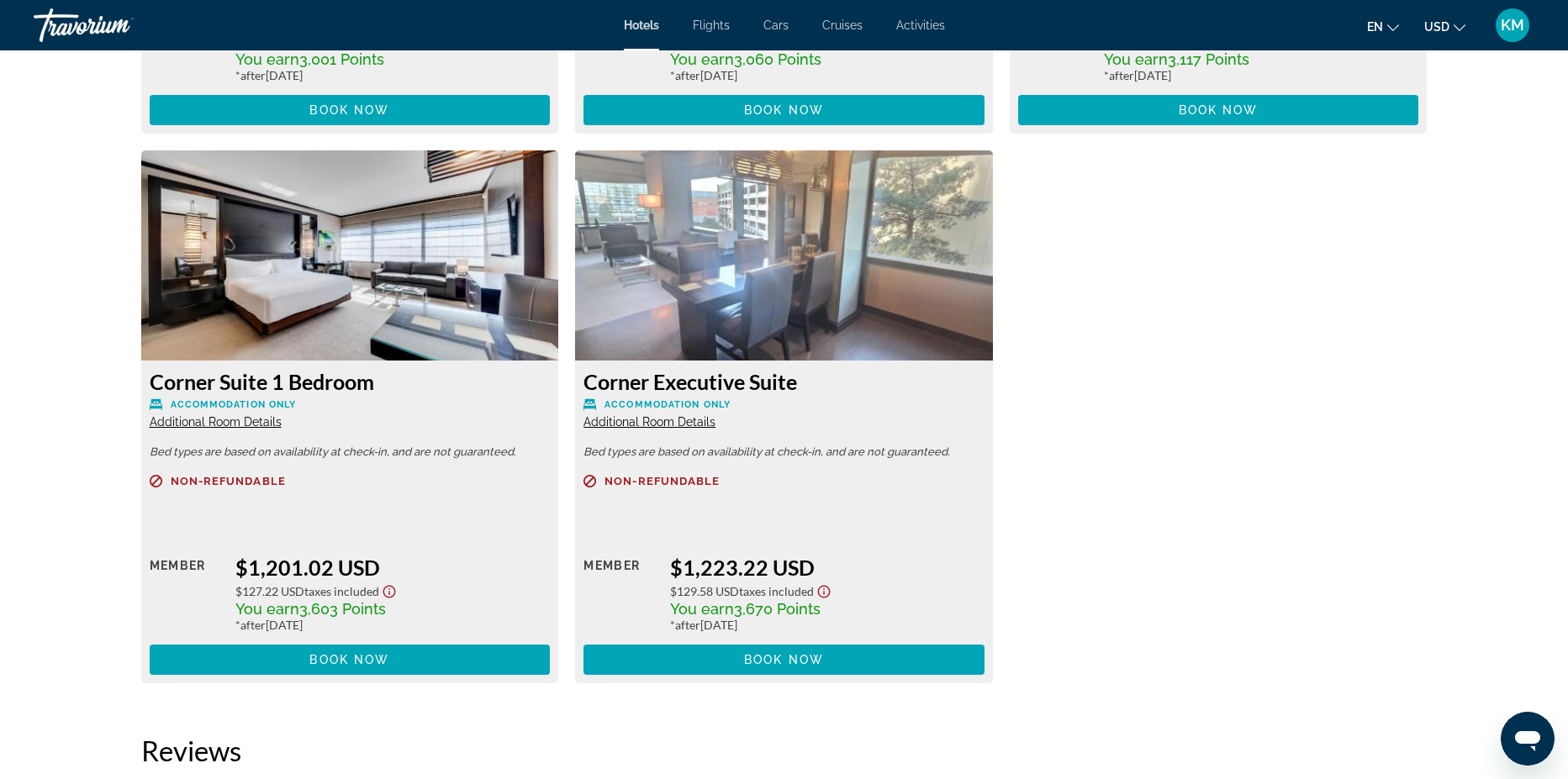
click at [173, 425] on span "Additional Room Details" at bounding box center [216, 422] width 132 height 14
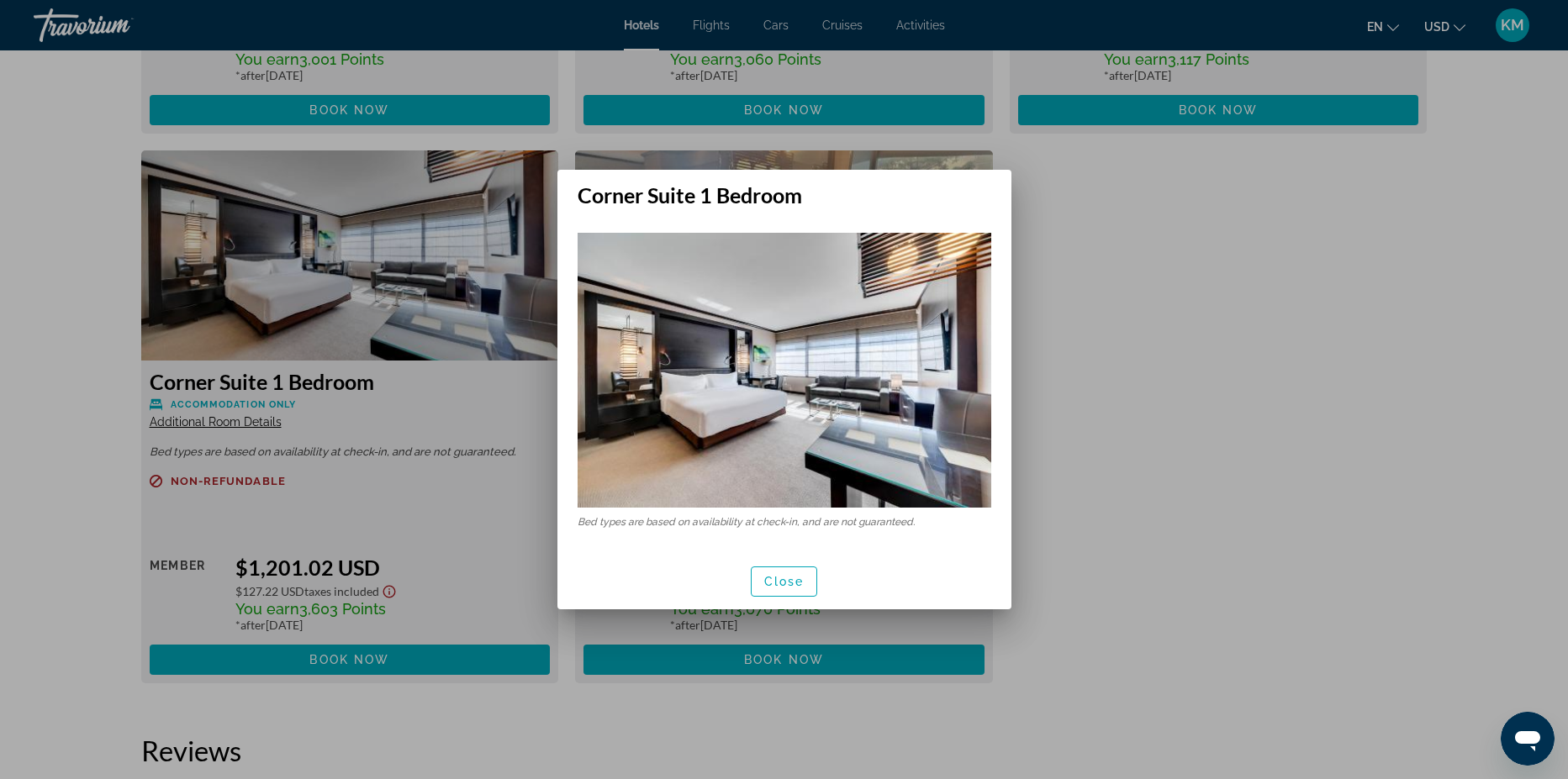
scroll to position [0, 0]
click at [762, 593] on span "button" at bounding box center [784, 582] width 66 height 40
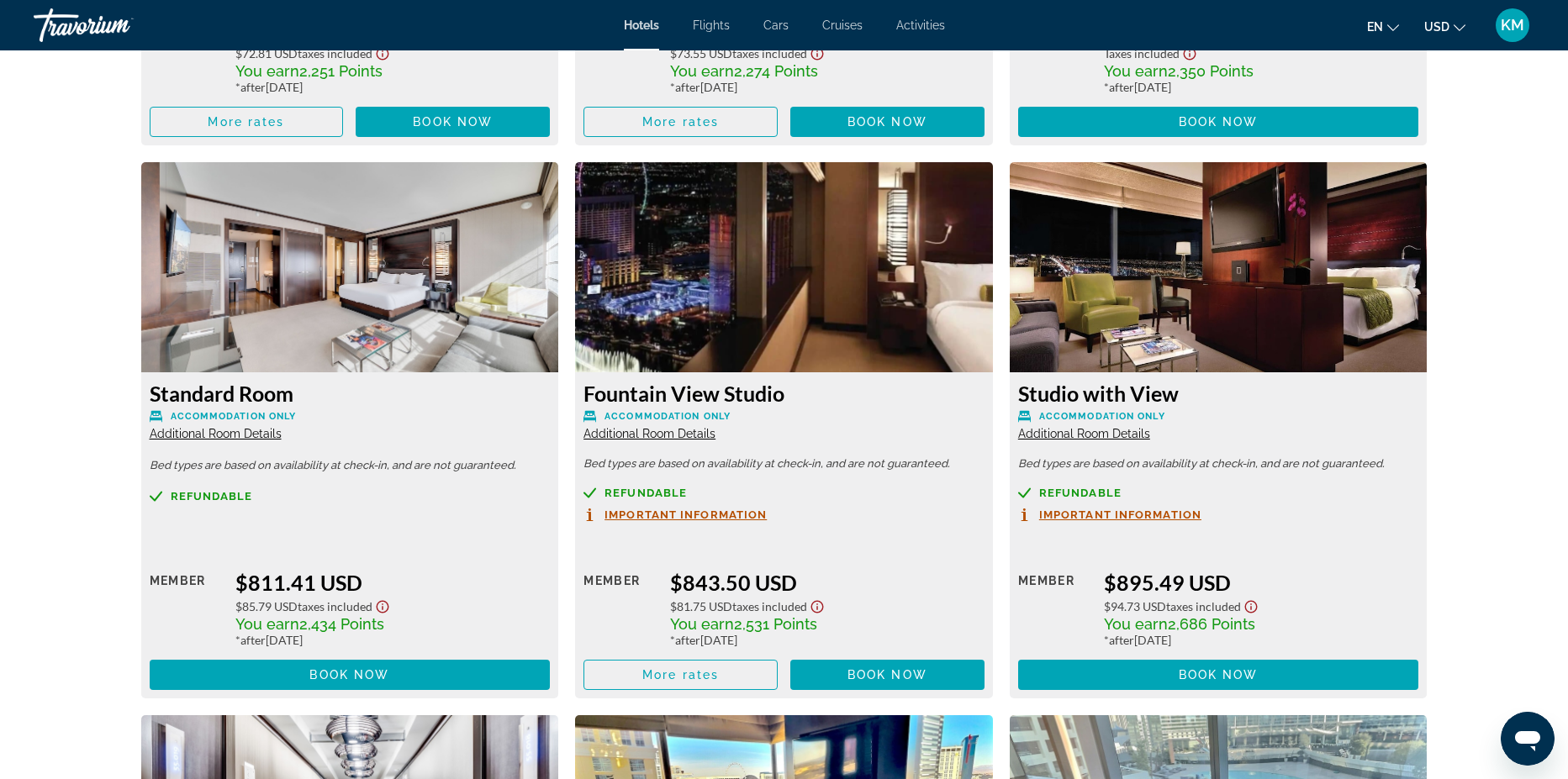
scroll to position [2343, 0]
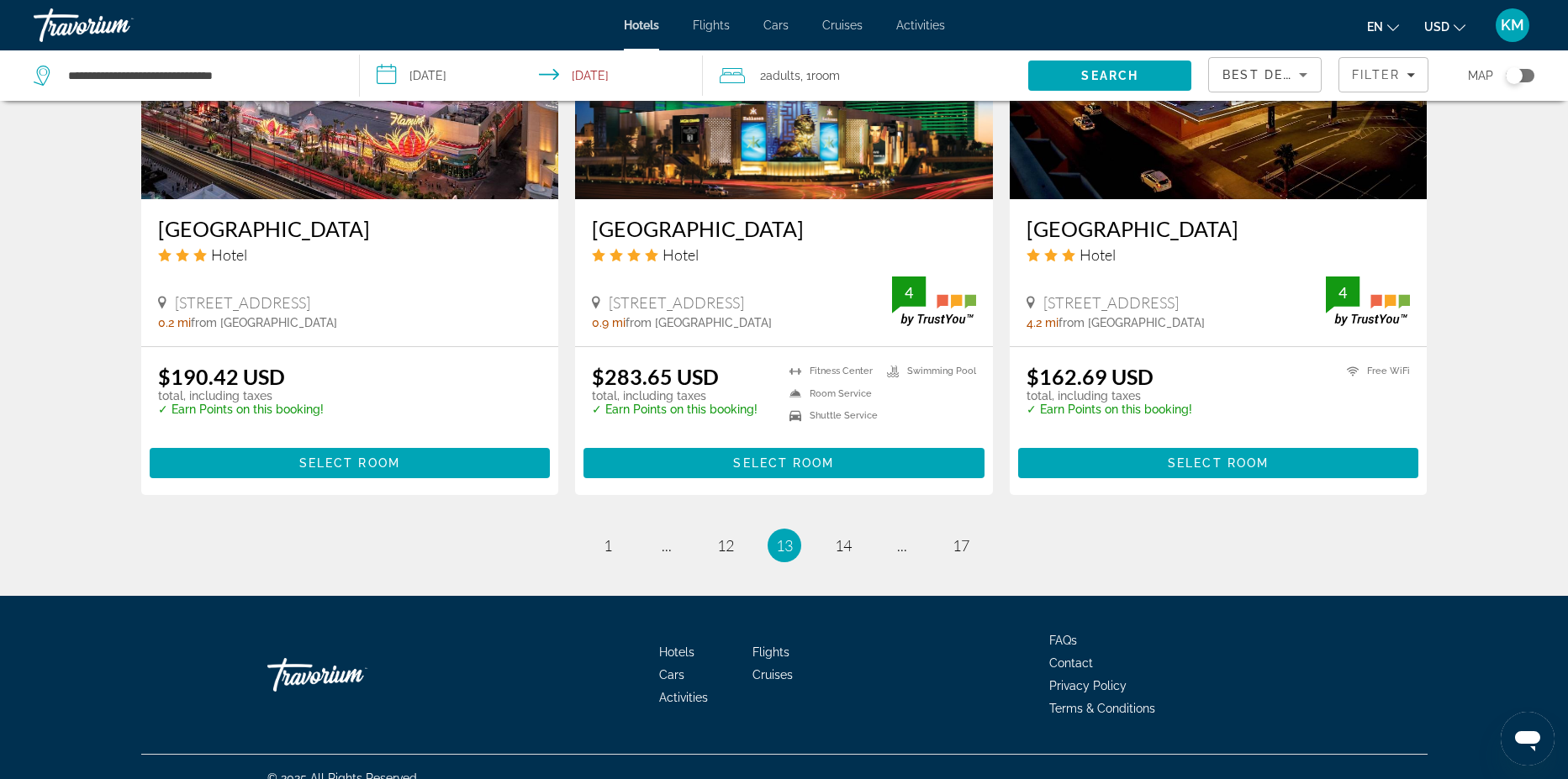
scroll to position [2057, 0]
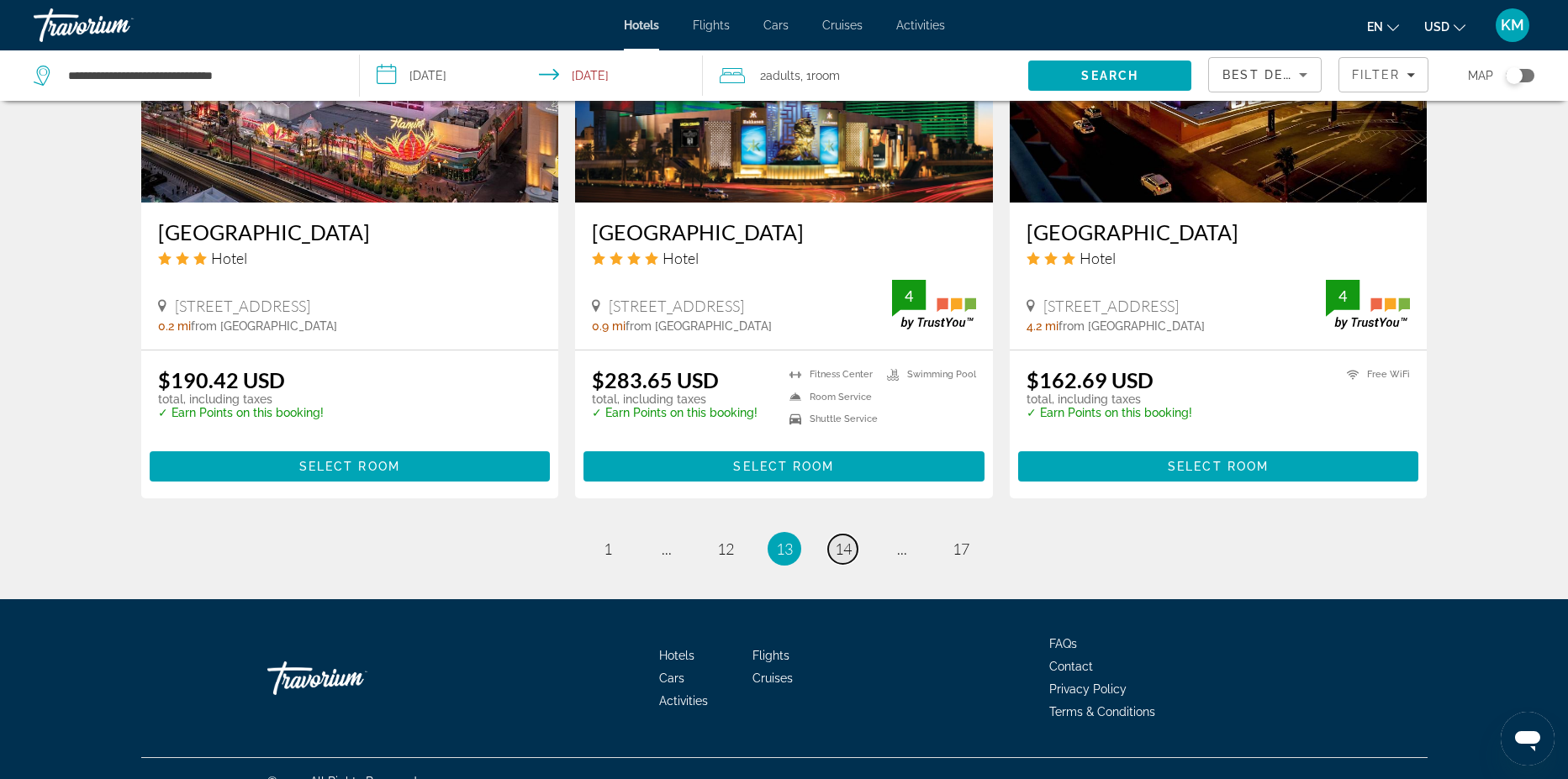
click at [845, 552] on span "14" at bounding box center [843, 548] width 17 height 19
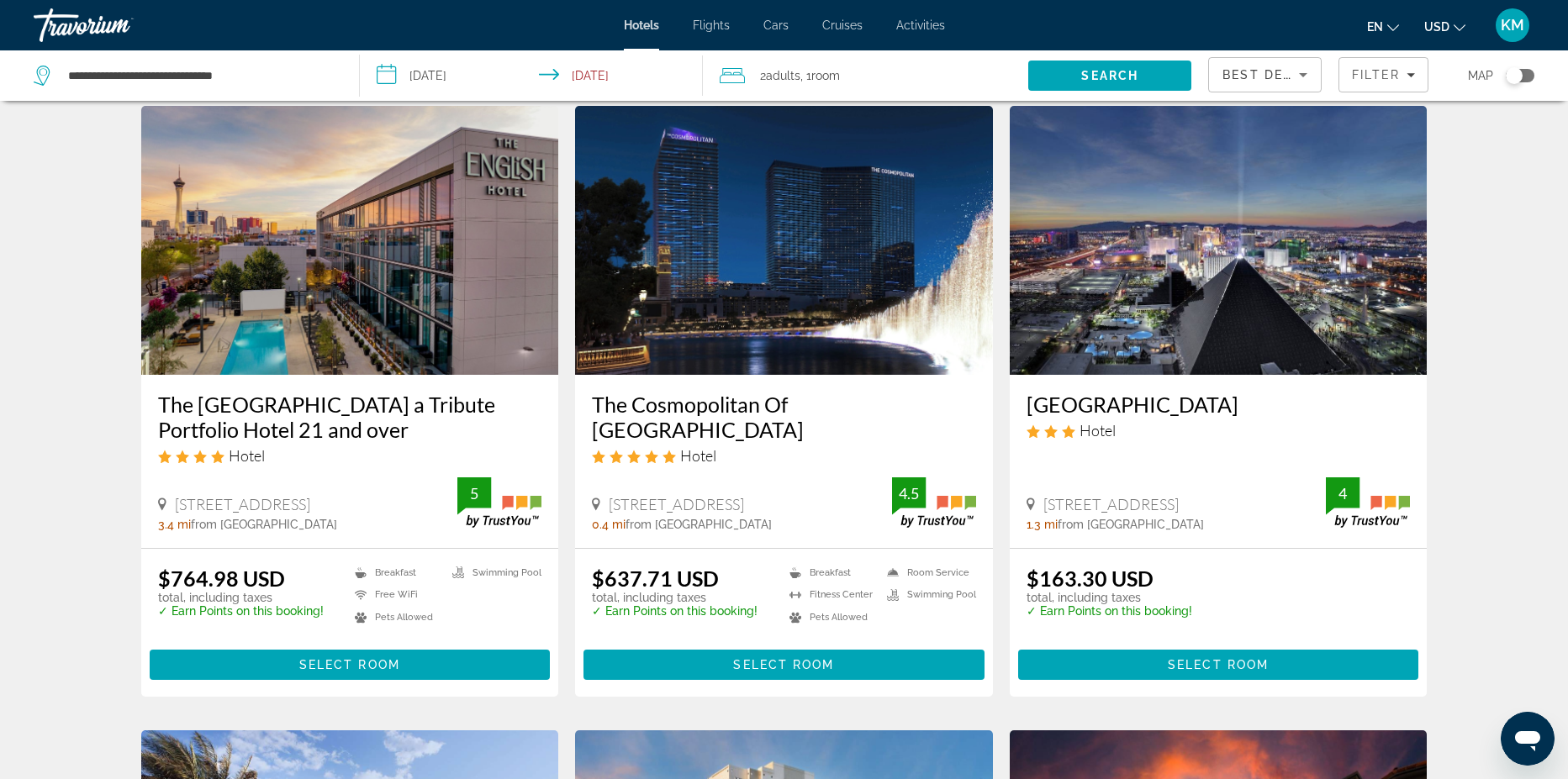
scroll to position [1297, 0]
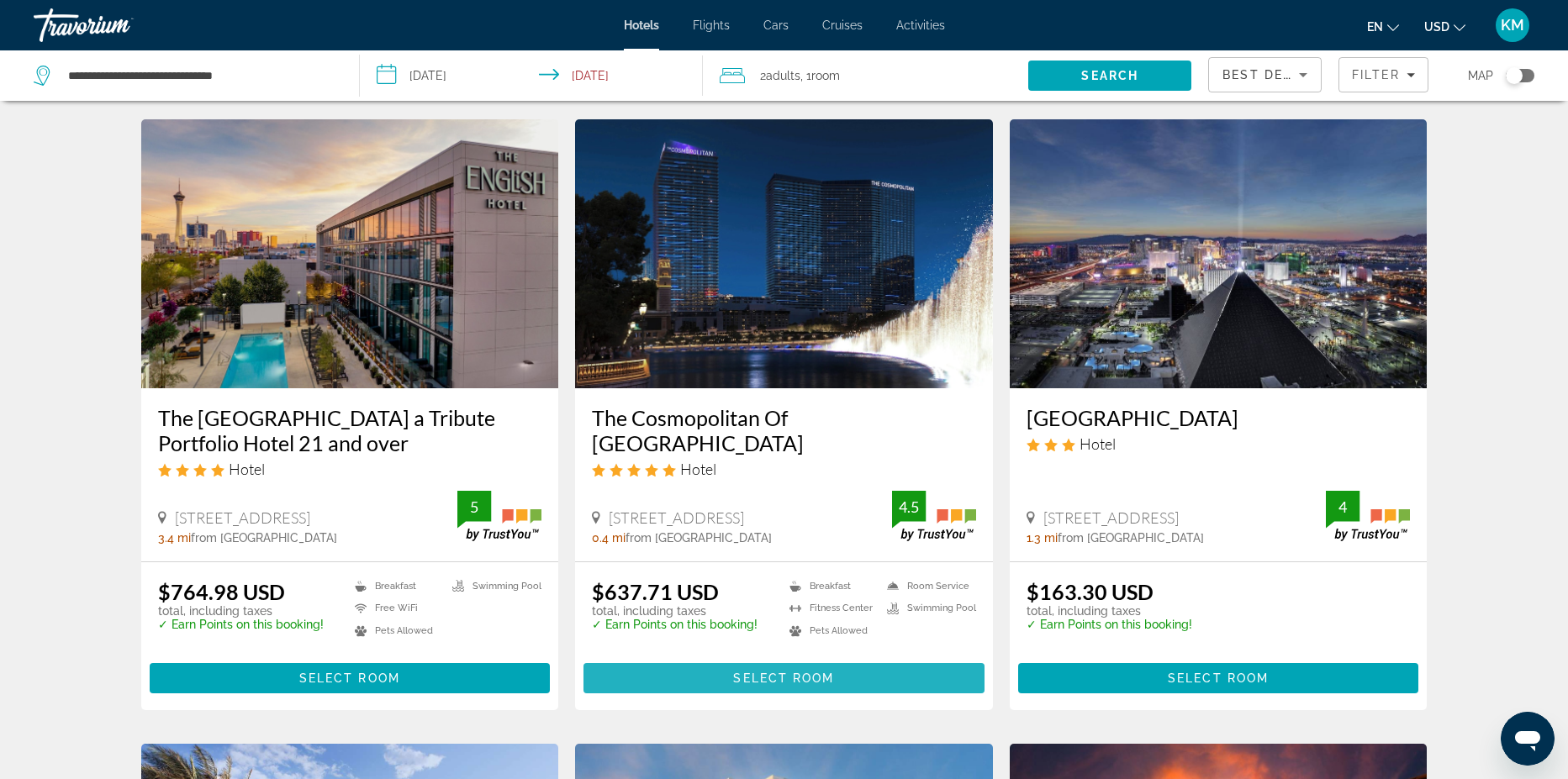
click at [800, 672] on span "Select Room" at bounding box center [784, 678] width 101 height 14
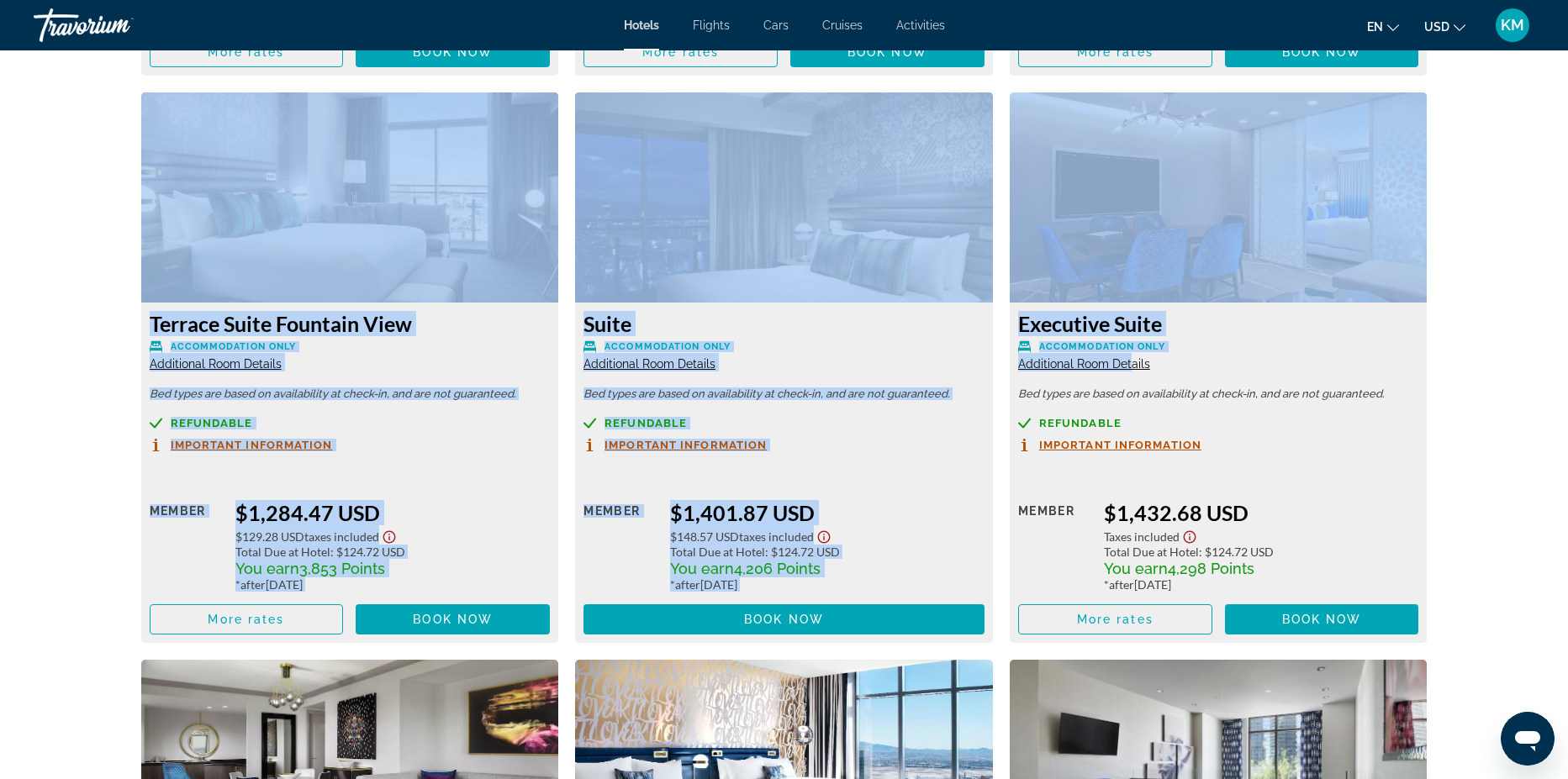
scroll to position [2688, 0]
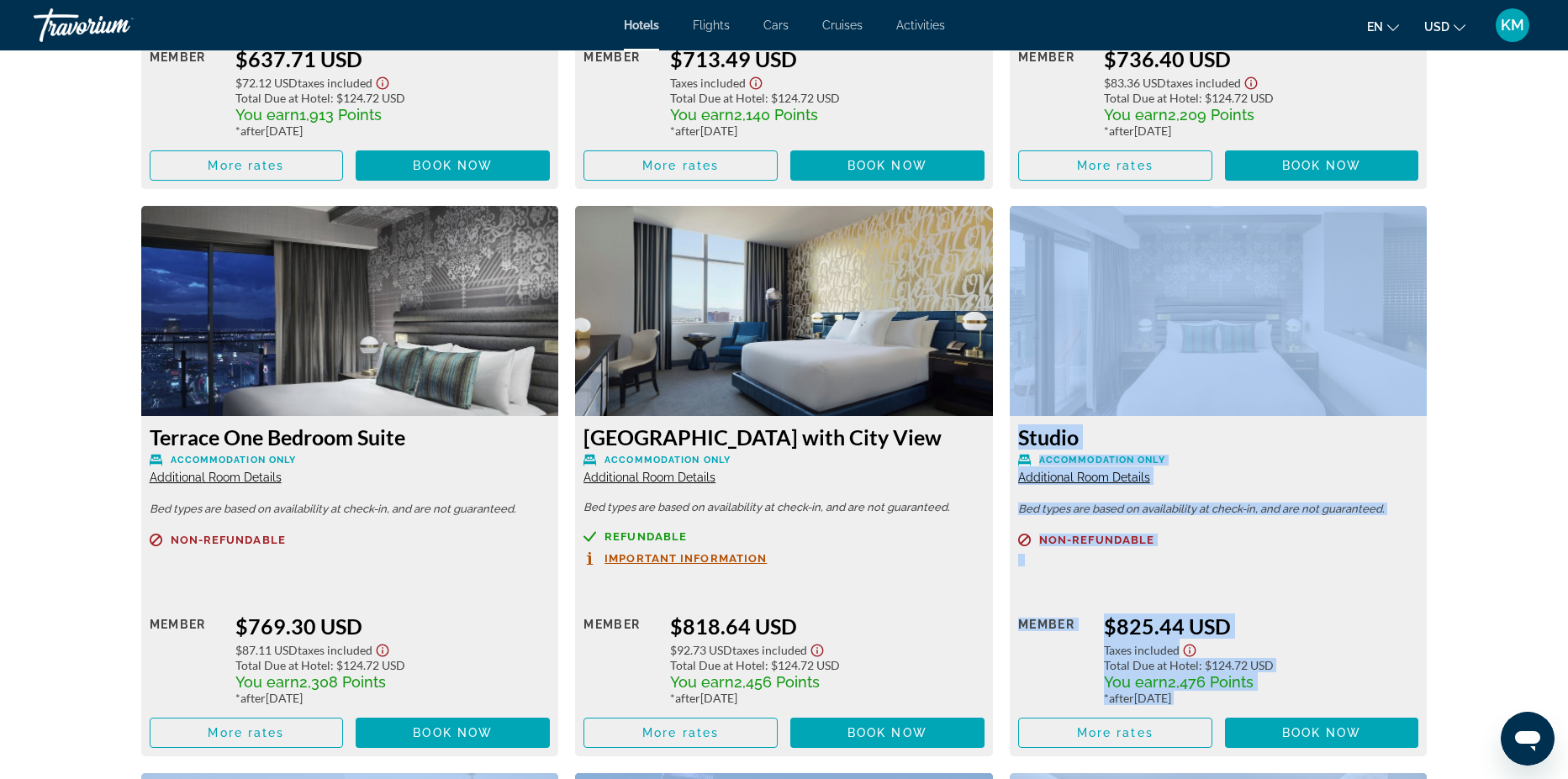
drag, startPoint x: 1574, startPoint y: 312, endPoint x: 1132, endPoint y: 348, distance: 443.5
click at [1115, 540] on div "Non-refundable" at bounding box center [1219, 549] width 401 height 32
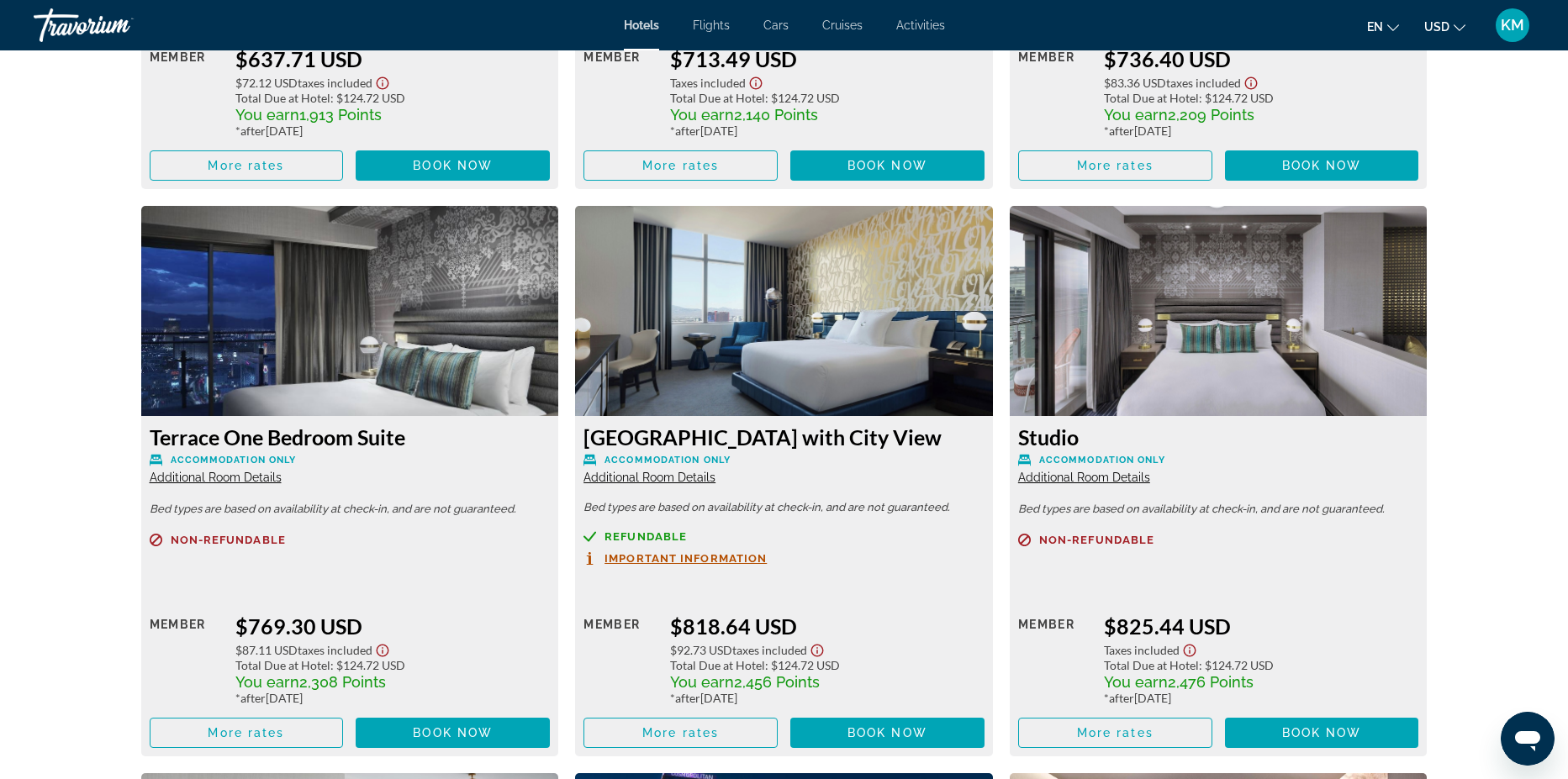
click at [1084, 471] on span "Additional Room Details" at bounding box center [1085, 478] width 132 height 14
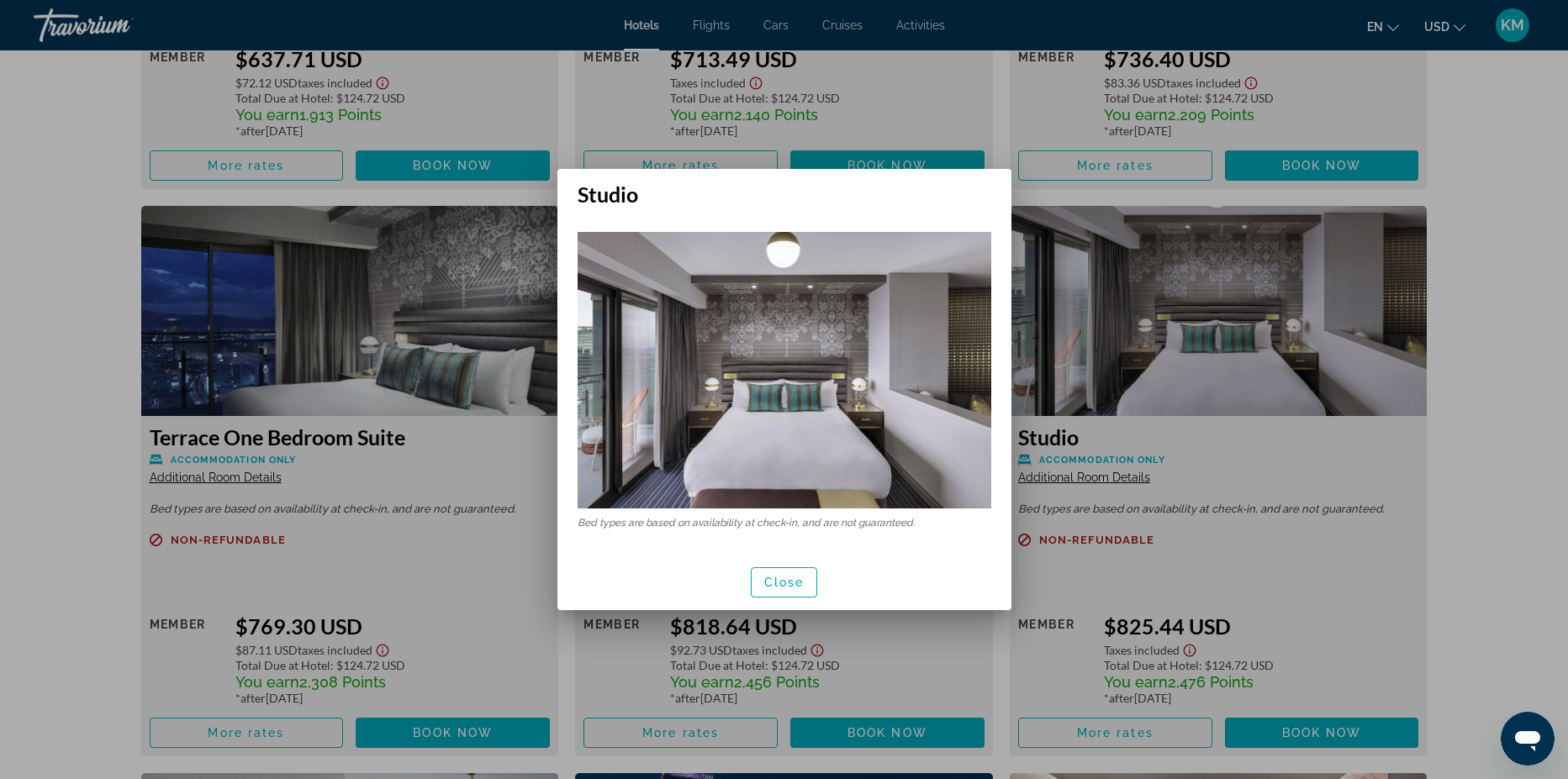
scroll to position [0, 0]
click at [1223, 475] on div at bounding box center [784, 390] width 1568 height 779
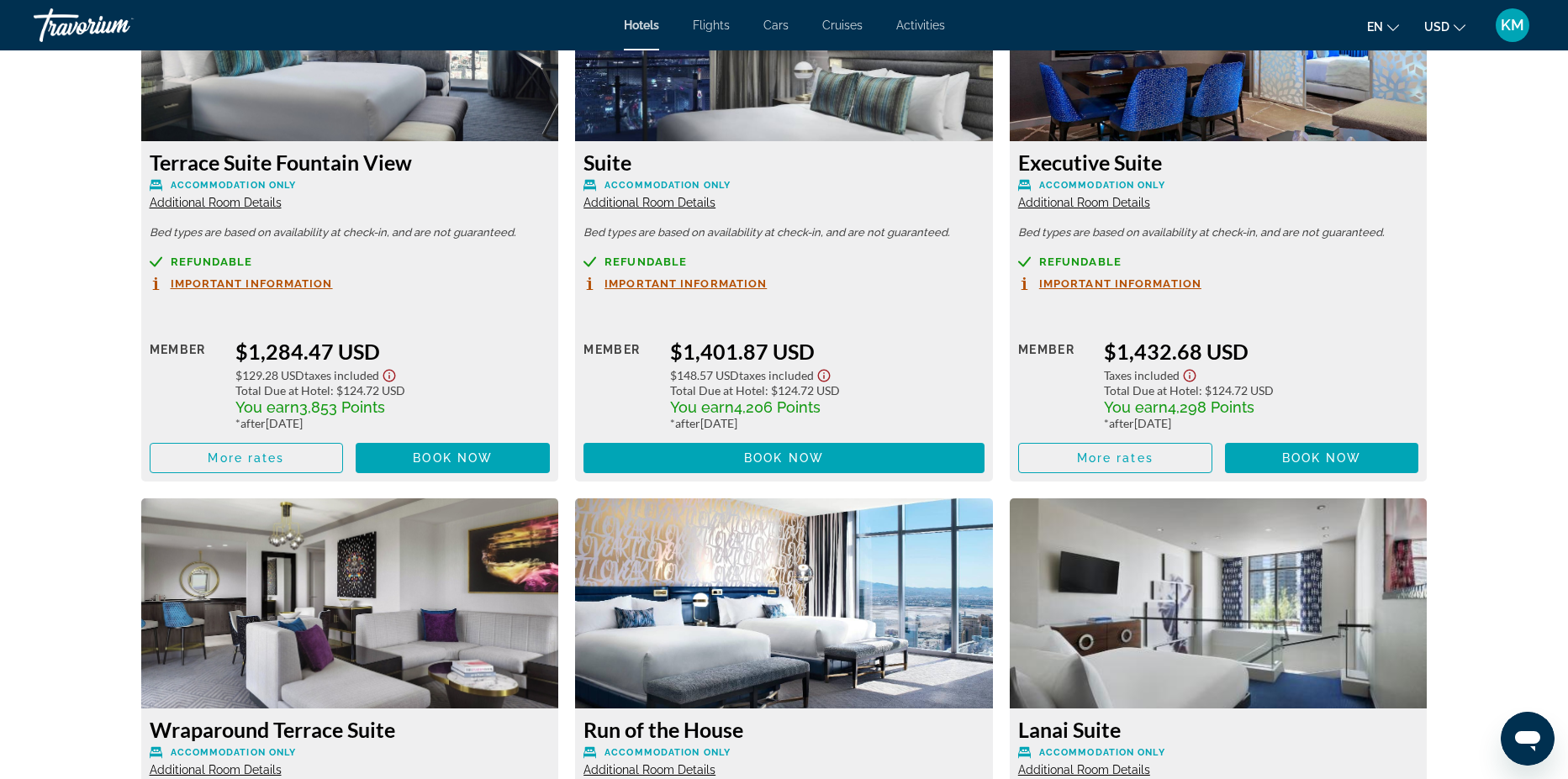
scroll to position [4701, 0]
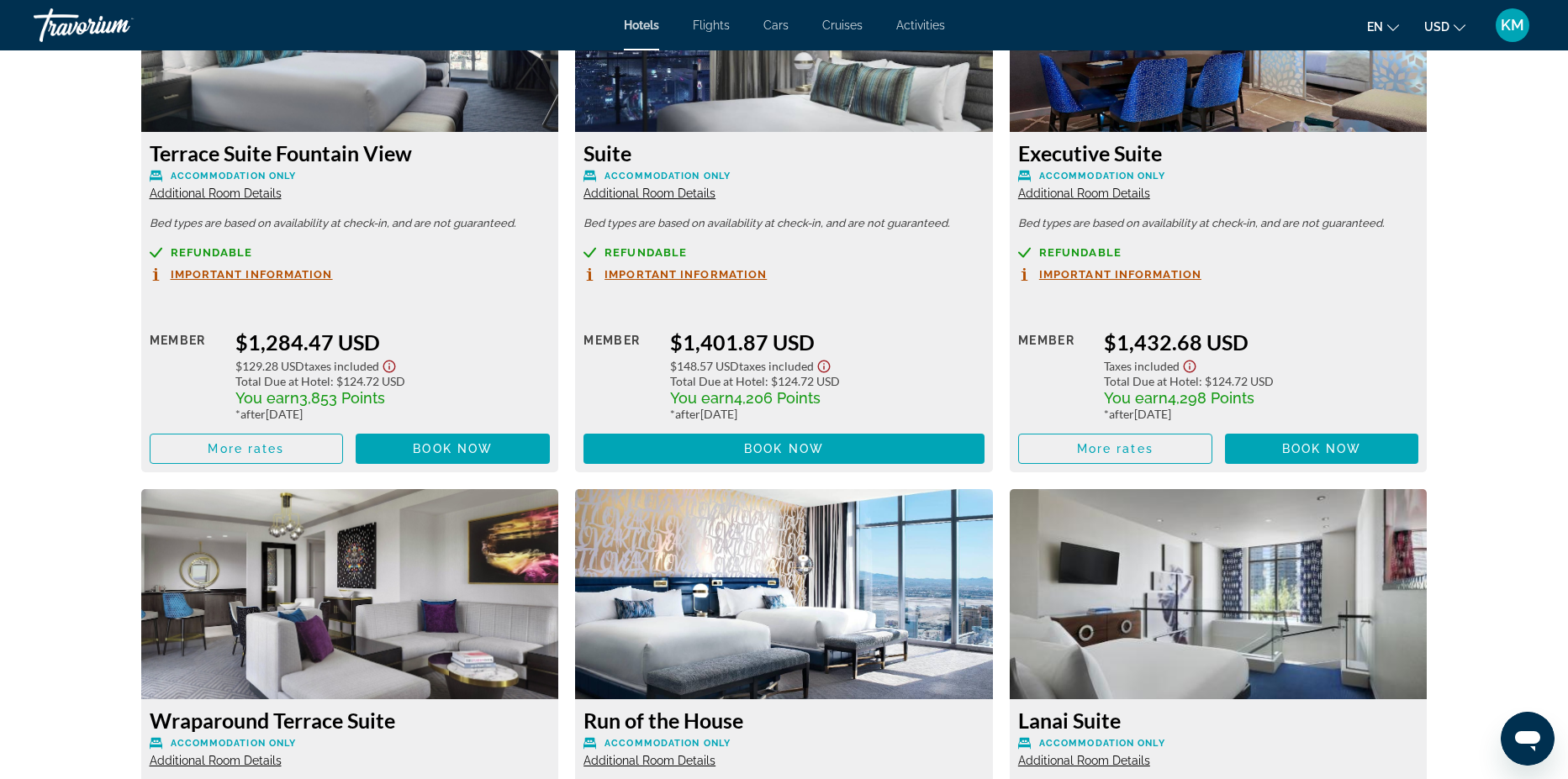
click at [1092, 186] on span "Additional Room Details" at bounding box center [1085, 193] width 132 height 14
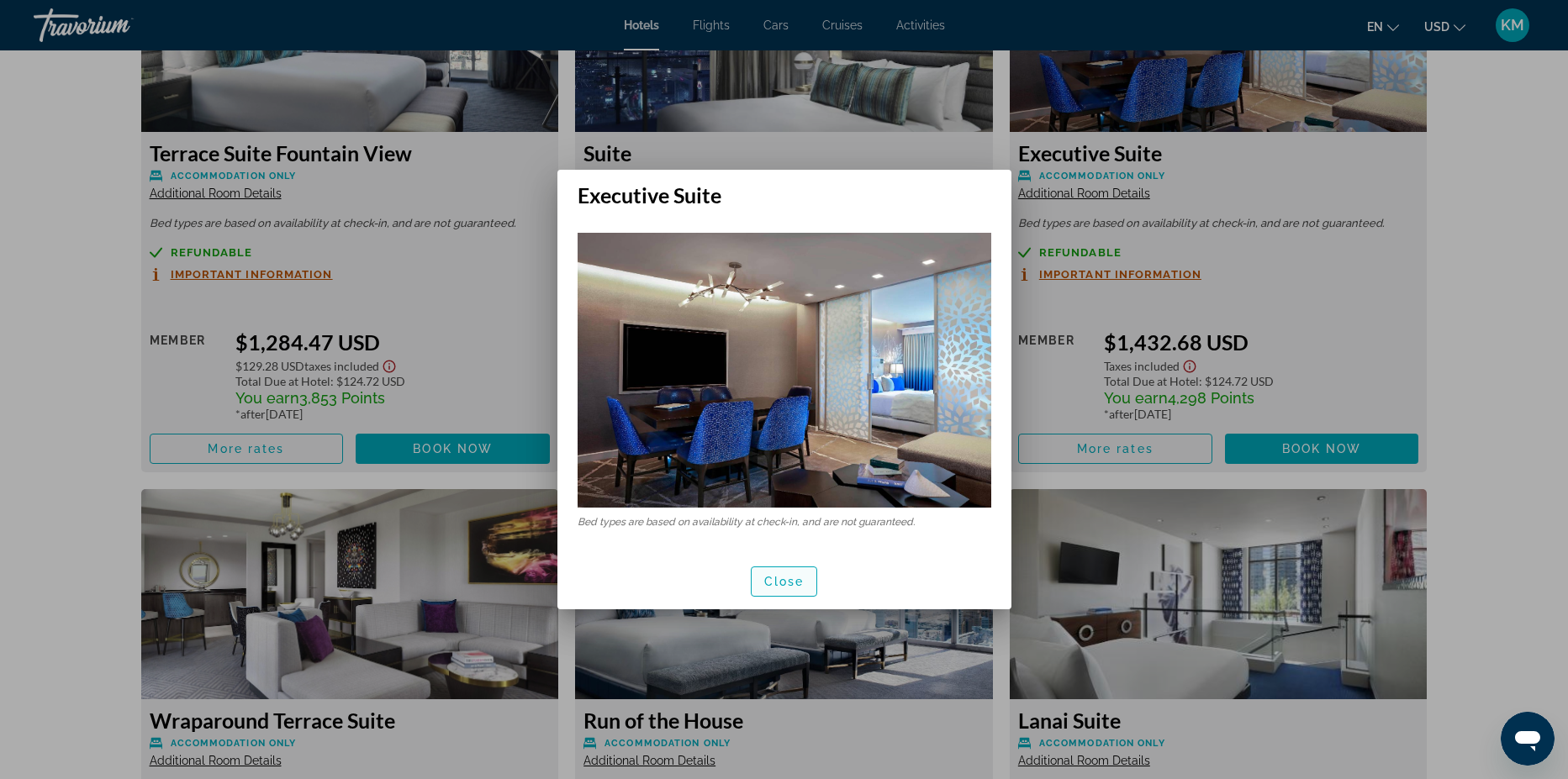
click at [792, 591] on span "button" at bounding box center [784, 582] width 66 height 40
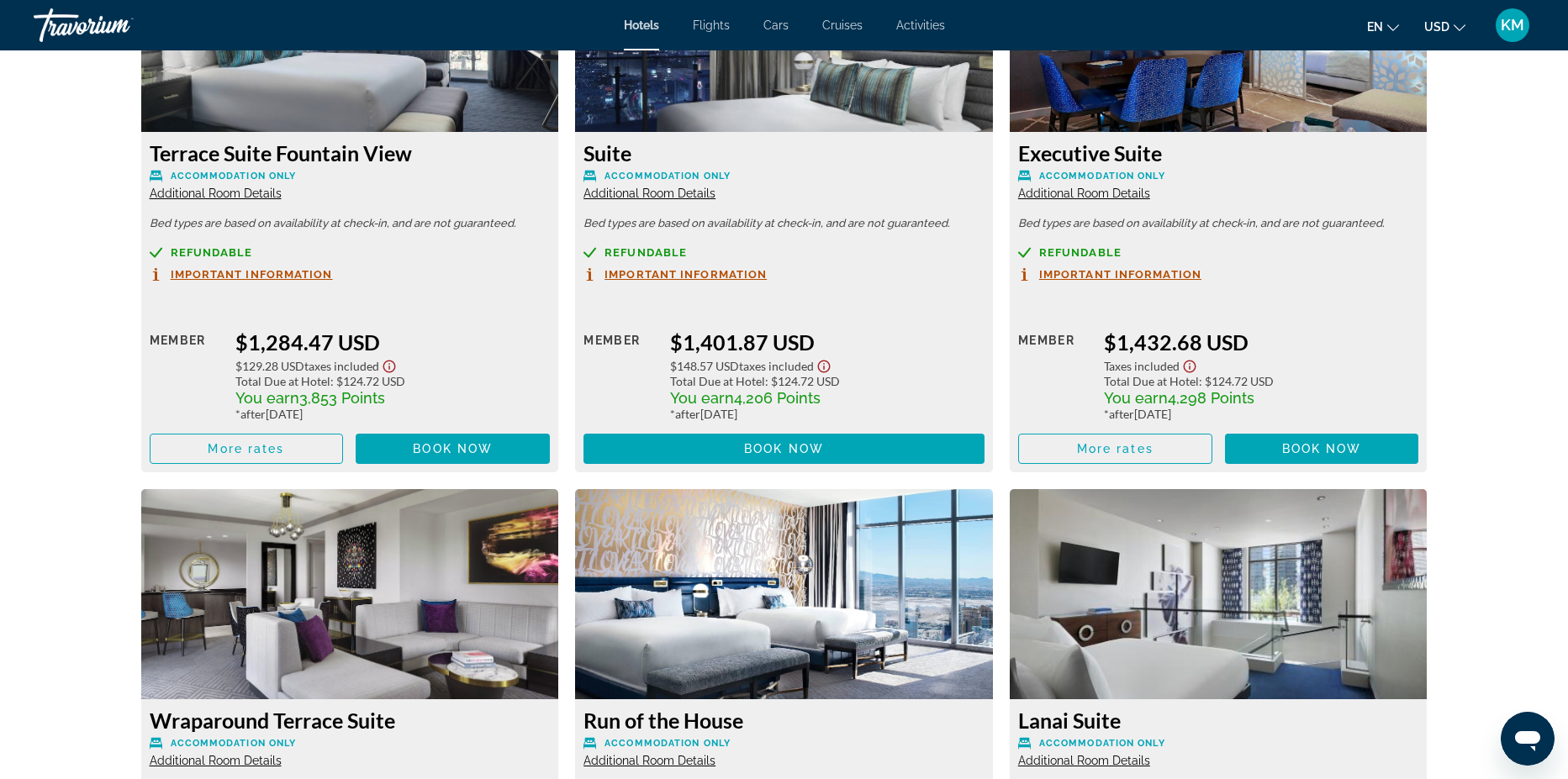
scroll to position [4701, 0]
click at [1125, 269] on span "Important Information" at bounding box center [1120, 274] width 163 height 11
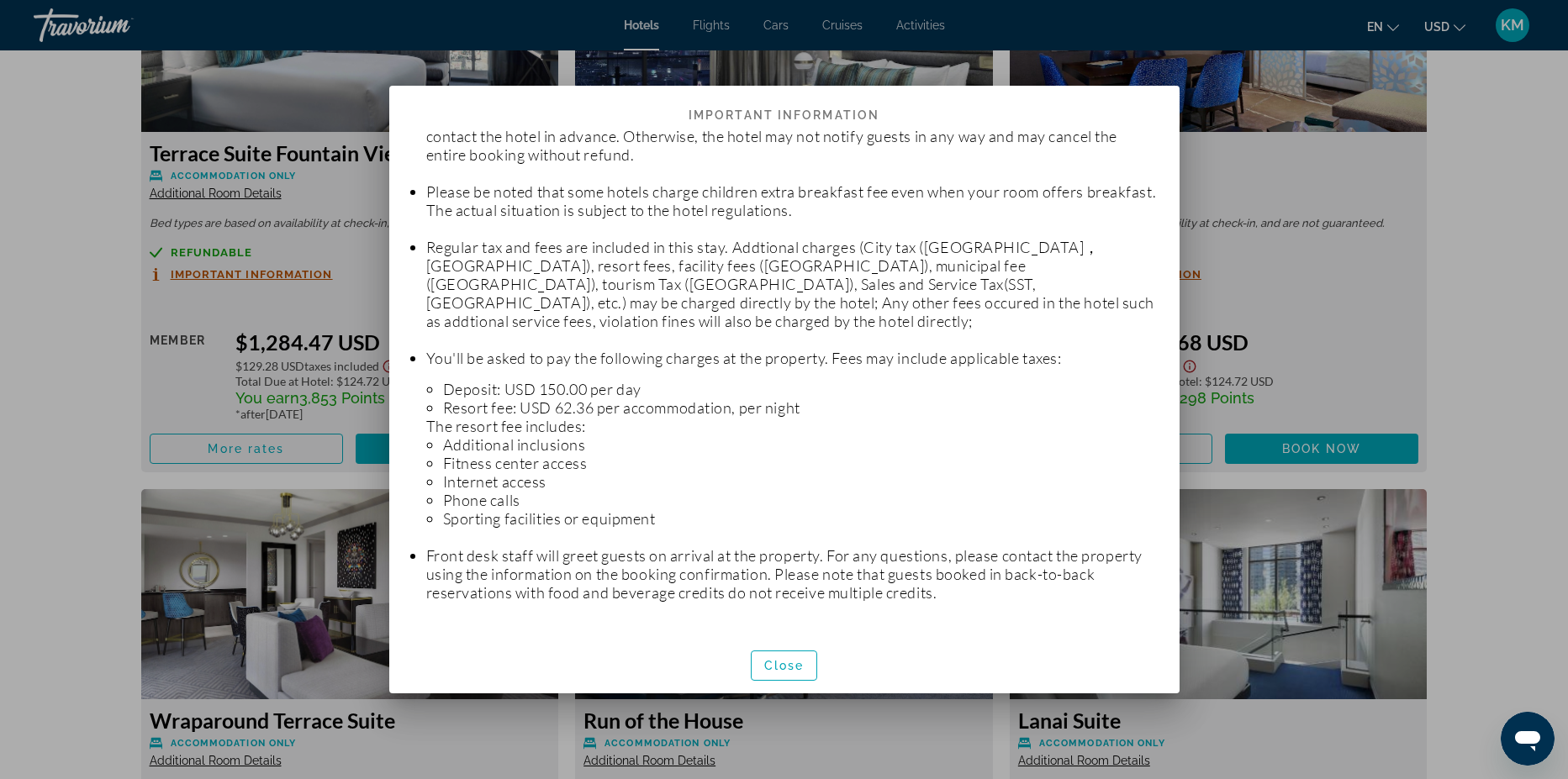
scroll to position [175, 0]
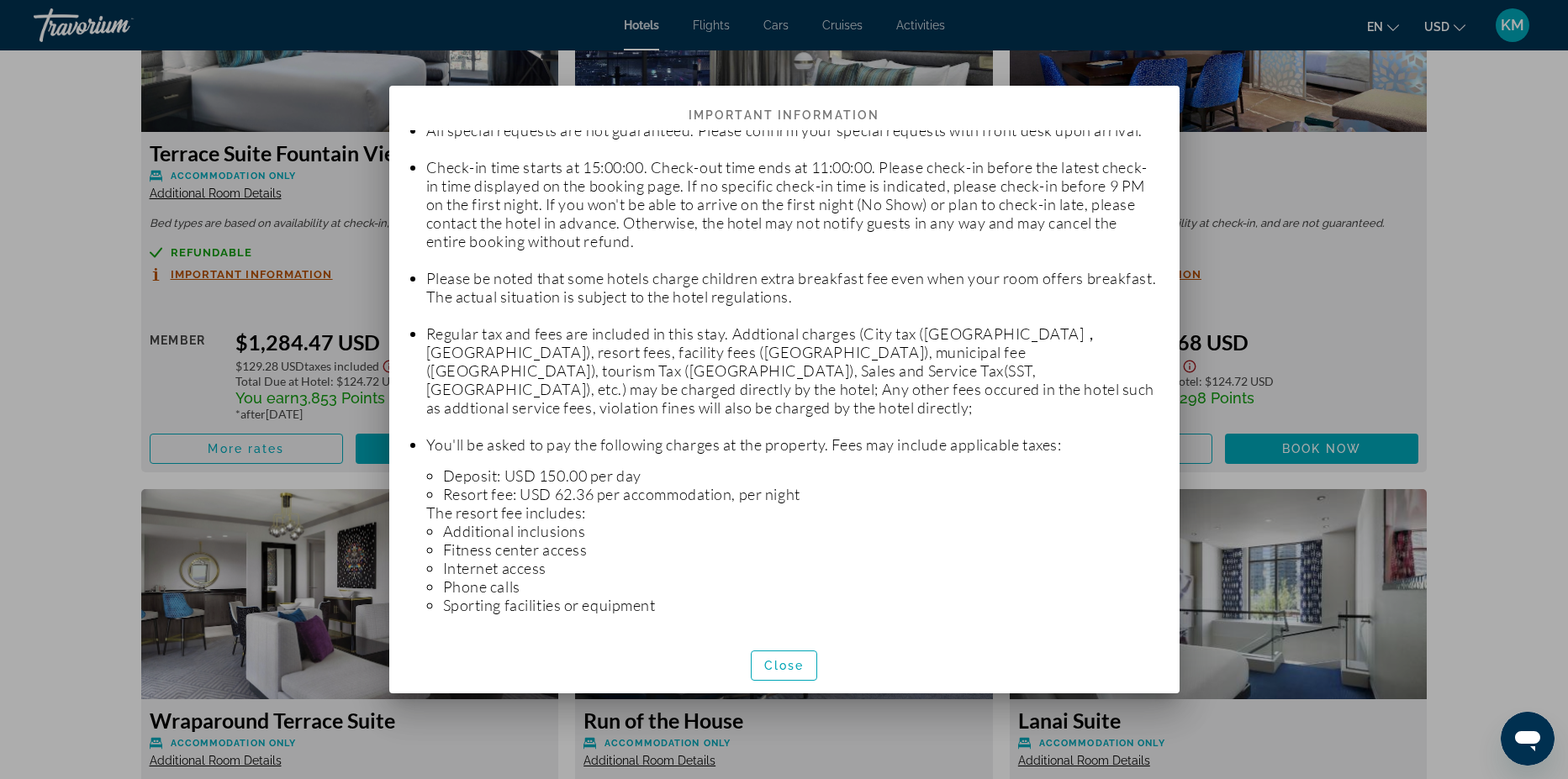
click at [1361, 645] on div at bounding box center [784, 390] width 1568 height 779
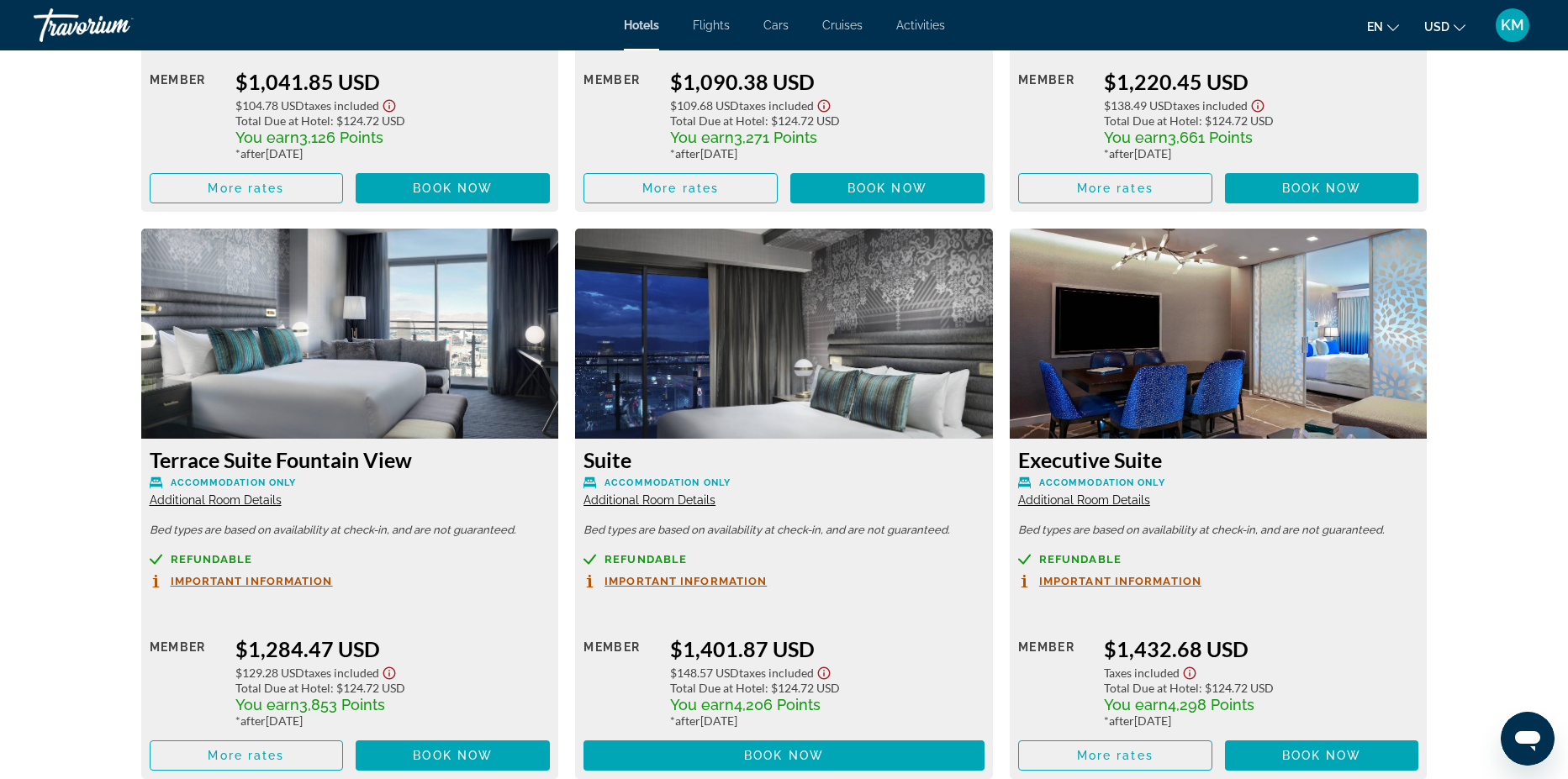
scroll to position [4277, 0]
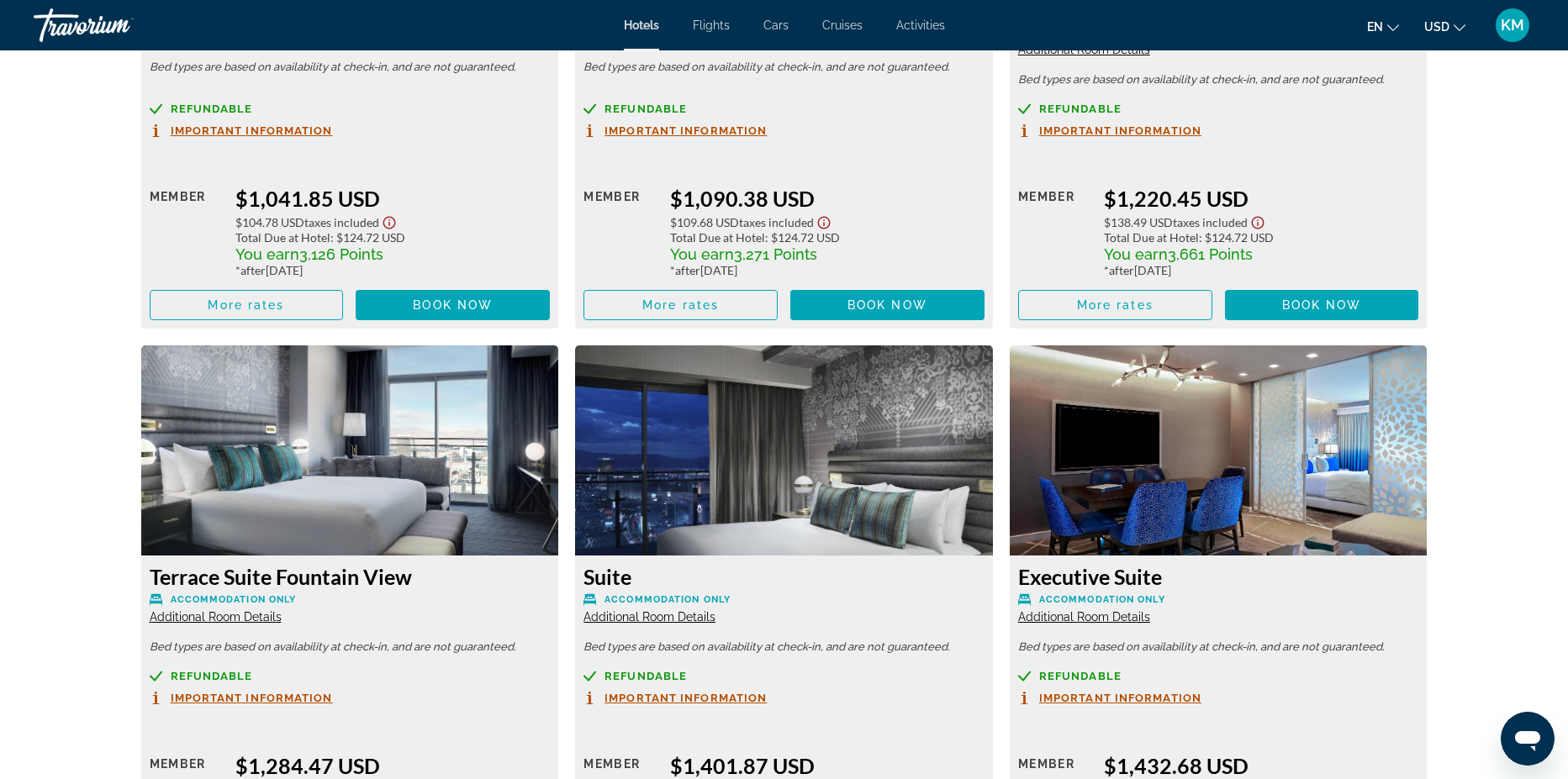
click at [1386, 478] on img "Main content" at bounding box center [1219, 450] width 418 height 210
click at [1319, 441] on img "Main content" at bounding box center [1219, 450] width 418 height 210
click at [1360, 530] on img "Main content" at bounding box center [1219, 450] width 418 height 210
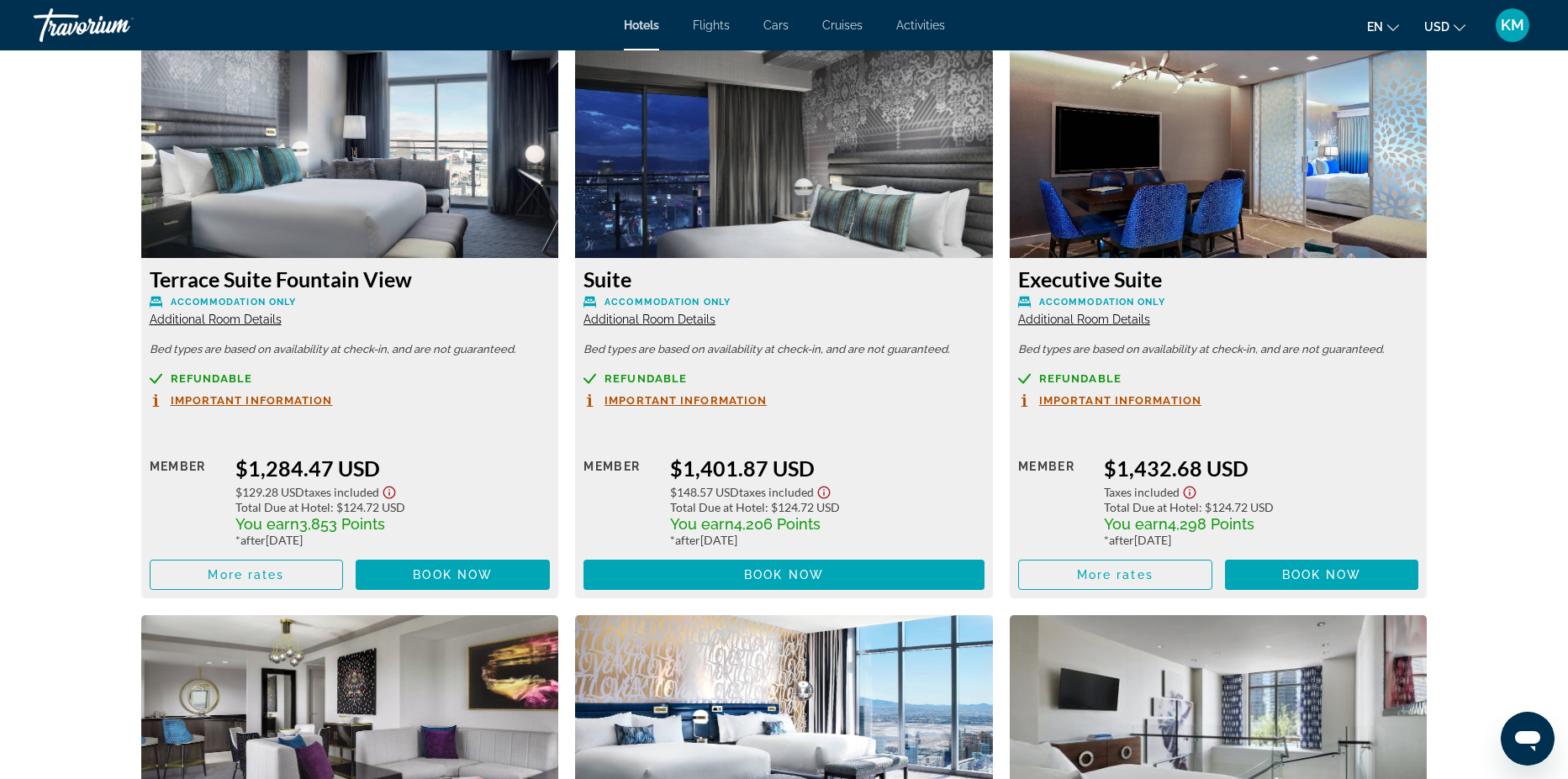
scroll to position [4981, 0]
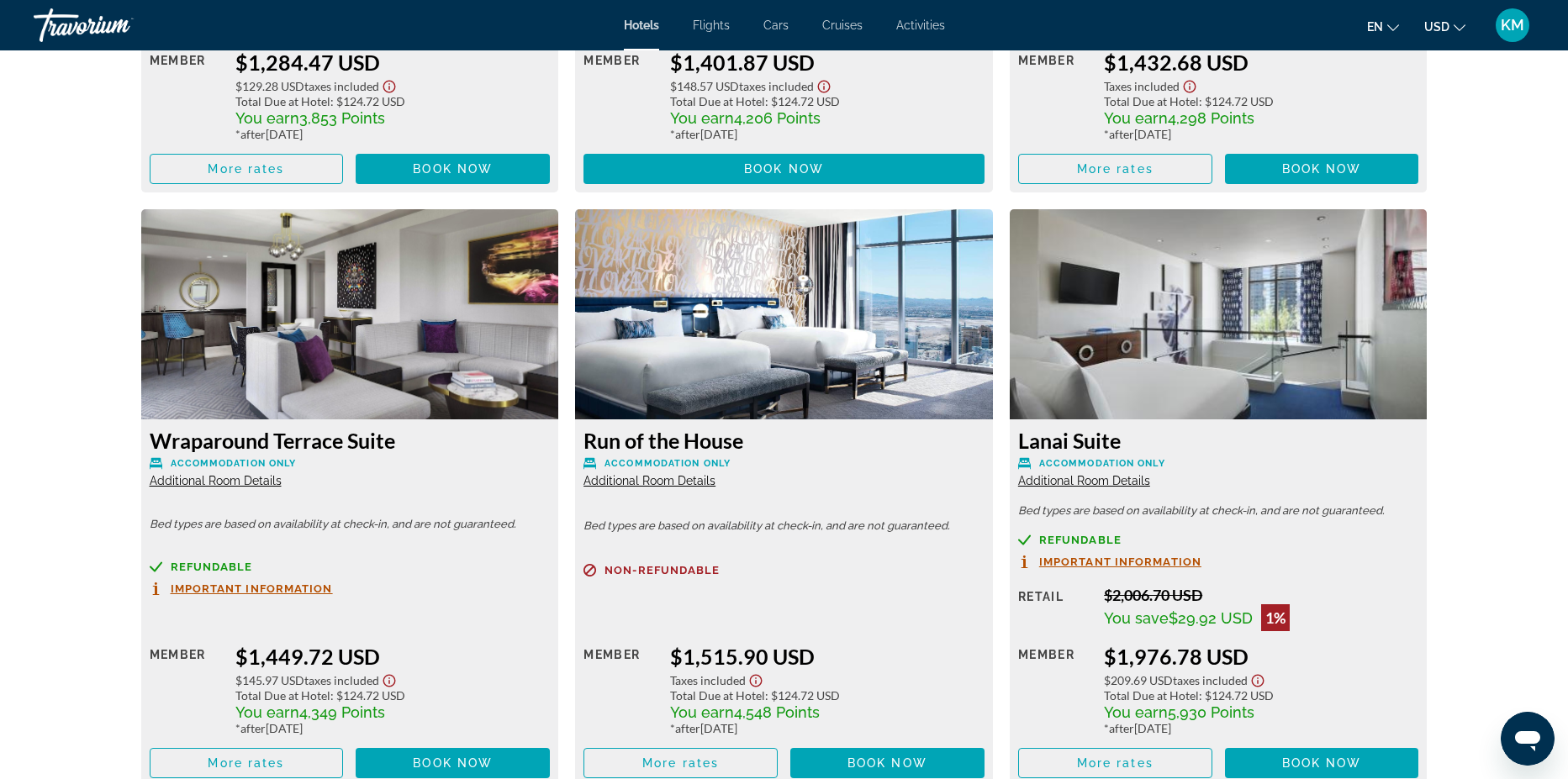
click at [206, 476] on div "Wraparound Terrace Suite Accommodation Only Additional Room Details Bed types a…" at bounding box center [350, 603] width 418 height 368
click at [203, 474] on span "Additional Room Details" at bounding box center [216, 481] width 132 height 14
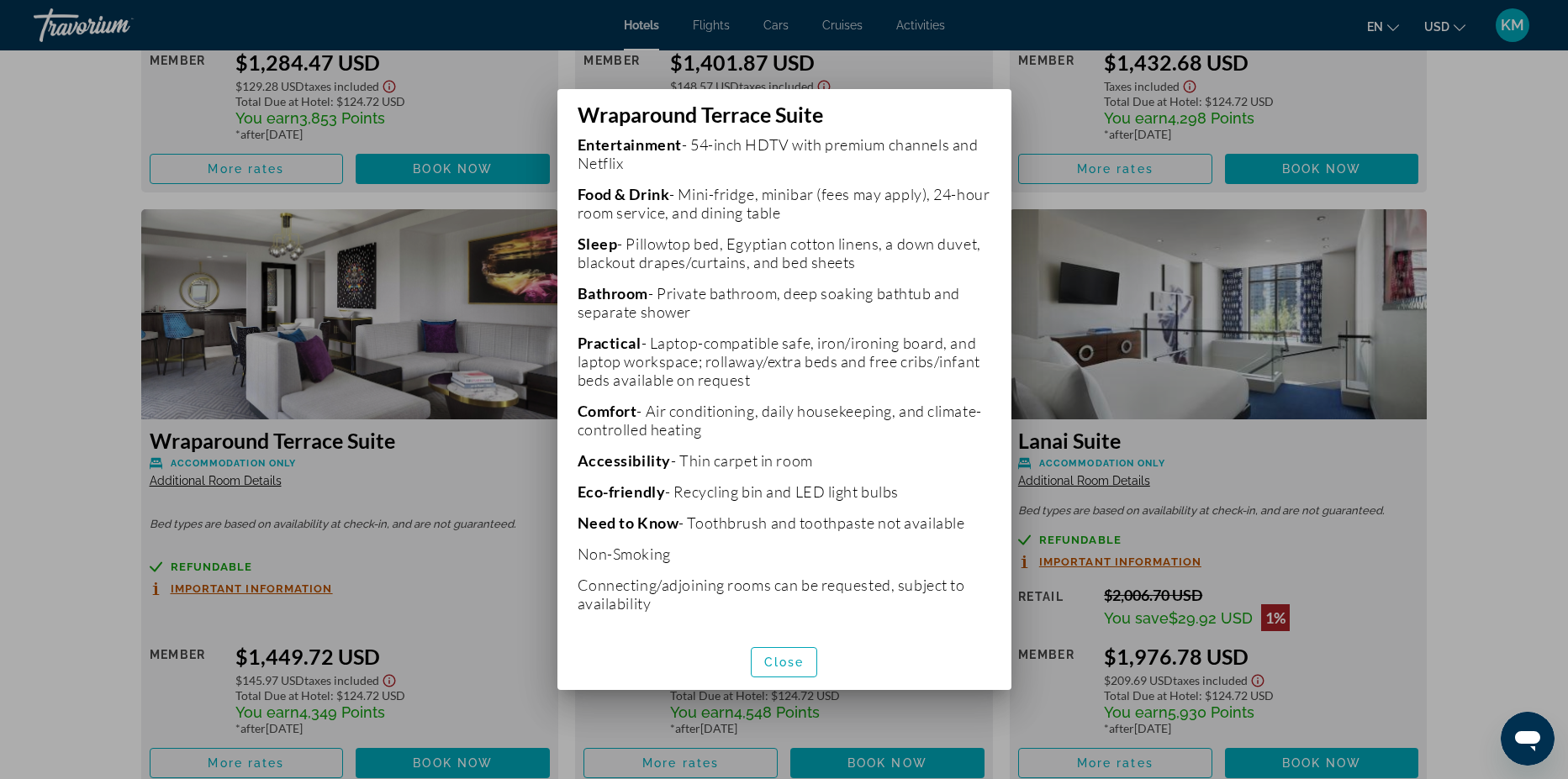
scroll to position [176, 0]
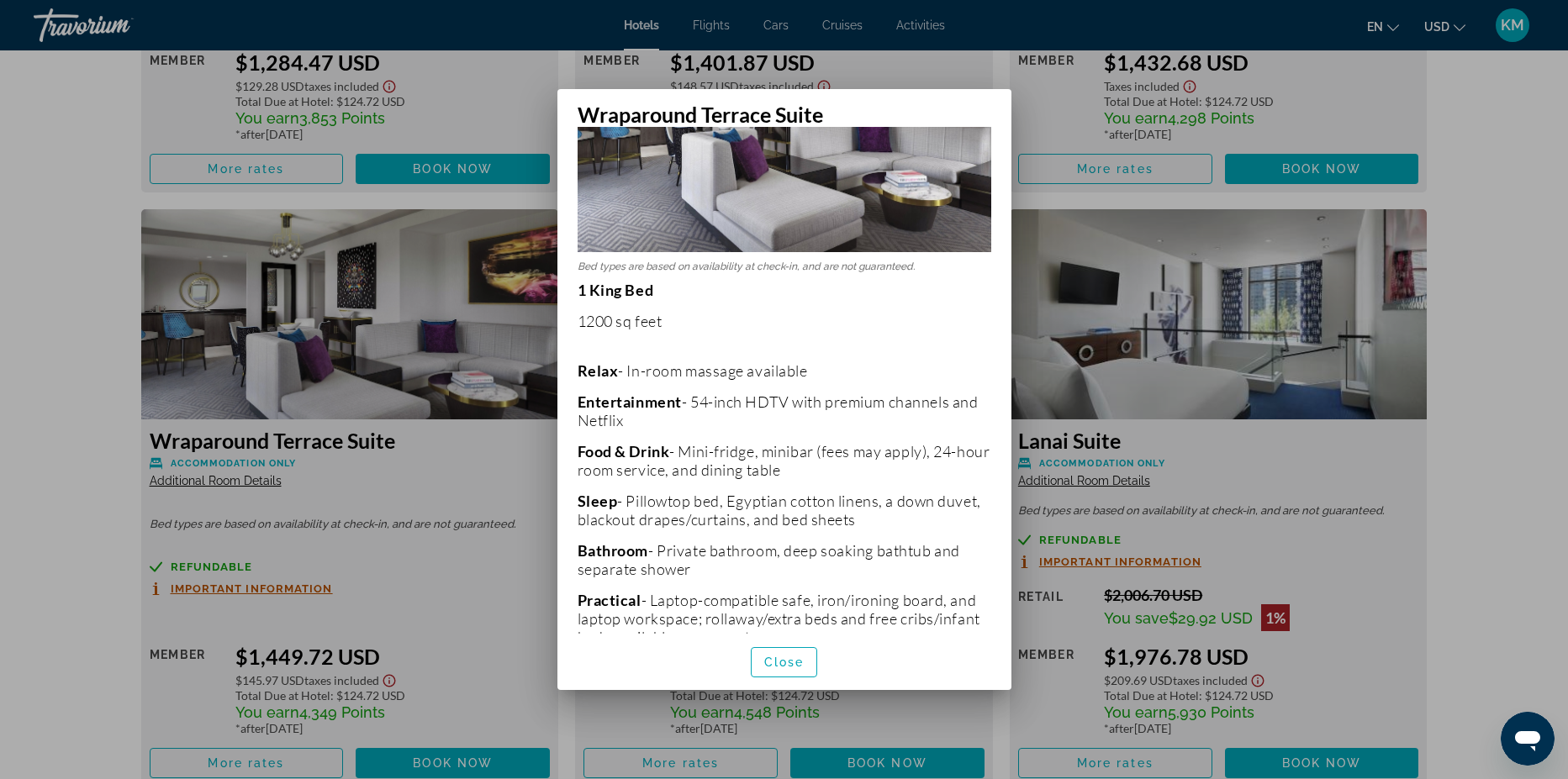
click at [1342, 453] on div at bounding box center [784, 390] width 1568 height 779
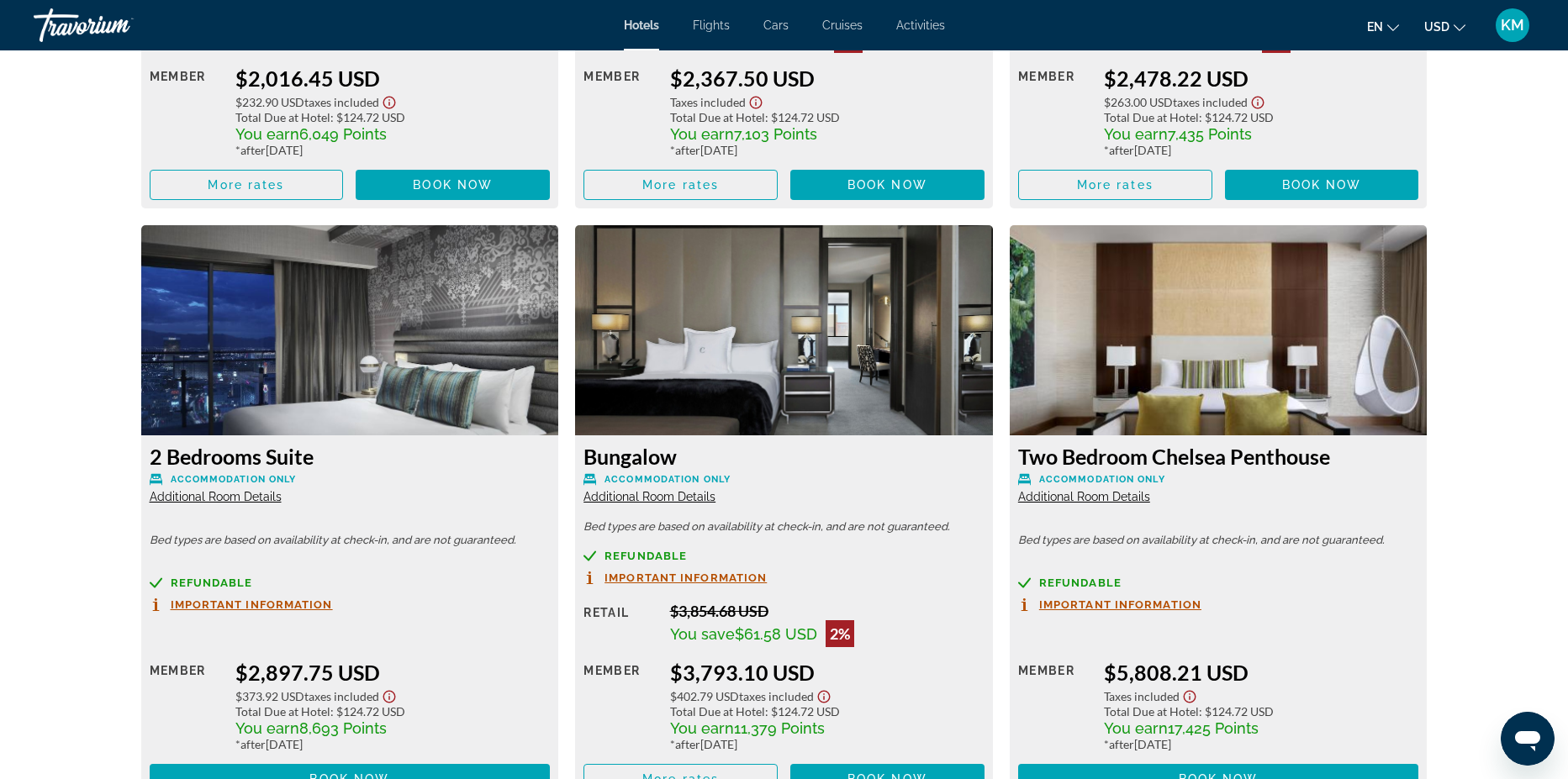
scroll to position [4981, 0]
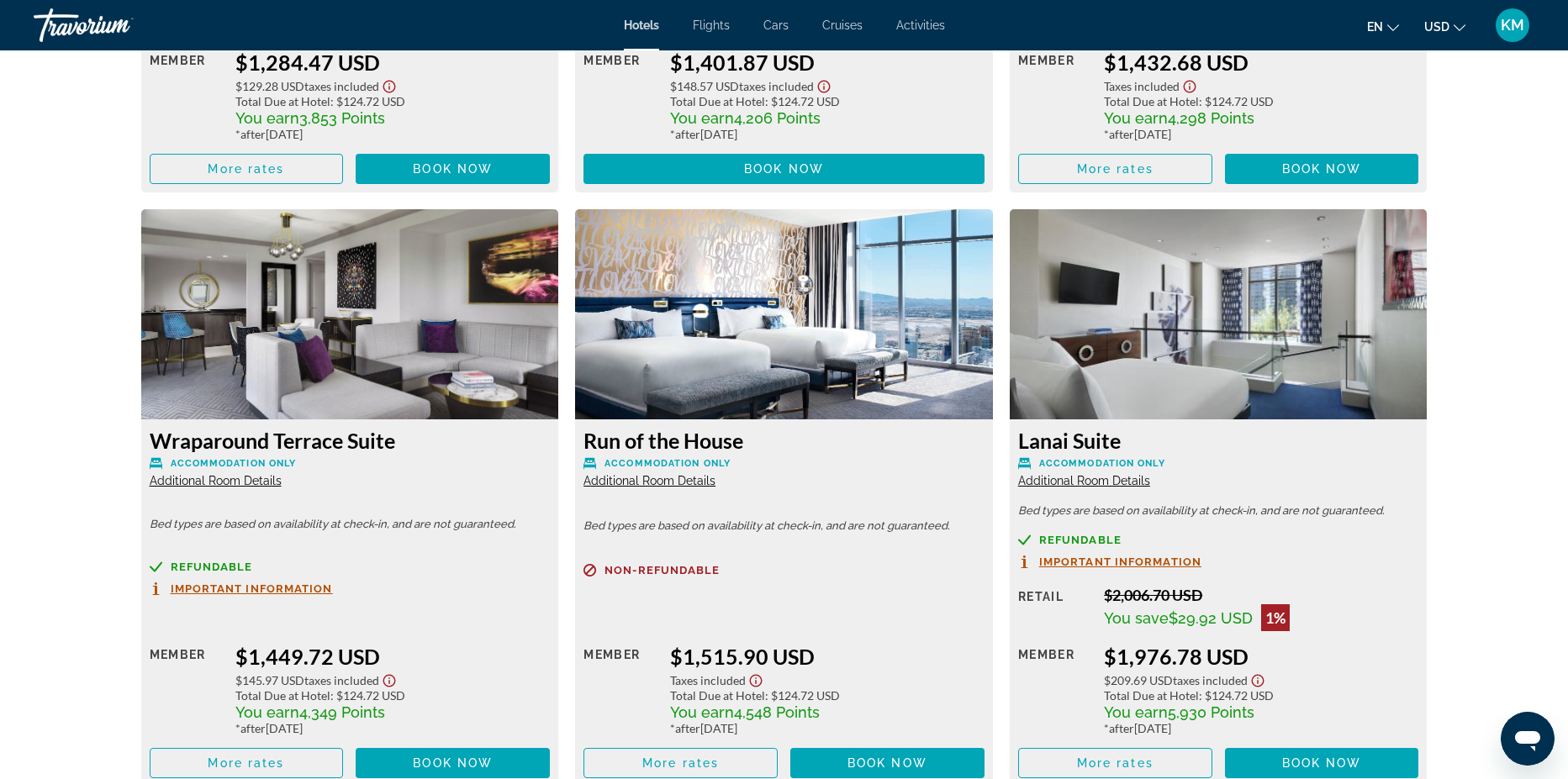
drag, startPoint x: 1579, startPoint y: 526, endPoint x: 1091, endPoint y: 487, distance: 489.6
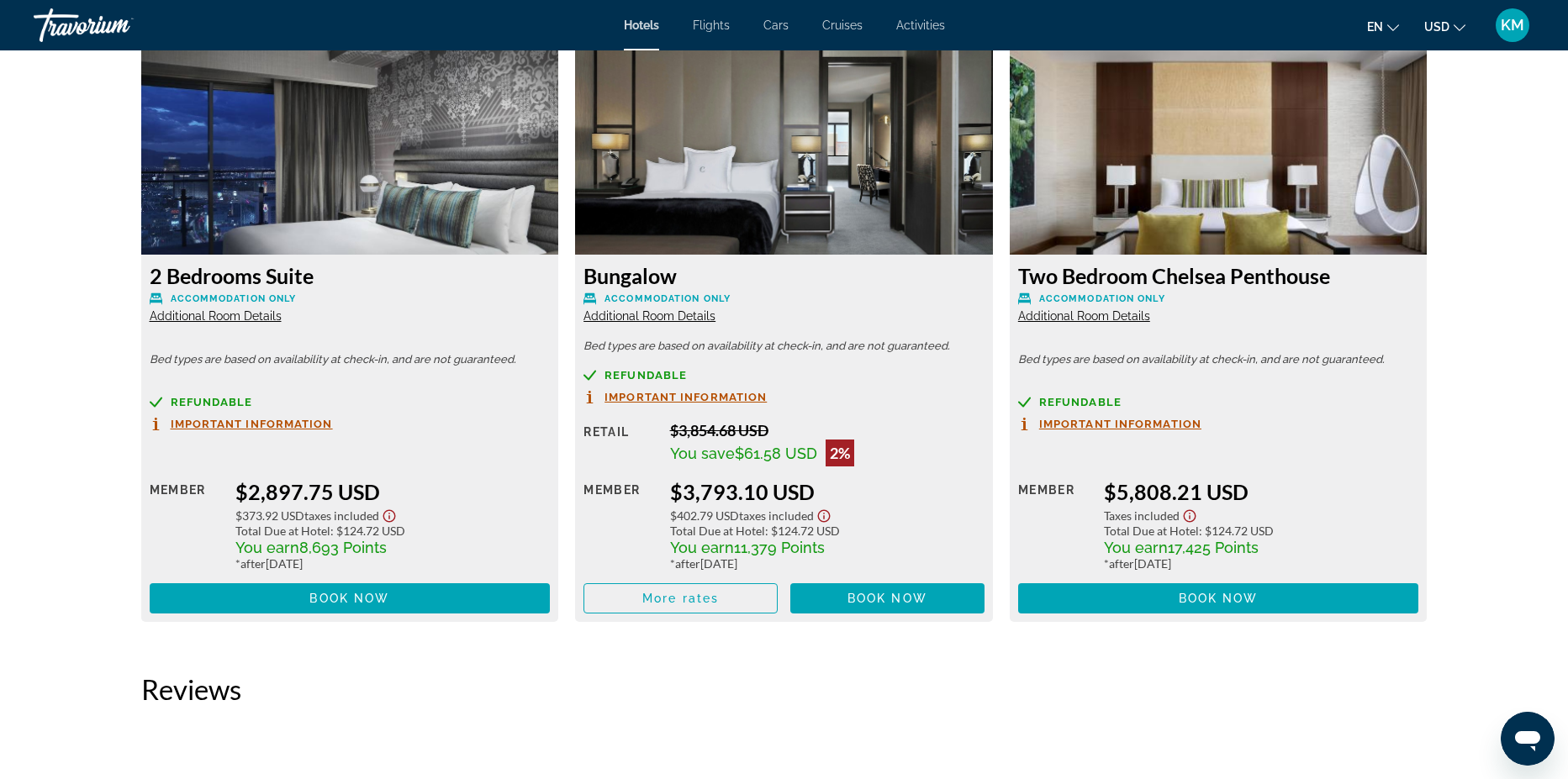
scroll to position [6361, 0]
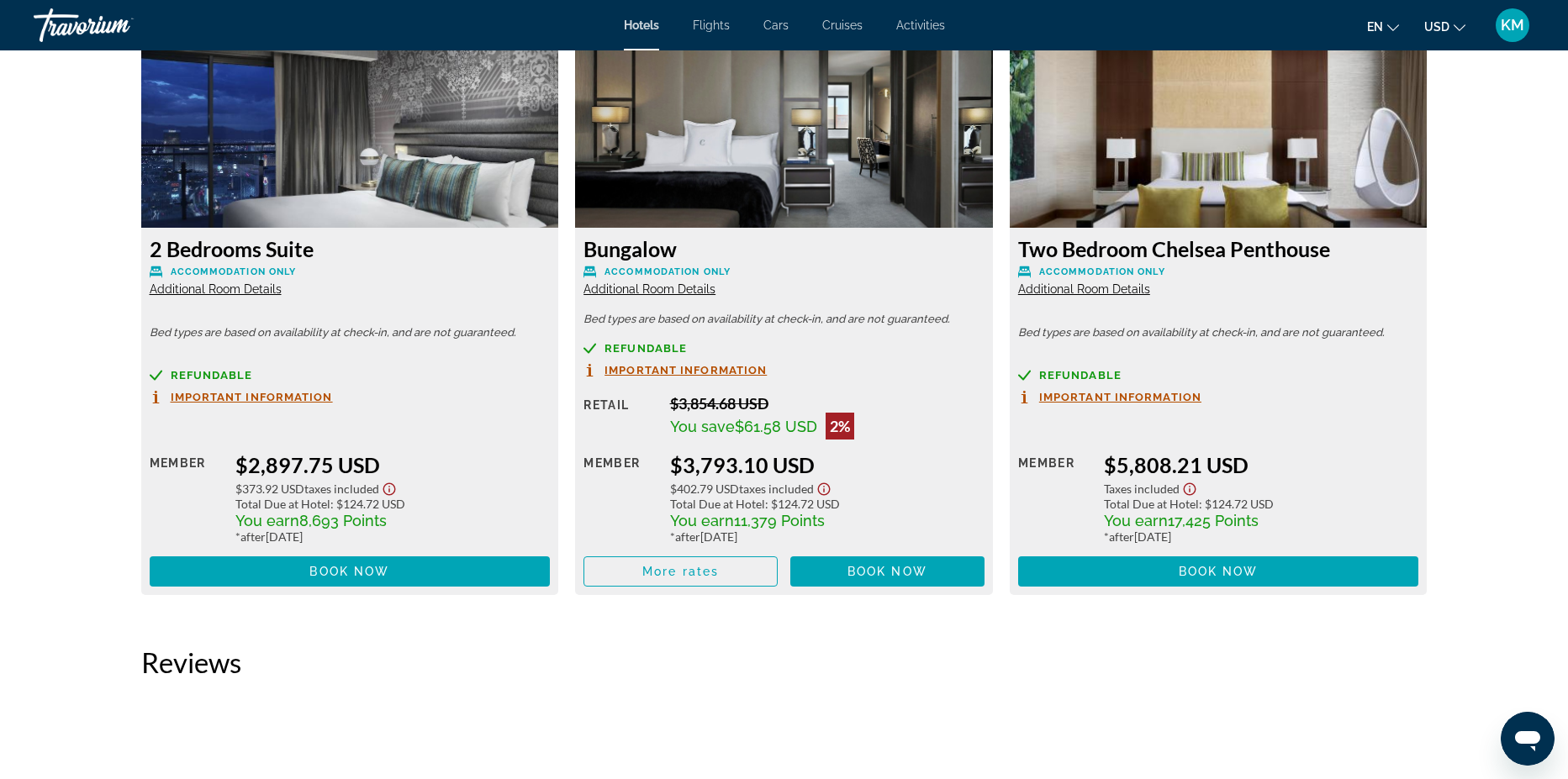
click at [1093, 283] on span "Additional Room Details" at bounding box center [1085, 290] width 132 height 14
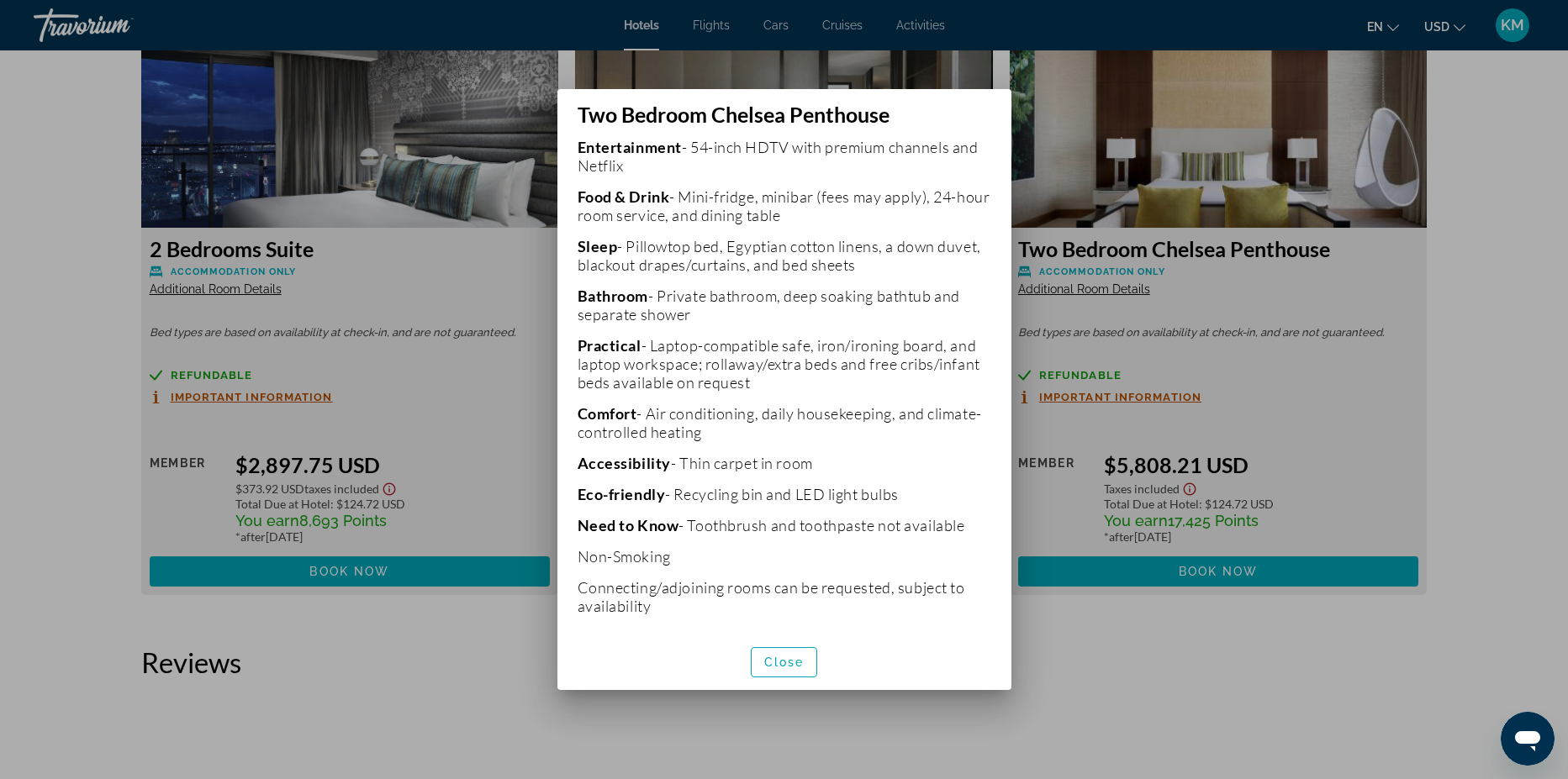
scroll to position [449, 0]
click at [808, 670] on span "button" at bounding box center [784, 662] width 66 height 40
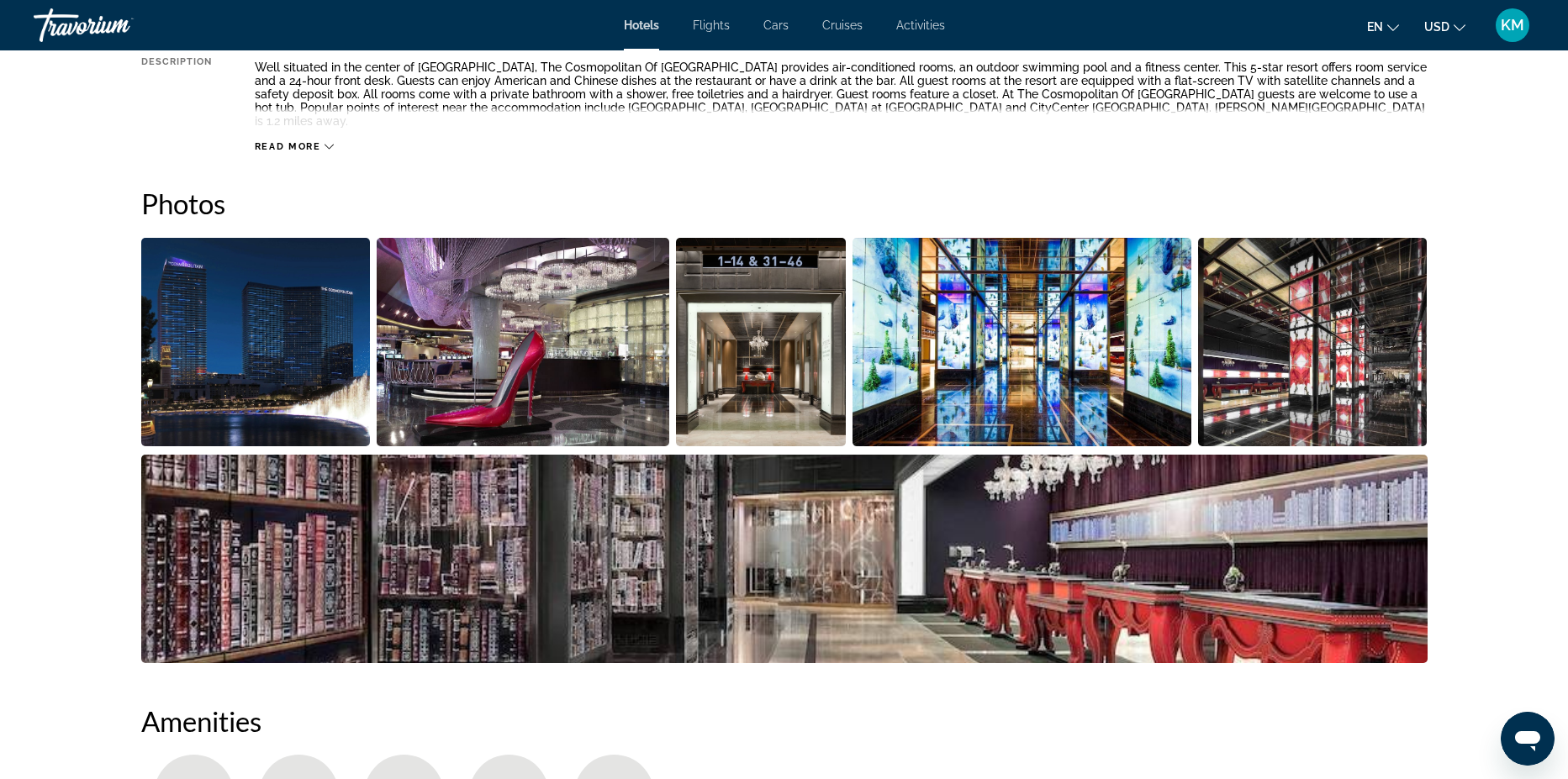
scroll to position [676, 0]
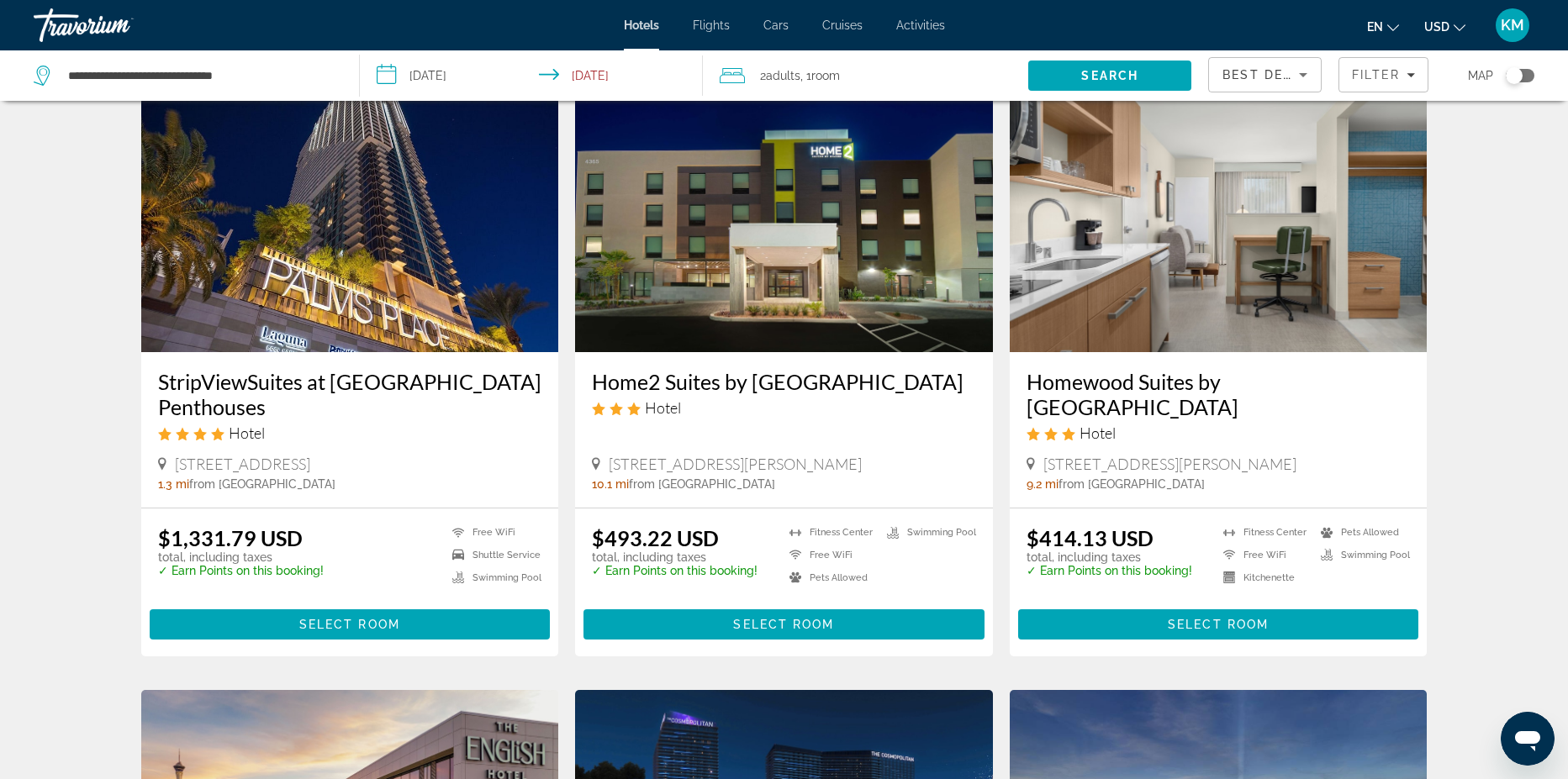
scroll to position [732, 0]
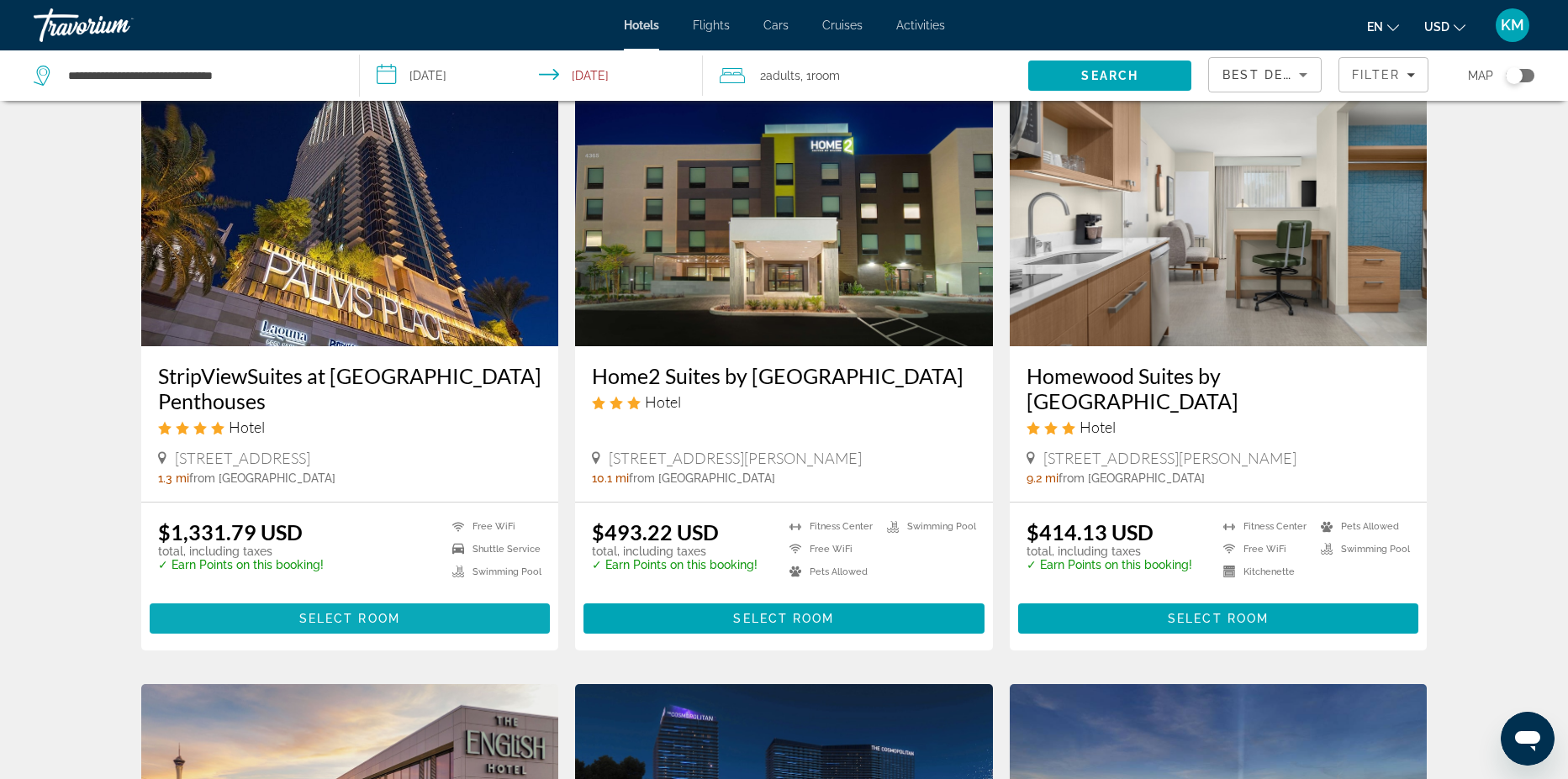
click at [351, 602] on span "Main content" at bounding box center [350, 618] width 401 height 40
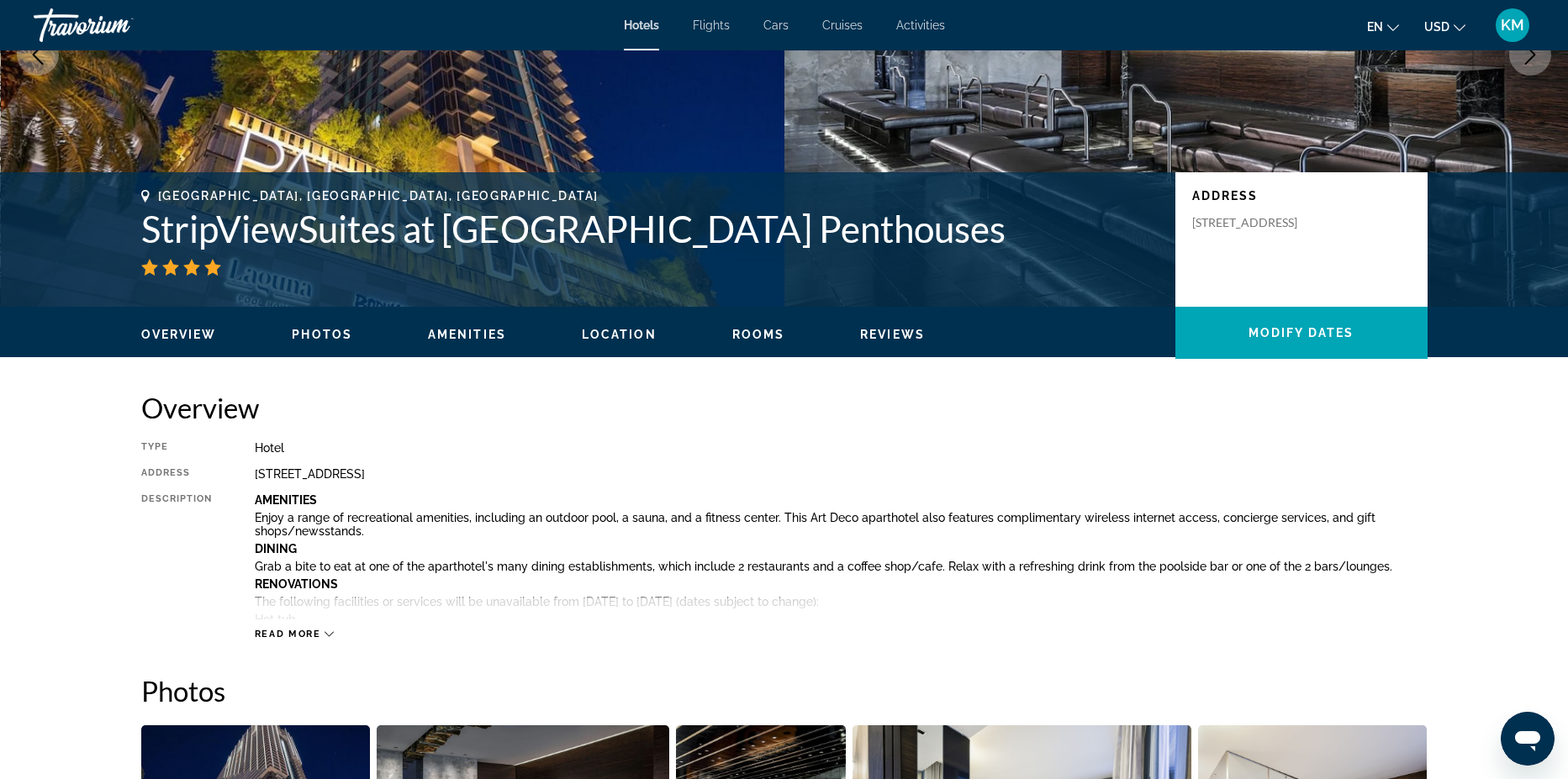
scroll to position [244, 0]
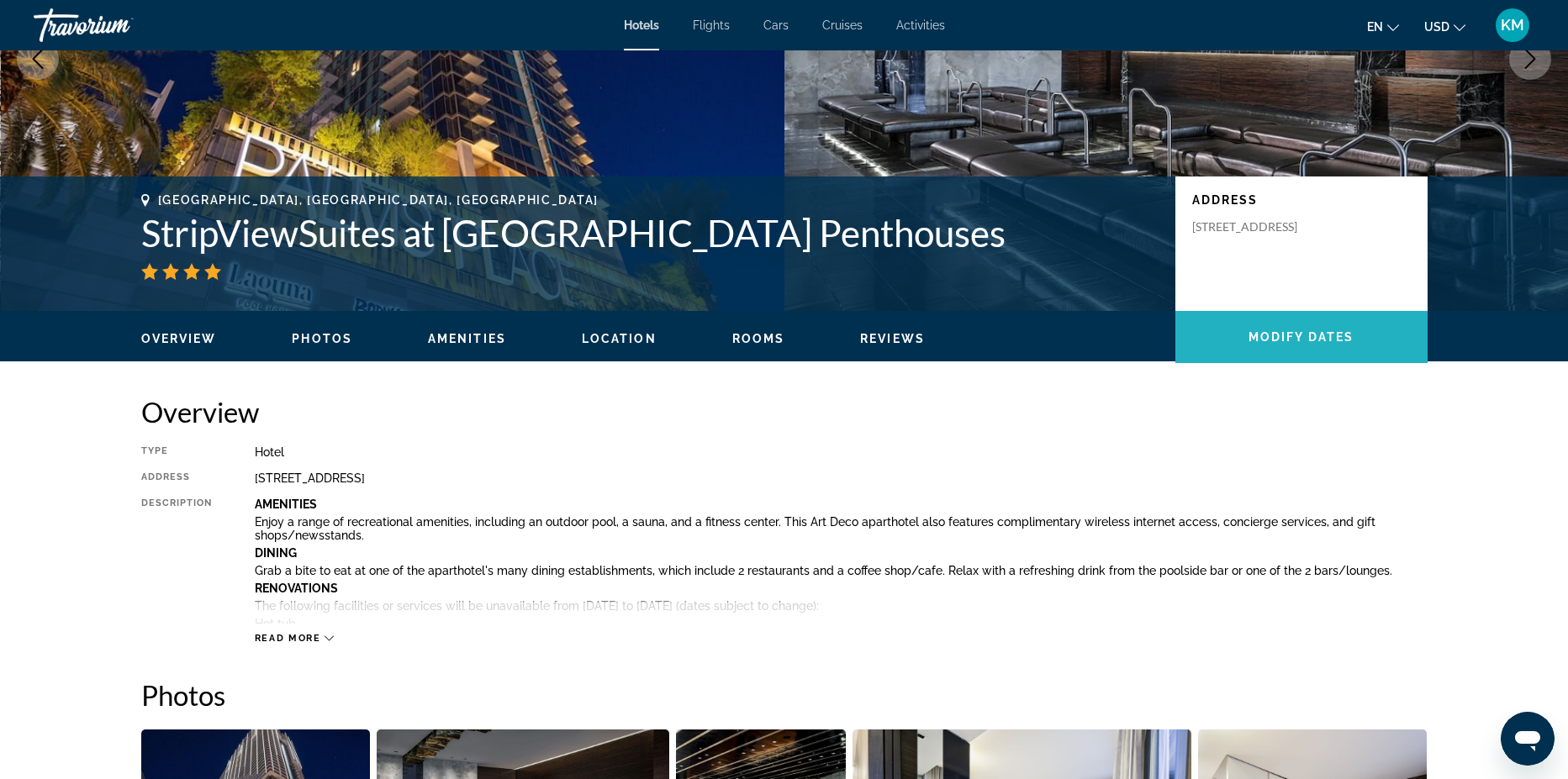
click at [1342, 327] on span "Main content" at bounding box center [1302, 336] width 252 height 40
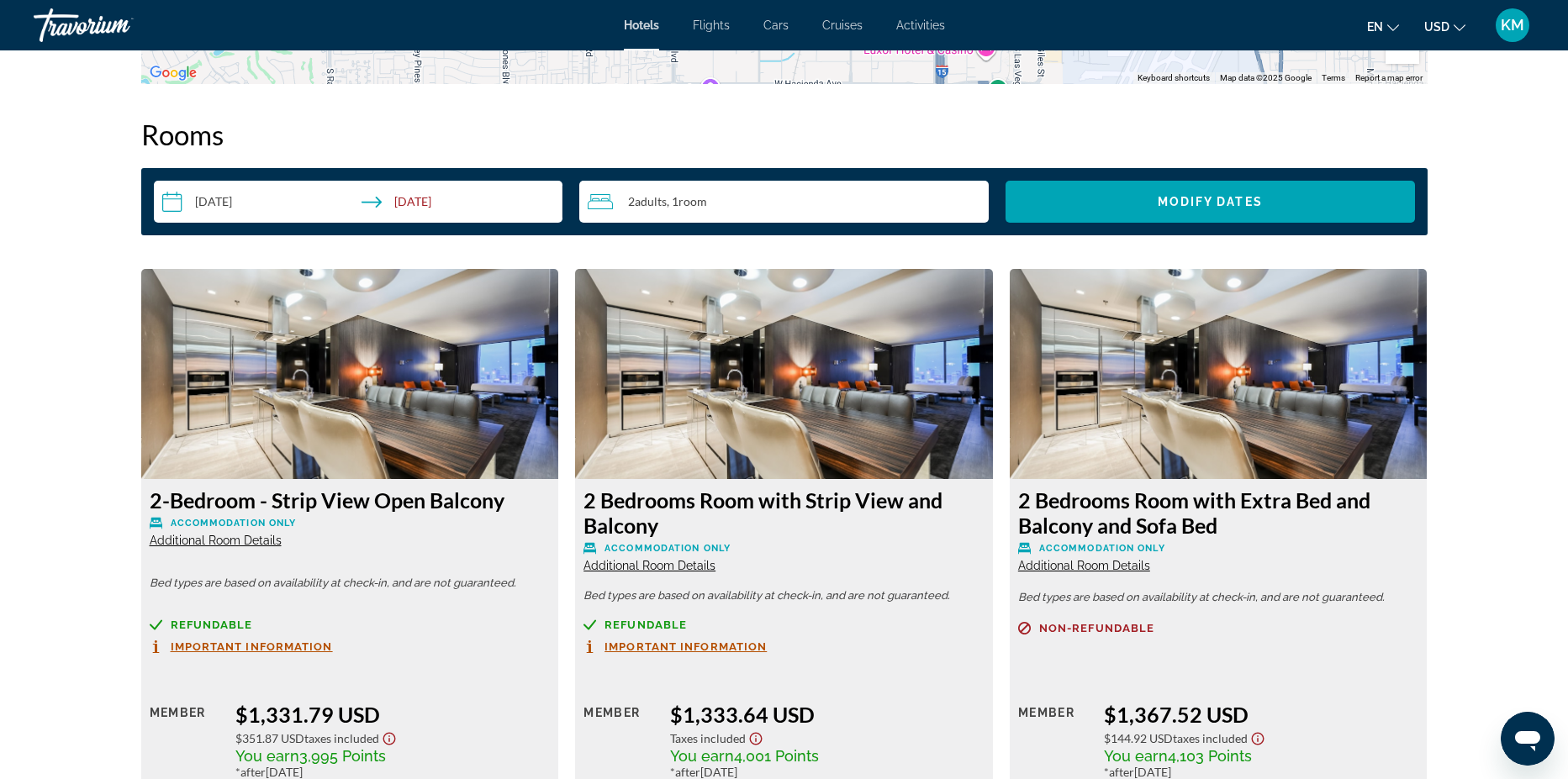
scroll to position [2128, 0]
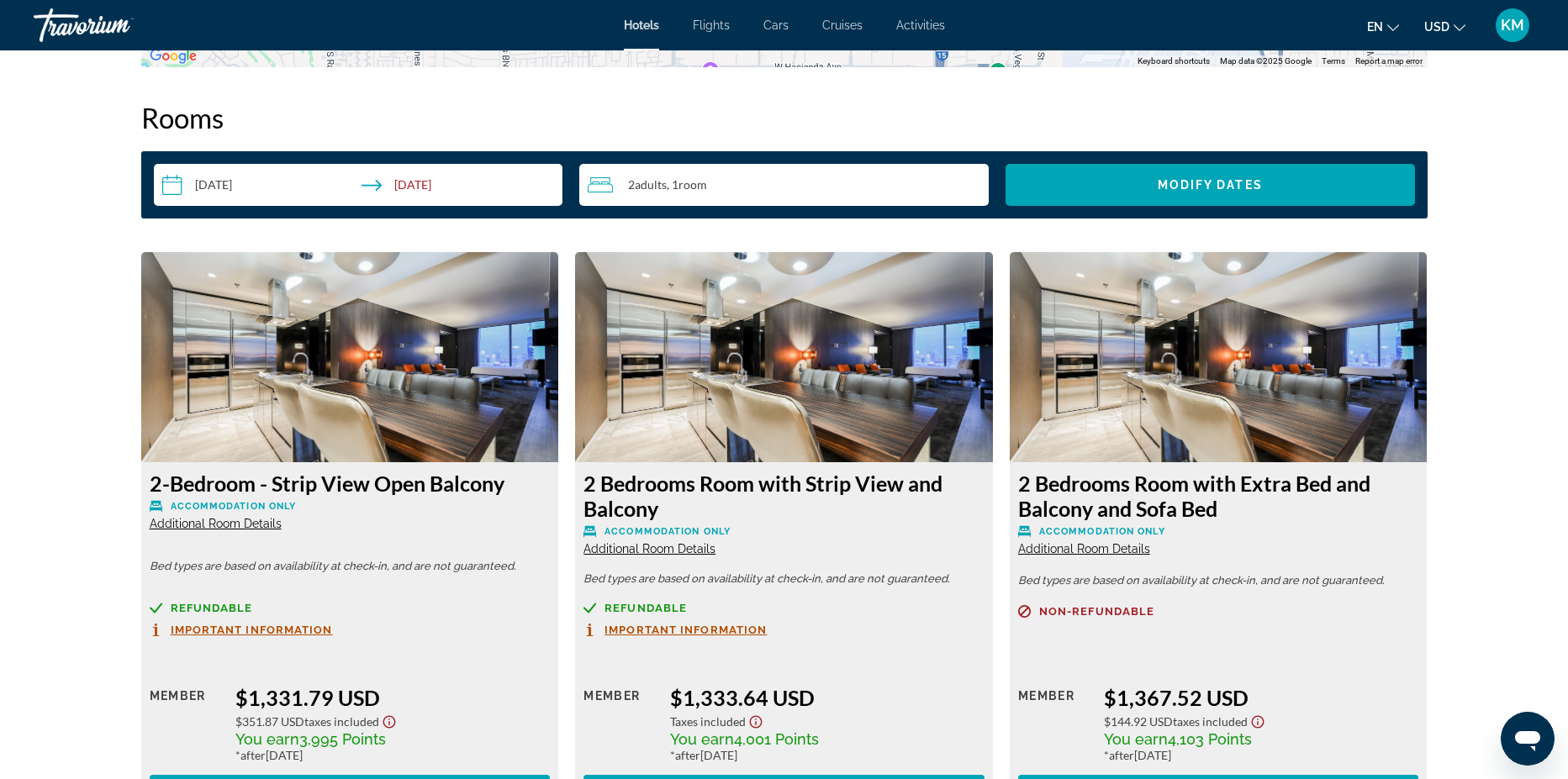
click at [253, 172] on input "**********" at bounding box center [362, 187] width 416 height 47
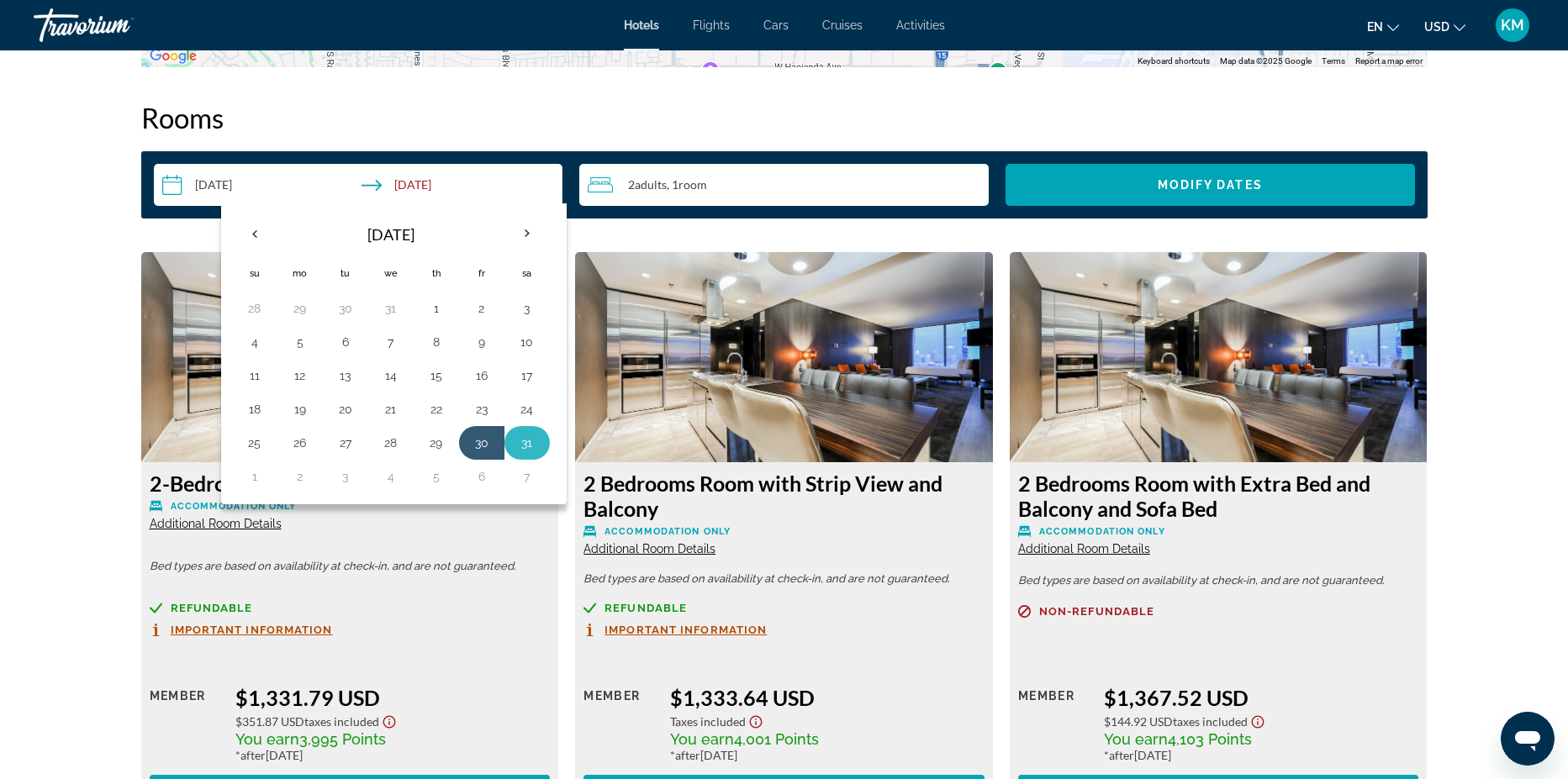
click at [522, 439] on button "31" at bounding box center [527, 443] width 27 height 24
click at [523, 235] on th "Next month" at bounding box center [528, 234] width 45 height 37
click at [260, 332] on button "1" at bounding box center [254, 342] width 27 height 24
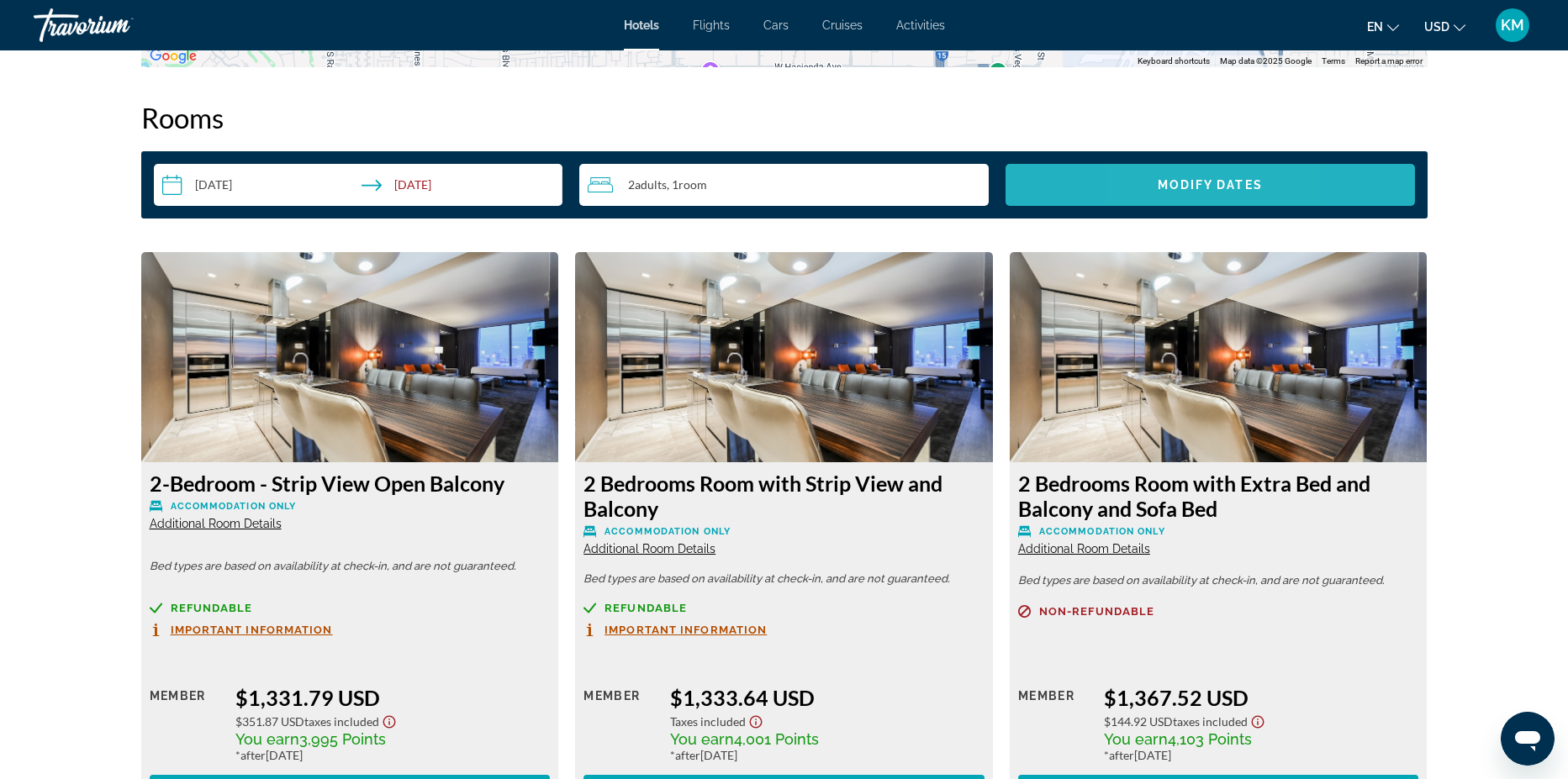
click at [1154, 179] on span "Search widget" at bounding box center [1210, 184] width 409 height 40
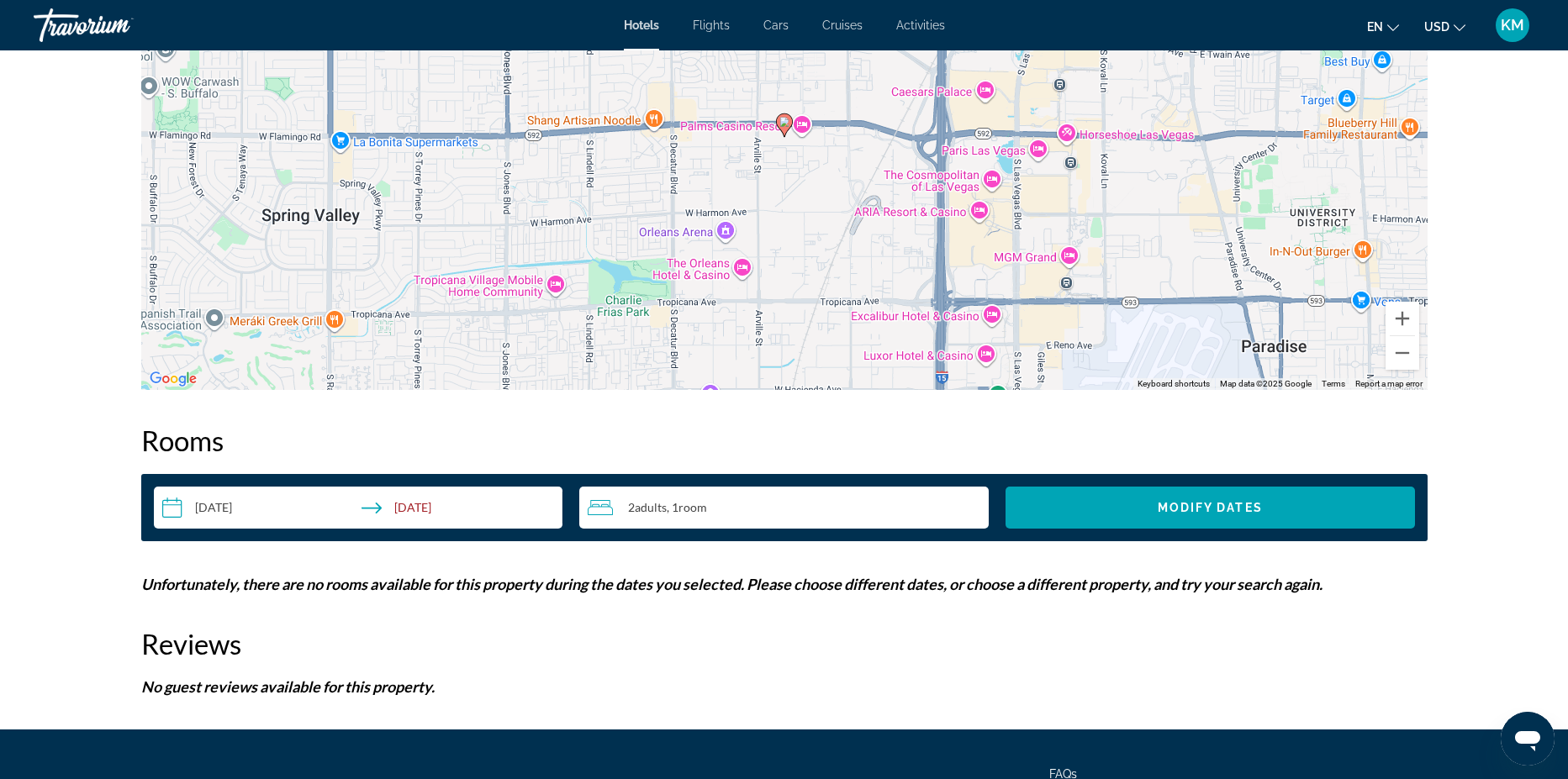
scroll to position [1961, 0]
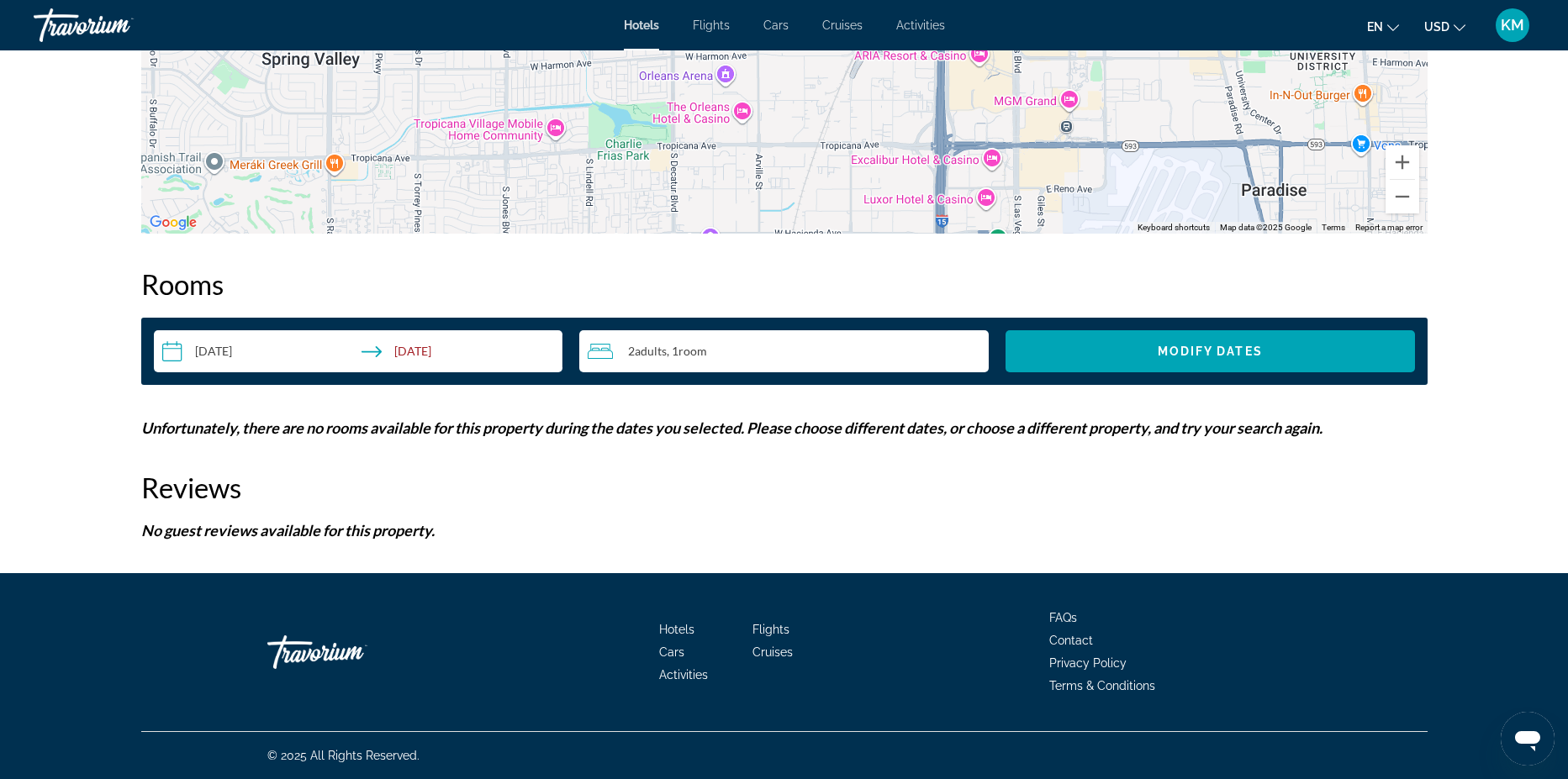
drag, startPoint x: 1576, startPoint y: 566, endPoint x: 237, endPoint y: 346, distance: 1357.0
click at [237, 346] on input "**********" at bounding box center [362, 354] width 416 height 47
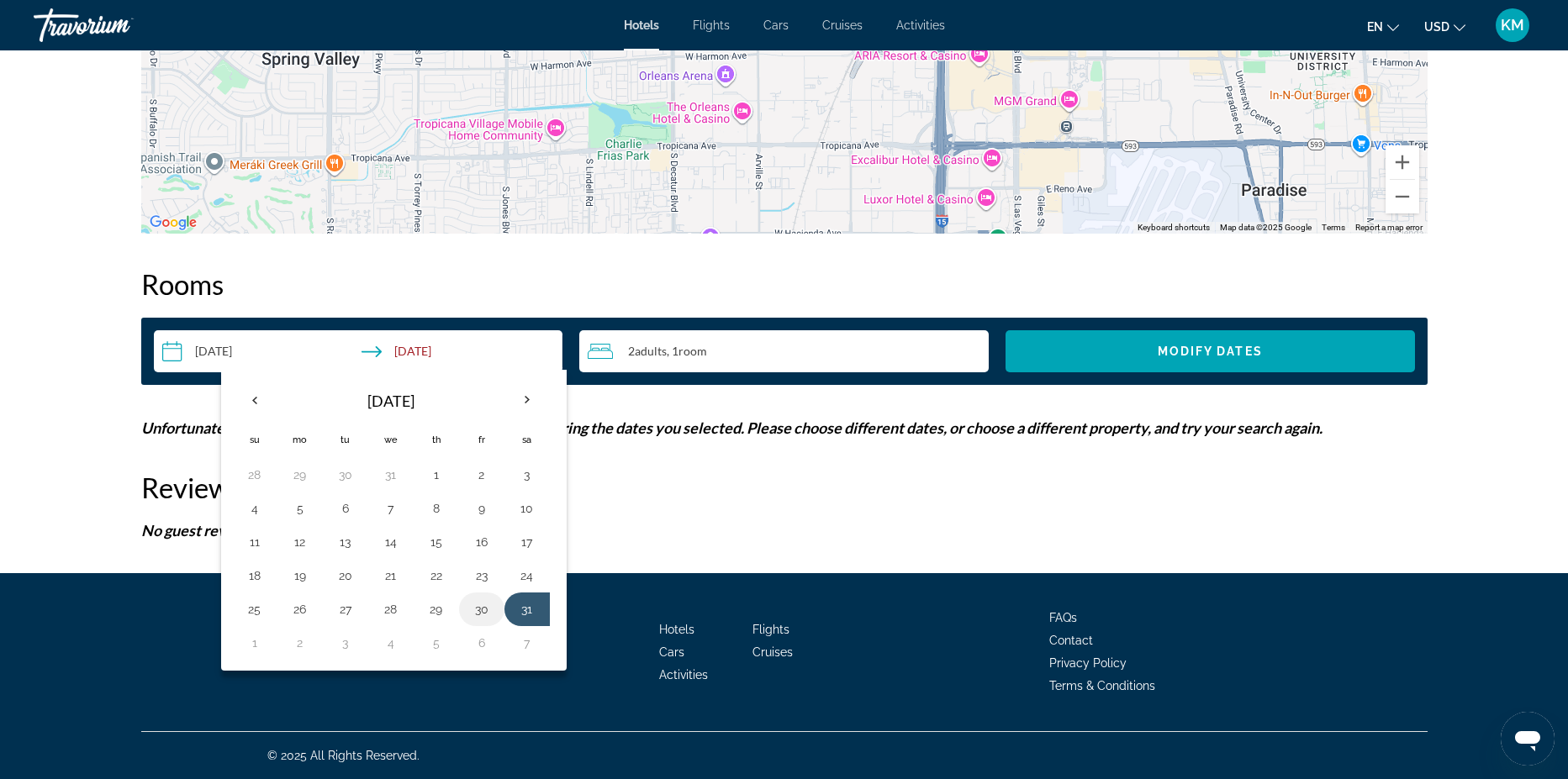
click at [482, 607] on button "30" at bounding box center [481, 609] width 27 height 24
click at [264, 646] on button "1" at bounding box center [254, 643] width 27 height 24
type input "**********"
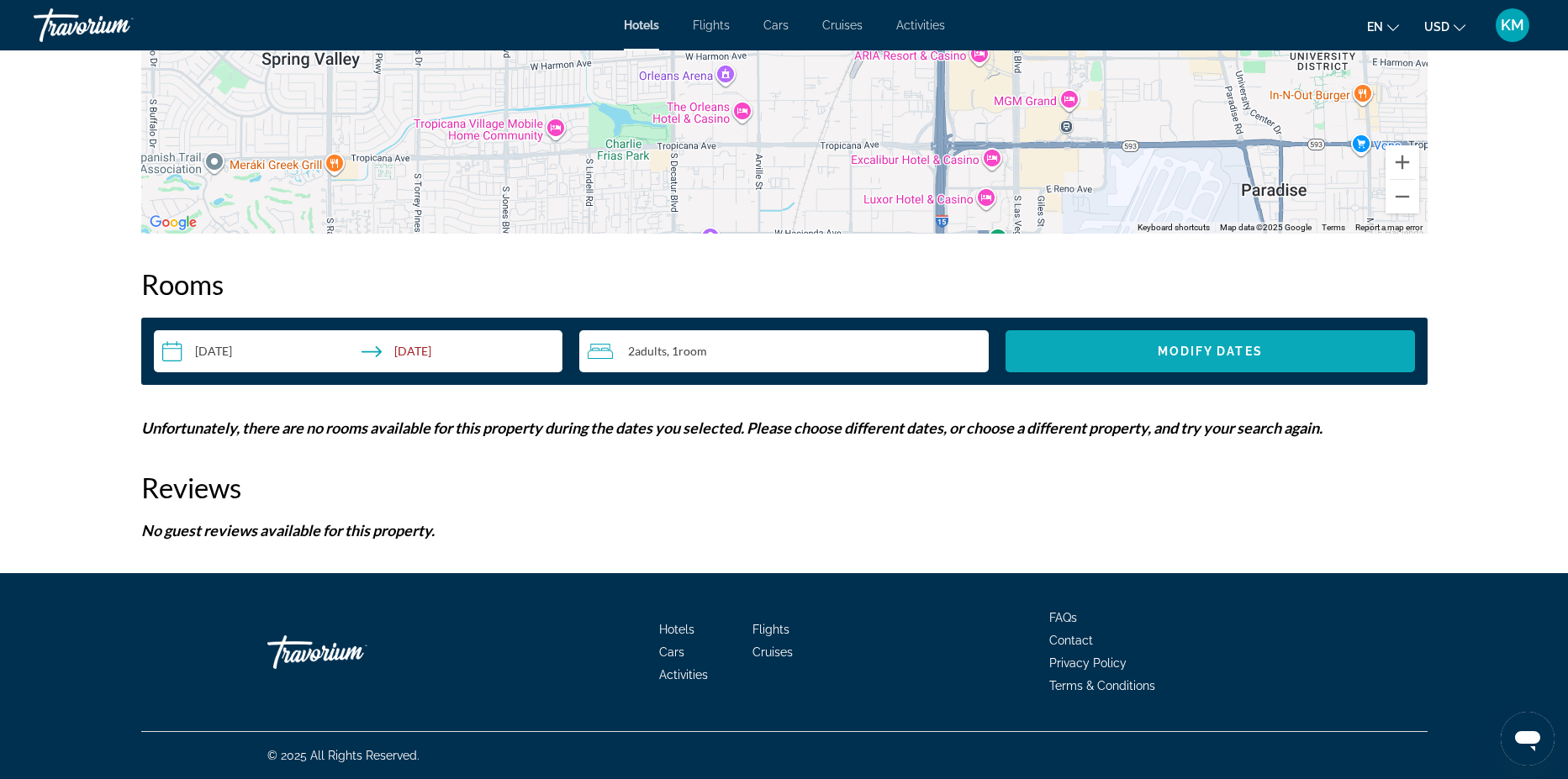
click at [1237, 344] on span "Search widget" at bounding box center [1210, 351] width 409 height 40
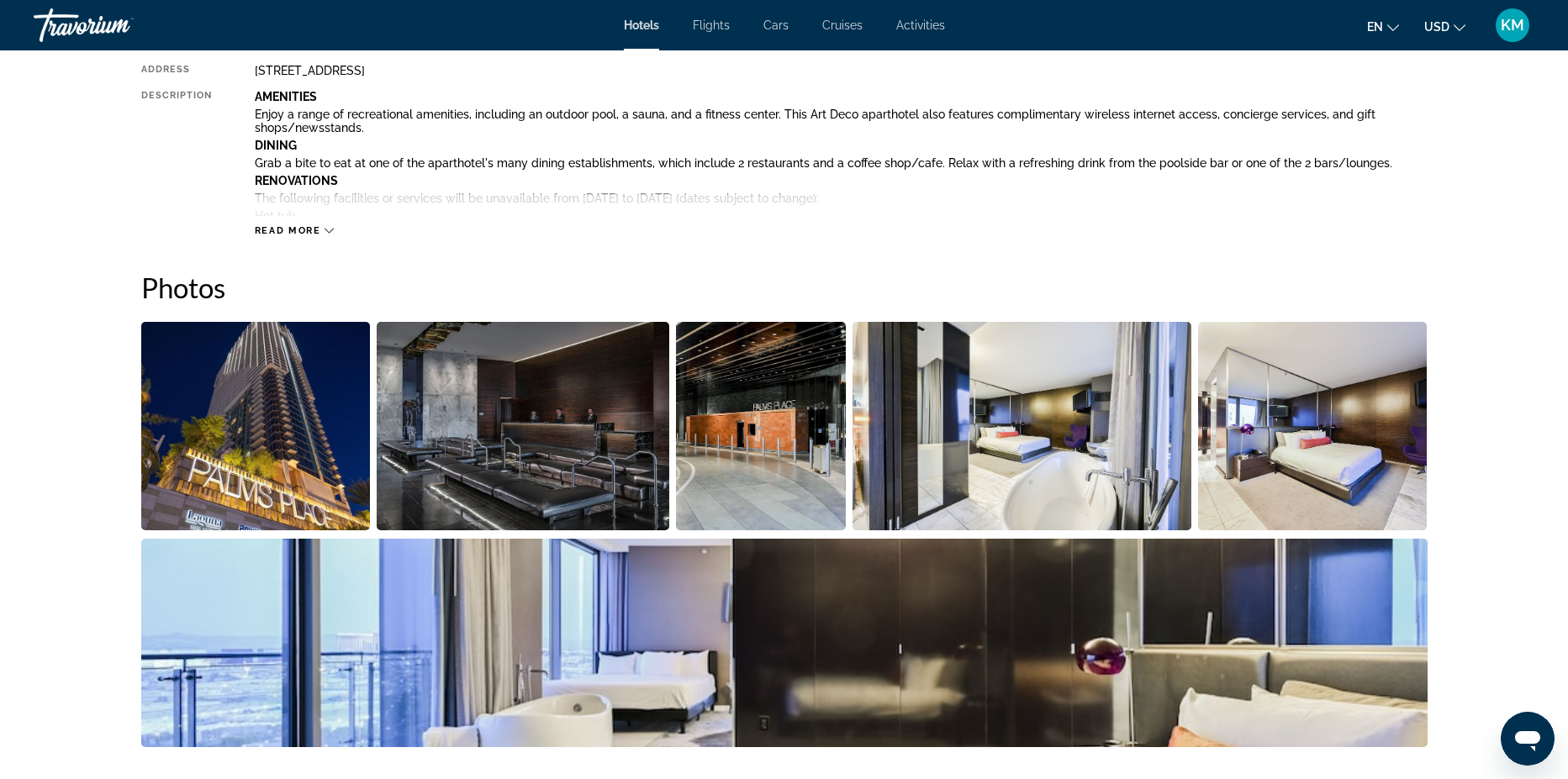
scroll to position [648, 0]
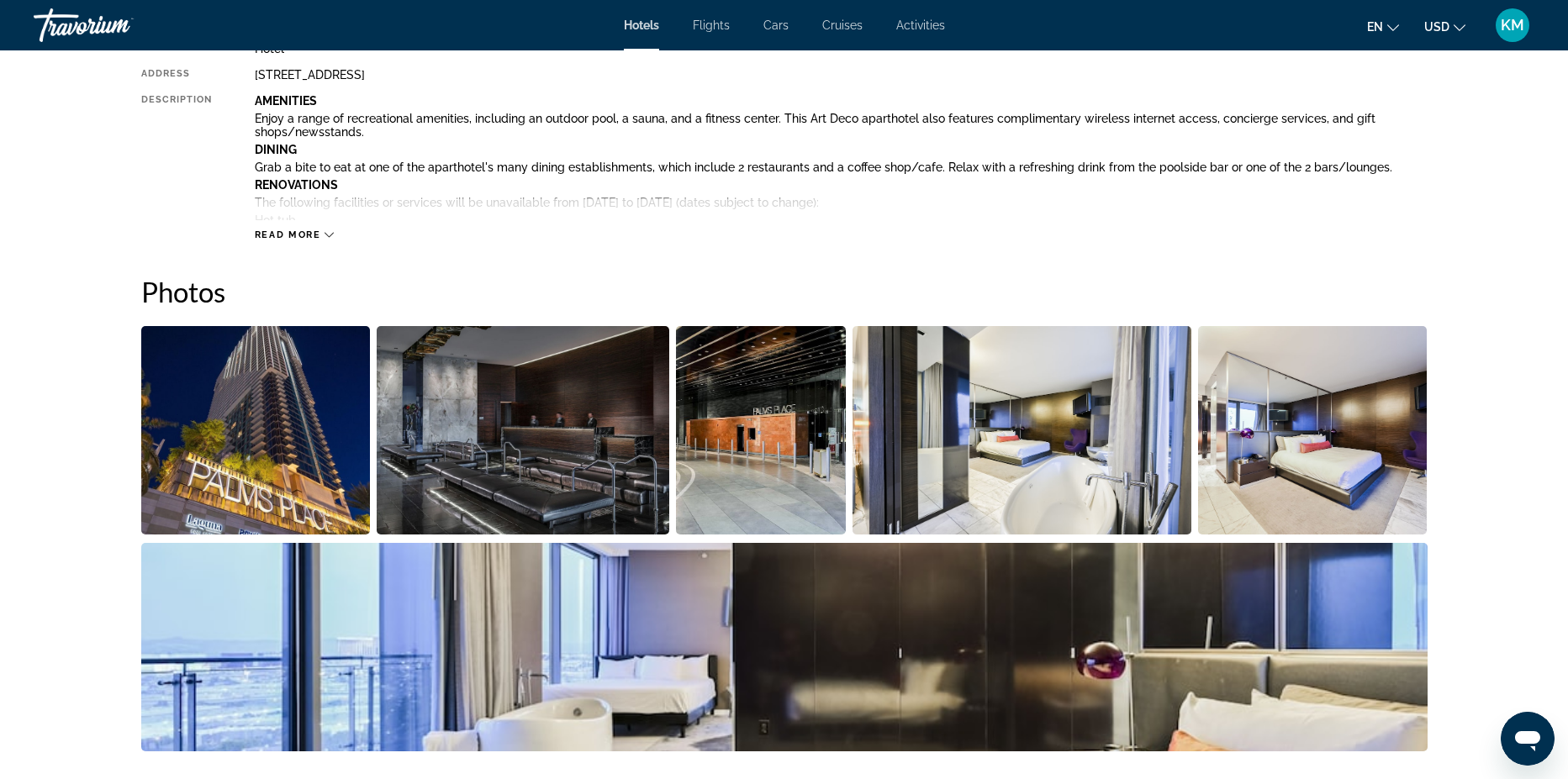
click at [249, 504] on img "Open full-screen image slider" at bounding box center [255, 430] width 230 height 208
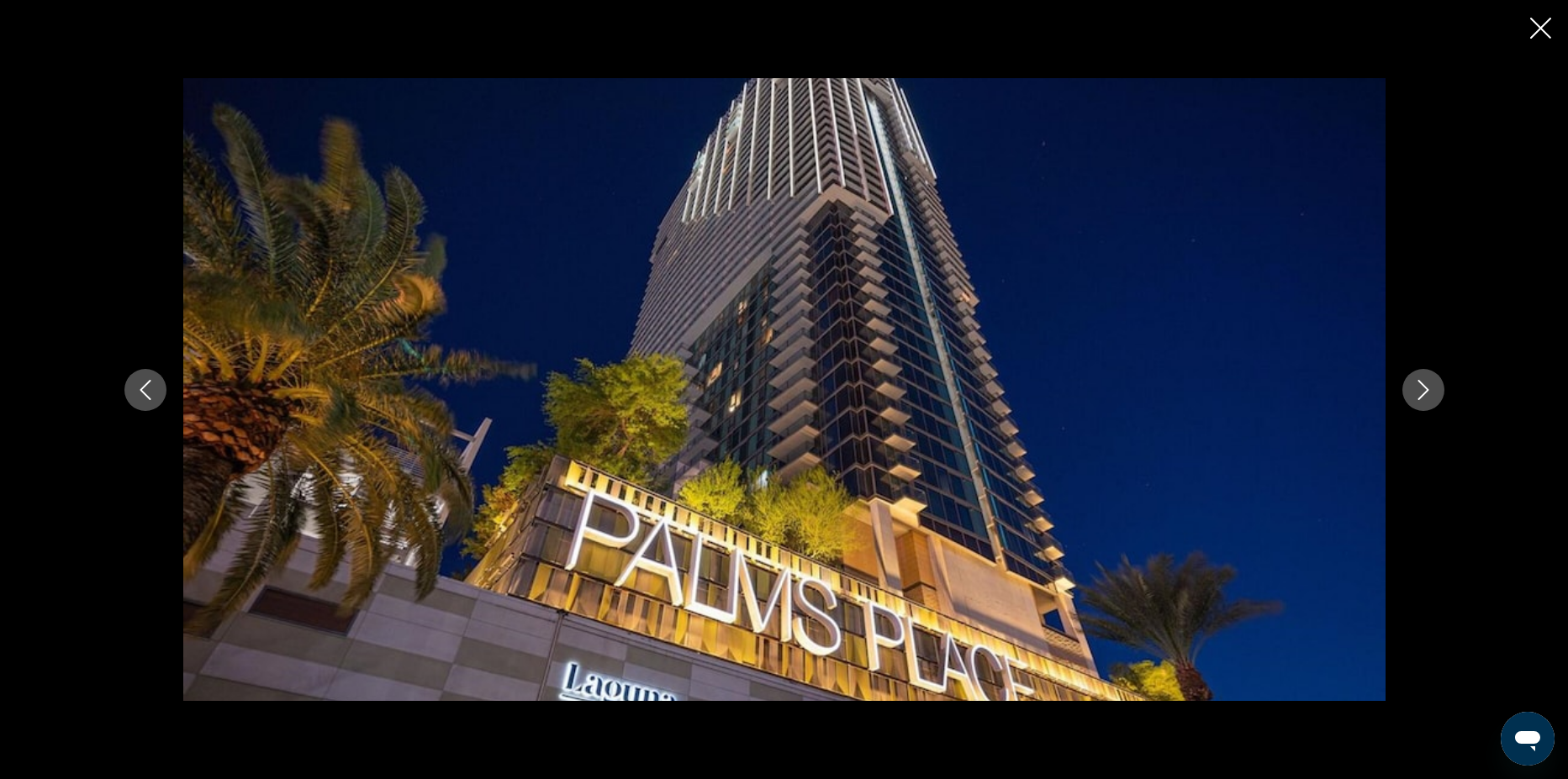
click at [1432, 386] on icon "Next image" at bounding box center [1423, 390] width 20 height 20
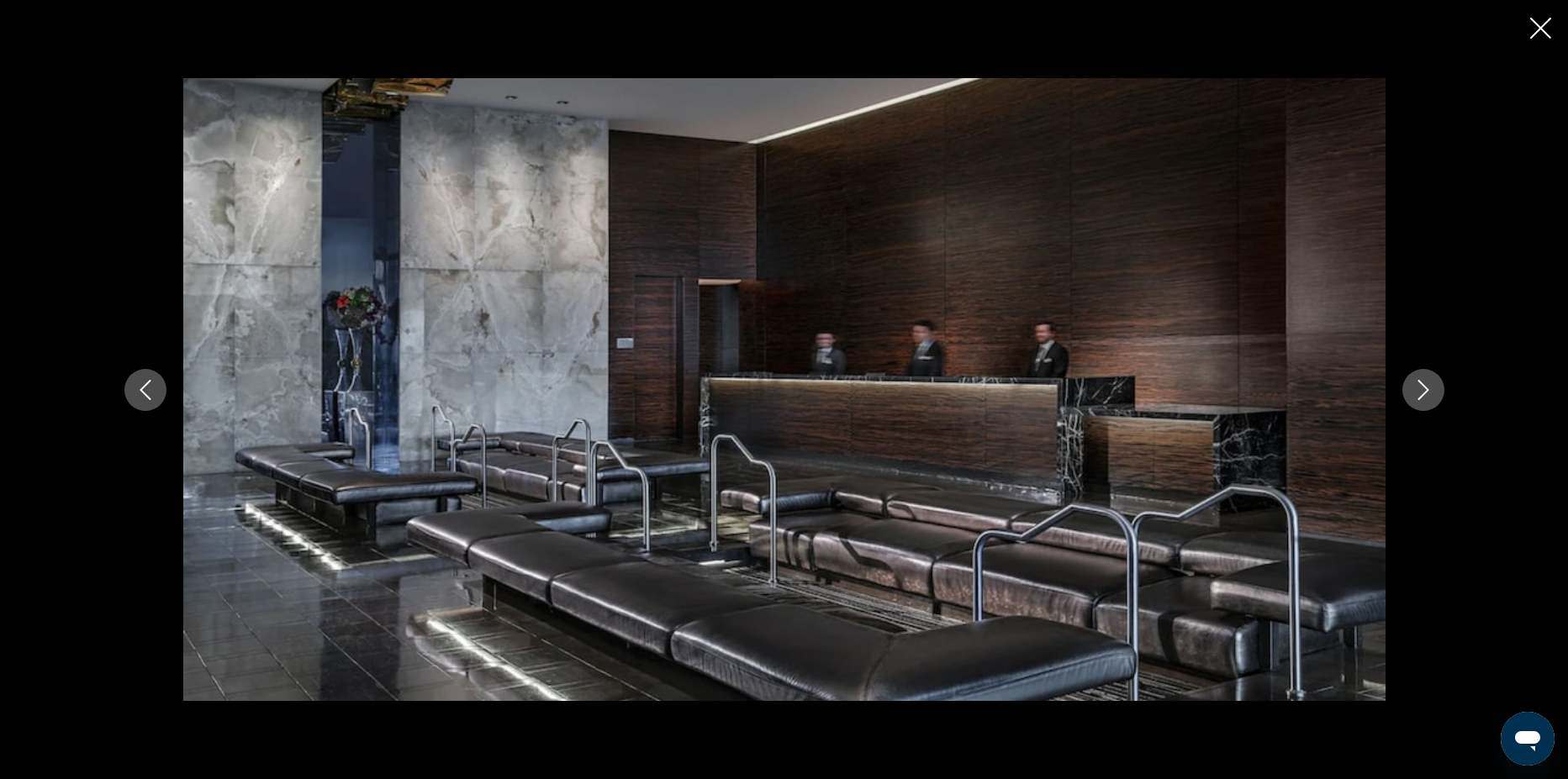
click at [1432, 387] on icon "Next image" at bounding box center [1423, 390] width 20 height 20
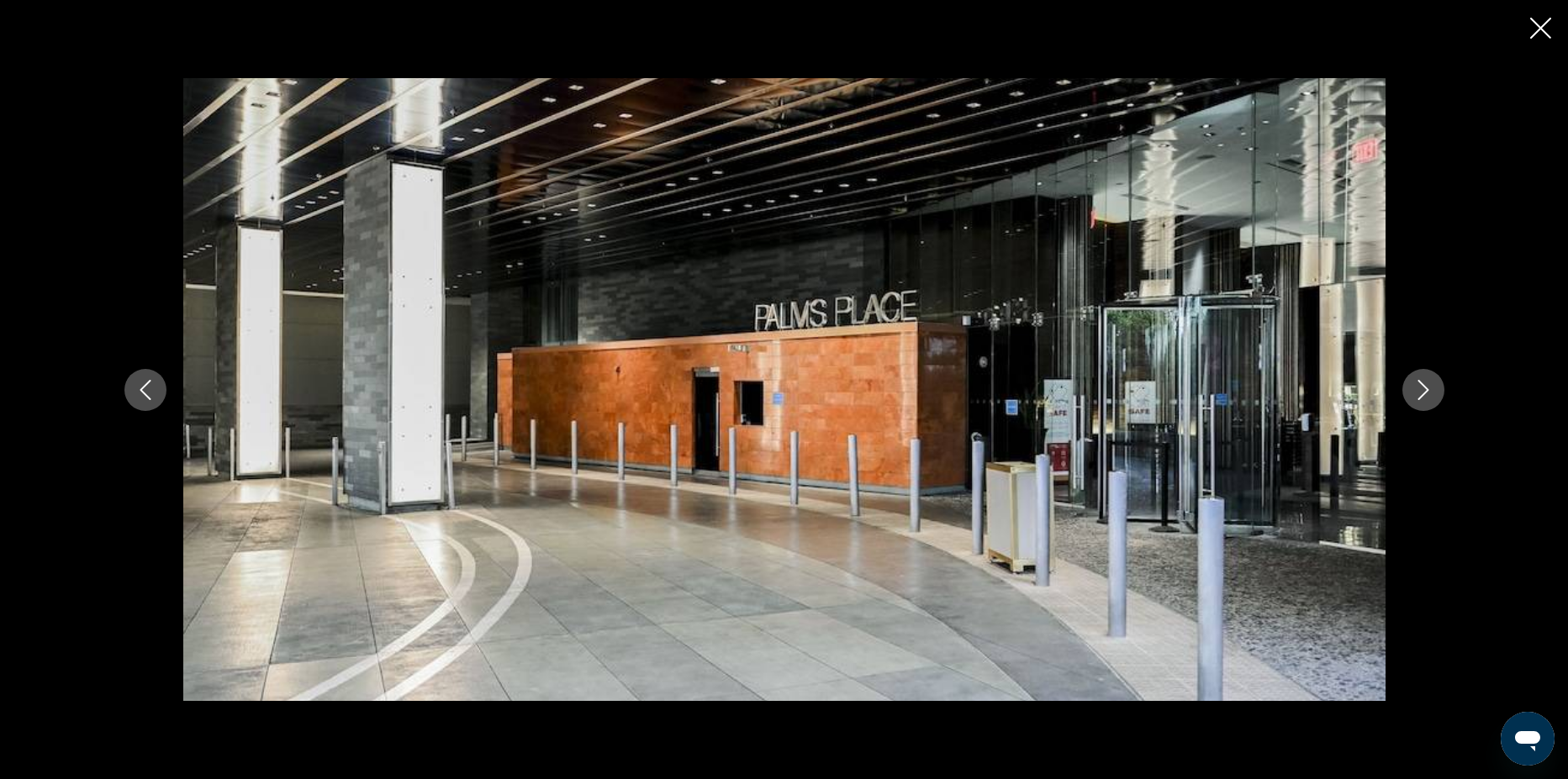
click at [1432, 387] on icon "Next image" at bounding box center [1423, 390] width 20 height 20
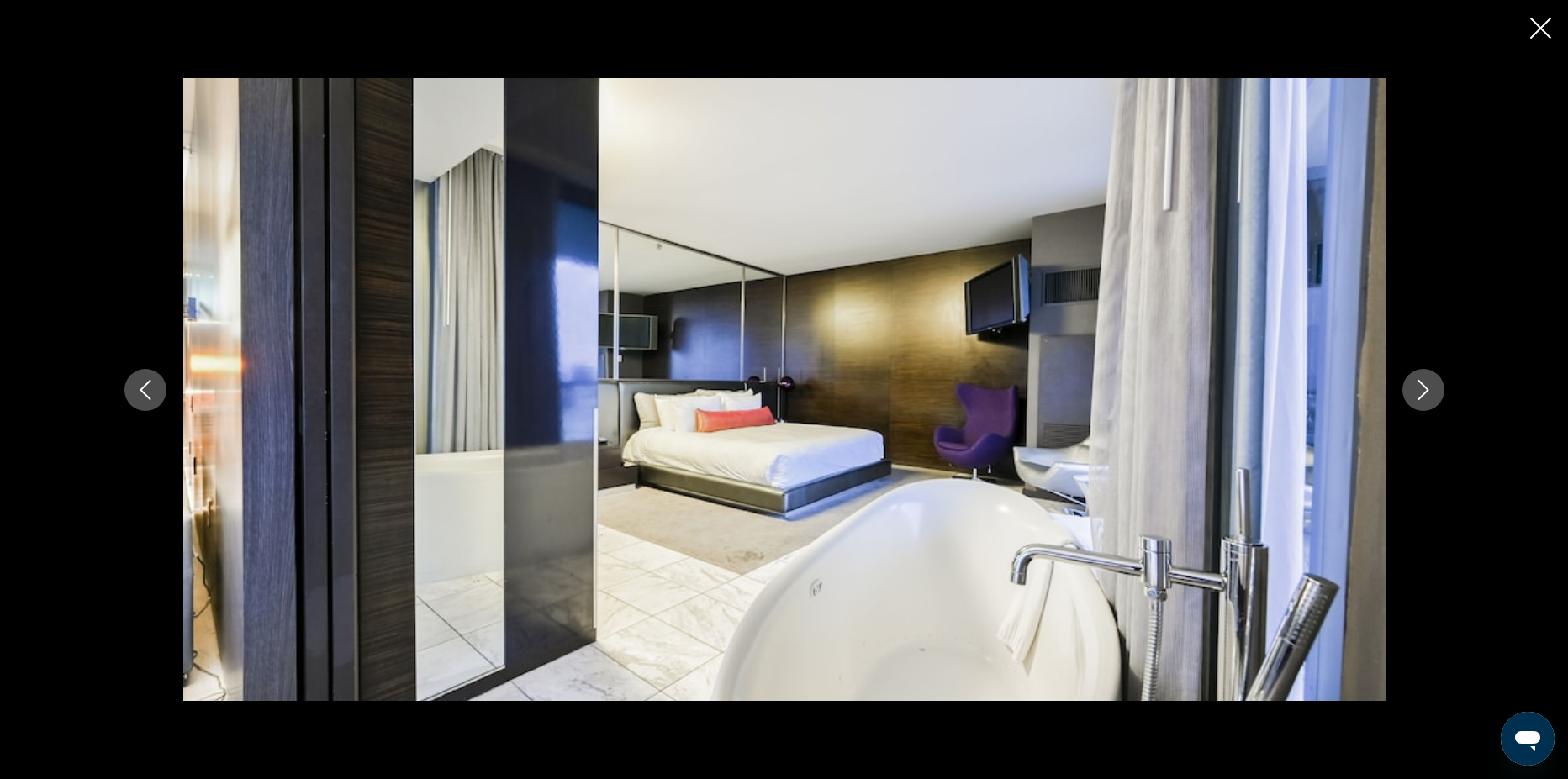
click at [1432, 387] on icon "Next image" at bounding box center [1423, 390] width 20 height 20
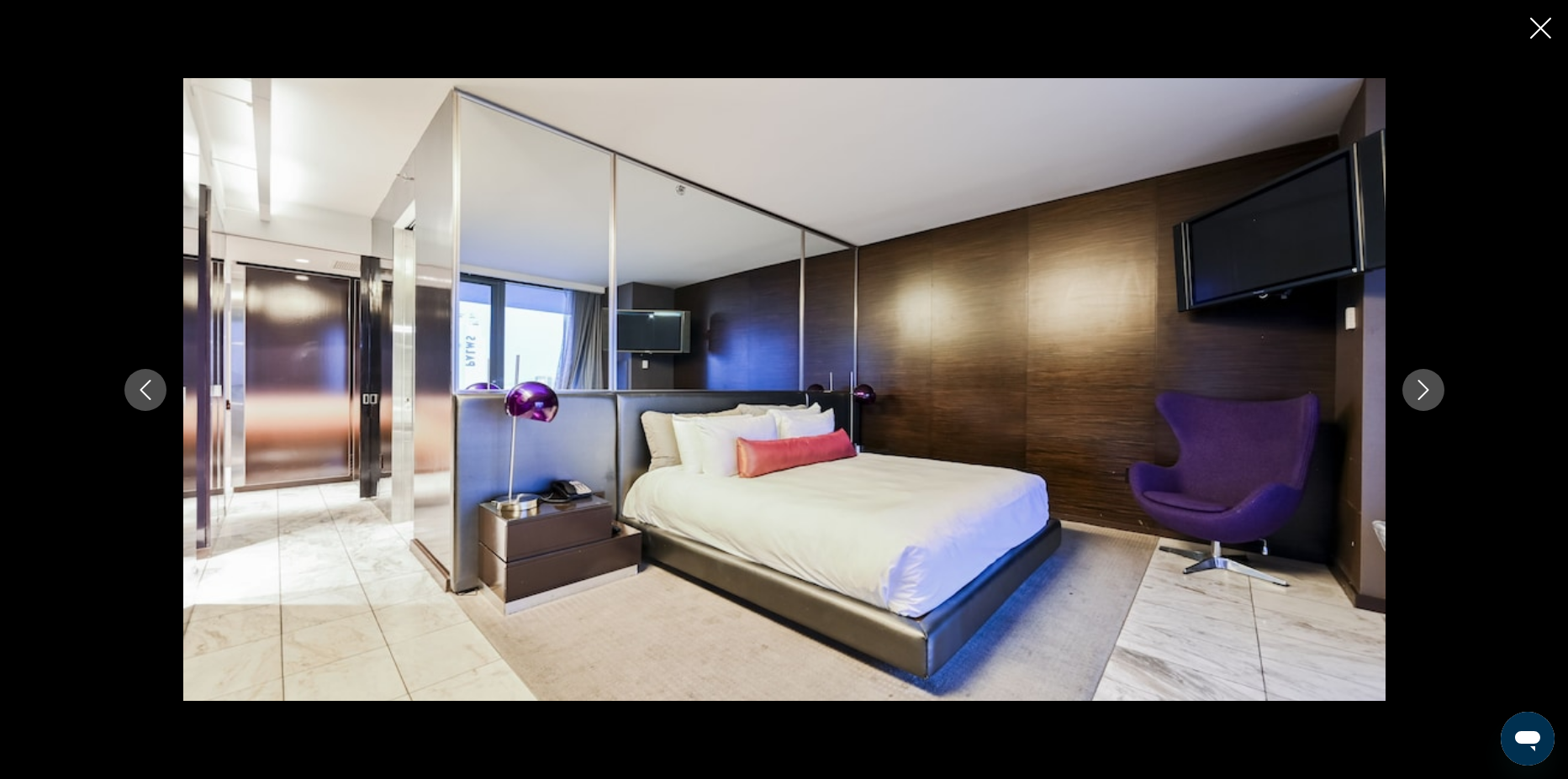
click at [1432, 387] on icon "Next image" at bounding box center [1423, 390] width 20 height 20
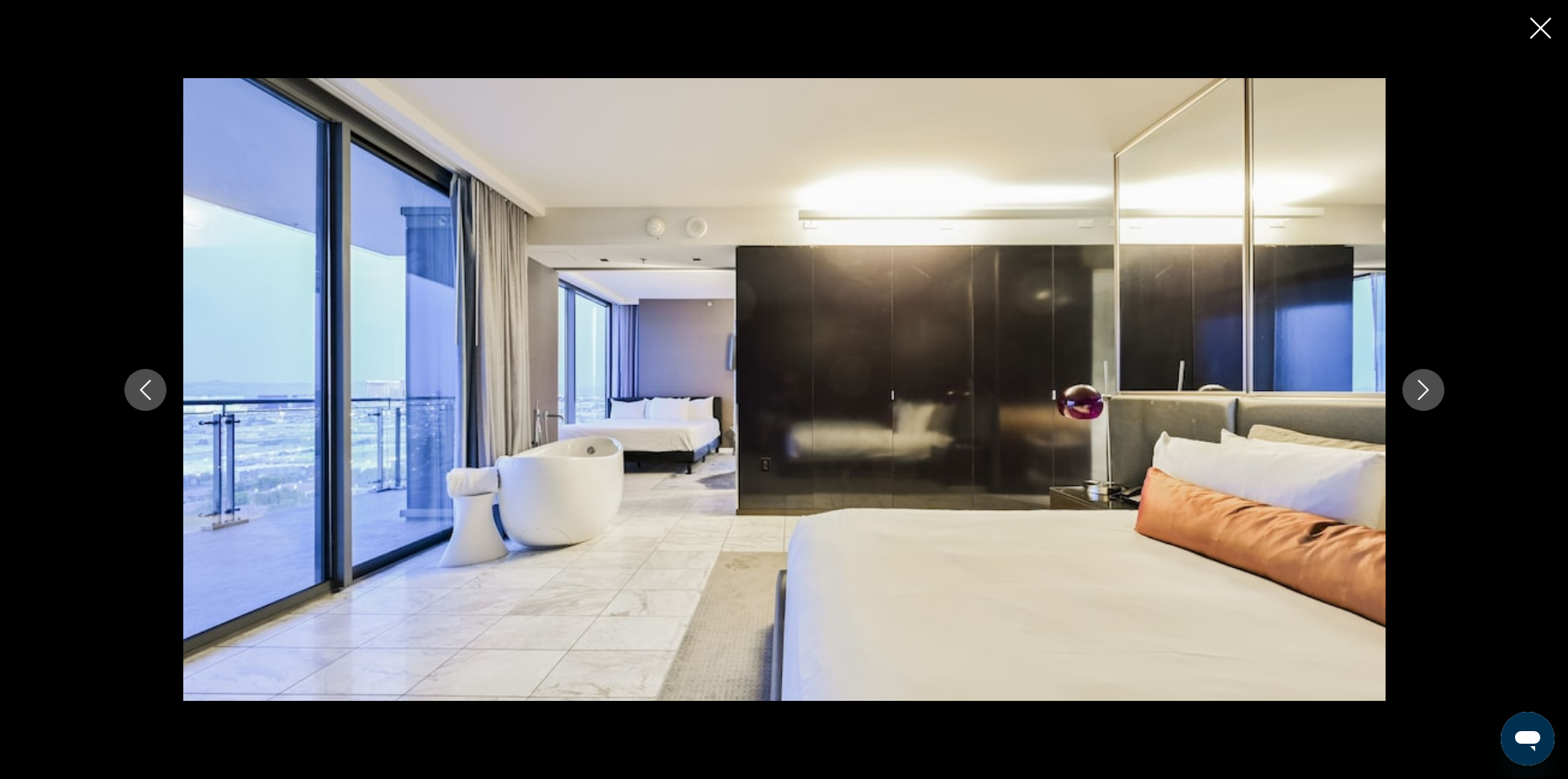
click at [1432, 387] on icon "Next image" at bounding box center [1423, 390] width 20 height 20
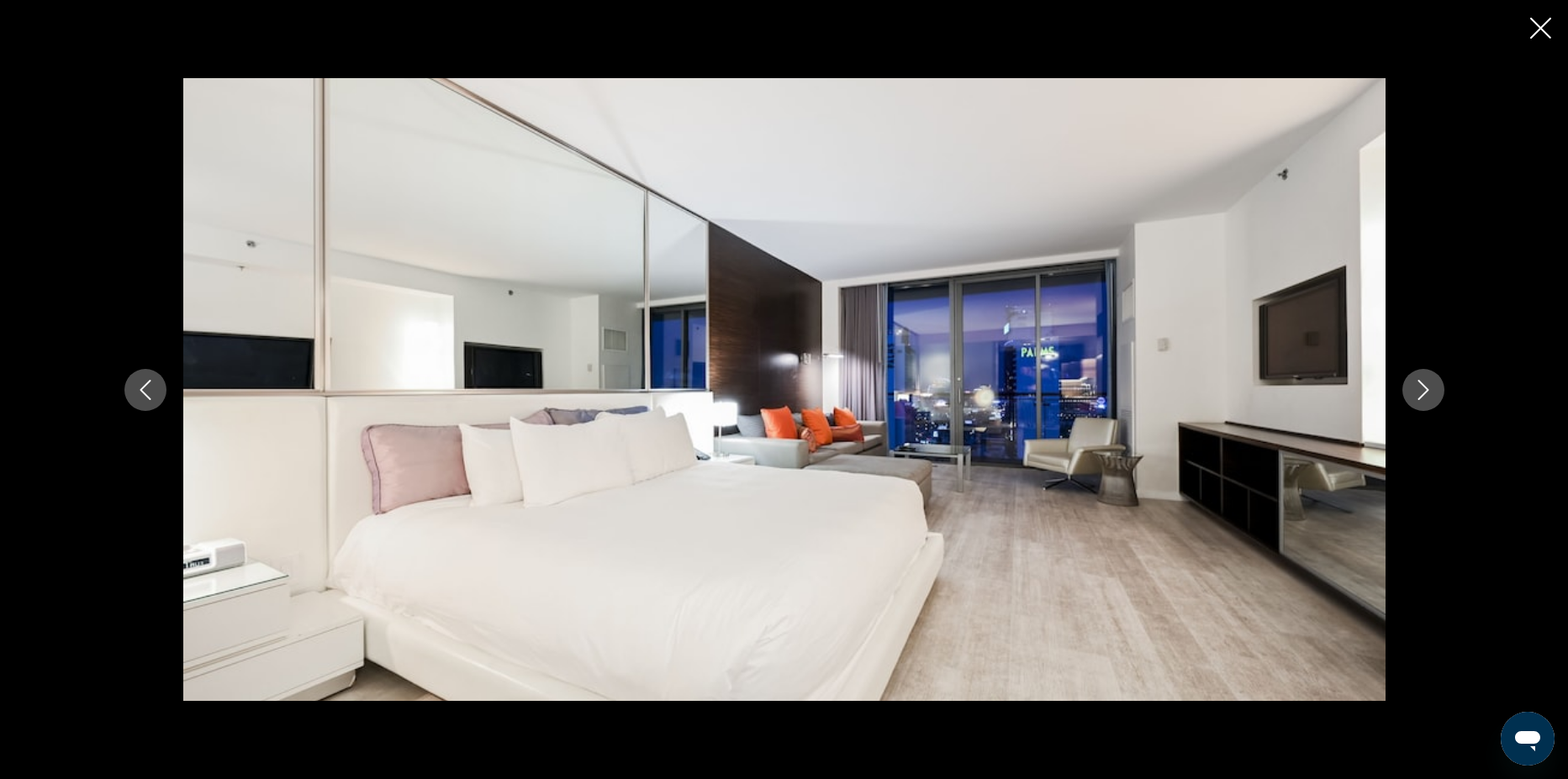
click at [1432, 387] on icon "Next image" at bounding box center [1423, 390] width 20 height 20
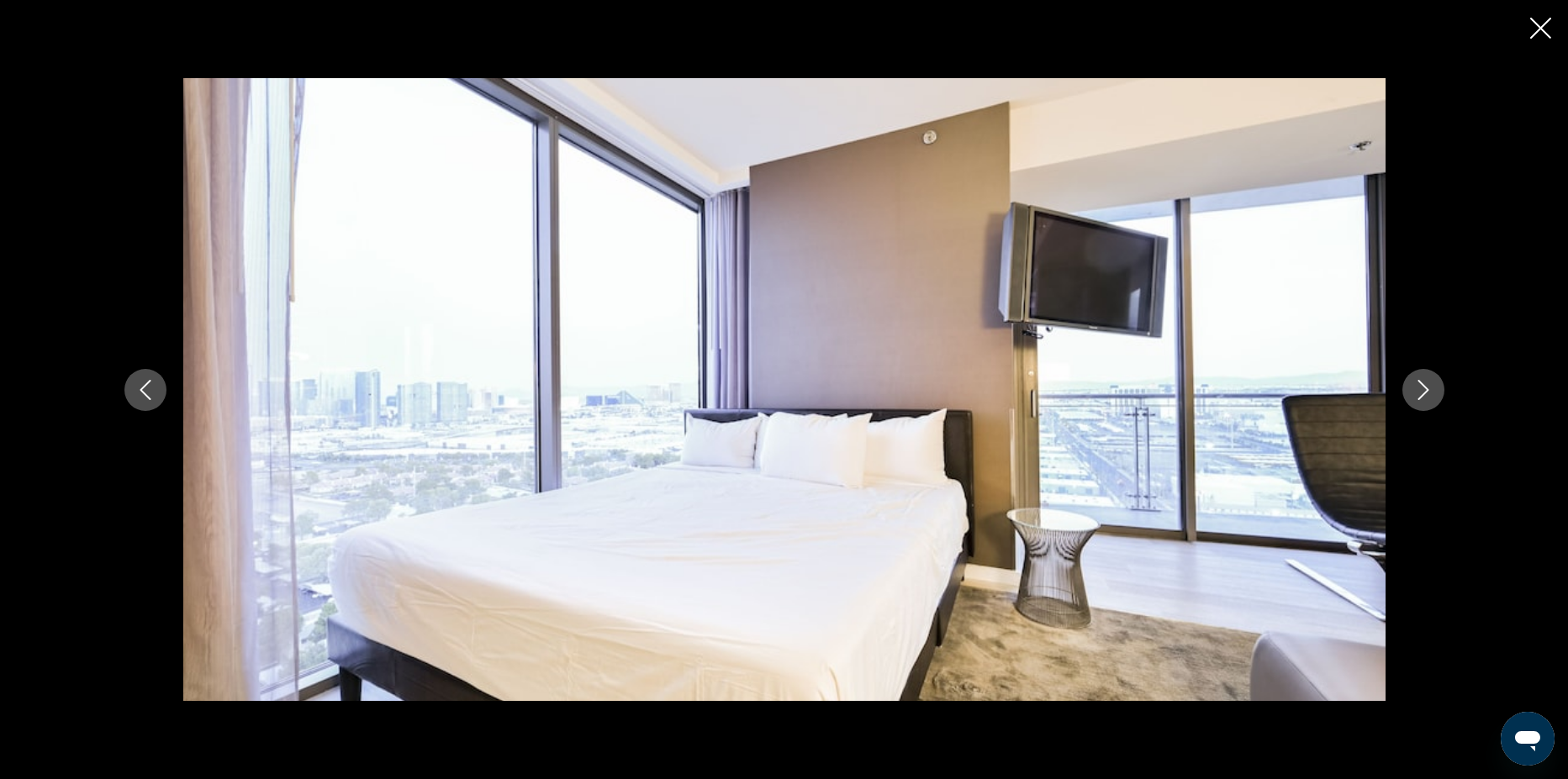
click at [1432, 387] on icon "Next image" at bounding box center [1423, 390] width 20 height 20
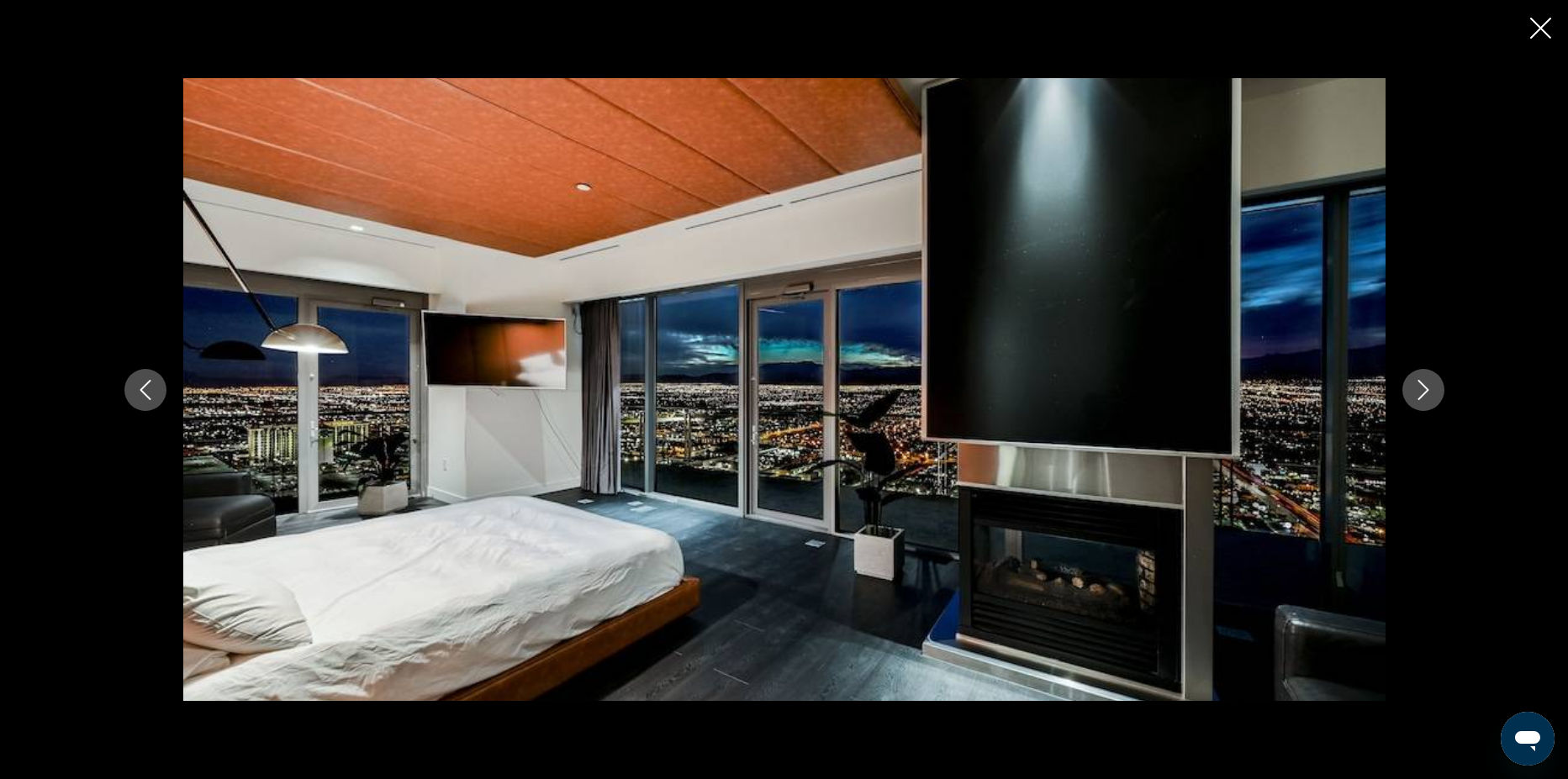
click at [1432, 387] on icon "Next image" at bounding box center [1423, 390] width 20 height 20
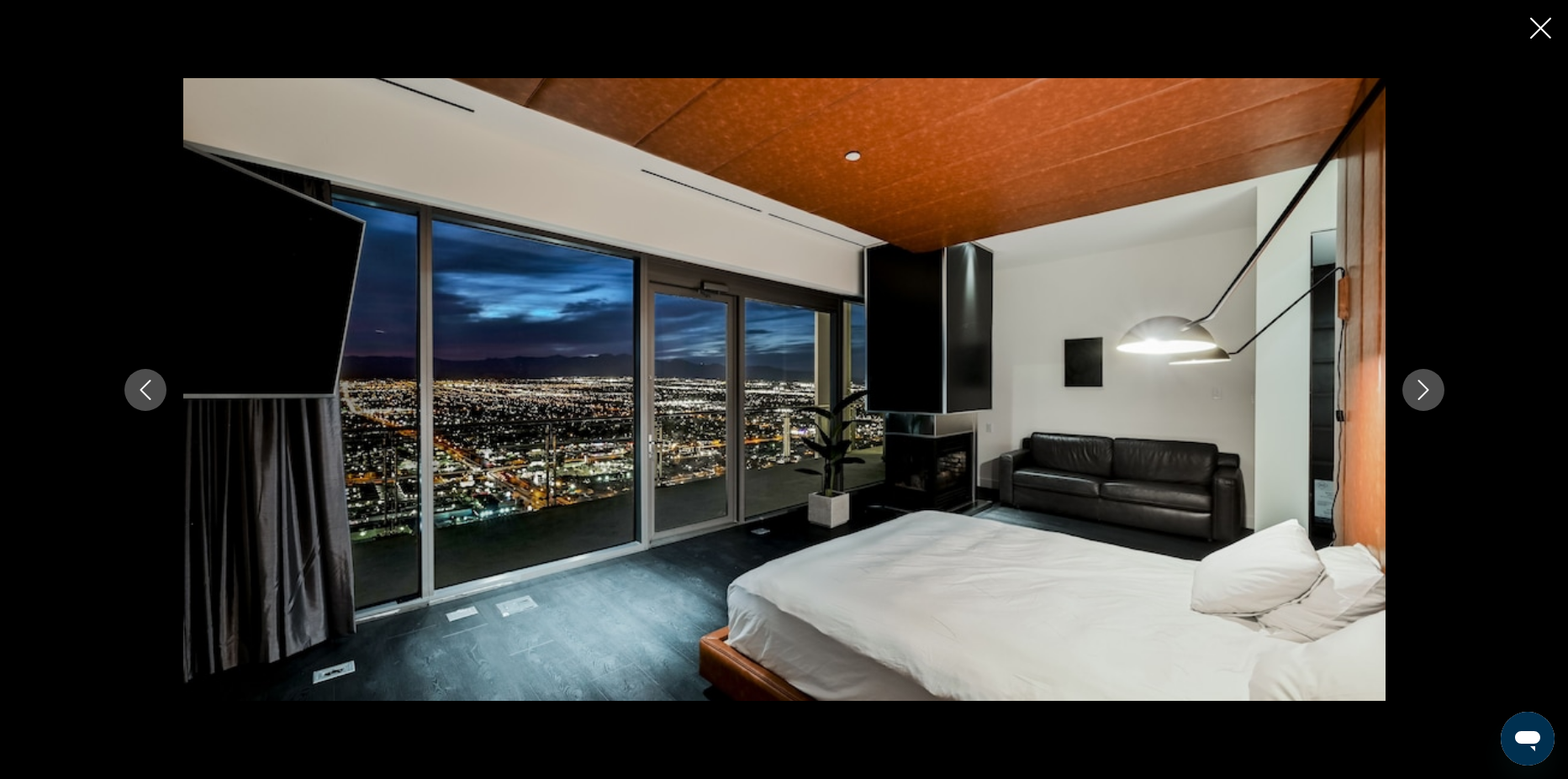
click at [1432, 387] on icon "Next image" at bounding box center [1423, 390] width 20 height 20
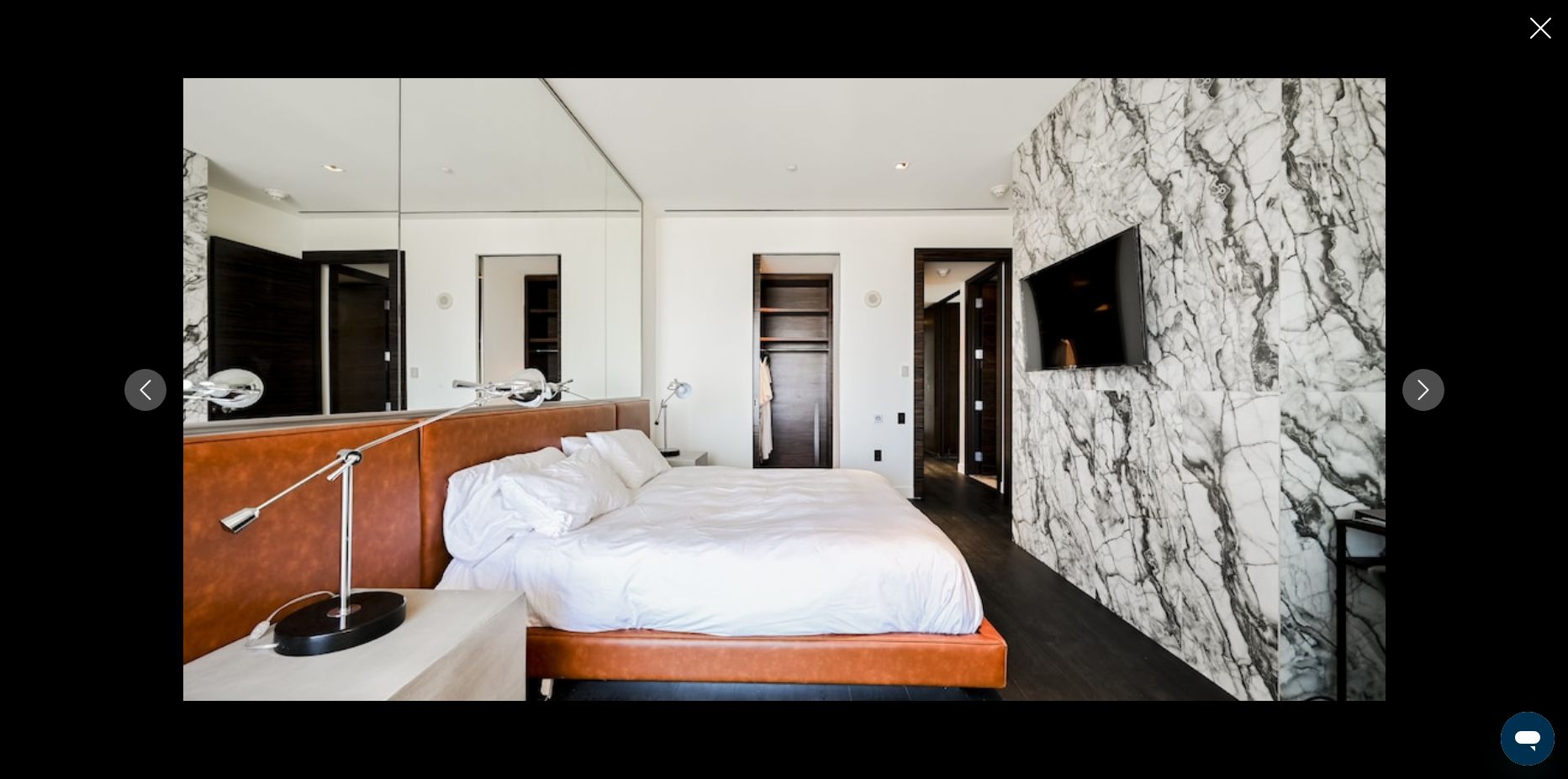
click at [1432, 387] on icon "Next image" at bounding box center [1423, 390] width 20 height 20
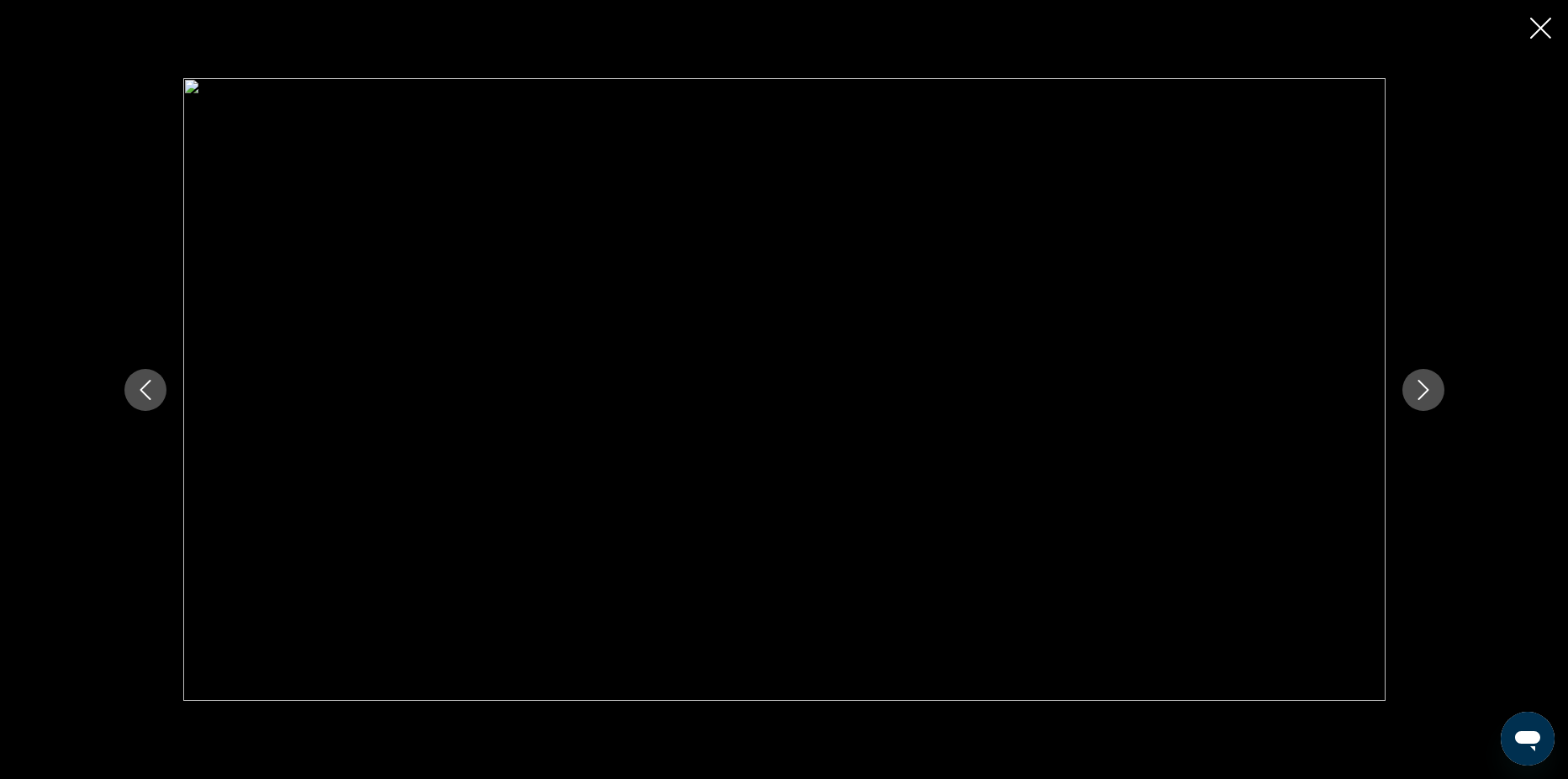
click at [1432, 387] on icon "Next image" at bounding box center [1423, 390] width 20 height 20
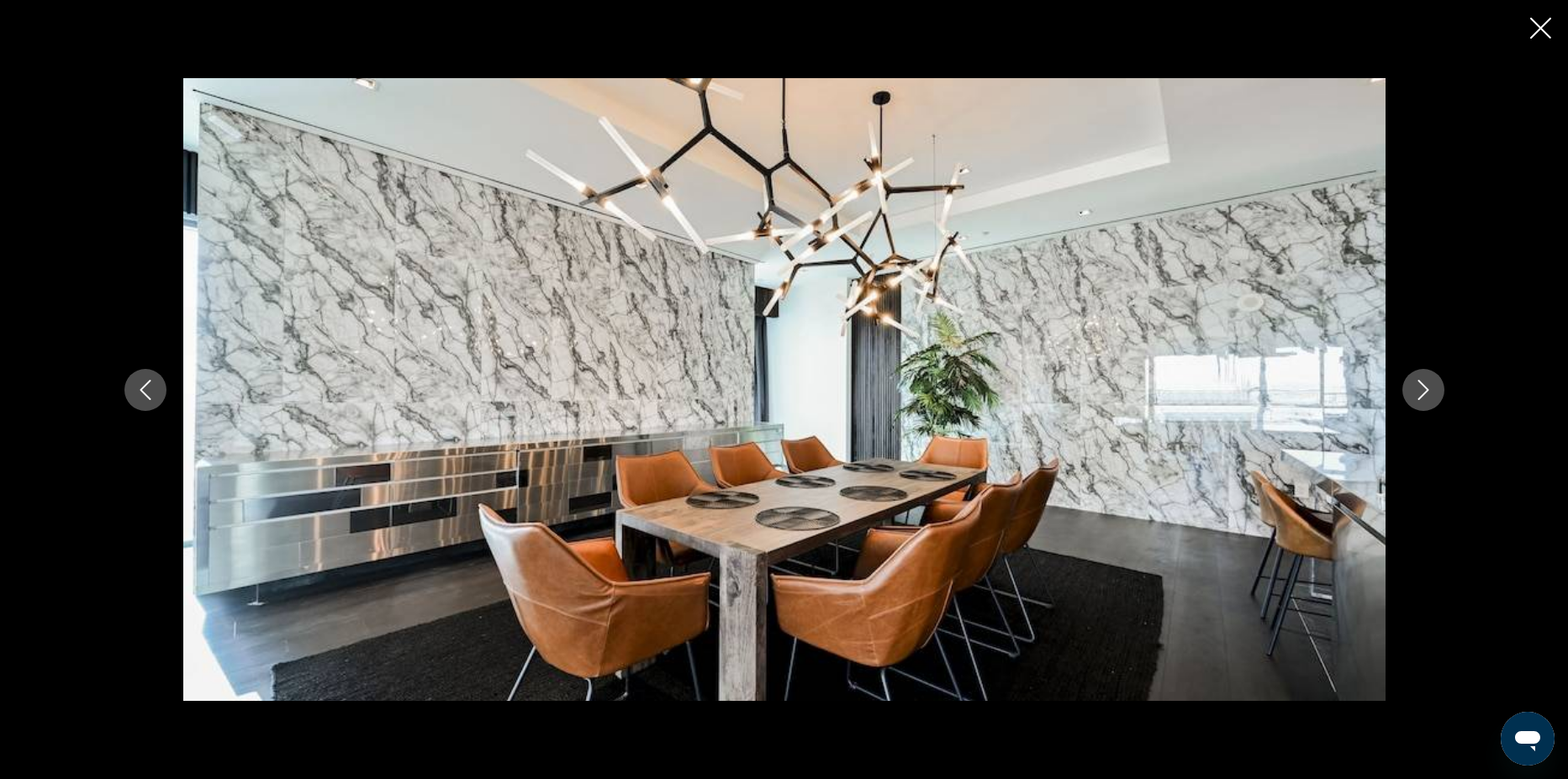
click at [1432, 388] on icon "Next image" at bounding box center [1423, 390] width 20 height 20
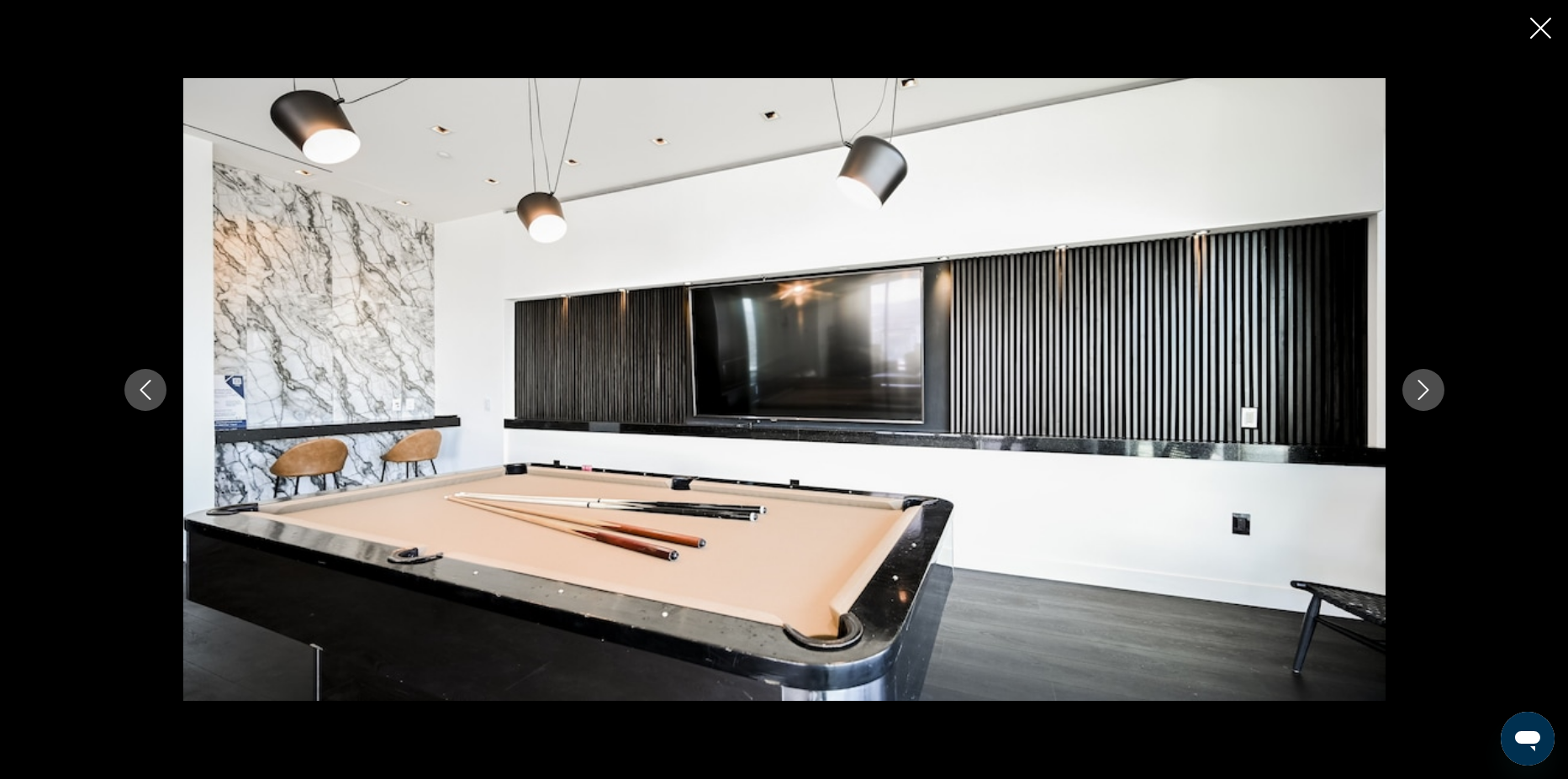
click at [146, 395] on icon "Previous image" at bounding box center [145, 390] width 11 height 20
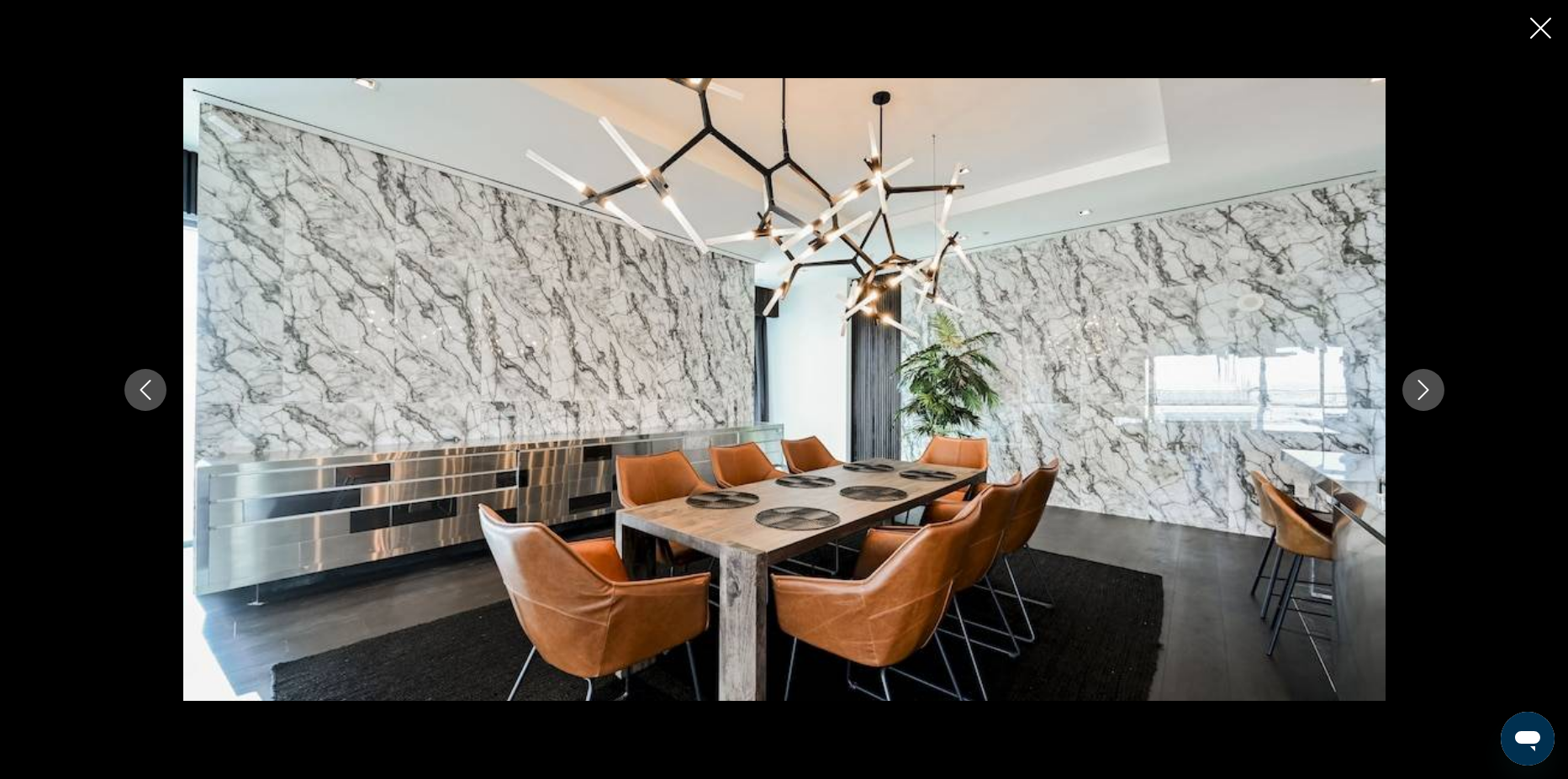
click at [1424, 378] on button "Next image" at bounding box center [1423, 390] width 42 height 42
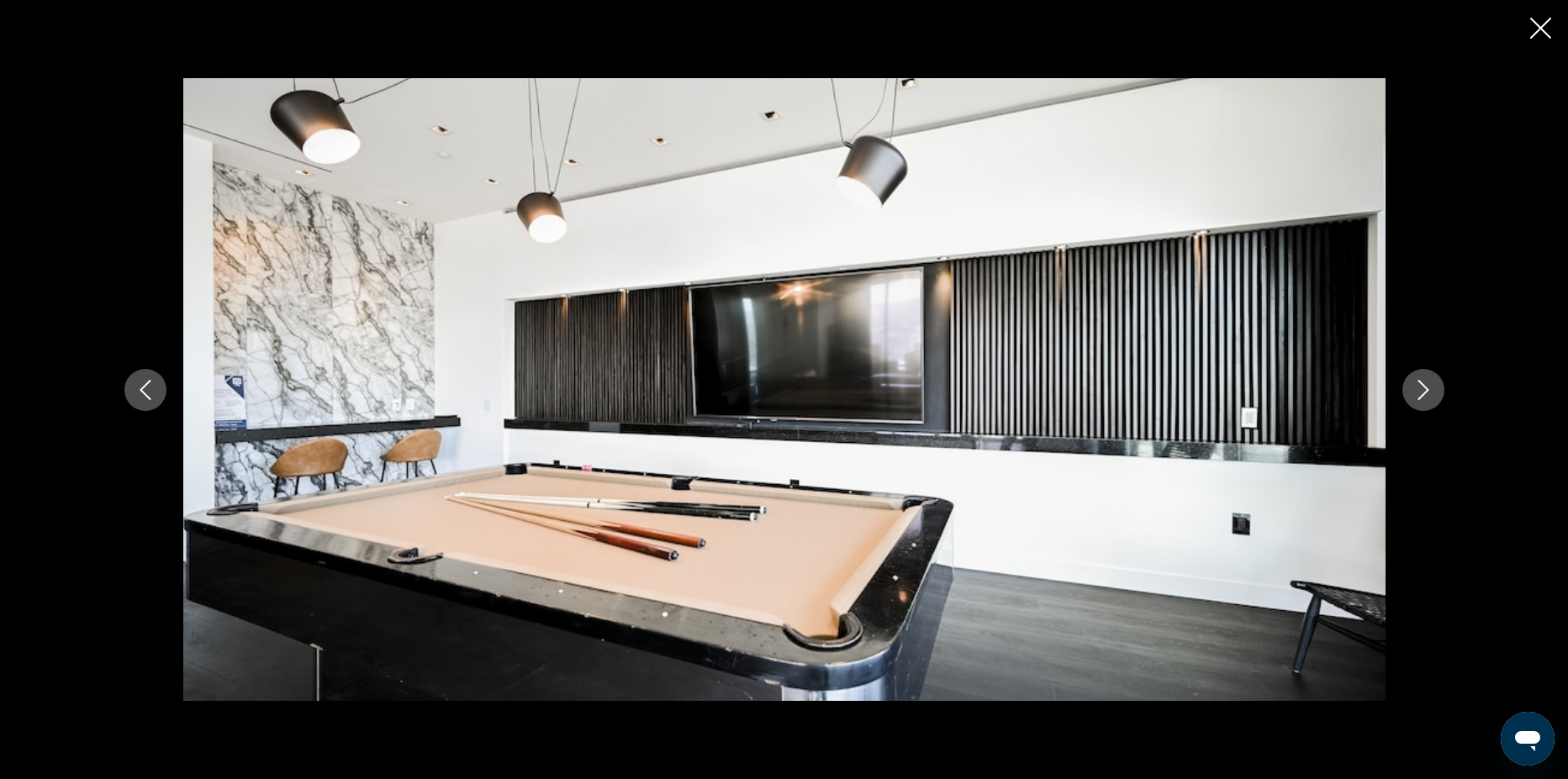
click at [1424, 378] on button "Next image" at bounding box center [1423, 390] width 42 height 42
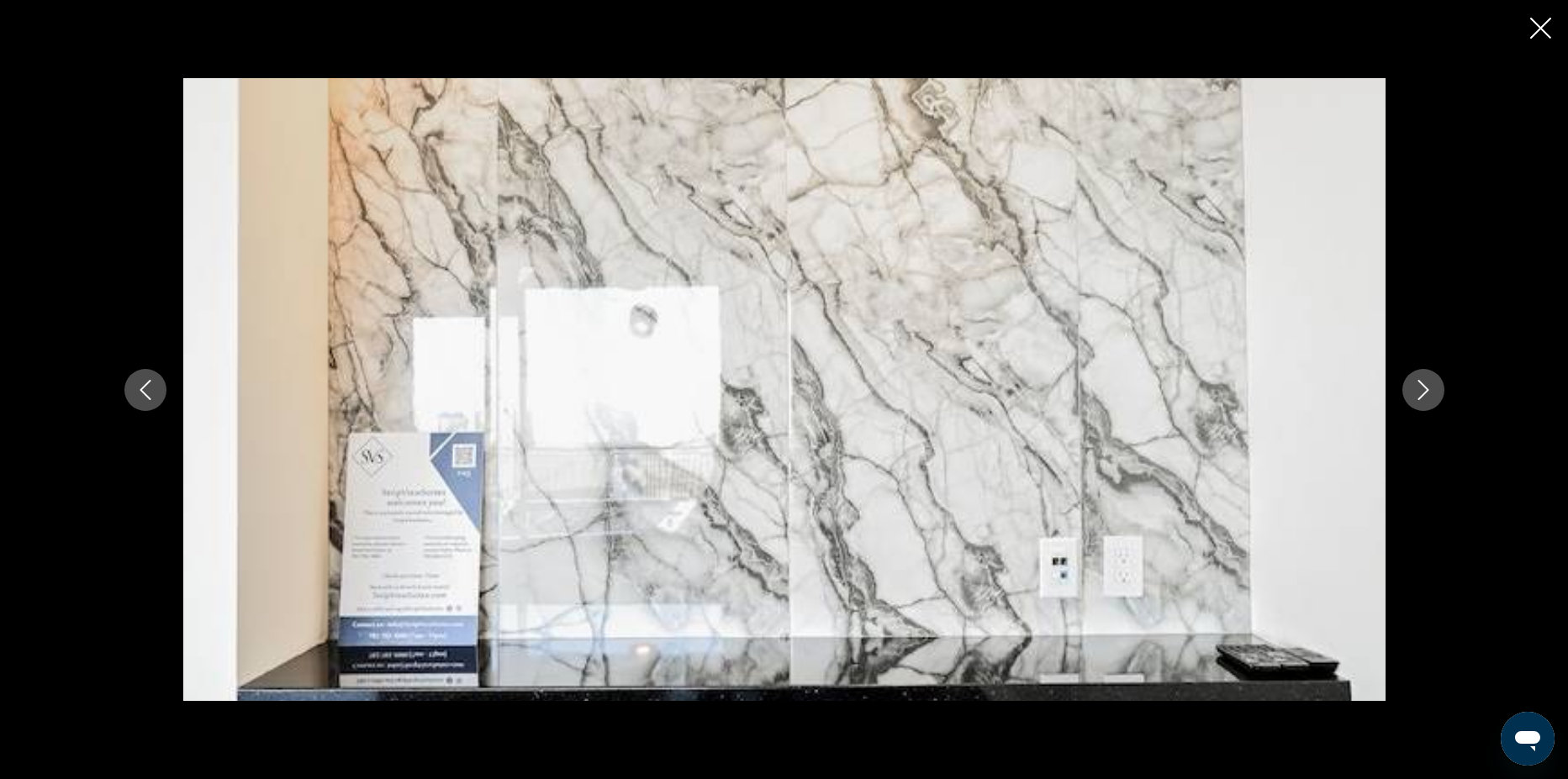
click at [1424, 378] on button "Next image" at bounding box center [1423, 390] width 42 height 42
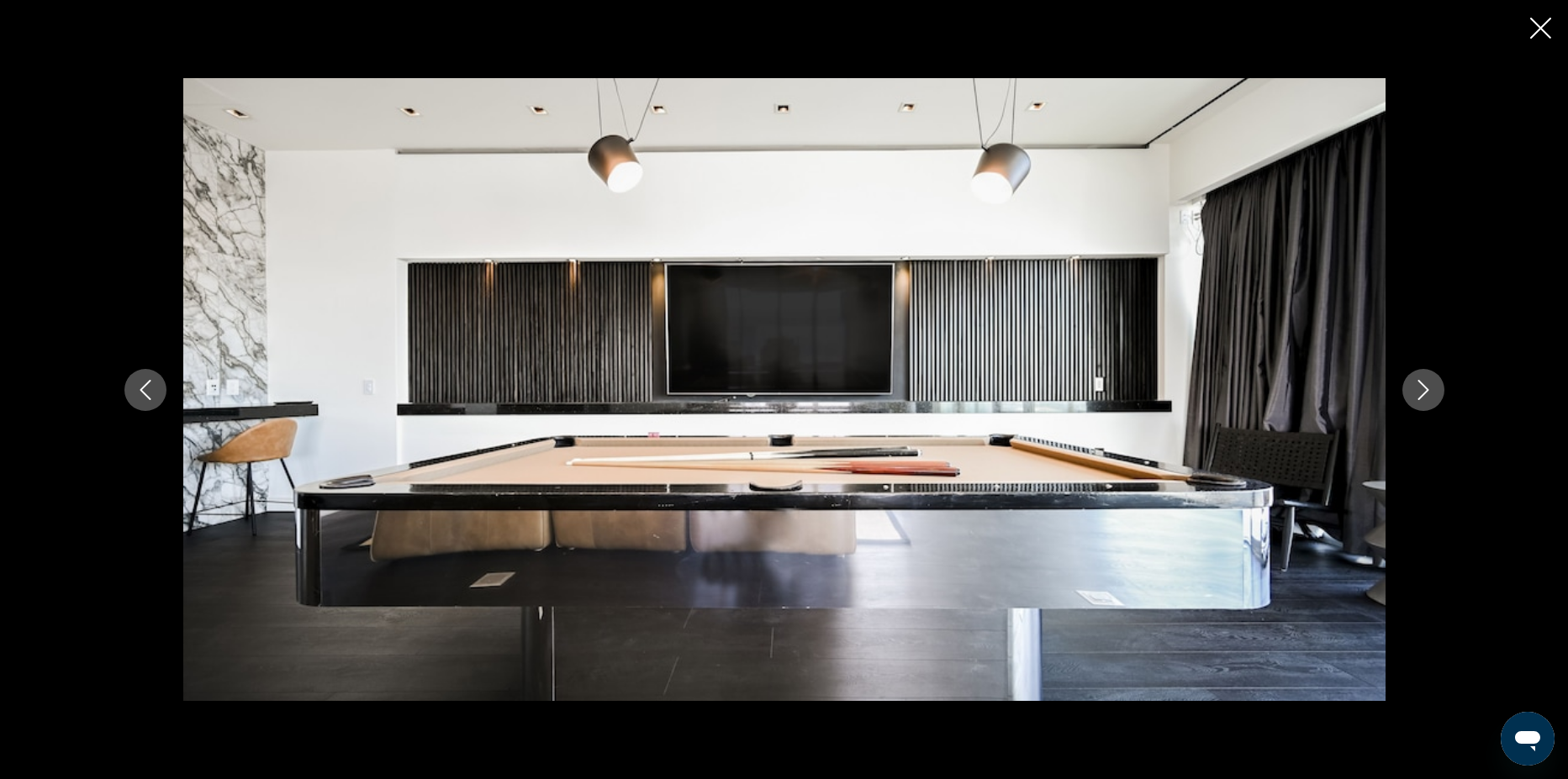
click at [1424, 378] on button "Next image" at bounding box center [1423, 390] width 42 height 42
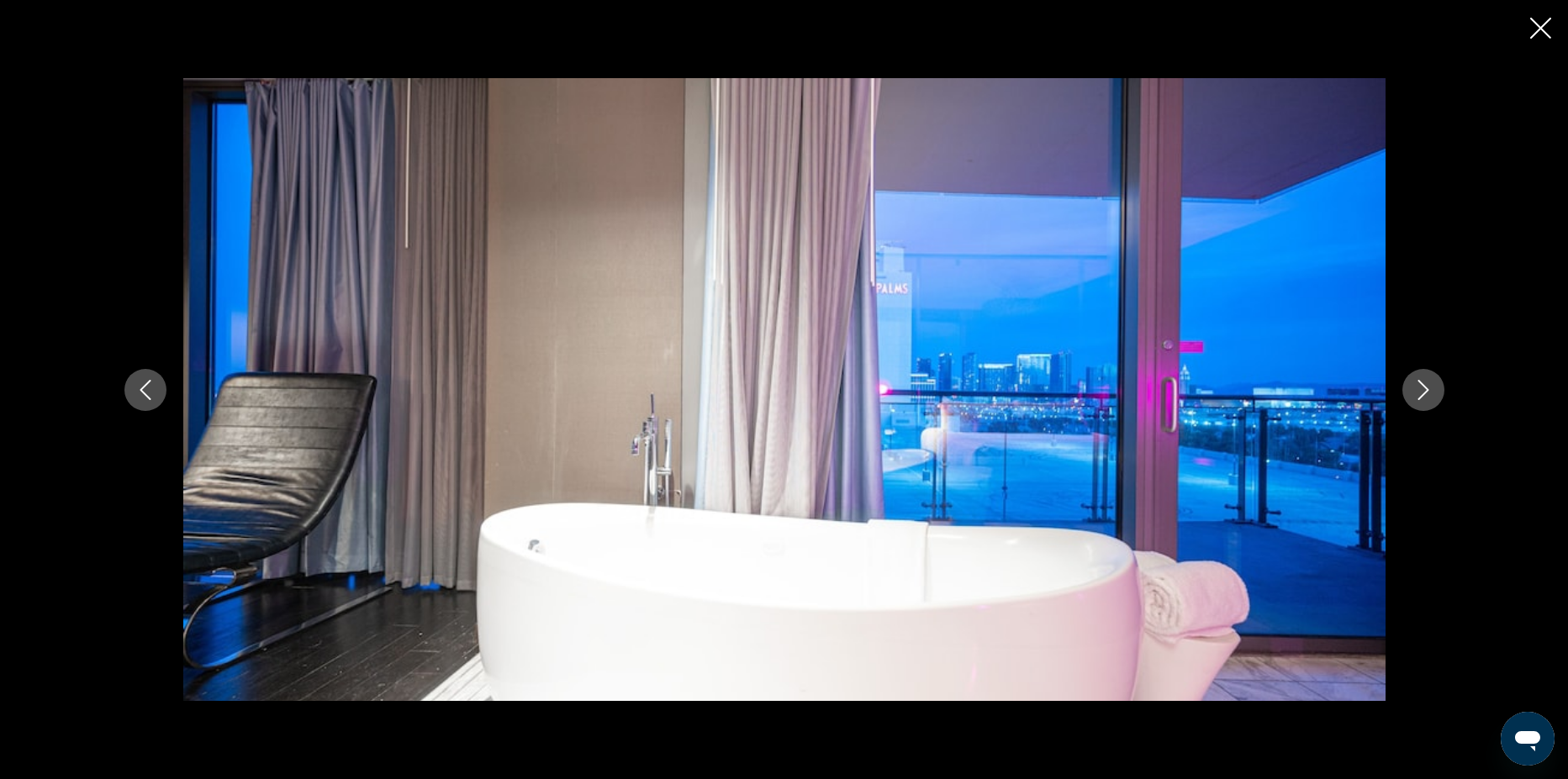
click at [1424, 378] on button "Next image" at bounding box center [1423, 390] width 42 height 42
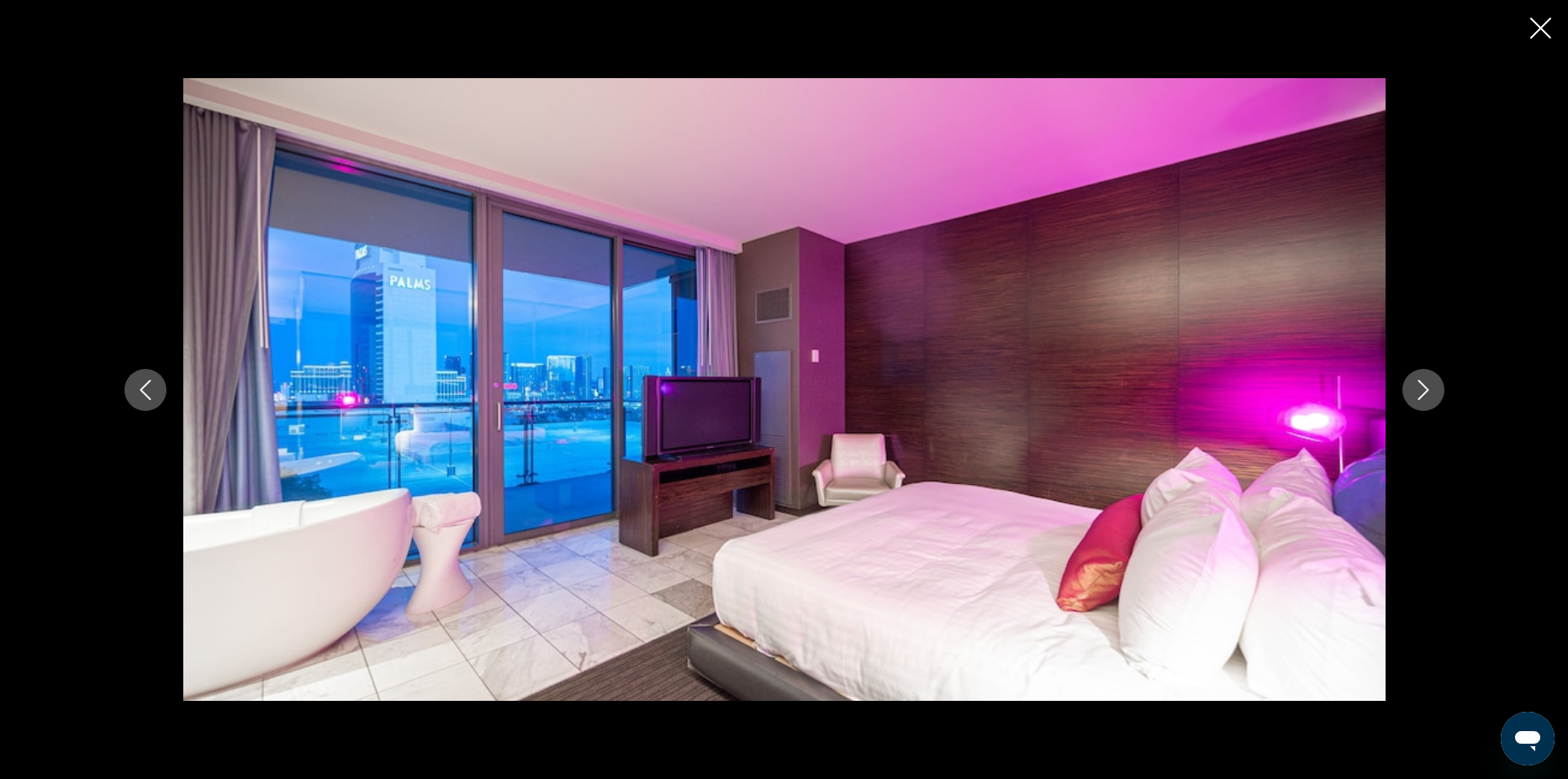
click at [1424, 378] on button "Next image" at bounding box center [1423, 390] width 42 height 42
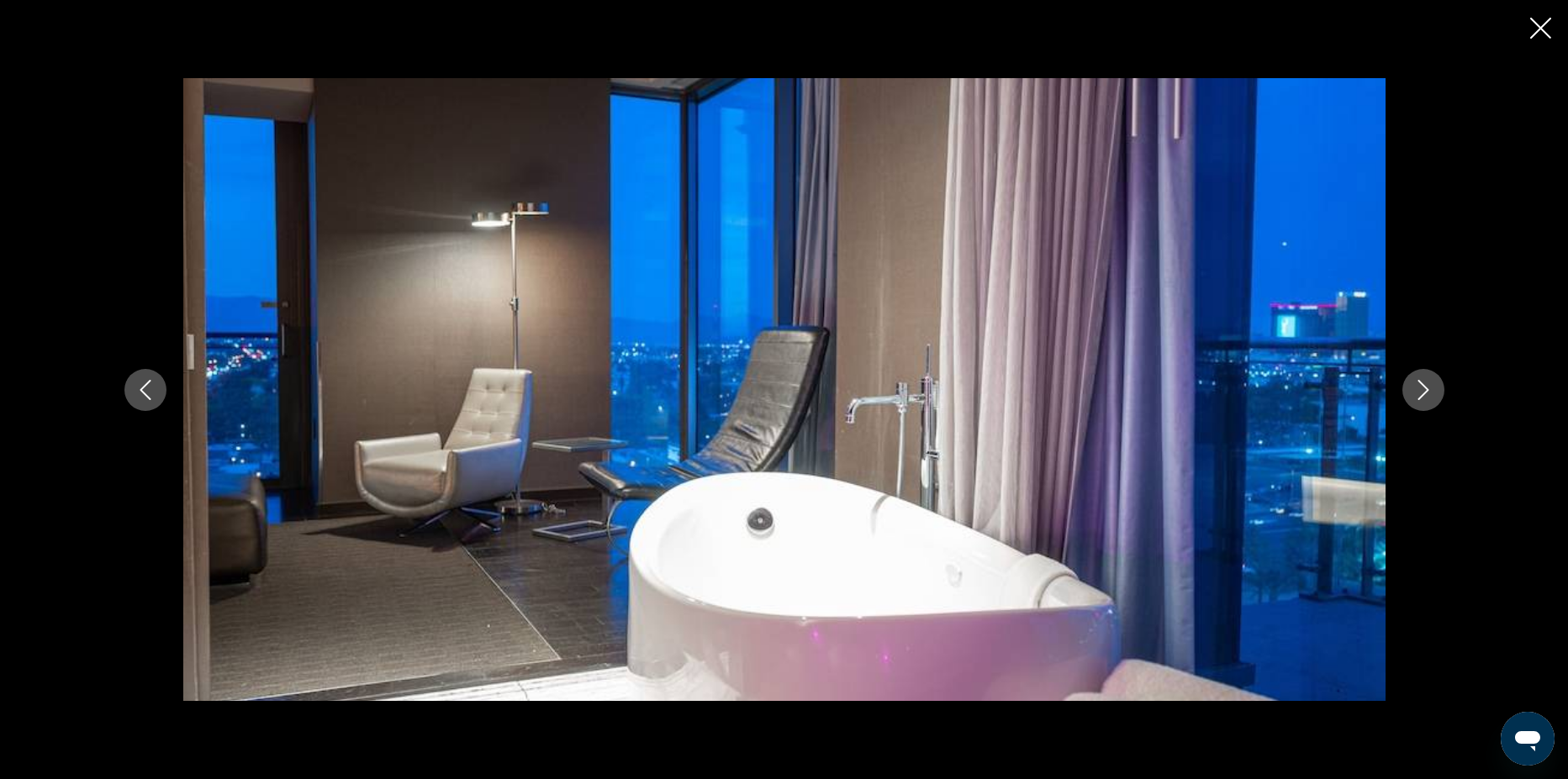
click at [1424, 378] on button "Next image" at bounding box center [1423, 390] width 42 height 42
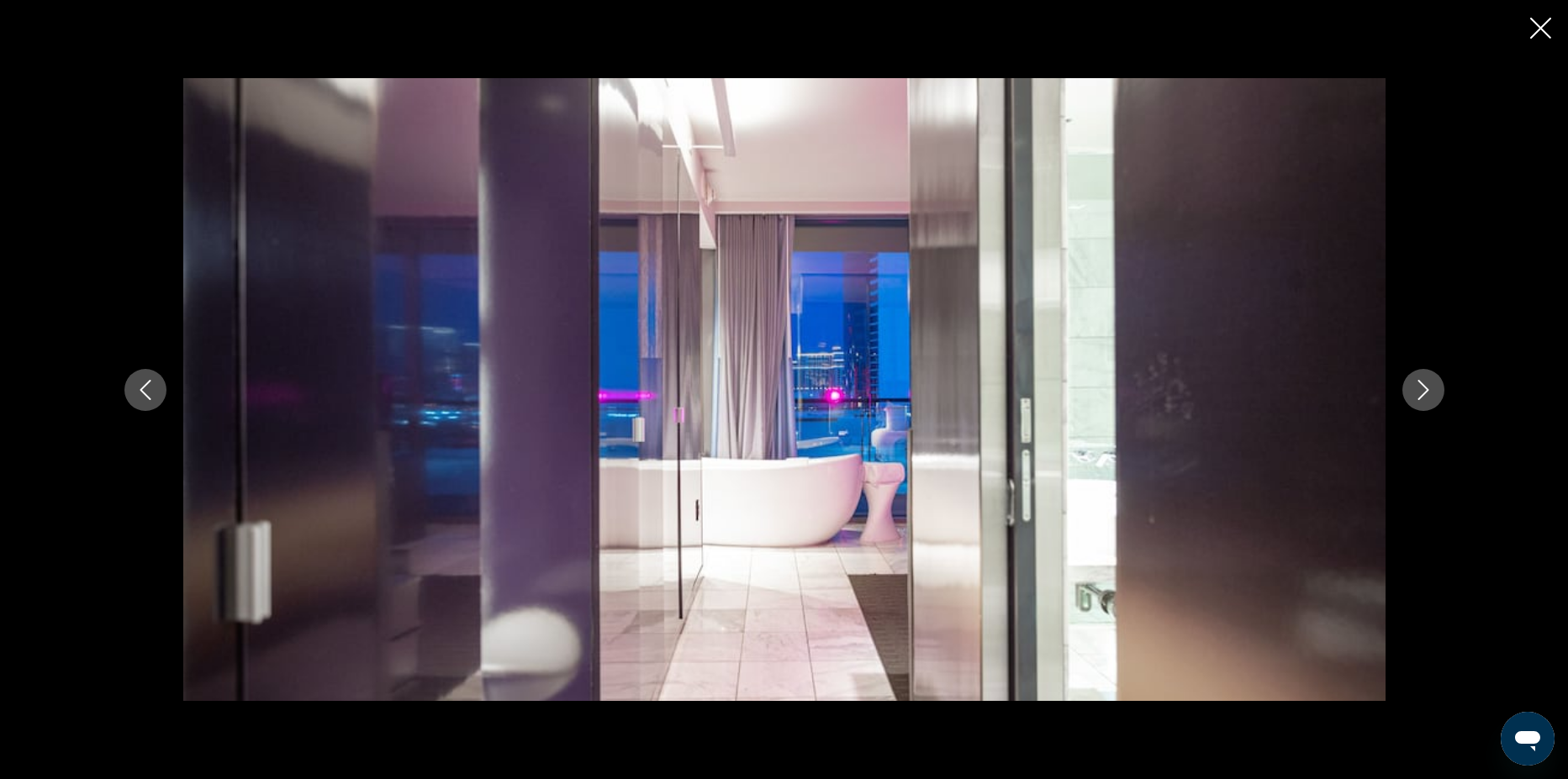
click at [1424, 377] on button "Next image" at bounding box center [1423, 390] width 42 height 42
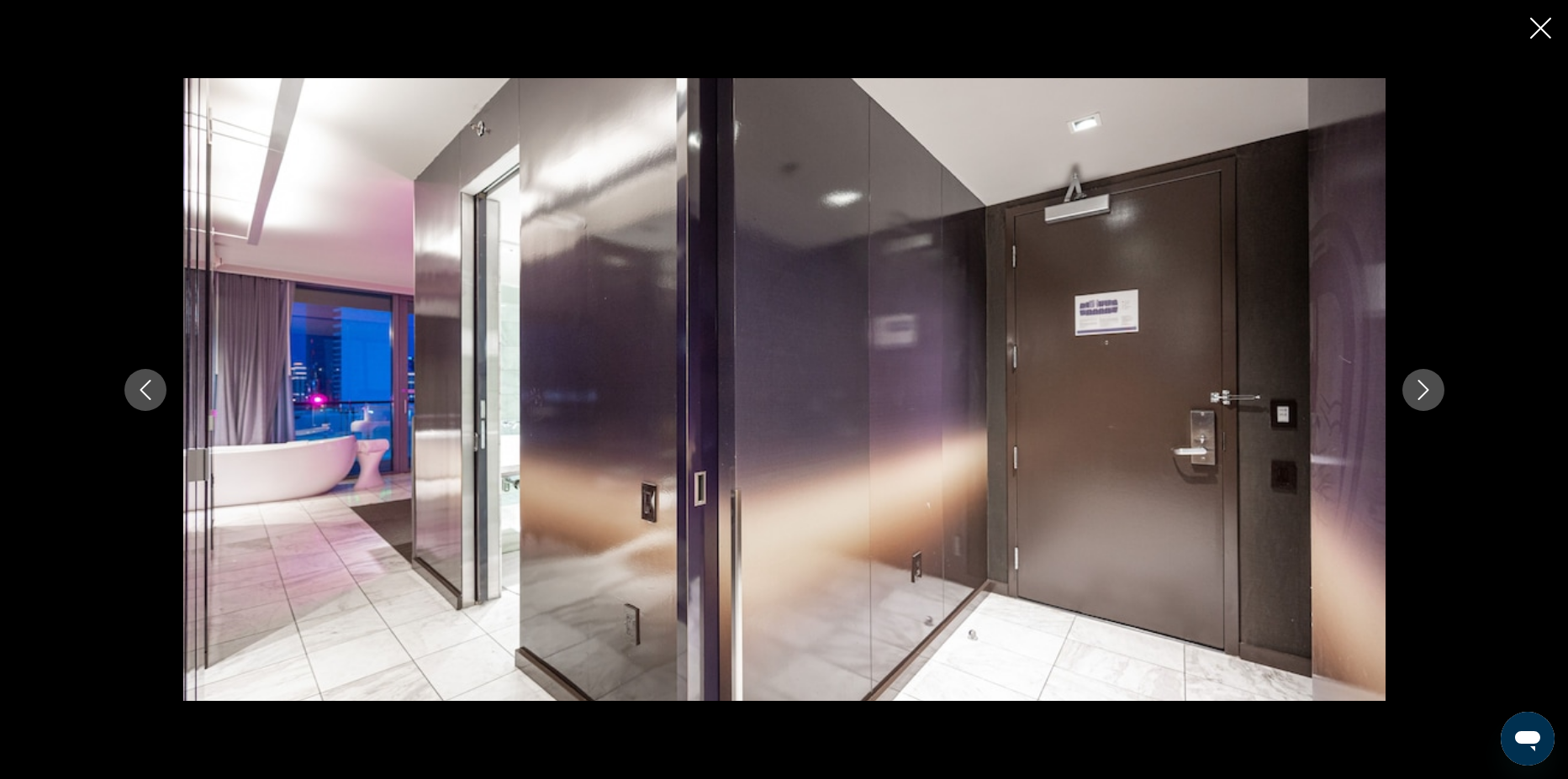
click at [1424, 377] on button "Next image" at bounding box center [1423, 390] width 42 height 42
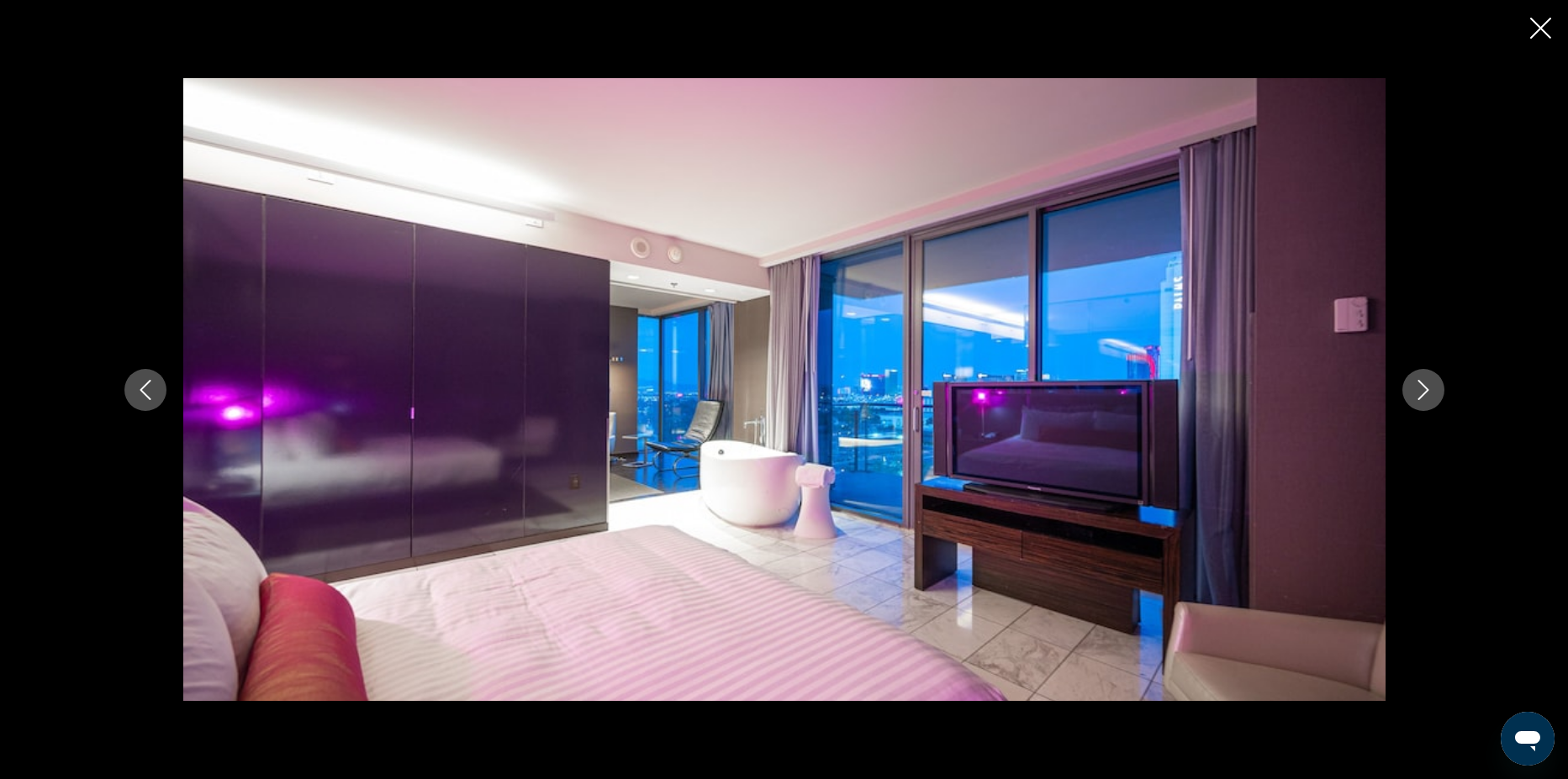
click at [1424, 377] on button "Next image" at bounding box center [1423, 390] width 42 height 42
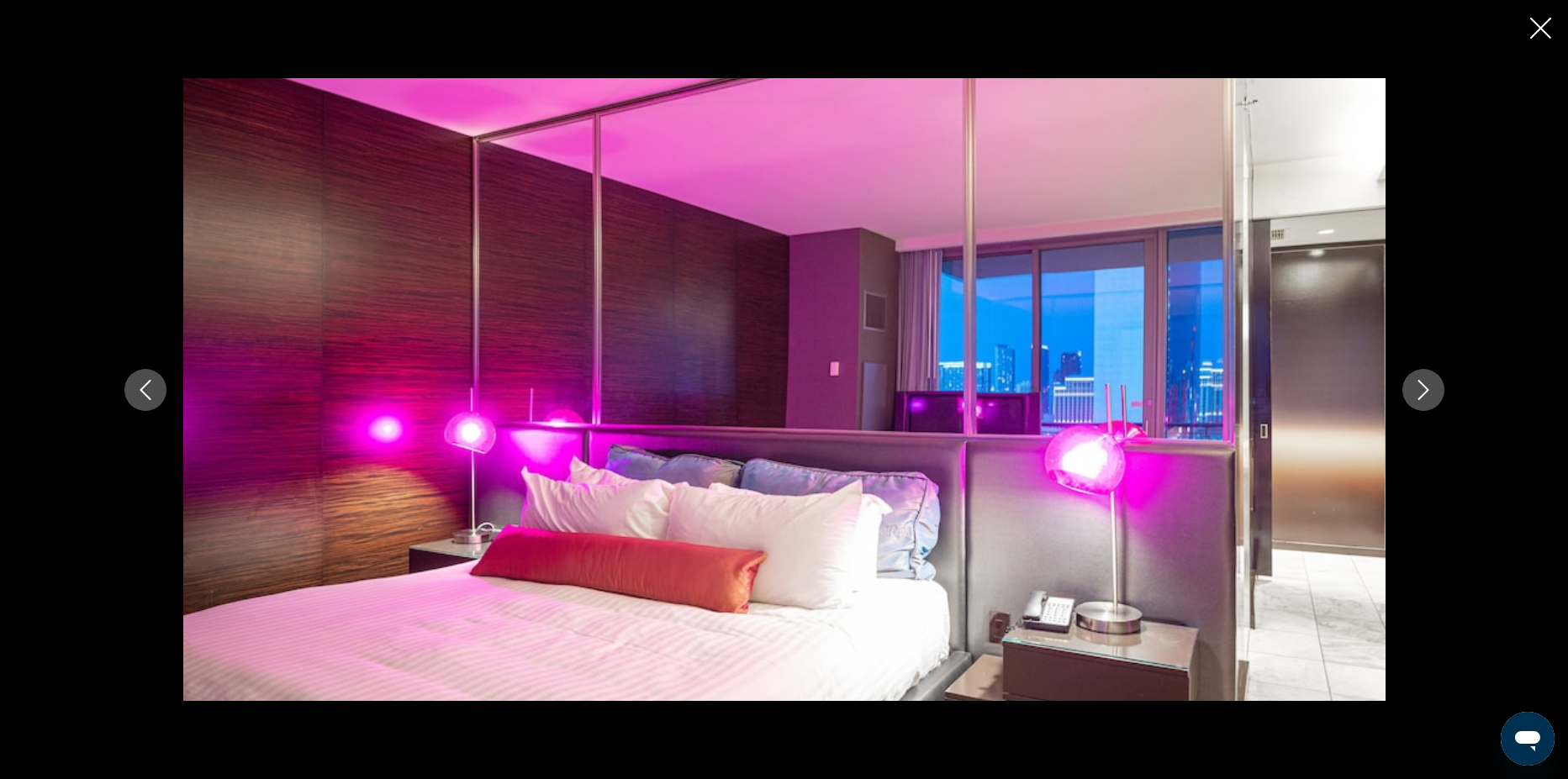
click at [1424, 377] on button "Next image" at bounding box center [1423, 390] width 42 height 42
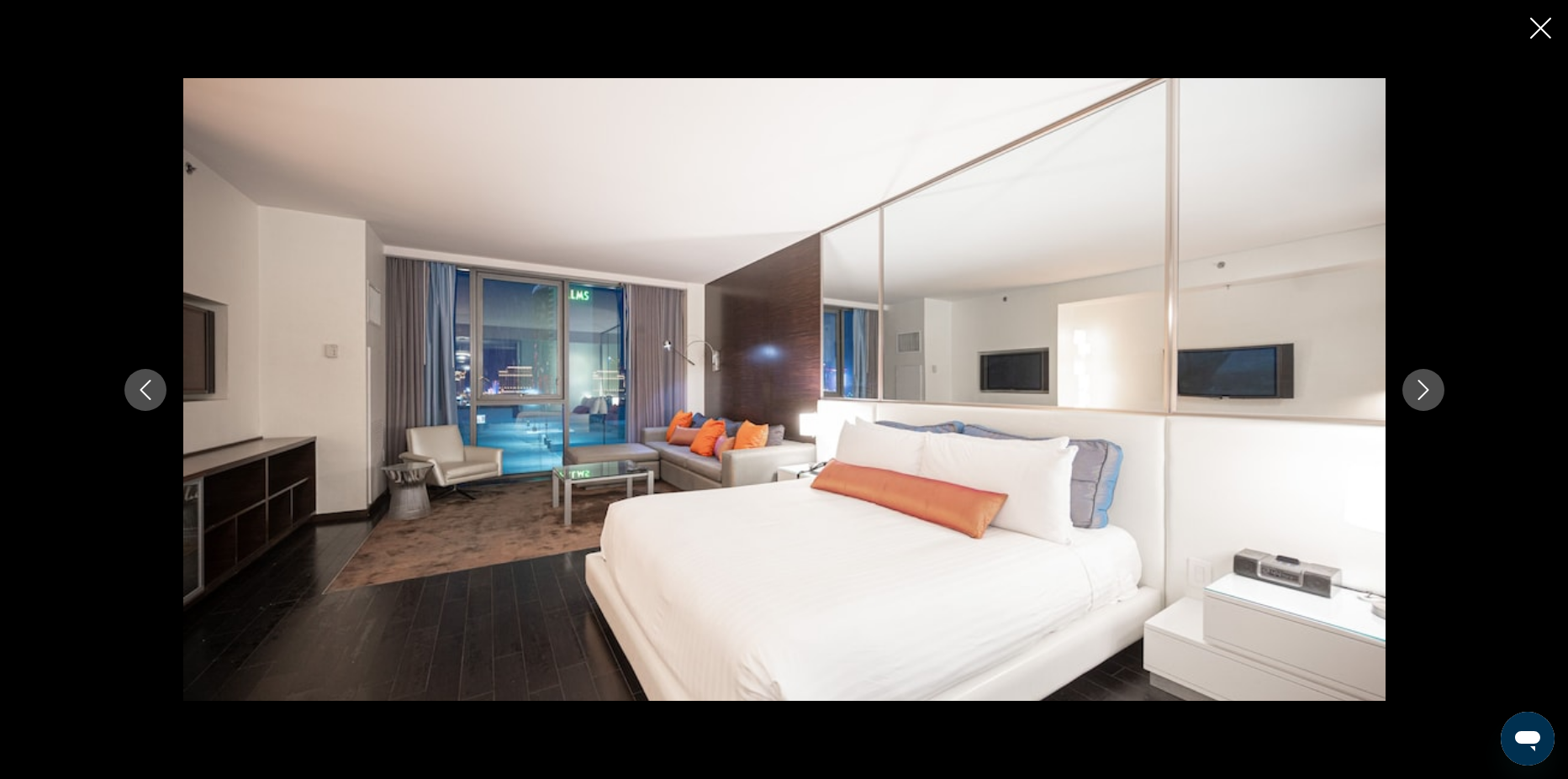
click at [1424, 377] on button "Next image" at bounding box center [1423, 390] width 42 height 42
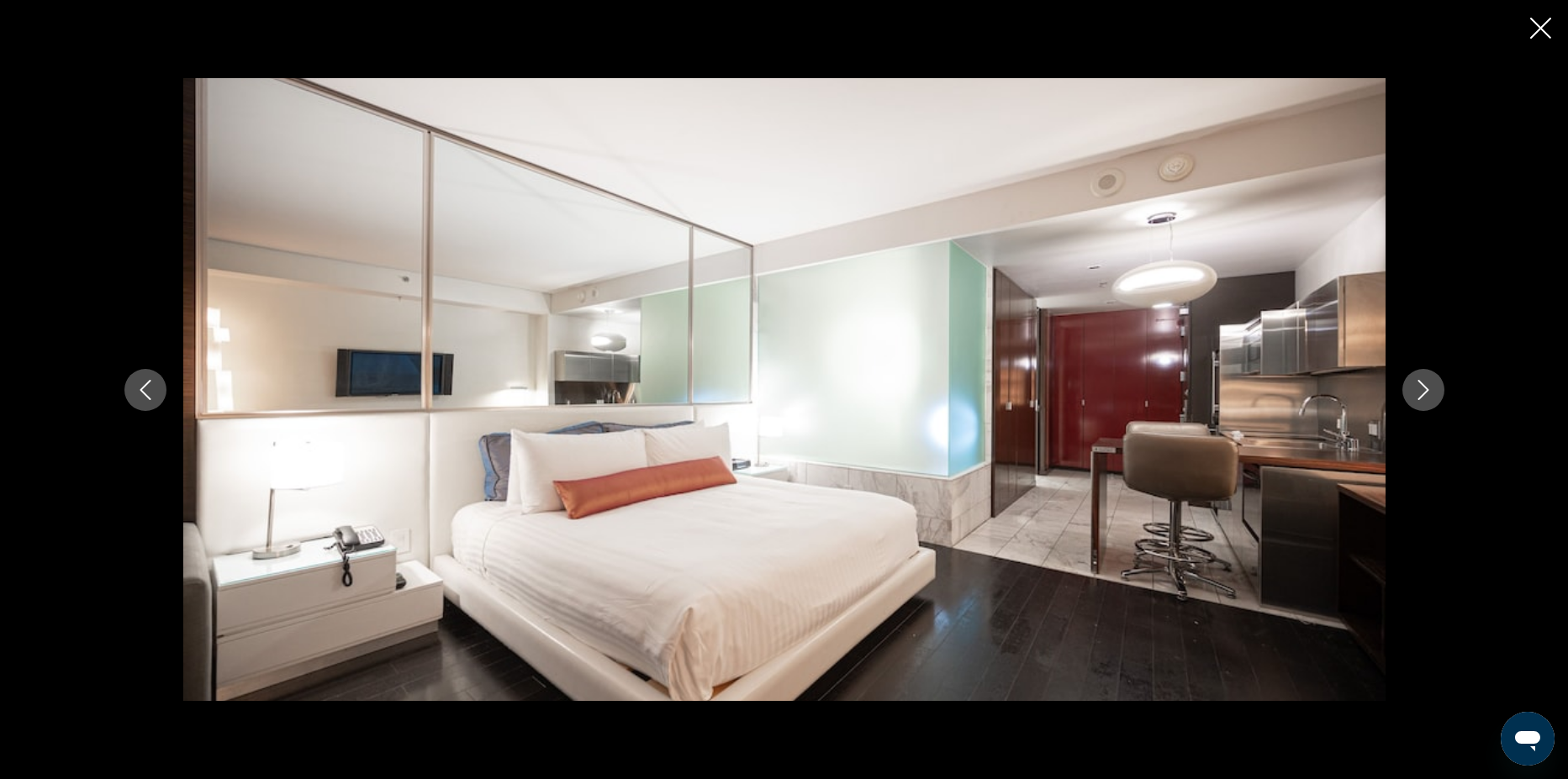
click at [1424, 377] on button "Next image" at bounding box center [1423, 390] width 42 height 42
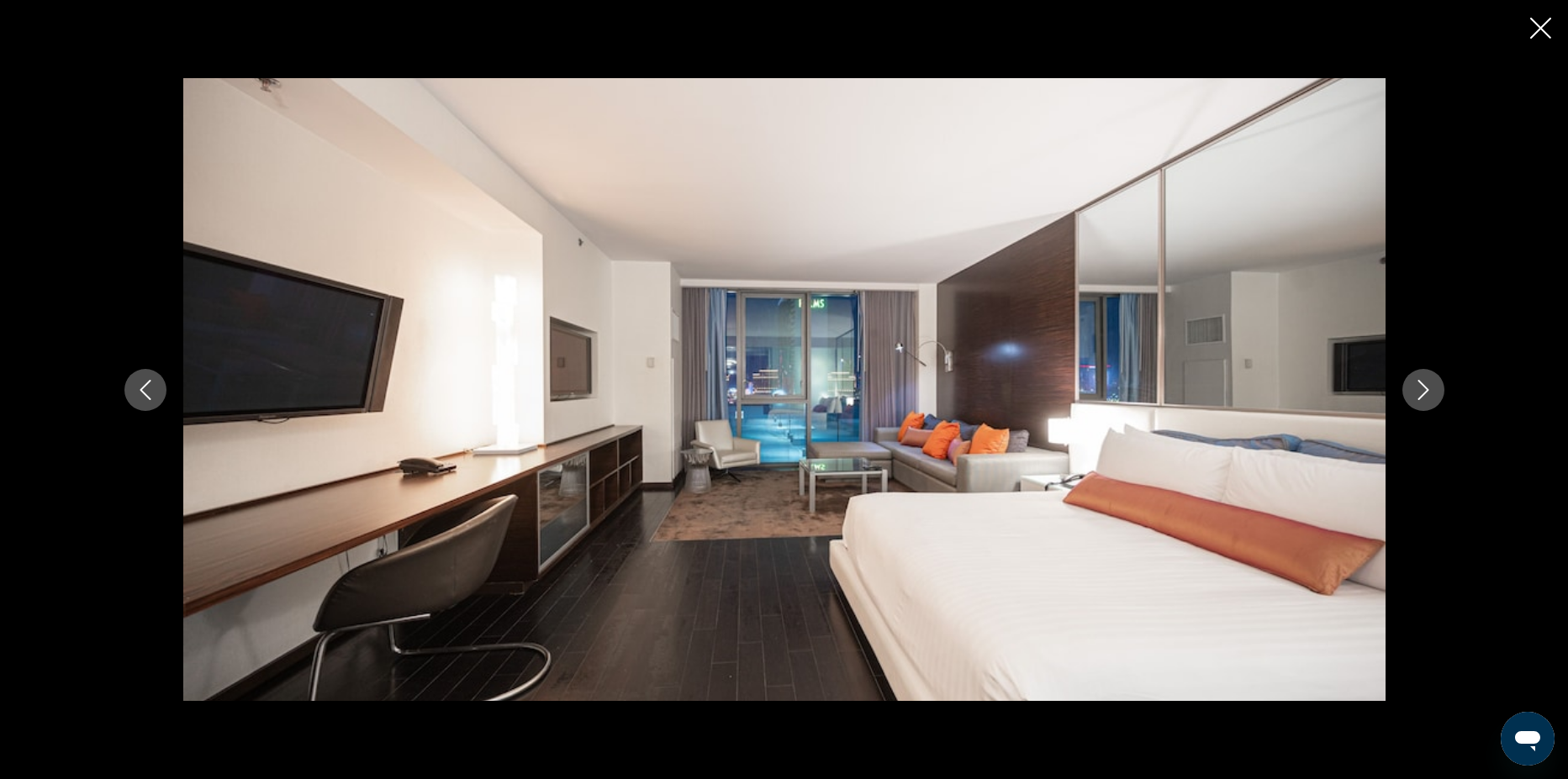
click at [1424, 377] on button "Next image" at bounding box center [1423, 390] width 42 height 42
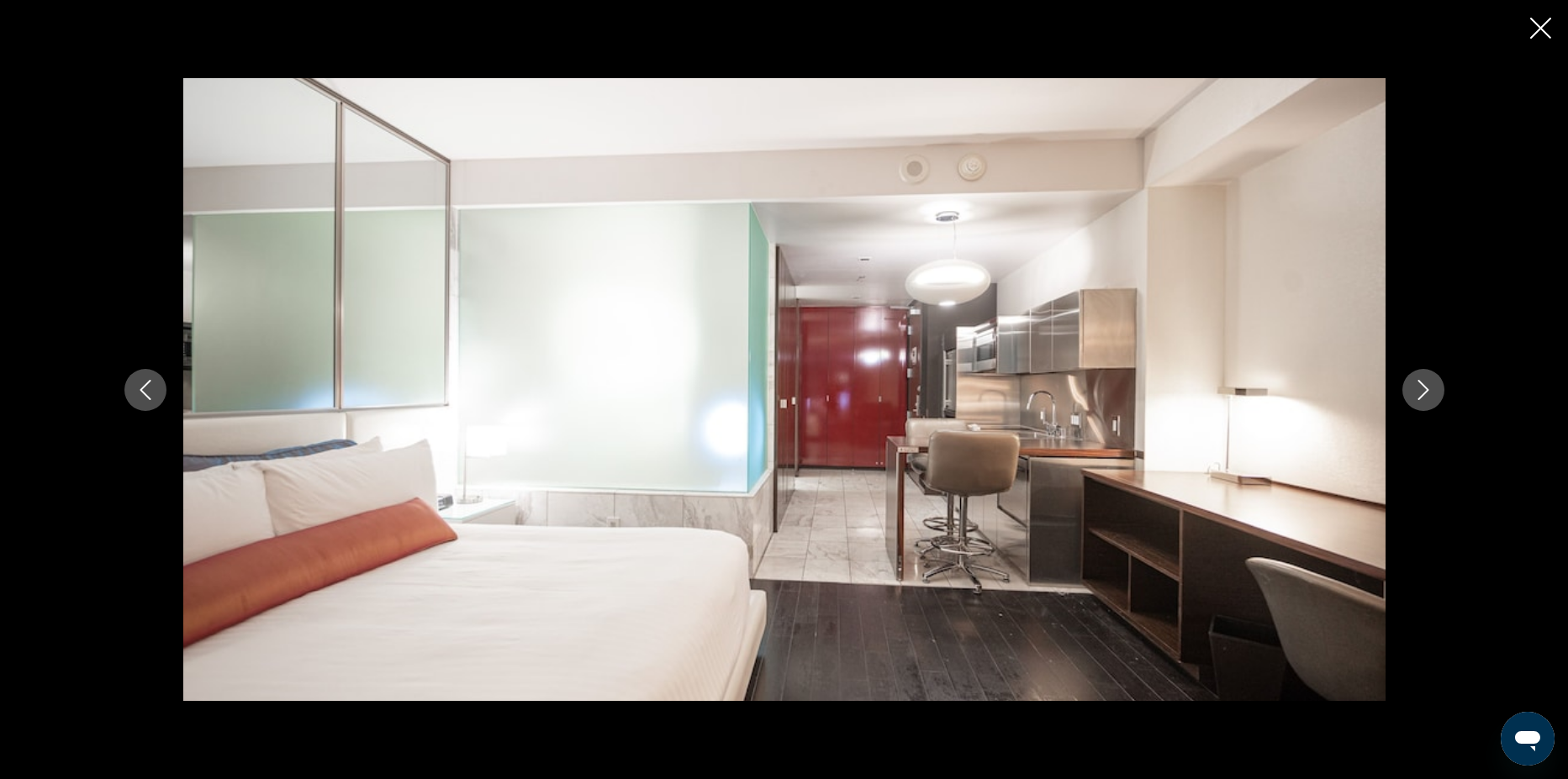
click at [1424, 377] on button "Next image" at bounding box center [1423, 390] width 42 height 42
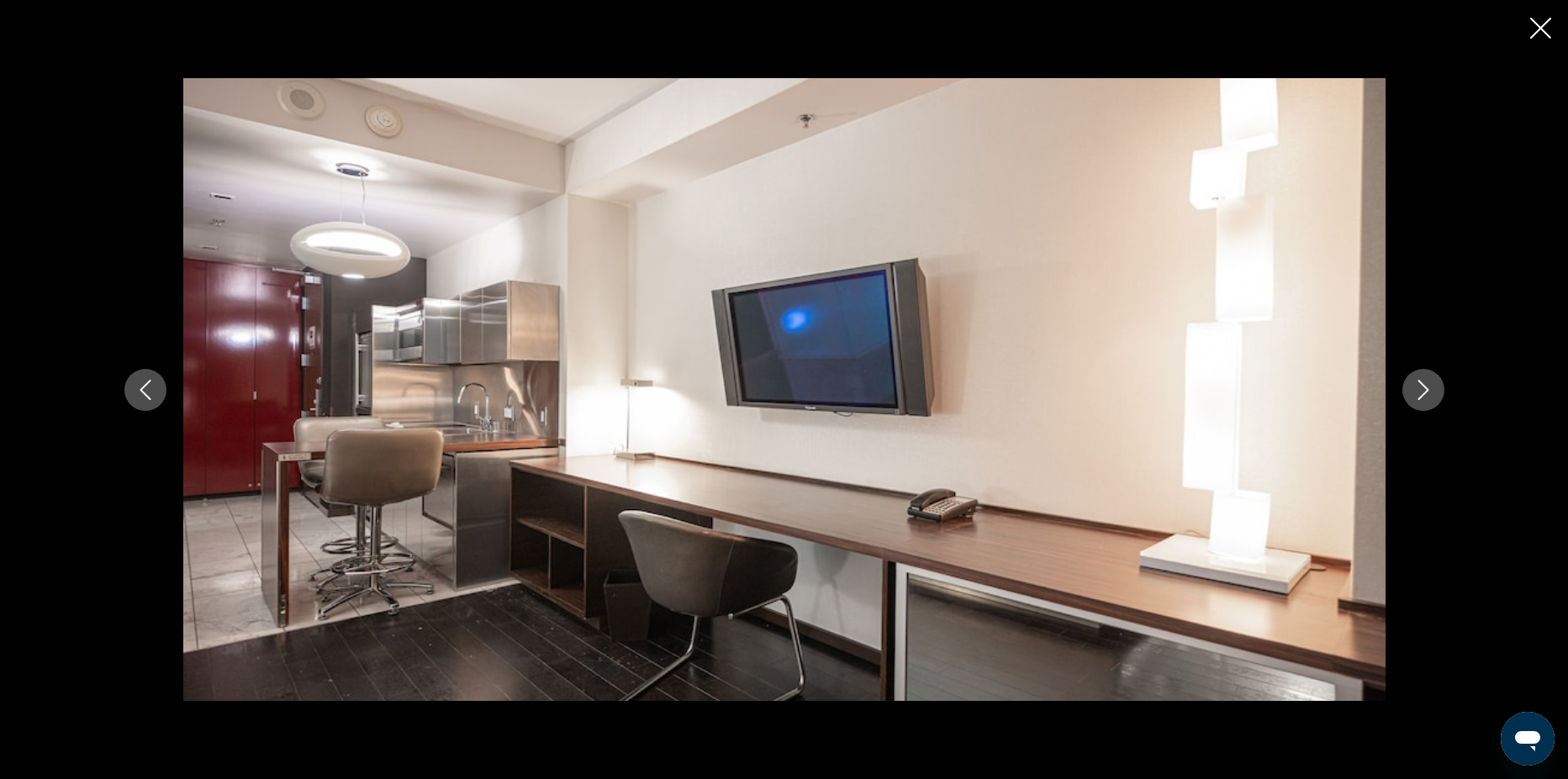
click at [1424, 377] on button "Next image" at bounding box center [1423, 390] width 42 height 42
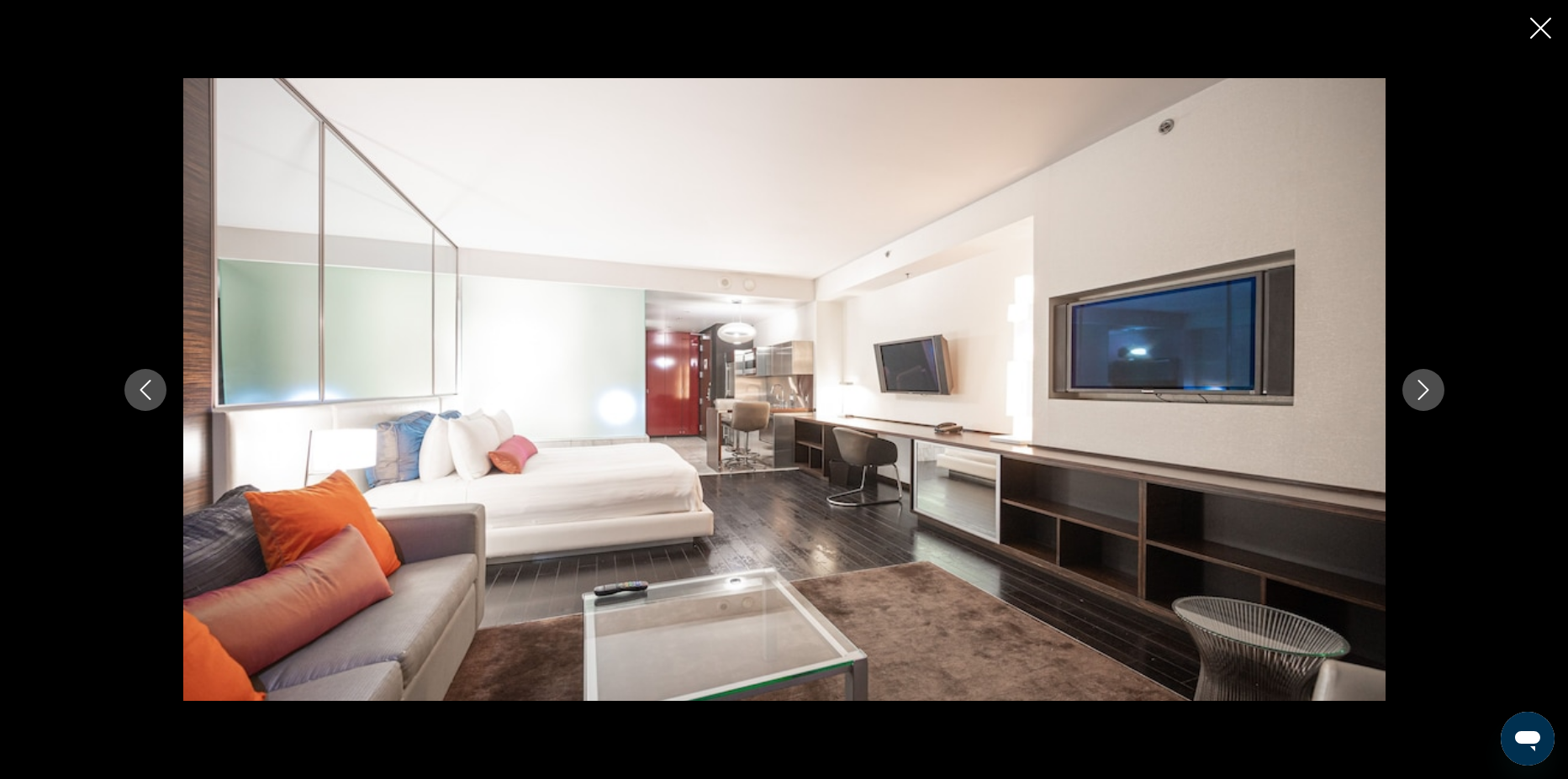
click at [1424, 377] on button "Next image" at bounding box center [1423, 390] width 42 height 42
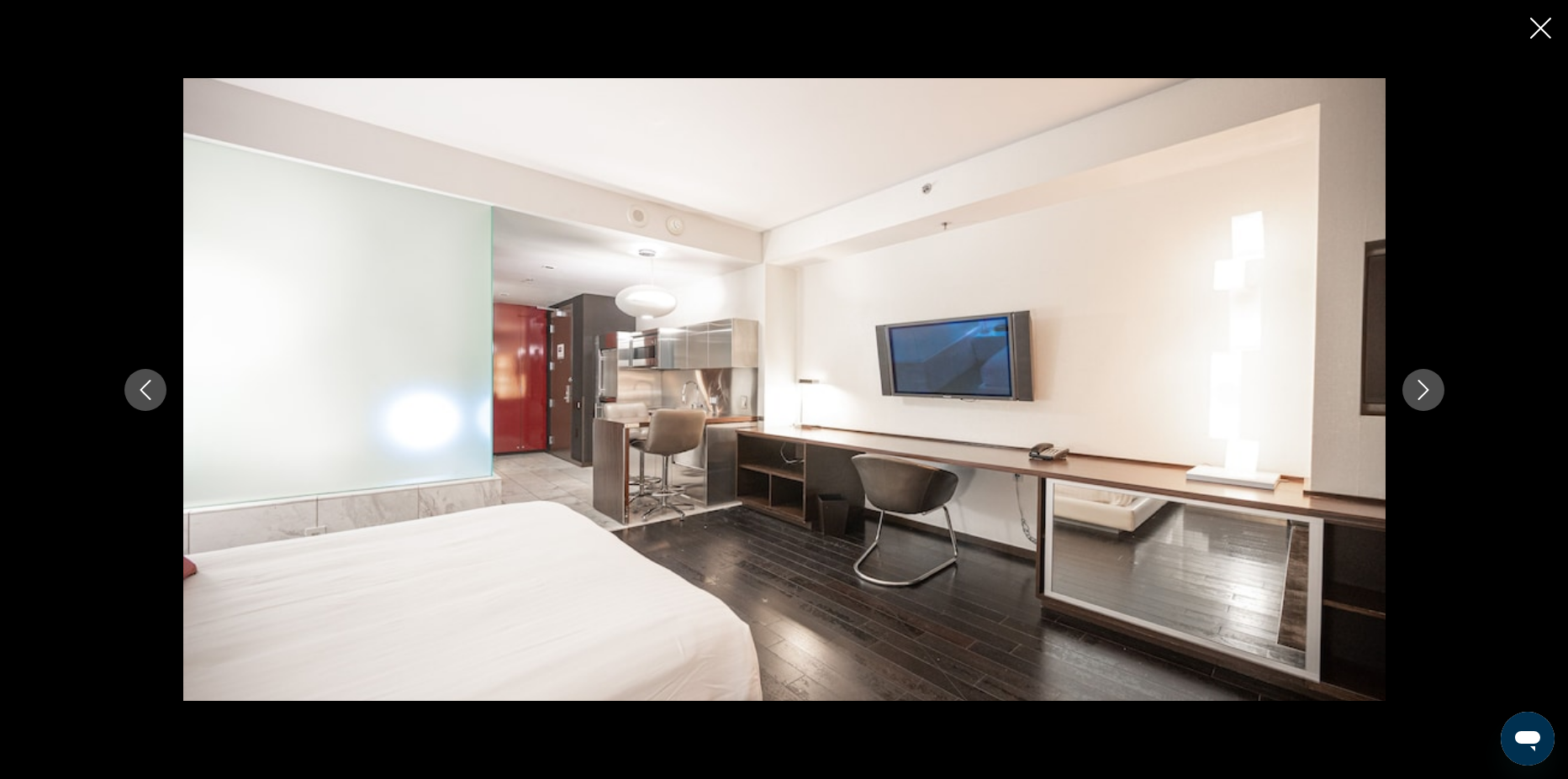
click at [1424, 377] on button "Next image" at bounding box center [1423, 390] width 42 height 42
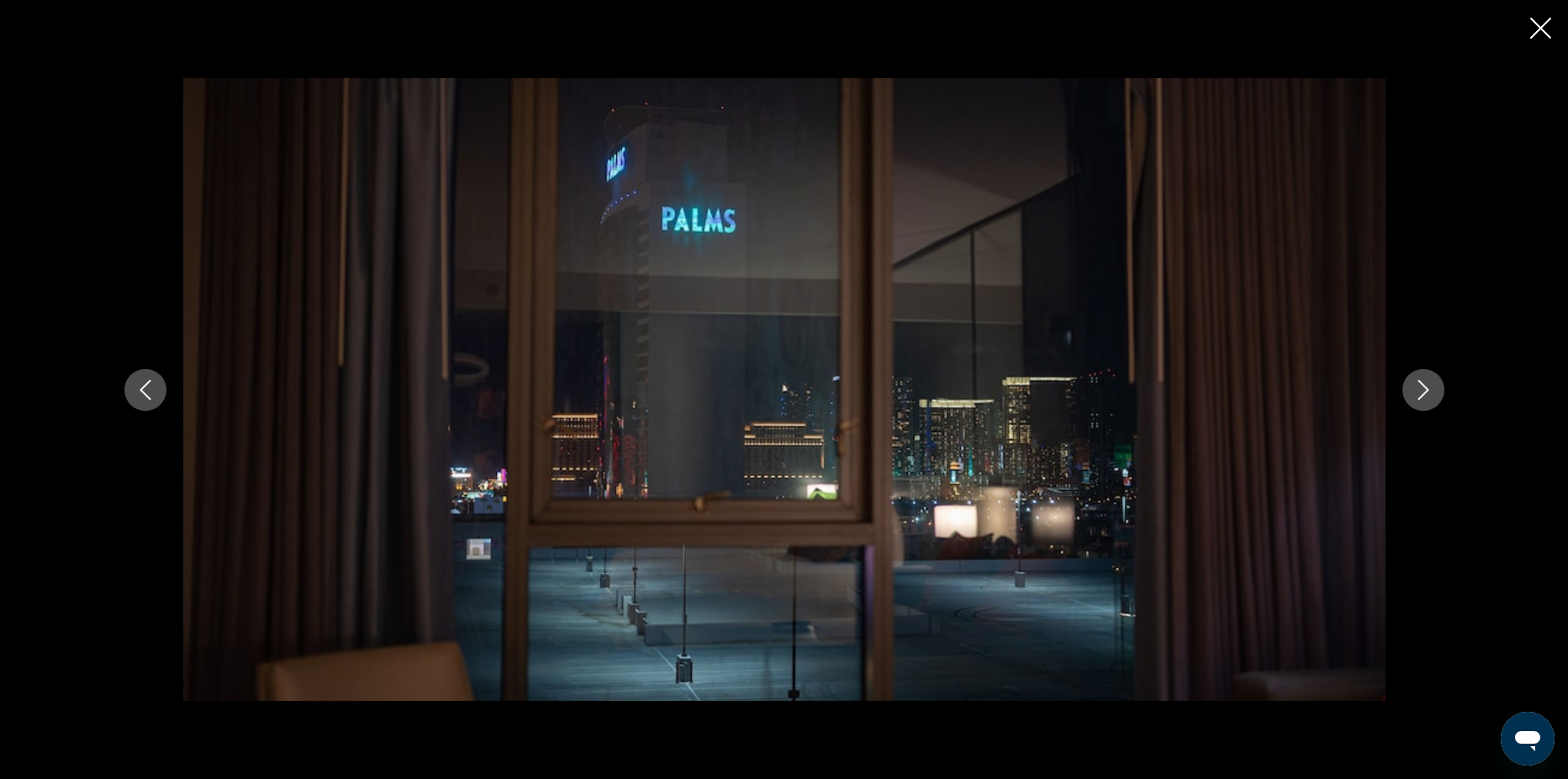
click at [1424, 377] on button "Next image" at bounding box center [1423, 390] width 42 height 42
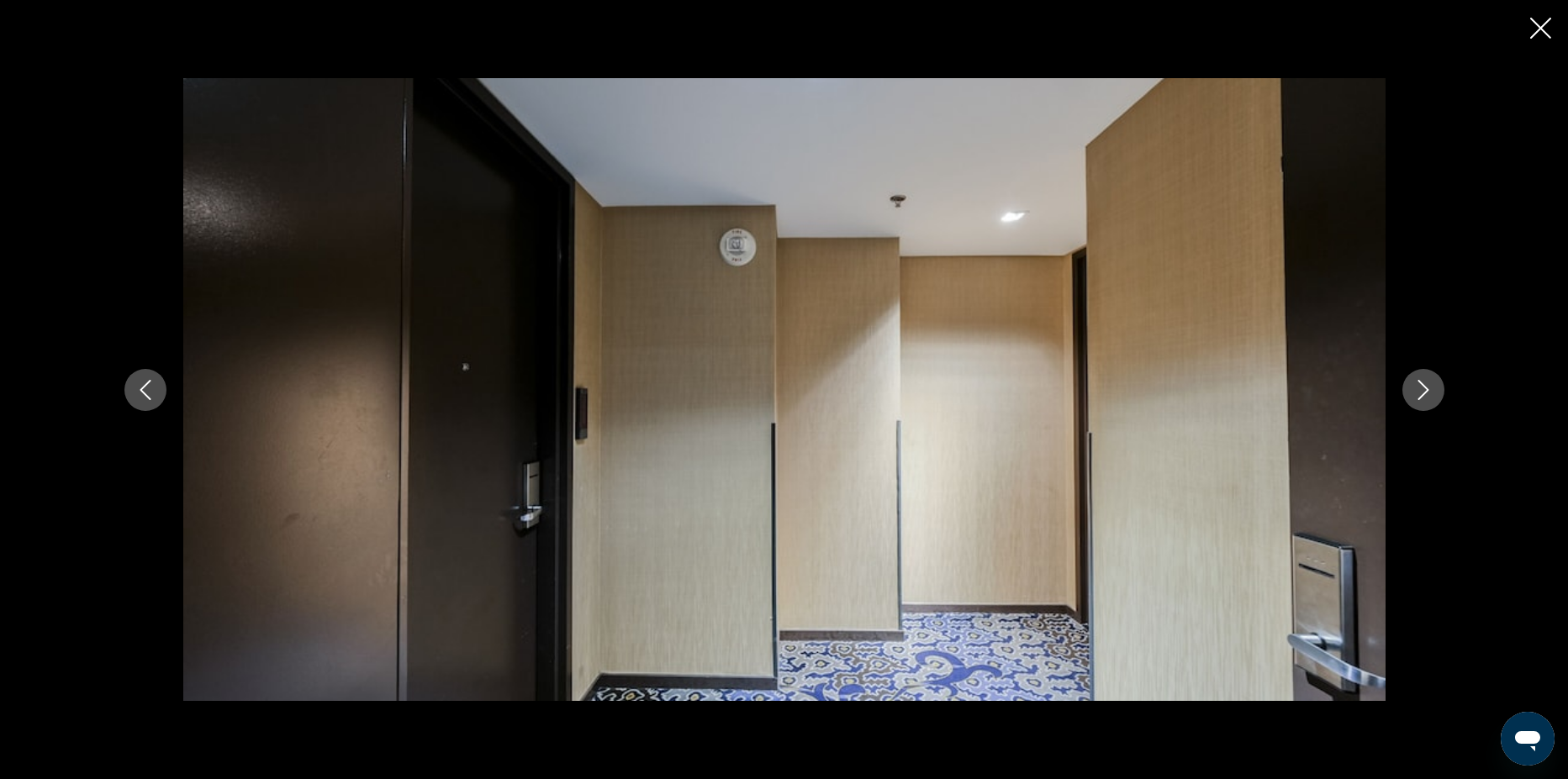
click at [1424, 377] on button "Next image" at bounding box center [1423, 390] width 42 height 42
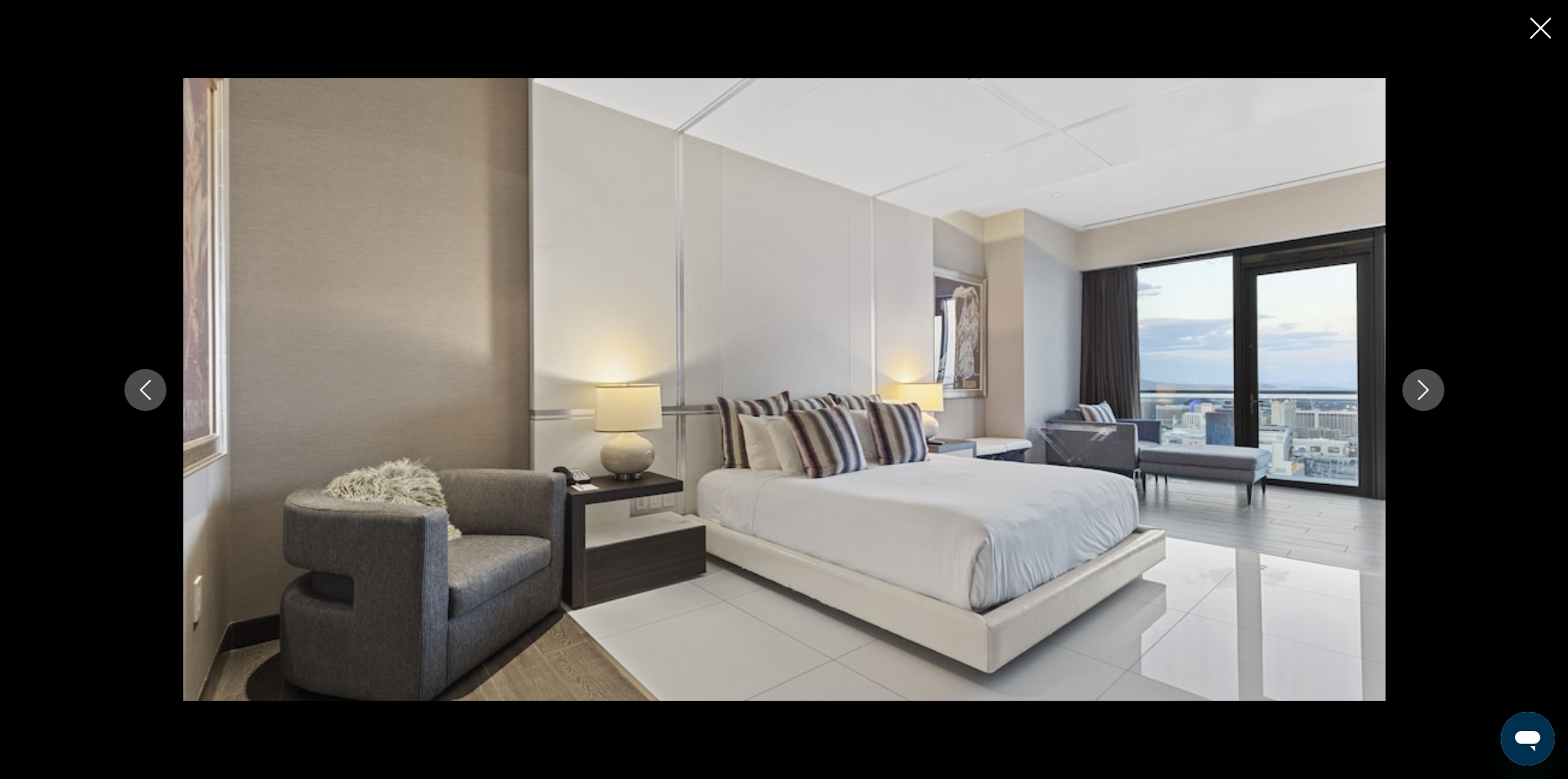
click at [1424, 377] on button "Next image" at bounding box center [1423, 390] width 42 height 42
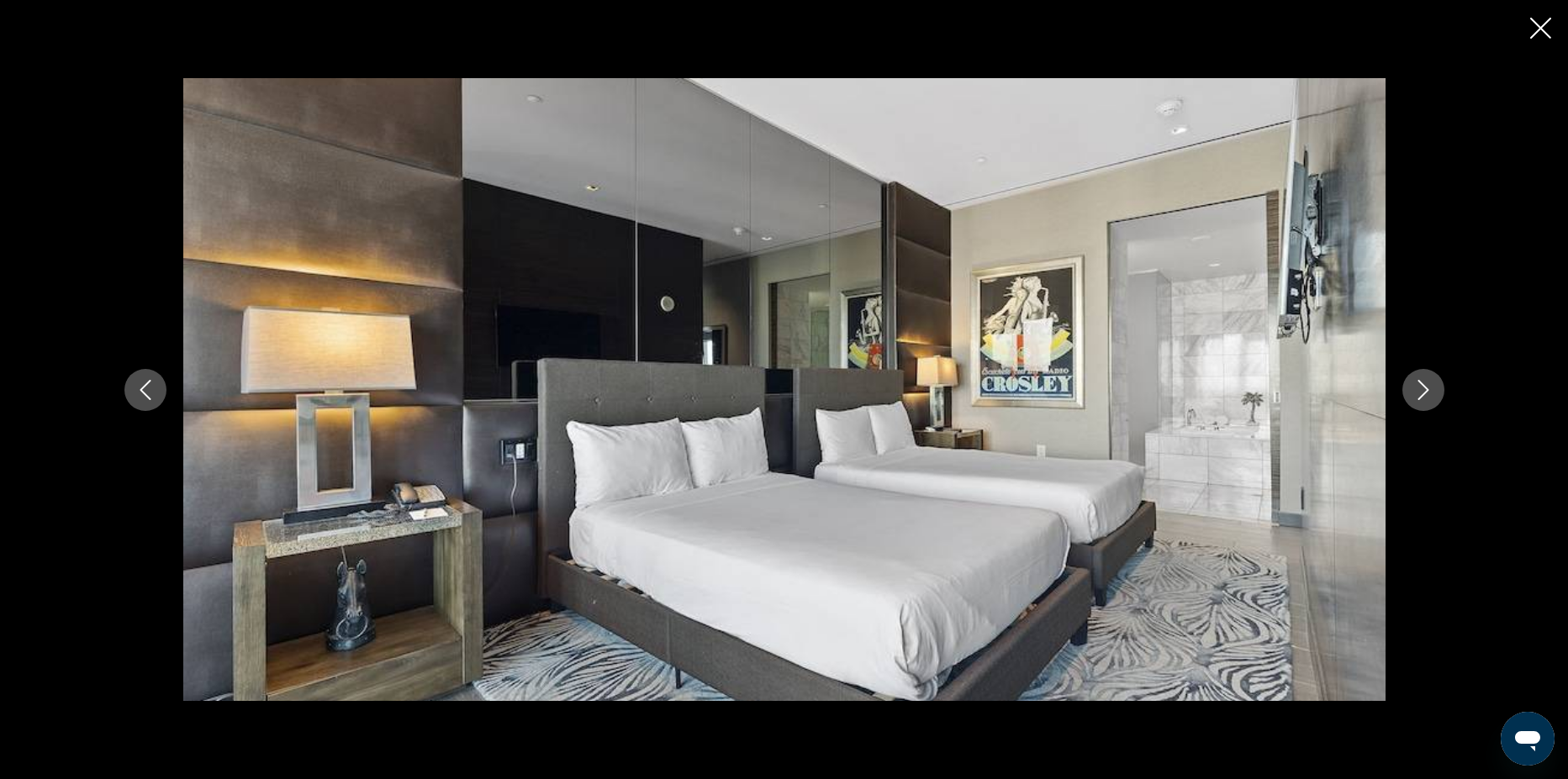
click at [1424, 377] on button "Next image" at bounding box center [1423, 390] width 42 height 42
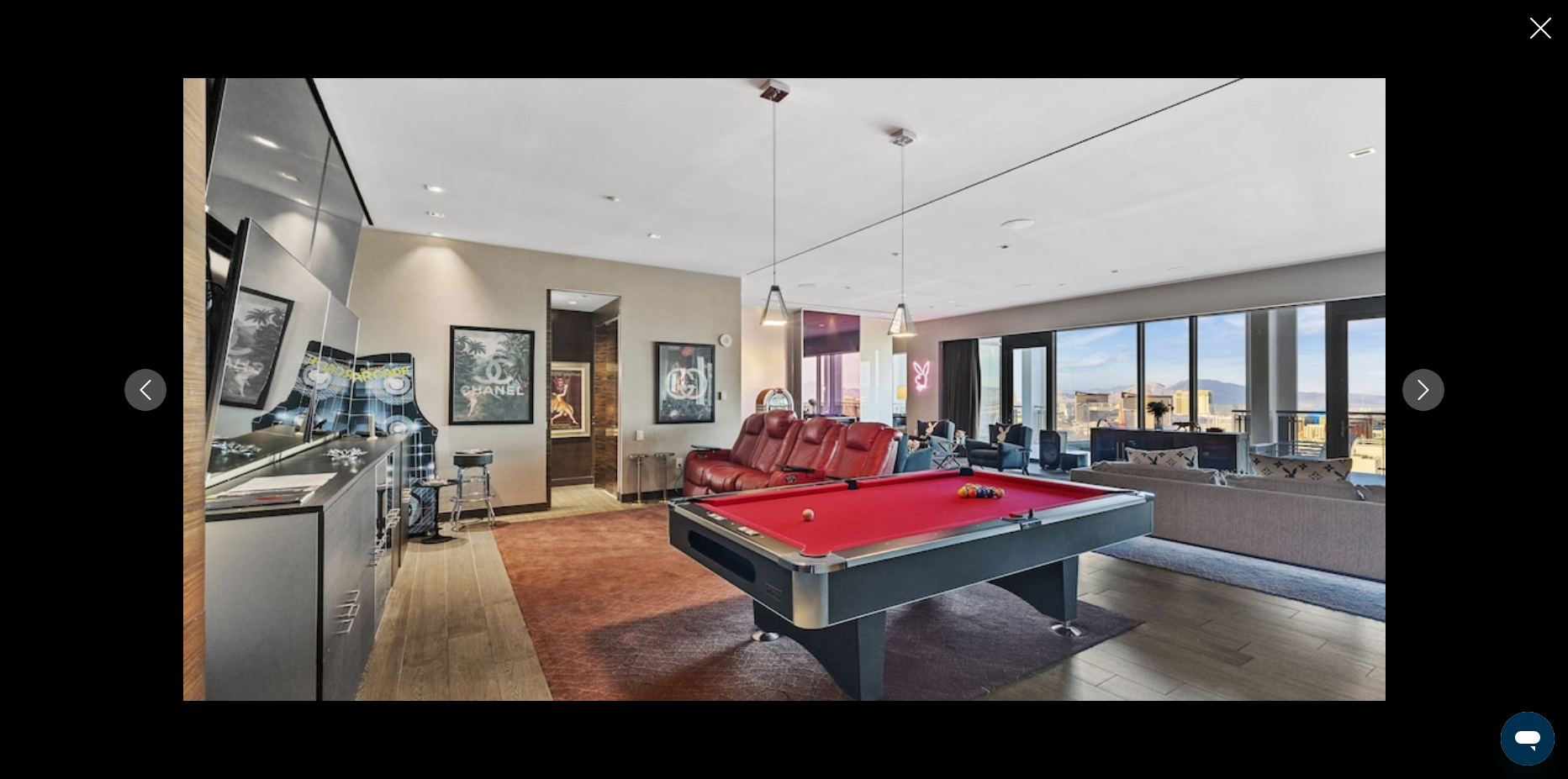
click at [1424, 377] on button "Next image" at bounding box center [1423, 390] width 42 height 42
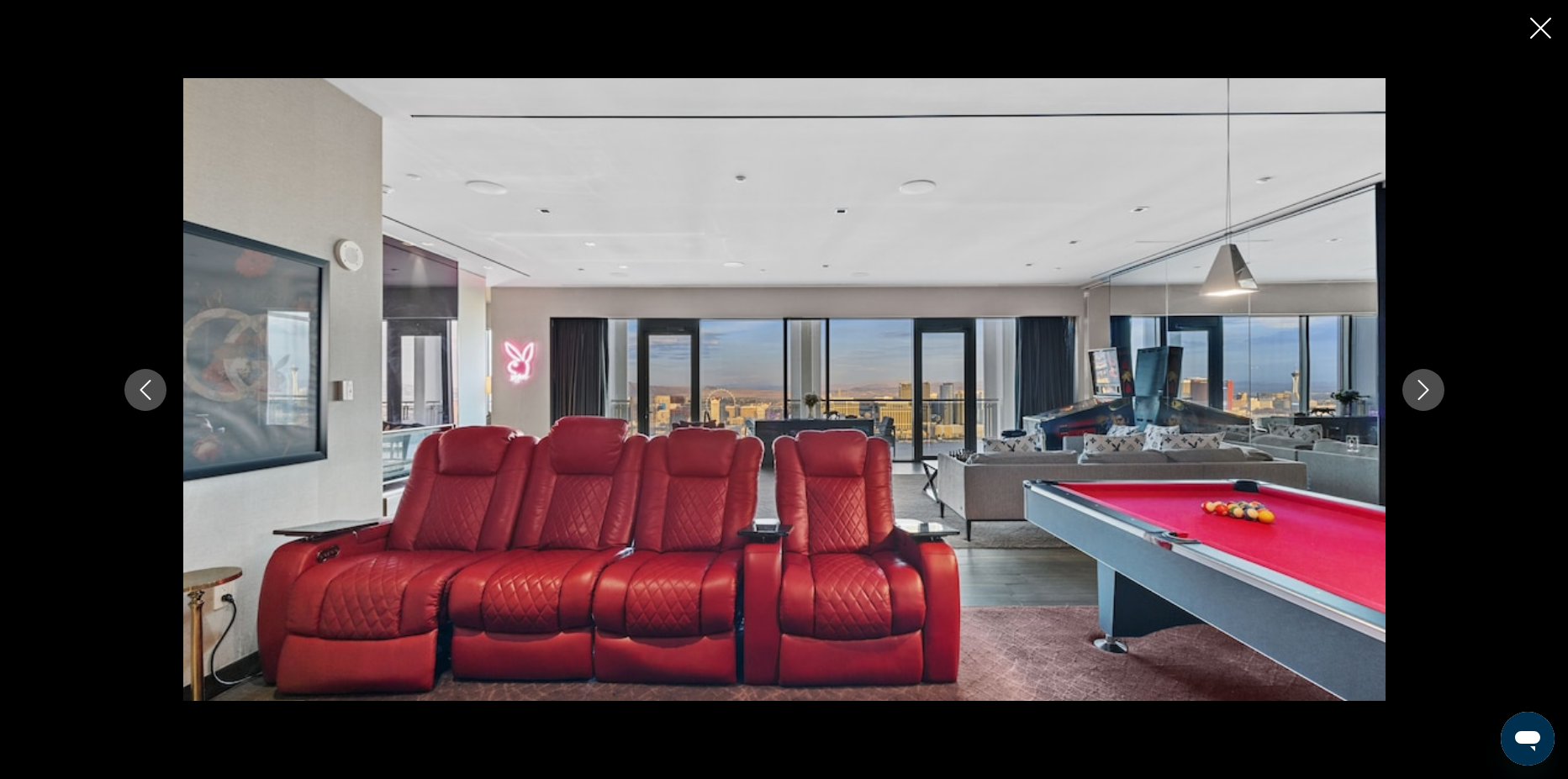
click at [1424, 377] on button "Next image" at bounding box center [1423, 390] width 42 height 42
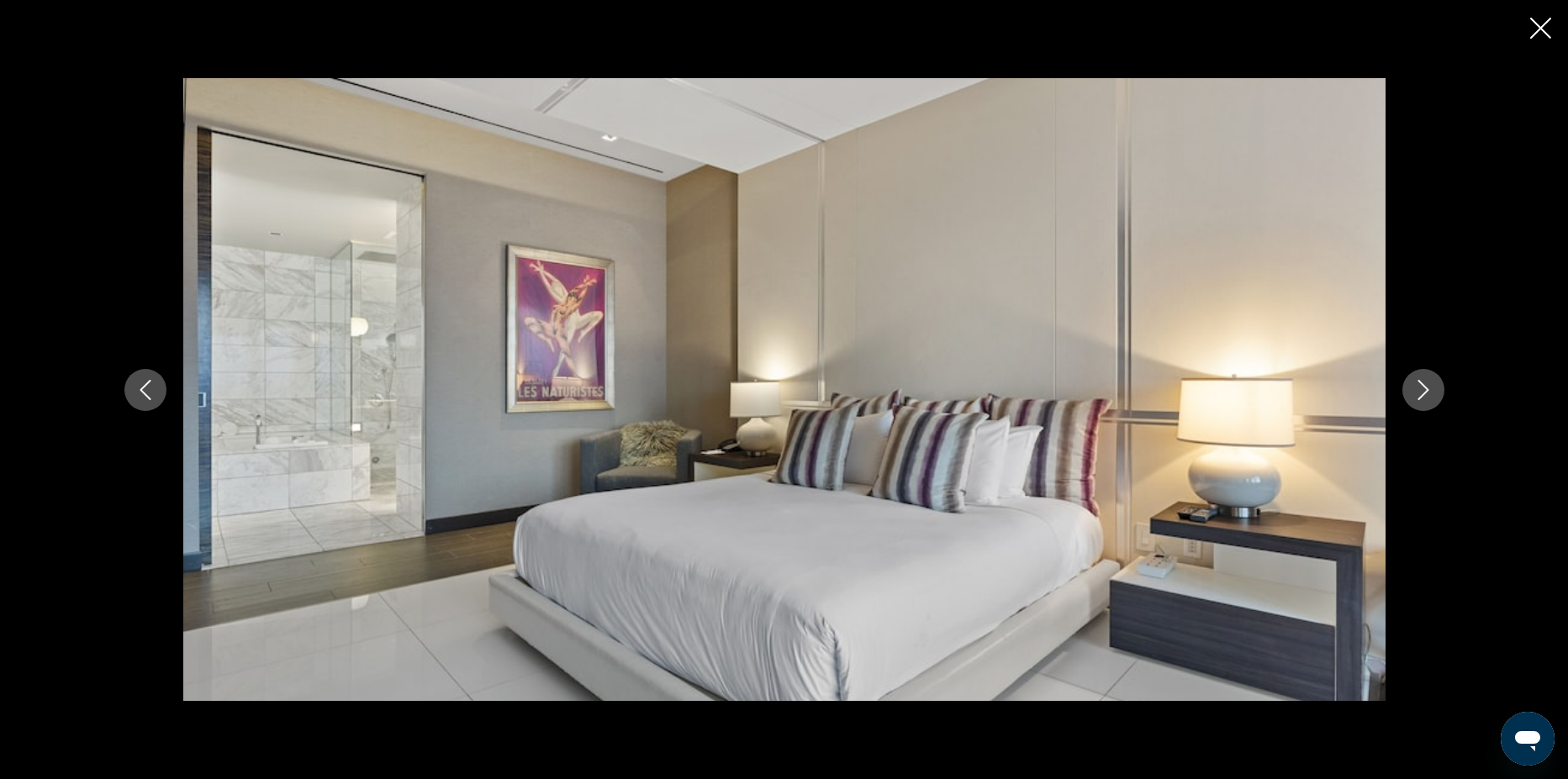
click at [1424, 377] on button "Next image" at bounding box center [1423, 390] width 42 height 42
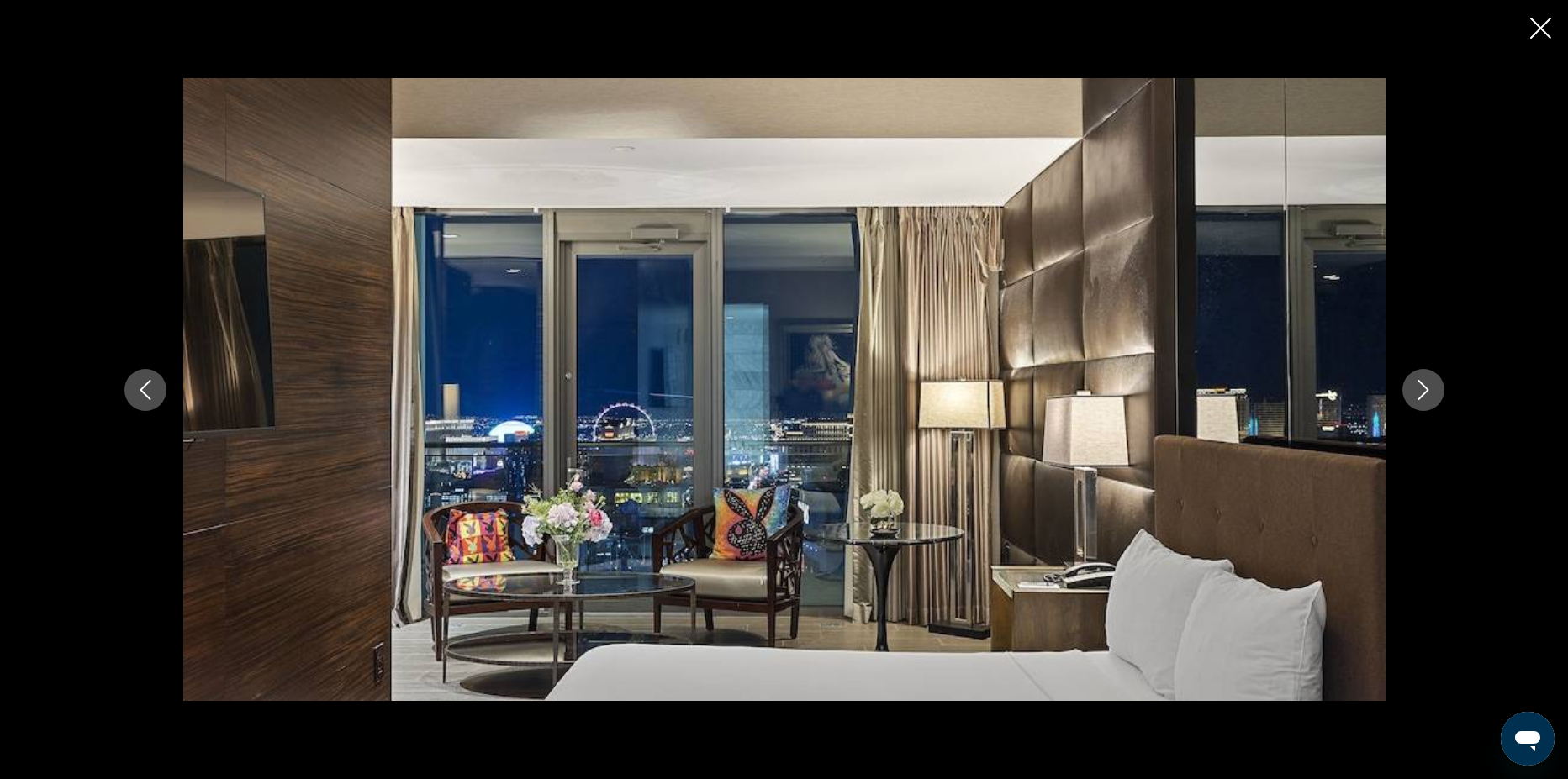
click at [1424, 377] on button "Next image" at bounding box center [1423, 390] width 42 height 42
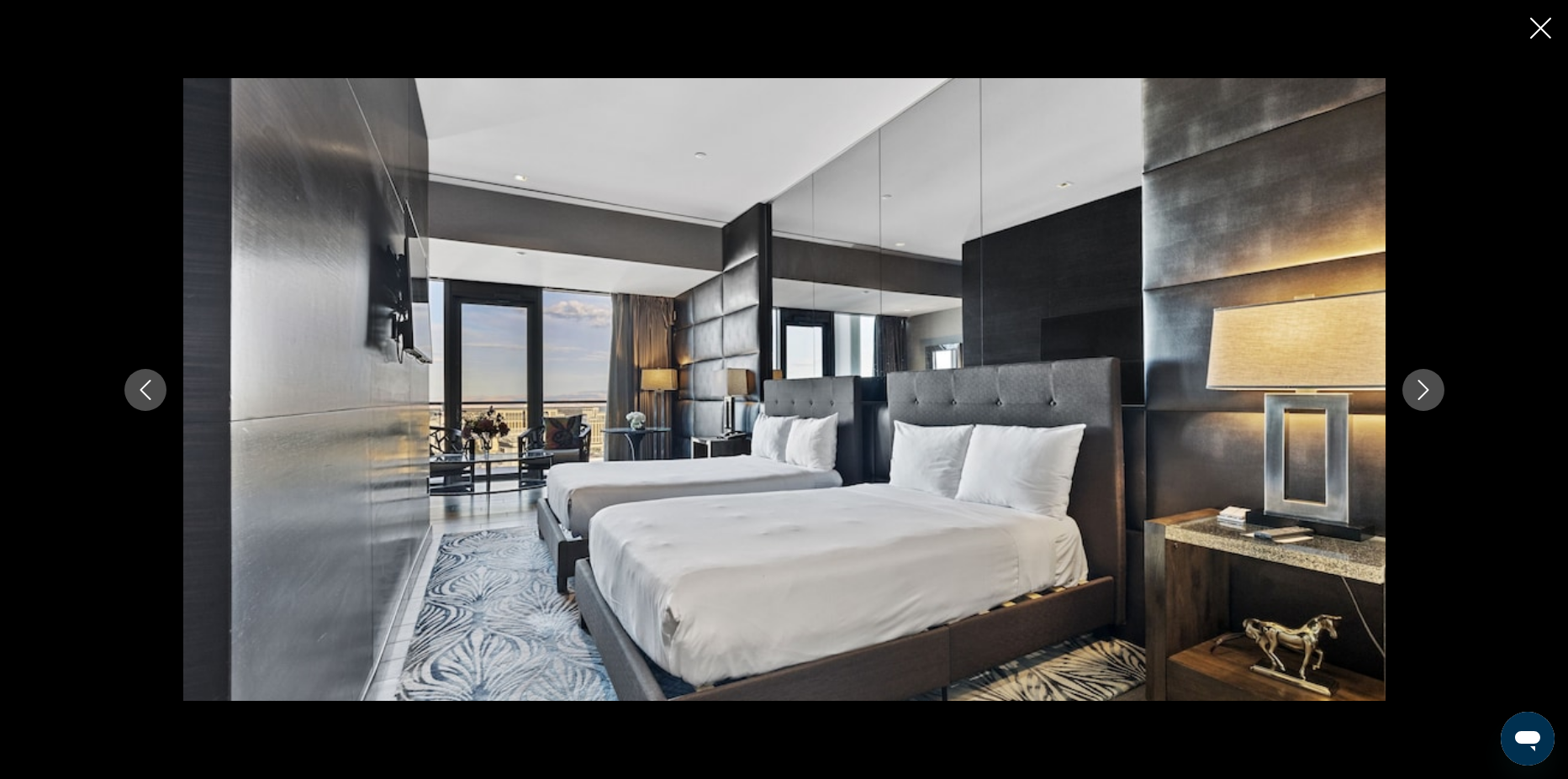
click at [1424, 377] on button "Next image" at bounding box center [1423, 390] width 42 height 42
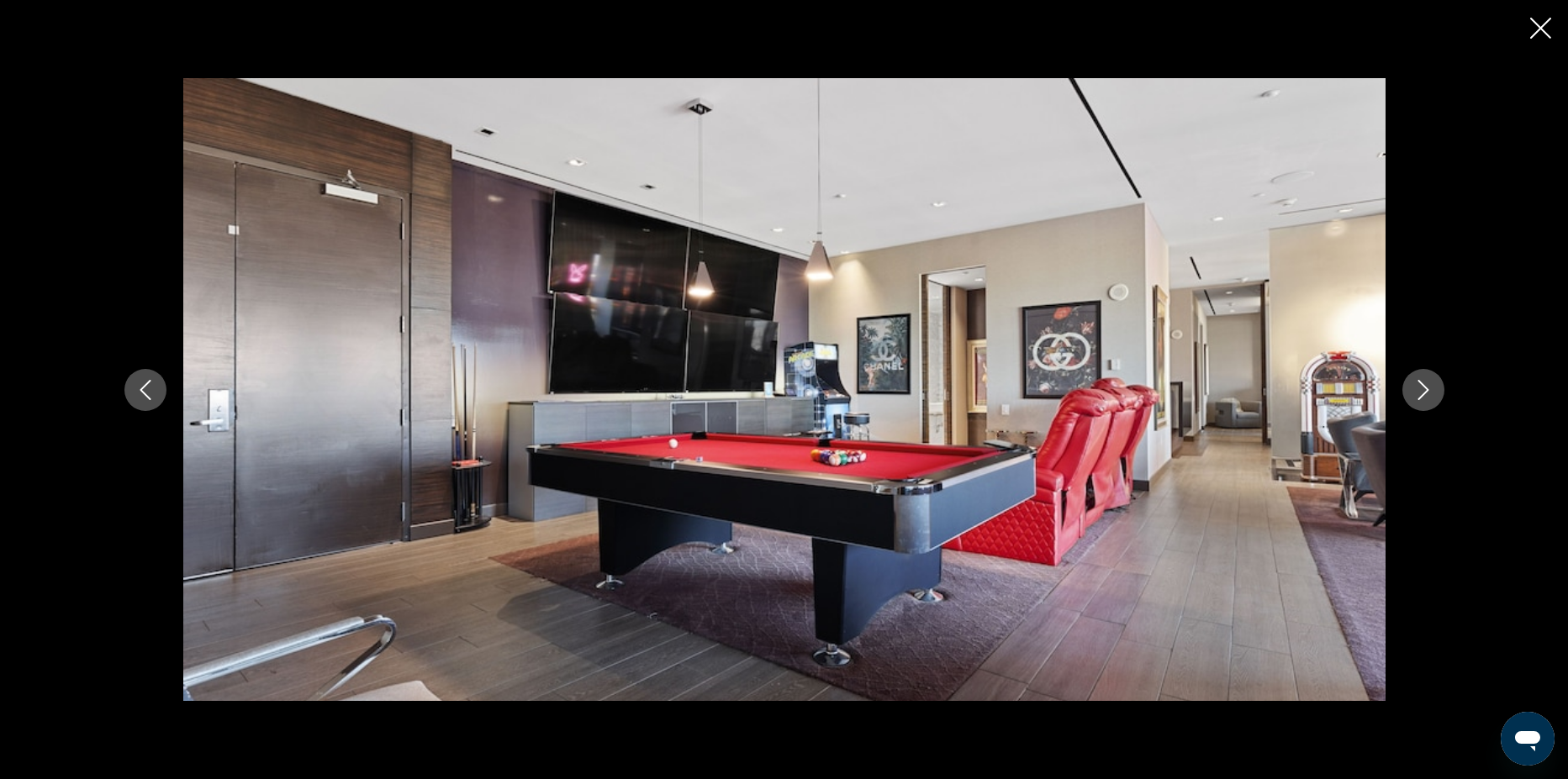
click at [1424, 377] on button "Next image" at bounding box center [1423, 390] width 42 height 42
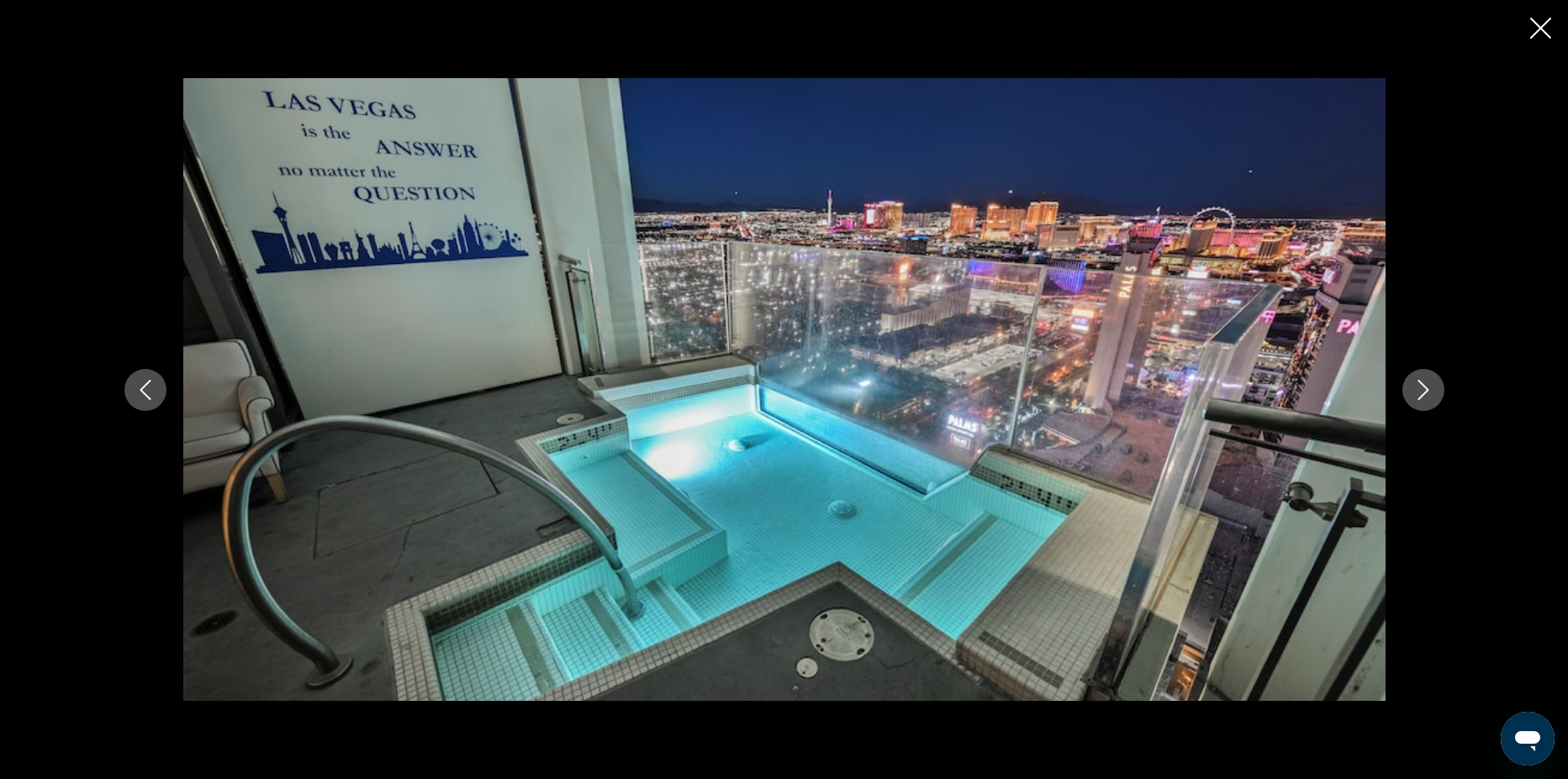
click at [1424, 377] on button "Next image" at bounding box center [1423, 390] width 42 height 42
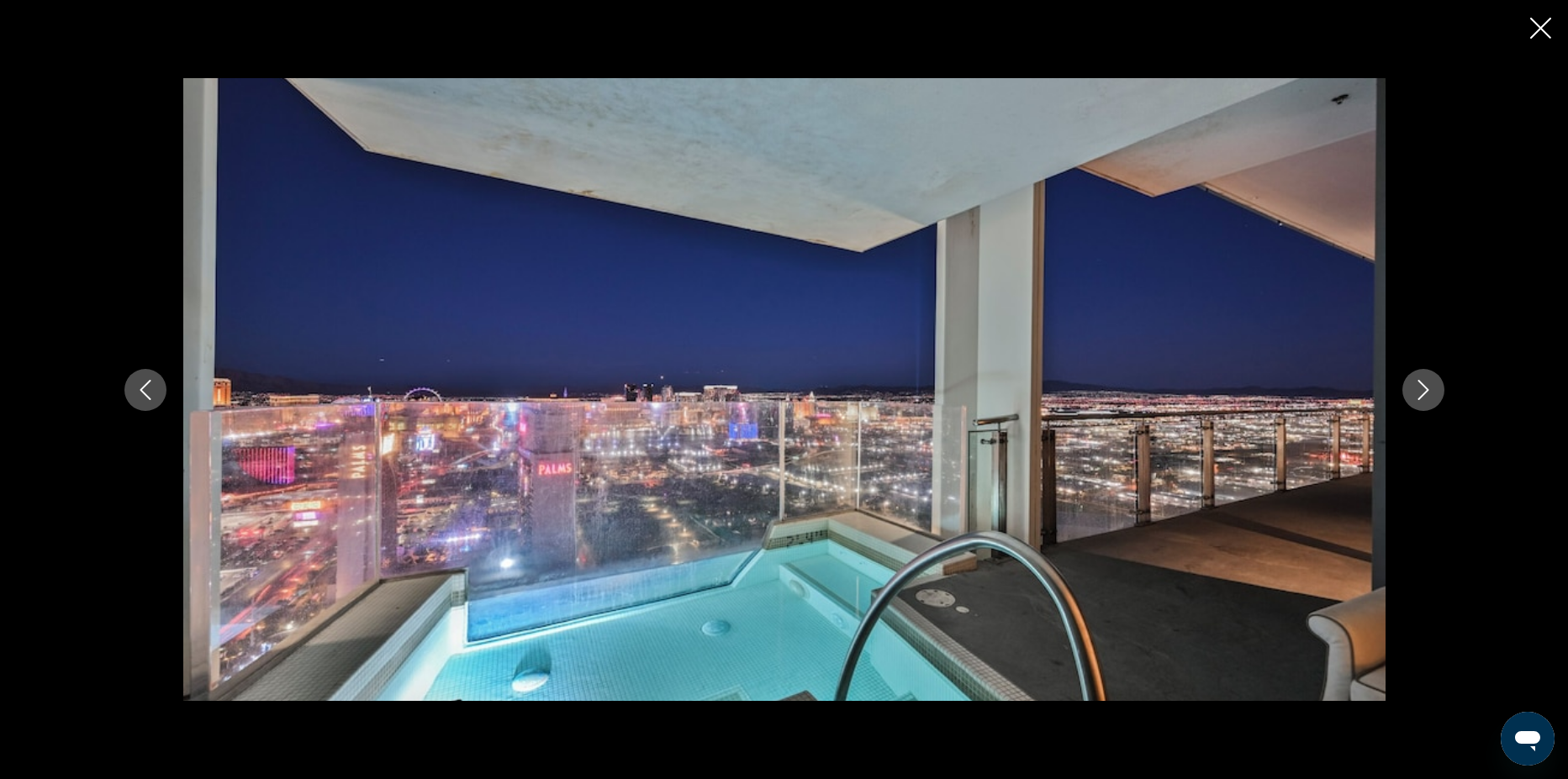
click at [1424, 377] on button "Next image" at bounding box center [1423, 390] width 42 height 42
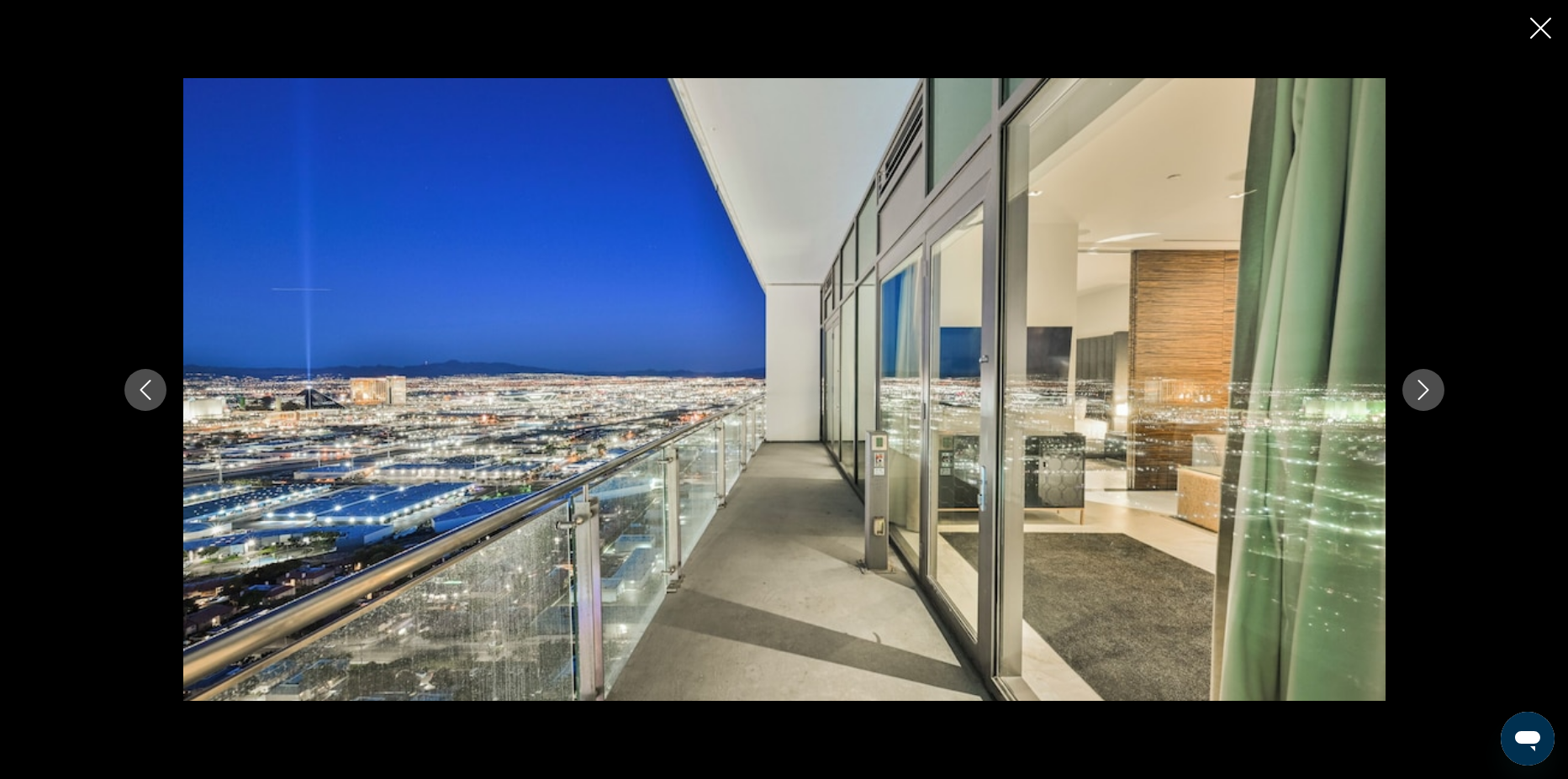
click at [1424, 377] on button "Next image" at bounding box center [1423, 390] width 42 height 42
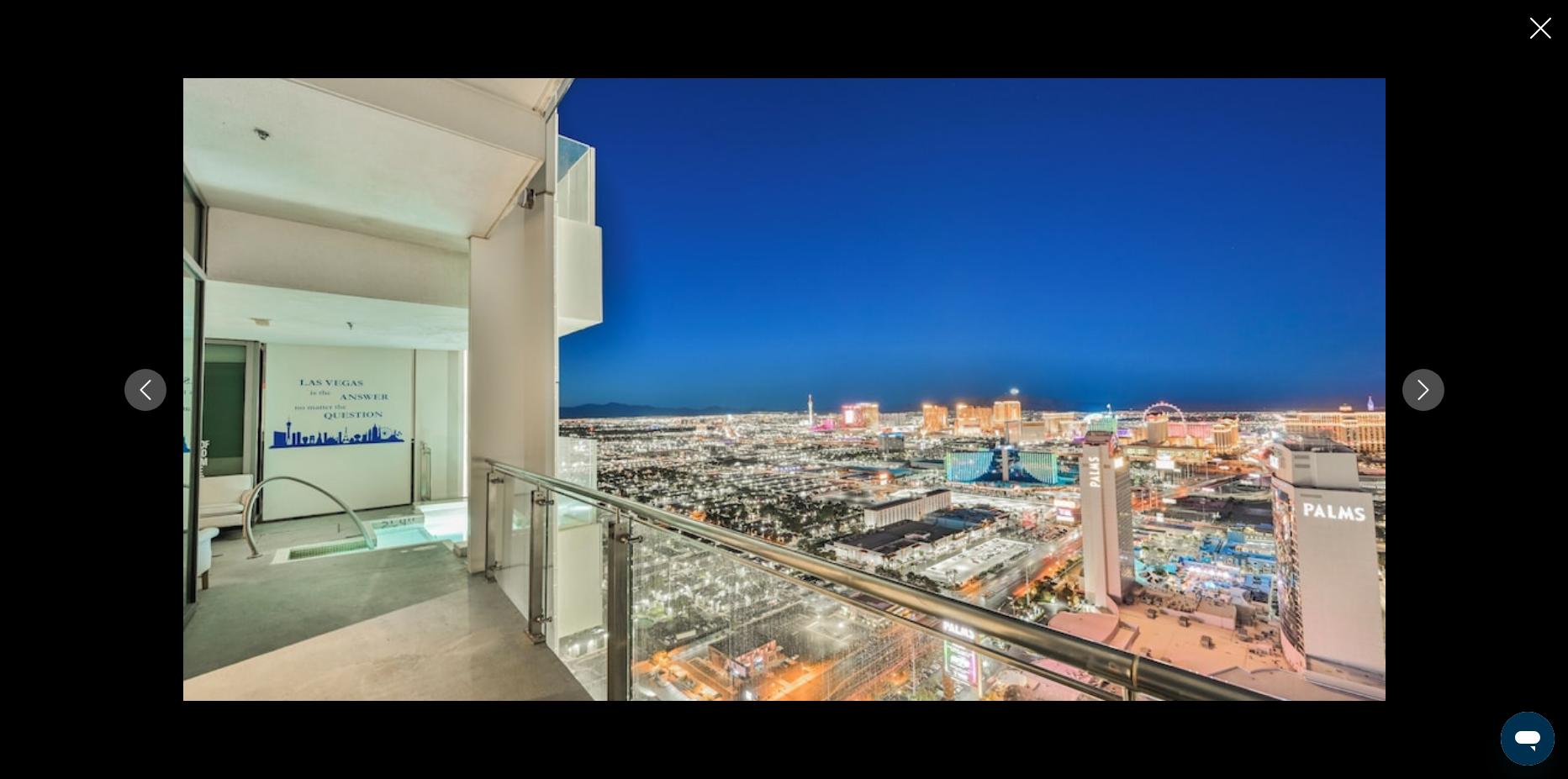
click at [1424, 377] on button "Next image" at bounding box center [1423, 390] width 42 height 42
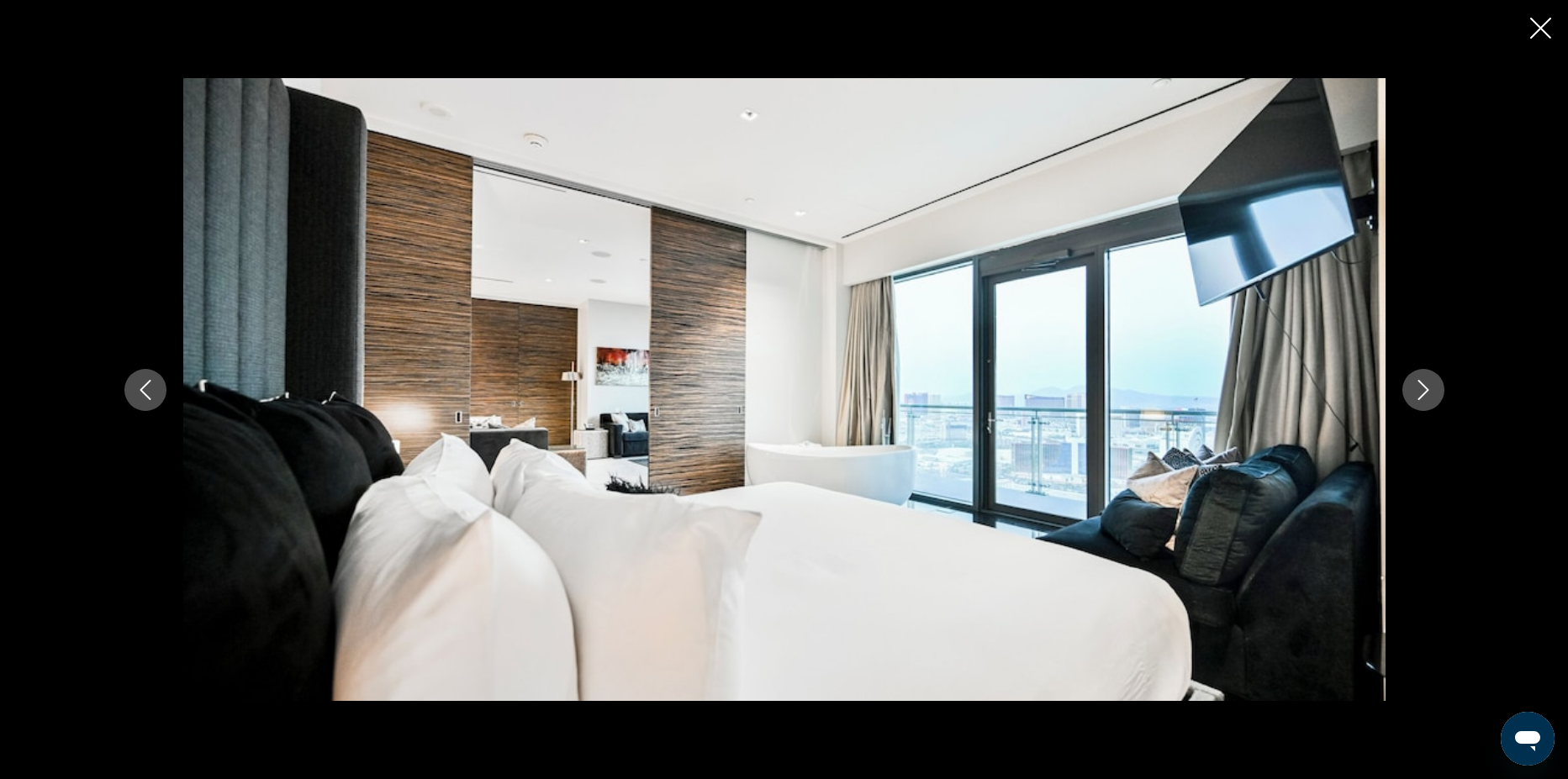
click at [1424, 377] on button "Next image" at bounding box center [1423, 390] width 42 height 42
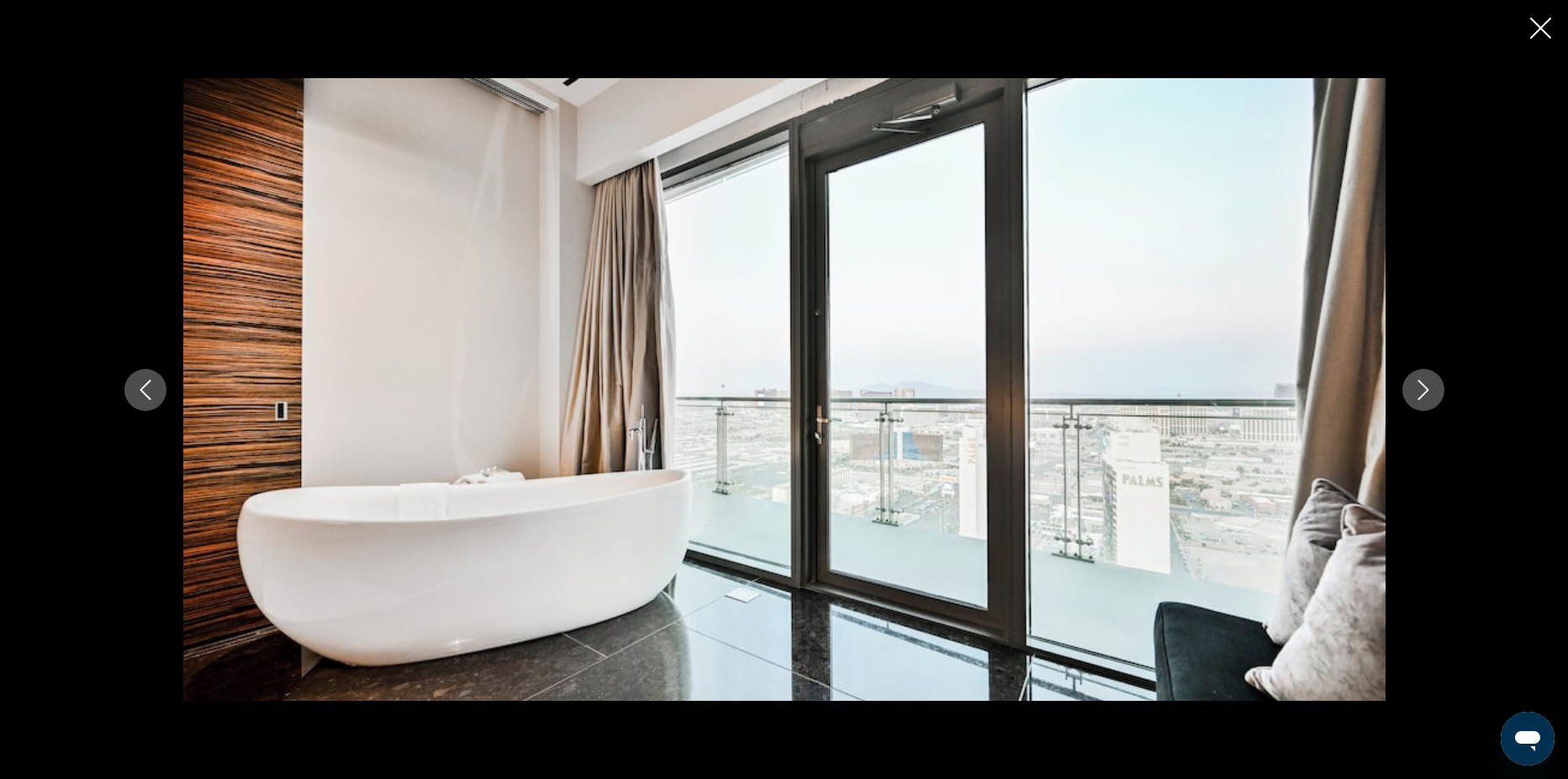
click at [1424, 377] on button "Next image" at bounding box center [1423, 390] width 42 height 42
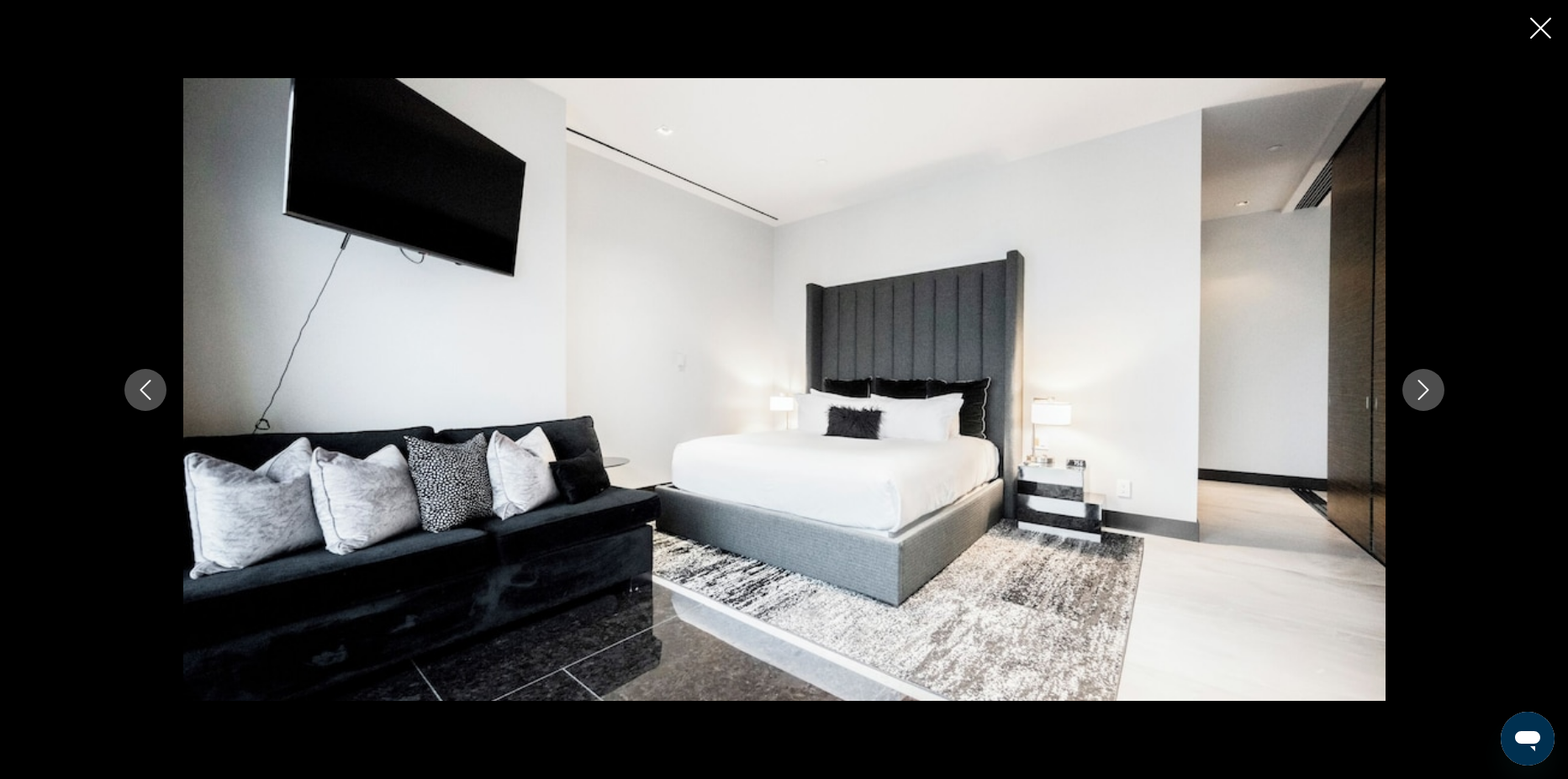
click at [1424, 377] on button "Next image" at bounding box center [1423, 390] width 42 height 42
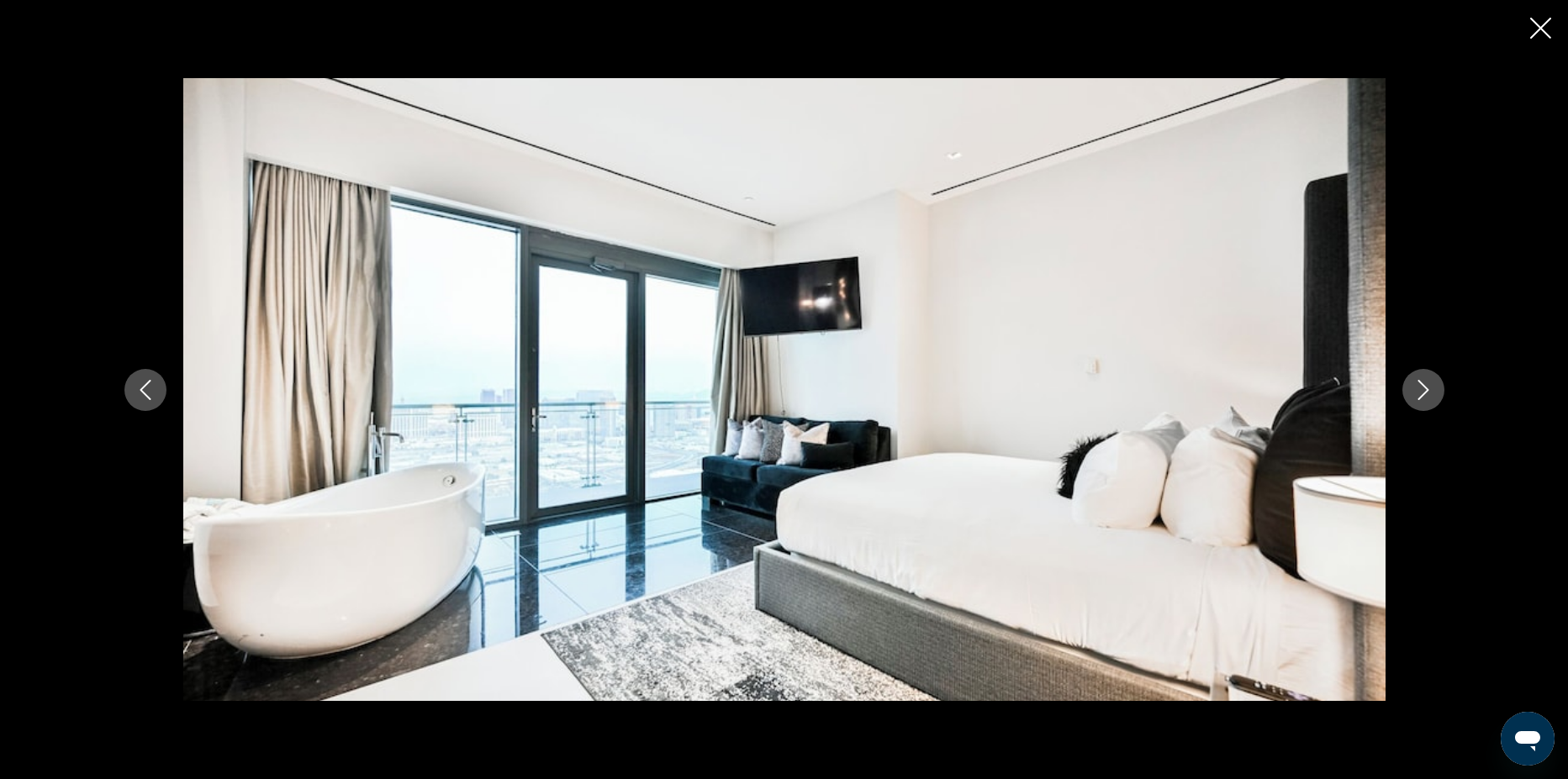
click at [1424, 377] on button "Next image" at bounding box center [1423, 390] width 42 height 42
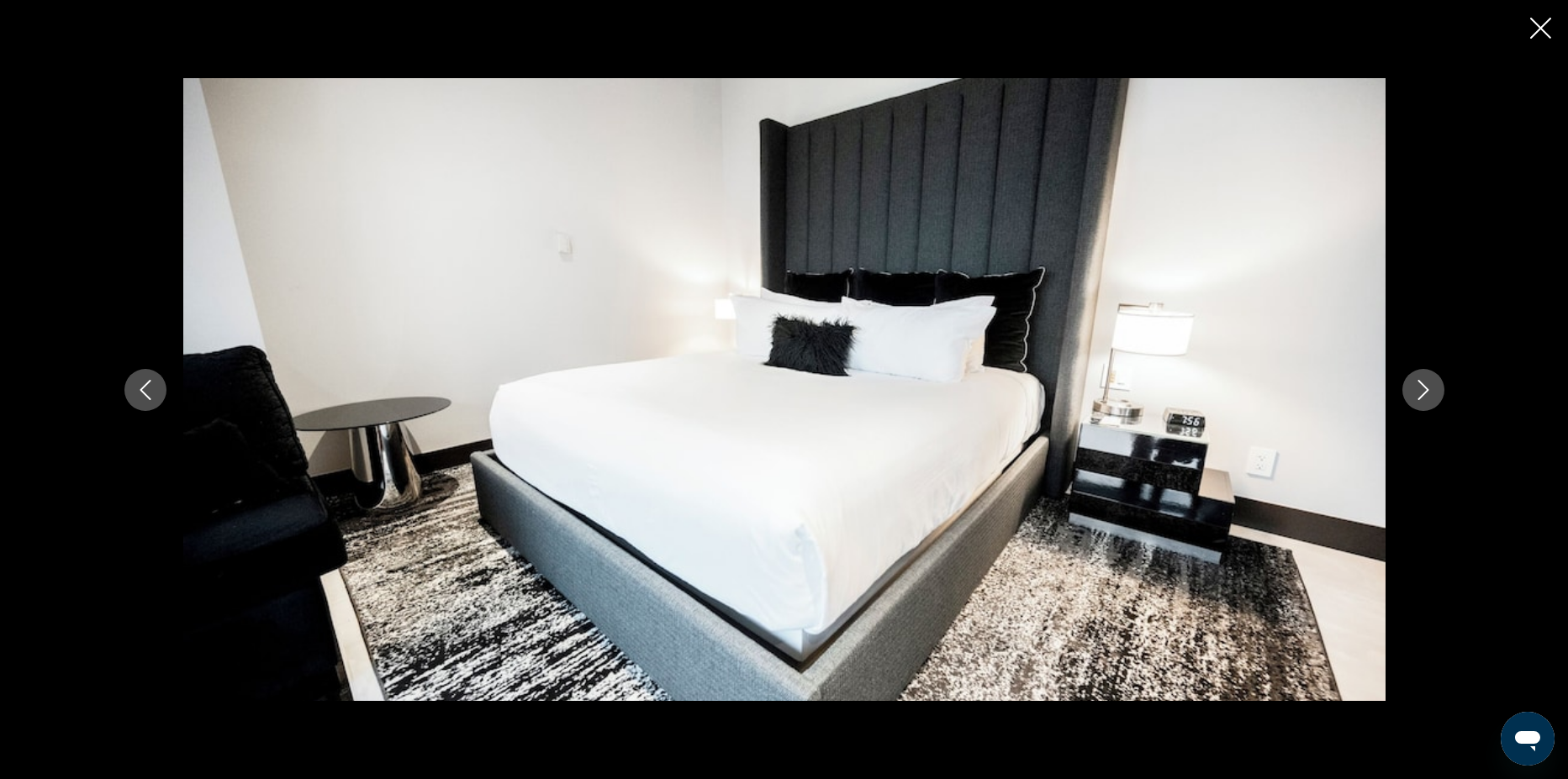
click at [1424, 376] on button "Next image" at bounding box center [1423, 390] width 42 height 42
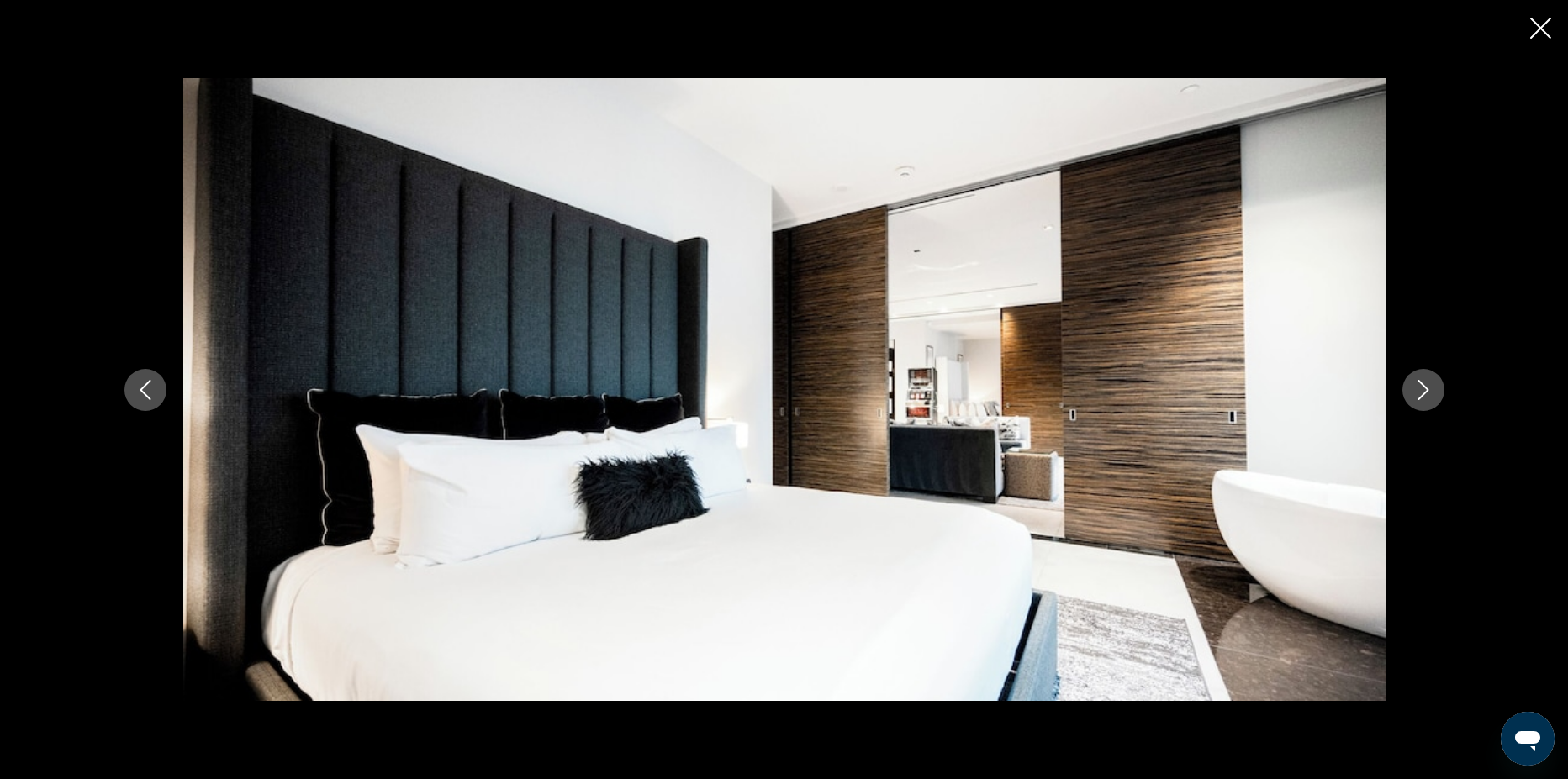
click at [1424, 375] on button "Next image" at bounding box center [1423, 390] width 42 height 42
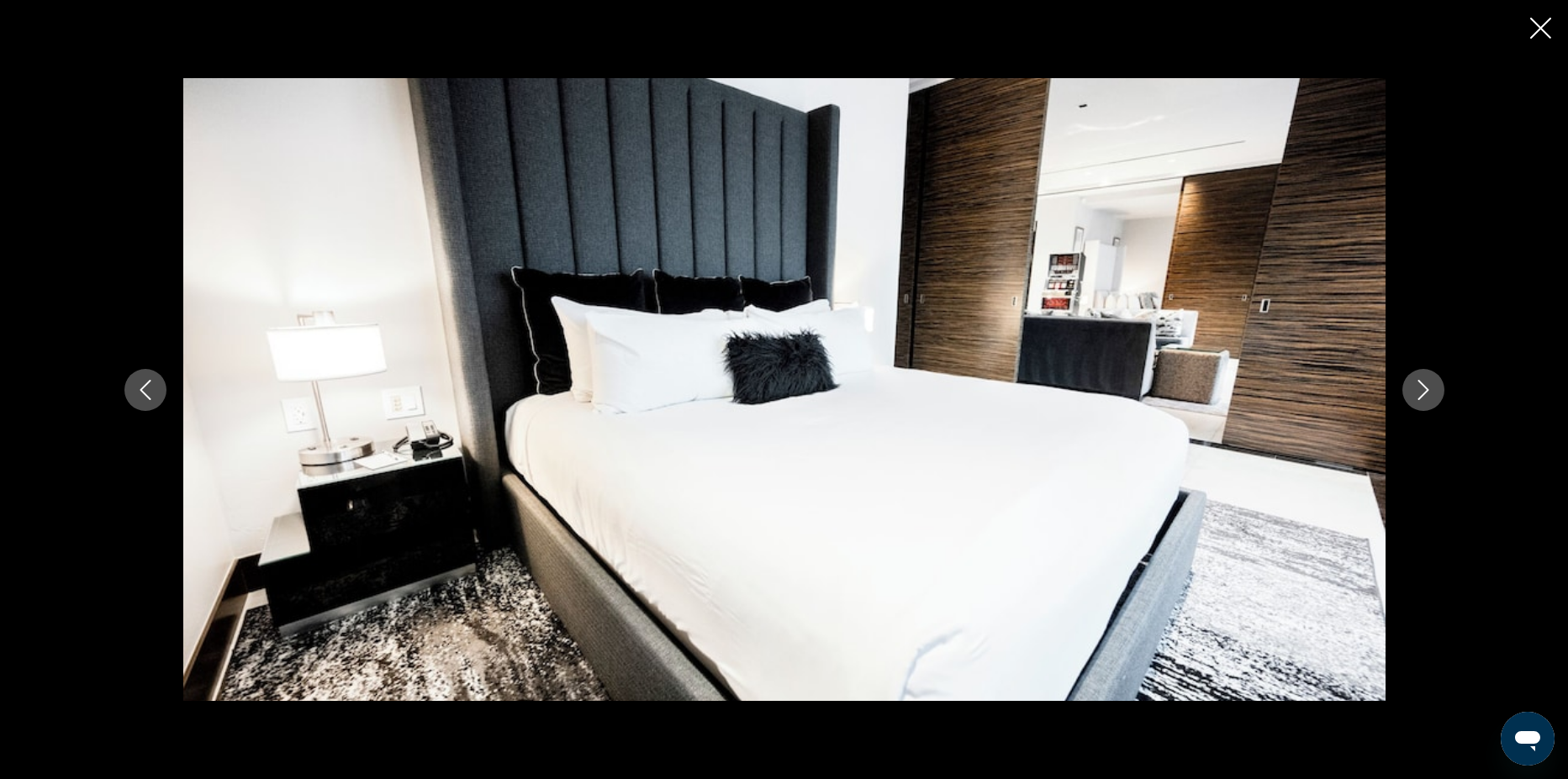
click at [1423, 375] on button "Next image" at bounding box center [1423, 390] width 42 height 42
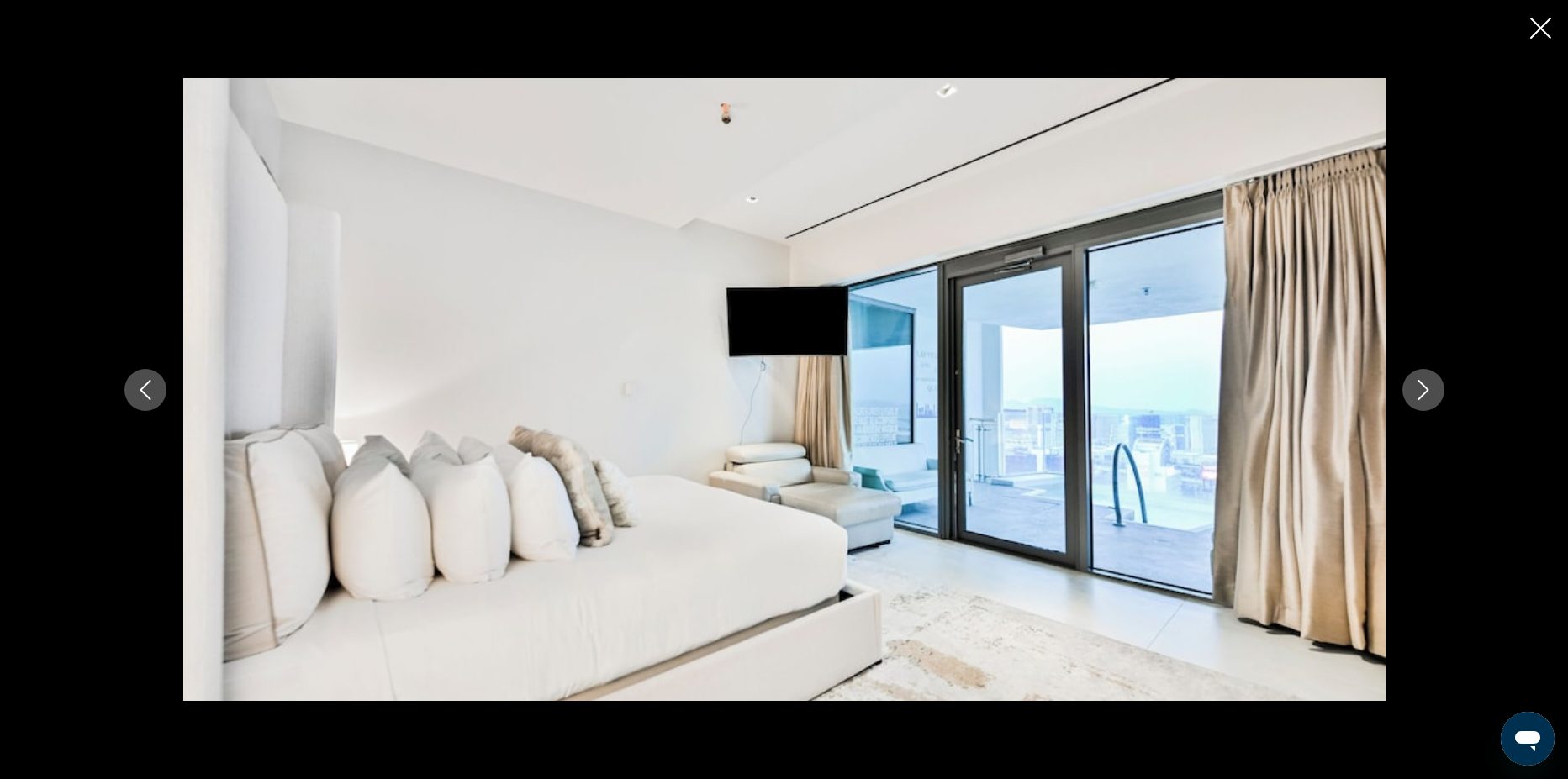
click at [1423, 376] on button "Next image" at bounding box center [1423, 390] width 42 height 42
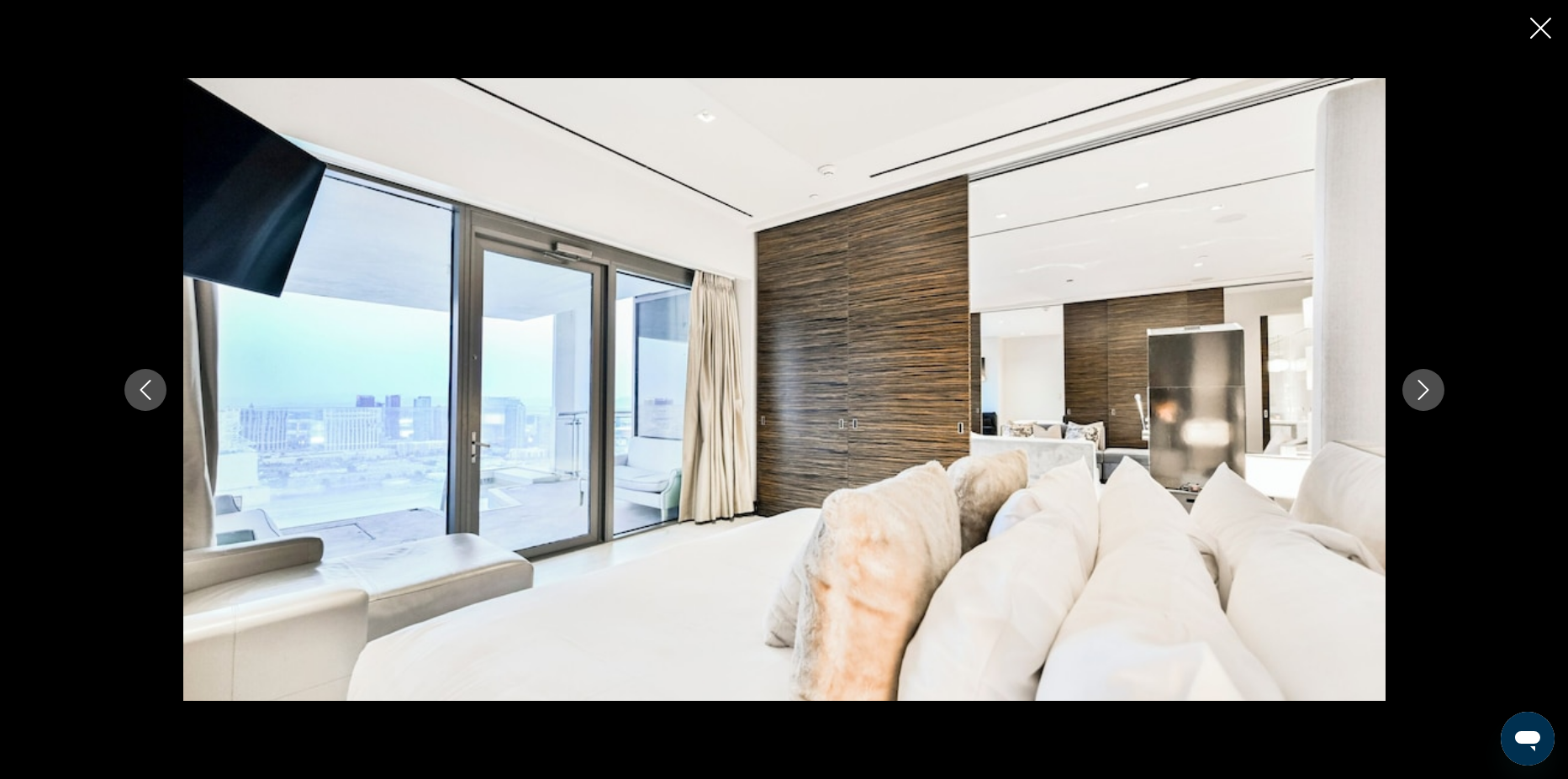
click at [1423, 376] on button "Next image" at bounding box center [1423, 390] width 42 height 42
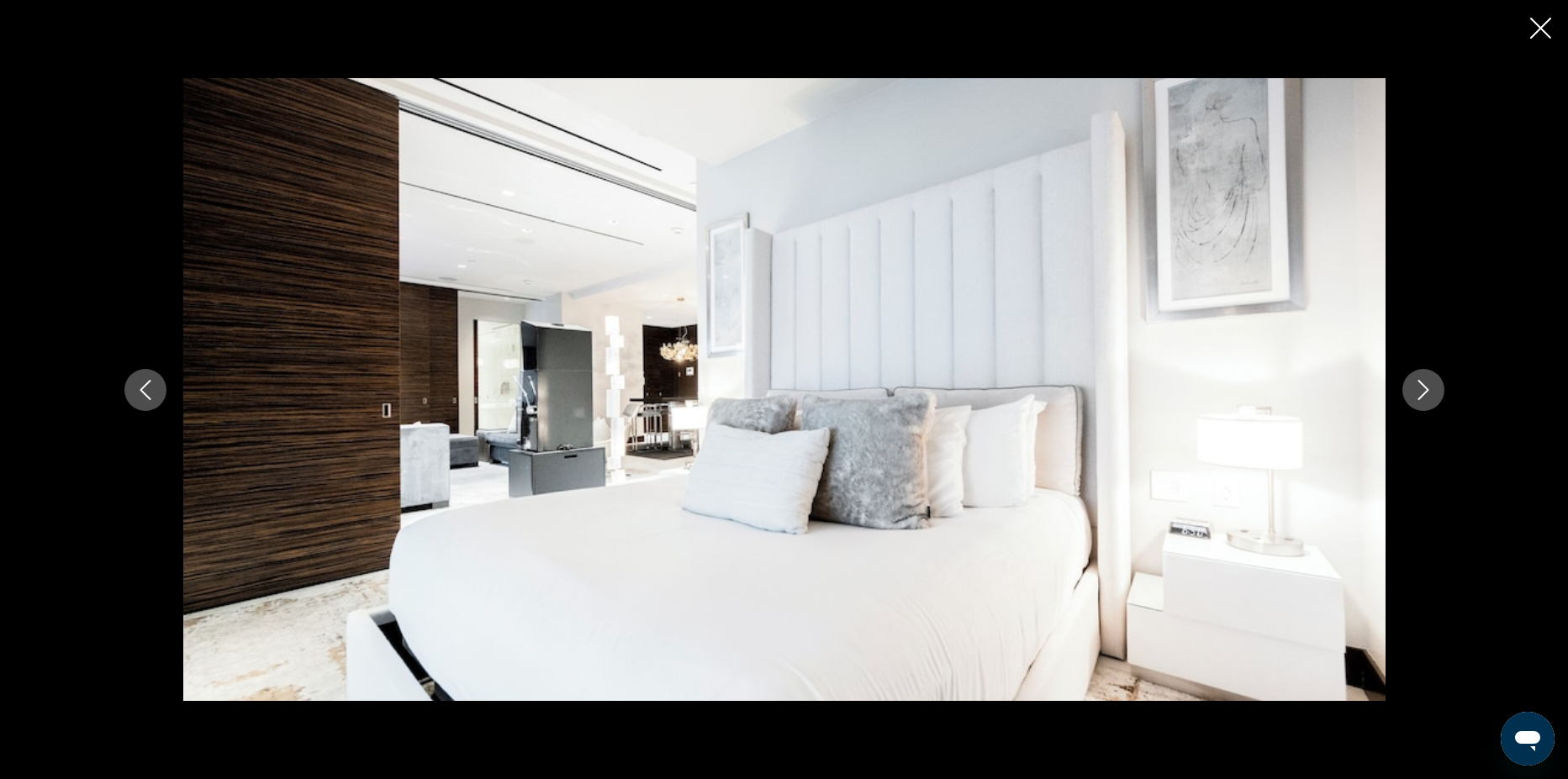
click at [1442, 392] on button "Next image" at bounding box center [1423, 390] width 42 height 42
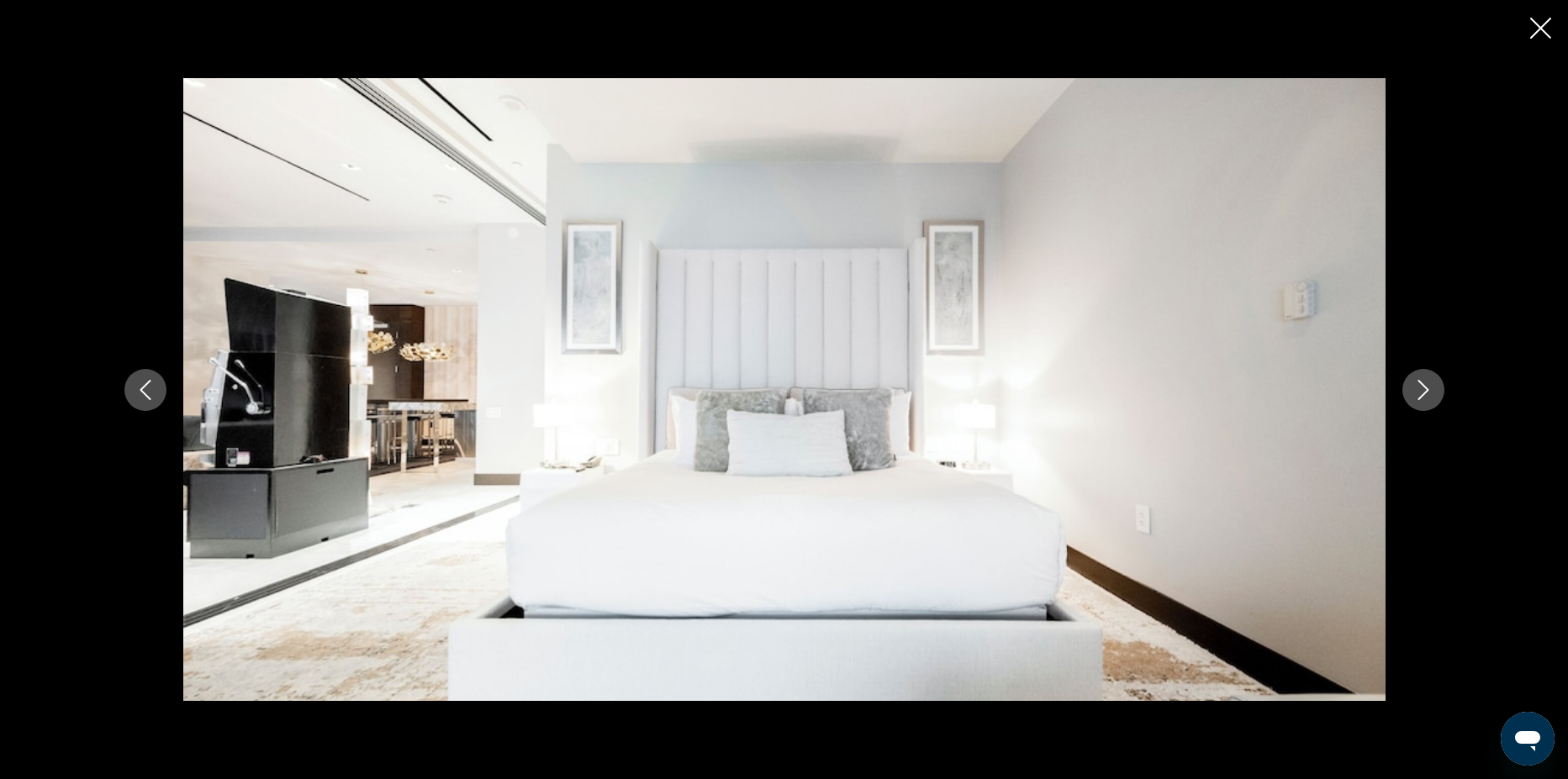
click at [1442, 392] on button "Next image" at bounding box center [1423, 390] width 42 height 42
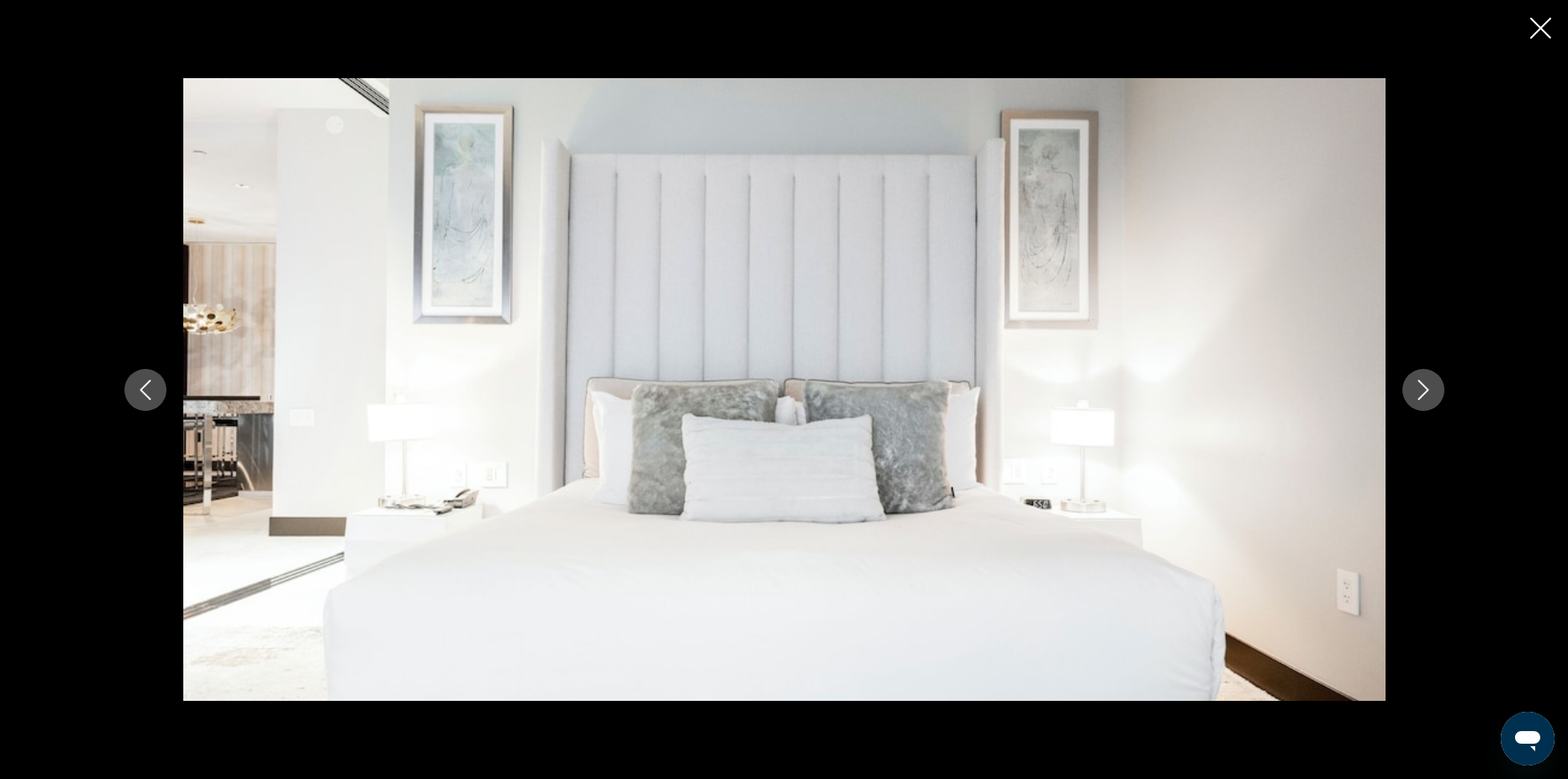
click at [1442, 392] on button "Next image" at bounding box center [1423, 390] width 42 height 42
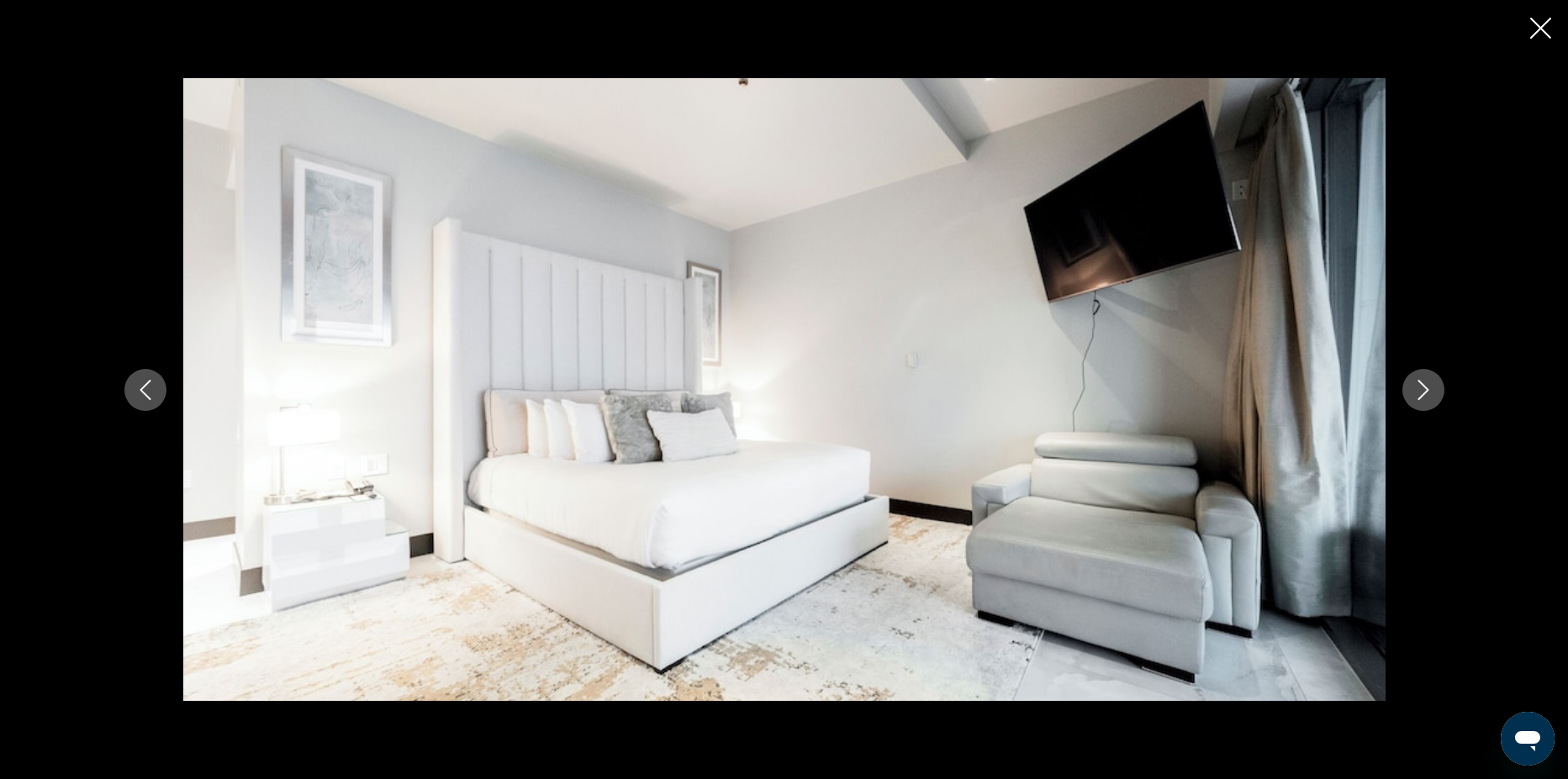
click at [1442, 392] on button "Next image" at bounding box center [1423, 390] width 42 height 42
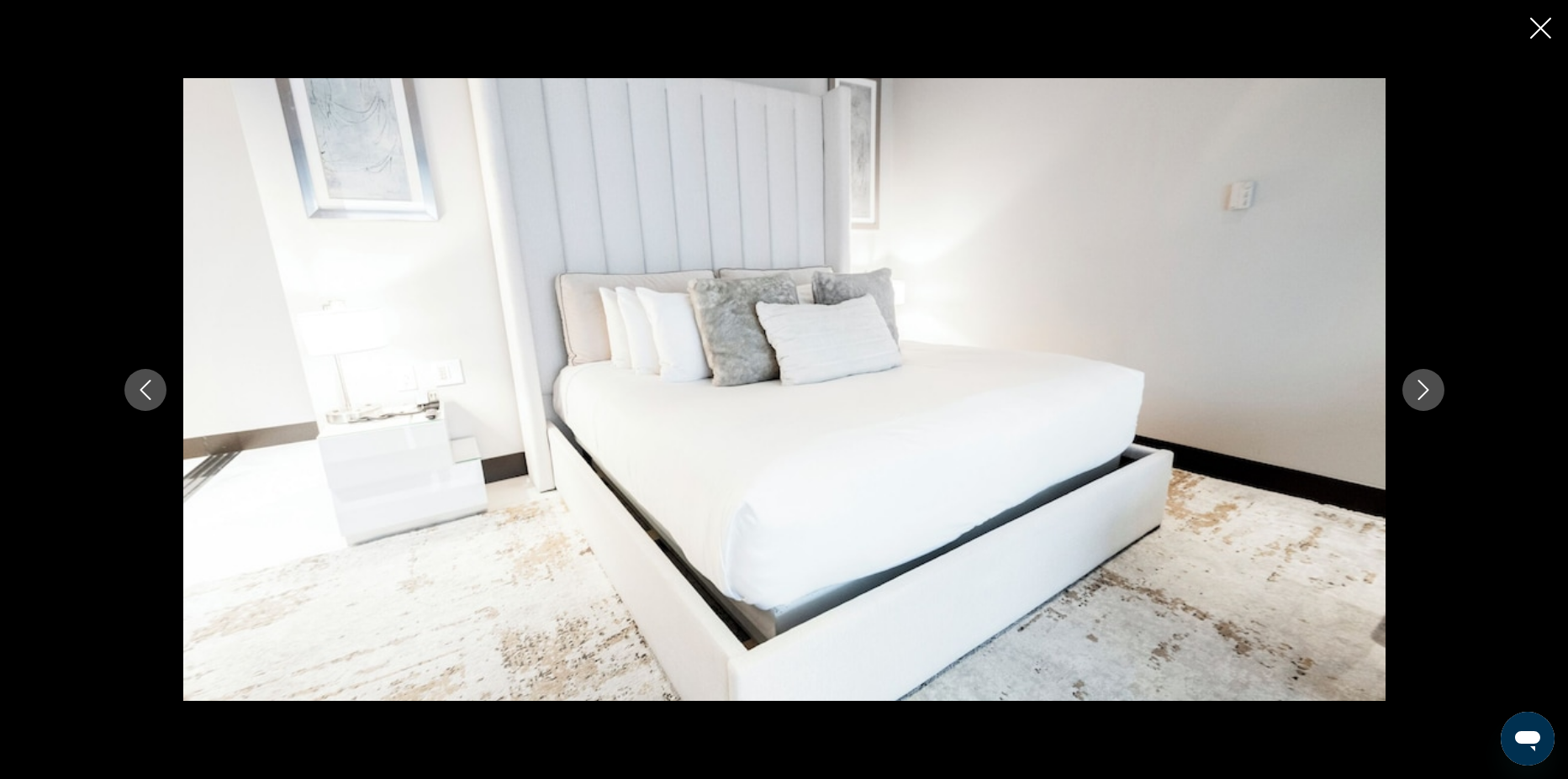
click at [1442, 392] on button "Next image" at bounding box center [1423, 390] width 42 height 42
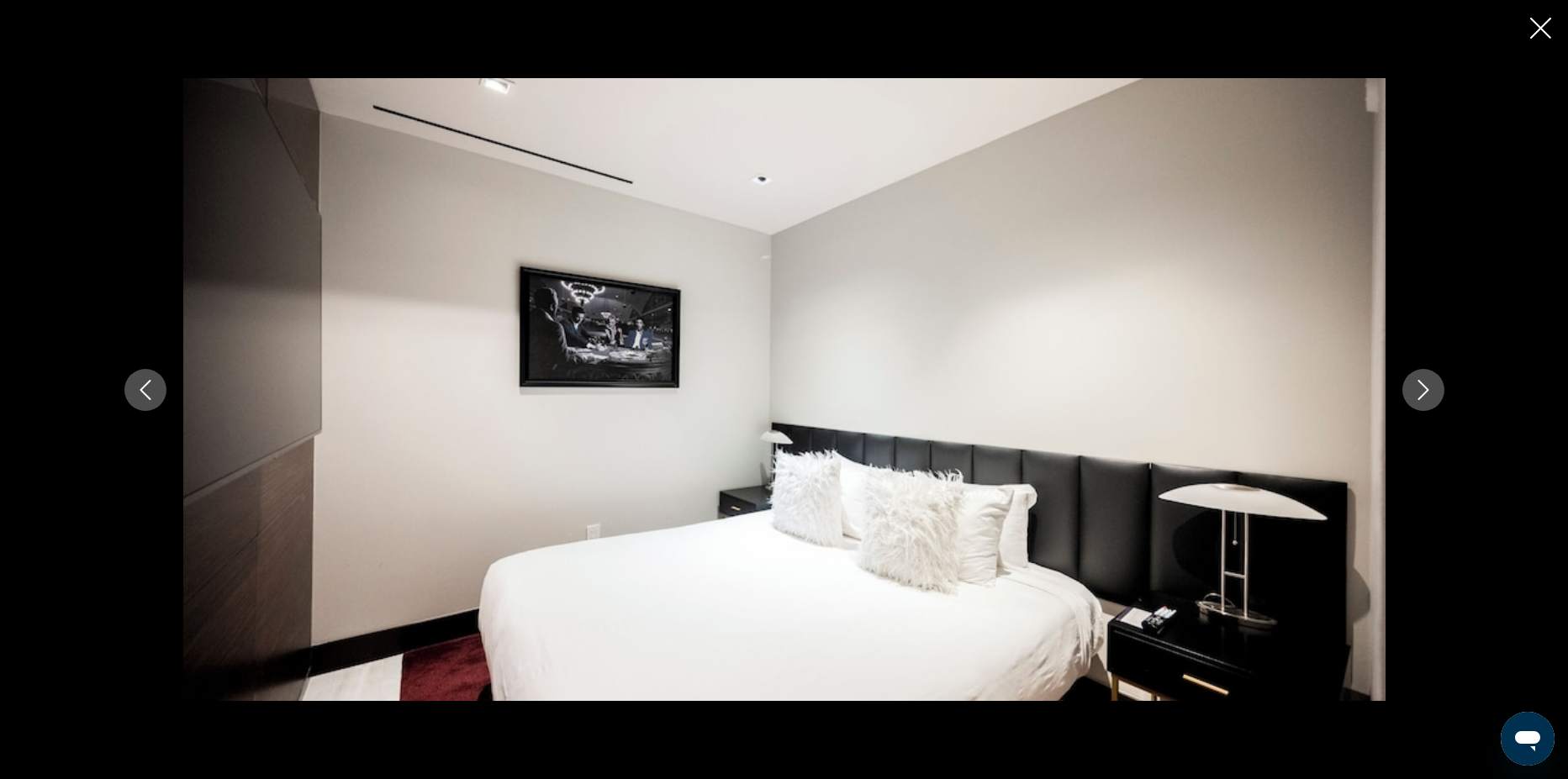
click at [1442, 393] on button "Next image" at bounding box center [1423, 390] width 42 height 42
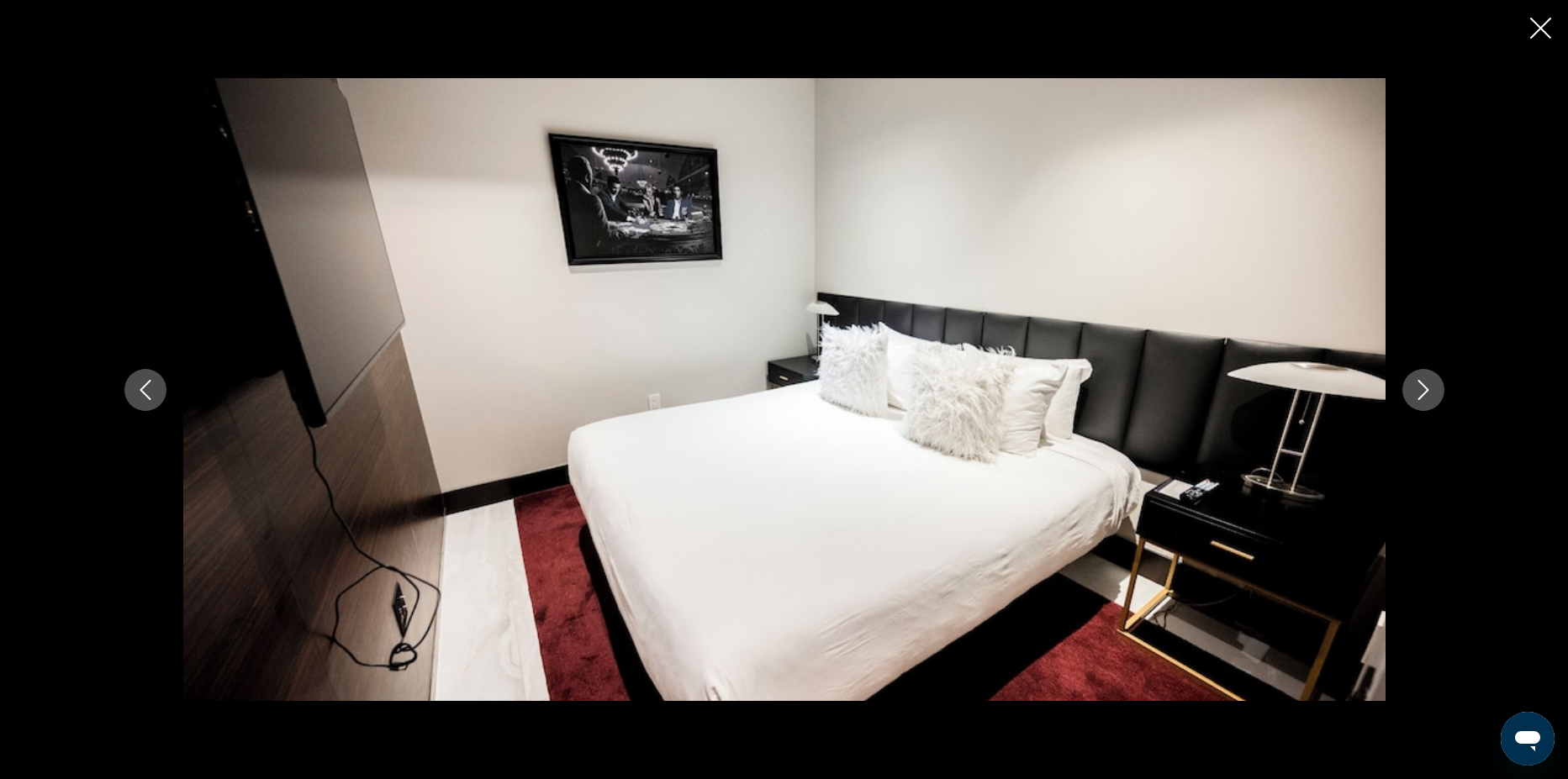
click at [1442, 393] on button "Next image" at bounding box center [1423, 390] width 42 height 42
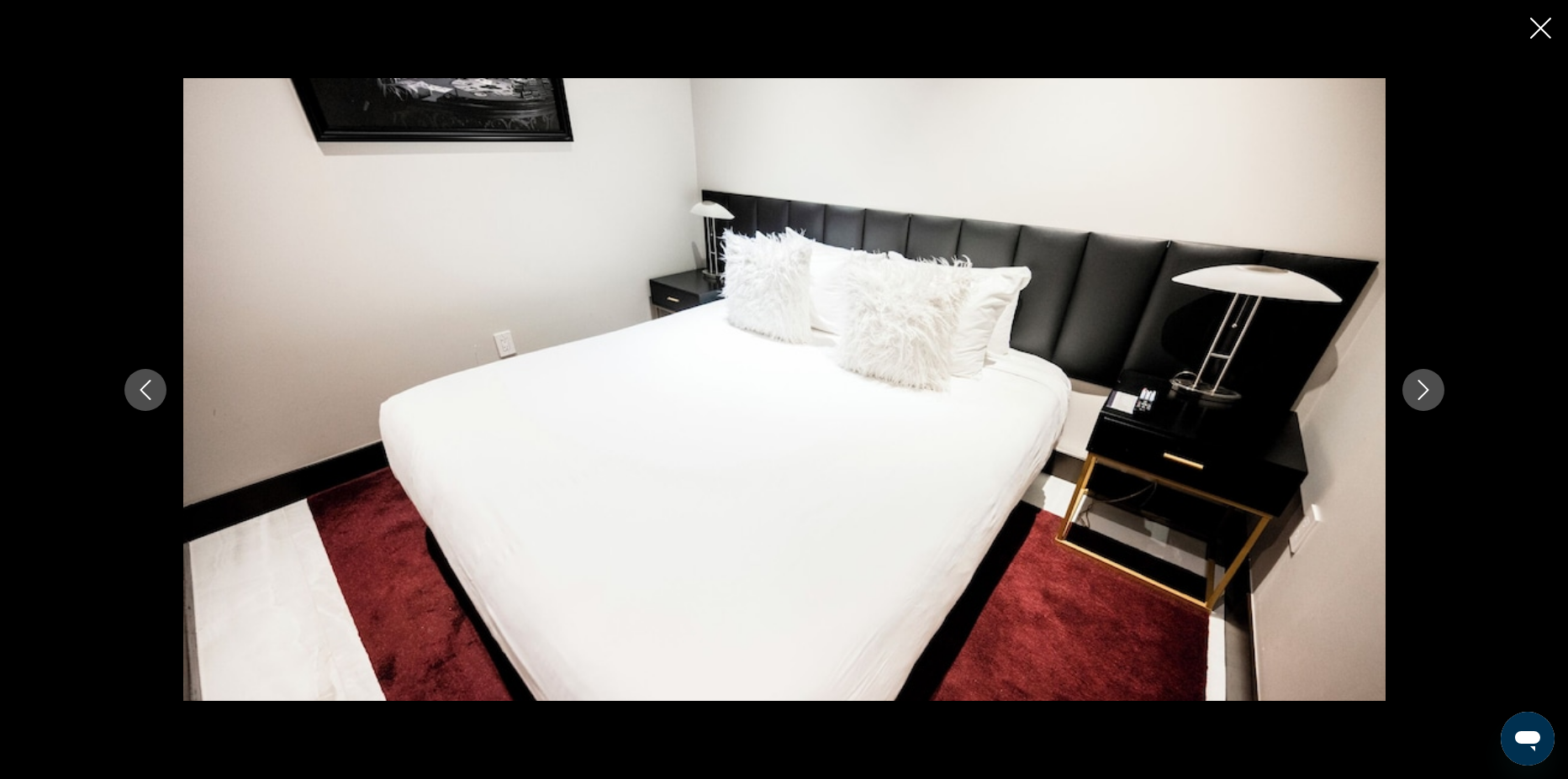
click at [1442, 393] on button "Next image" at bounding box center [1423, 390] width 42 height 42
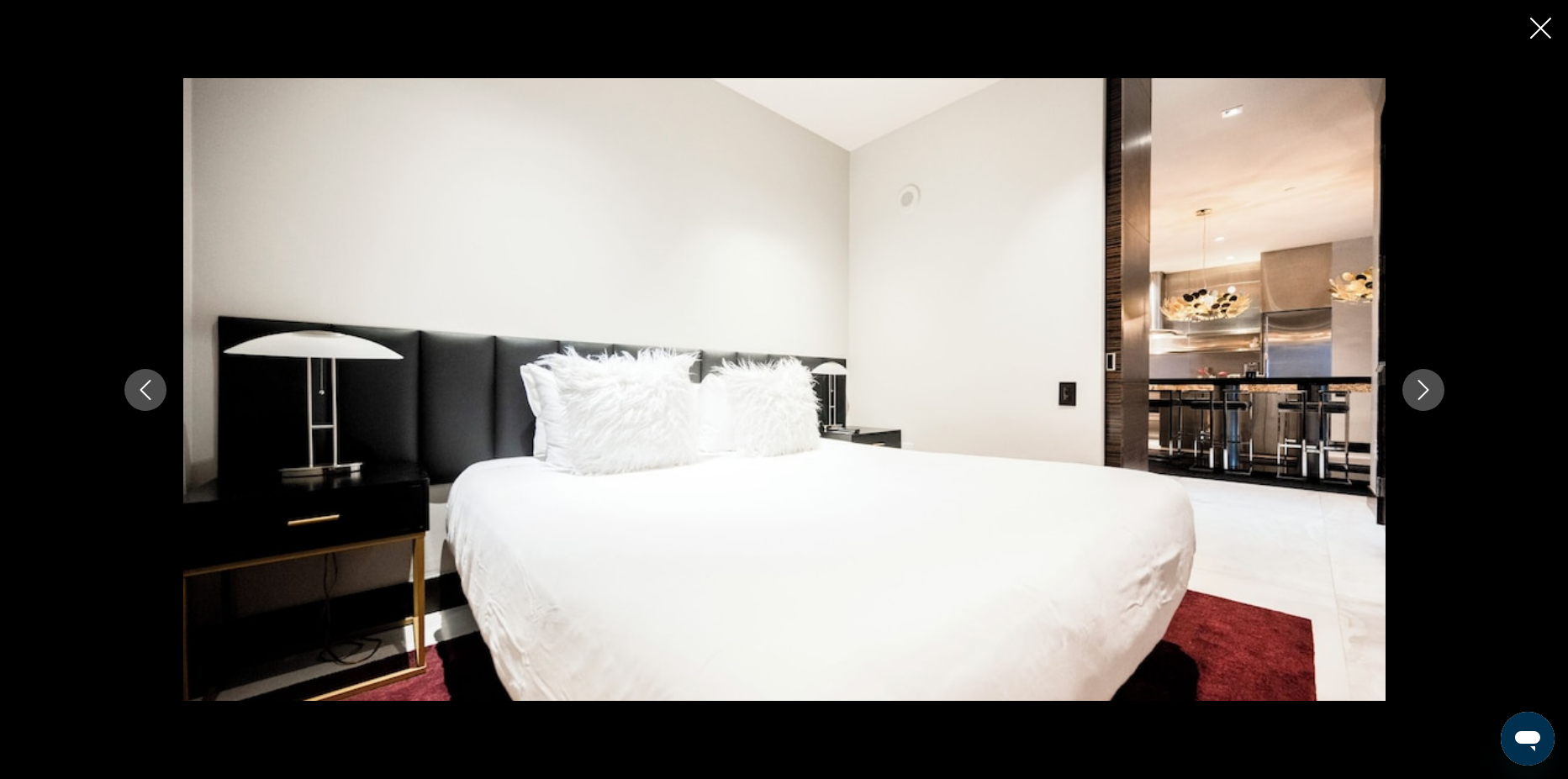
click at [1442, 393] on button "Next image" at bounding box center [1423, 390] width 42 height 42
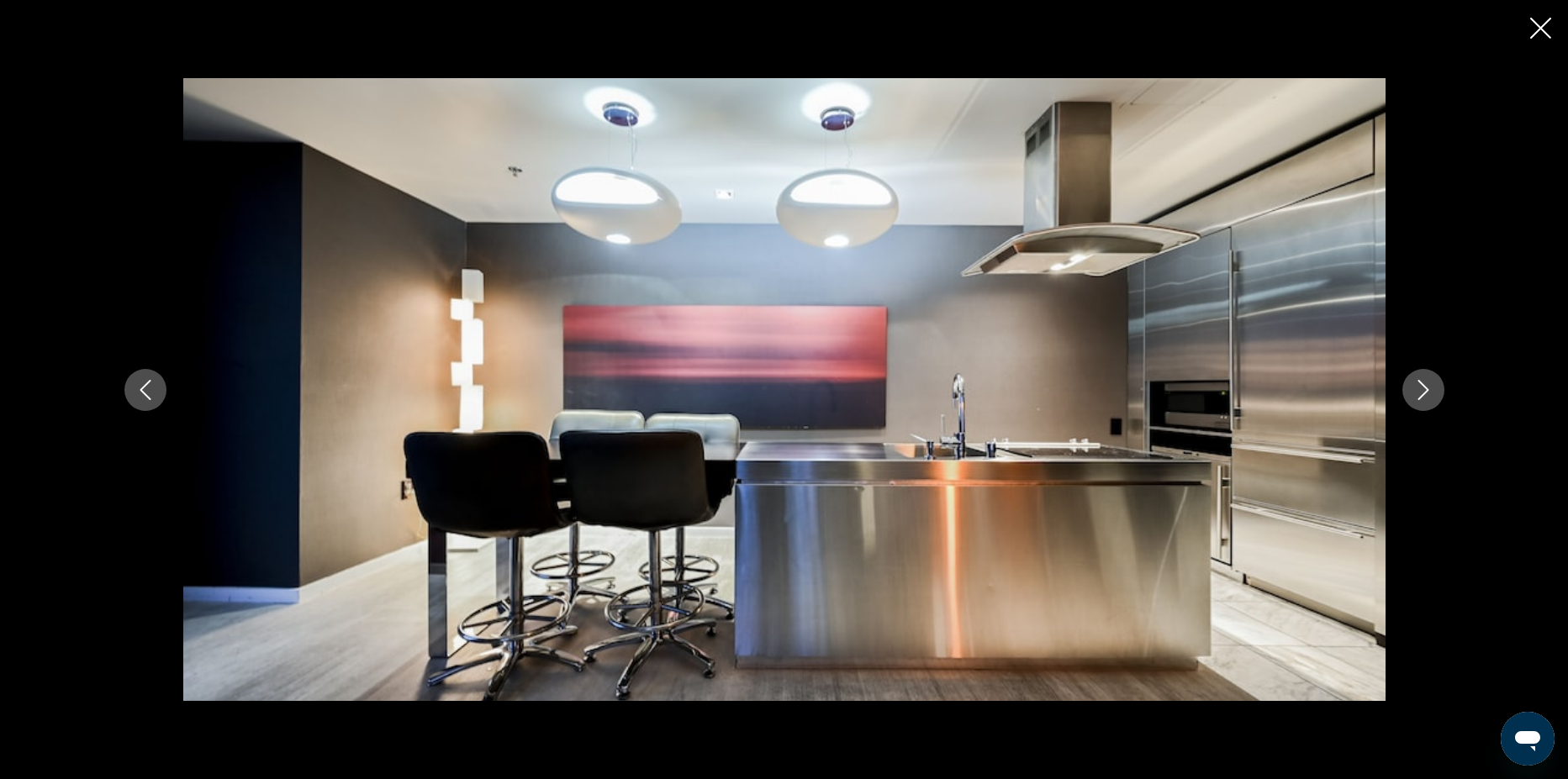
click at [1442, 393] on button "Next image" at bounding box center [1423, 390] width 42 height 42
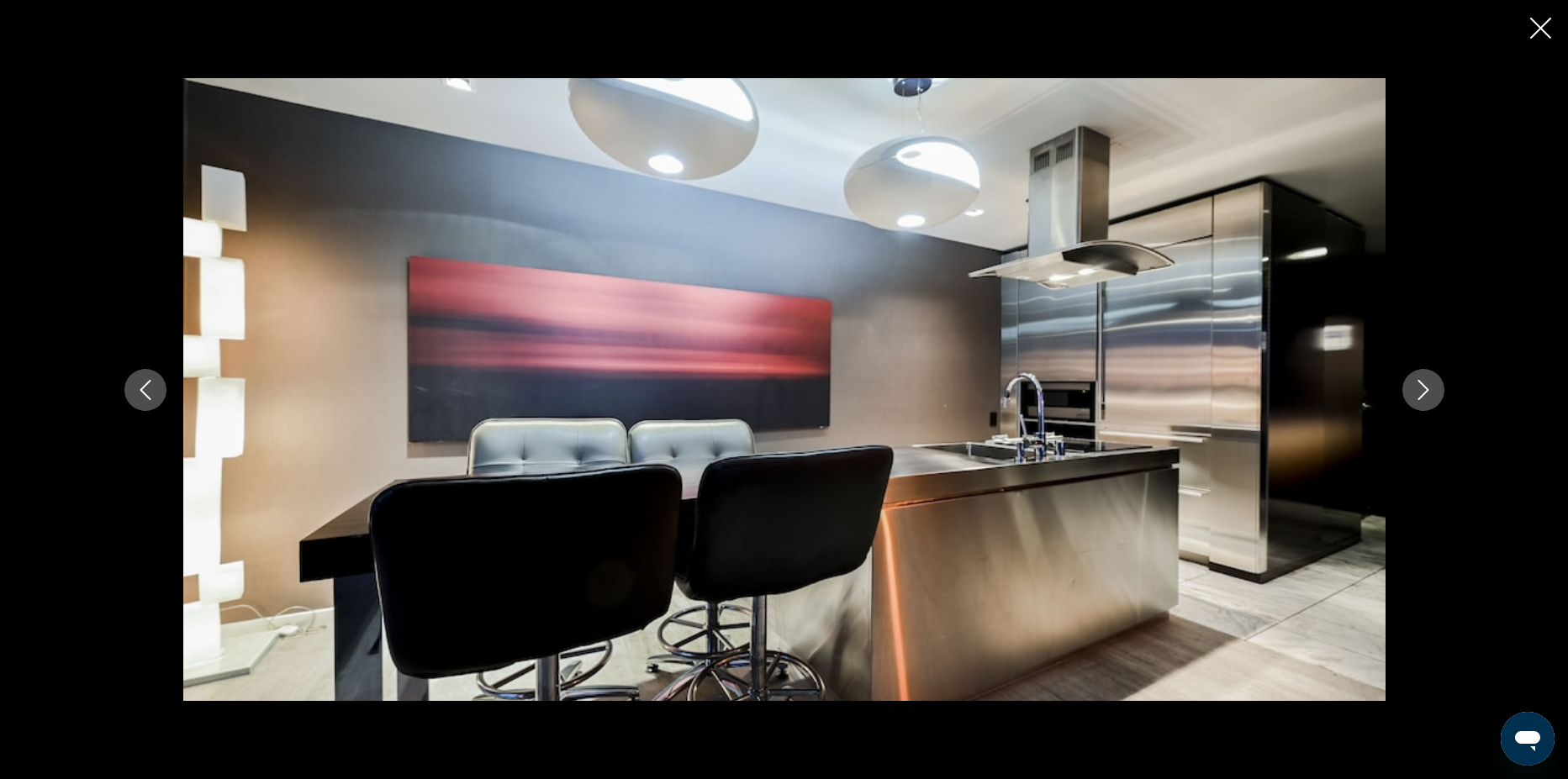
click at [1442, 393] on button "Next image" at bounding box center [1423, 390] width 42 height 42
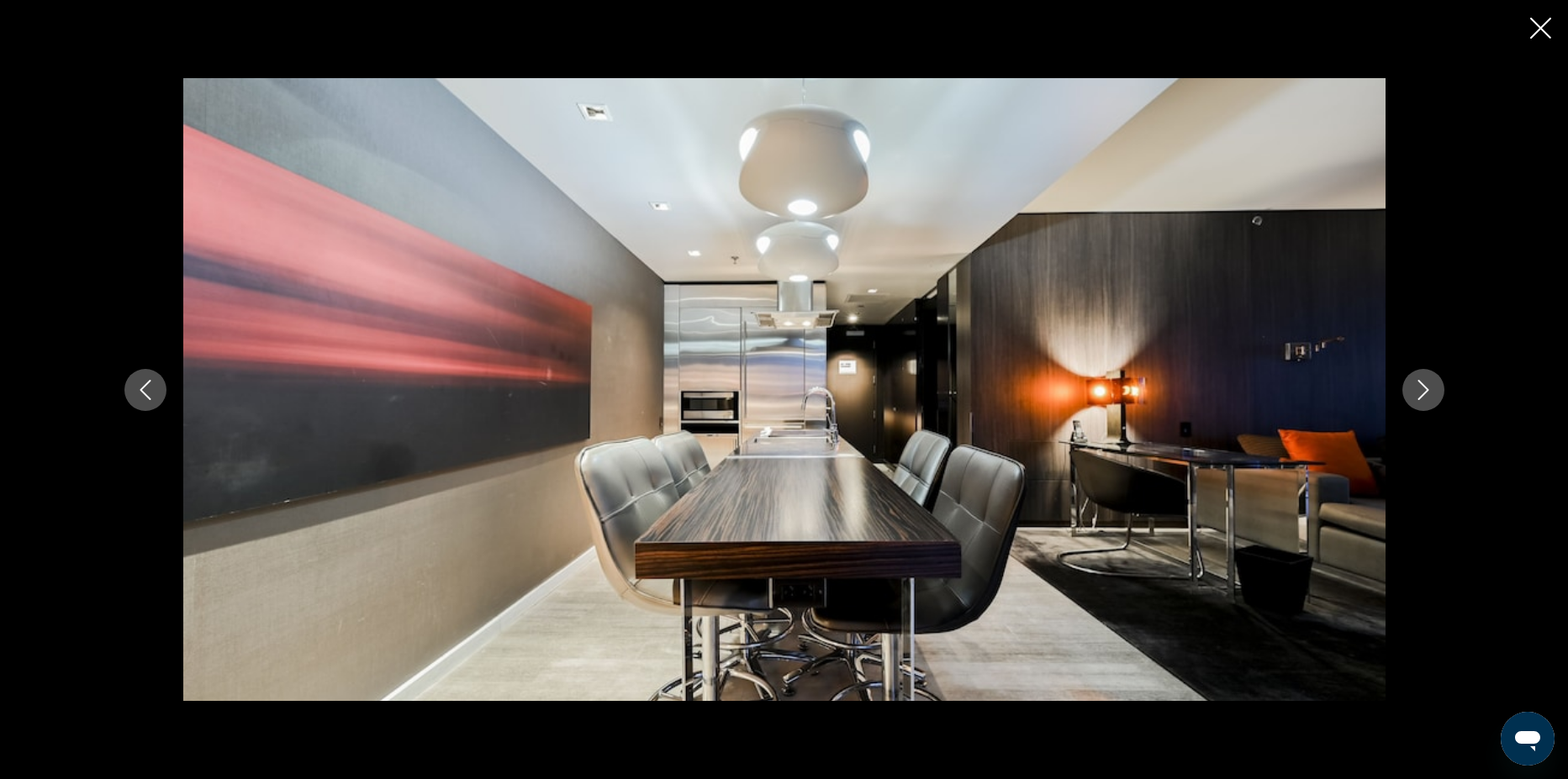
click at [1442, 393] on button "Next image" at bounding box center [1423, 390] width 42 height 42
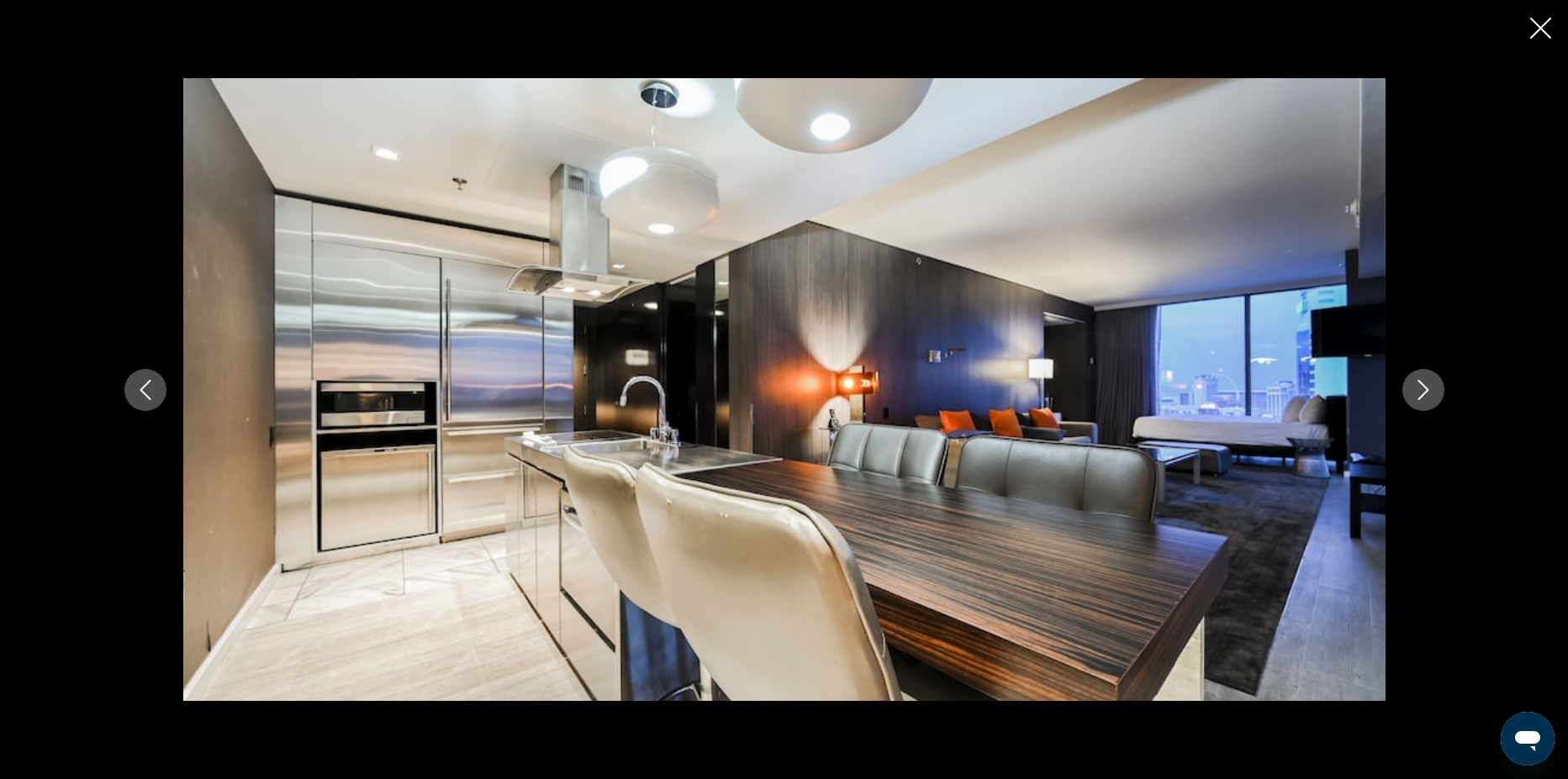
click at [1442, 392] on button "Next image" at bounding box center [1423, 390] width 42 height 42
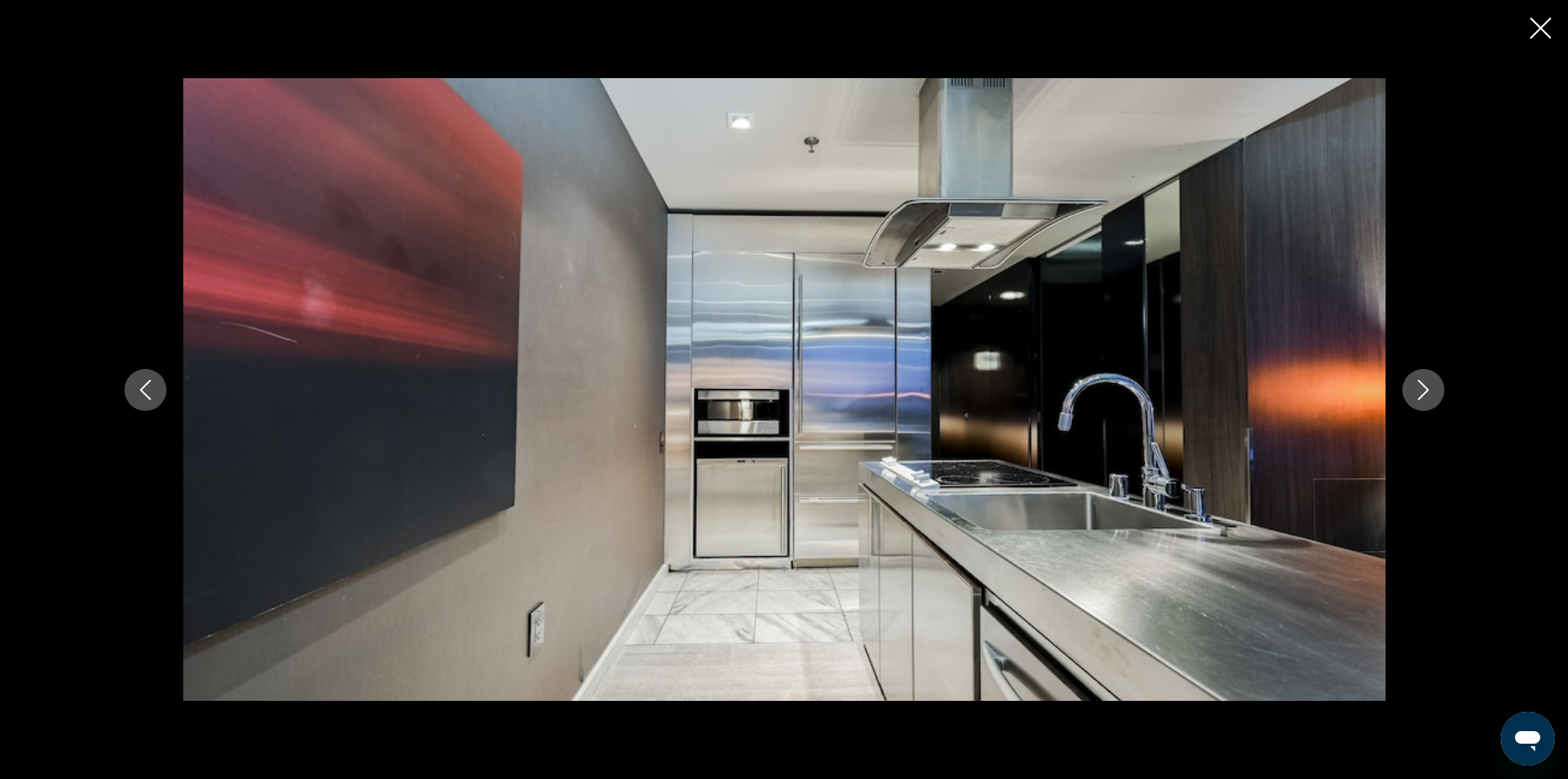
click at [1445, 405] on div "prev next" at bounding box center [784, 390] width 1354 height 624
click at [1439, 391] on button "Next image" at bounding box center [1423, 390] width 42 height 42
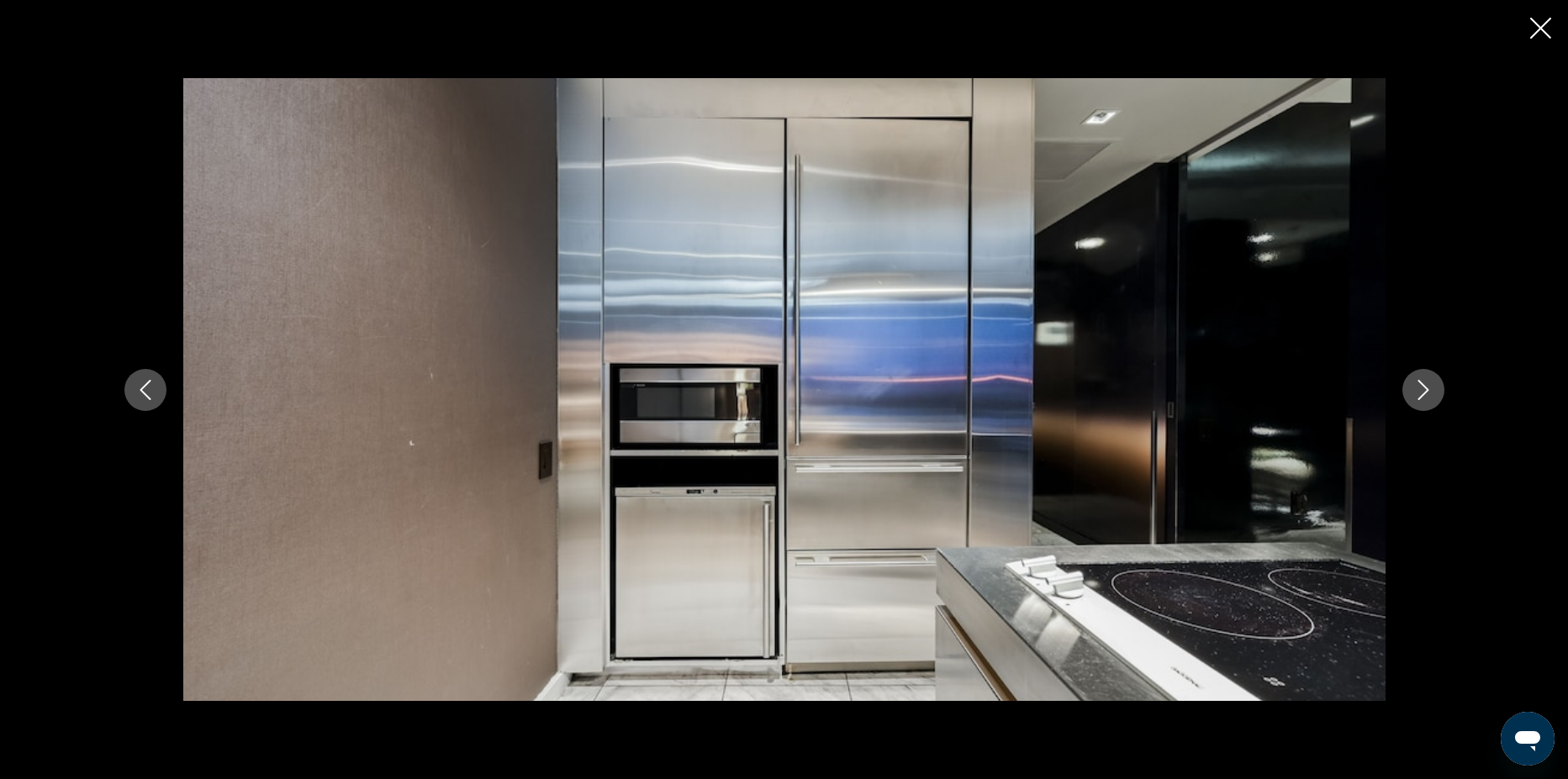
click at [1439, 391] on button "Next image" at bounding box center [1423, 390] width 42 height 42
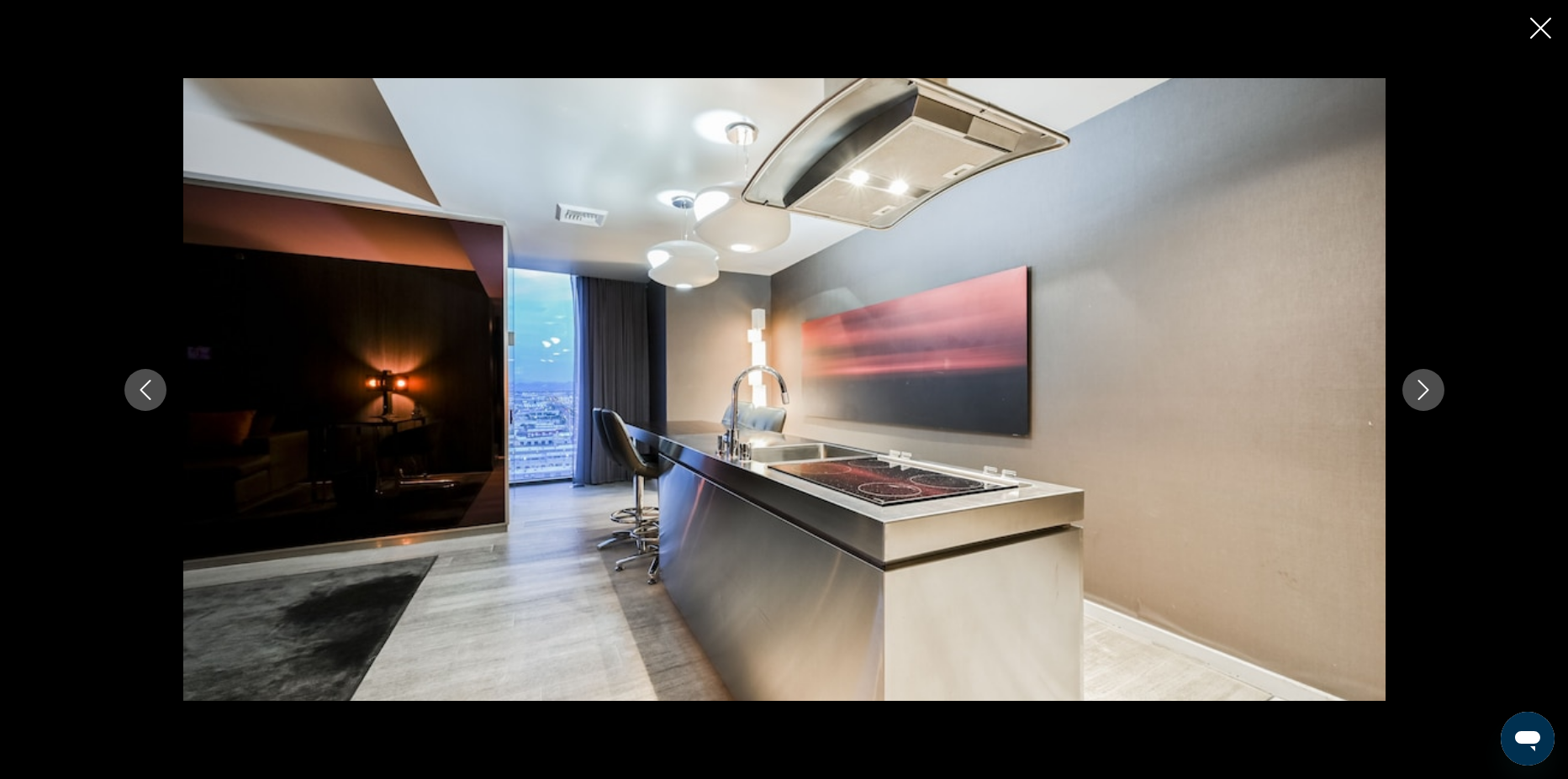
click at [1439, 390] on button "Next image" at bounding box center [1423, 390] width 42 height 42
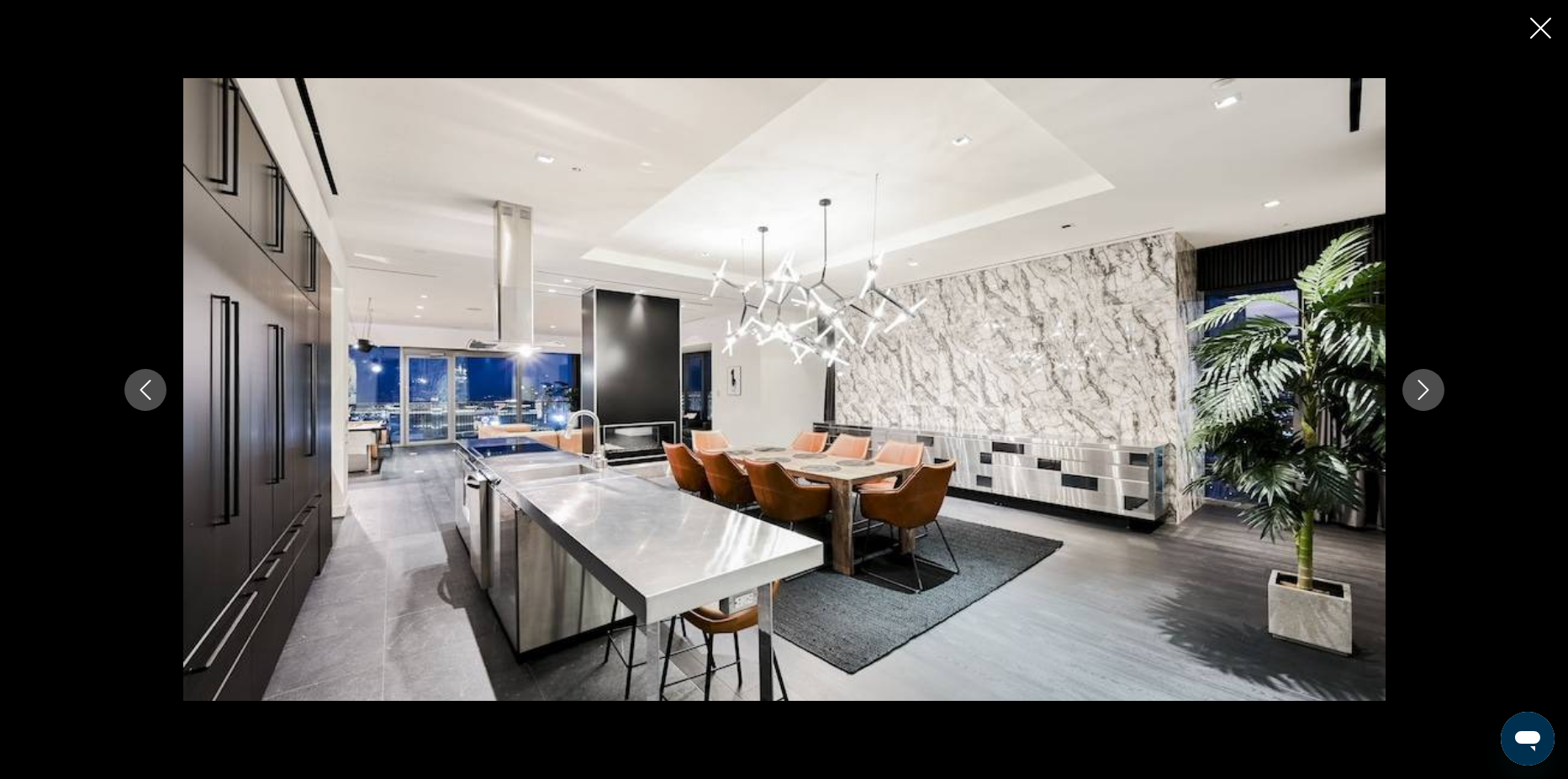
click at [1439, 390] on button "Next image" at bounding box center [1423, 390] width 42 height 42
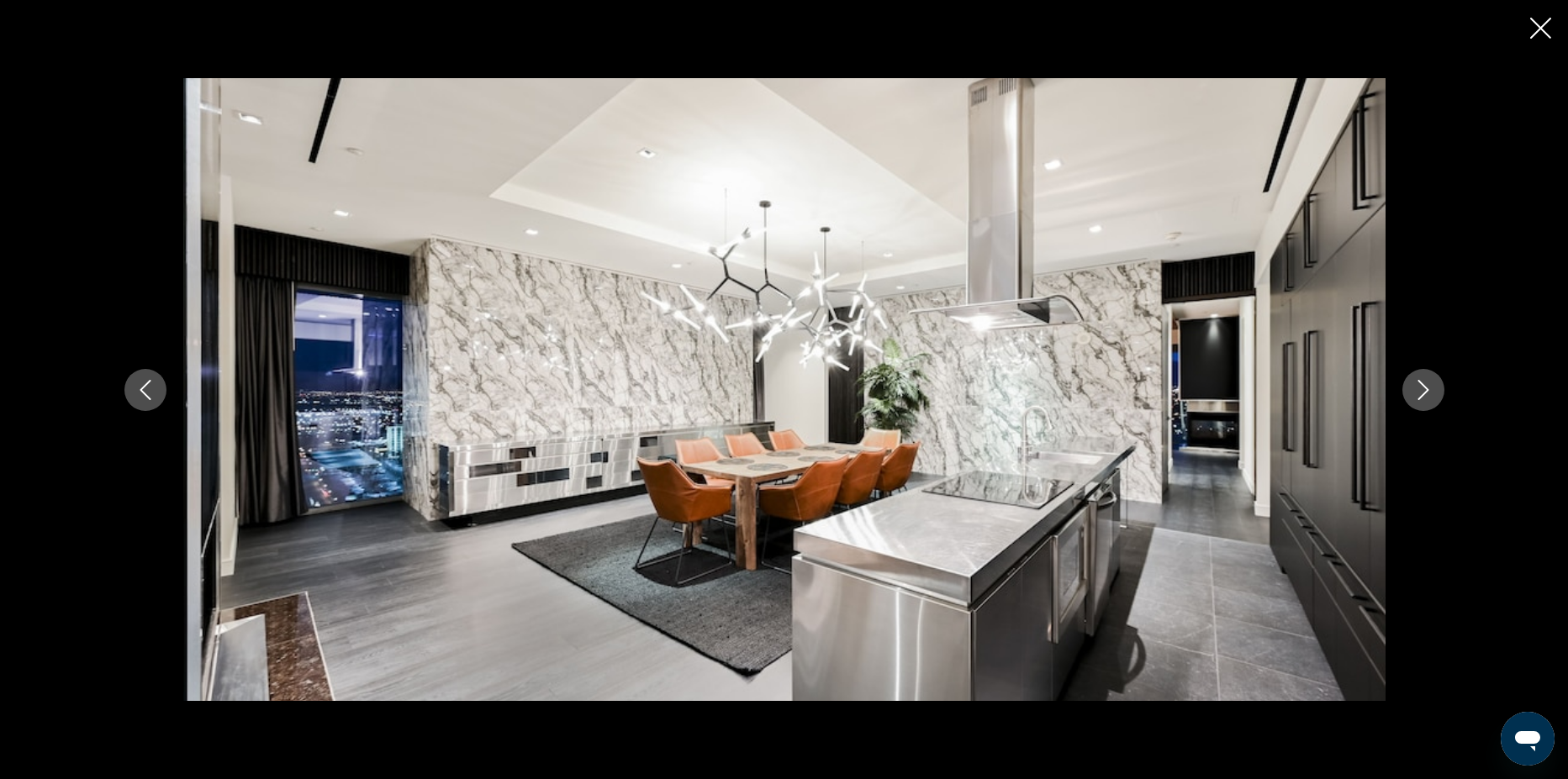
click at [1430, 387] on icon "Next image" at bounding box center [1423, 390] width 20 height 20
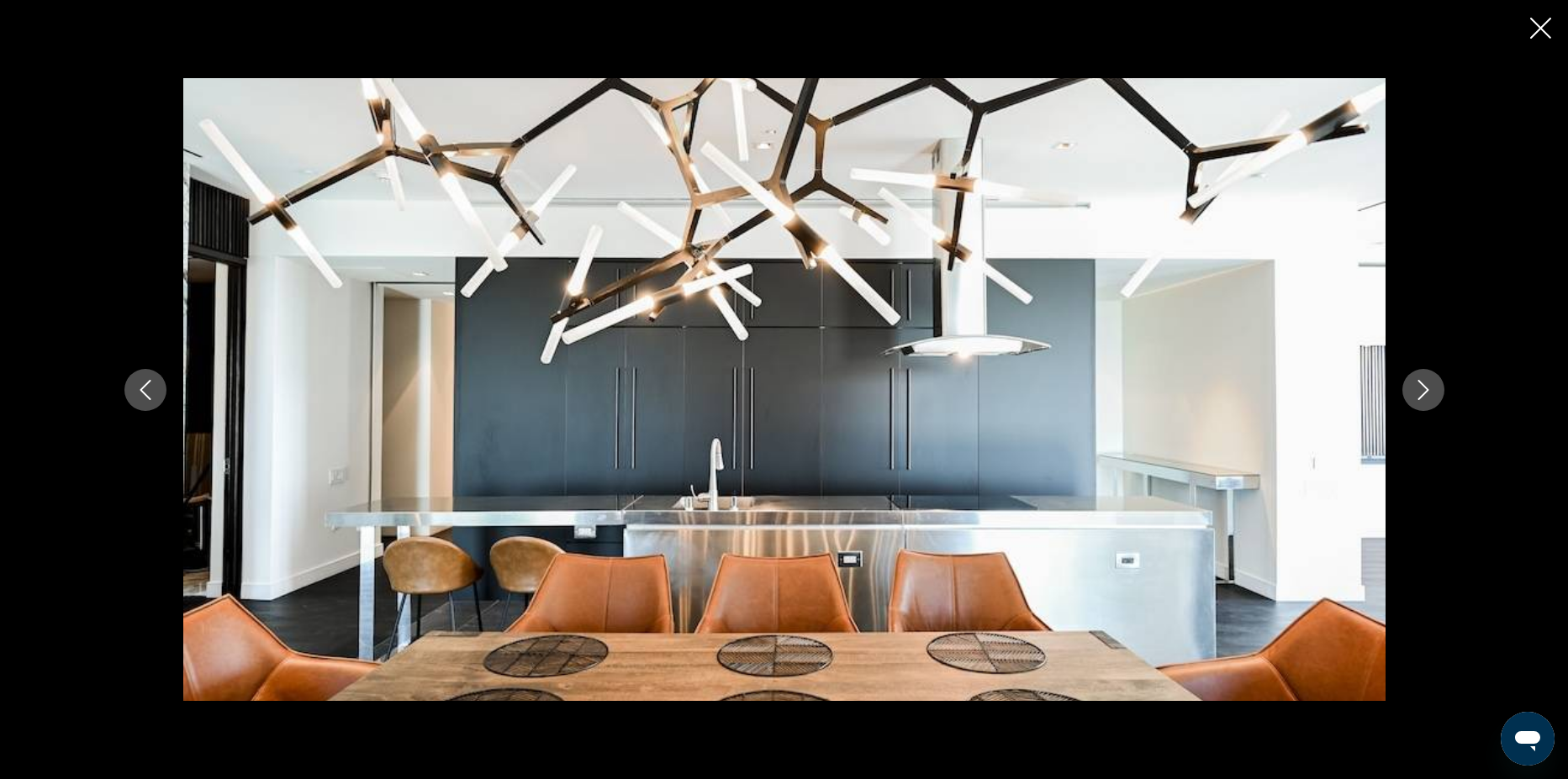
click at [1430, 388] on icon "Next image" at bounding box center [1423, 390] width 20 height 20
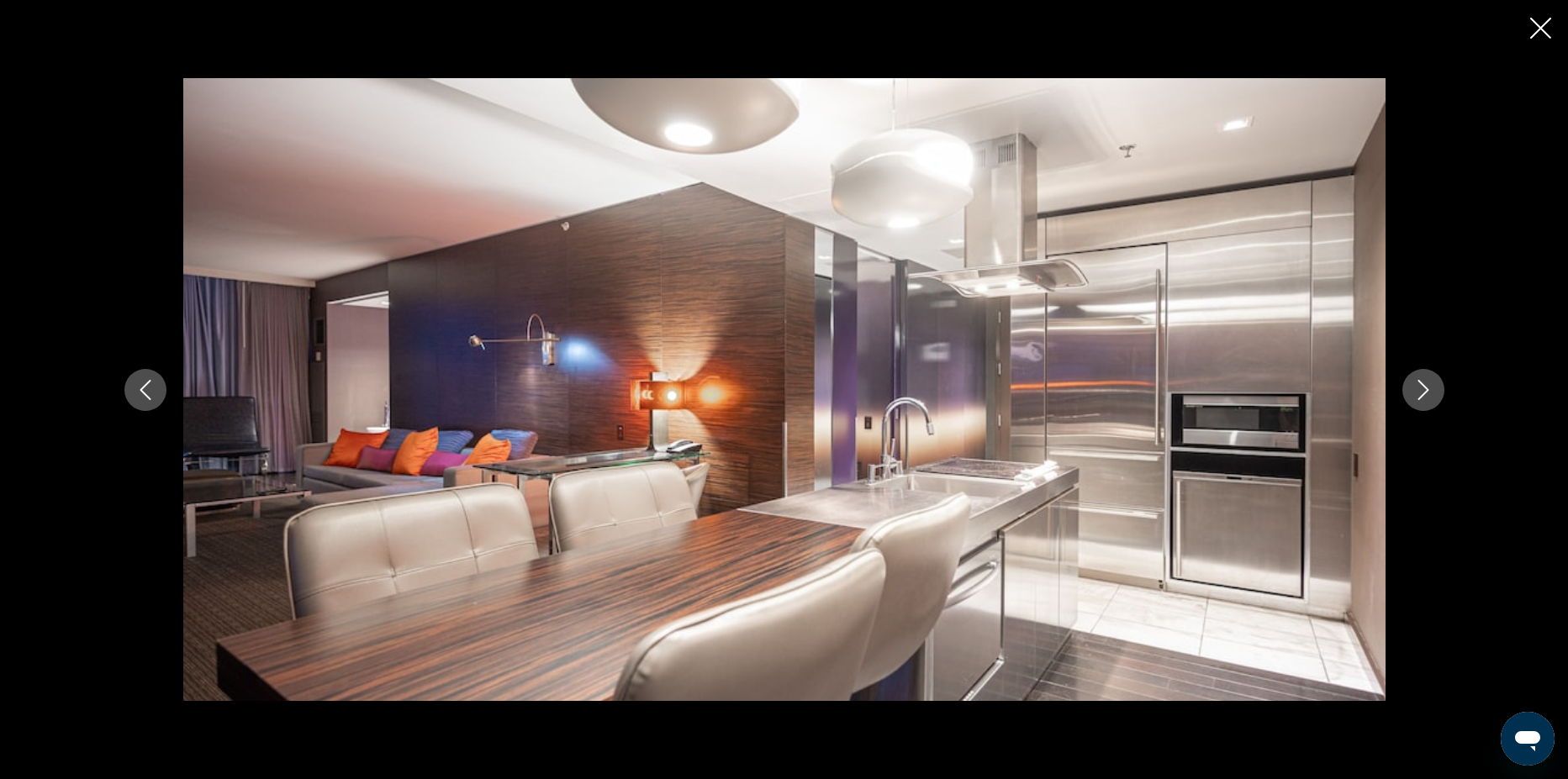
click at [1430, 388] on icon "Next image" at bounding box center [1423, 390] width 20 height 20
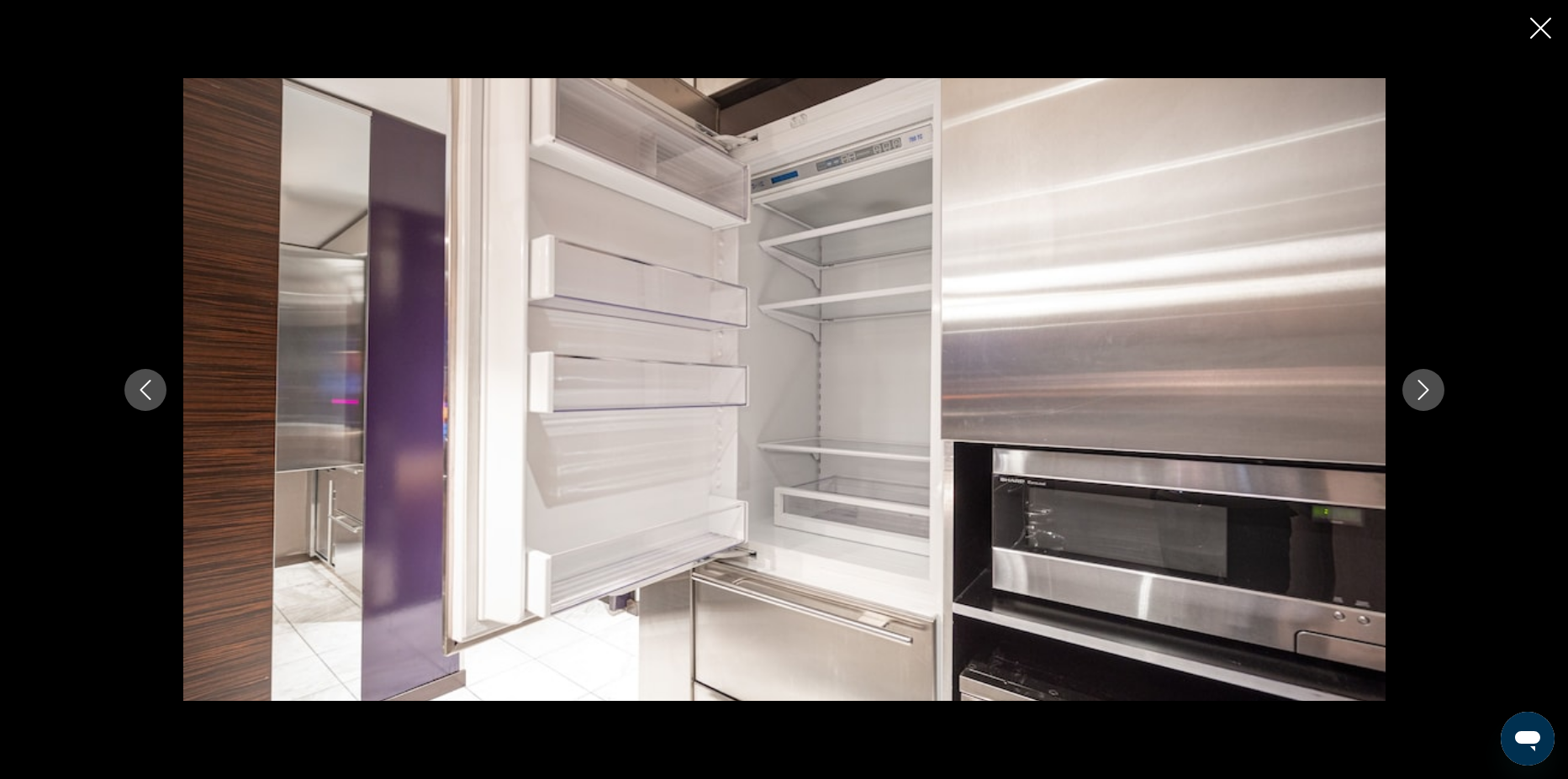
click at [1430, 388] on icon "Next image" at bounding box center [1423, 390] width 20 height 20
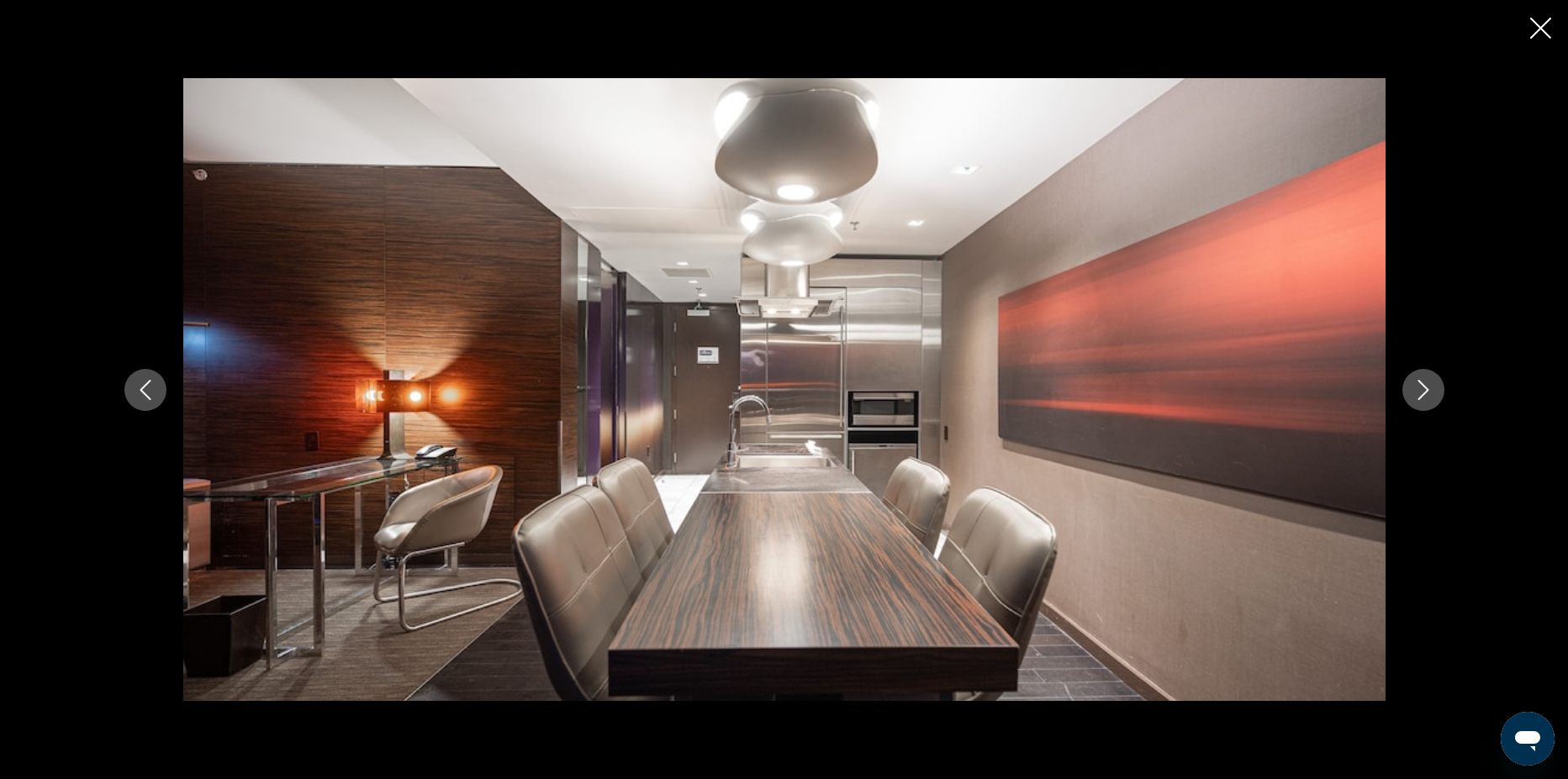
click at [1430, 388] on icon "Next image" at bounding box center [1423, 390] width 20 height 20
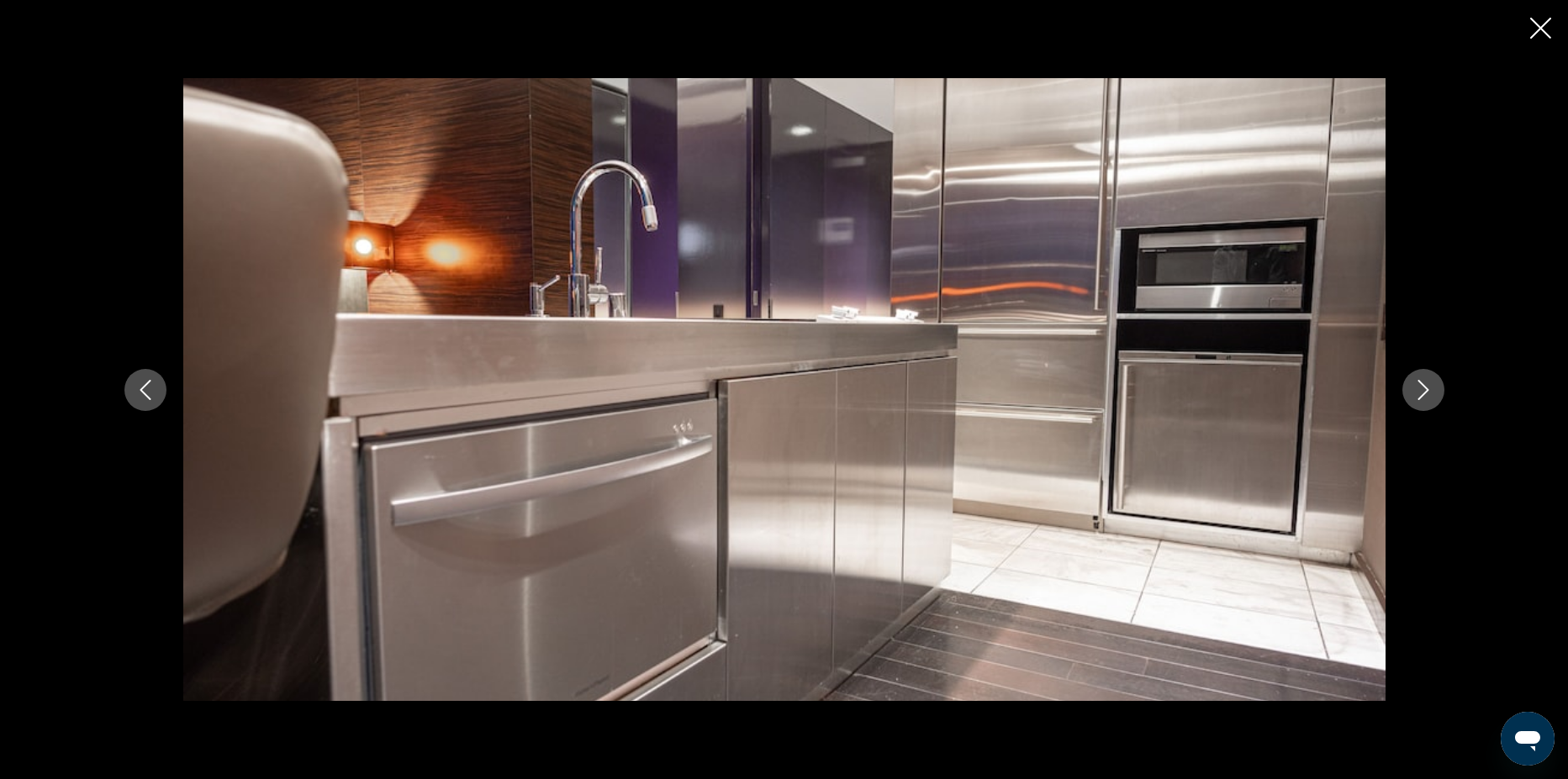
click at [1430, 388] on icon "Next image" at bounding box center [1423, 390] width 20 height 20
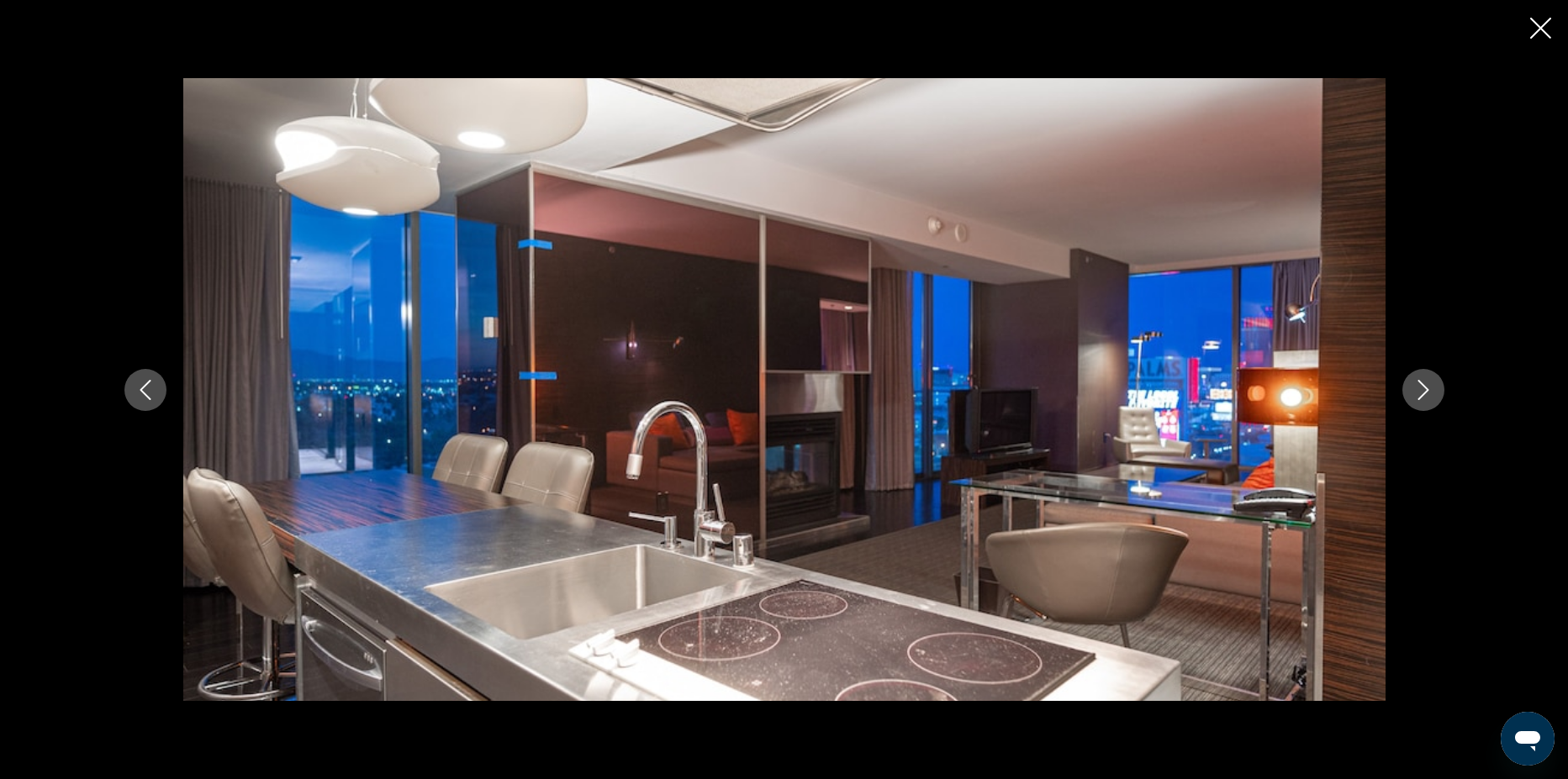
click at [1430, 388] on icon "Next image" at bounding box center [1423, 390] width 20 height 20
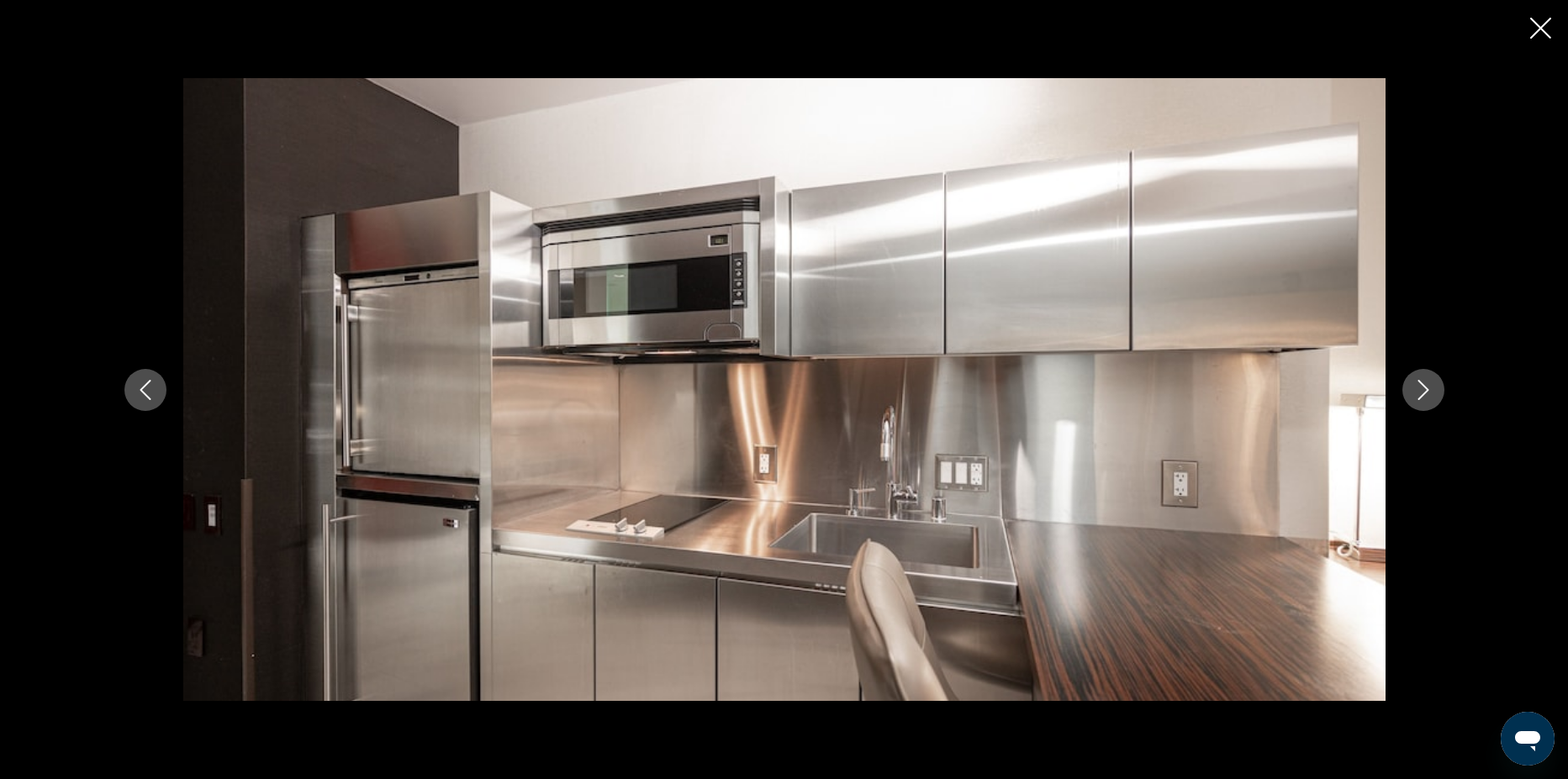
click at [1430, 388] on icon "Next image" at bounding box center [1423, 390] width 20 height 20
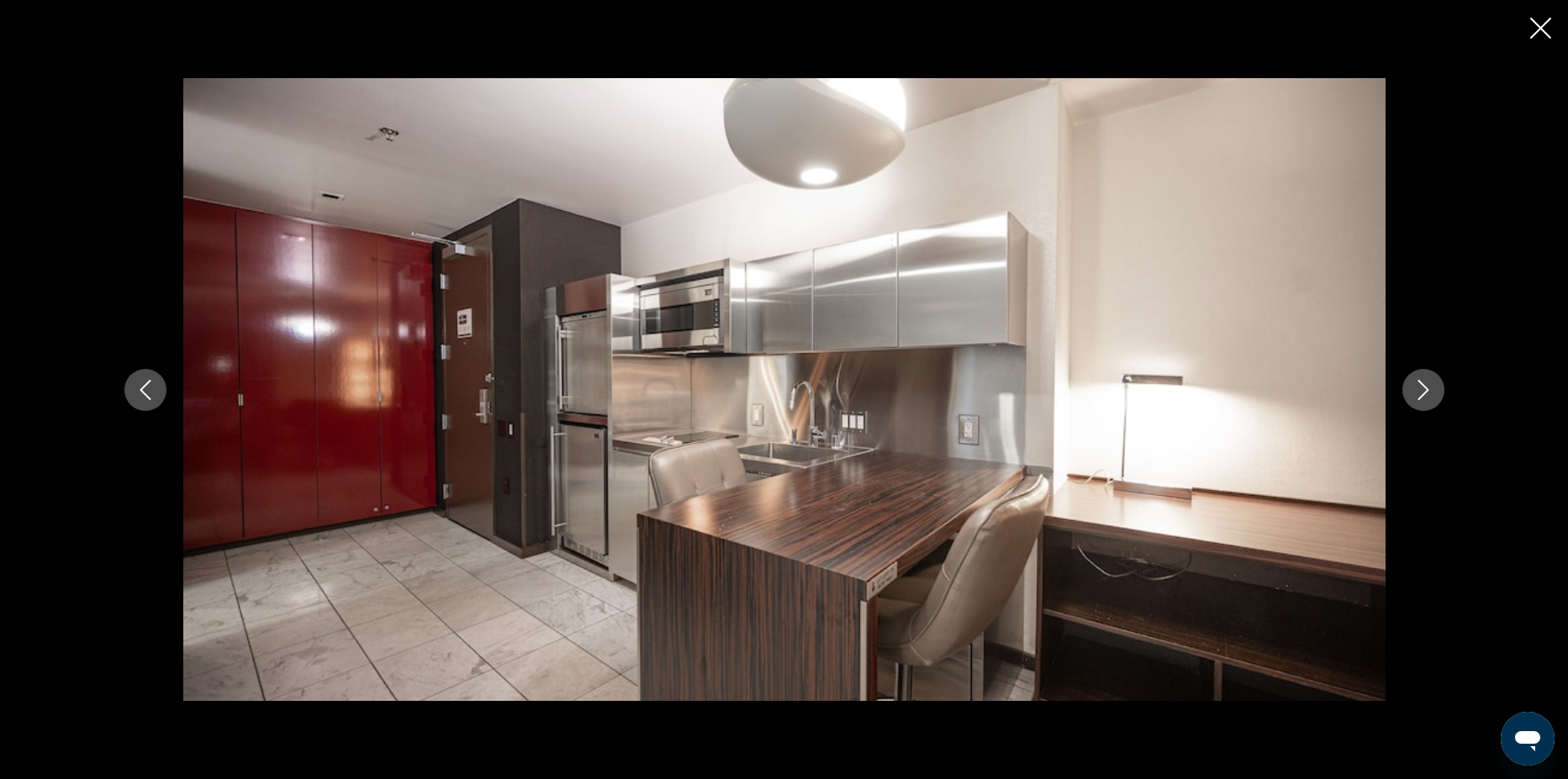
click at [1430, 388] on icon "Next image" at bounding box center [1423, 390] width 20 height 20
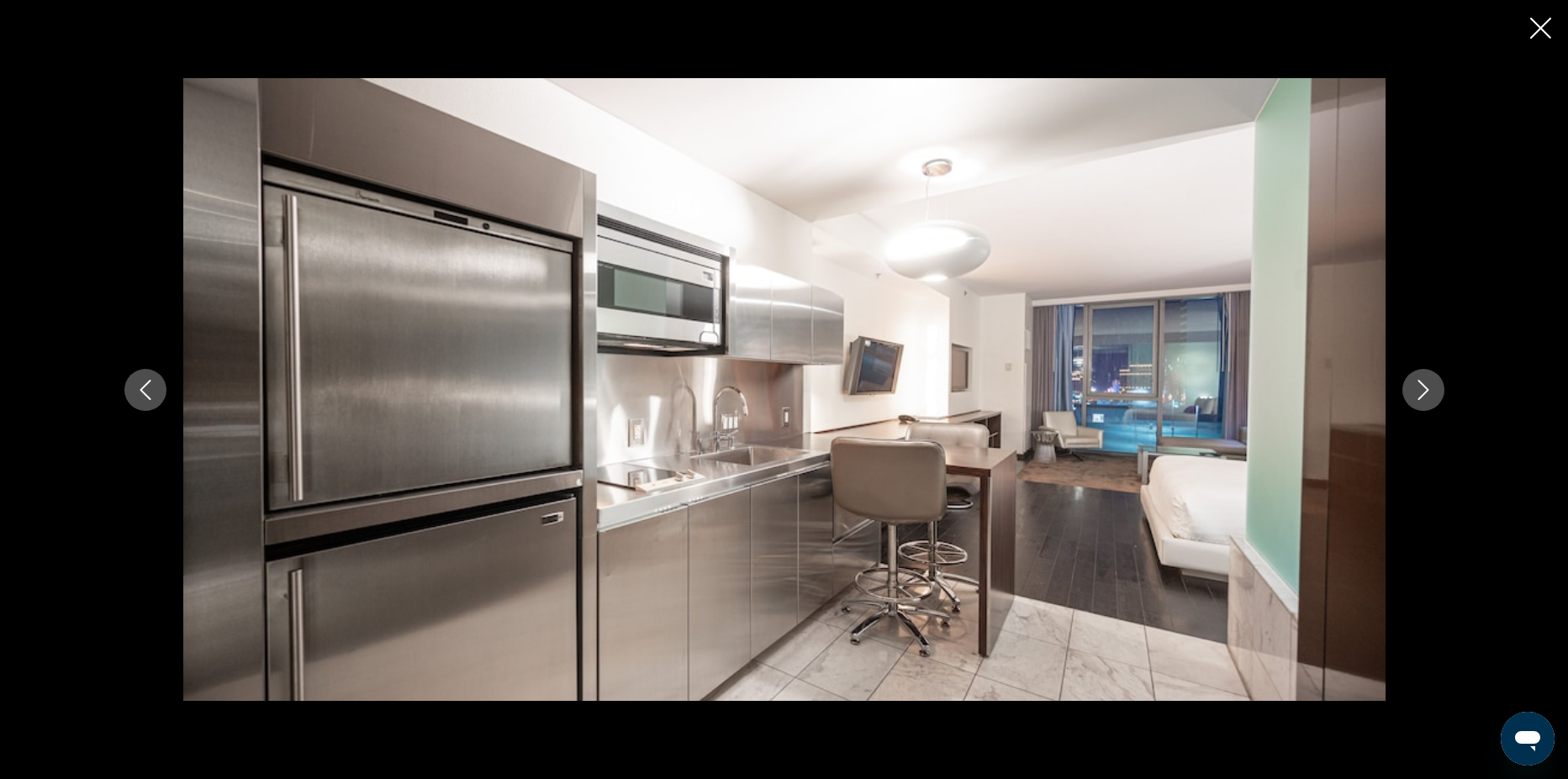
click at [1430, 388] on icon "Next image" at bounding box center [1423, 390] width 20 height 20
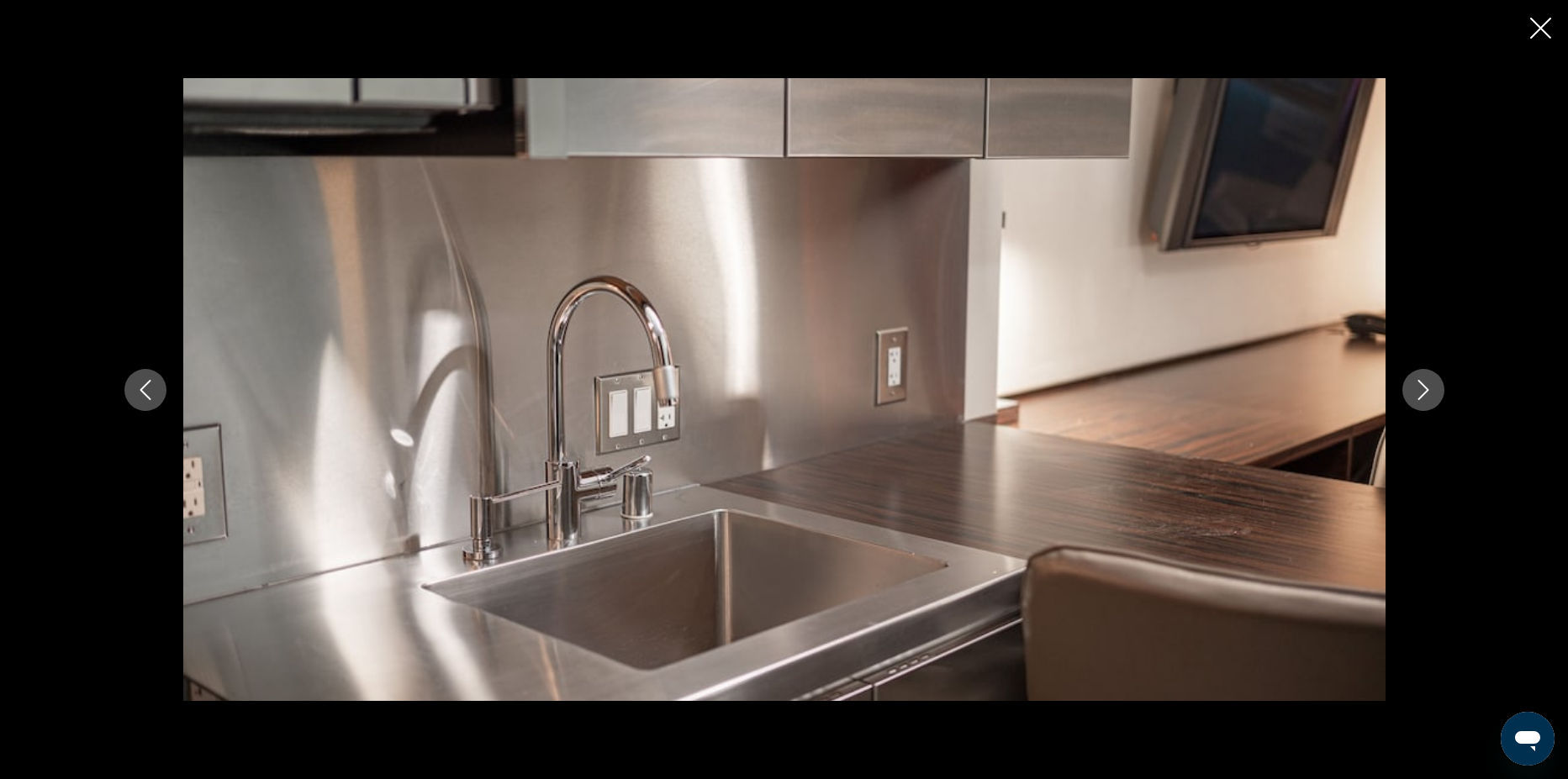
click at [1430, 388] on icon "Next image" at bounding box center [1423, 390] width 20 height 20
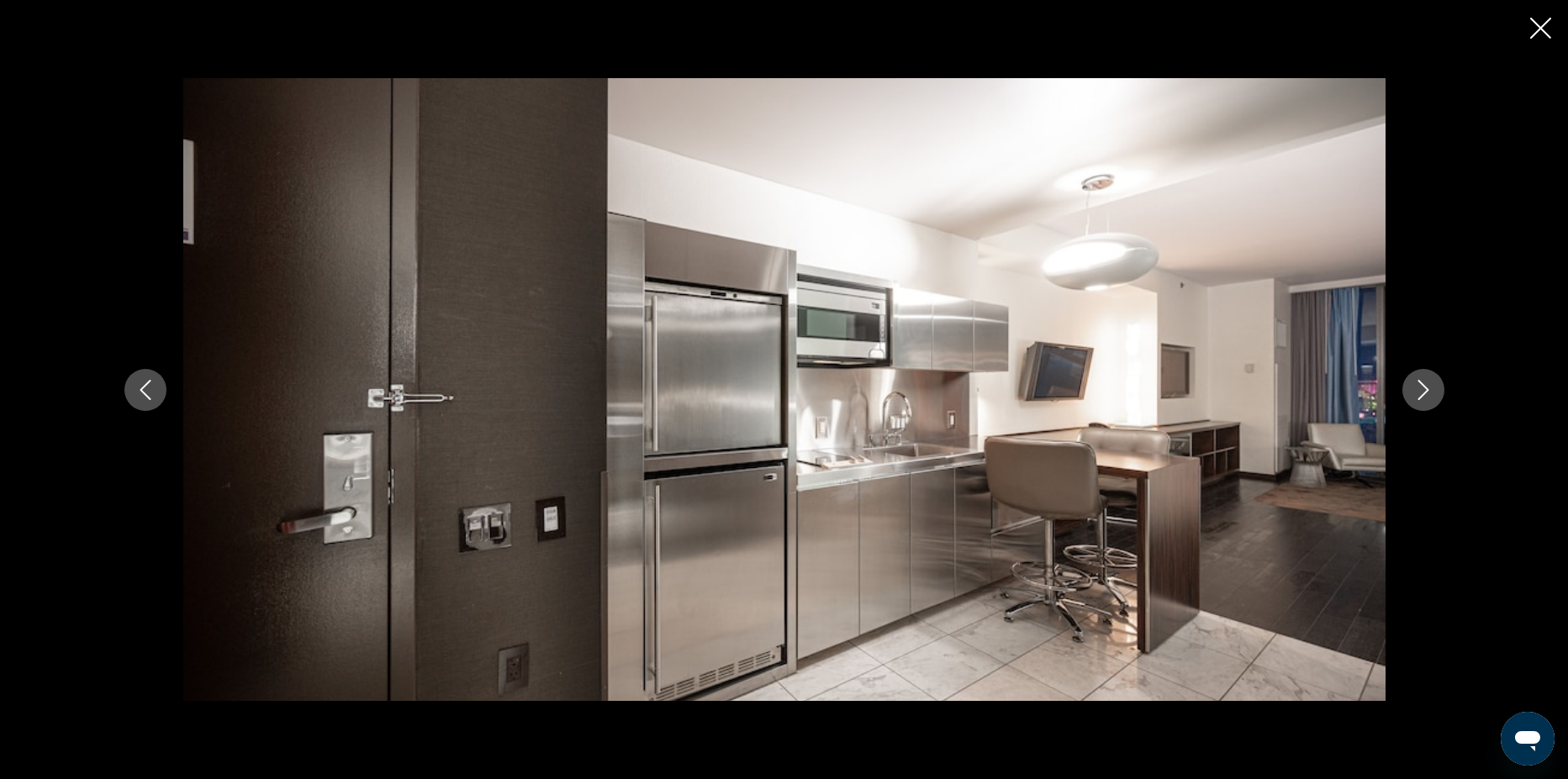
click at [1430, 388] on icon "Next image" at bounding box center [1423, 390] width 20 height 20
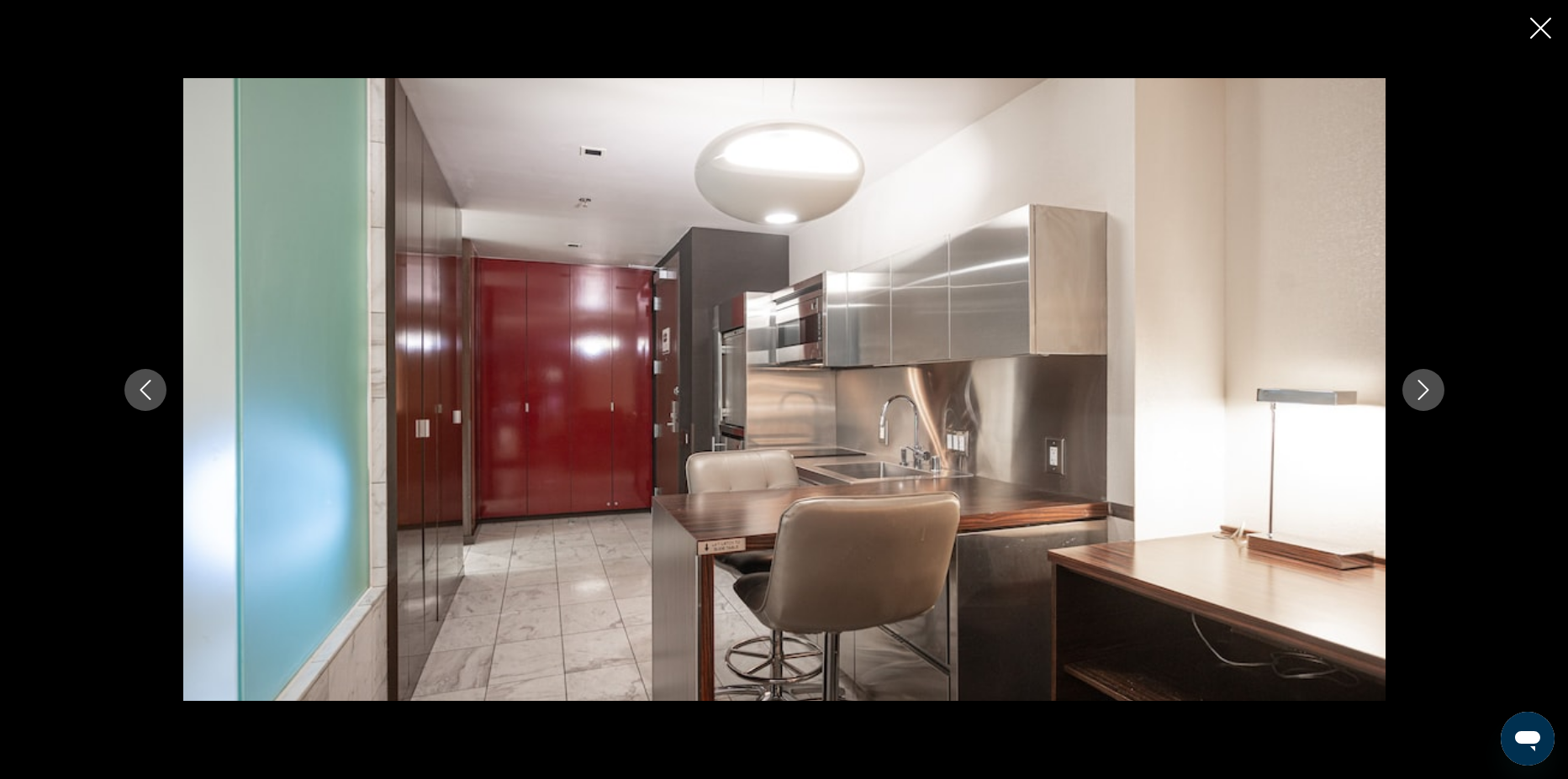
click at [1430, 388] on icon "Next image" at bounding box center [1423, 390] width 20 height 20
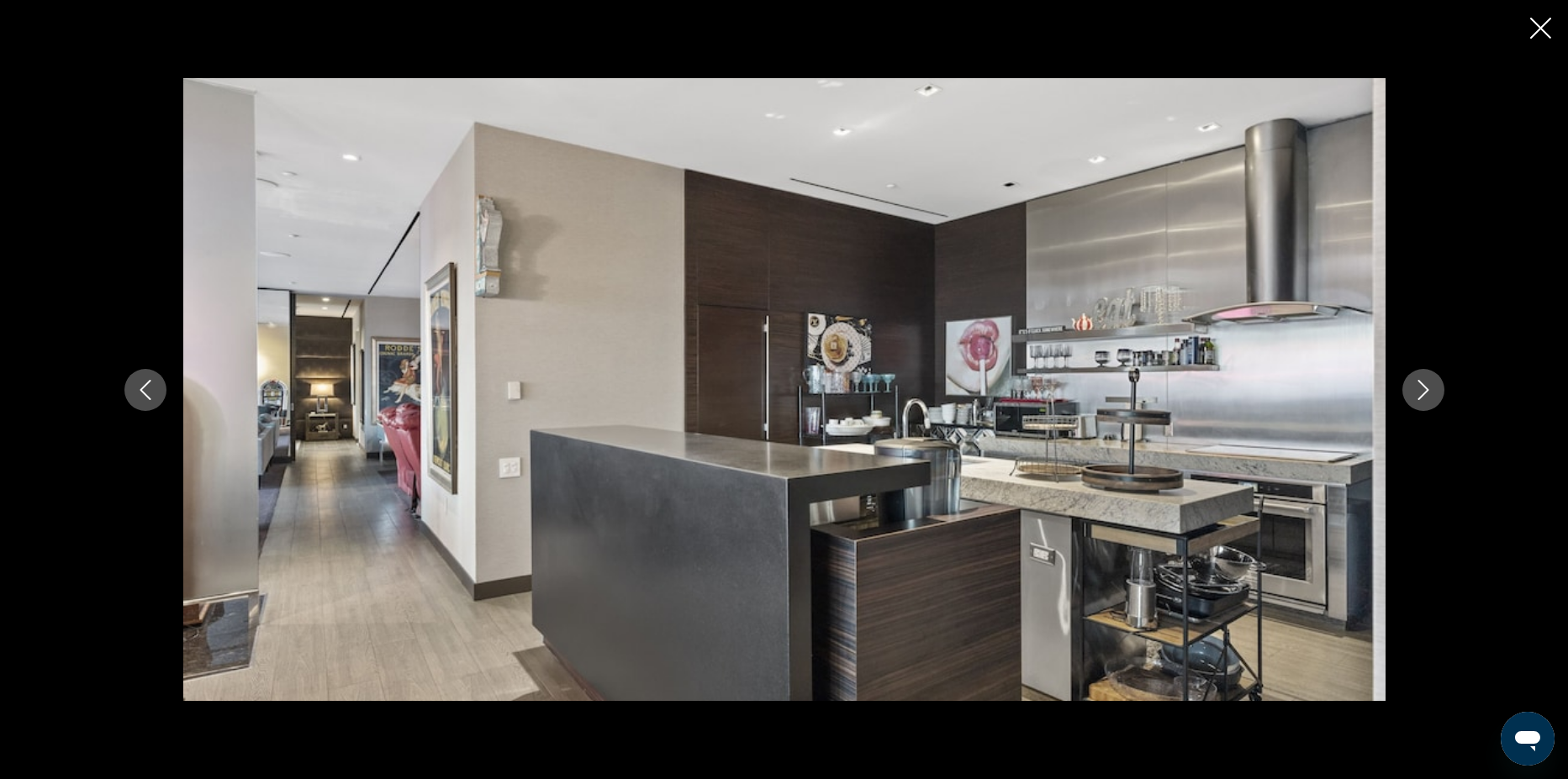
click at [1430, 388] on icon "Next image" at bounding box center [1423, 390] width 20 height 20
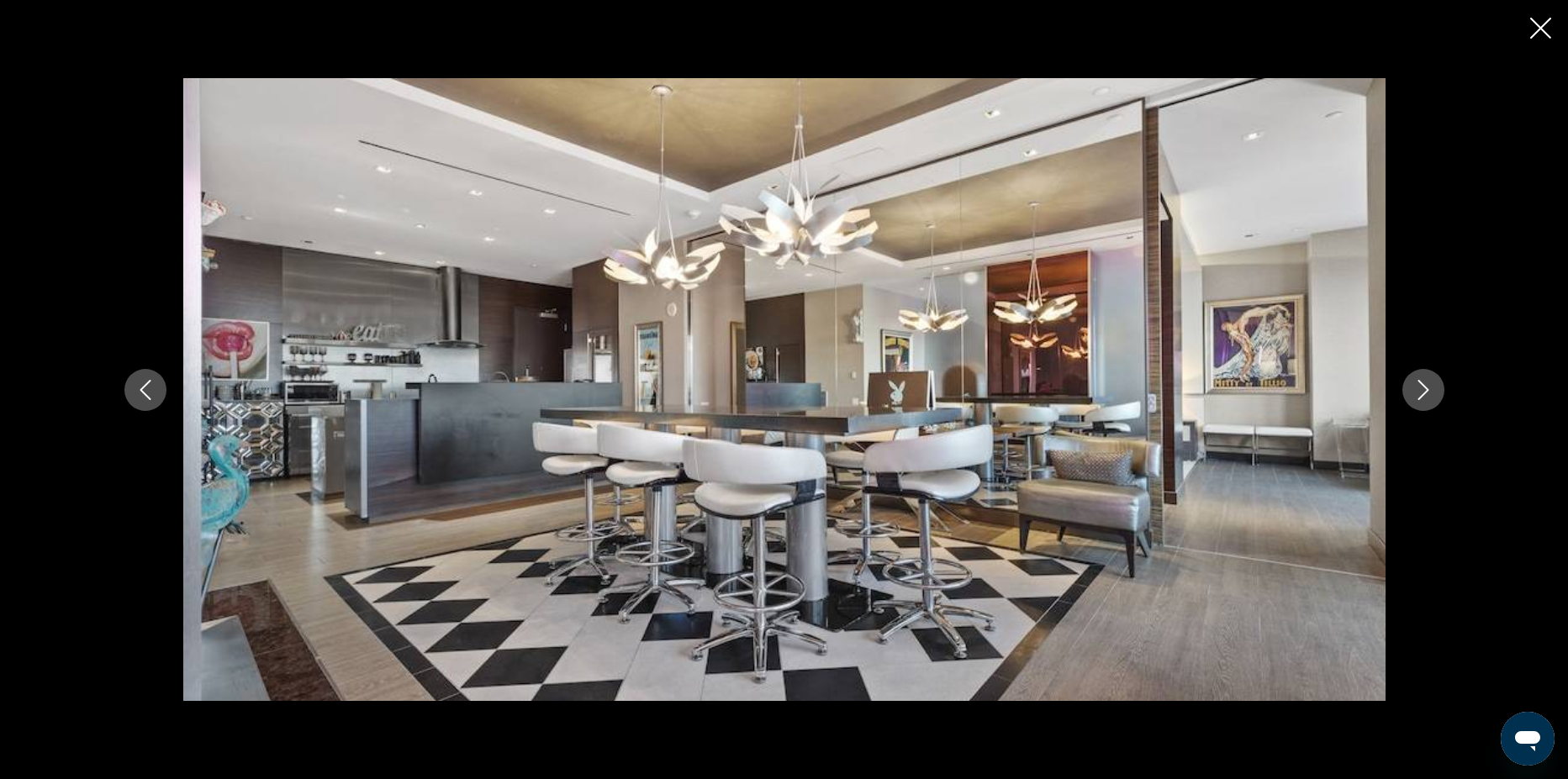
click at [1430, 388] on icon "Next image" at bounding box center [1423, 390] width 20 height 20
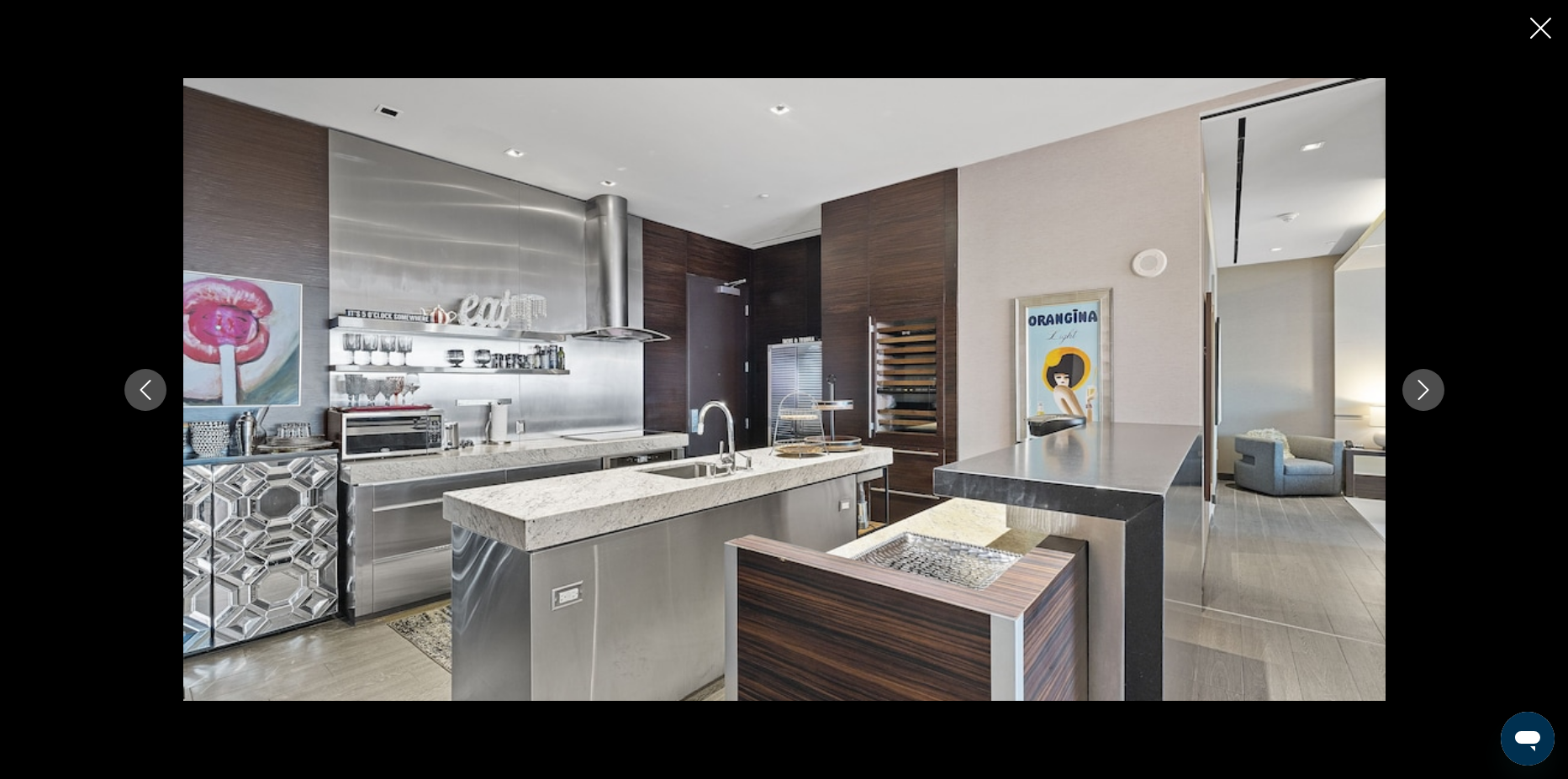
click at [1430, 388] on icon "Next image" at bounding box center [1423, 390] width 20 height 20
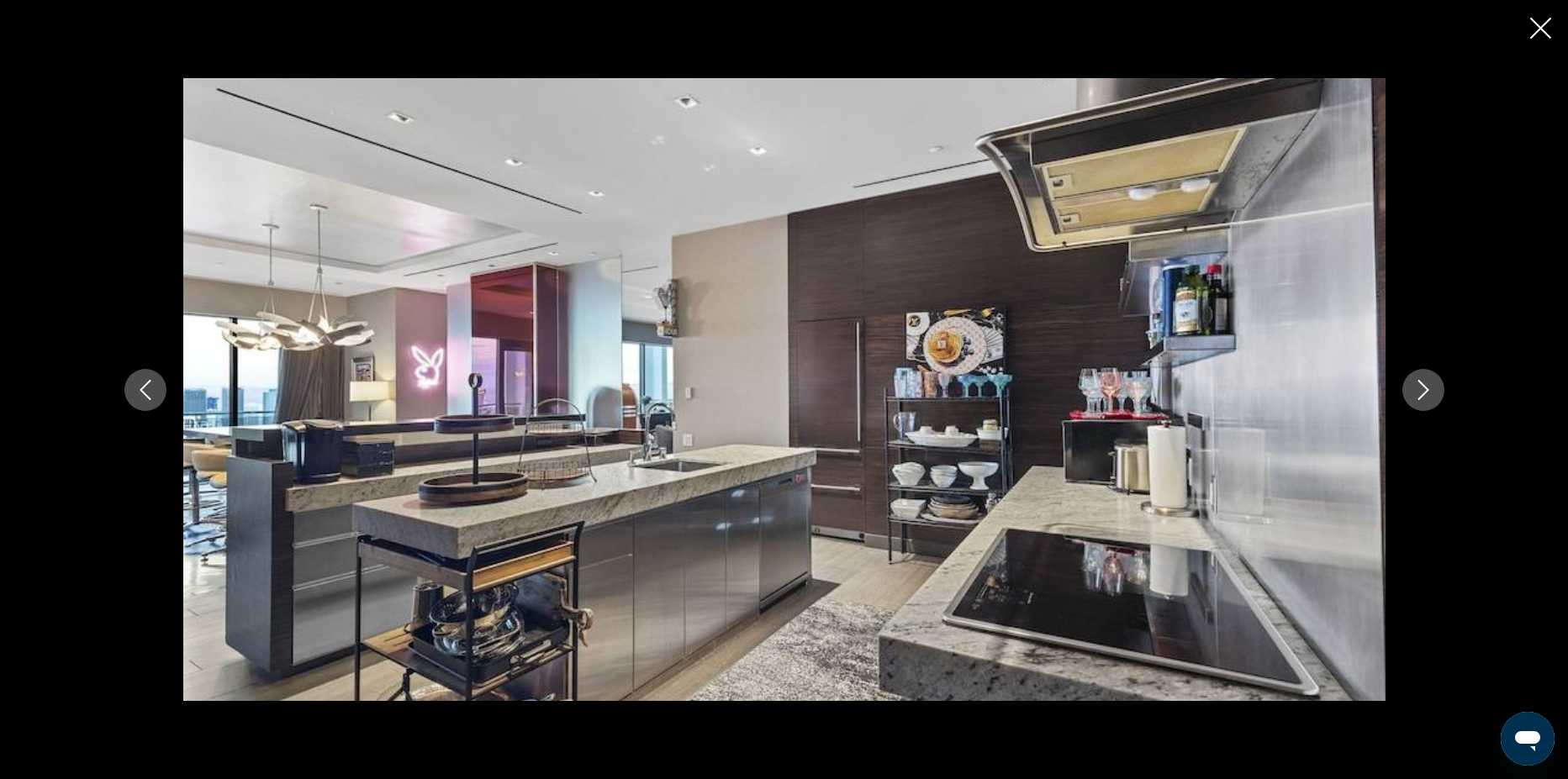
click at [1430, 388] on icon "Next image" at bounding box center [1423, 390] width 20 height 20
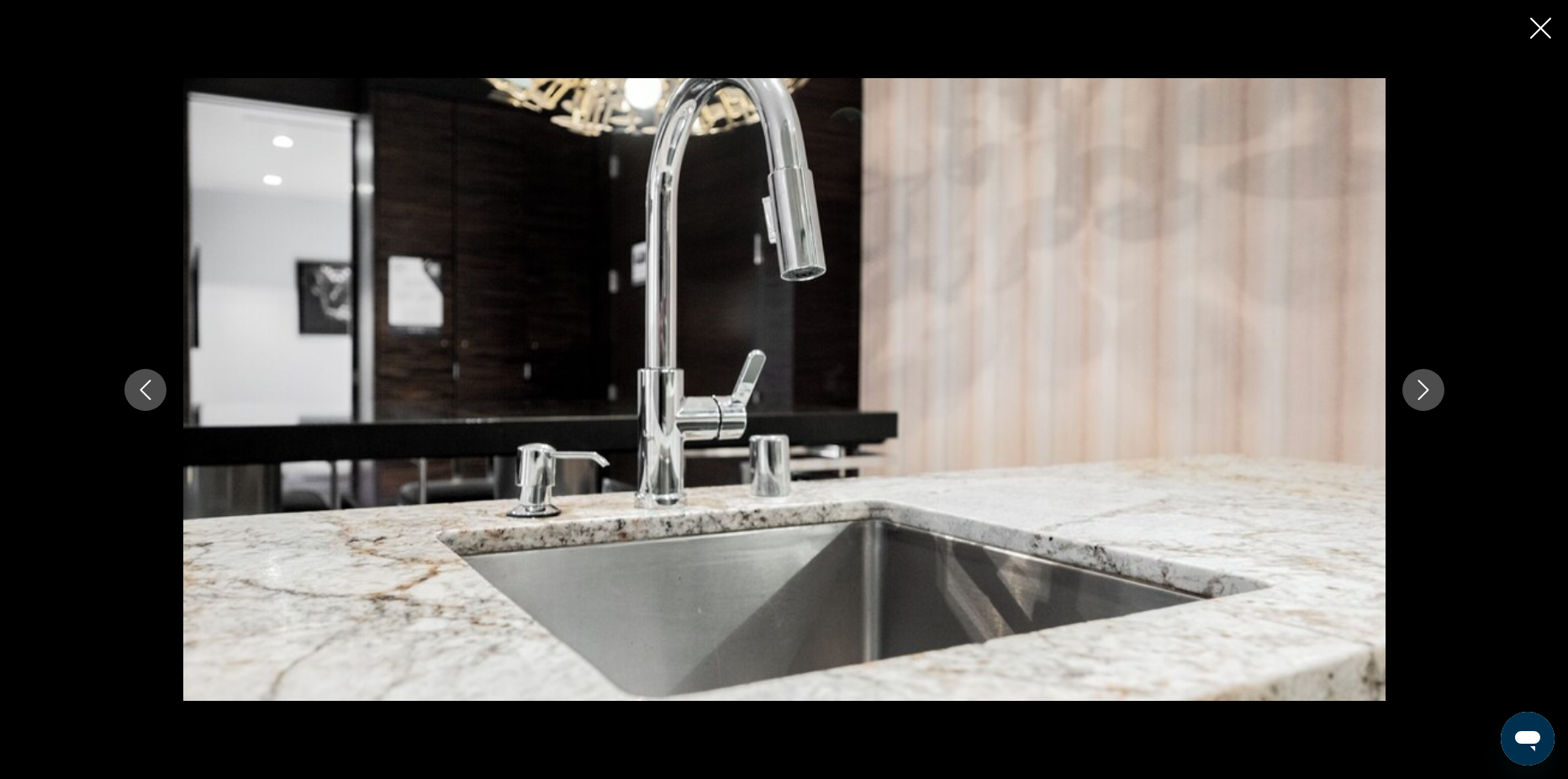
click at [1430, 389] on icon "Next image" at bounding box center [1423, 390] width 20 height 20
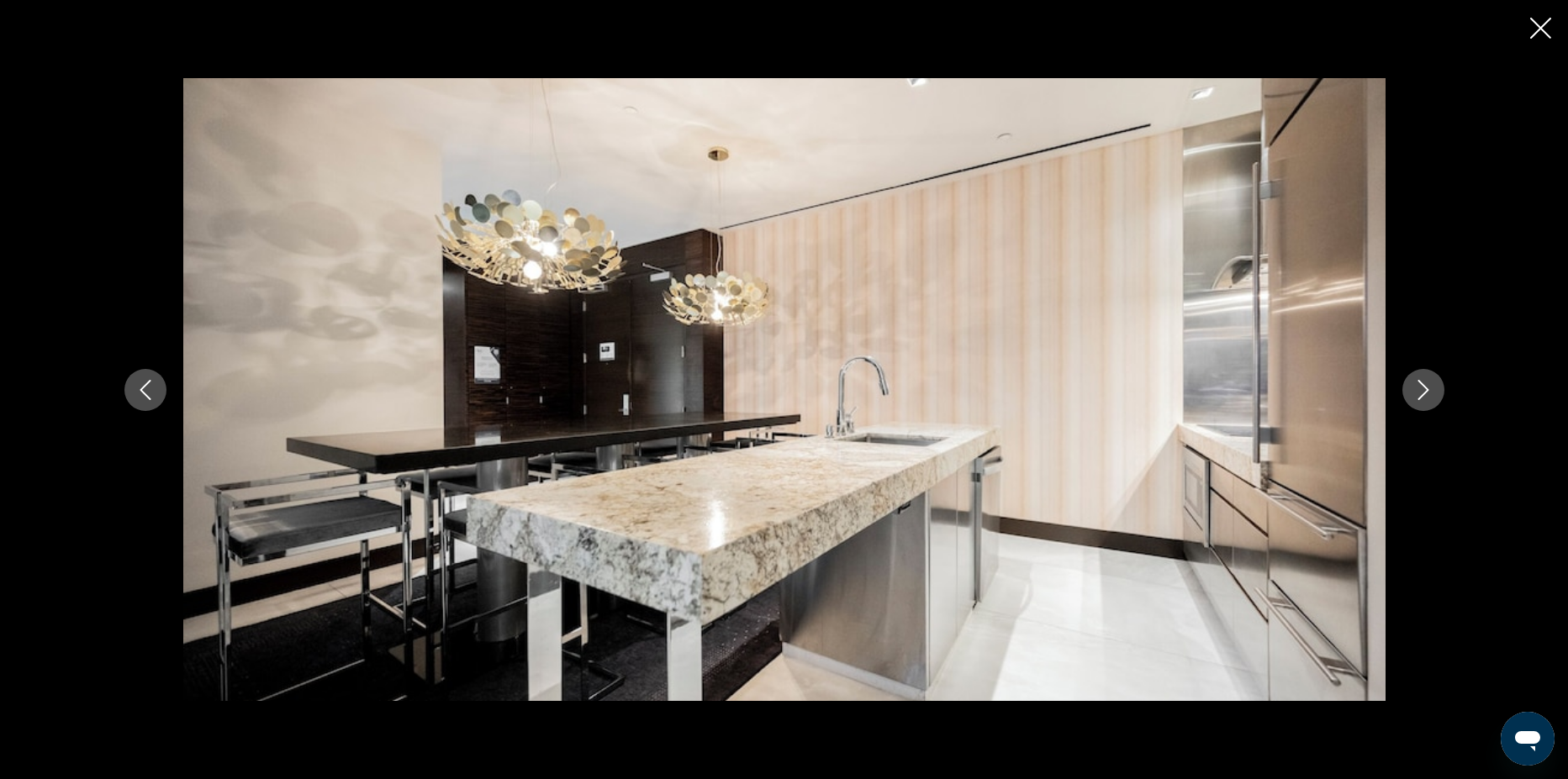
click at [1430, 389] on icon "Next image" at bounding box center [1423, 390] width 20 height 20
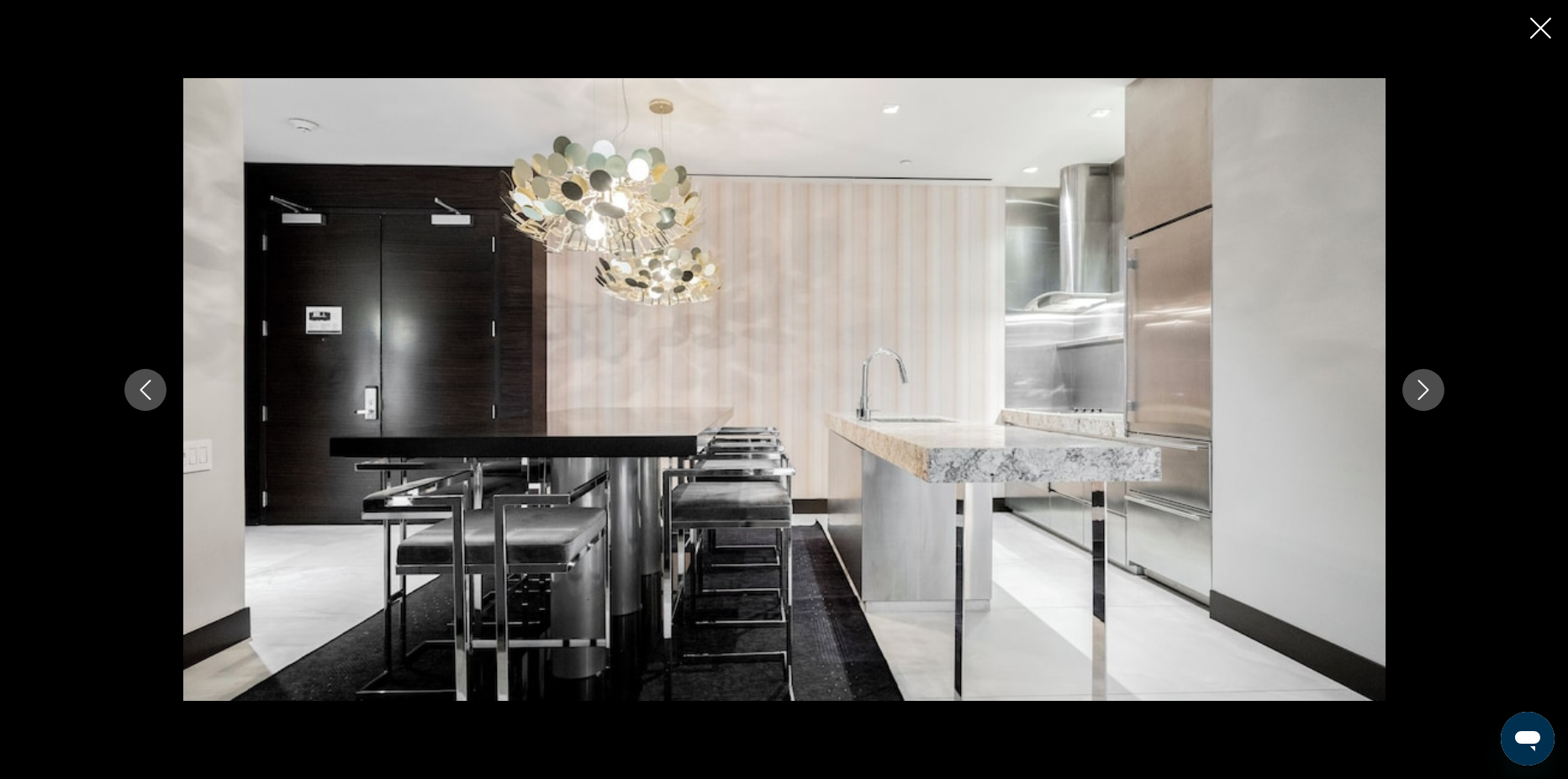
click at [1430, 389] on icon "Next image" at bounding box center [1423, 390] width 20 height 20
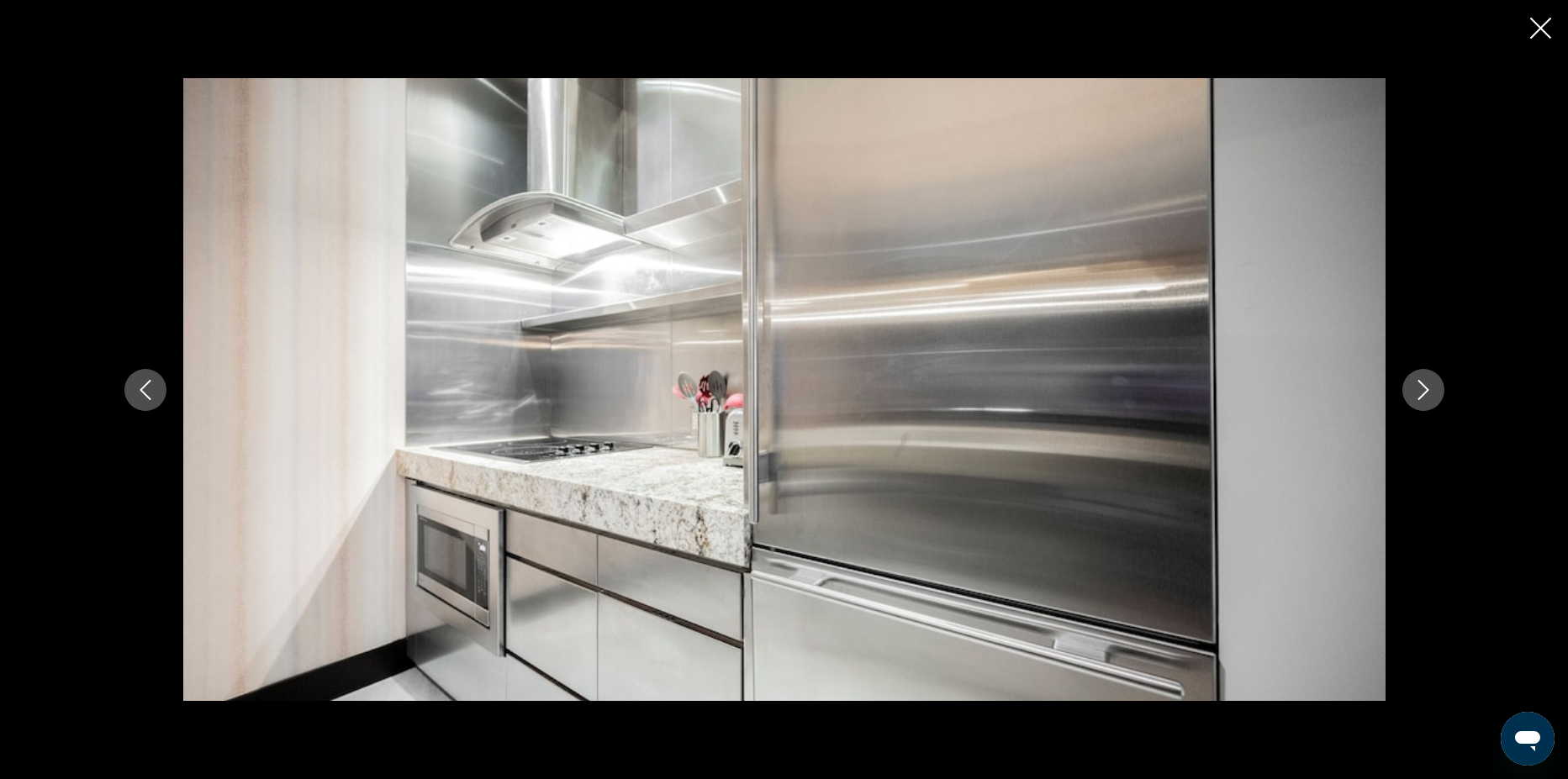
click at [1431, 395] on icon "Next image" at bounding box center [1423, 390] width 20 height 20
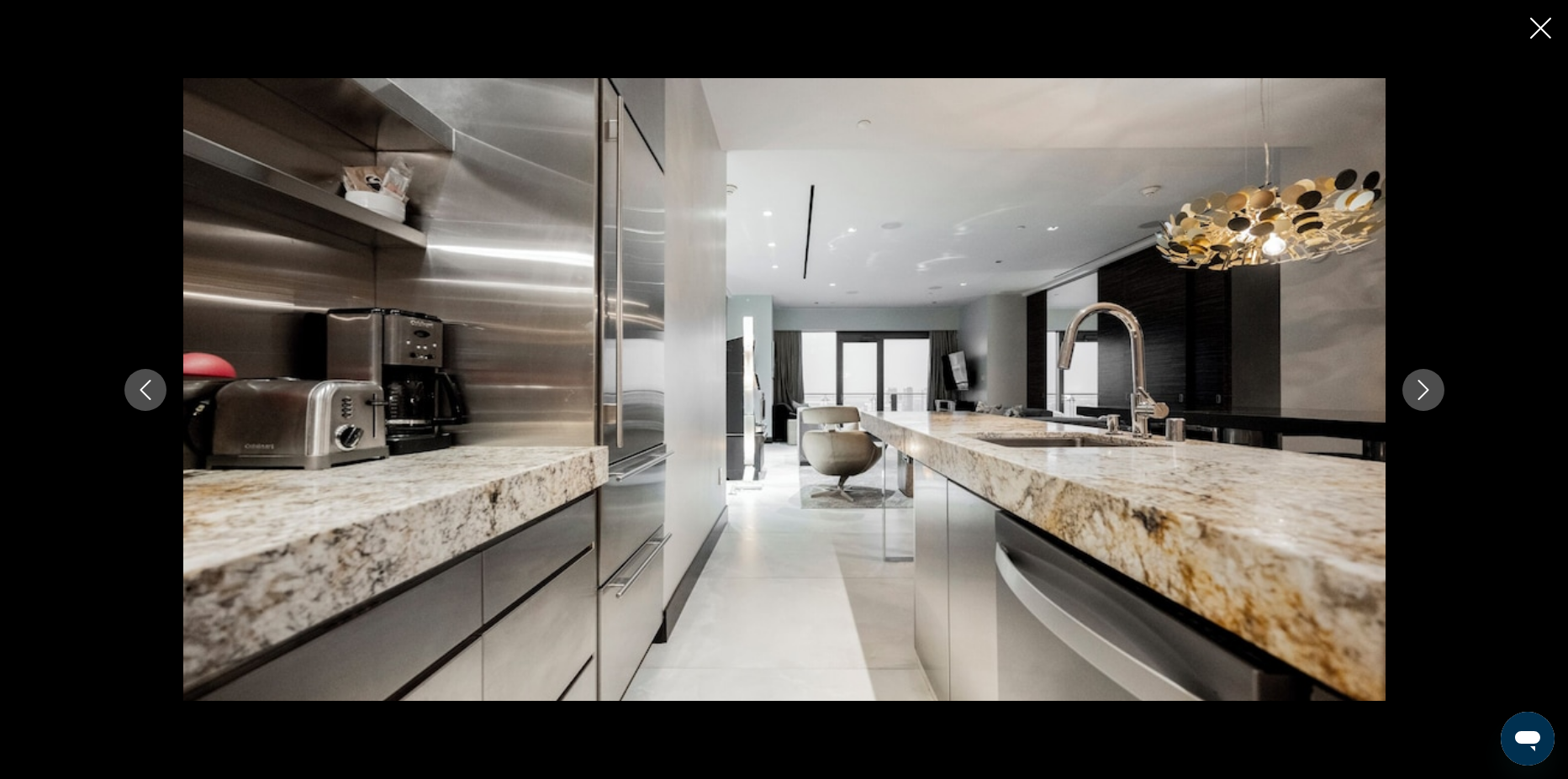
click at [1430, 396] on icon "Next image" at bounding box center [1423, 390] width 20 height 20
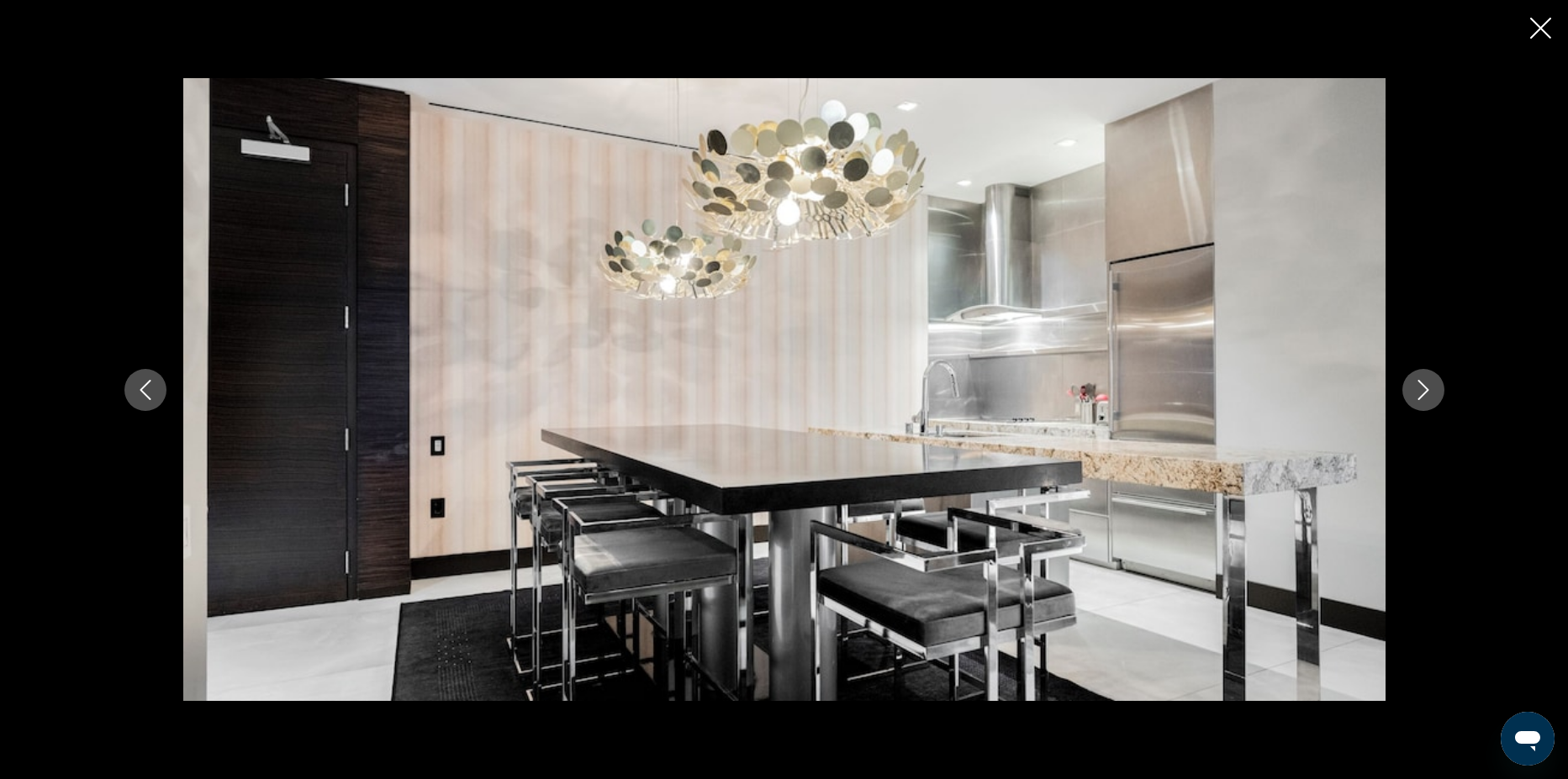
click at [1430, 397] on icon "Next image" at bounding box center [1423, 390] width 20 height 20
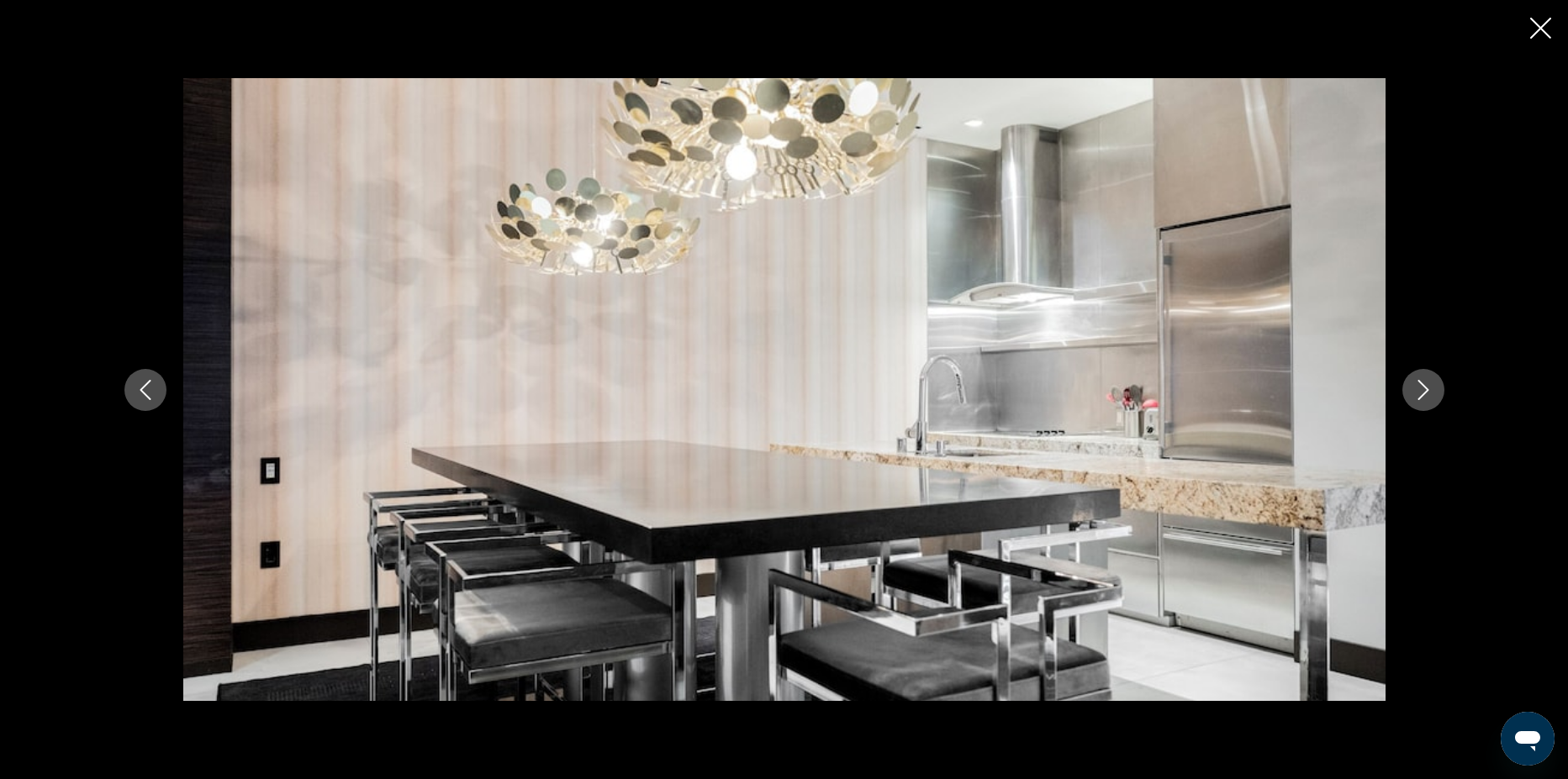
click at [1430, 397] on icon "Next image" at bounding box center [1423, 390] width 20 height 20
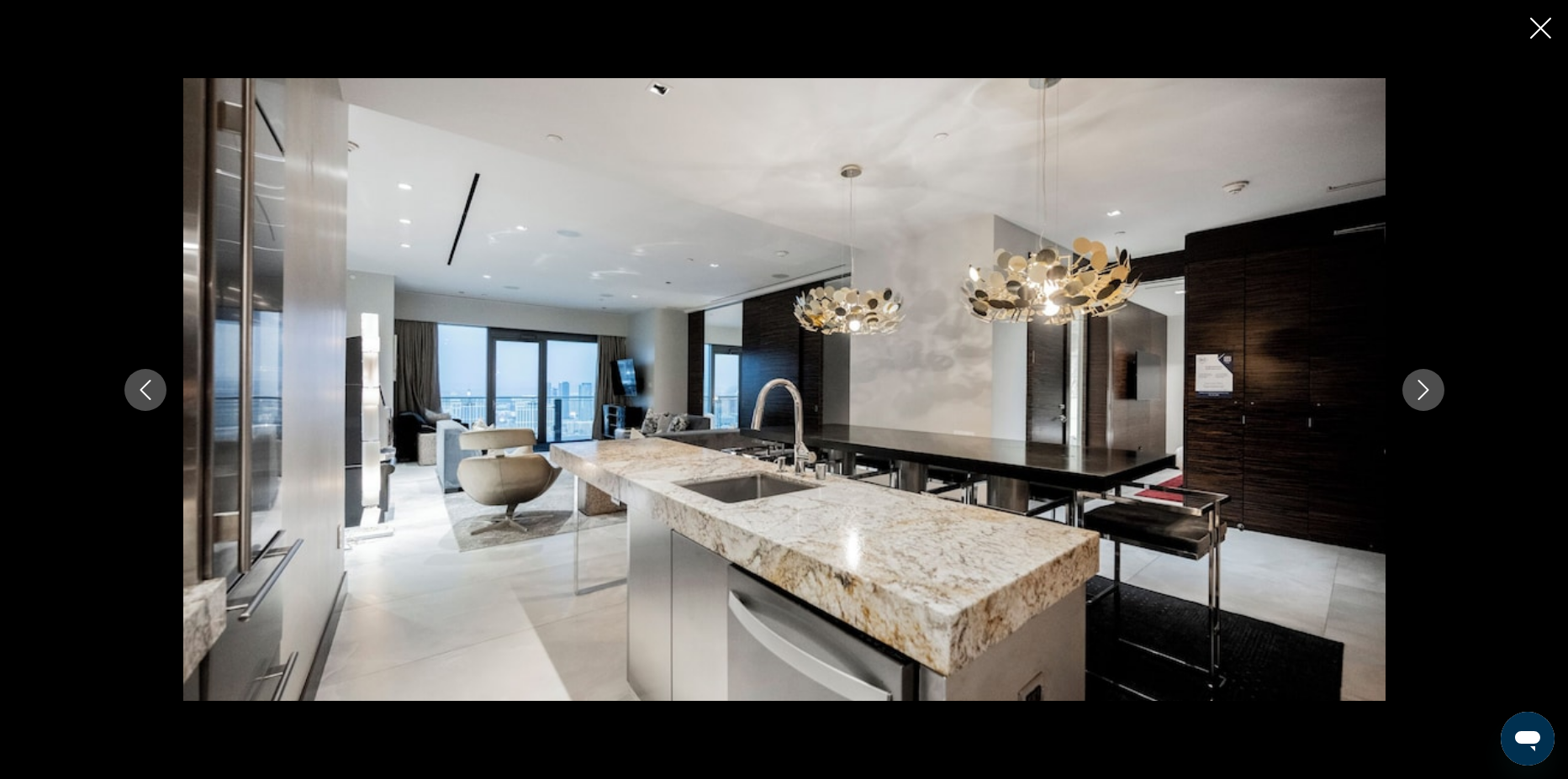
click at [1430, 398] on icon "Next image" at bounding box center [1423, 390] width 20 height 20
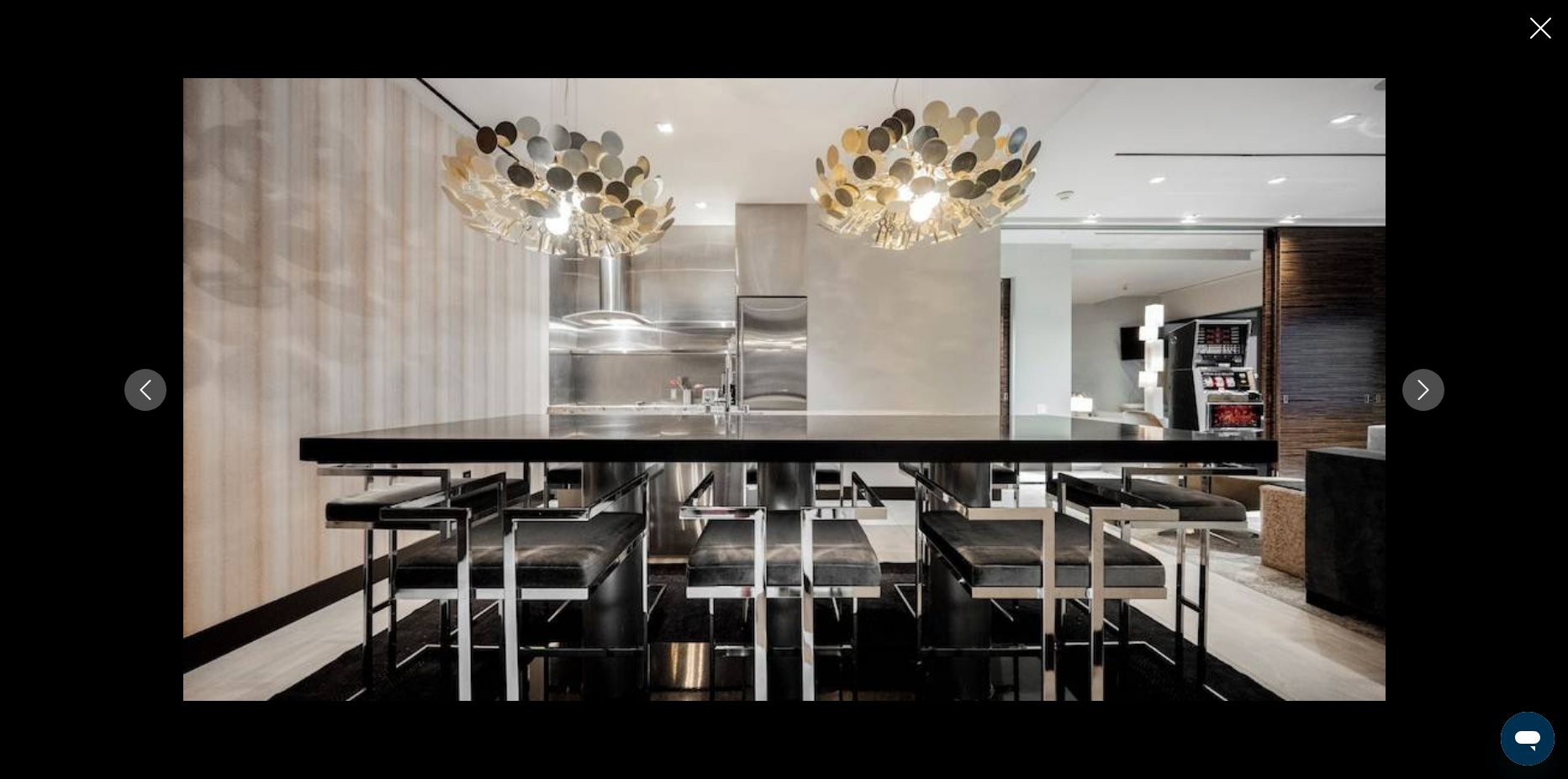
click at [1430, 398] on icon "Next image" at bounding box center [1423, 390] width 20 height 20
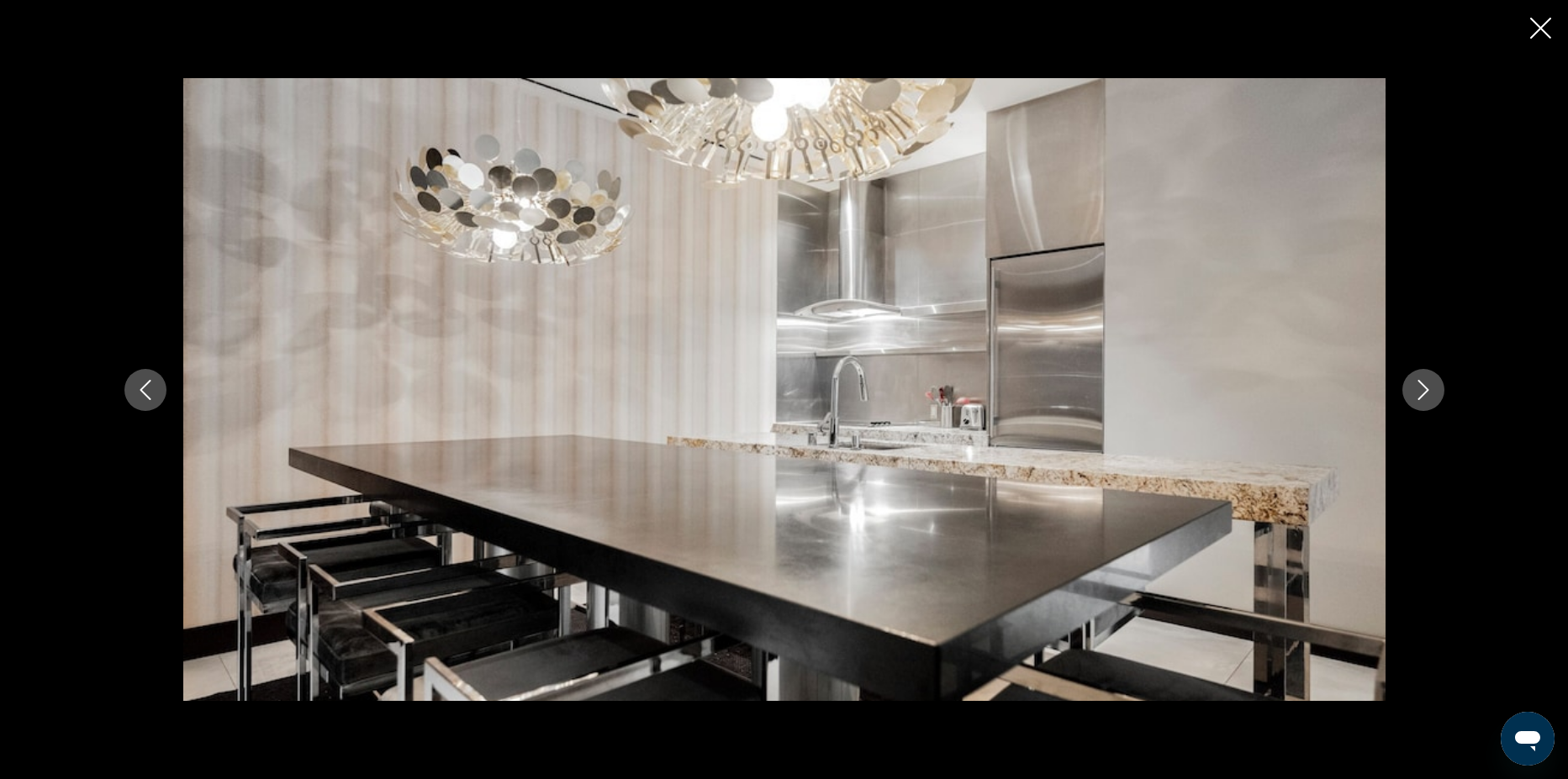
click at [1430, 398] on icon "Next image" at bounding box center [1423, 390] width 20 height 20
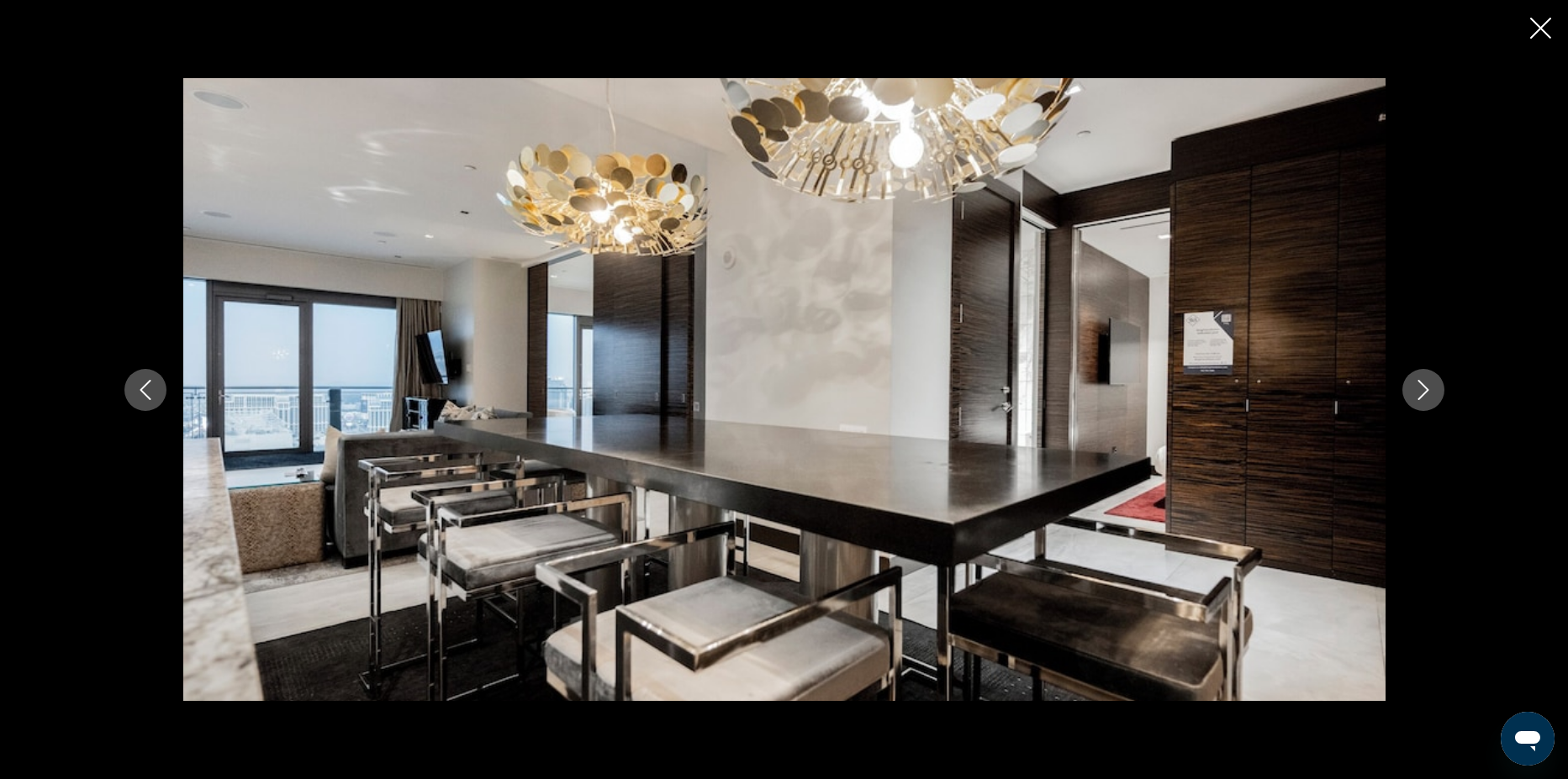
click at [1430, 399] on icon "Next image" at bounding box center [1423, 390] width 20 height 20
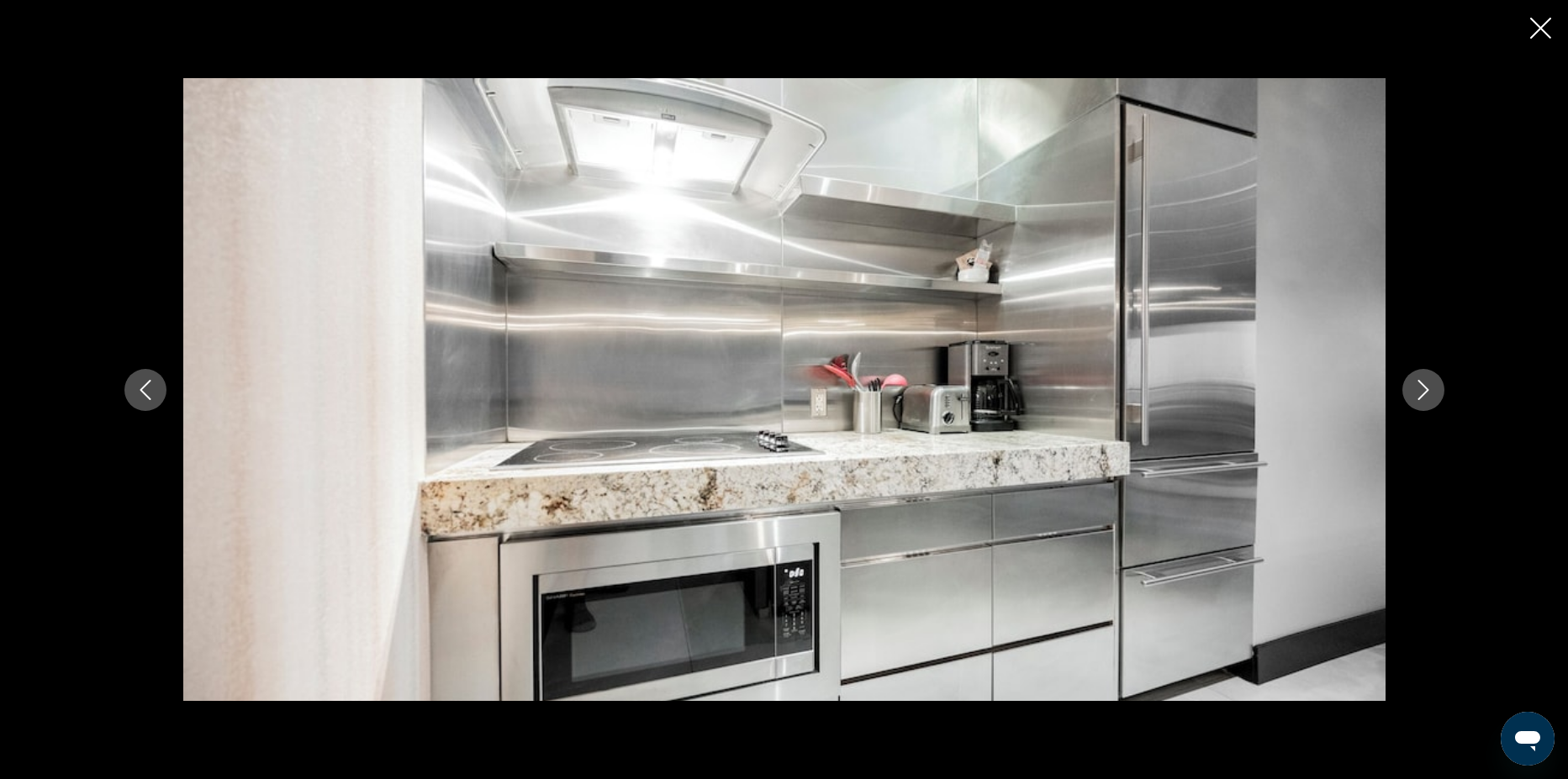
click at [1430, 399] on icon "Next image" at bounding box center [1423, 390] width 20 height 20
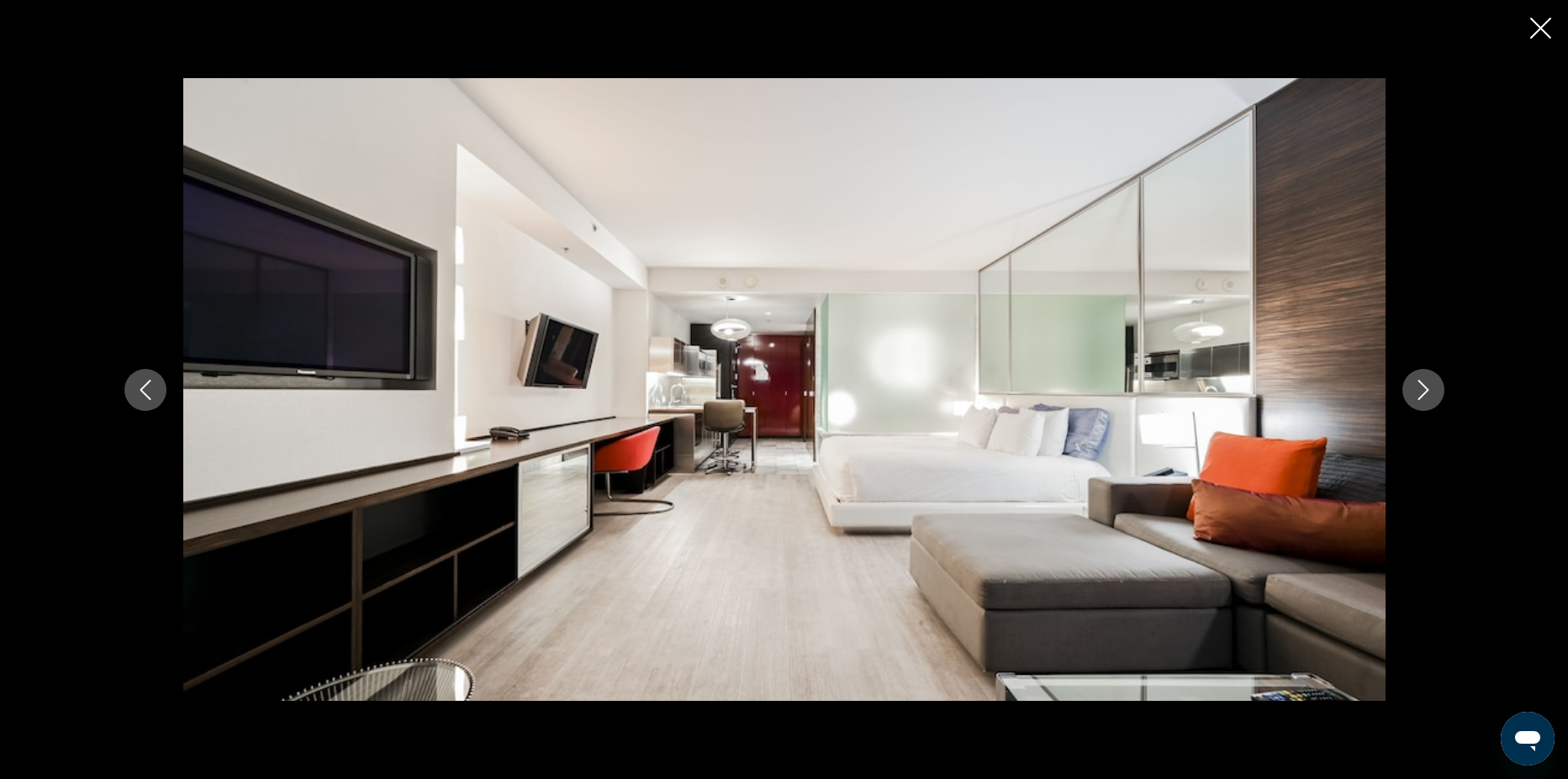
click at [1430, 399] on icon "Next image" at bounding box center [1423, 390] width 20 height 20
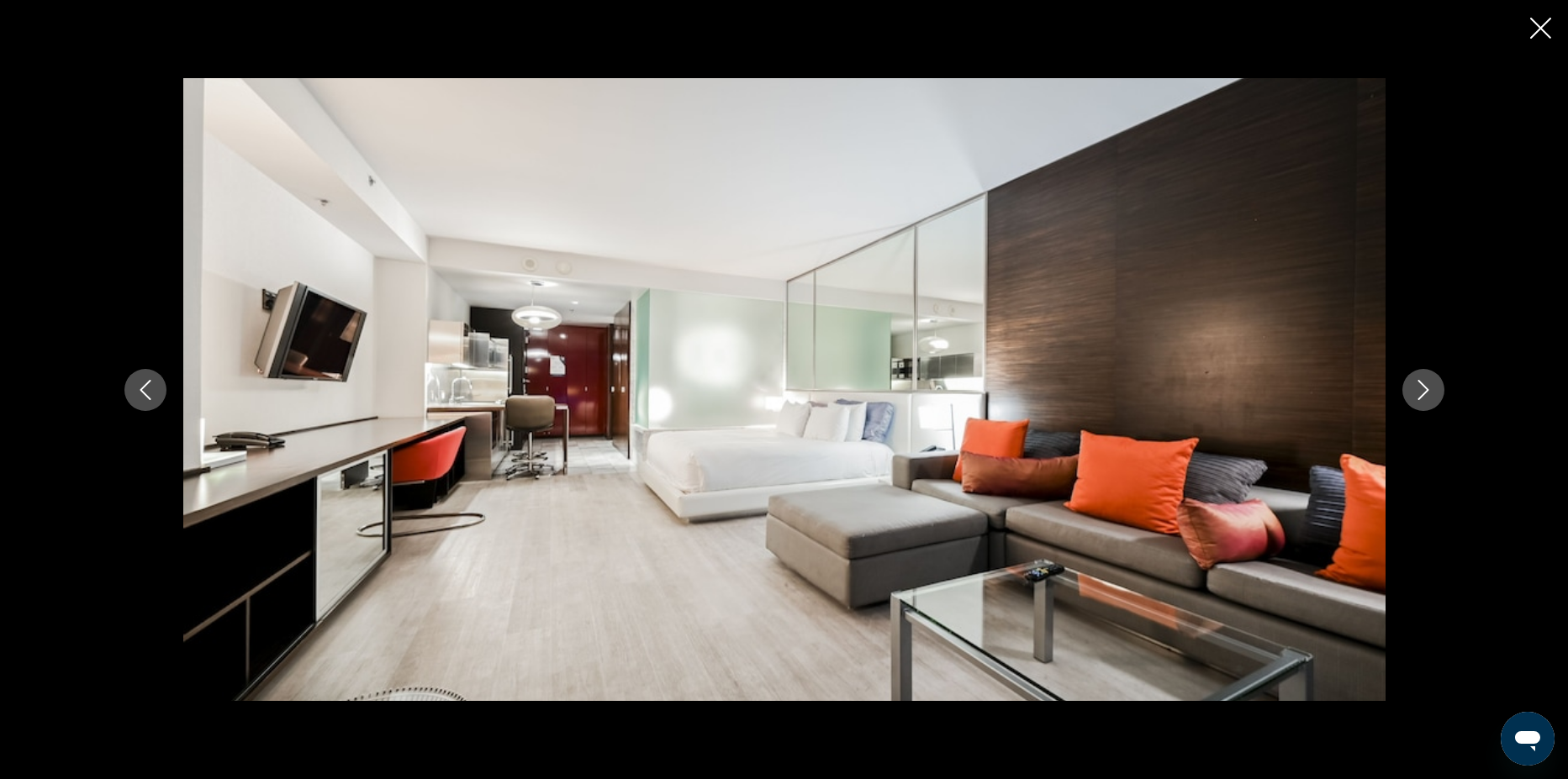
click at [1430, 399] on icon "Next image" at bounding box center [1423, 390] width 20 height 20
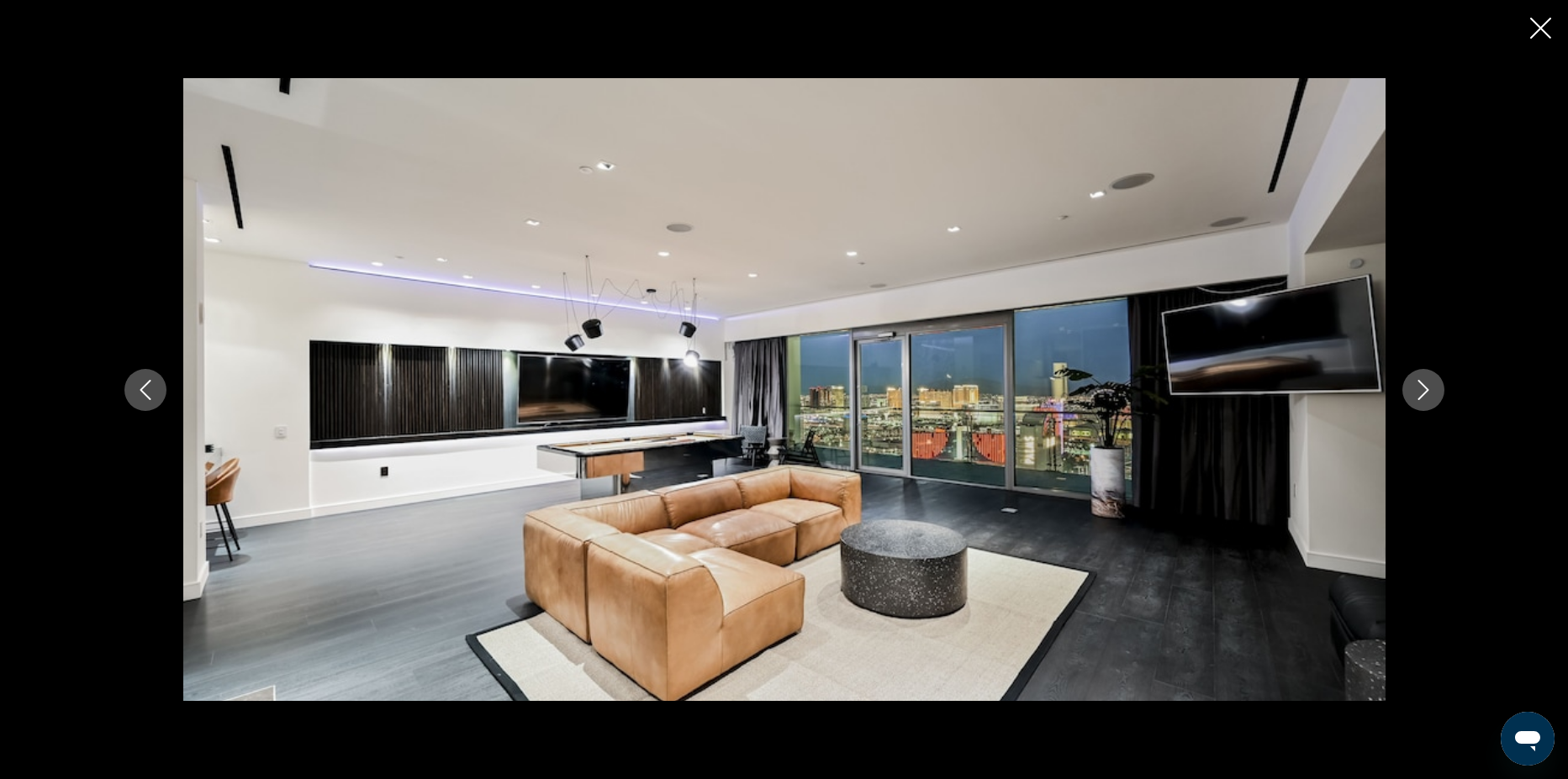
click at [1430, 399] on icon "Next image" at bounding box center [1423, 390] width 20 height 20
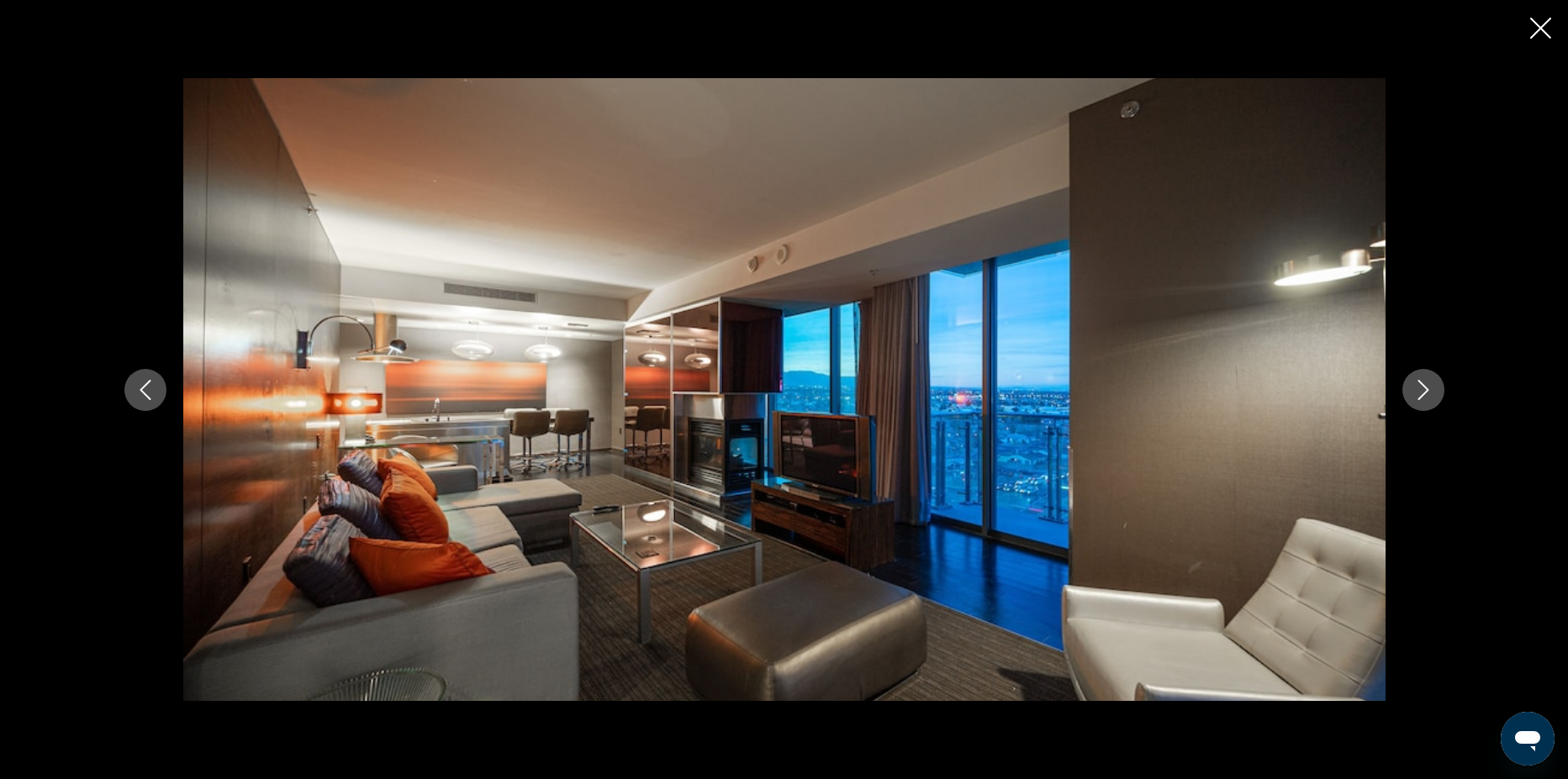
click at [1436, 390] on button "Next image" at bounding box center [1423, 390] width 42 height 42
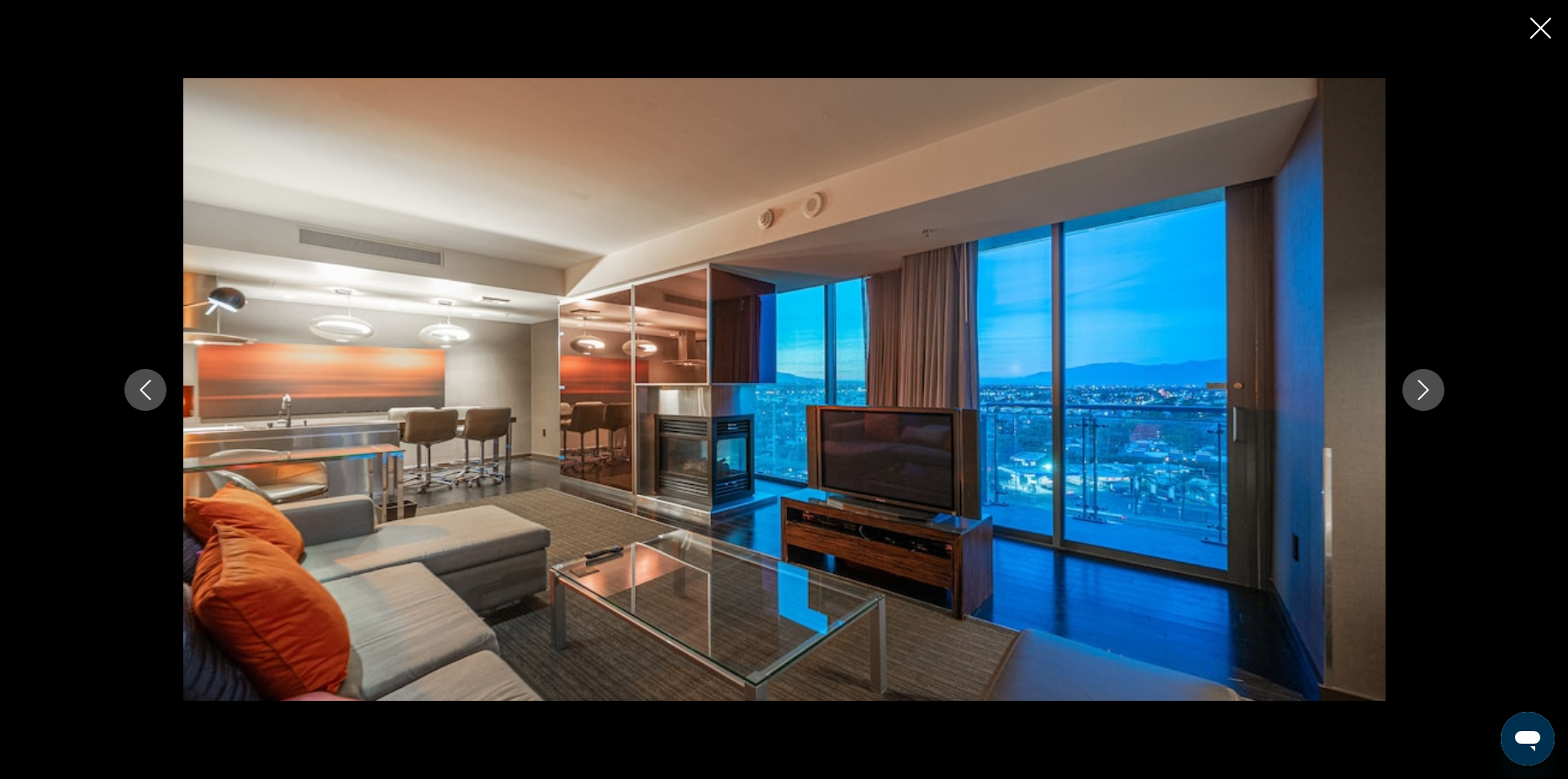
click at [1436, 390] on button "Next image" at bounding box center [1423, 390] width 42 height 42
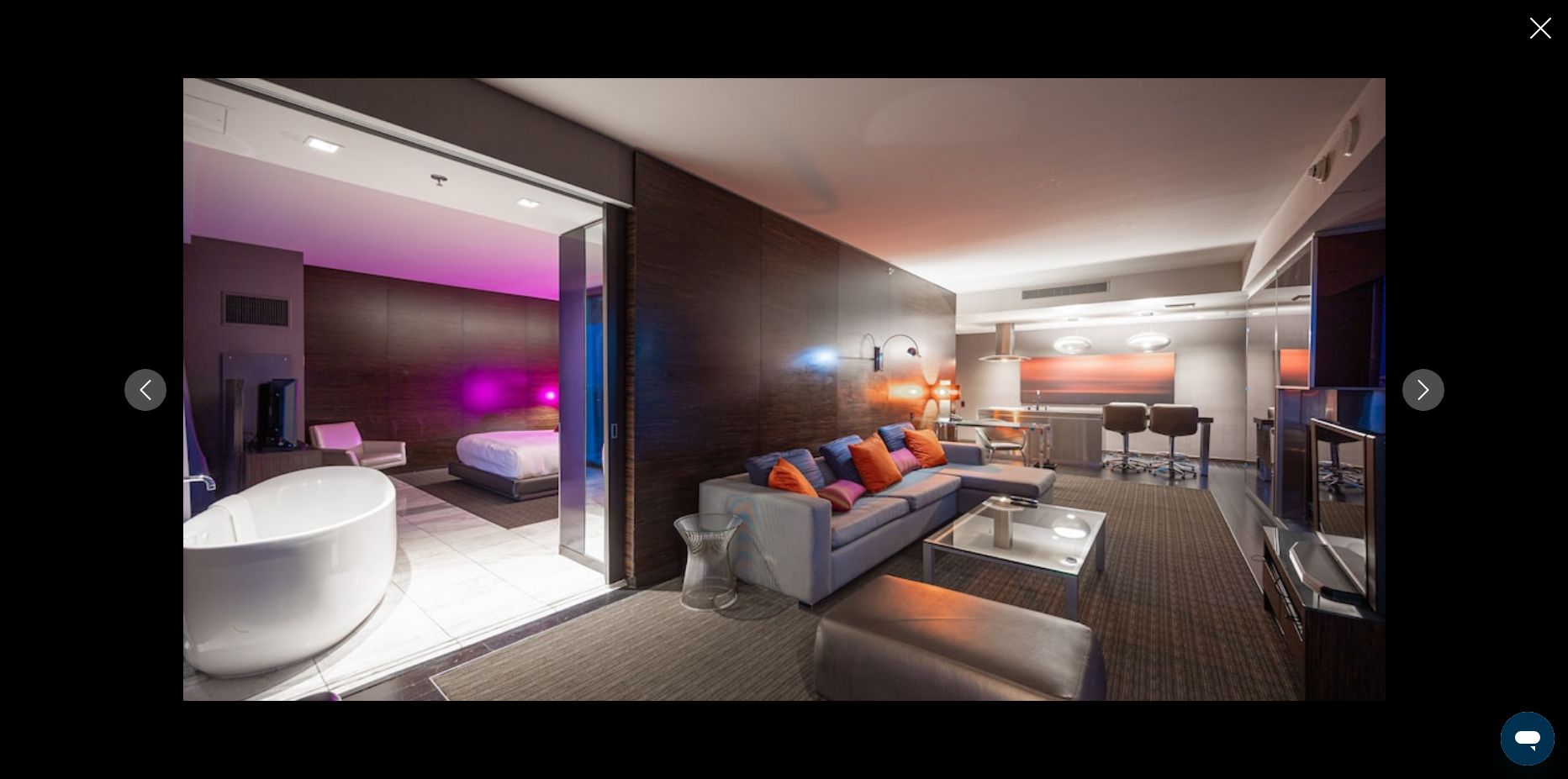
click at [1436, 390] on button "Next image" at bounding box center [1423, 390] width 42 height 42
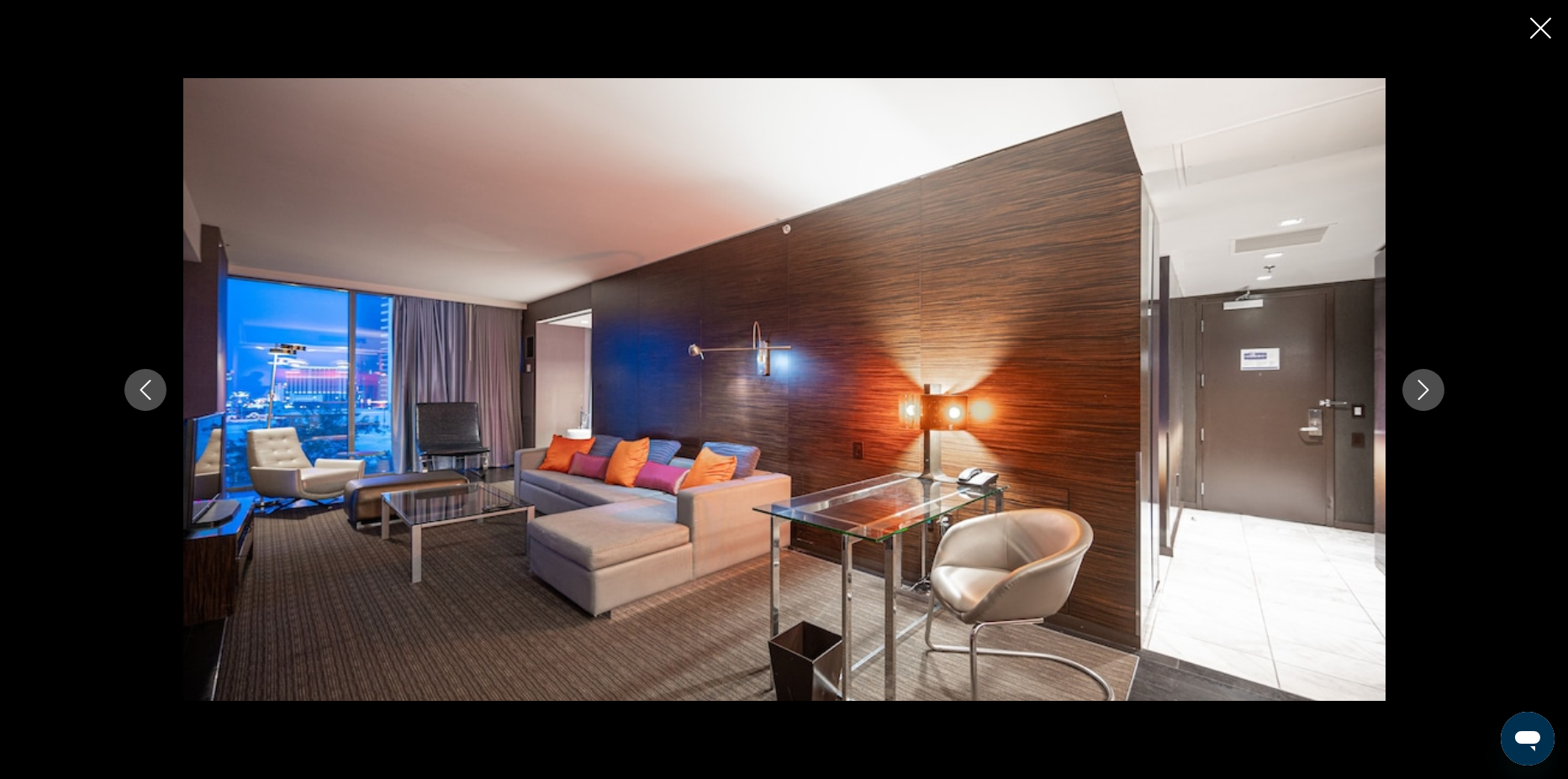
click at [1436, 390] on button "Next image" at bounding box center [1423, 390] width 42 height 42
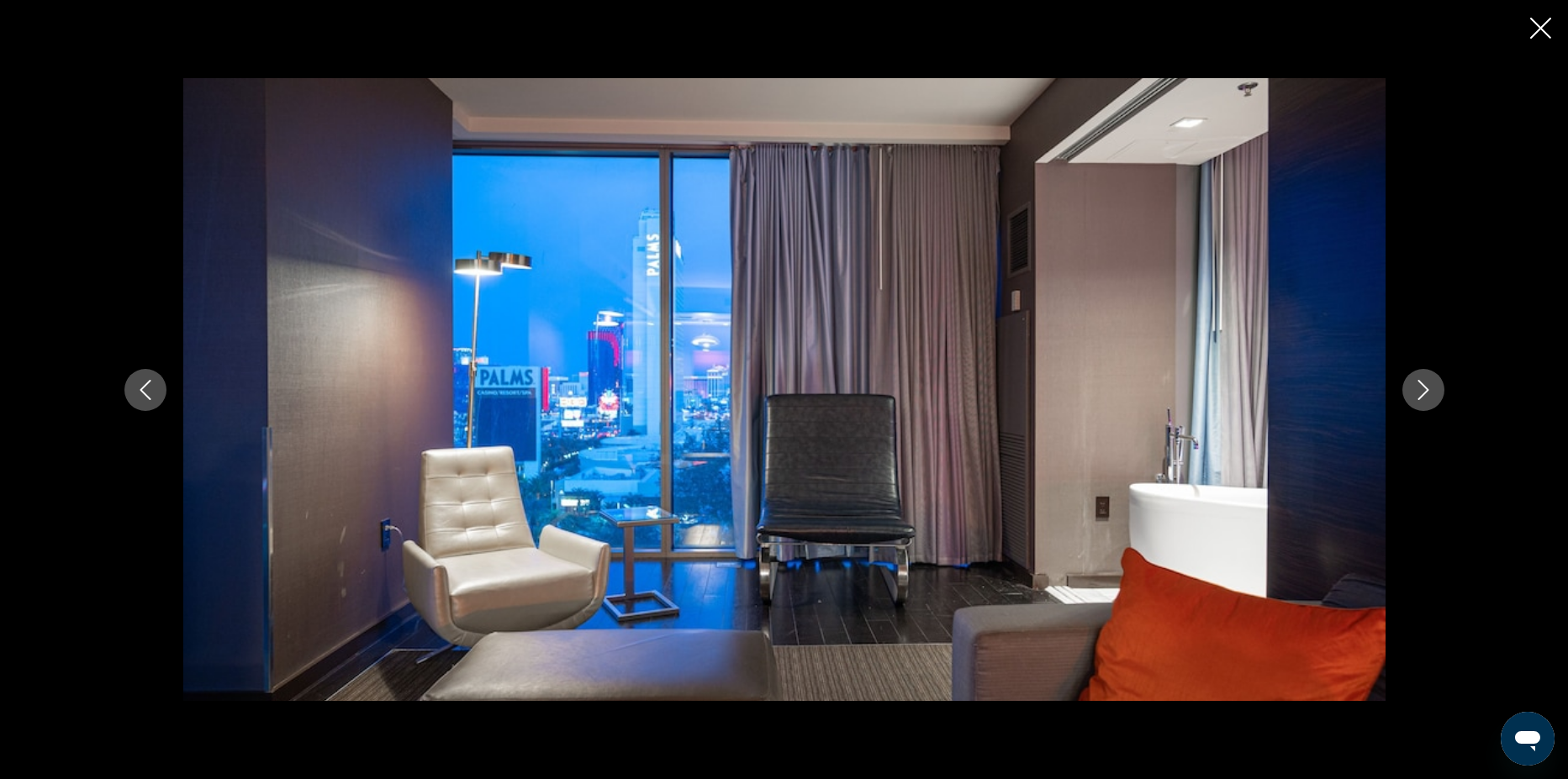
click at [1436, 390] on button "Next image" at bounding box center [1423, 390] width 42 height 42
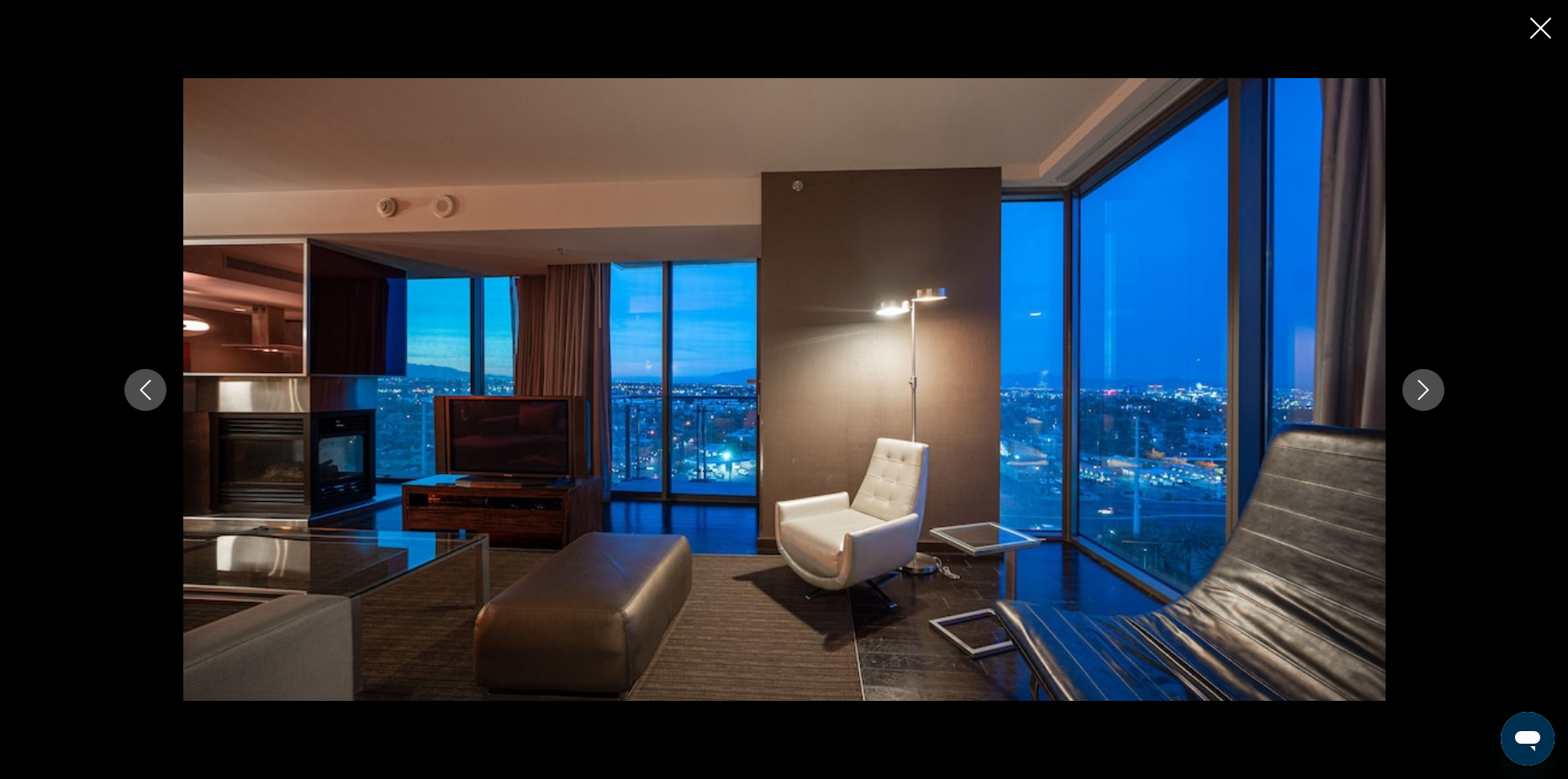
click at [1436, 390] on button "Next image" at bounding box center [1423, 390] width 42 height 42
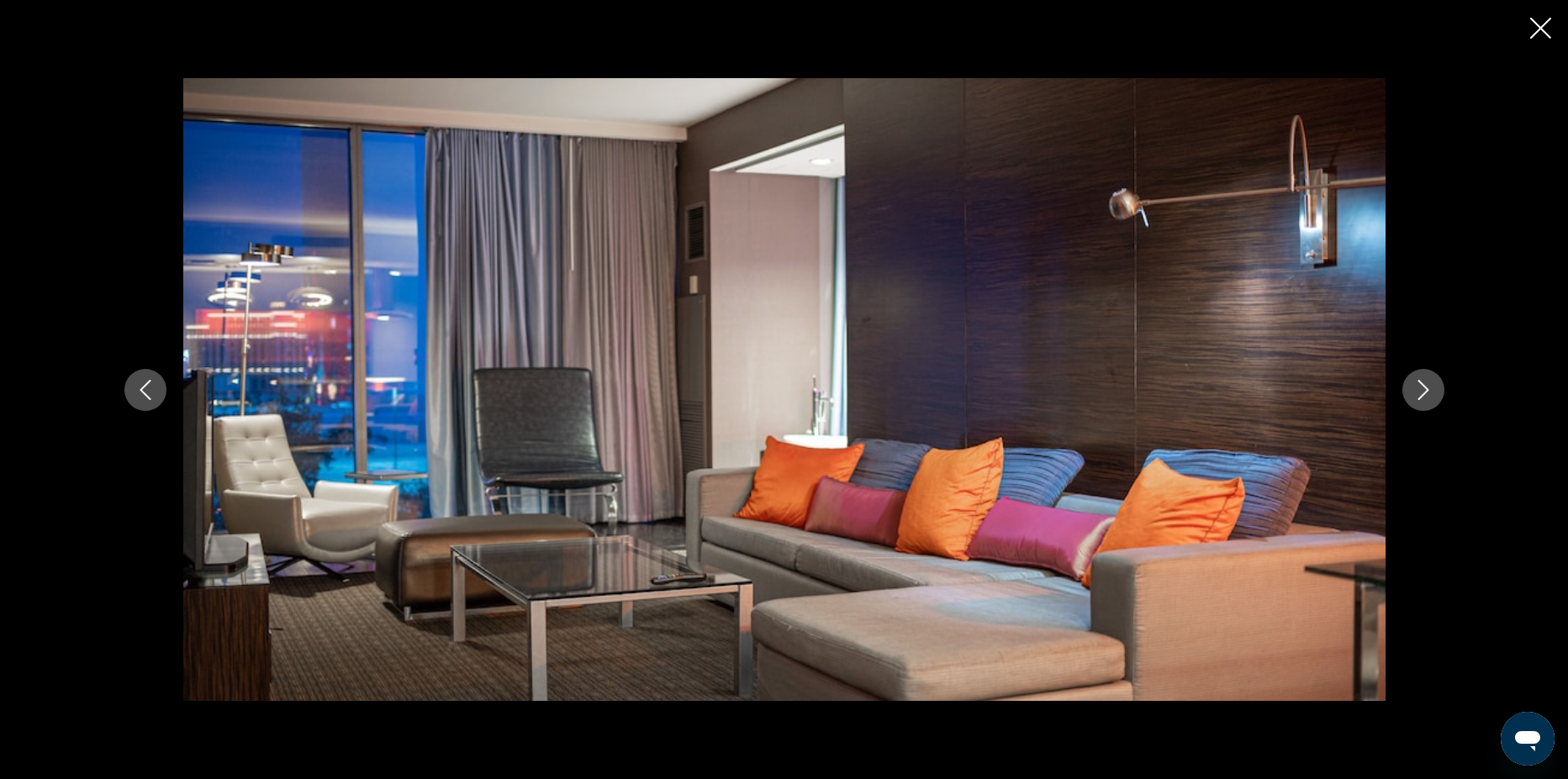
click at [1436, 390] on button "Next image" at bounding box center [1423, 390] width 42 height 42
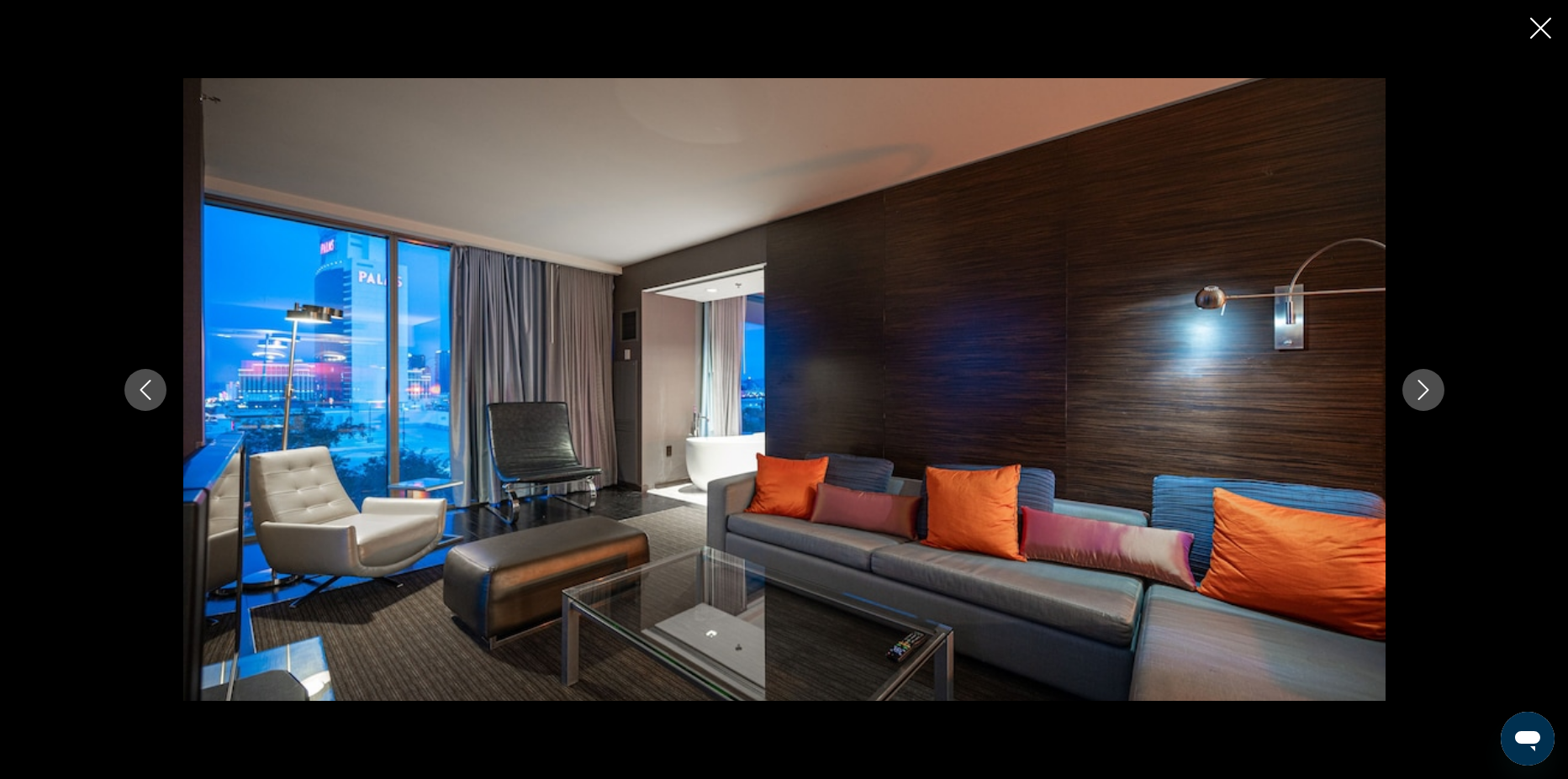
click at [1436, 390] on button "Next image" at bounding box center [1423, 390] width 42 height 42
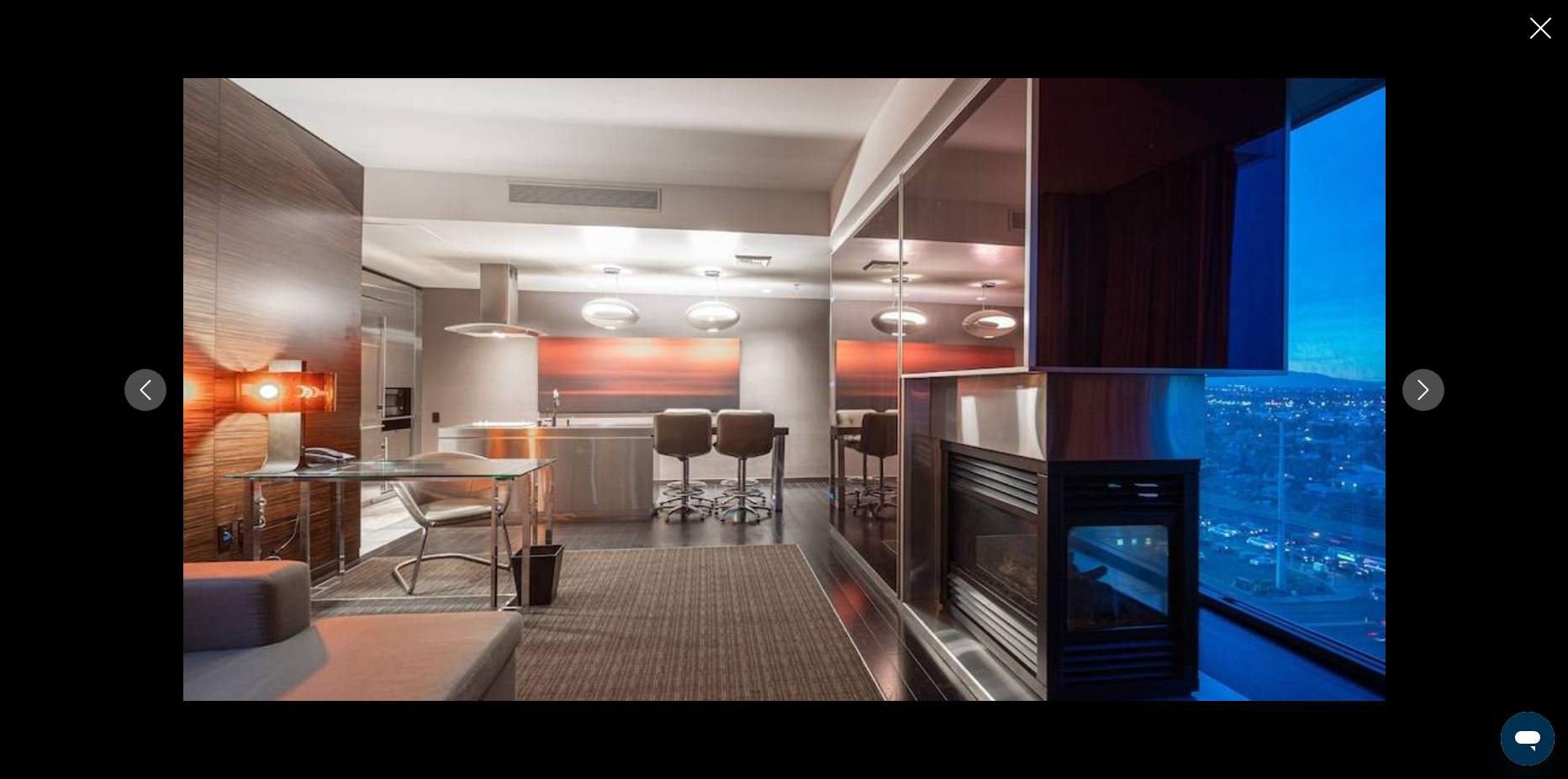
click at [1436, 390] on button "Next image" at bounding box center [1423, 390] width 42 height 42
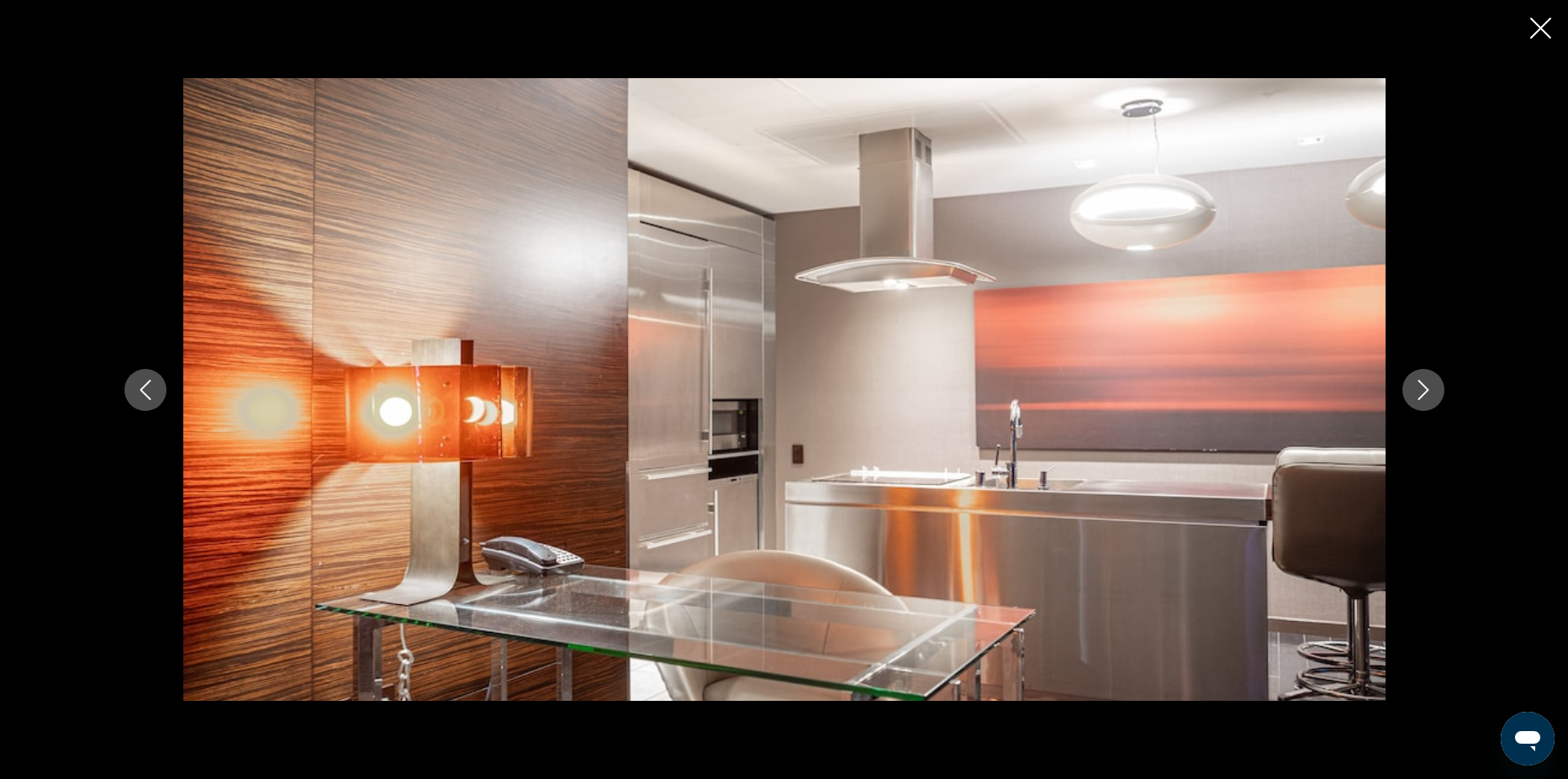
click at [1436, 390] on button "Next image" at bounding box center [1423, 390] width 42 height 42
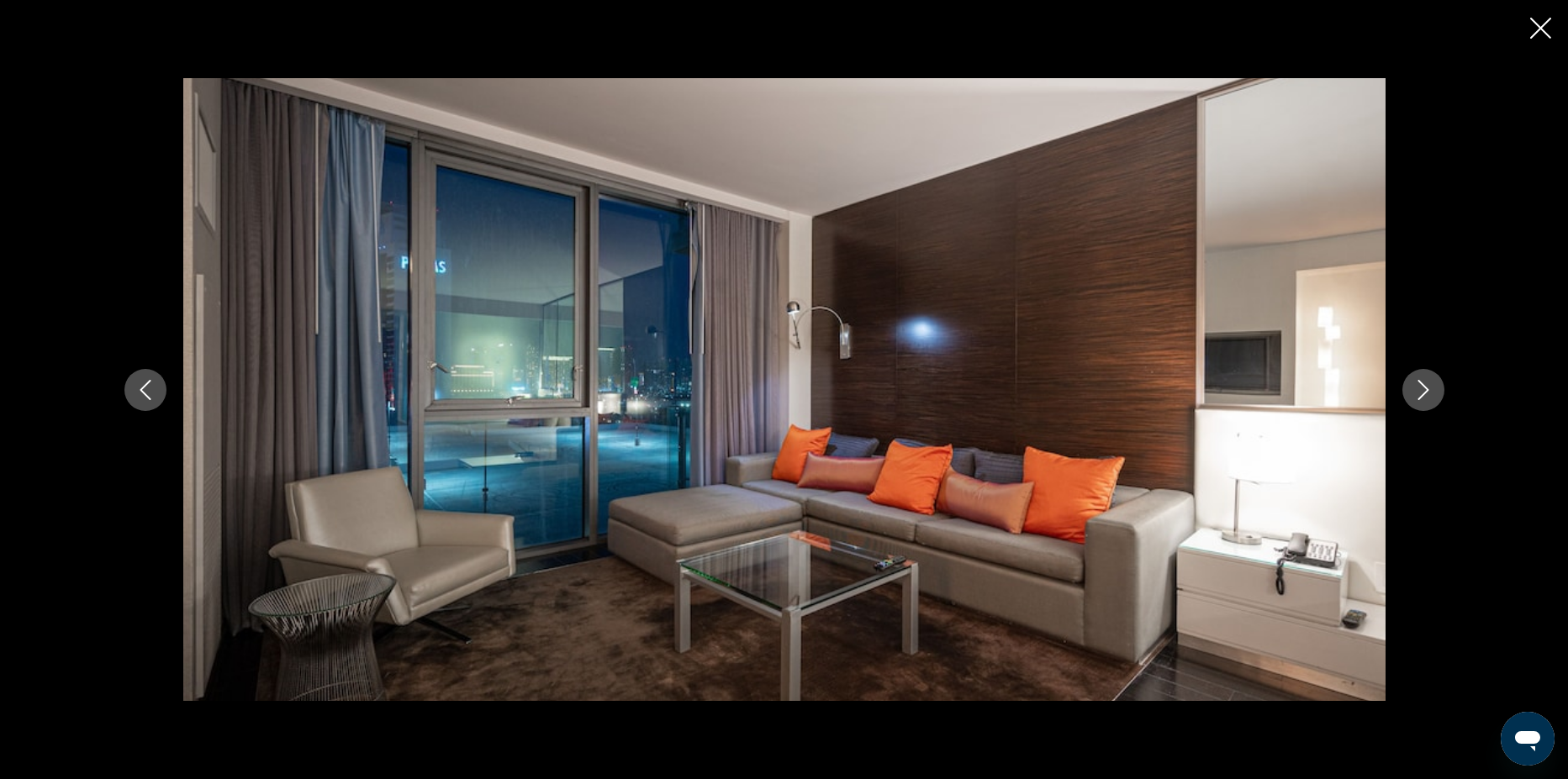
click at [1436, 390] on button "Next image" at bounding box center [1423, 390] width 42 height 42
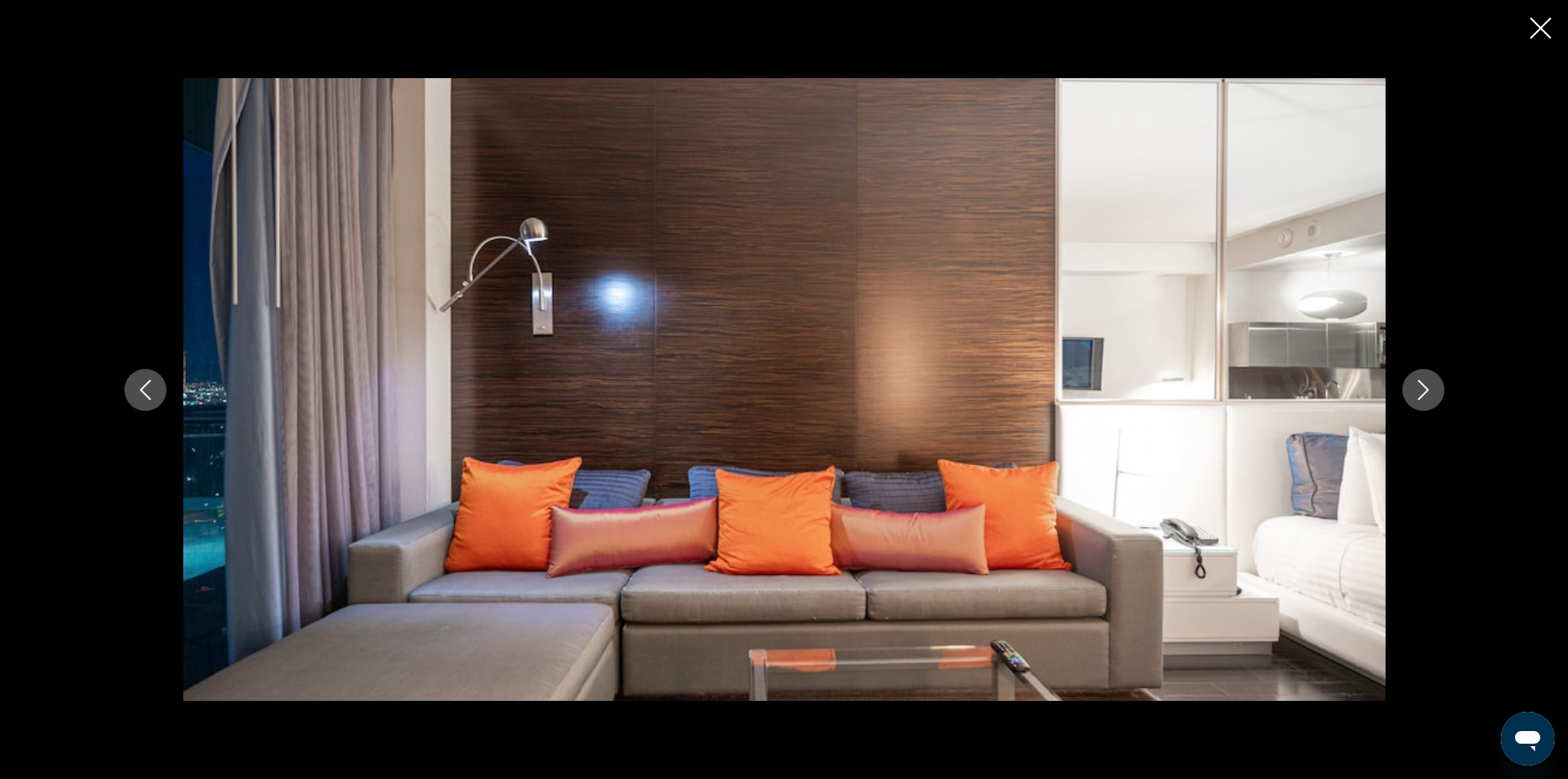
click at [1436, 390] on button "Next image" at bounding box center [1423, 390] width 42 height 42
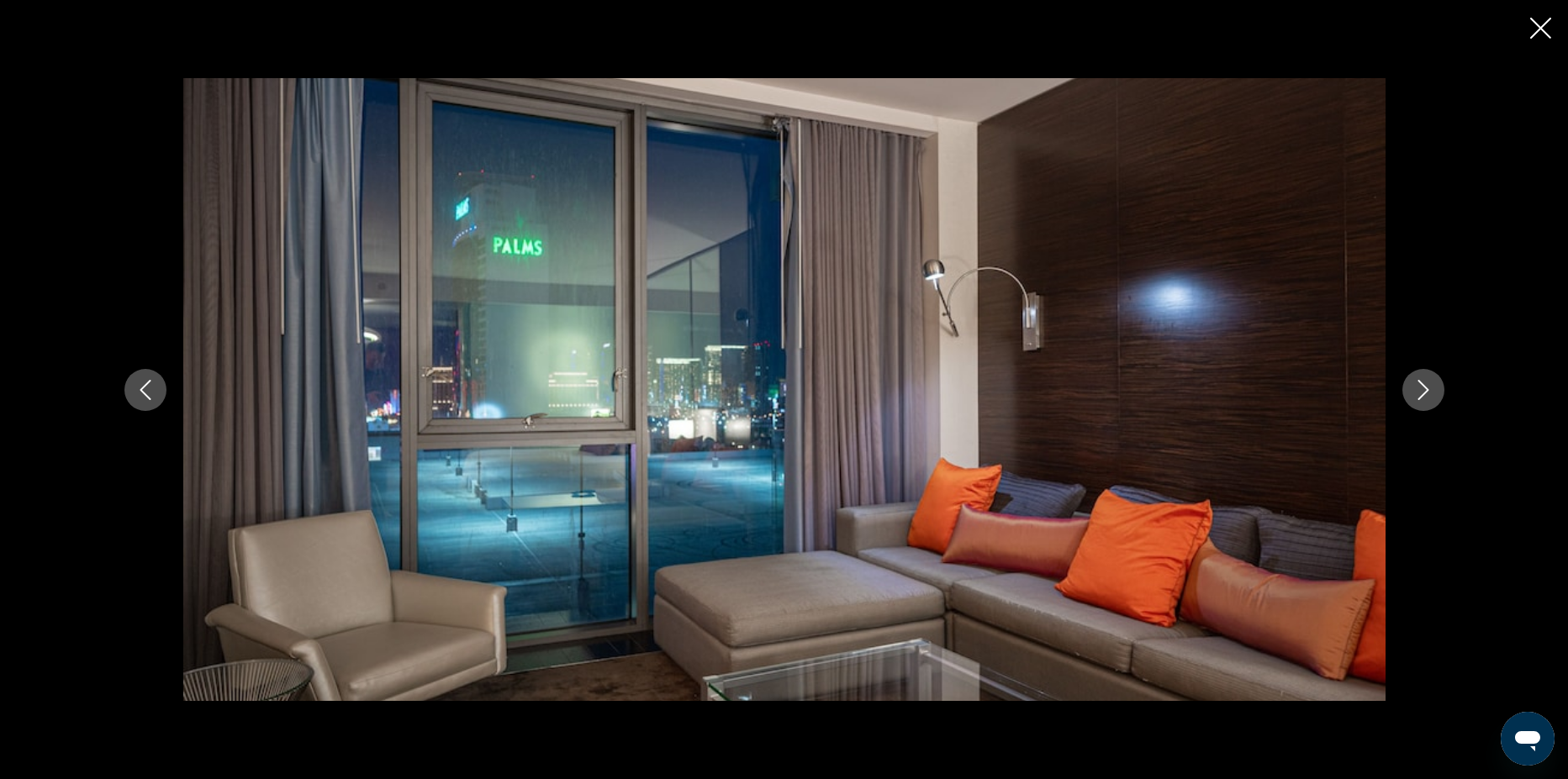
click at [1436, 390] on button "Next image" at bounding box center [1423, 390] width 42 height 42
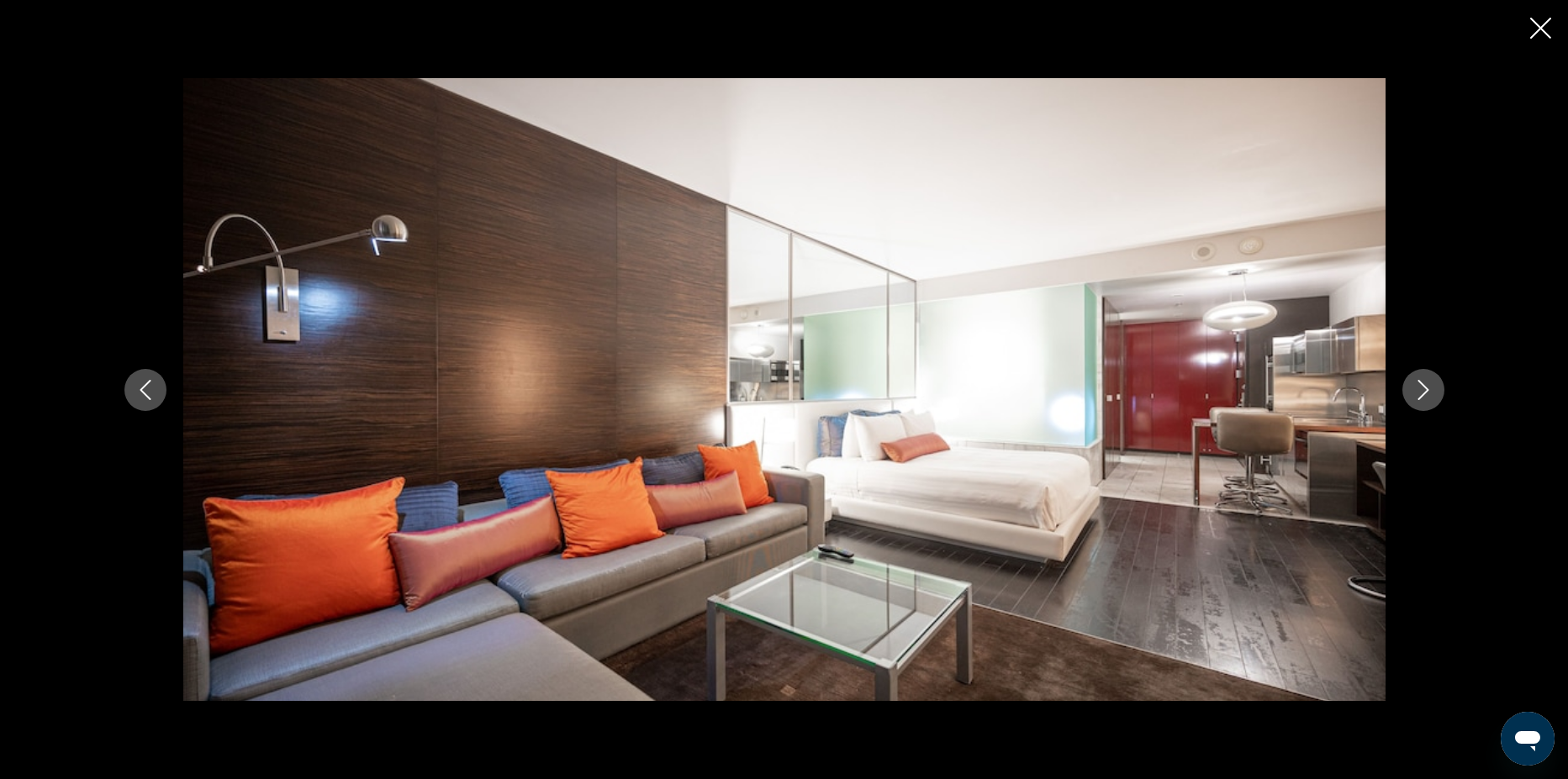
click at [1436, 390] on button "Next image" at bounding box center [1423, 390] width 42 height 42
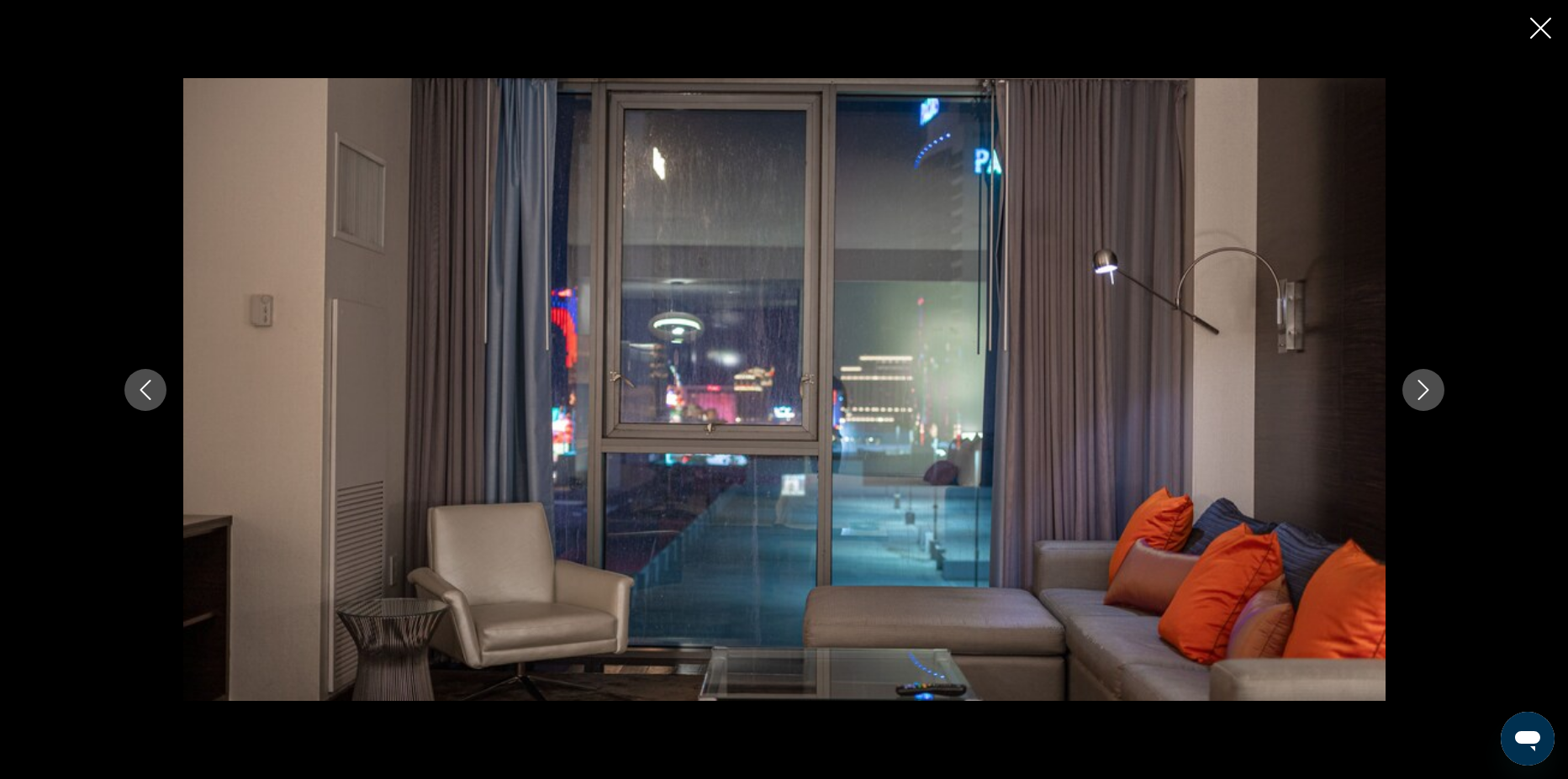
click at [1436, 390] on button "Next image" at bounding box center [1423, 390] width 42 height 42
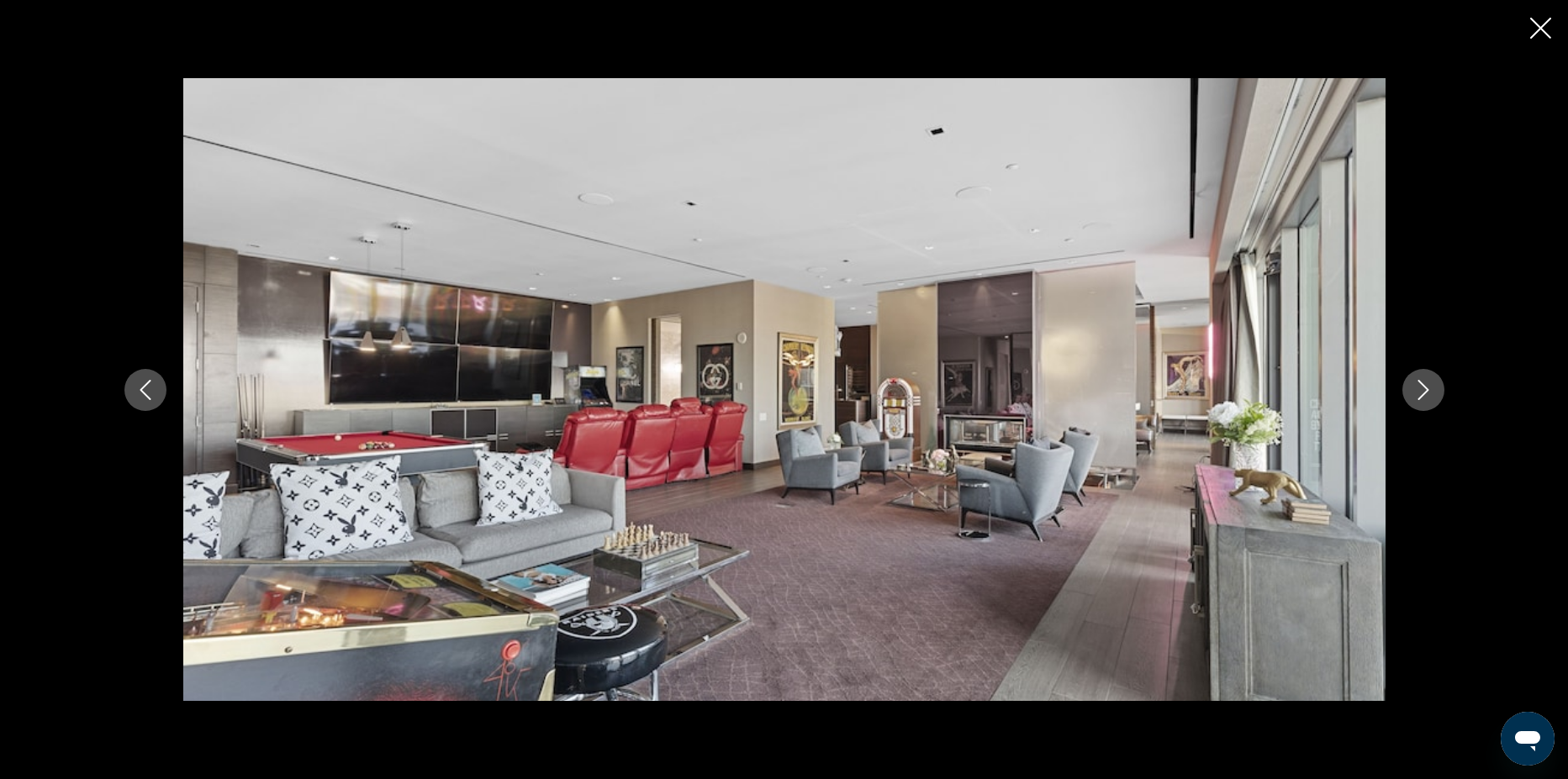
click at [1436, 390] on button "Next image" at bounding box center [1423, 390] width 42 height 42
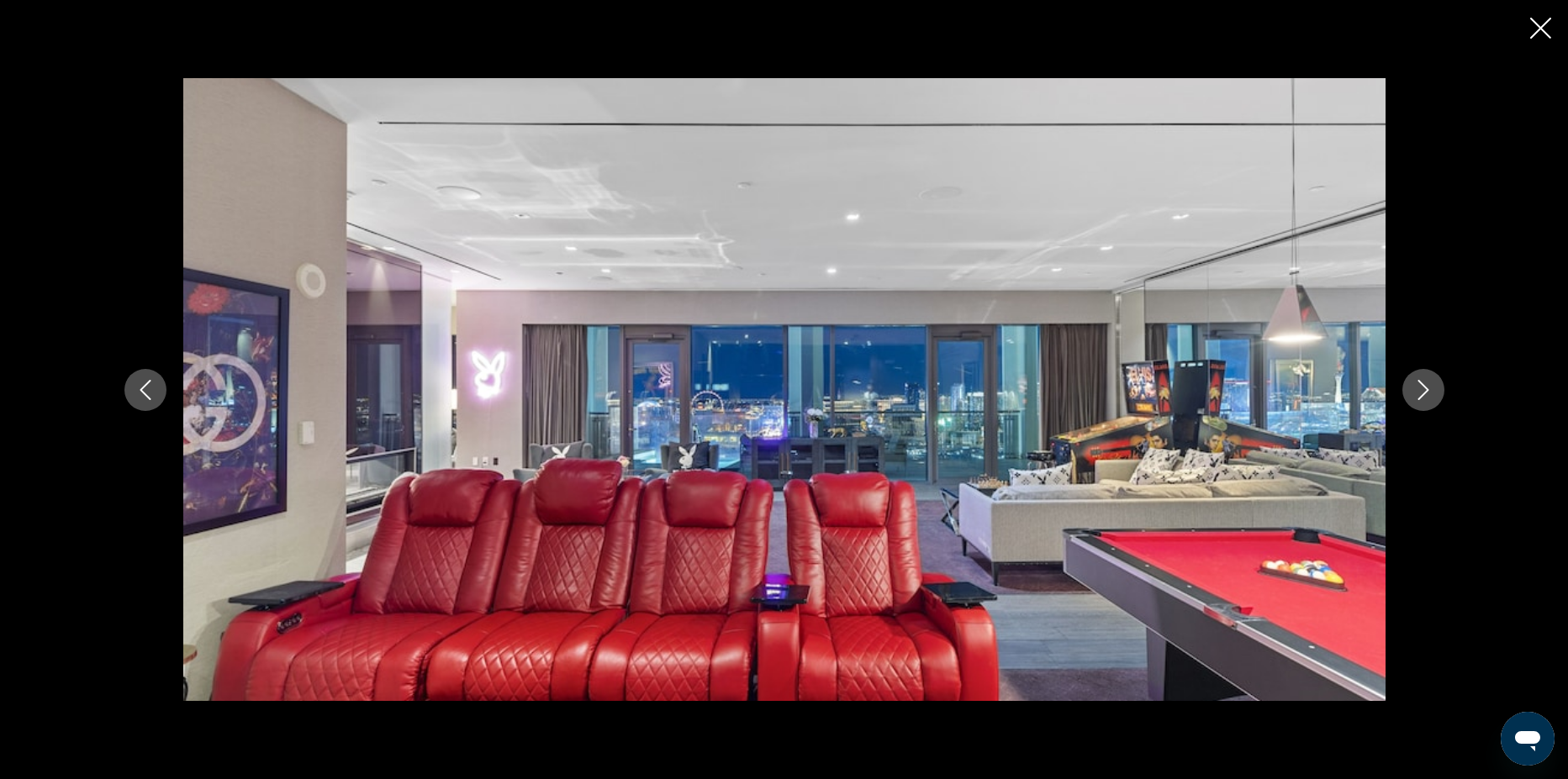
click at [1436, 390] on button "Next image" at bounding box center [1423, 390] width 42 height 42
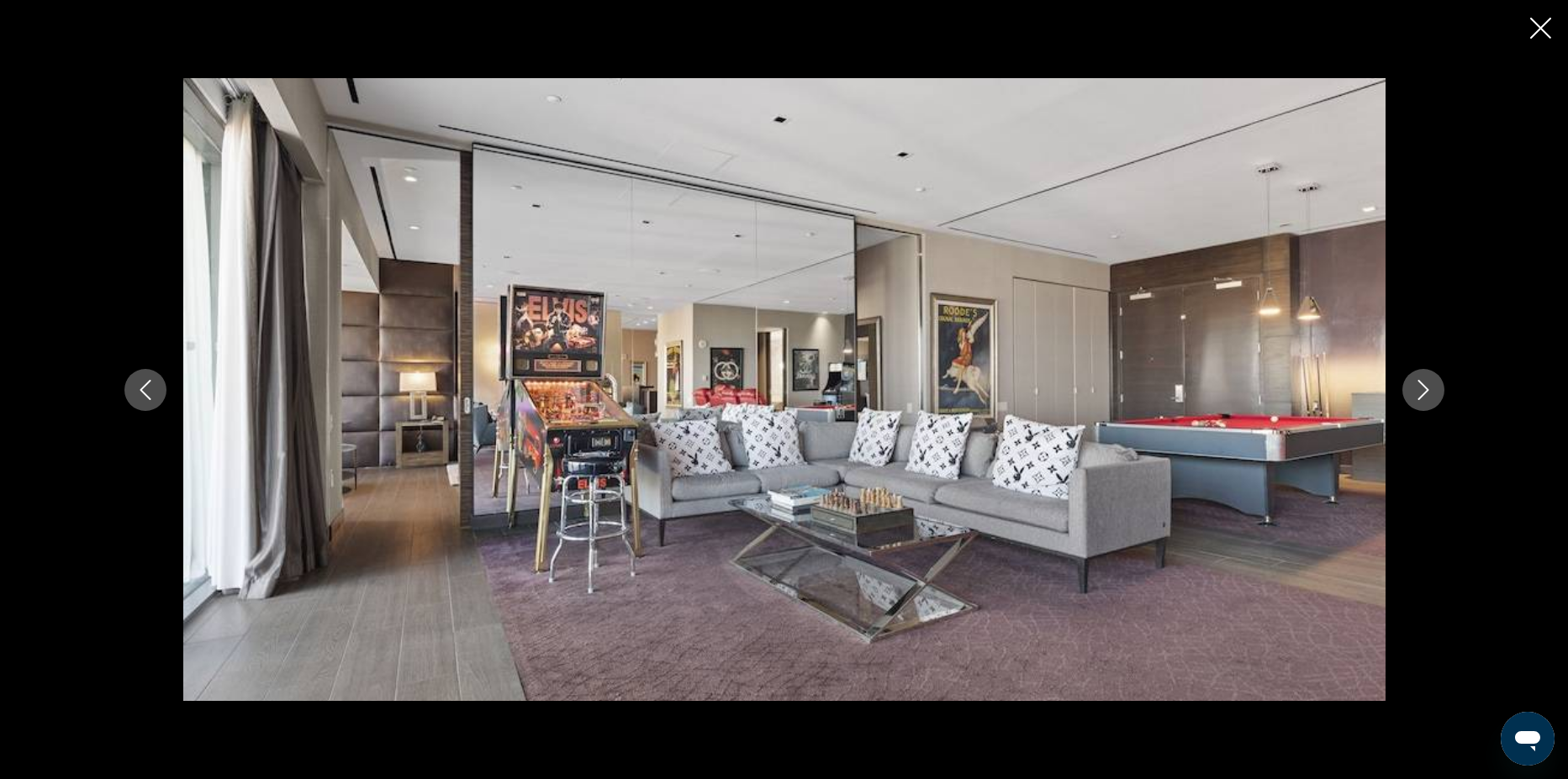
click at [1436, 390] on button "Next image" at bounding box center [1423, 390] width 42 height 42
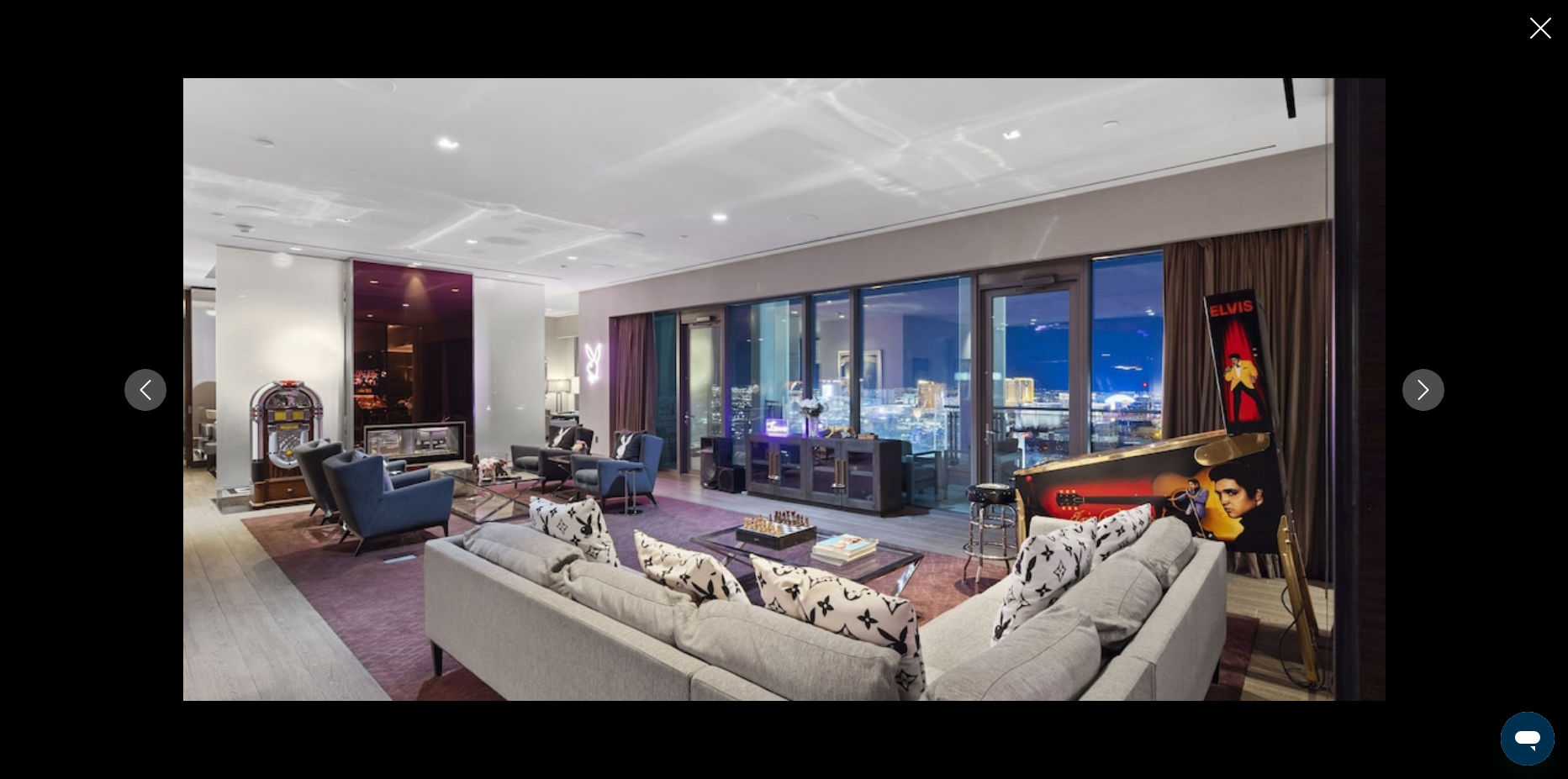
click at [1436, 390] on button "Next image" at bounding box center [1423, 390] width 42 height 42
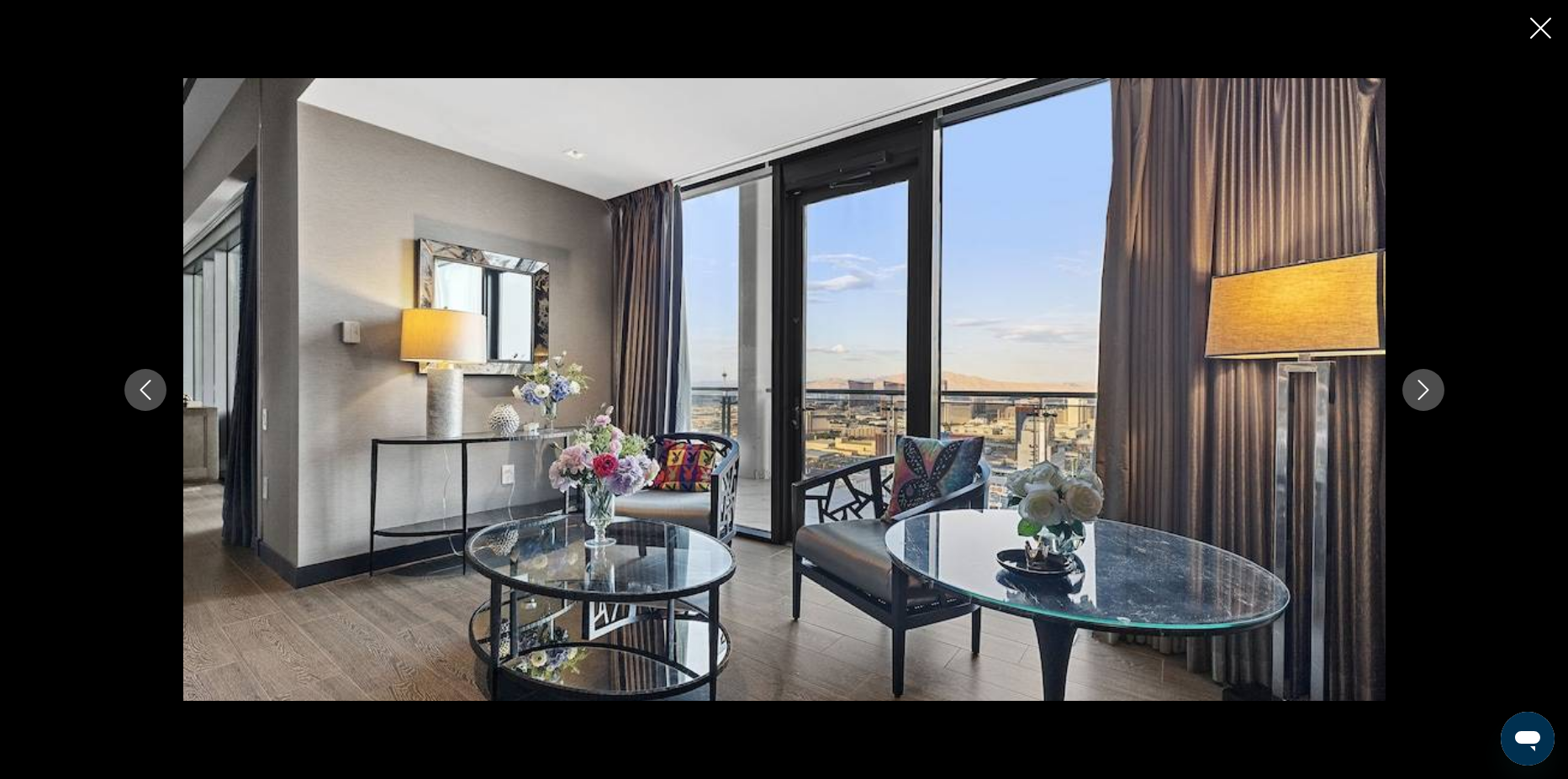
click at [1436, 390] on button "Next image" at bounding box center [1423, 390] width 42 height 42
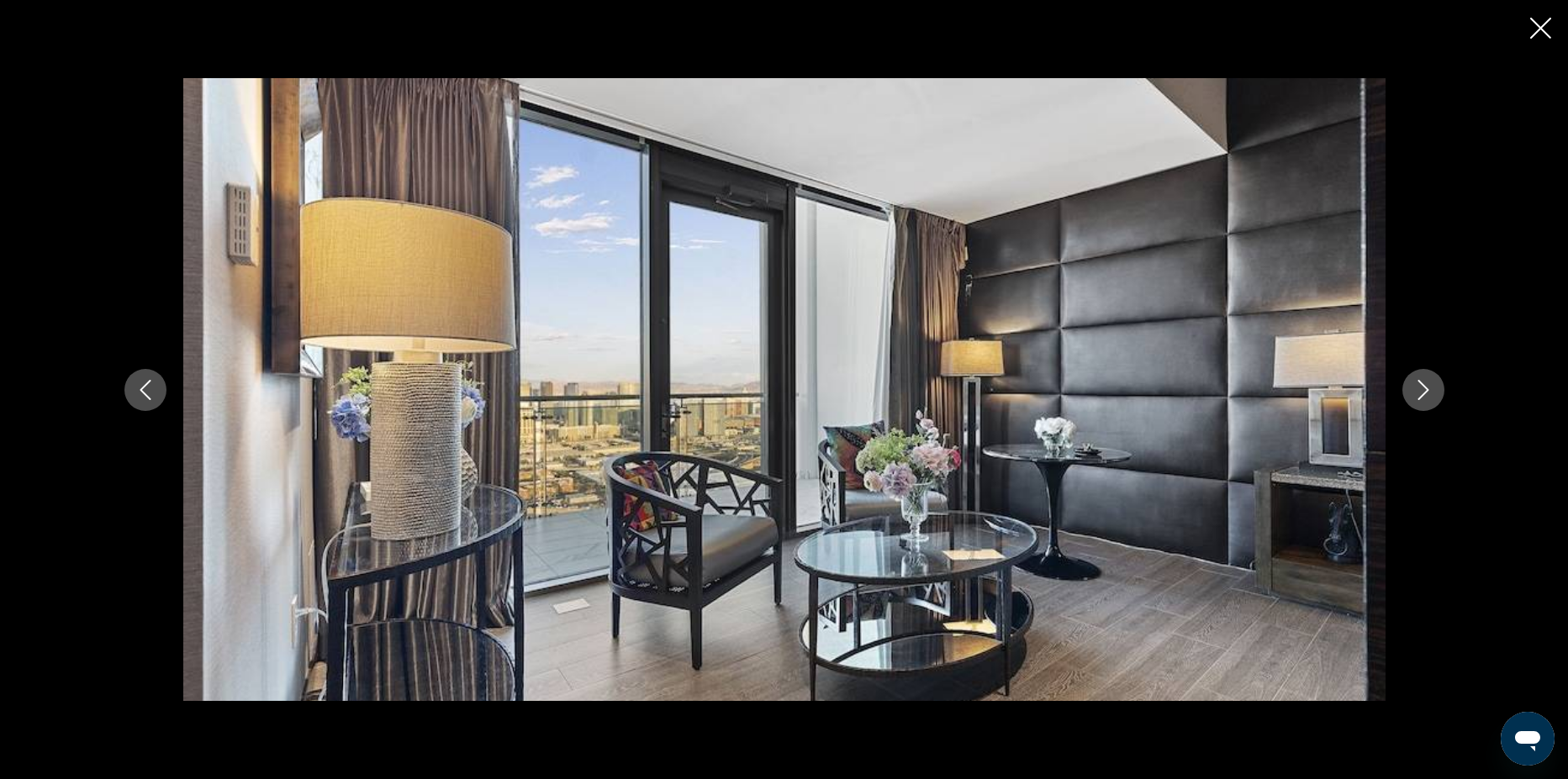
click at [1436, 390] on button "Next image" at bounding box center [1423, 390] width 42 height 42
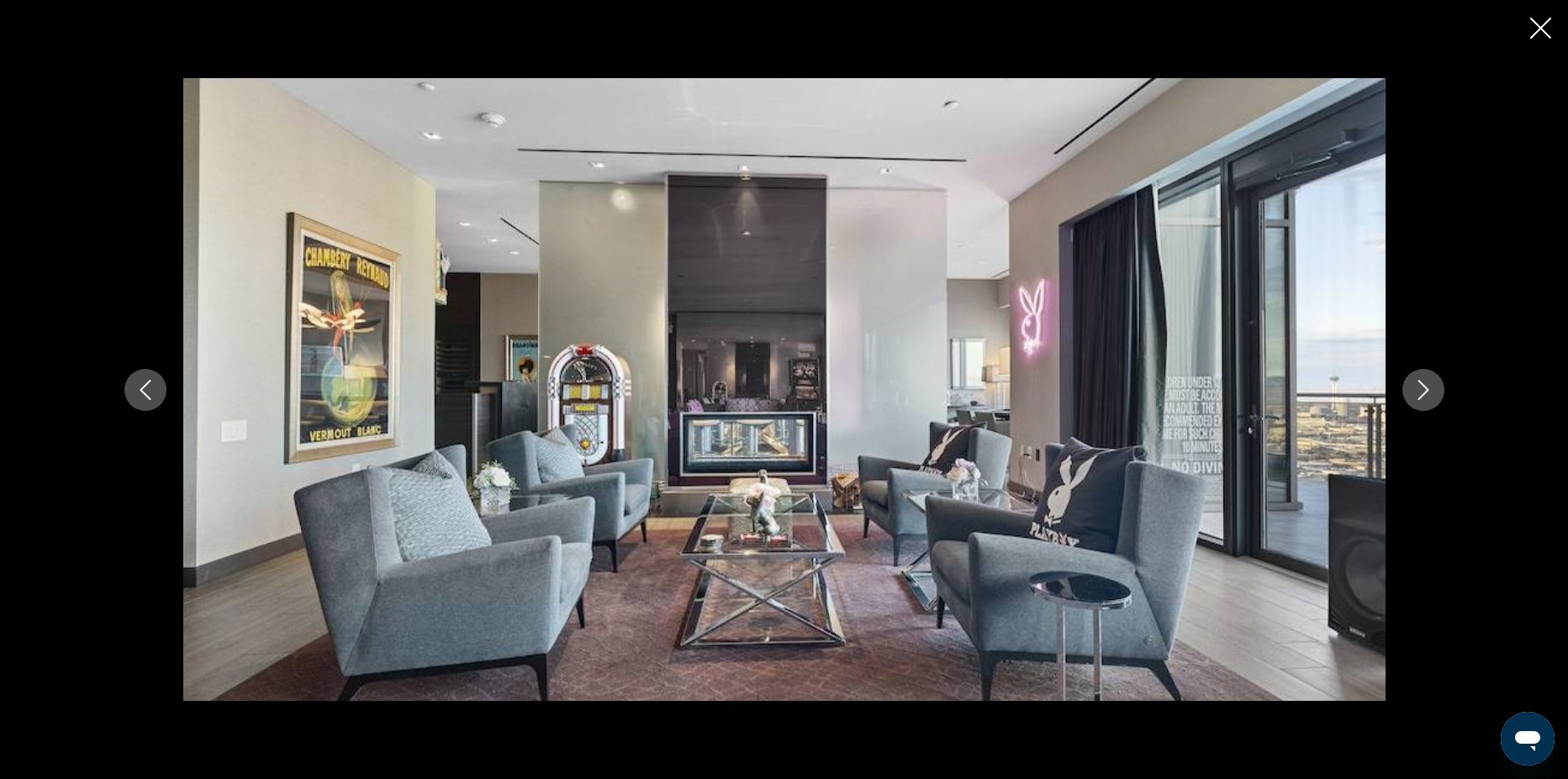
click at [1436, 390] on button "Next image" at bounding box center [1423, 390] width 42 height 42
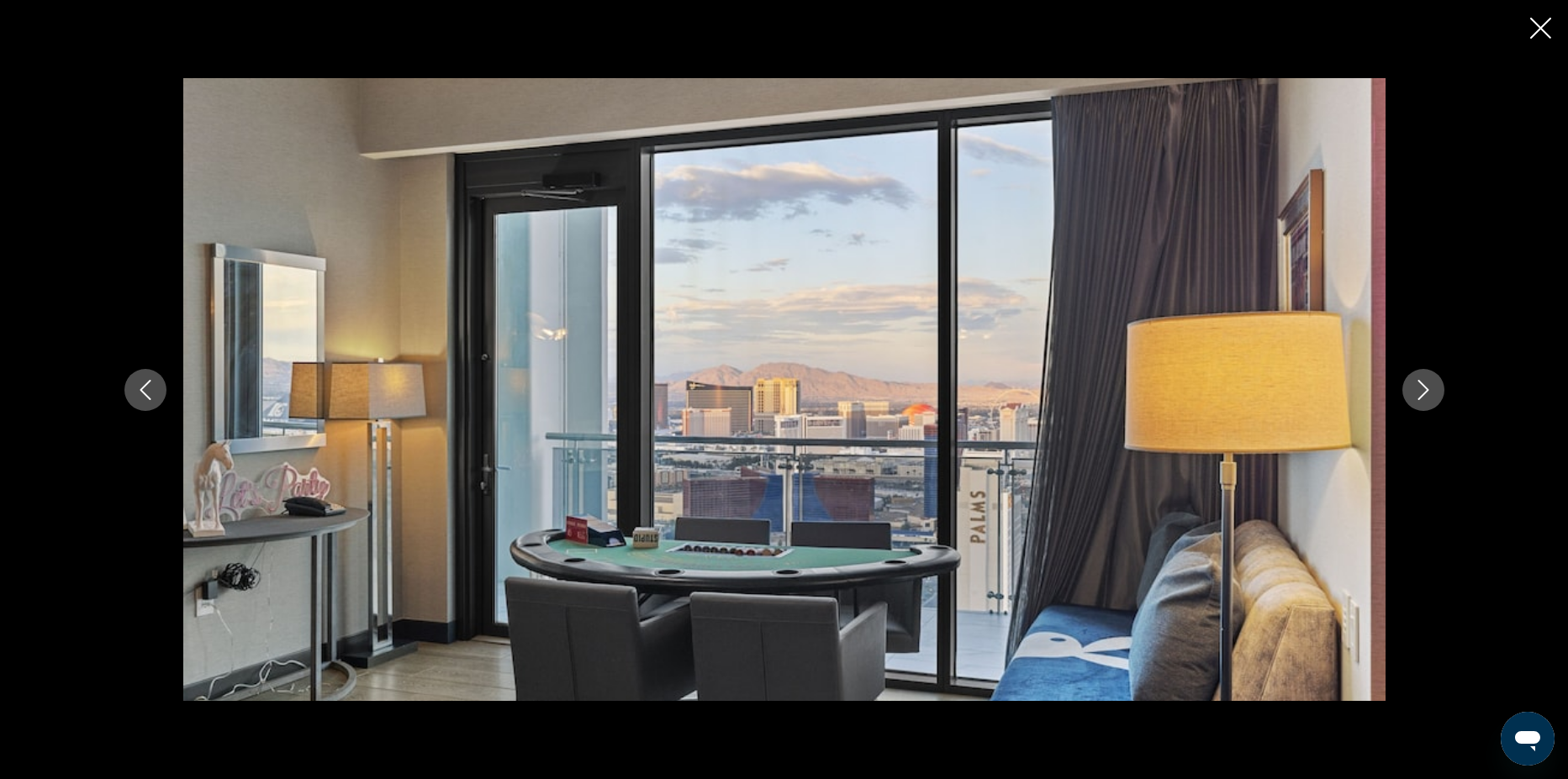
click at [1436, 390] on button "Next image" at bounding box center [1423, 390] width 42 height 42
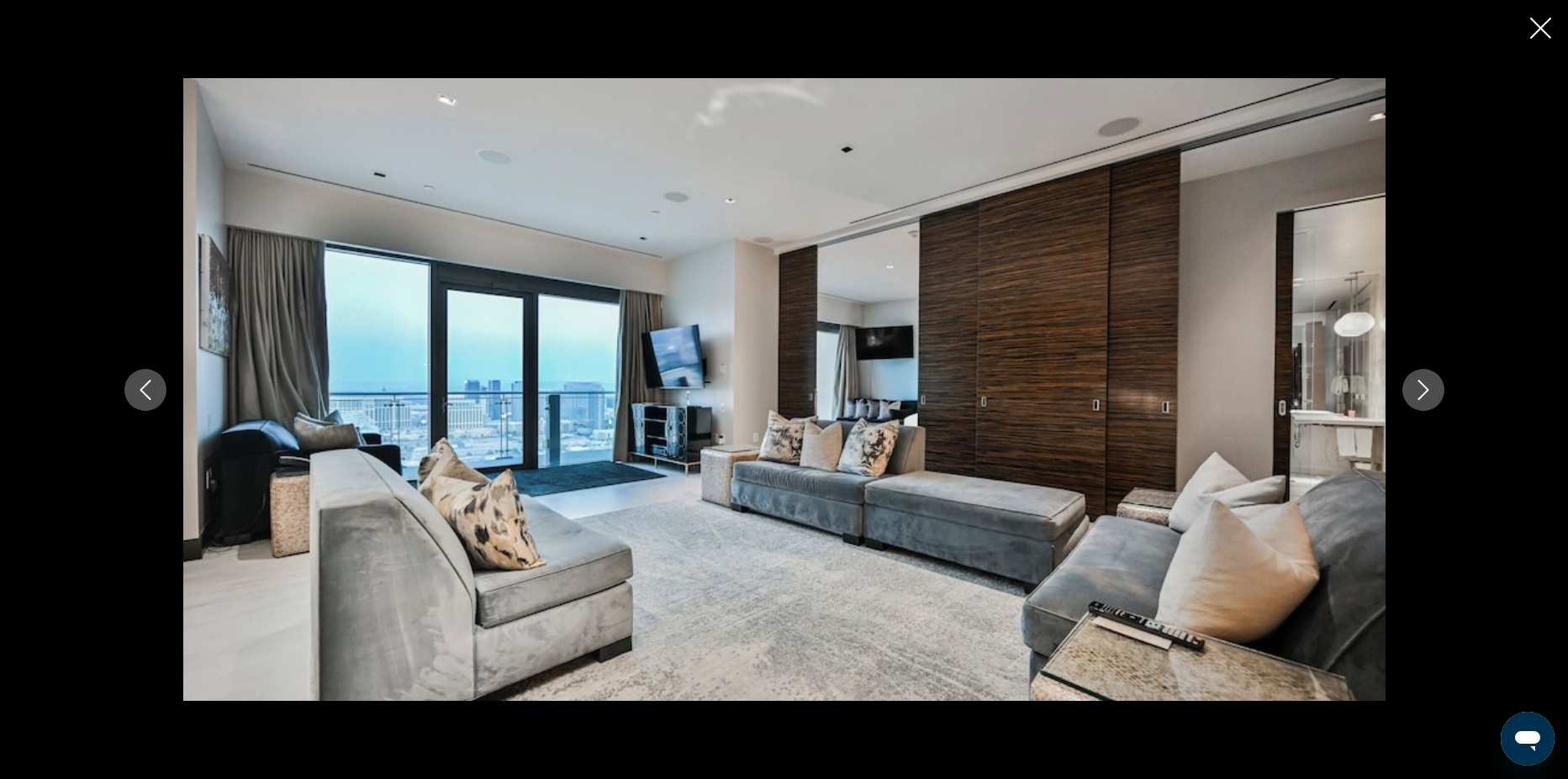
click at [1436, 390] on button "Next image" at bounding box center [1423, 390] width 42 height 42
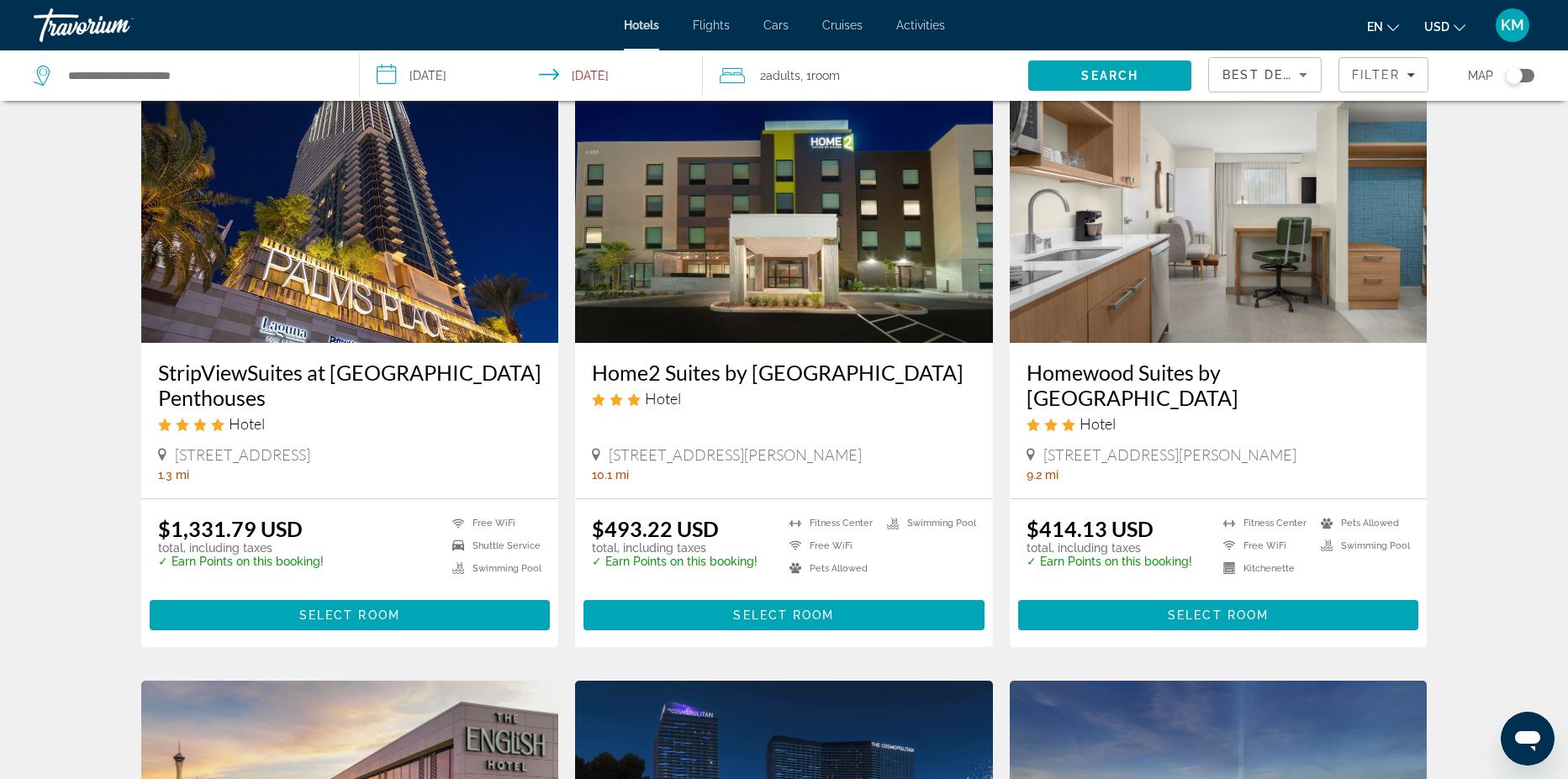
scroll to position [739, 0]
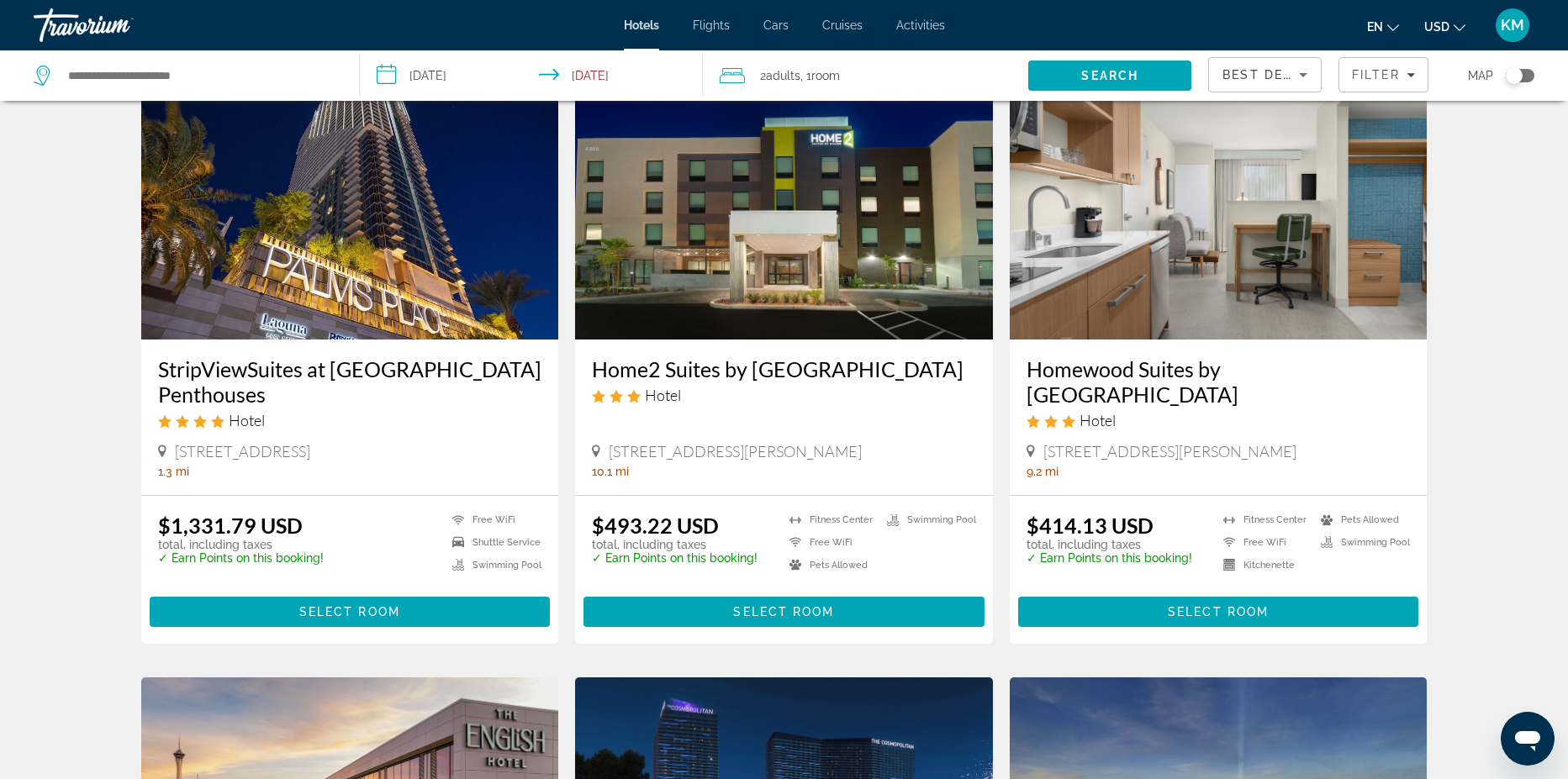
click at [210, 357] on h3 "StripViewSuites at [GEOGRAPHIC_DATA] Penthouses" at bounding box center [350, 382] width 385 height 50
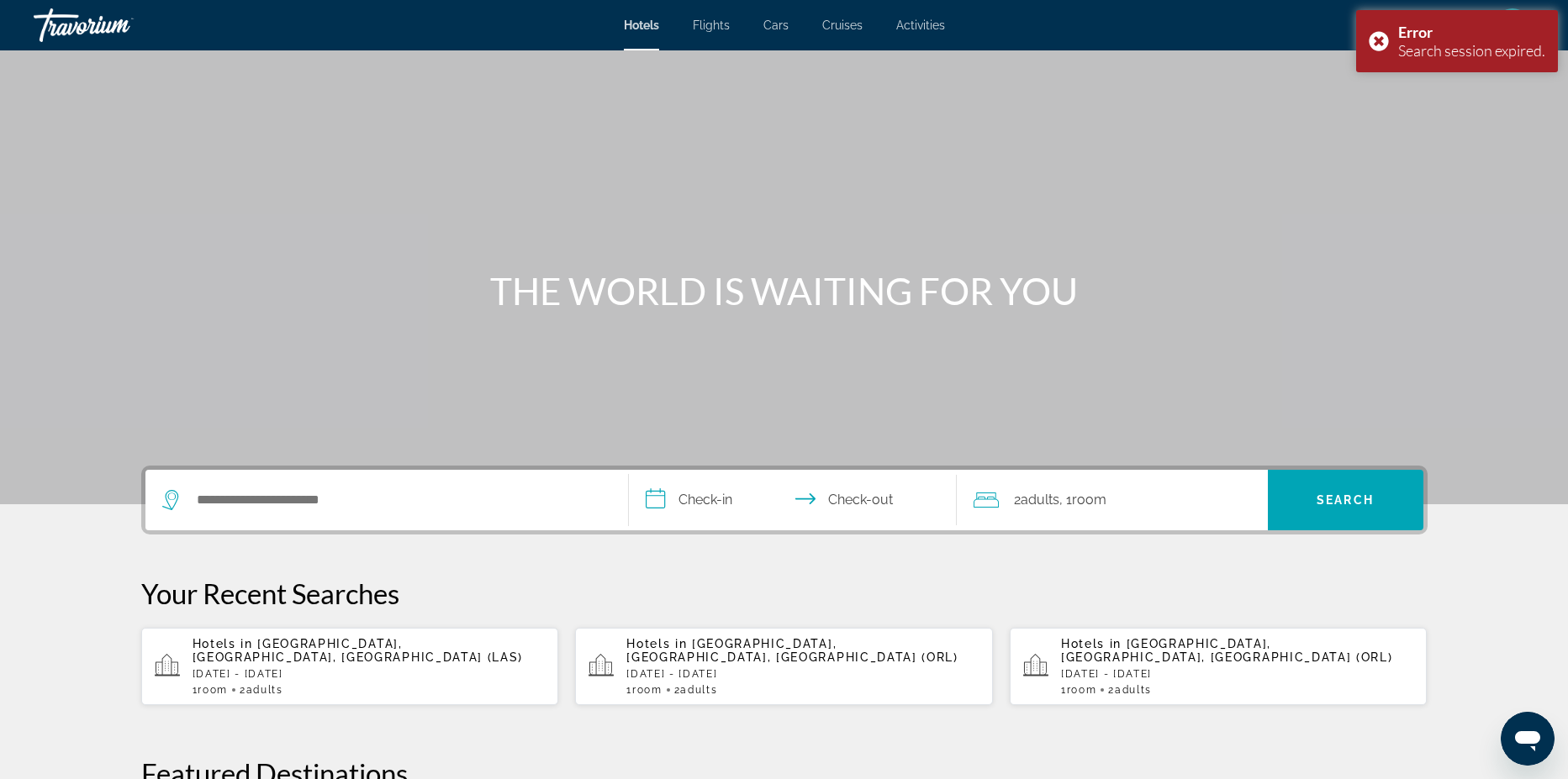
click at [370, 669] on p "[DATE] - [DATE]" at bounding box center [369, 674] width 353 height 12
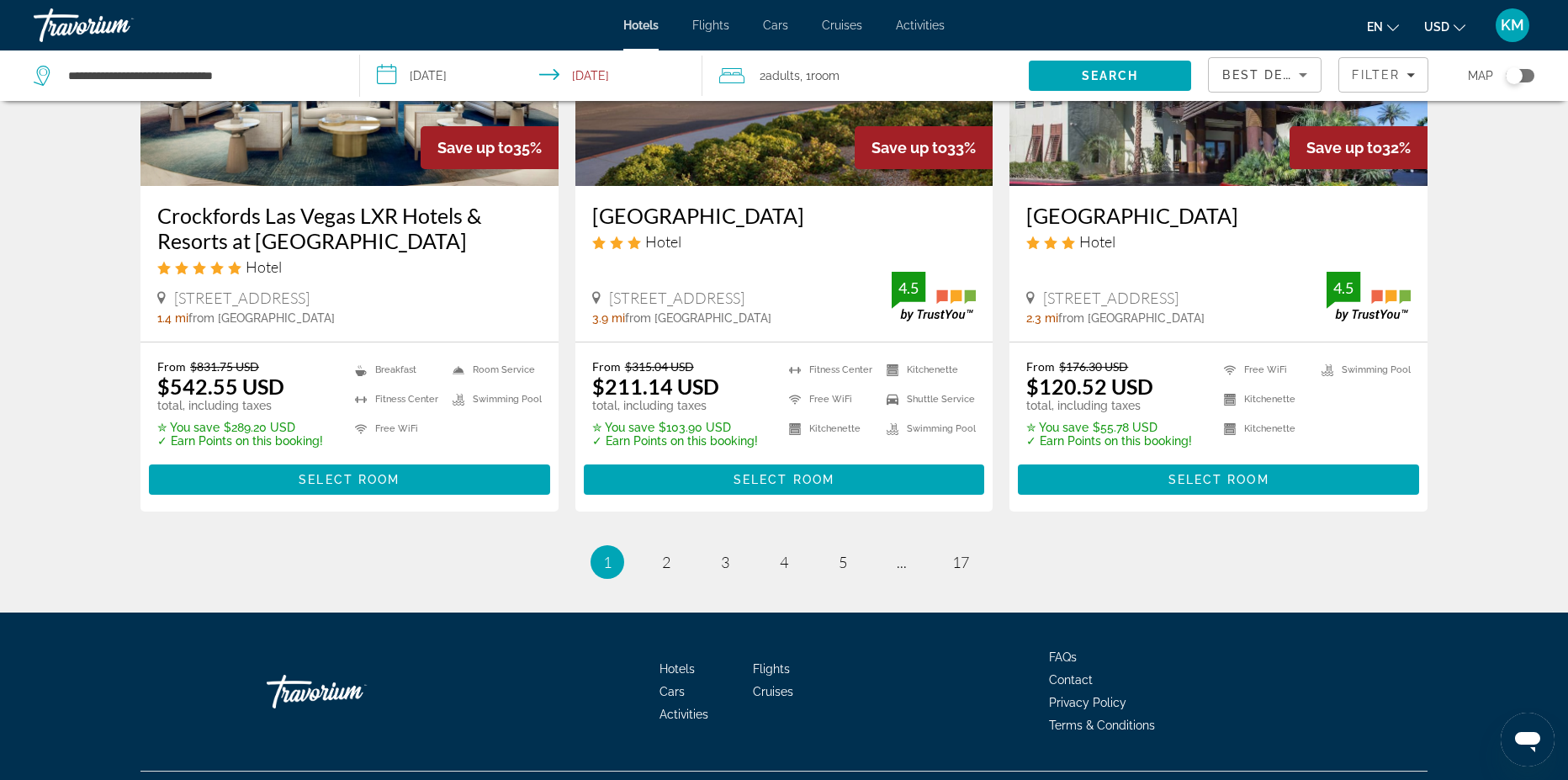
scroll to position [2221, 0]
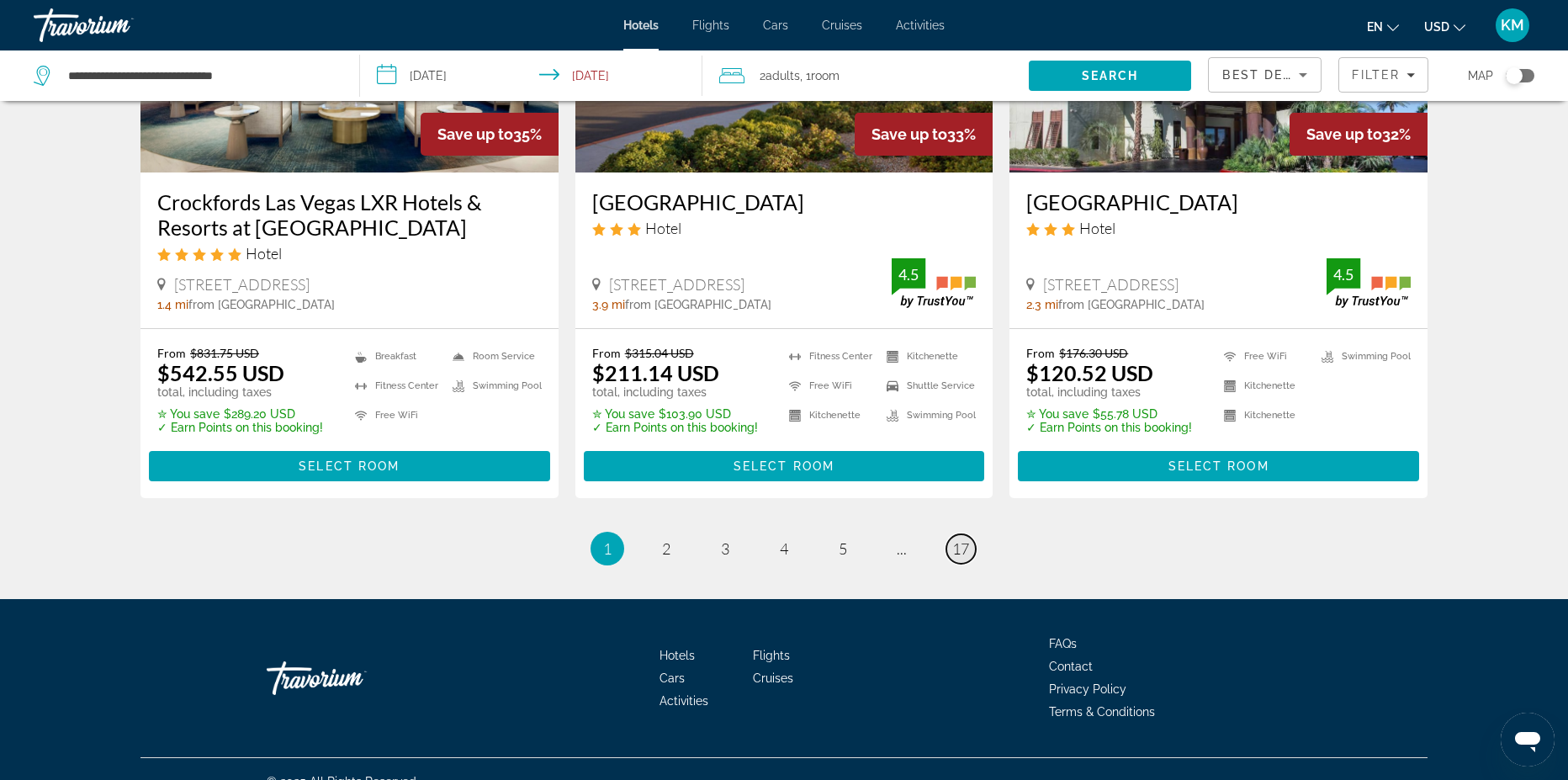
click at [964, 540] on span "17" at bounding box center [960, 549] width 17 height 19
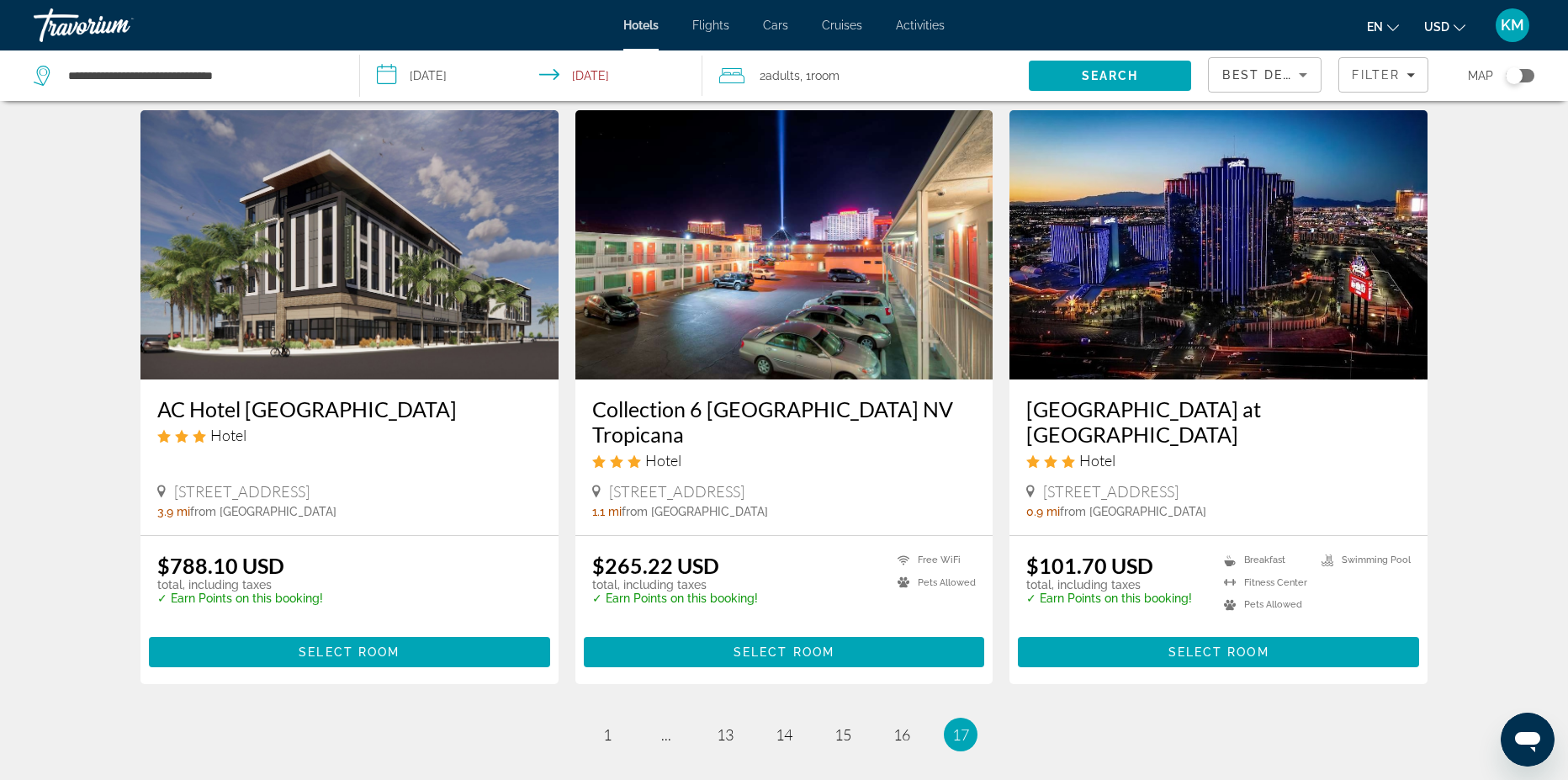
scroll to position [1890, 0]
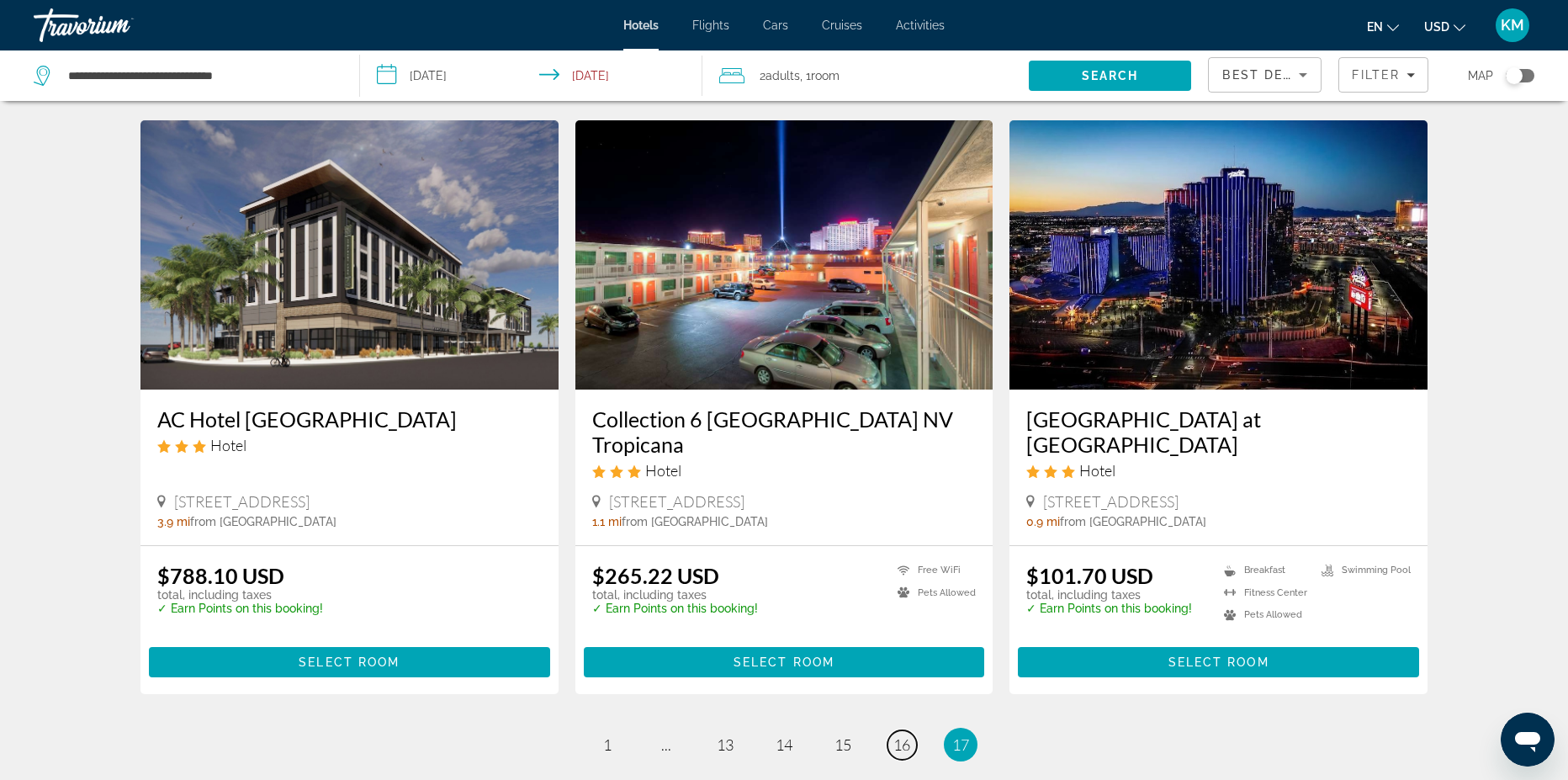
click at [892, 731] on link "page 16" at bounding box center [903, 745] width 30 height 30
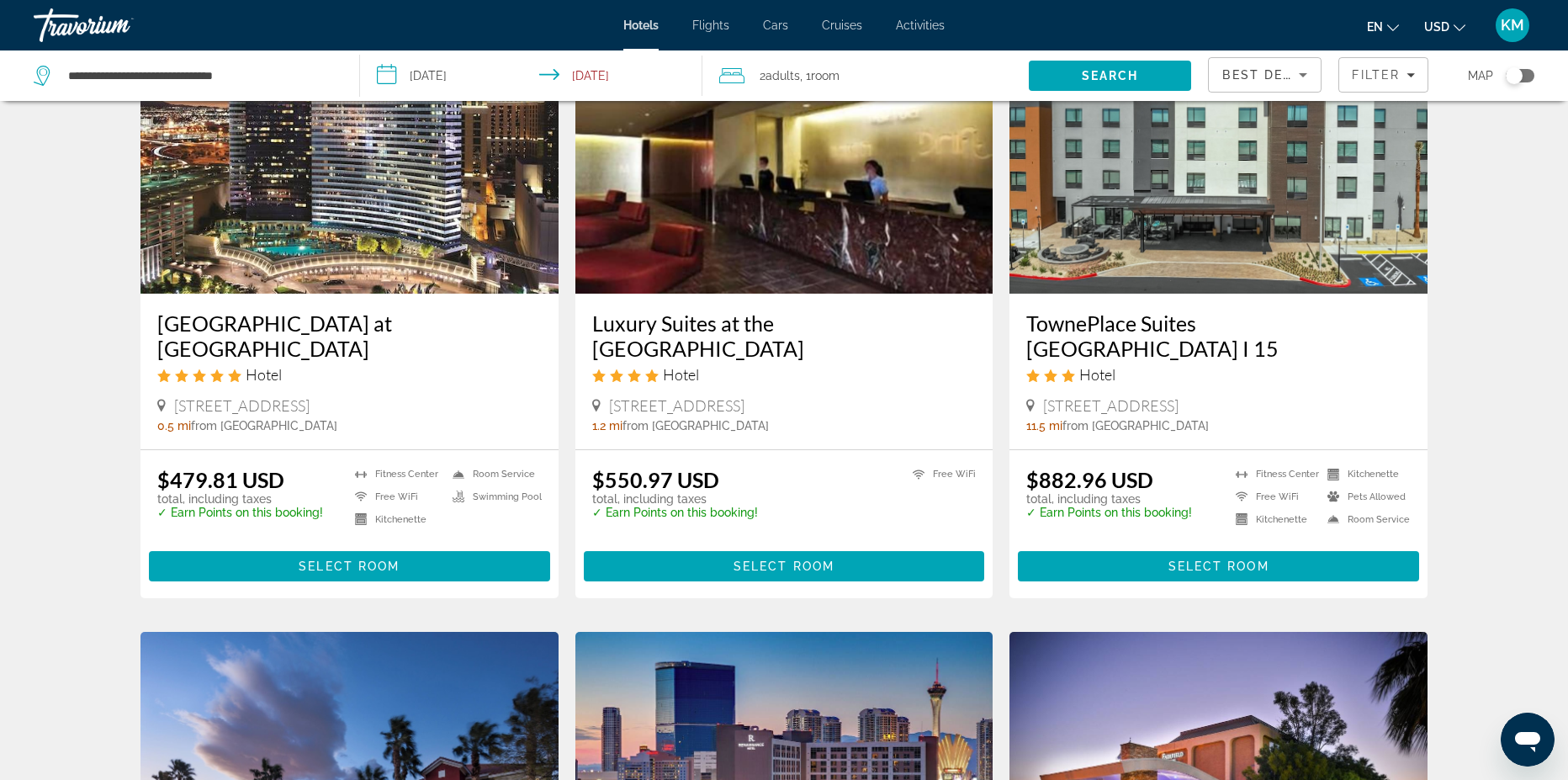
scroll to position [682, 0]
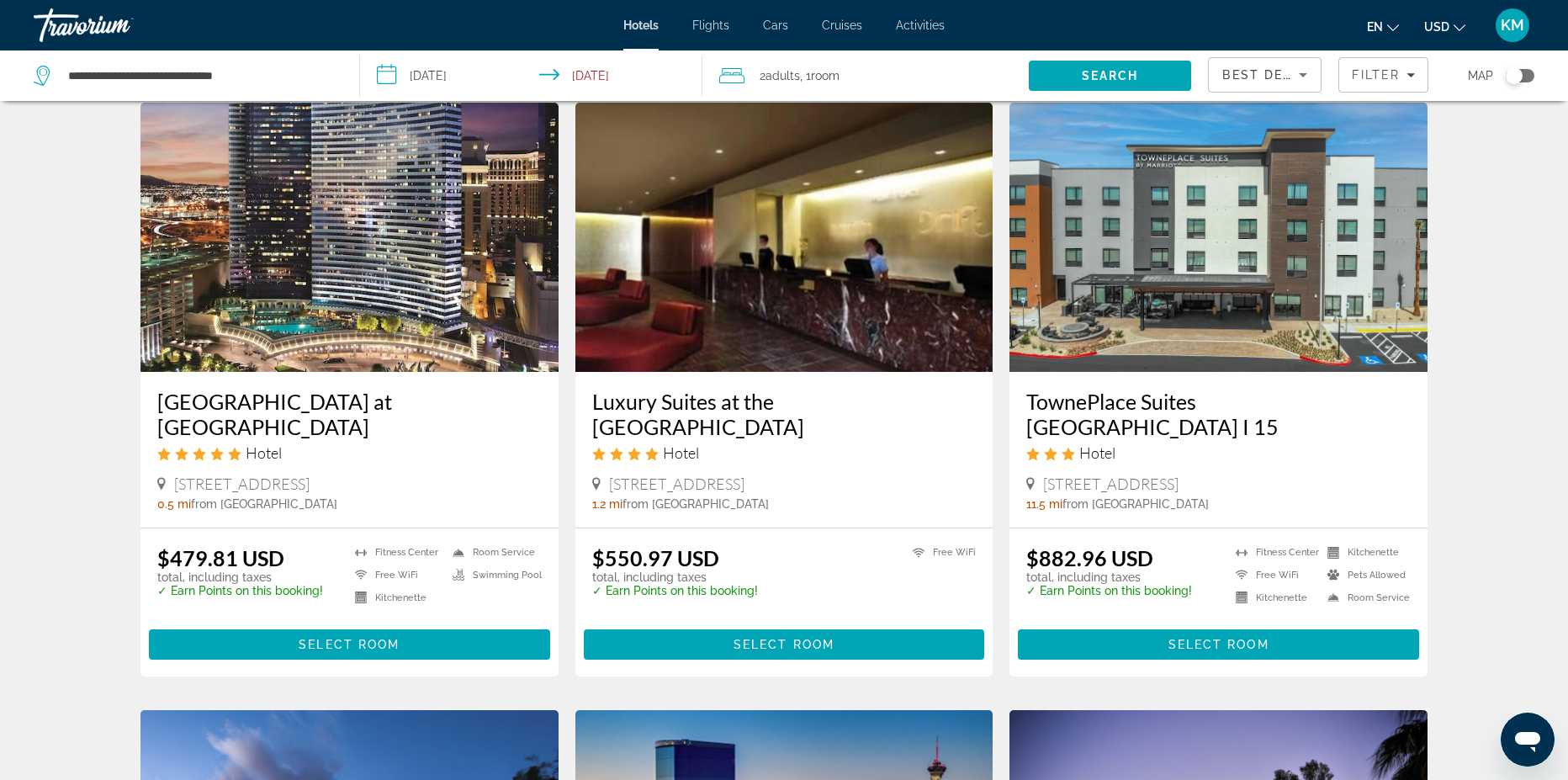
click at [329, 638] on span "Select Room" at bounding box center [349, 645] width 101 height 14
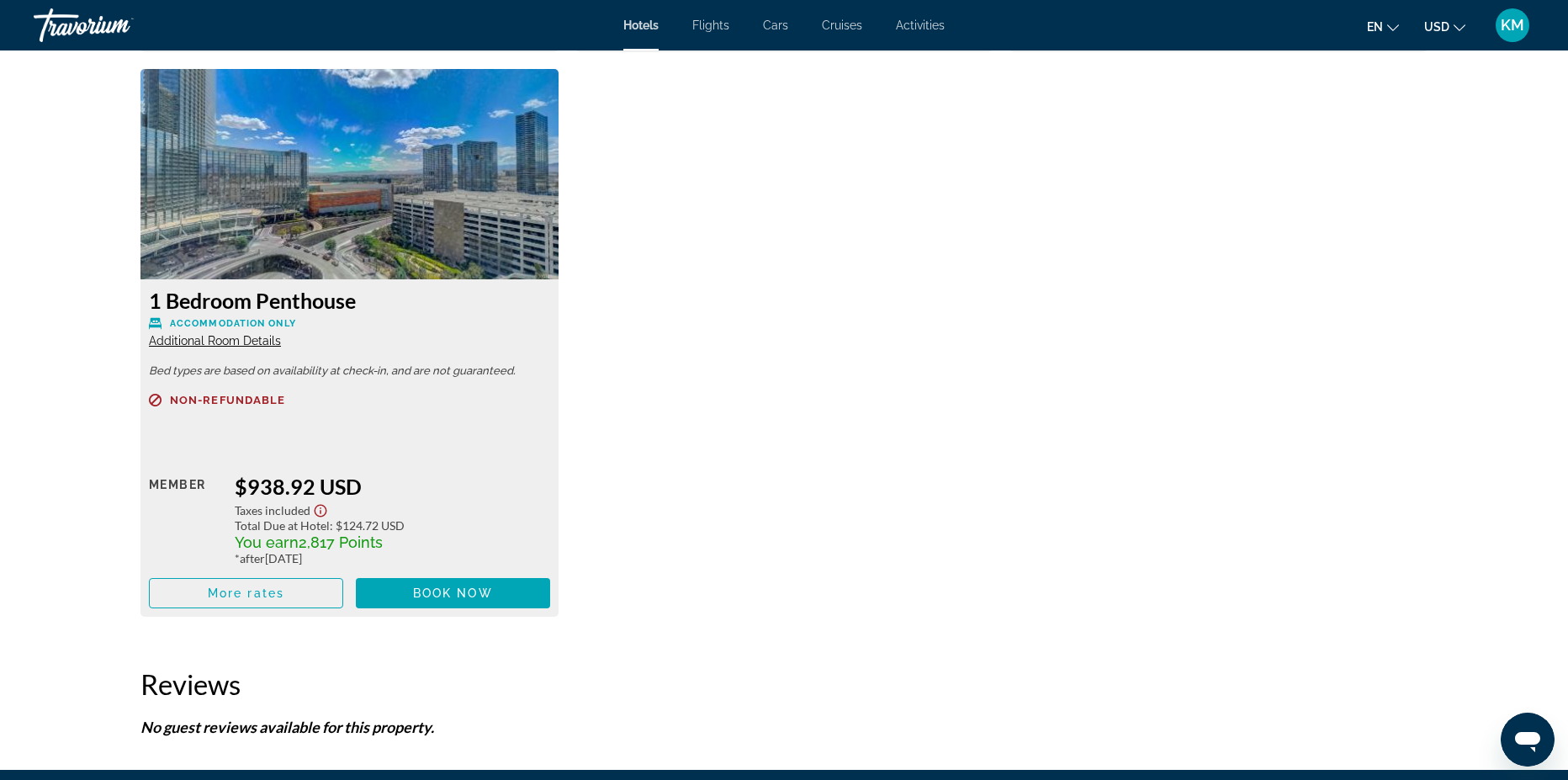
scroll to position [5656, 0]
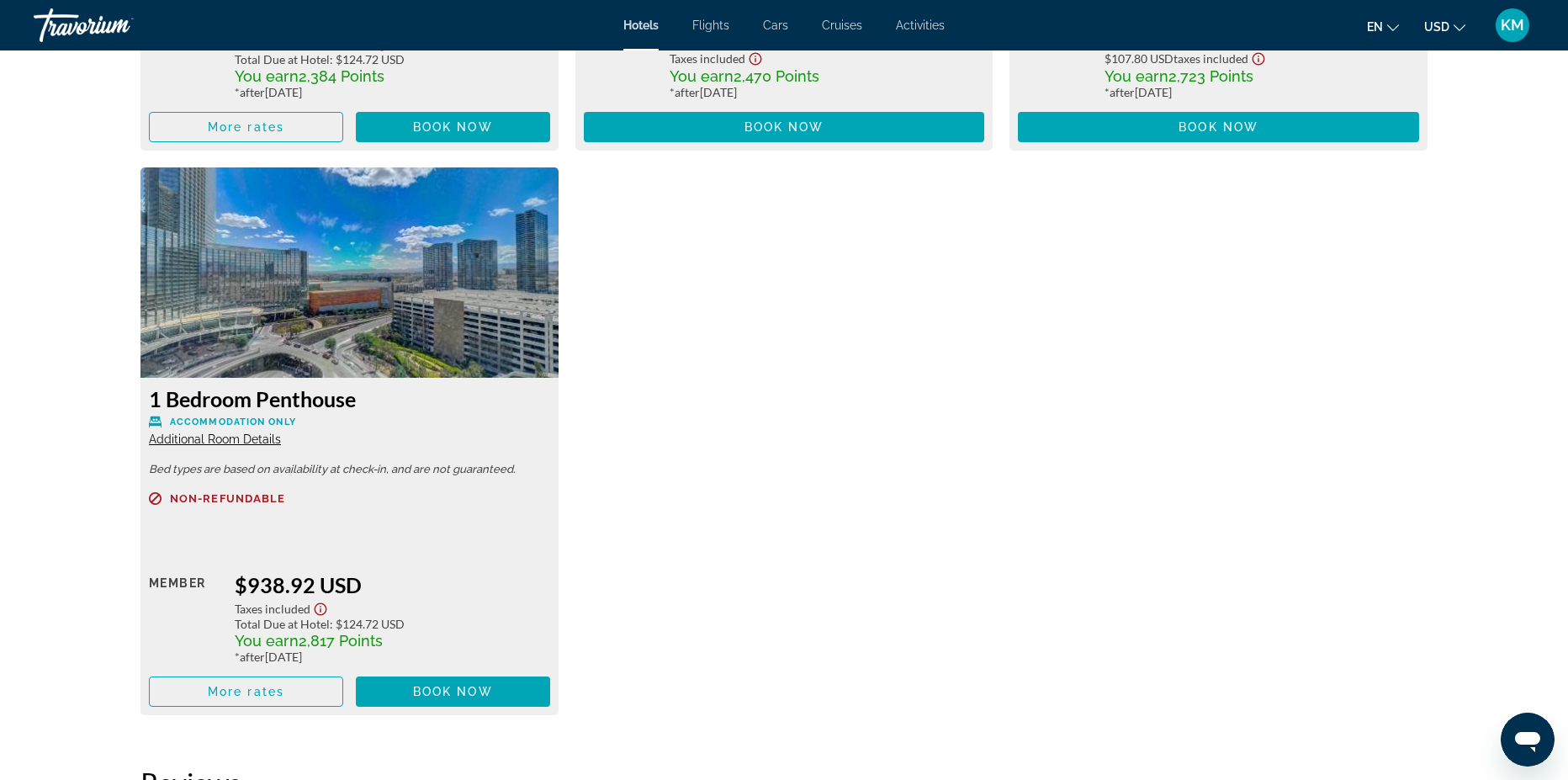
click at [198, 443] on span "Additional Room Details" at bounding box center [215, 439] width 132 height 14
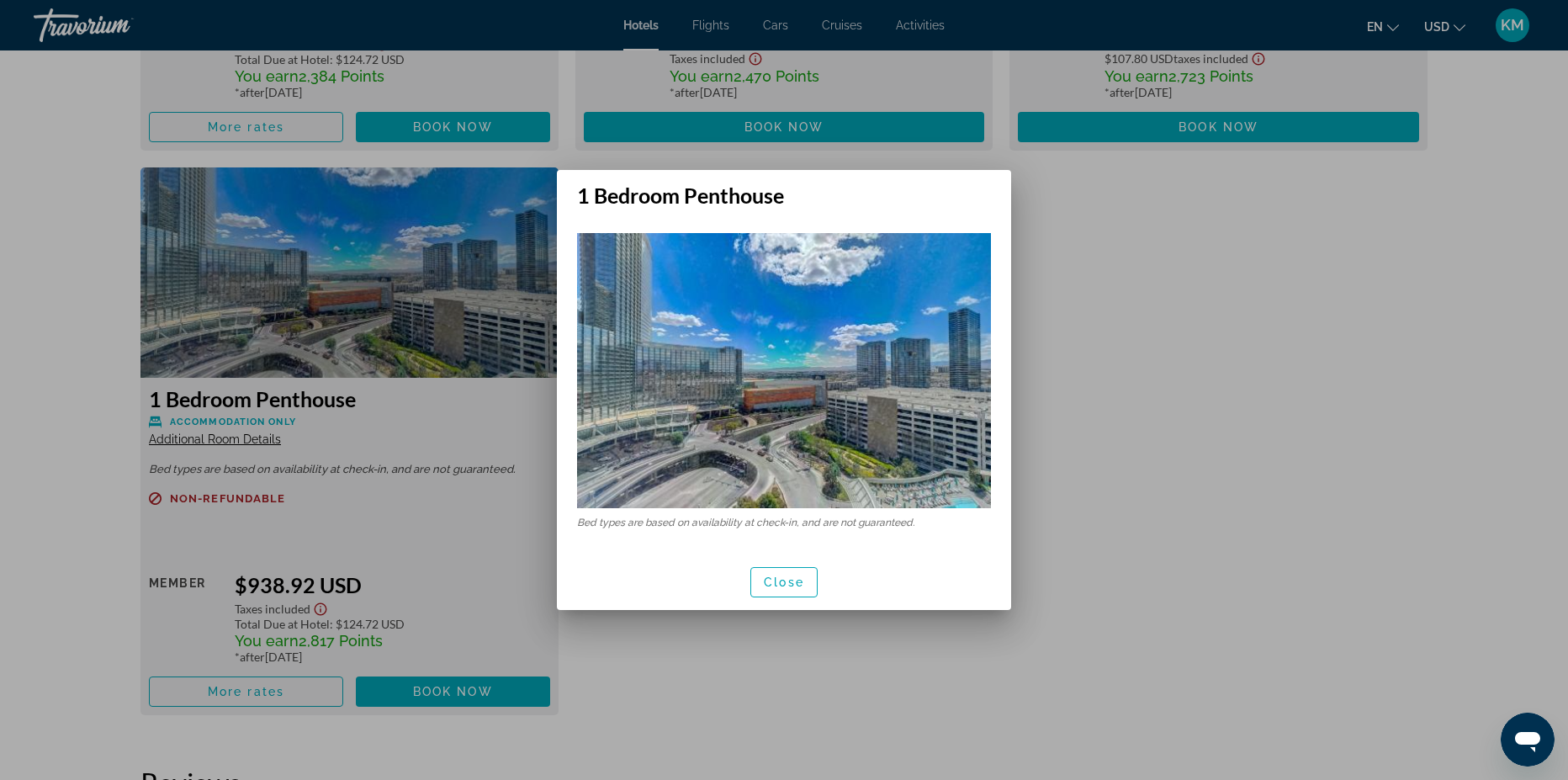
scroll to position [0, 0]
click at [794, 589] on span "Close" at bounding box center [784, 583] width 40 height 14
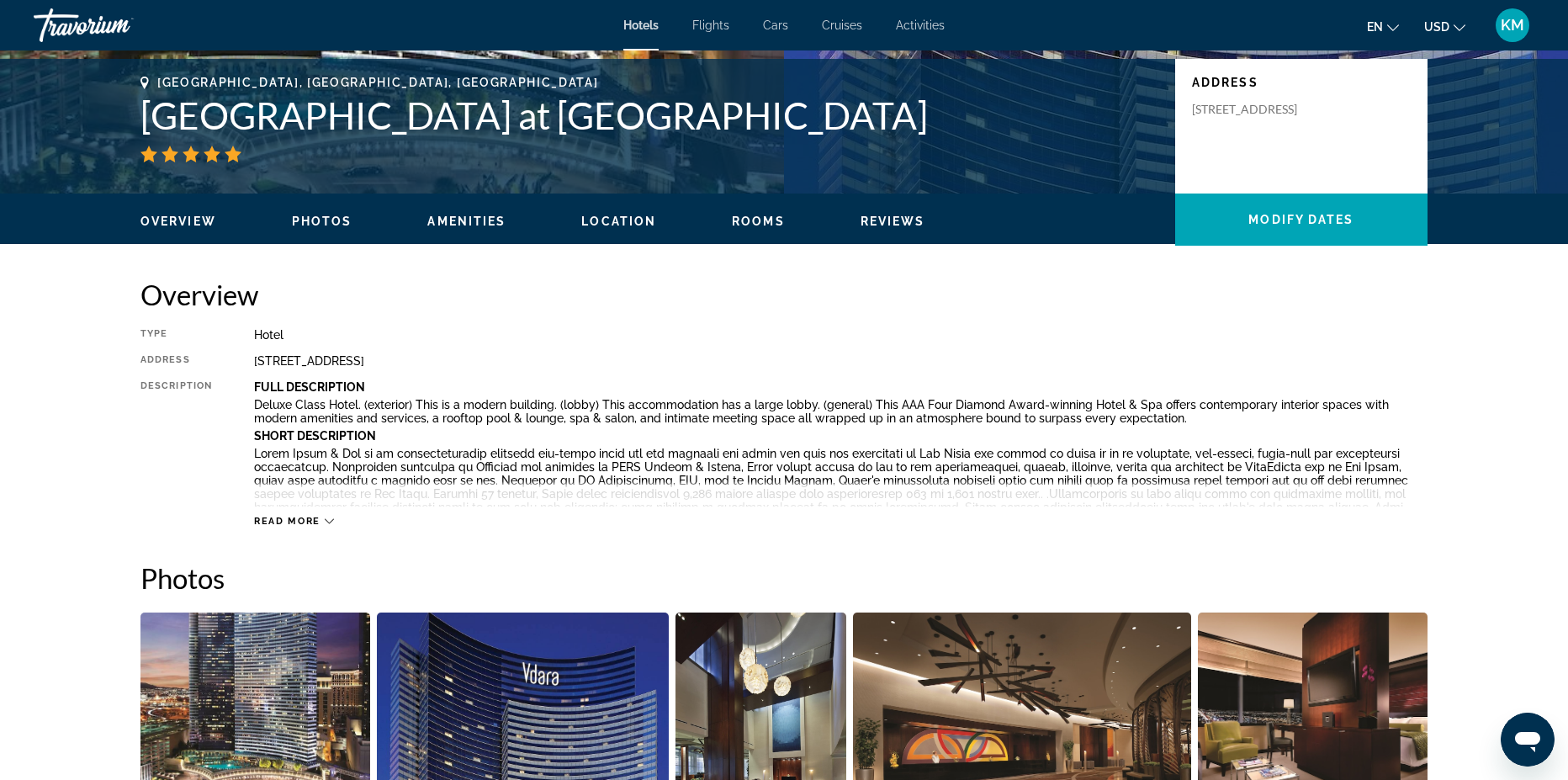
scroll to position [369, 0]
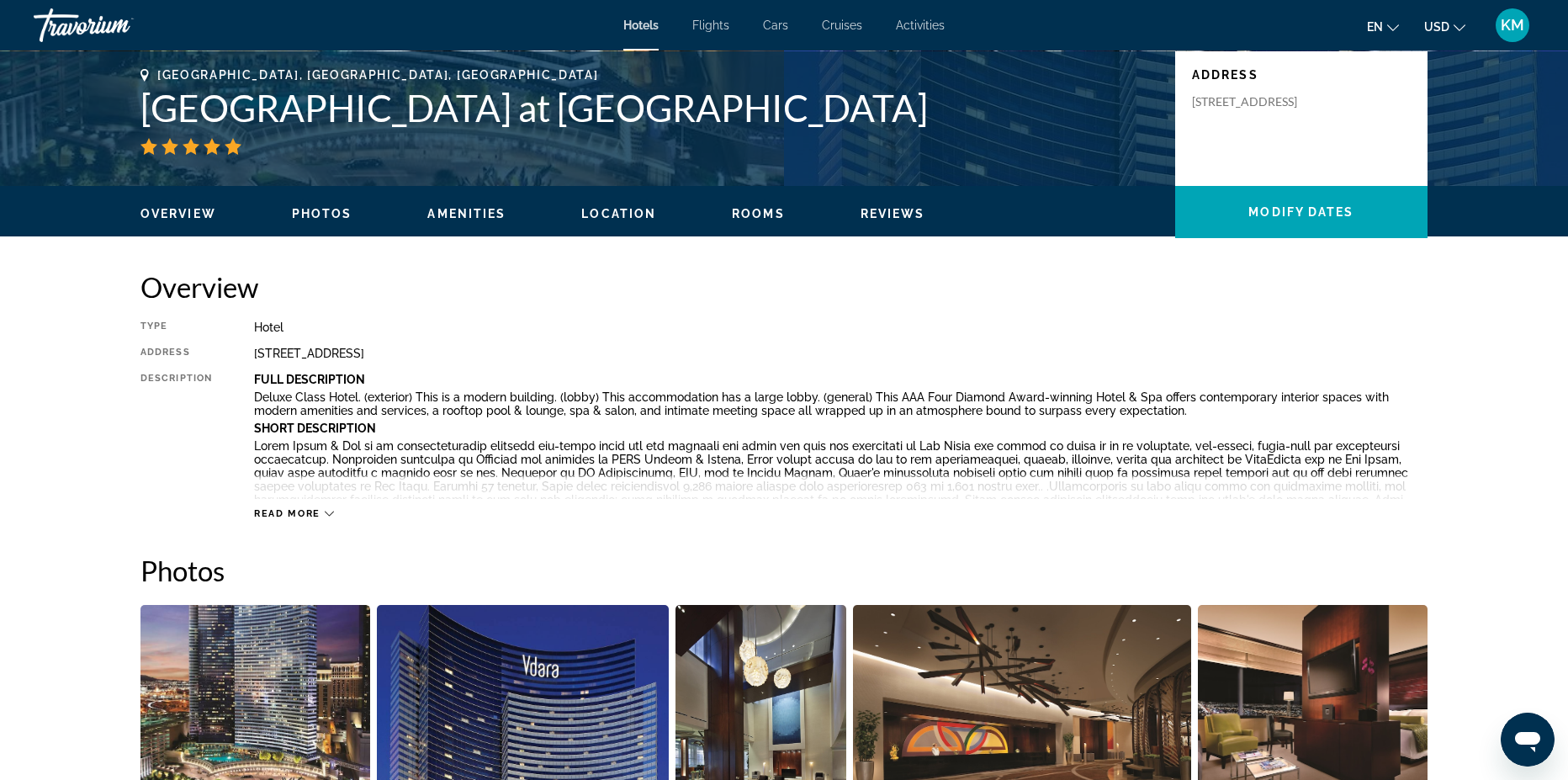
click at [334, 517] on icon "Main content" at bounding box center [329, 513] width 9 height 9
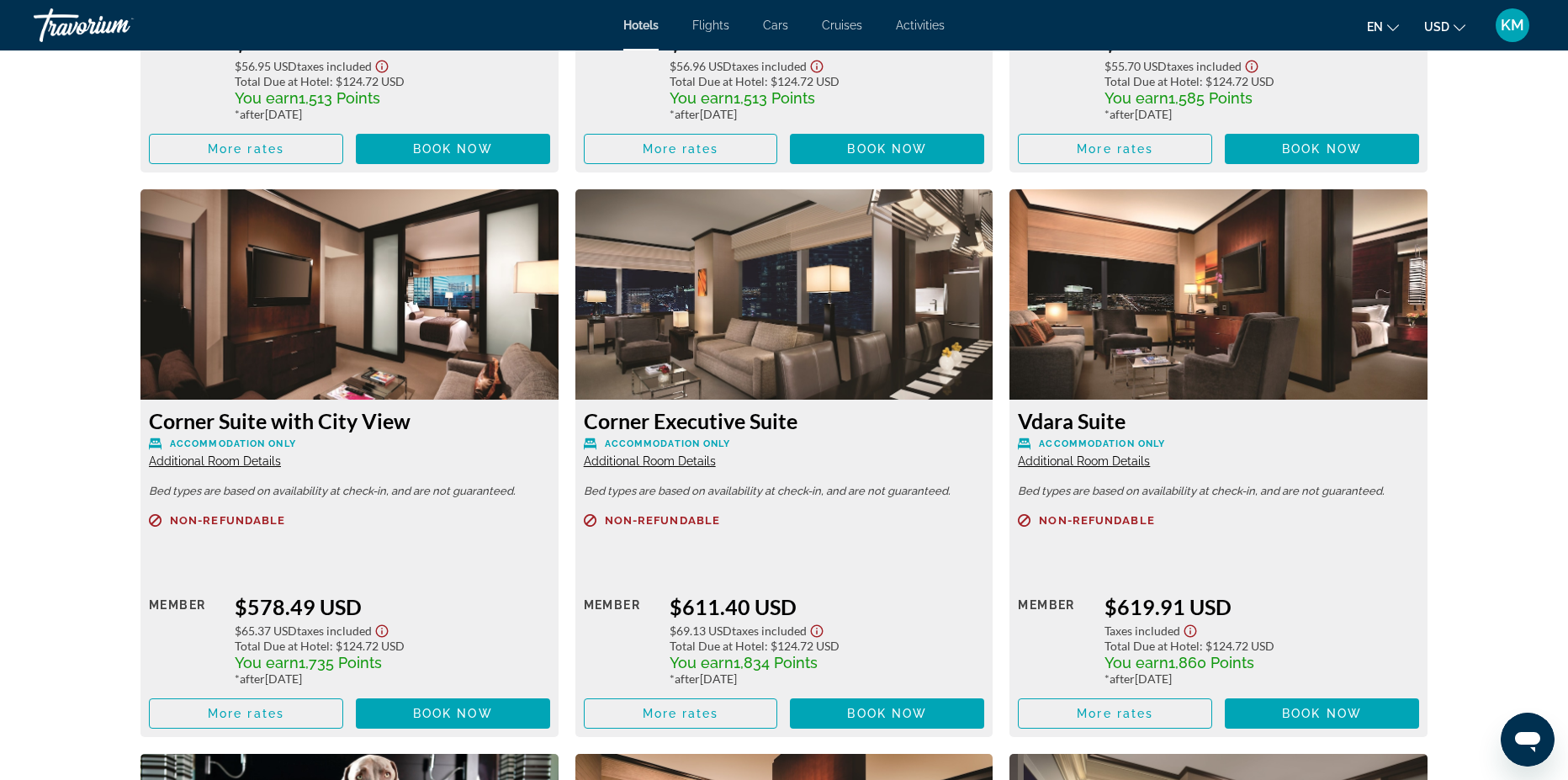
scroll to position [3952, 0]
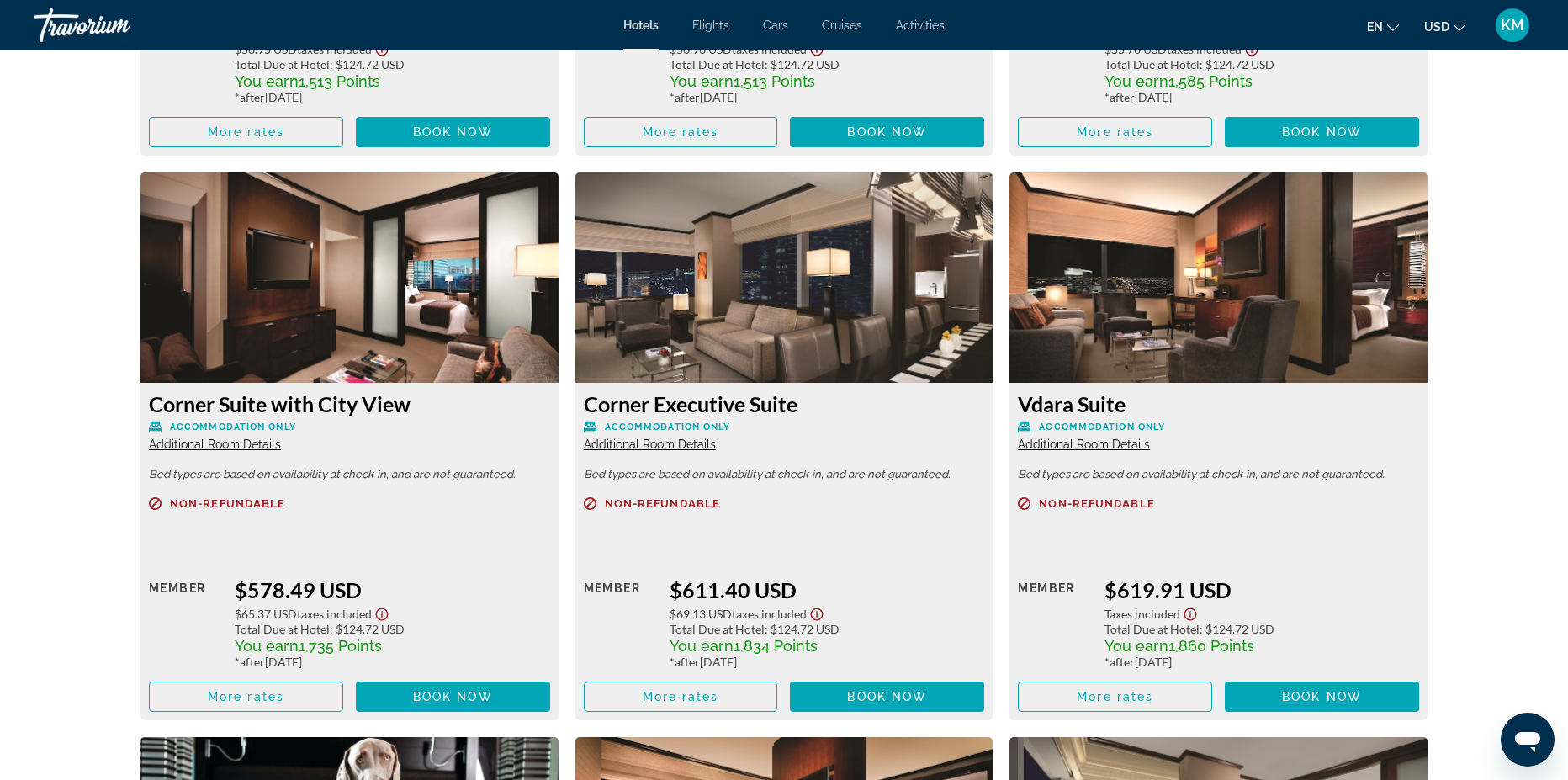
click at [647, 437] on span "Additional Room Details" at bounding box center [650, 444] width 132 height 14
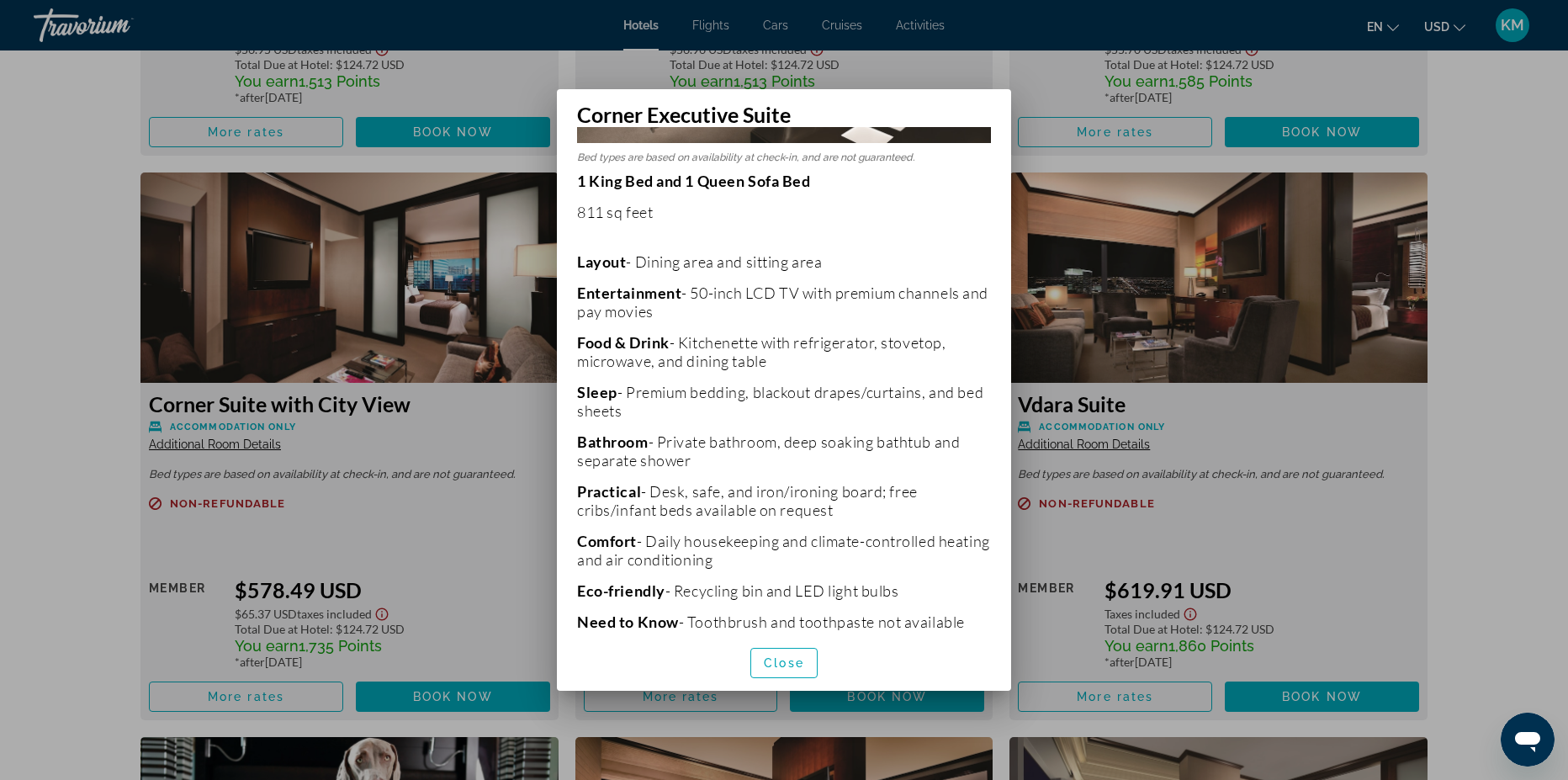
scroll to position [335, 0]
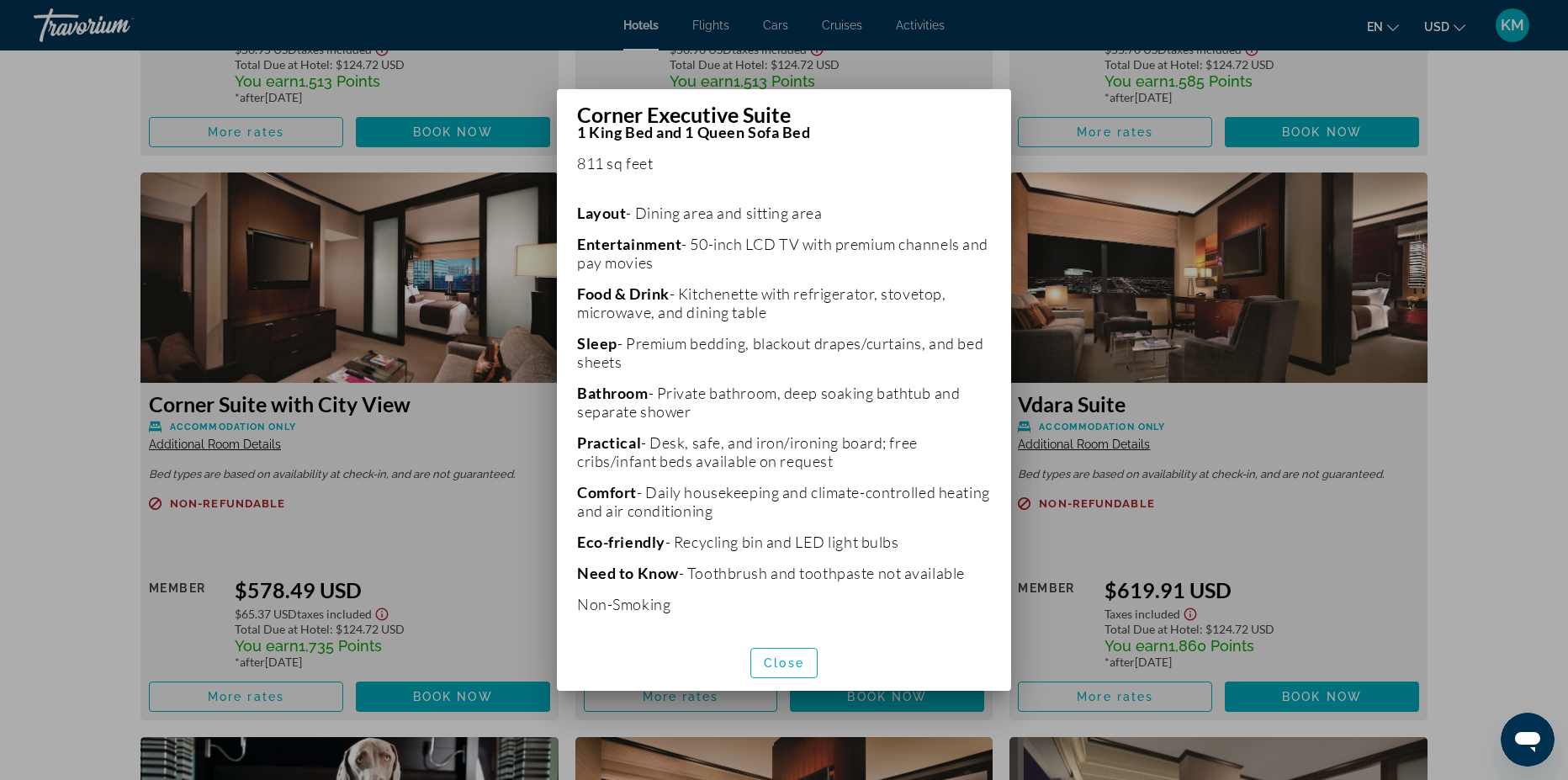
drag, startPoint x: 1055, startPoint y: 616, endPoint x: 420, endPoint y: 506, distance: 644.5
click at [420, 506] on div at bounding box center [784, 390] width 1568 height 780
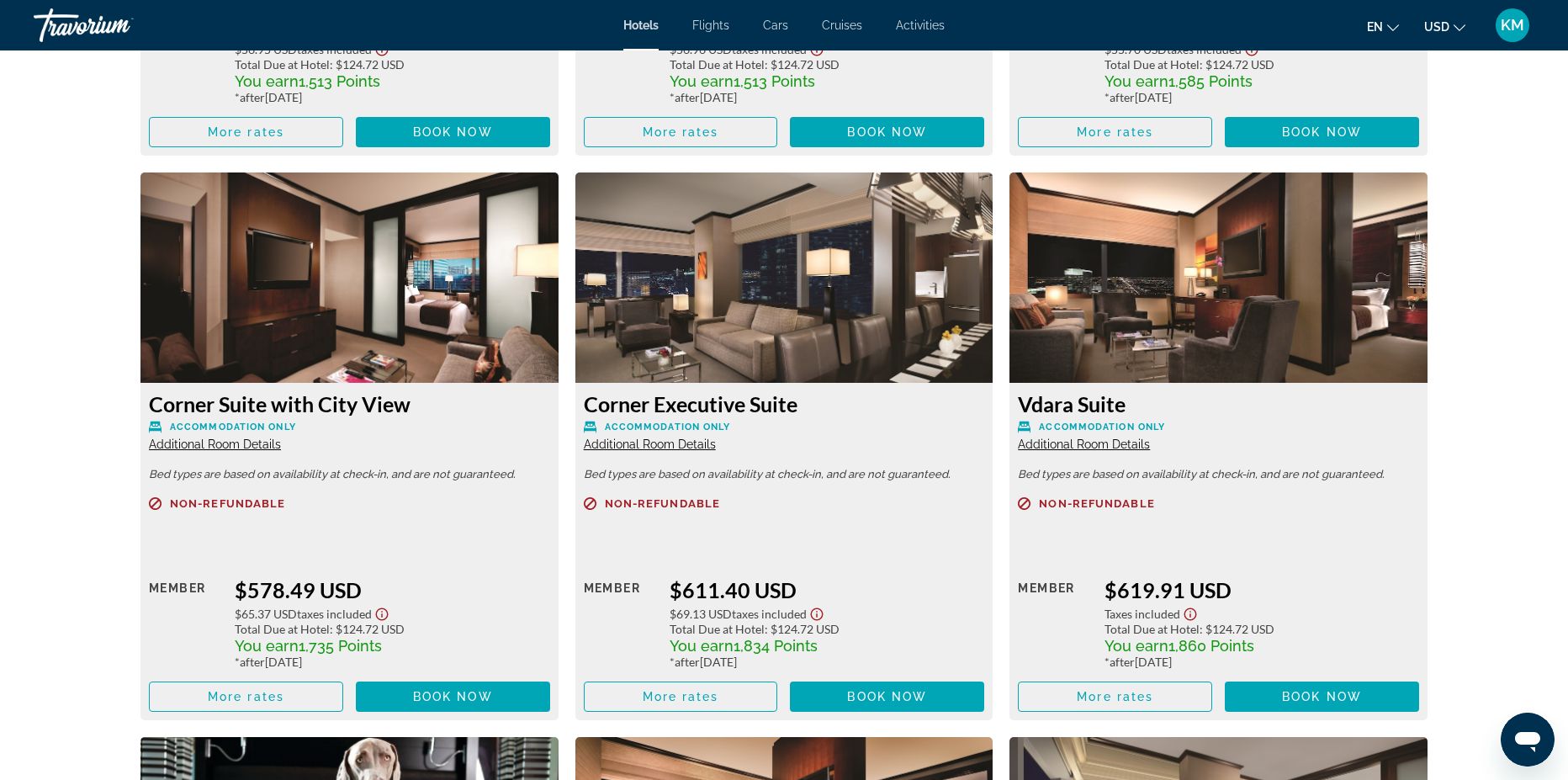
click at [1071, 437] on span "Additional Room Details" at bounding box center [1084, 444] width 132 height 14
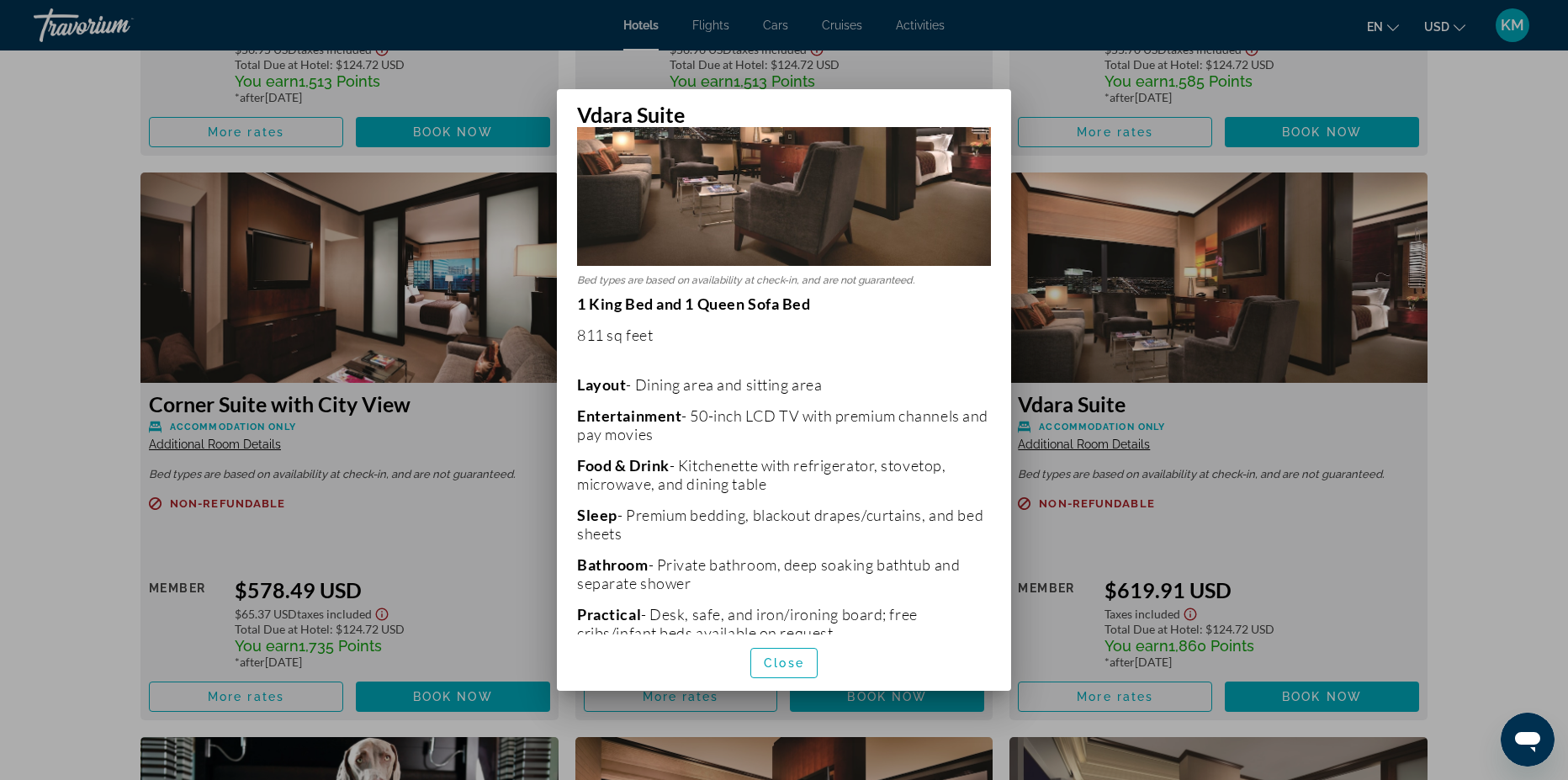
scroll to position [172, 0]
click at [1406, 437] on div at bounding box center [784, 390] width 1568 height 780
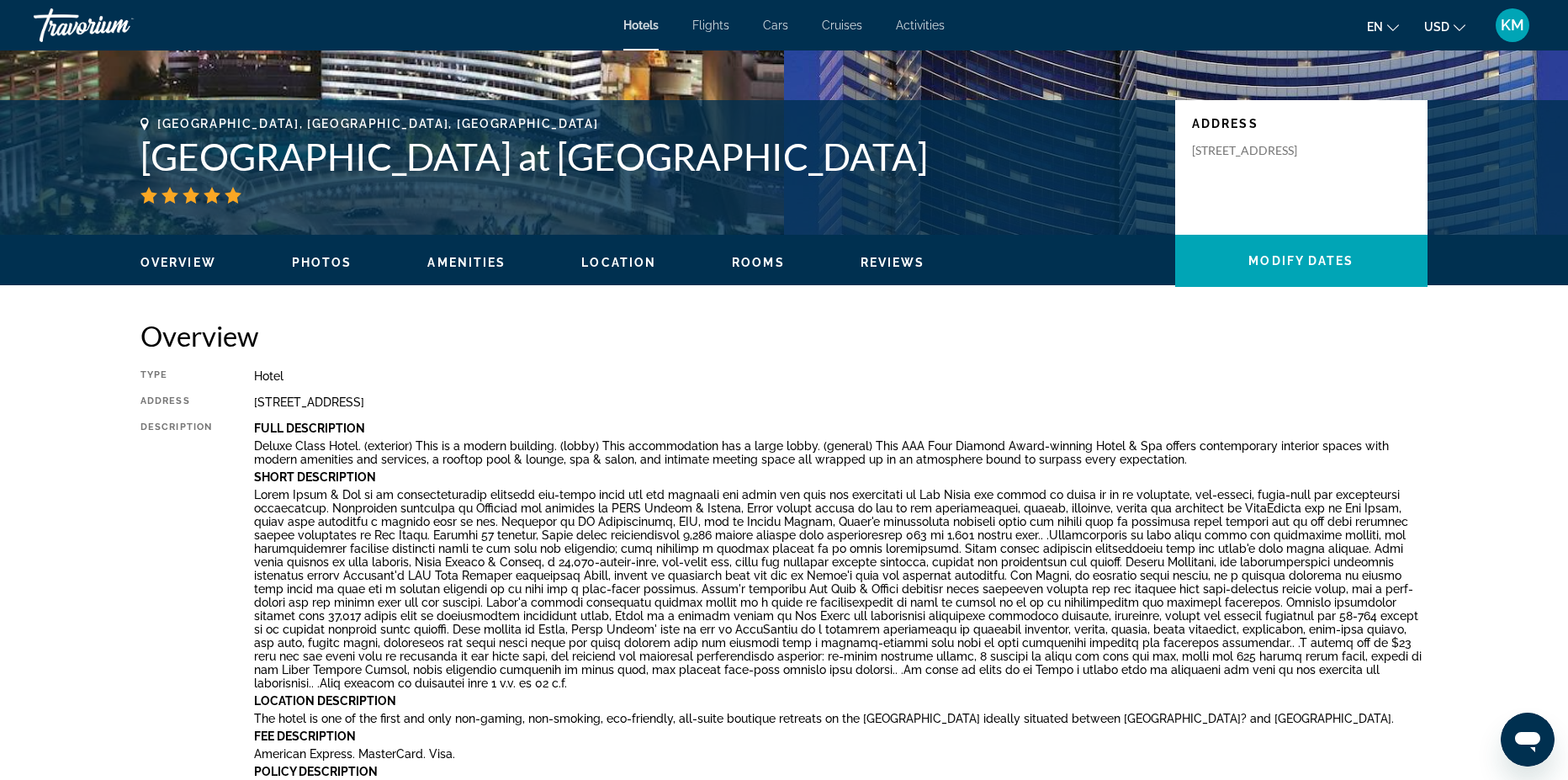
scroll to position [0, 0]
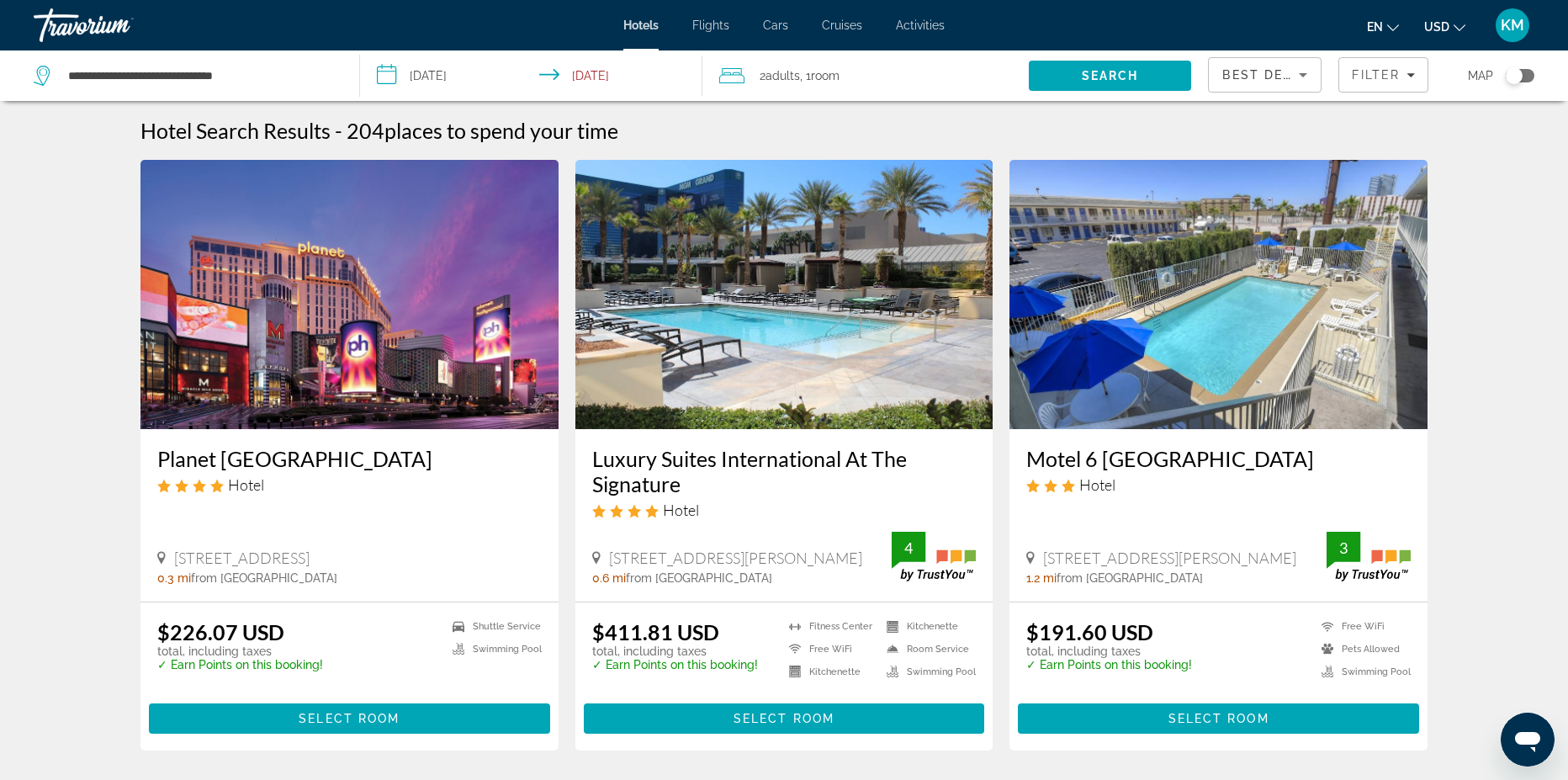
drag, startPoint x: 1579, startPoint y: 198, endPoint x: 769, endPoint y: 546, distance: 881.6
drag, startPoint x: 1567, startPoint y: 186, endPoint x: 1592, endPoint y: 260, distance: 78.1
click at [1568, 260] on html "**********" at bounding box center [784, 390] width 1568 height 780
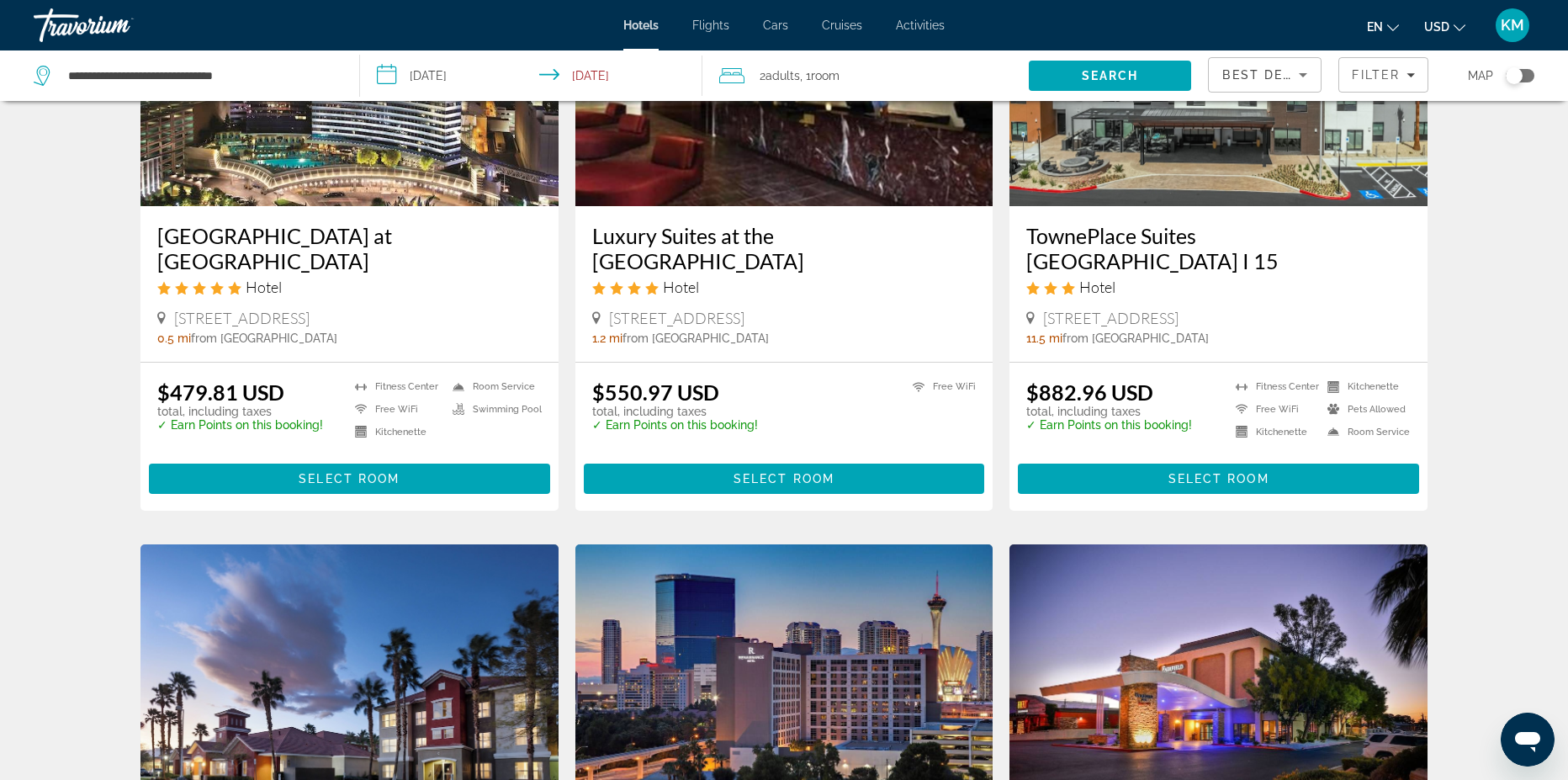
scroll to position [899, 0]
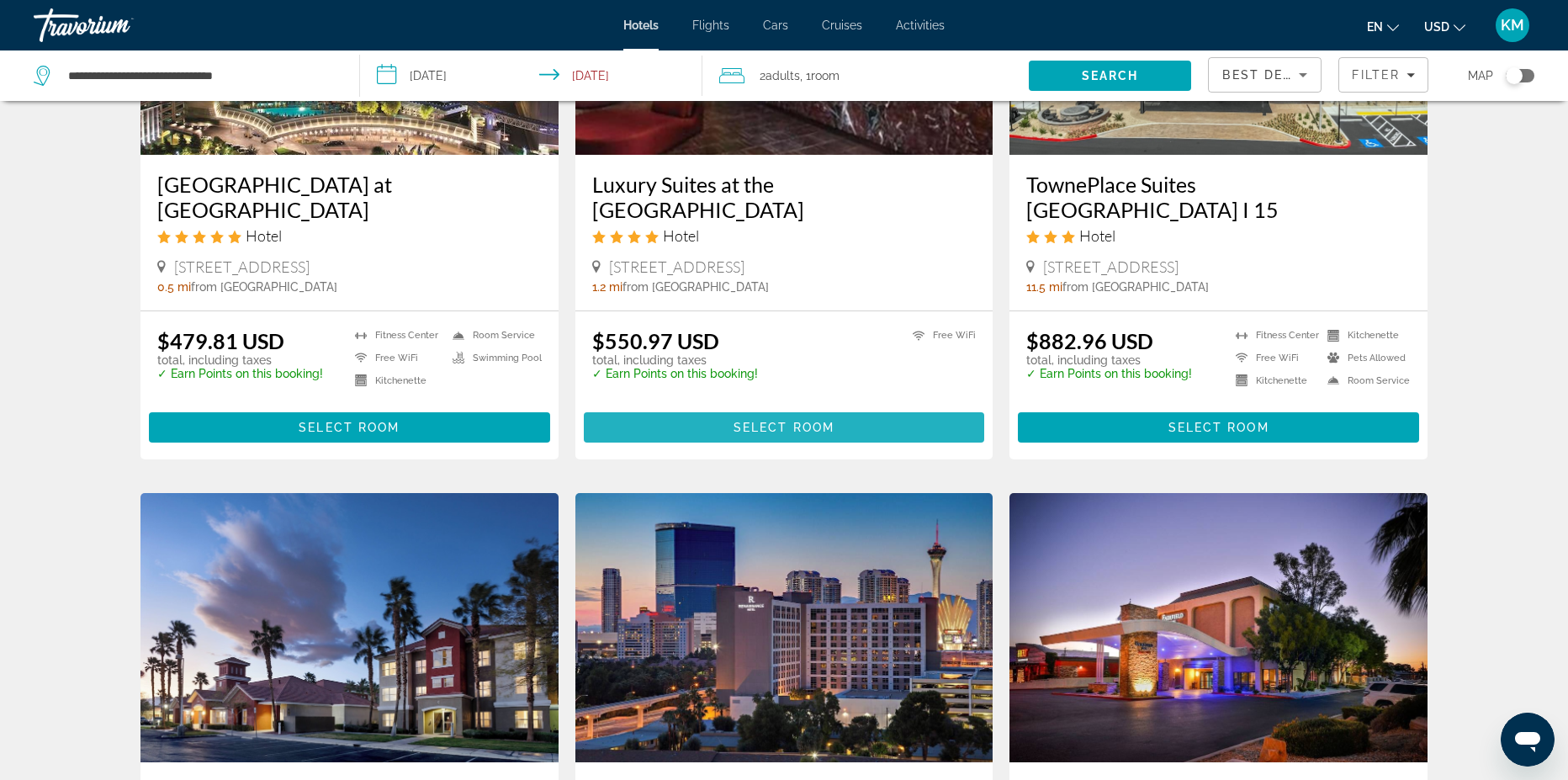
click at [751, 421] on span "Select Room" at bounding box center [784, 428] width 101 height 14
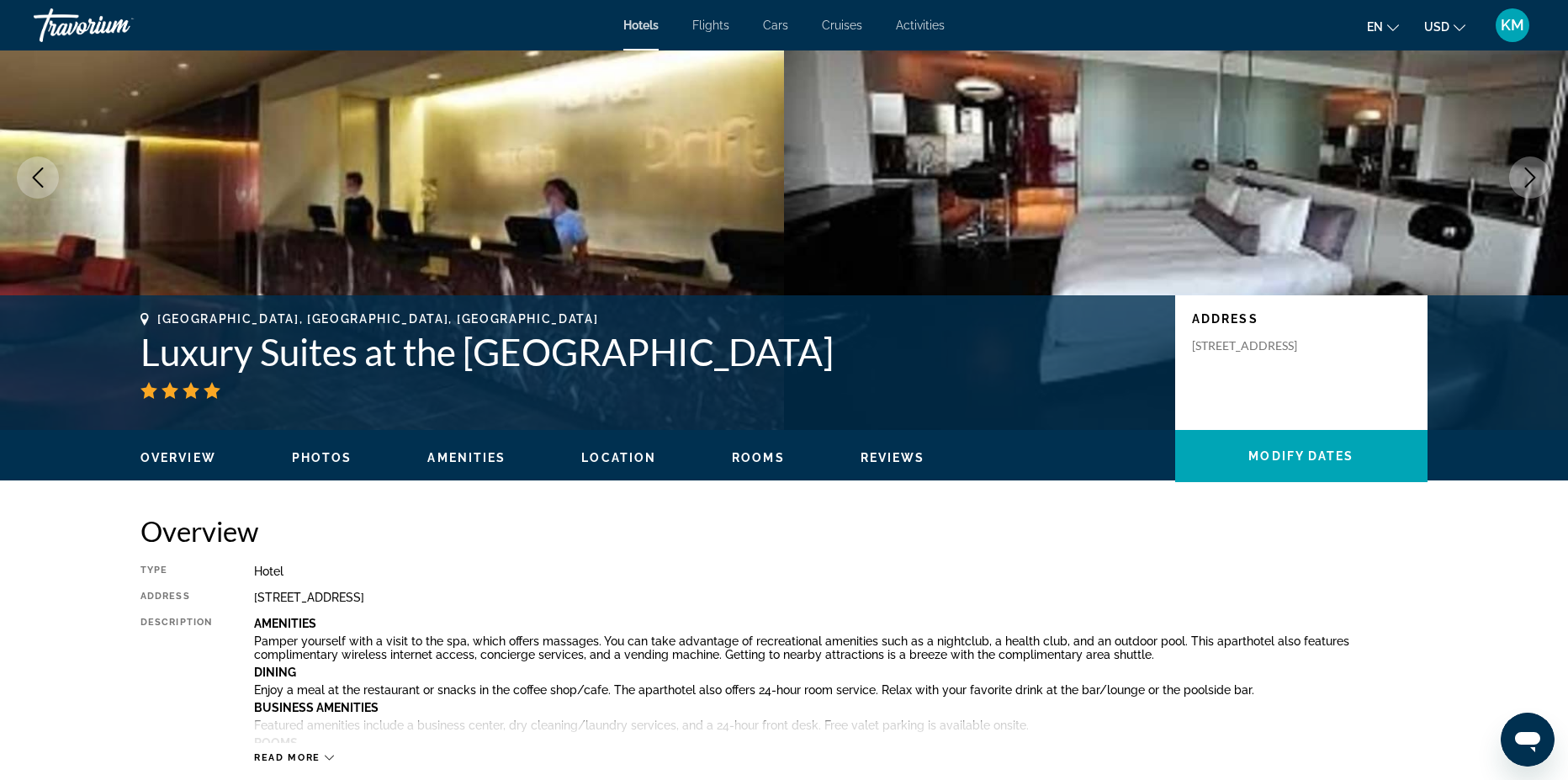
scroll to position [471, 0]
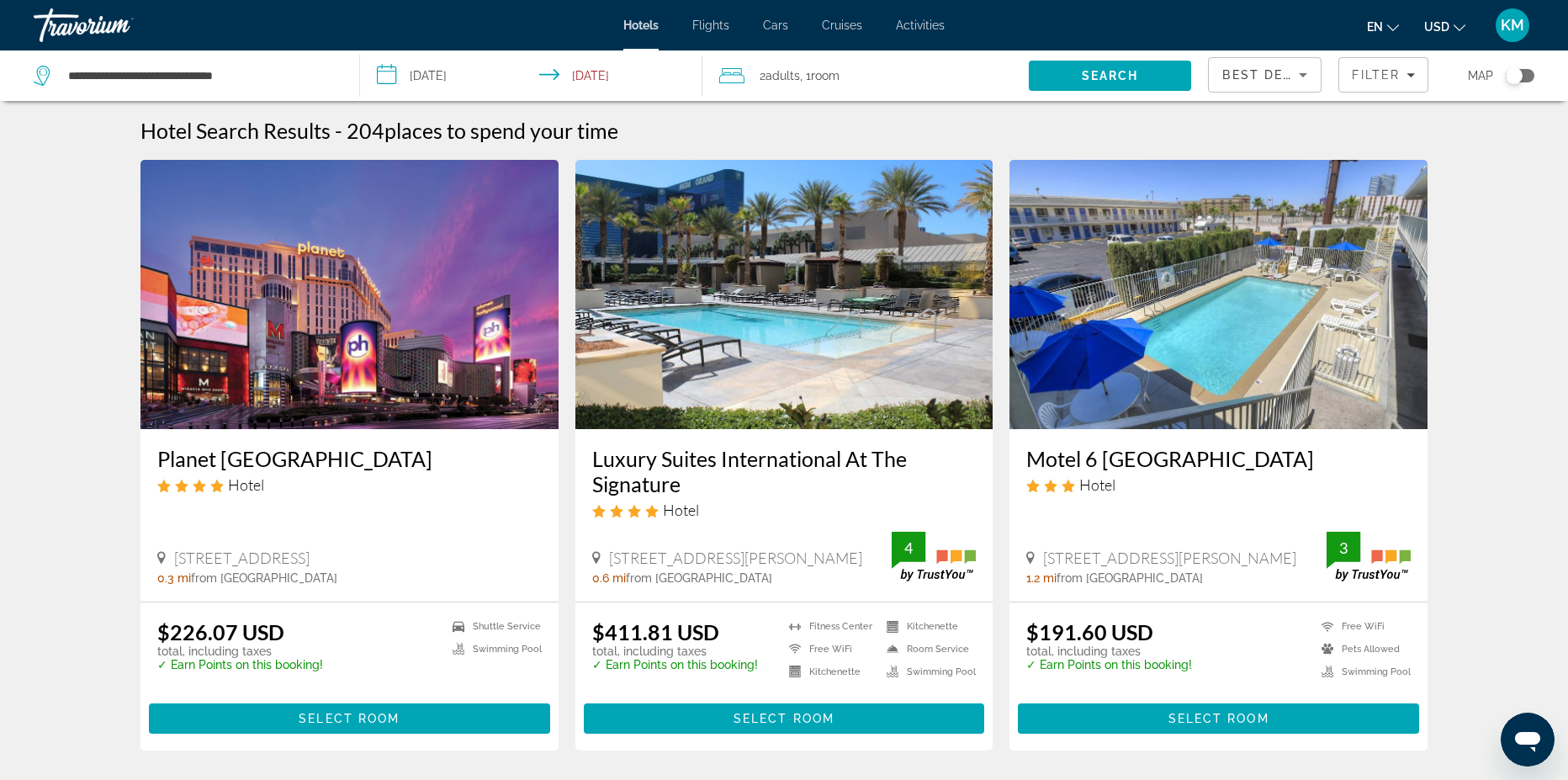
drag, startPoint x: 1574, startPoint y: 192, endPoint x: 841, endPoint y: 650, distance: 864.3
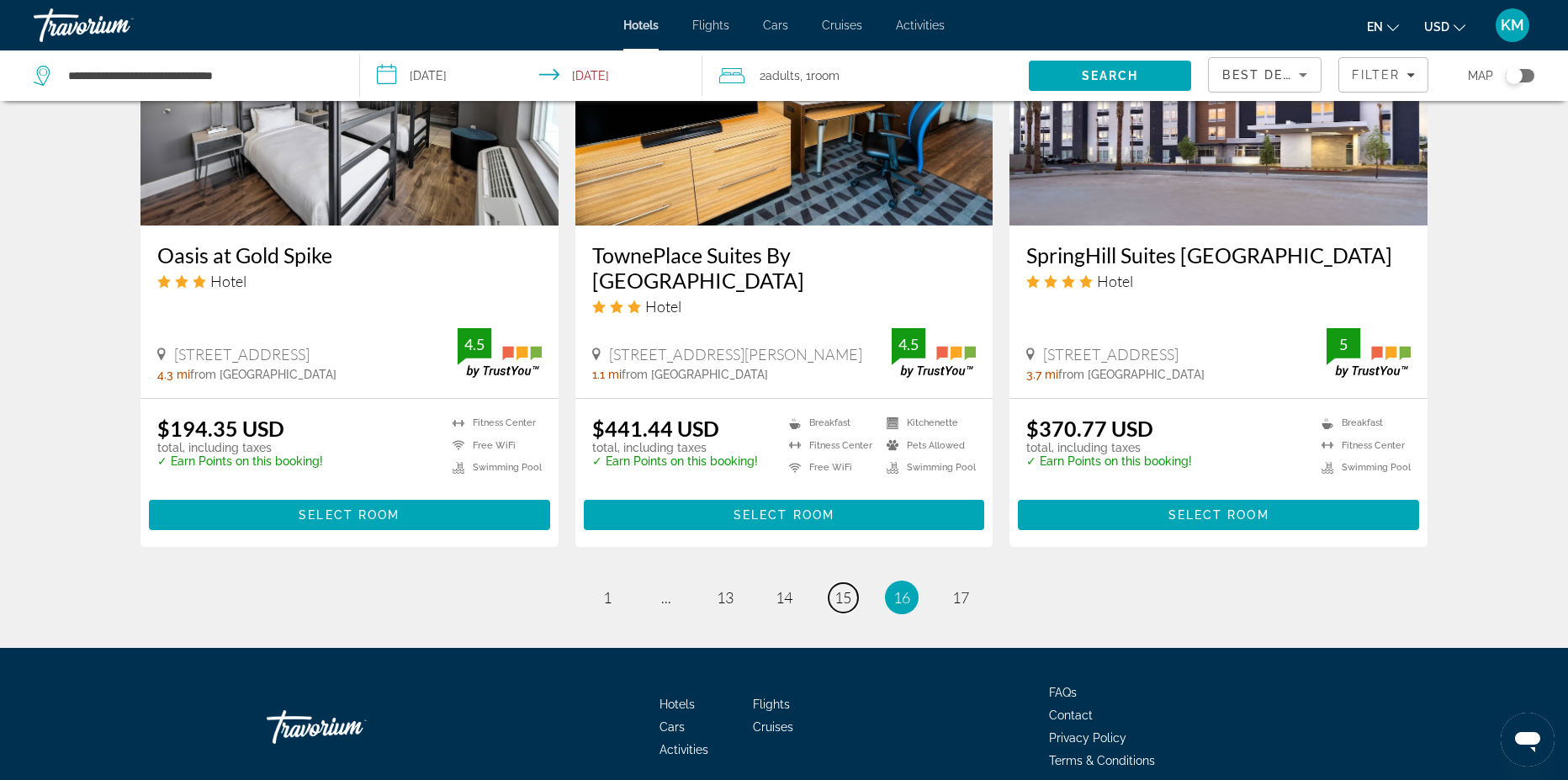
scroll to position [2107, 0]
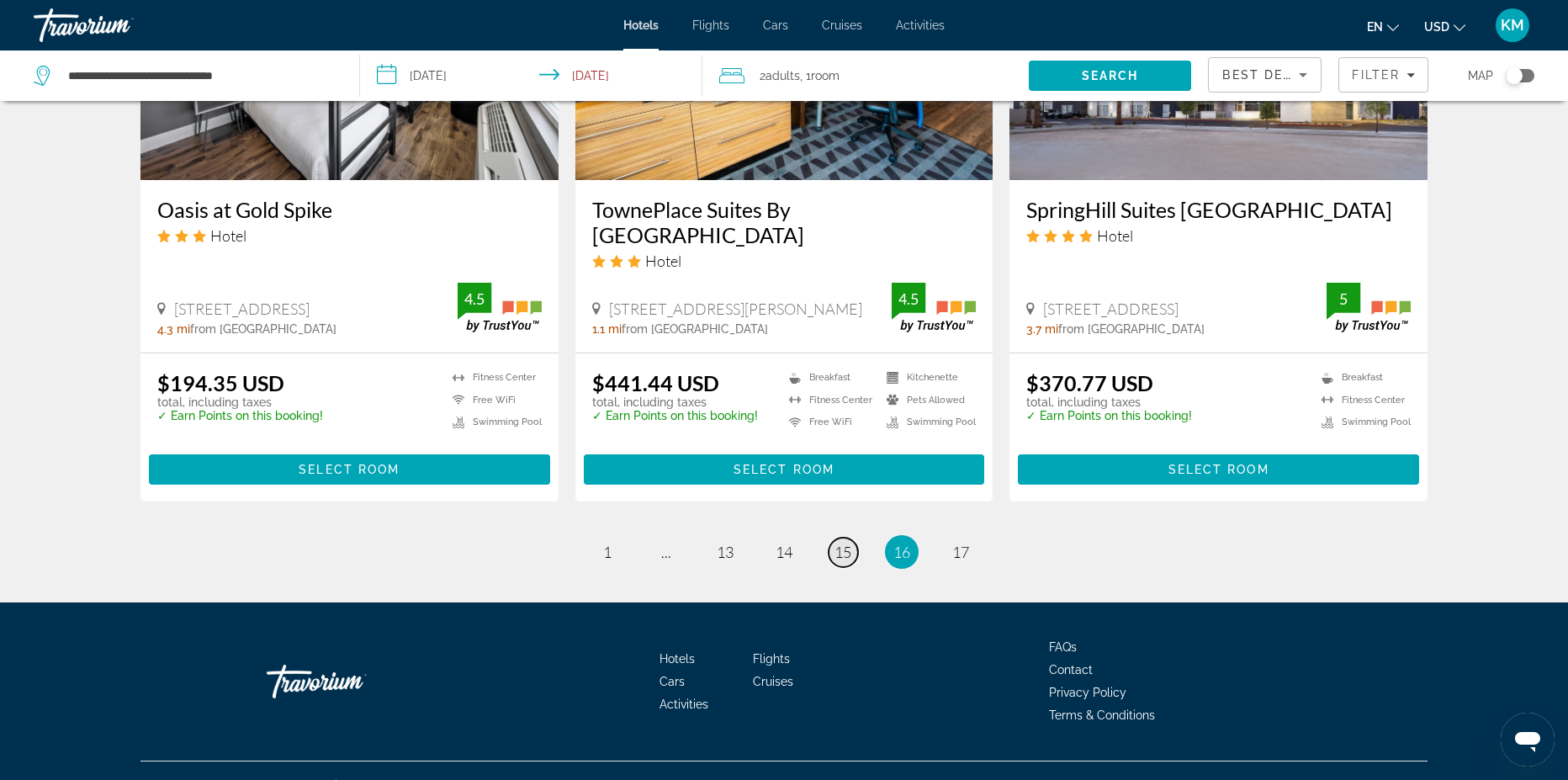
click at [840, 543] on span "15" at bounding box center [843, 552] width 17 height 19
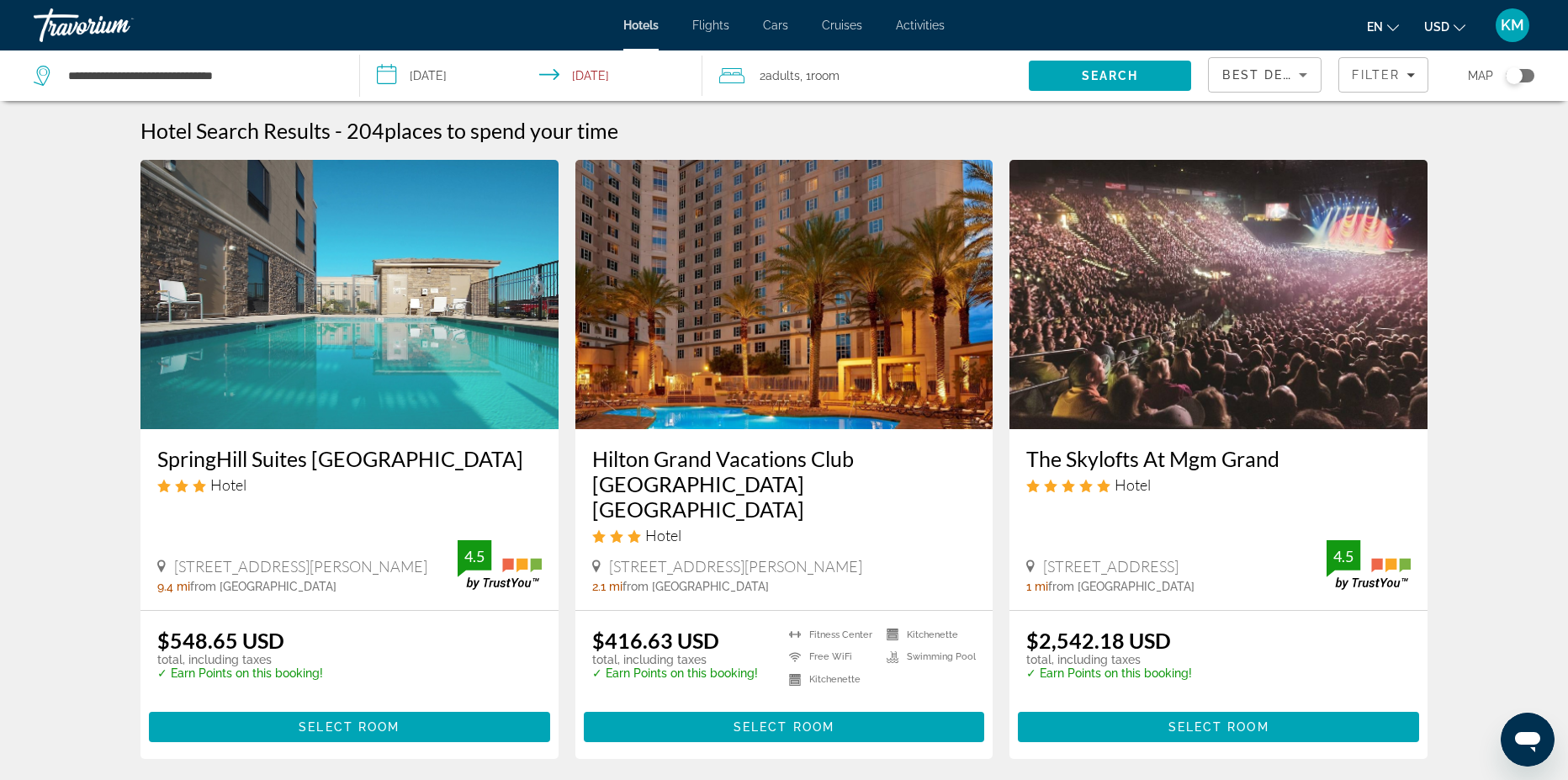
drag, startPoint x: 1579, startPoint y: 82, endPoint x: 785, endPoint y: 667, distance: 986.2
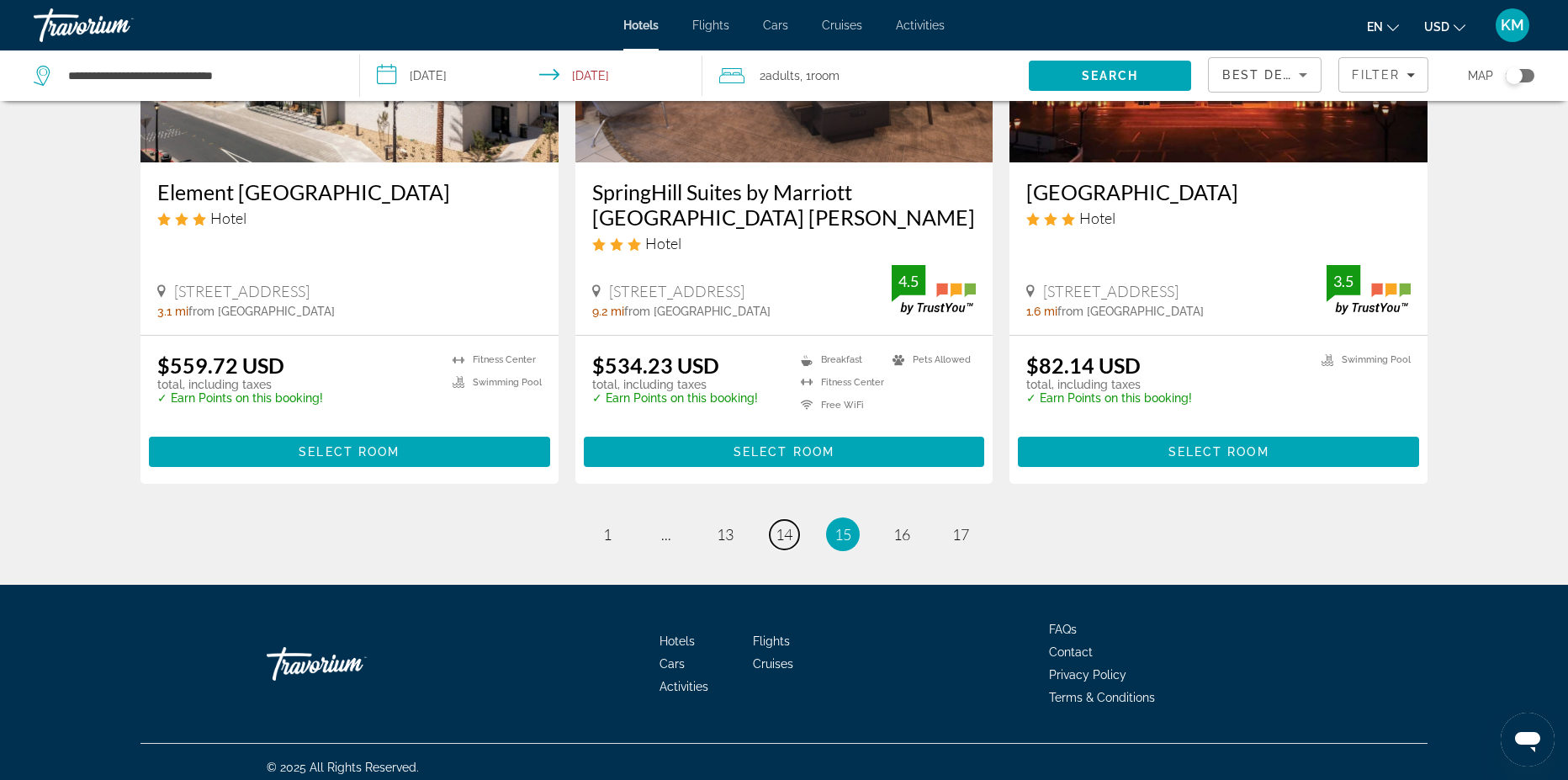
scroll to position [2094, 0]
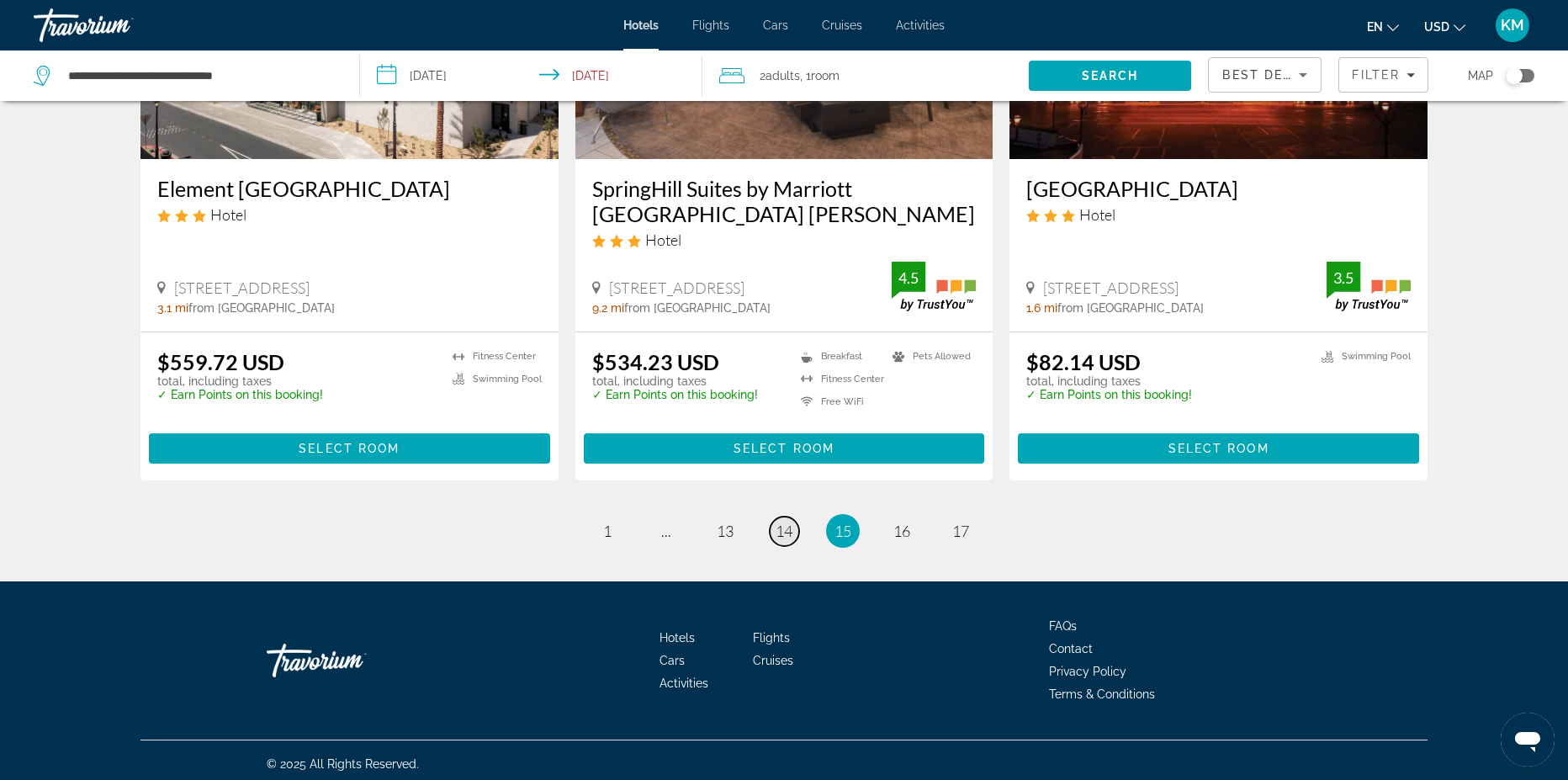
click at [786, 522] on span "14" at bounding box center [784, 531] width 17 height 19
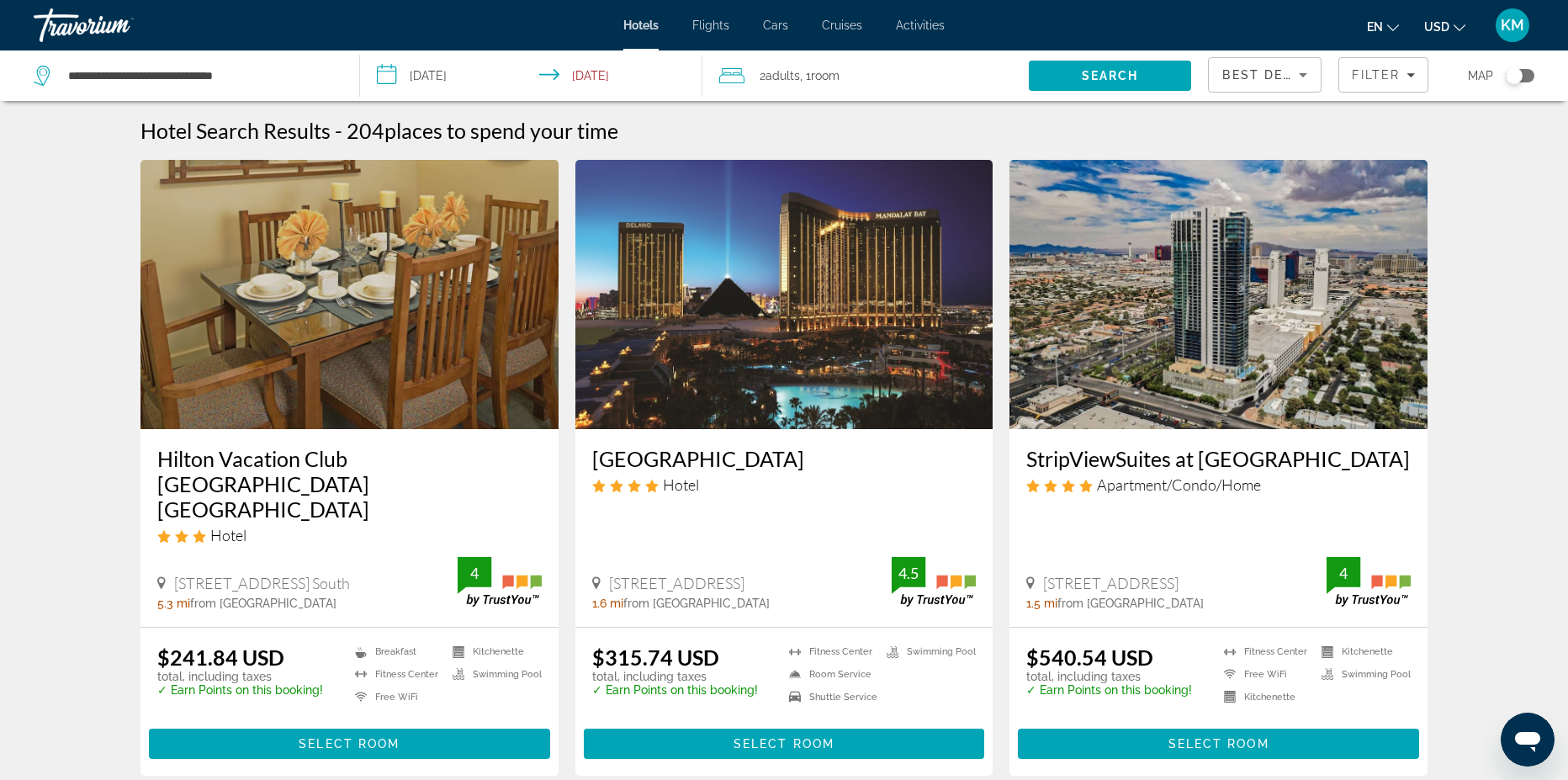
drag, startPoint x: 1574, startPoint y: 195, endPoint x: 335, endPoint y: 621, distance: 1310.2
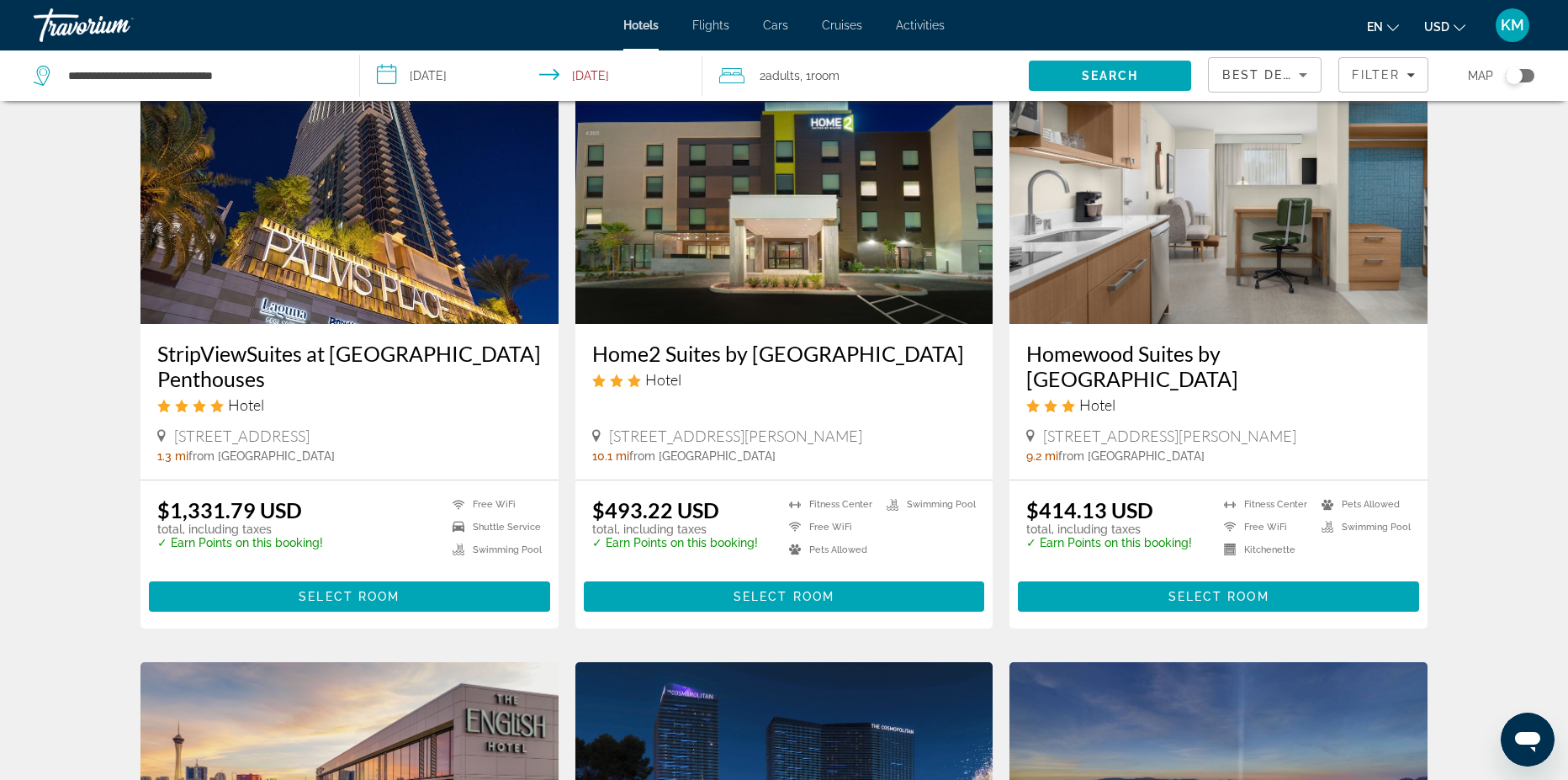
scroll to position [837, 0]
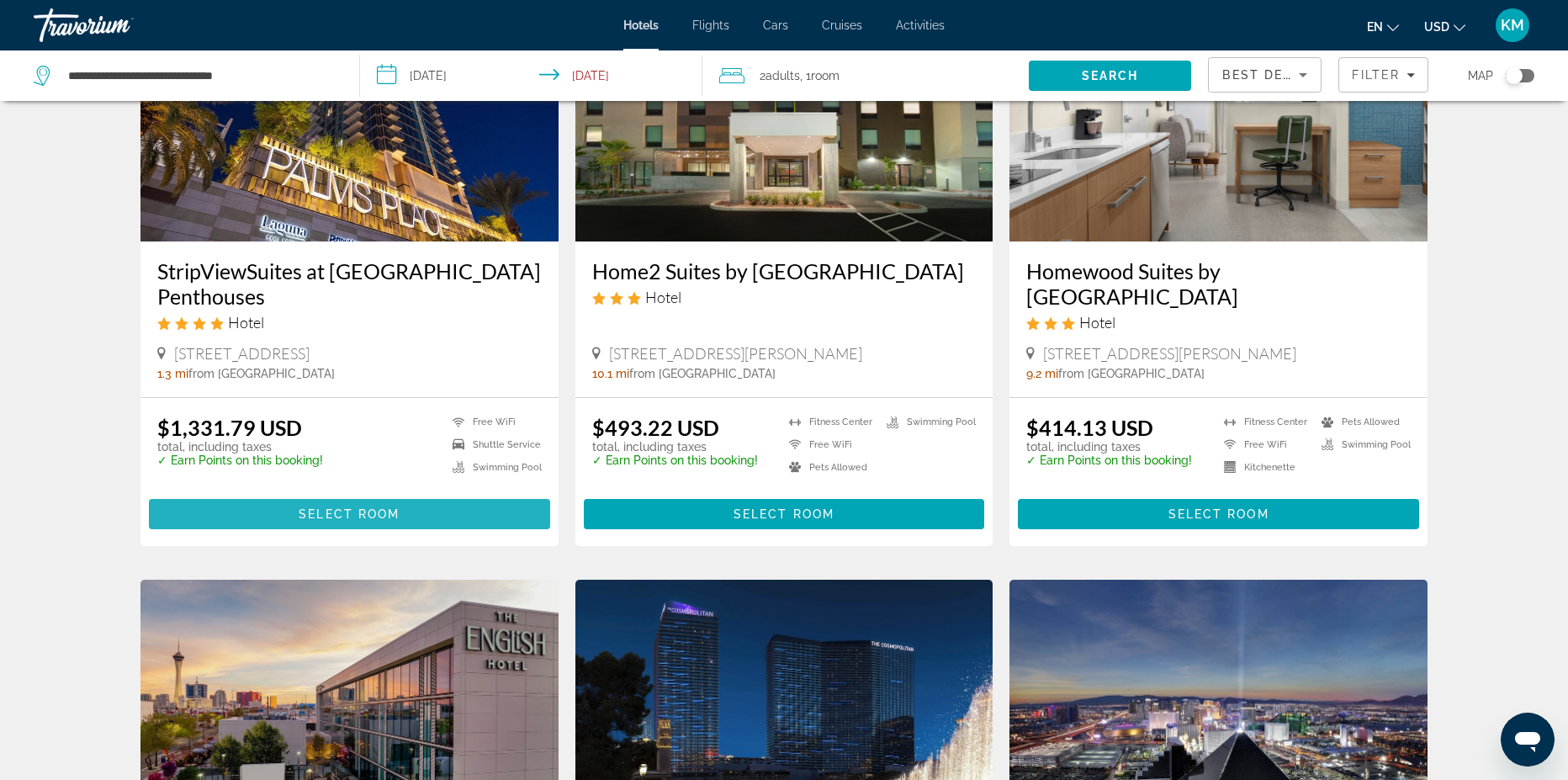
click at [377, 507] on span "Select Room" at bounding box center [349, 514] width 101 height 14
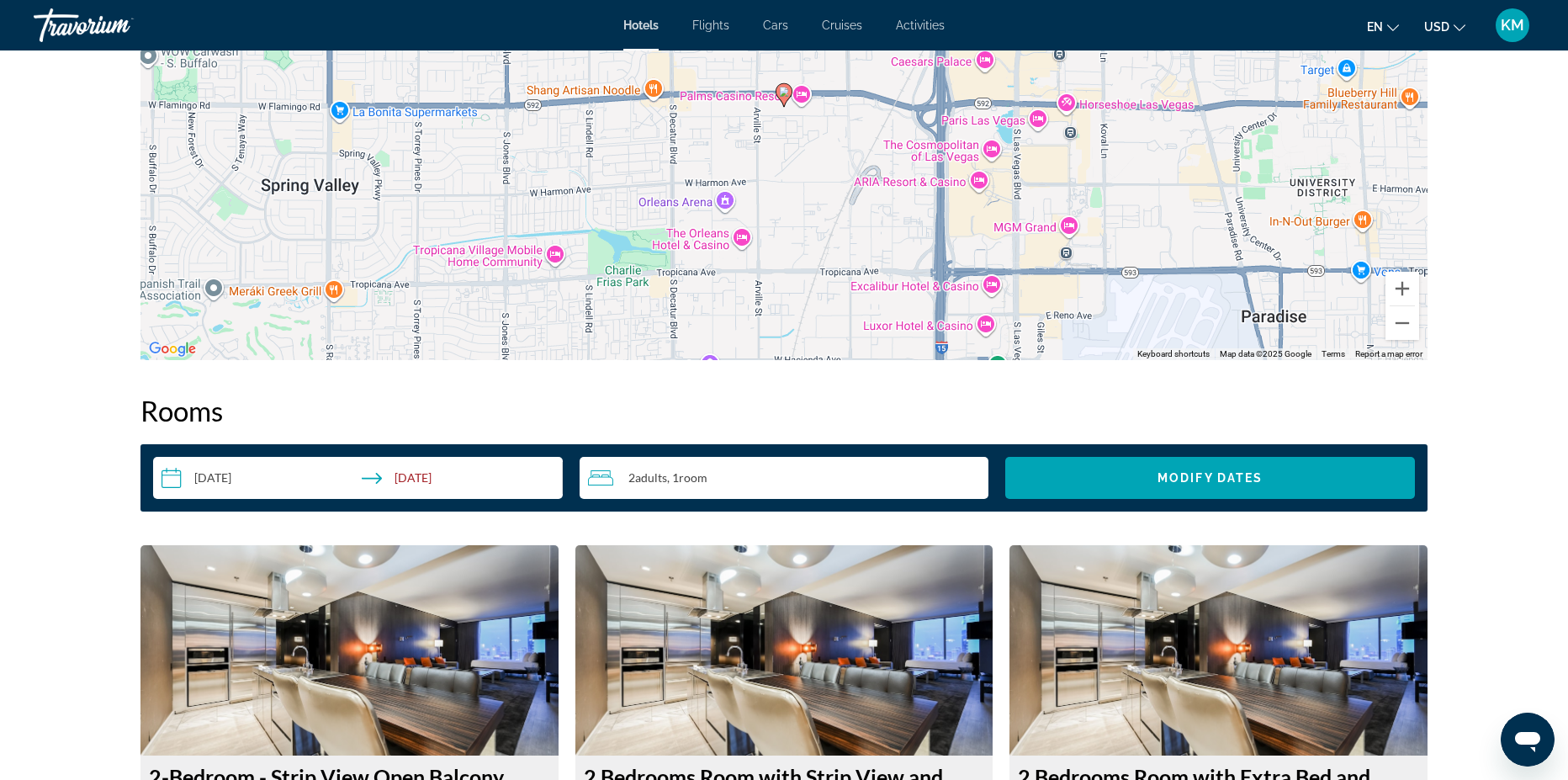
scroll to position [2051, 0]
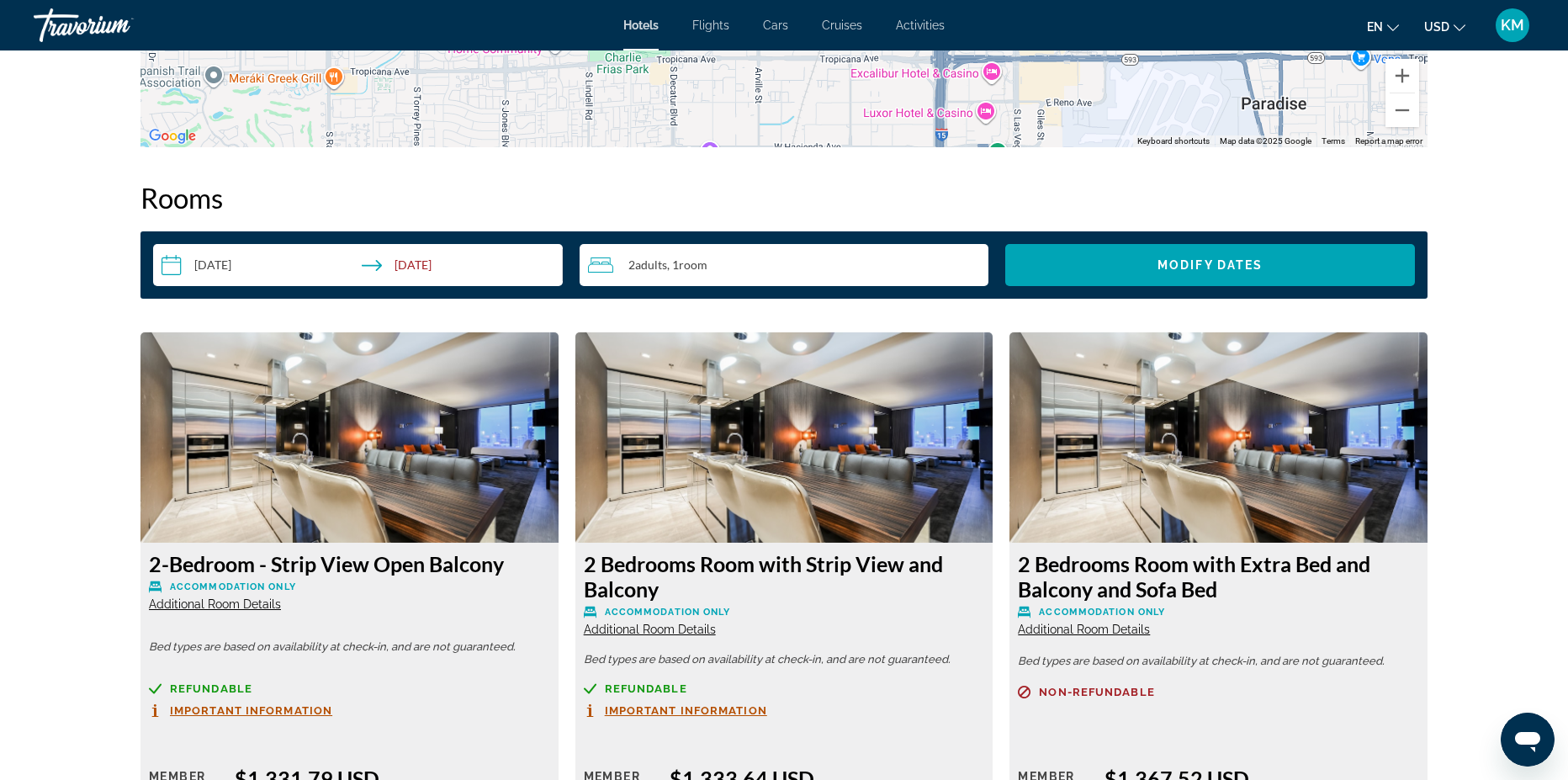
click at [240, 603] on span "Additional Room Details" at bounding box center [215, 604] width 132 height 14
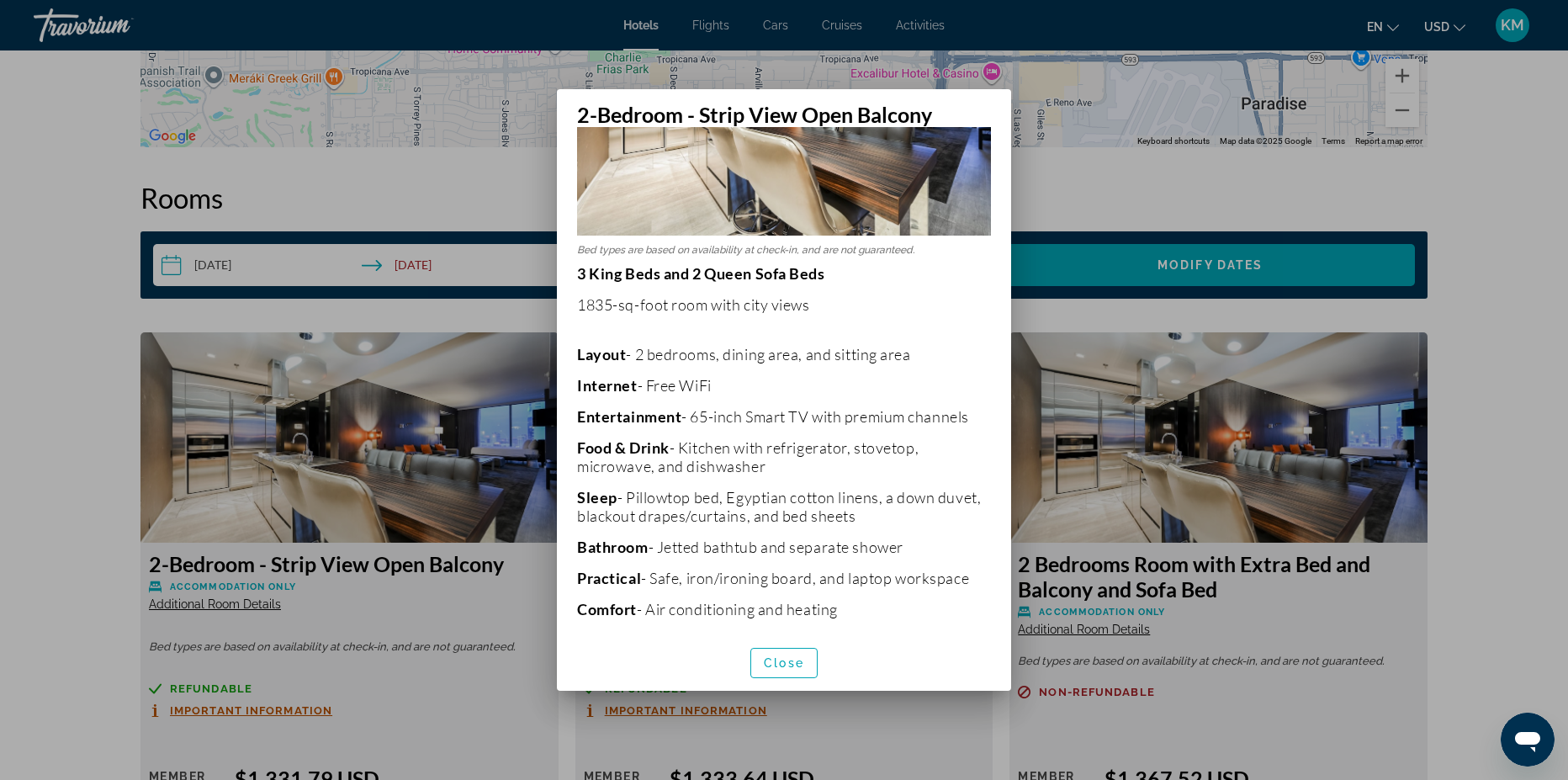
scroll to position [260, 0]
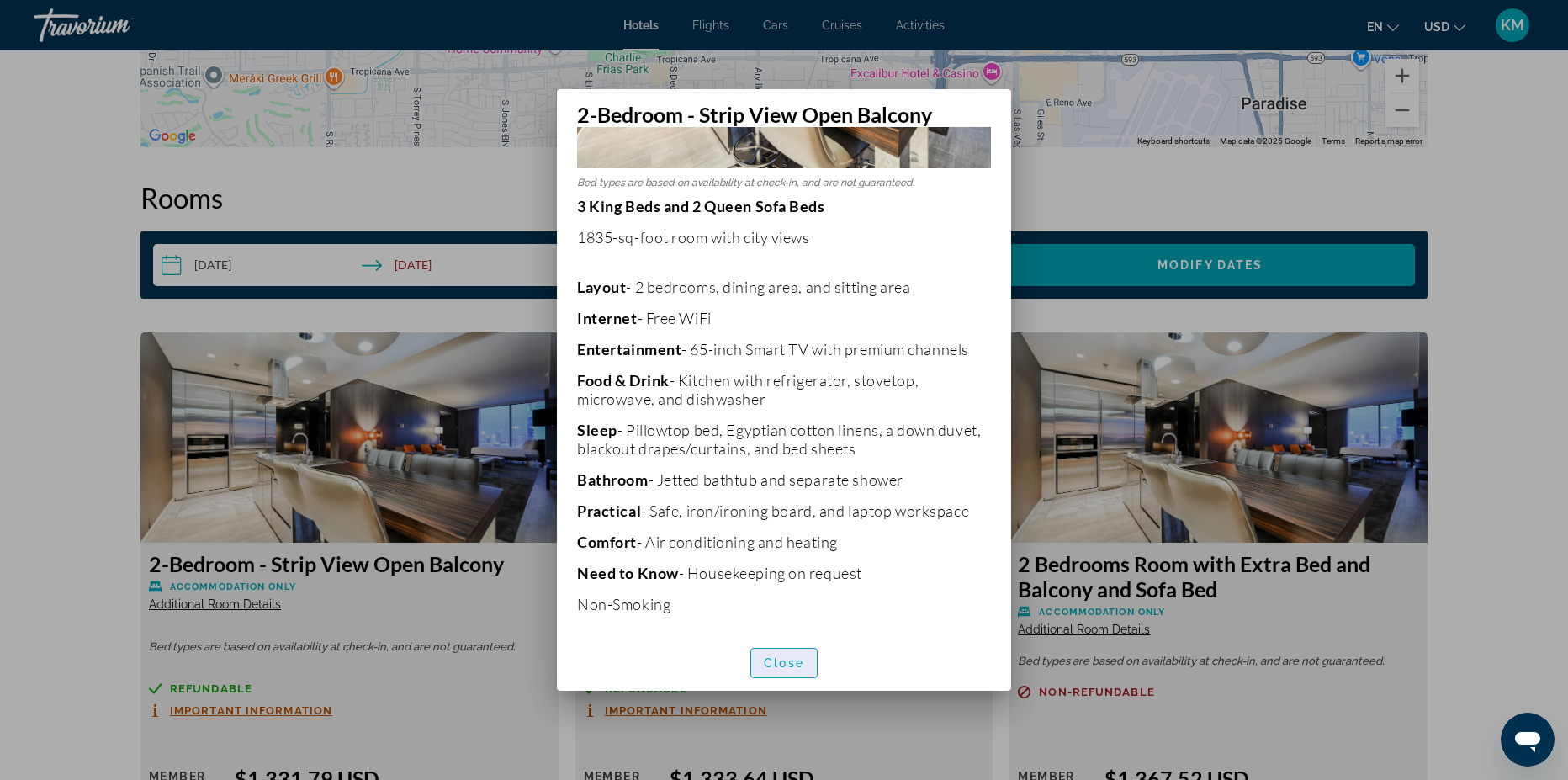
click at [776, 669] on span "Close" at bounding box center [784, 663] width 40 height 14
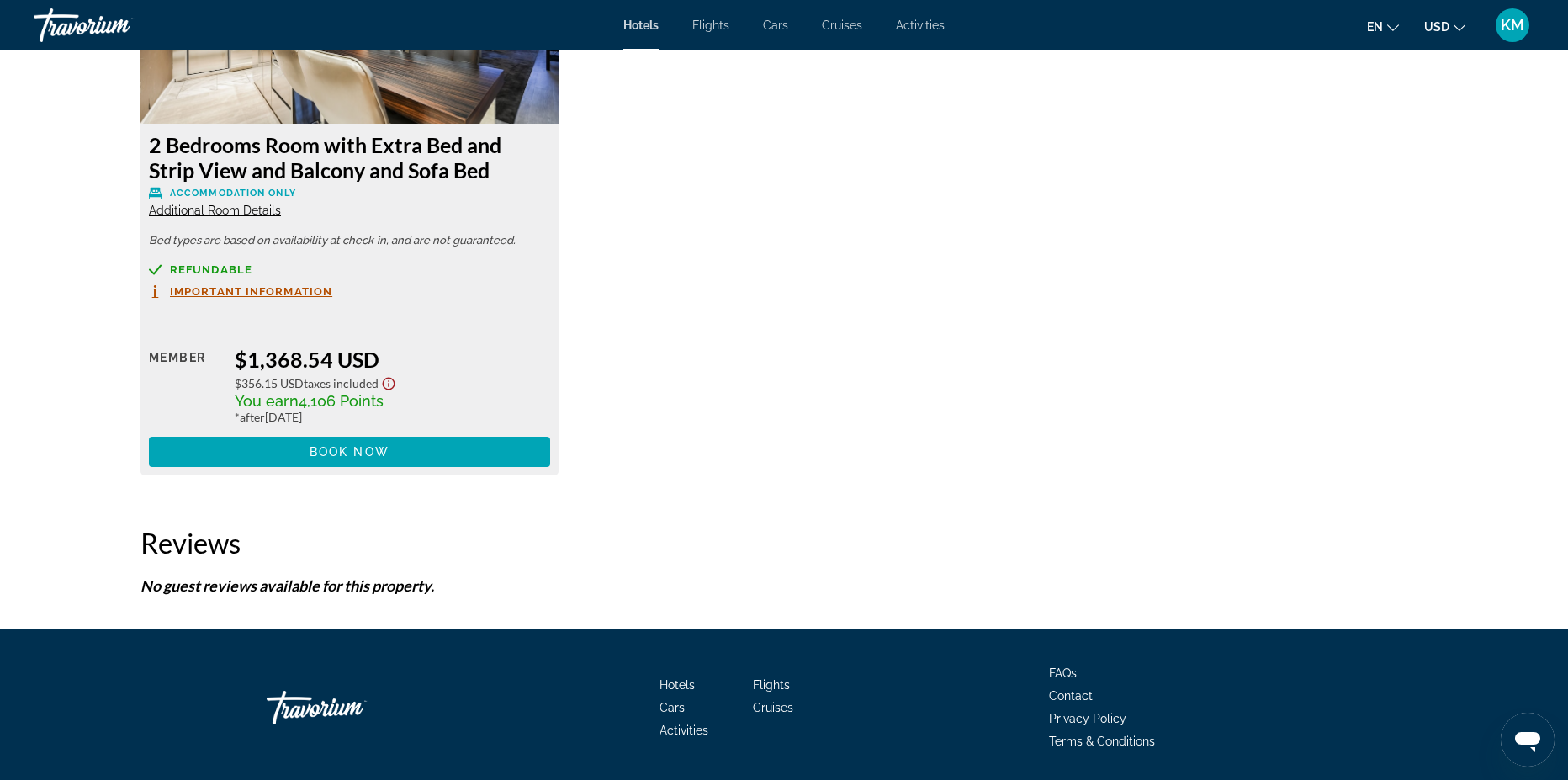
scroll to position [2914, 0]
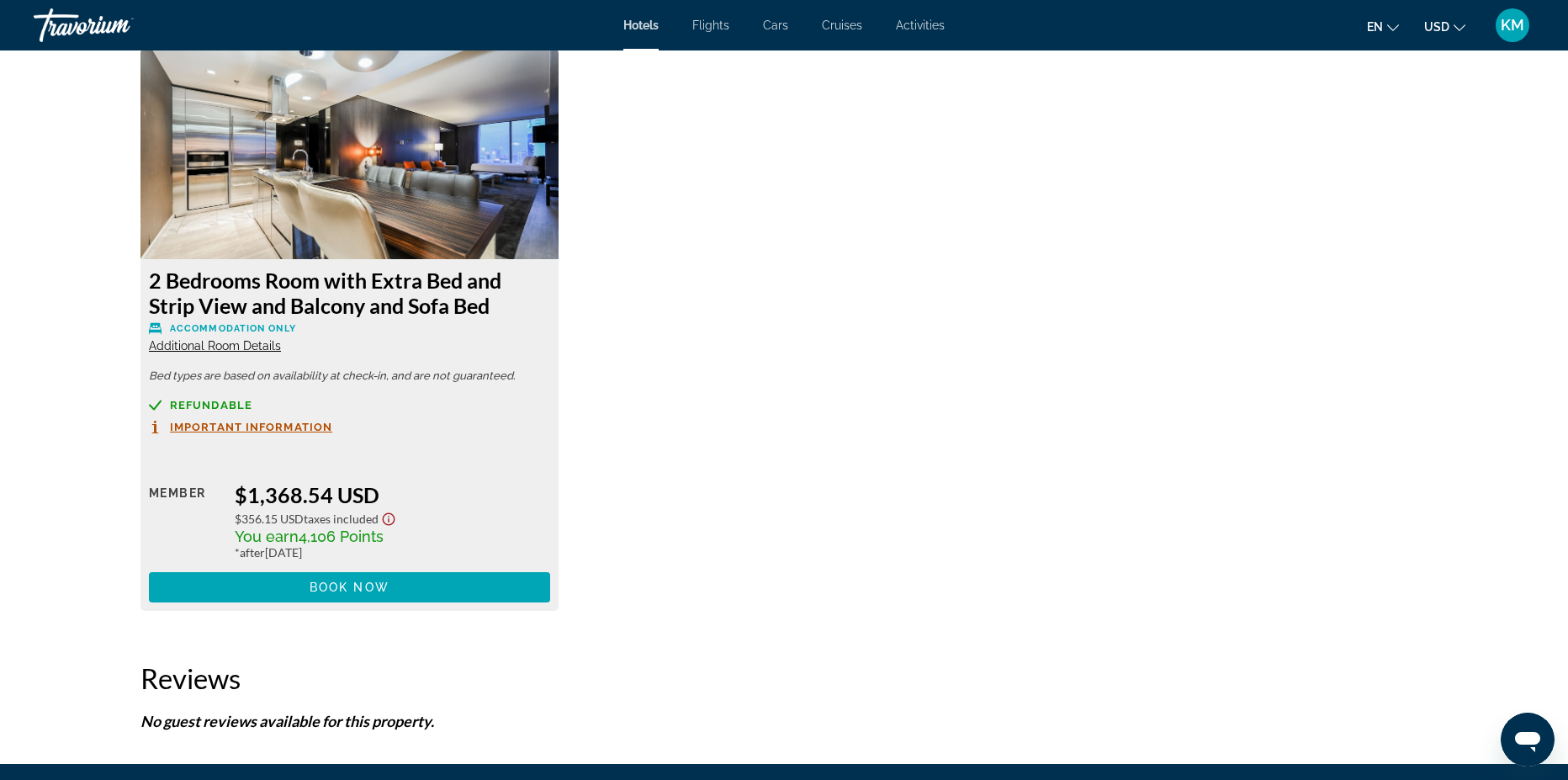
click at [262, 346] on span "Additional Room Details" at bounding box center [215, 347] width 132 height 14
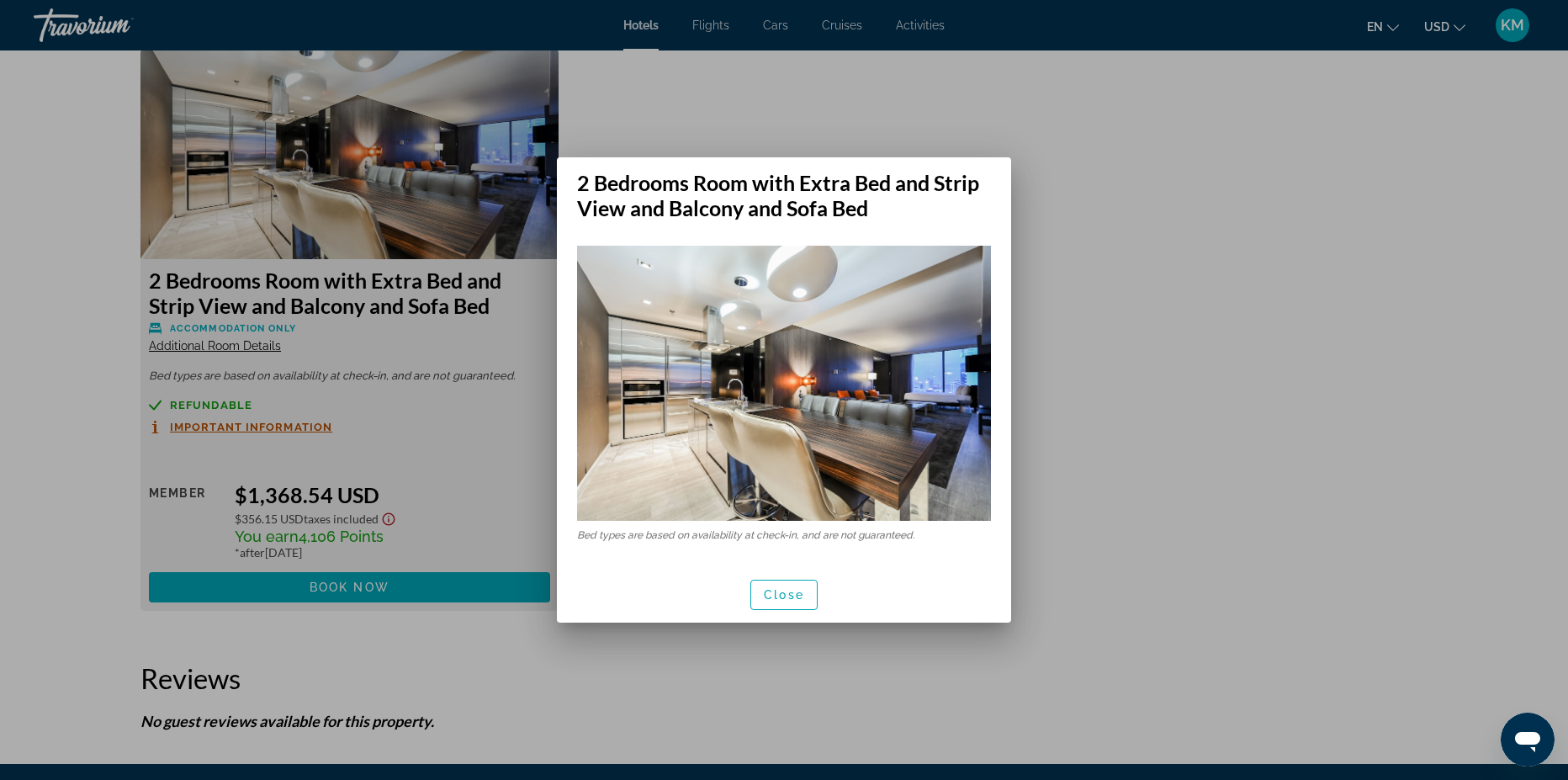
click at [821, 605] on div "Close" at bounding box center [784, 594] width 454 height 56
click at [746, 591] on div "Close" at bounding box center [784, 594] width 454 height 56
click at [805, 597] on span "button" at bounding box center [784, 594] width 66 height 40
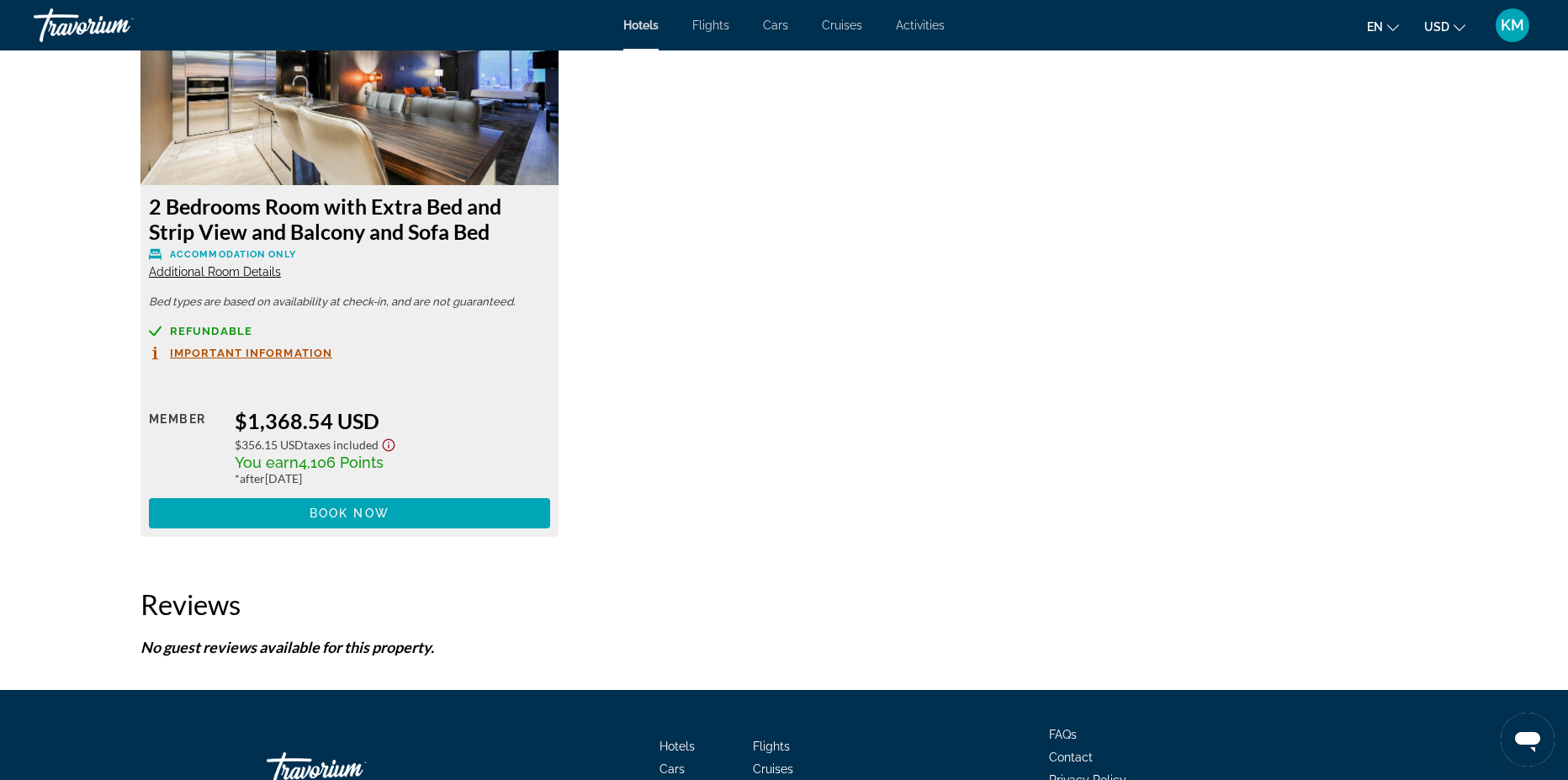
scroll to position [2993, 0]
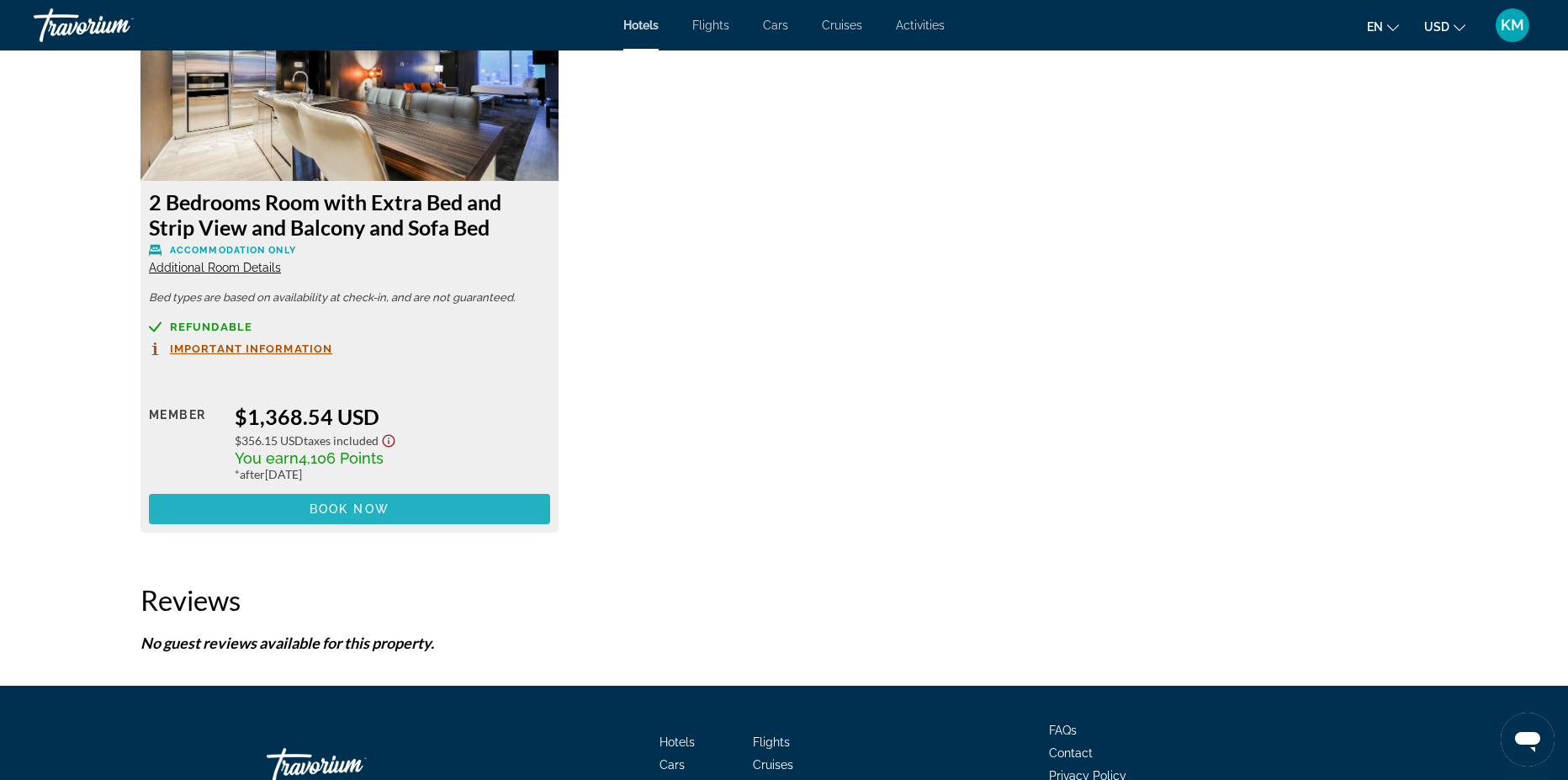
click at [335, 516] on span "Main content" at bounding box center [349, 508] width 402 height 40
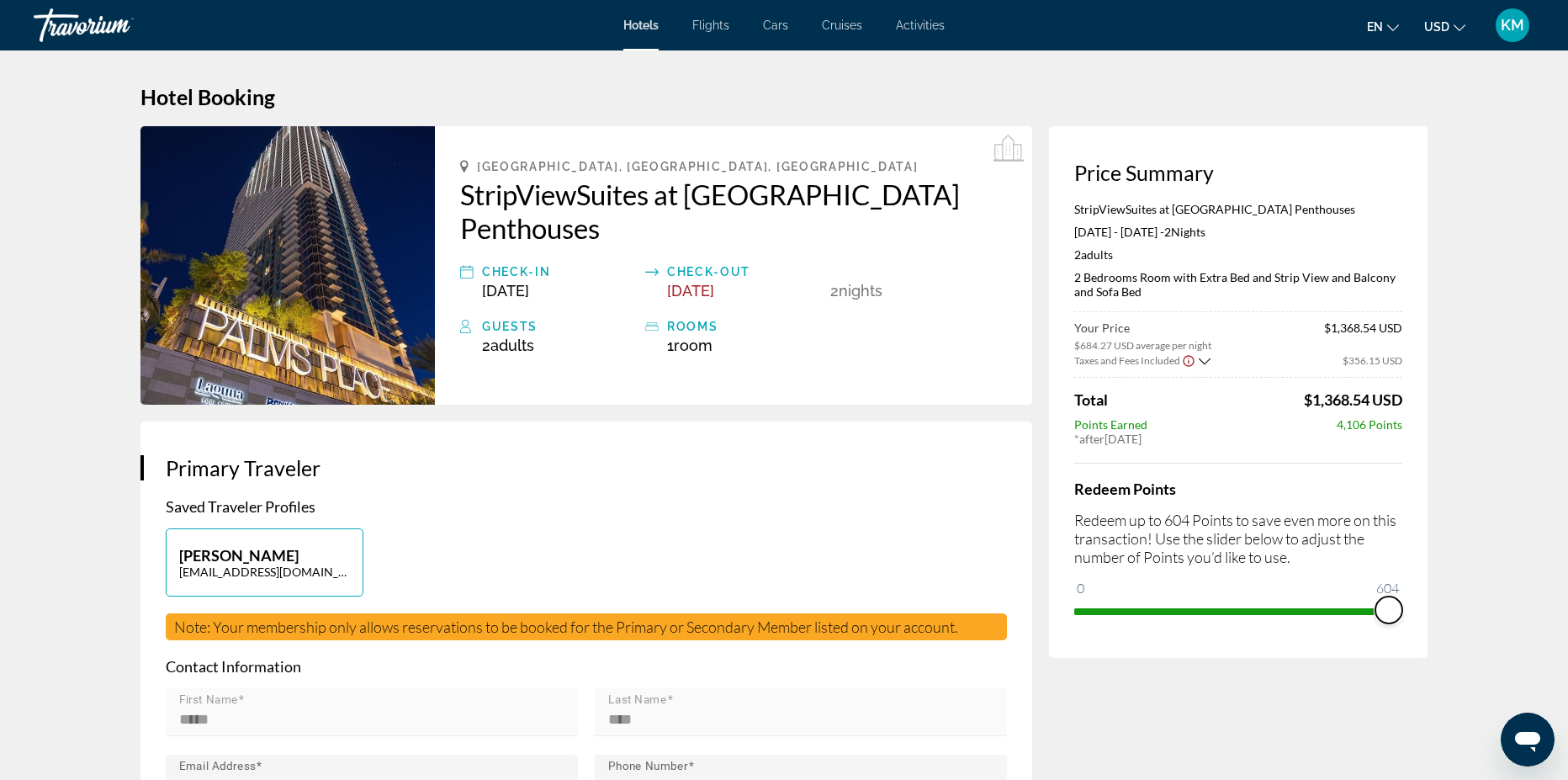
drag, startPoint x: 1084, startPoint y: 620, endPoint x: 1412, endPoint y: 529, distance: 340.4
click at [1412, 529] on div "Price Summary StripViewSuites at [GEOGRAPHIC_DATA] Penthouses [DATE] - [DATE] -…" at bounding box center [1238, 392] width 379 height 532
